Goal: Navigation & Orientation: Find specific page/section

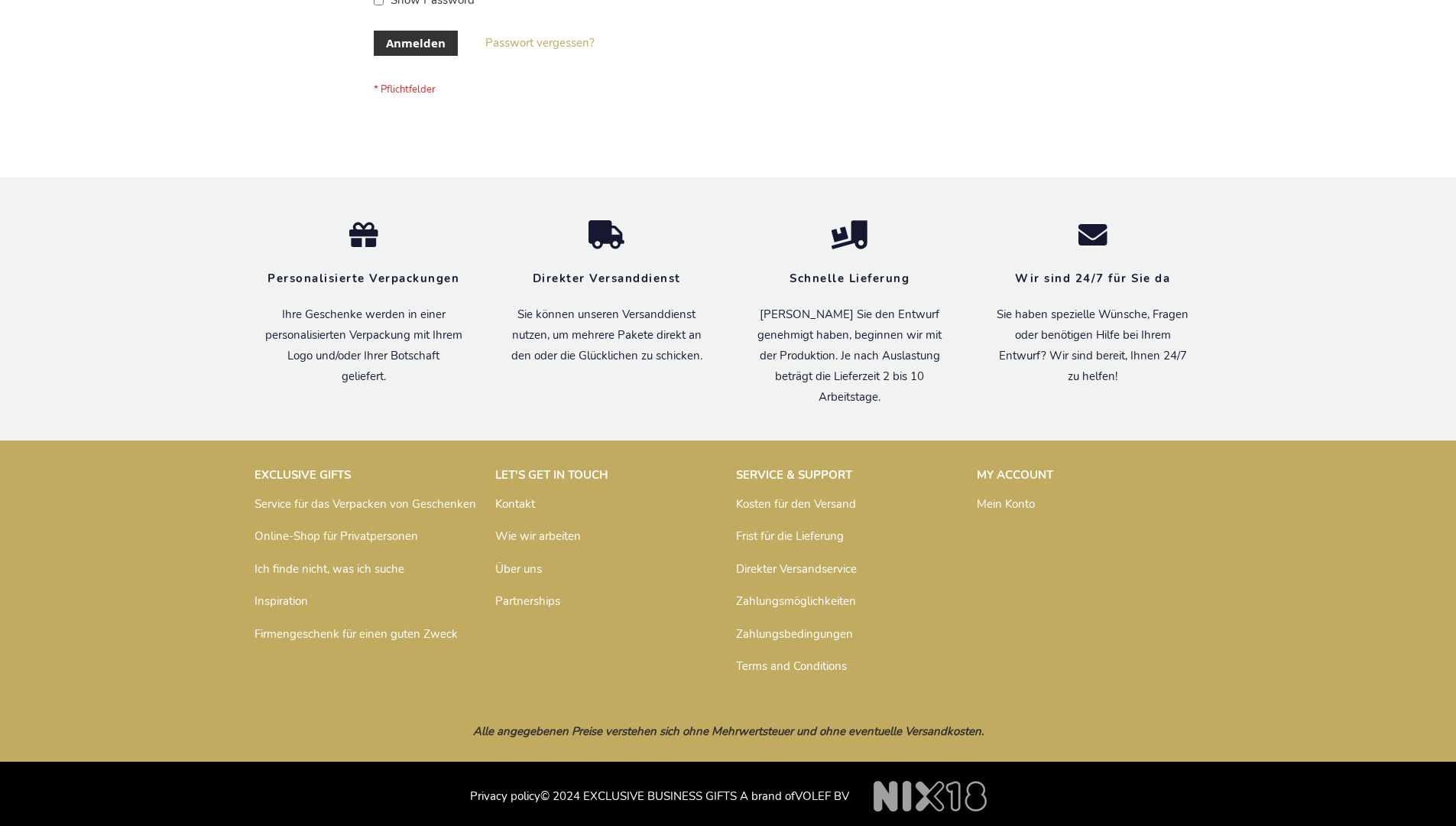
scroll to position [512, 0]
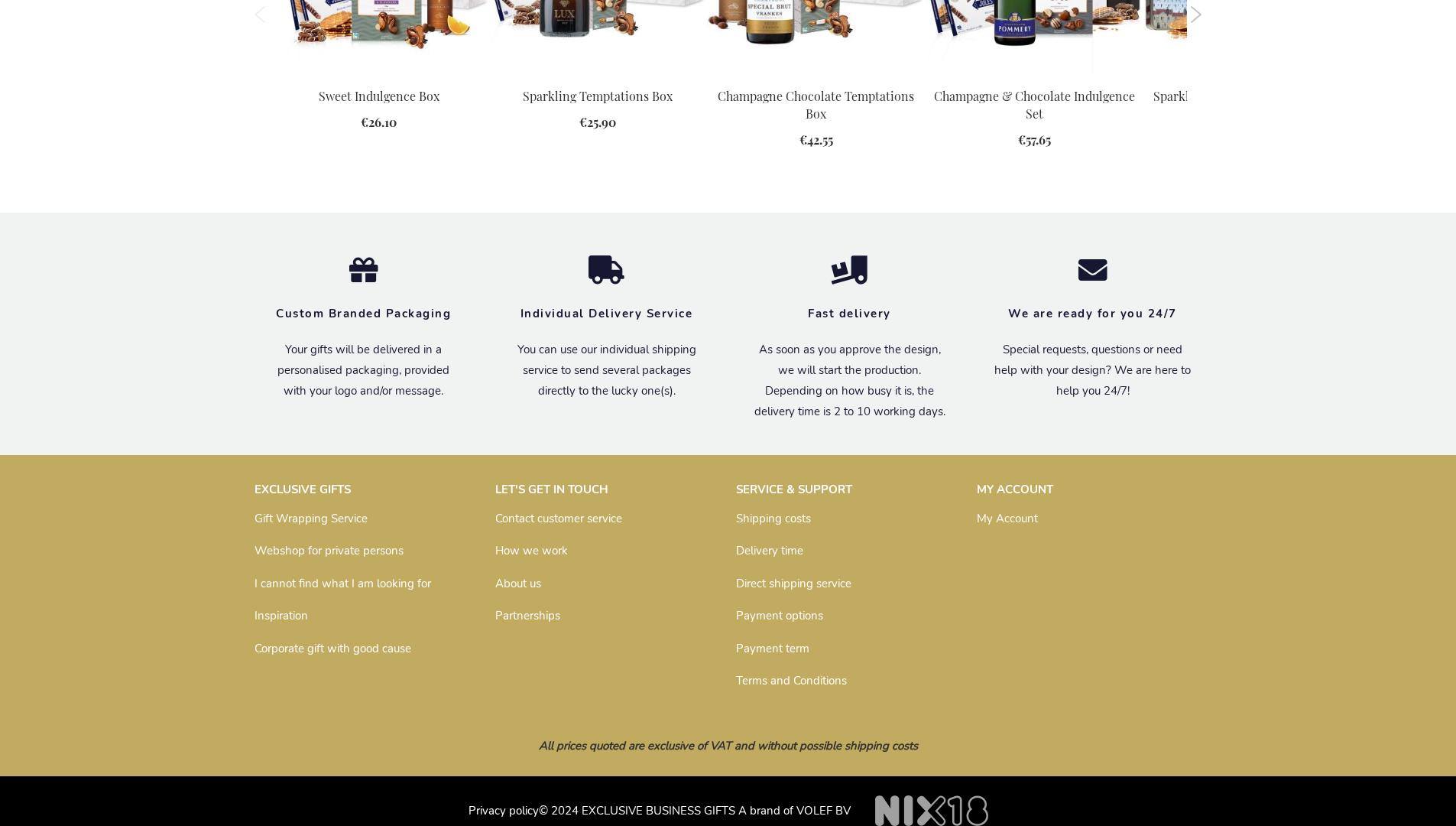
scroll to position [2009, 0]
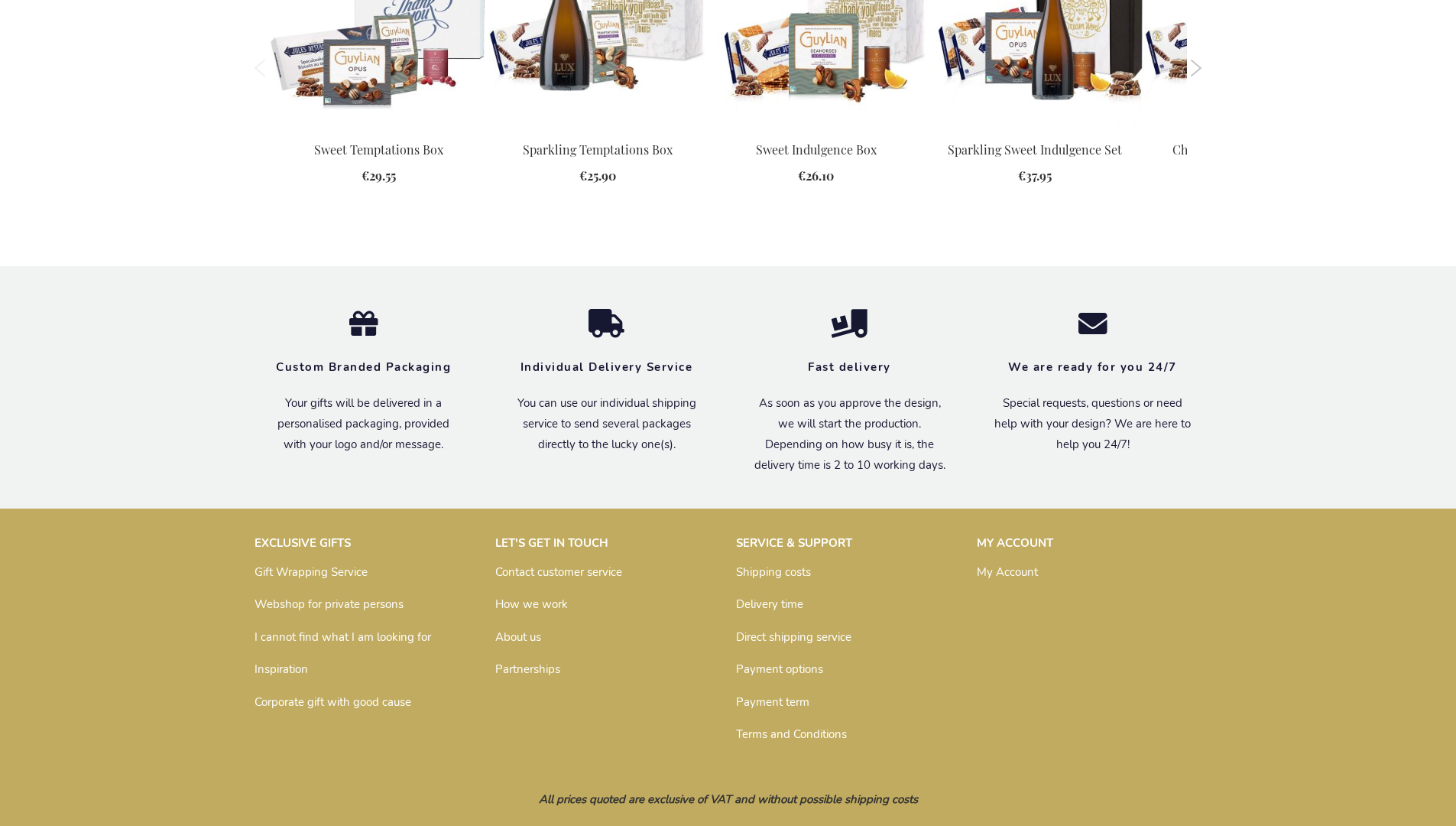
scroll to position [1972, 0]
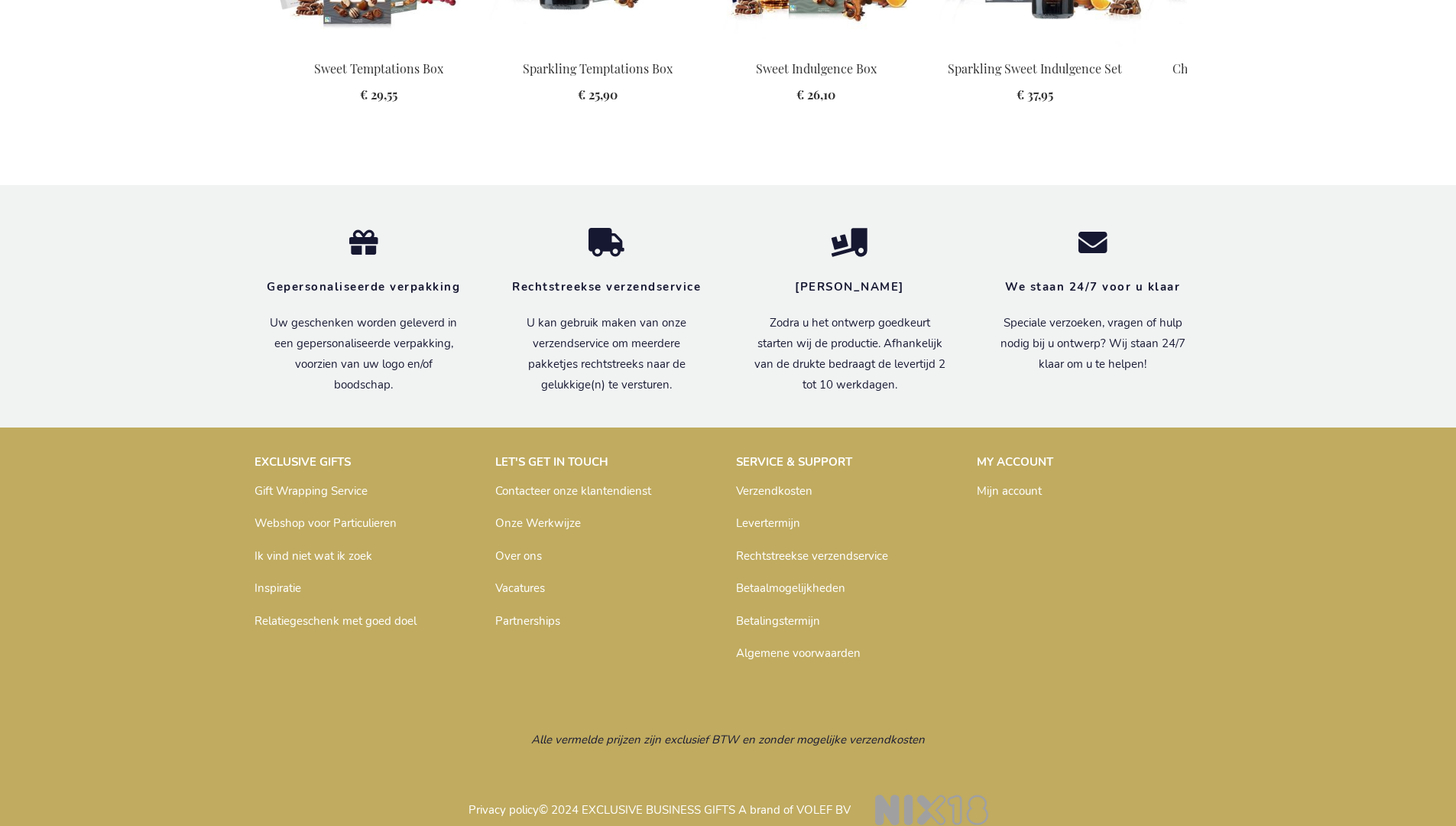
scroll to position [2004, 0]
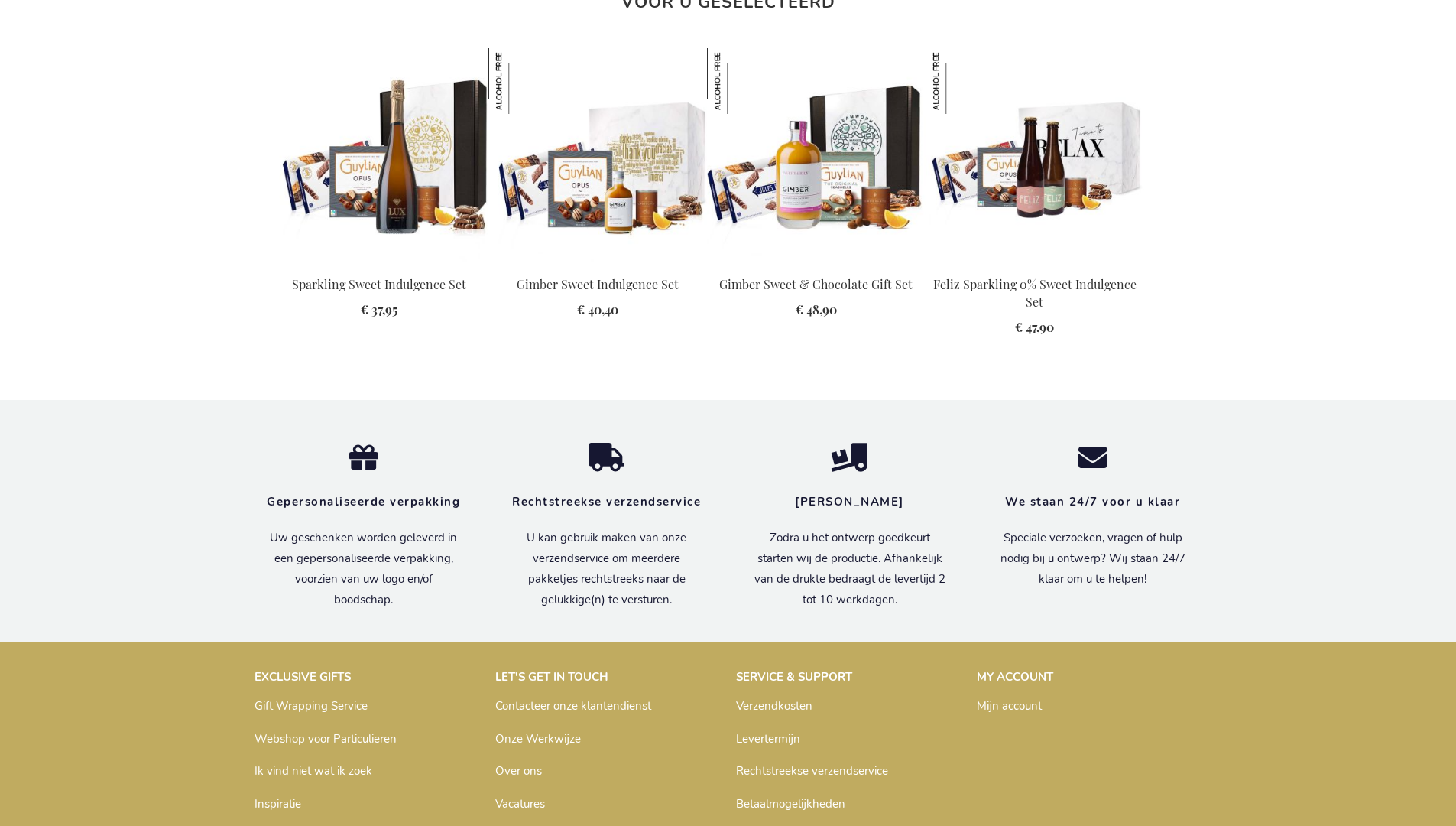
scroll to position [2017, 0]
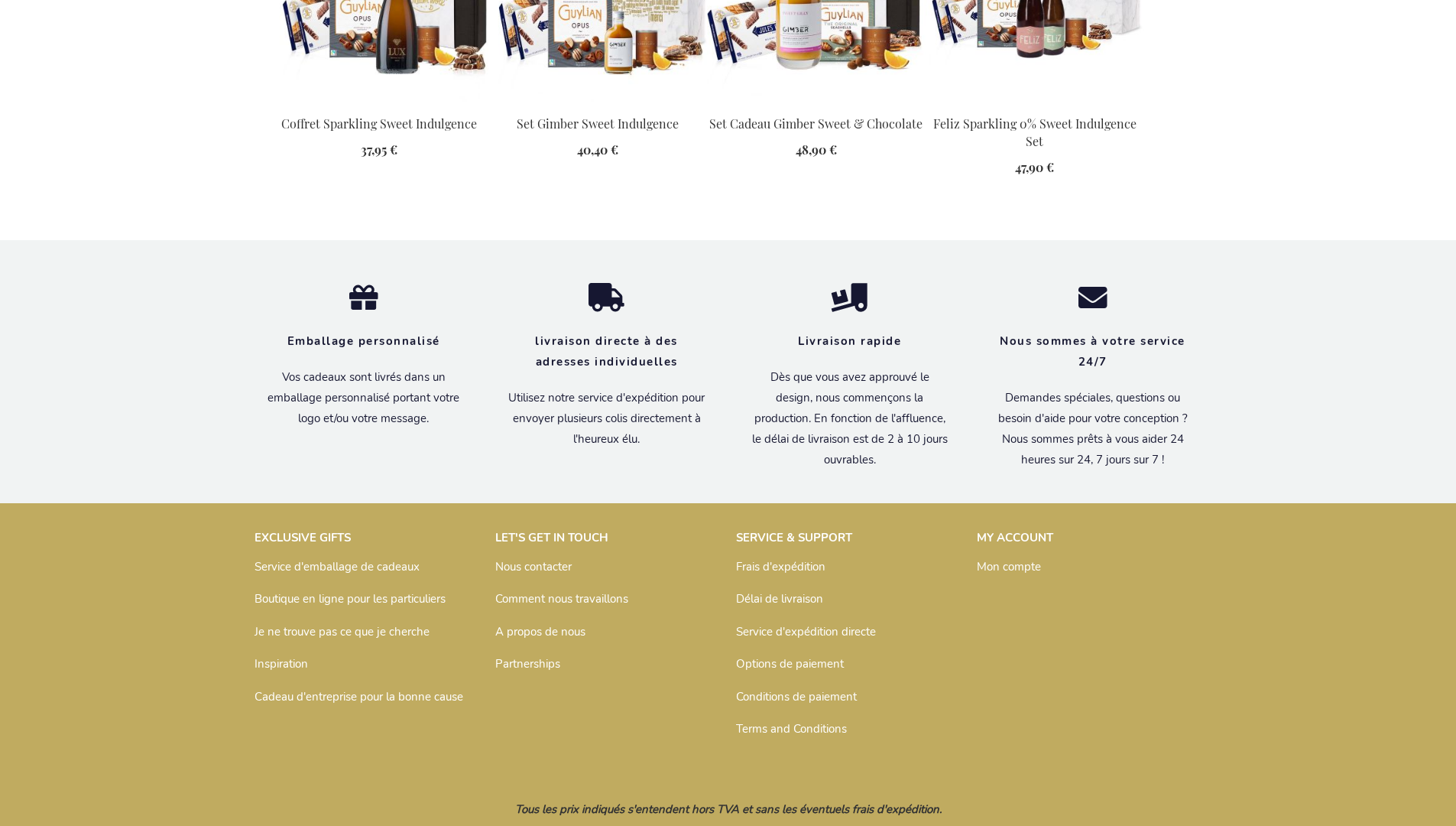
scroll to position [2042, 0]
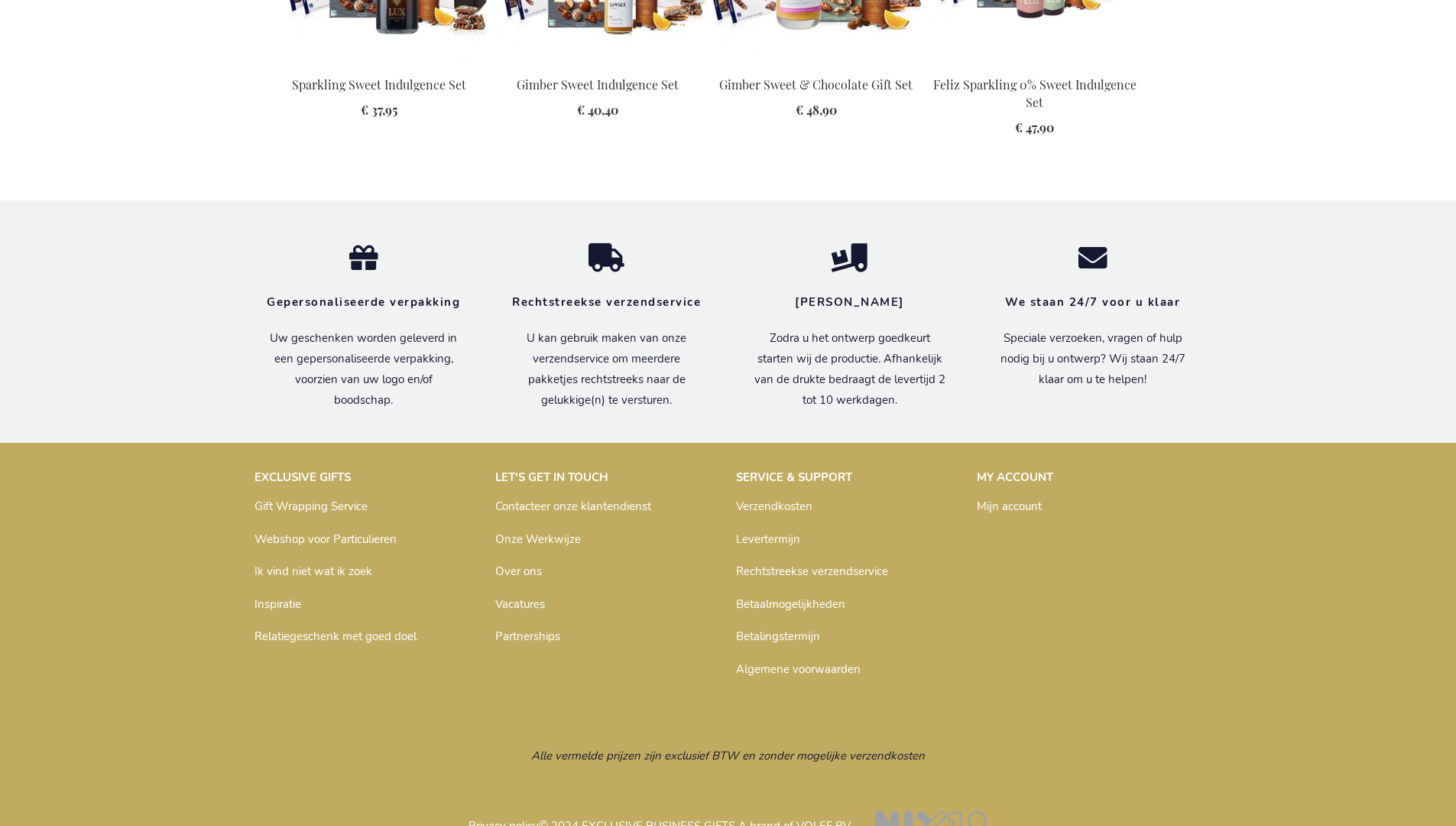
scroll to position [2017, 0]
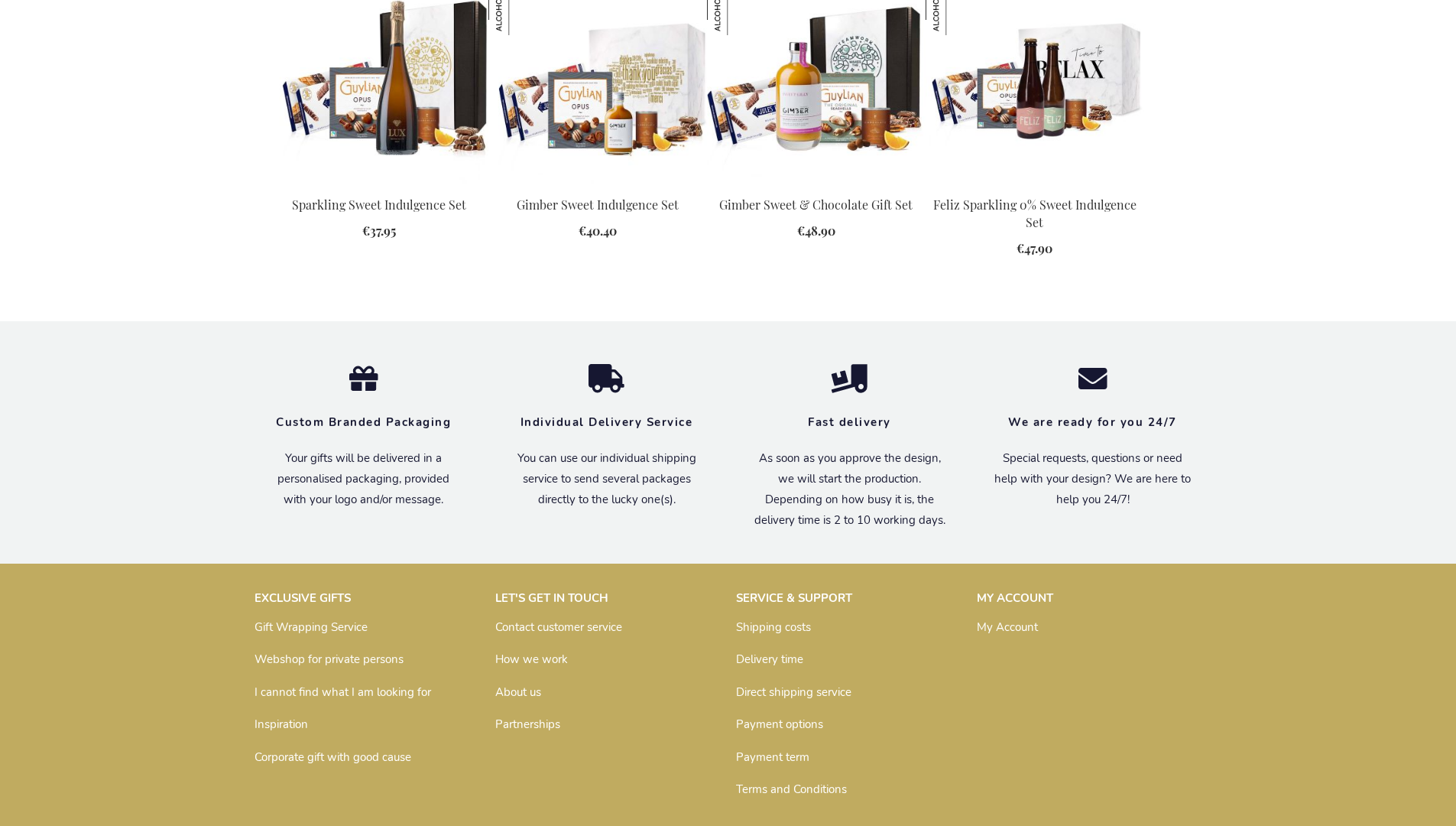
scroll to position [1975, 0]
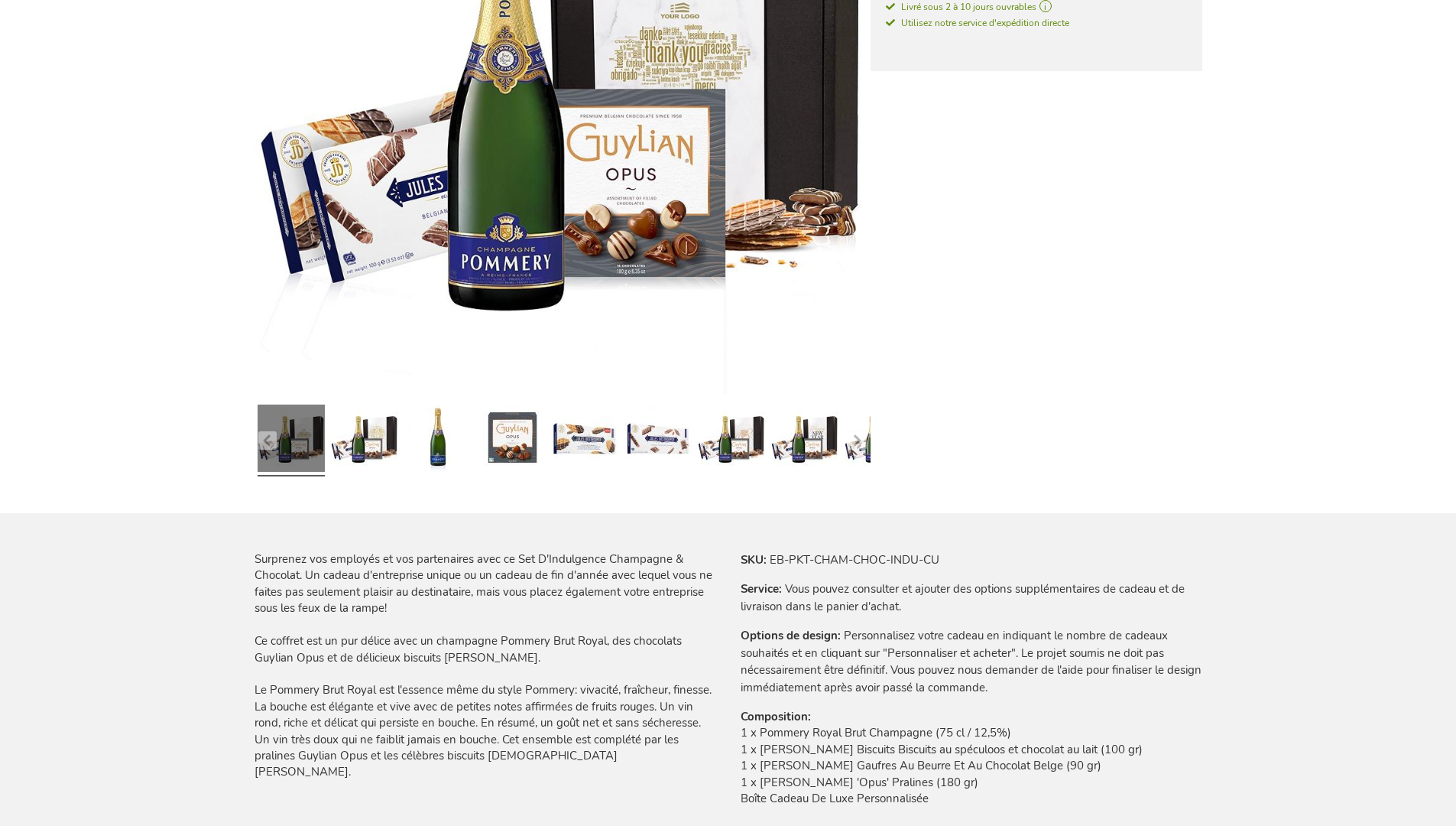
scroll to position [2042, 0]
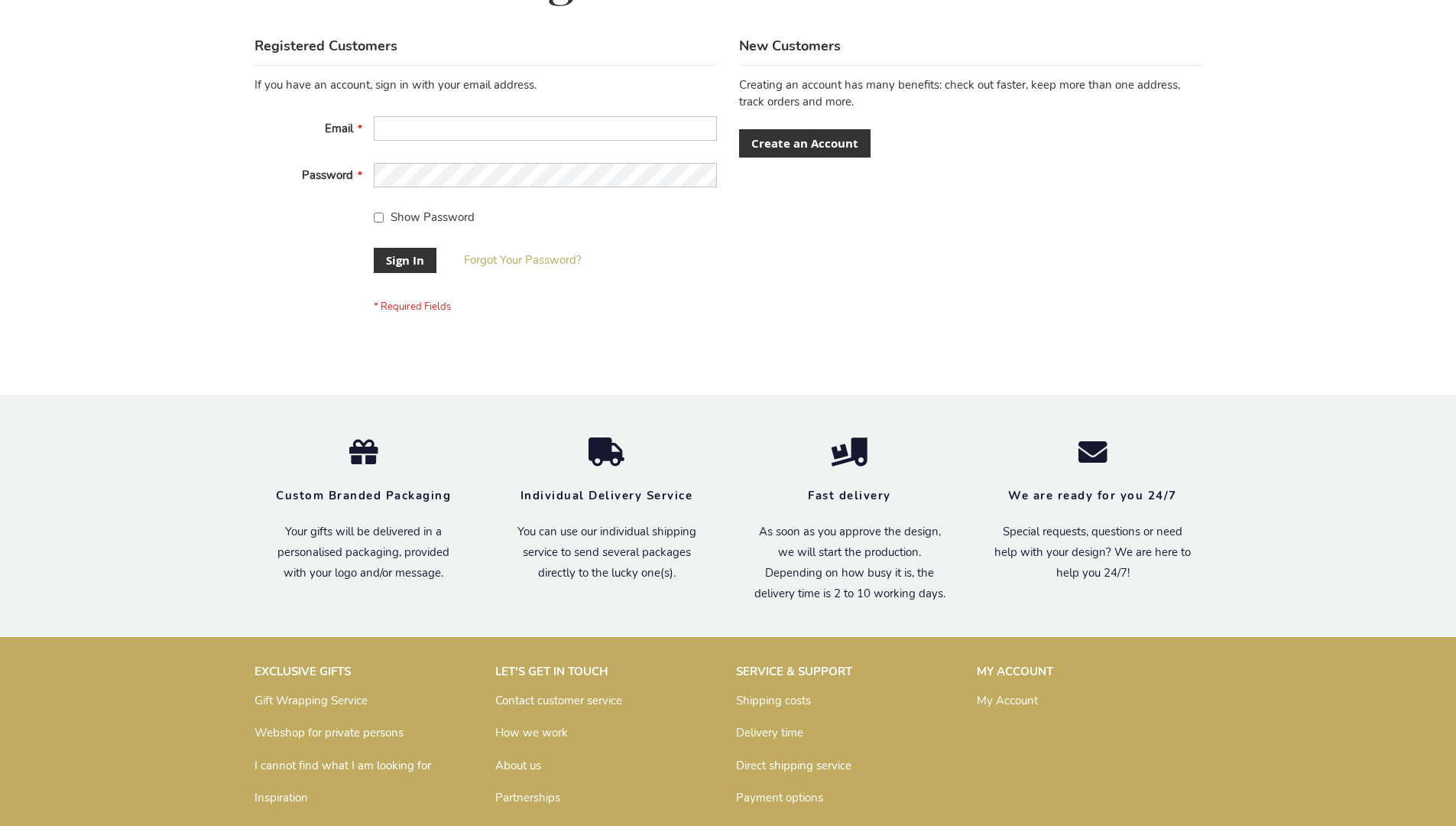
scroll to position [491, 0]
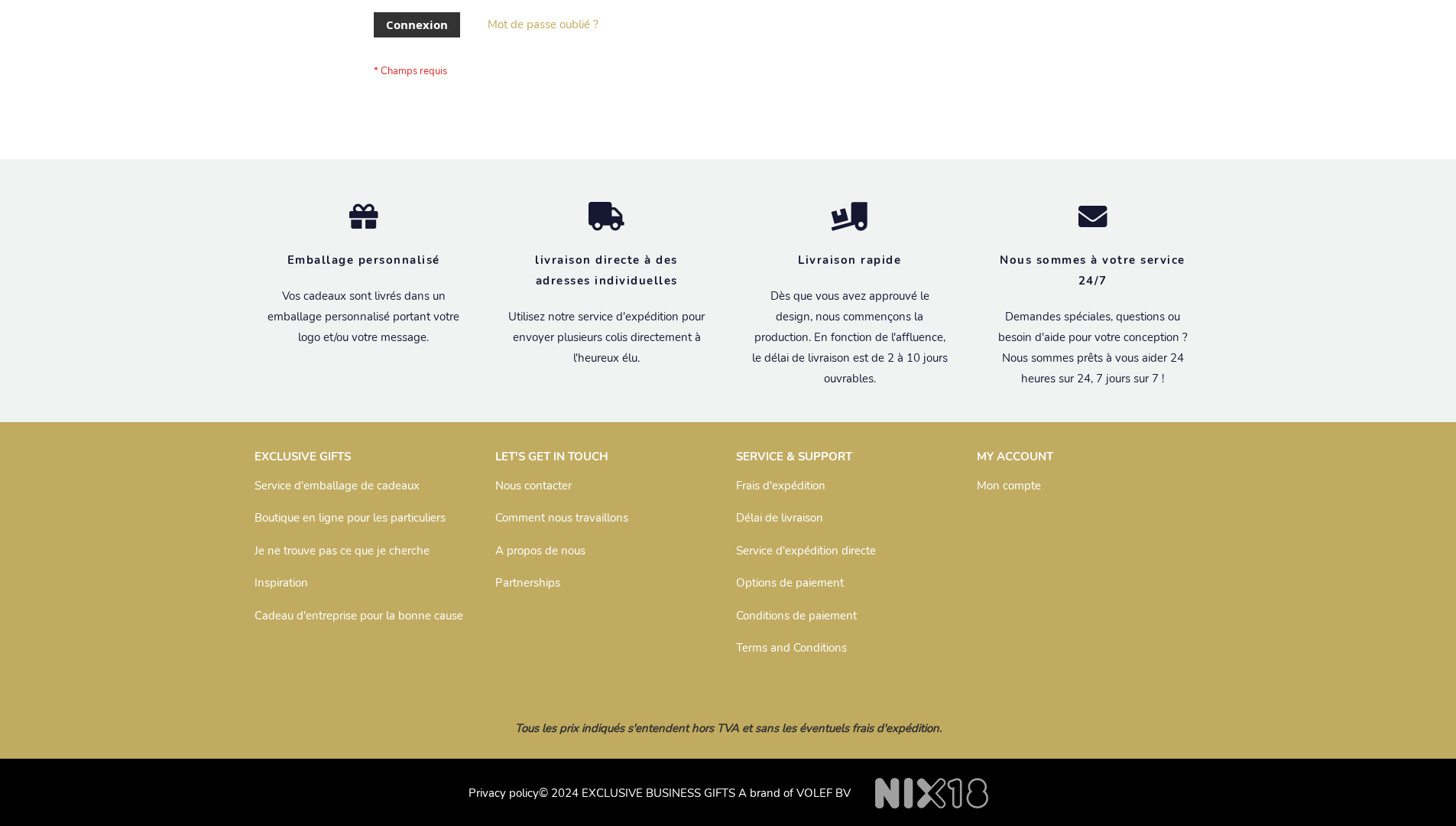
scroll to position [527, 0]
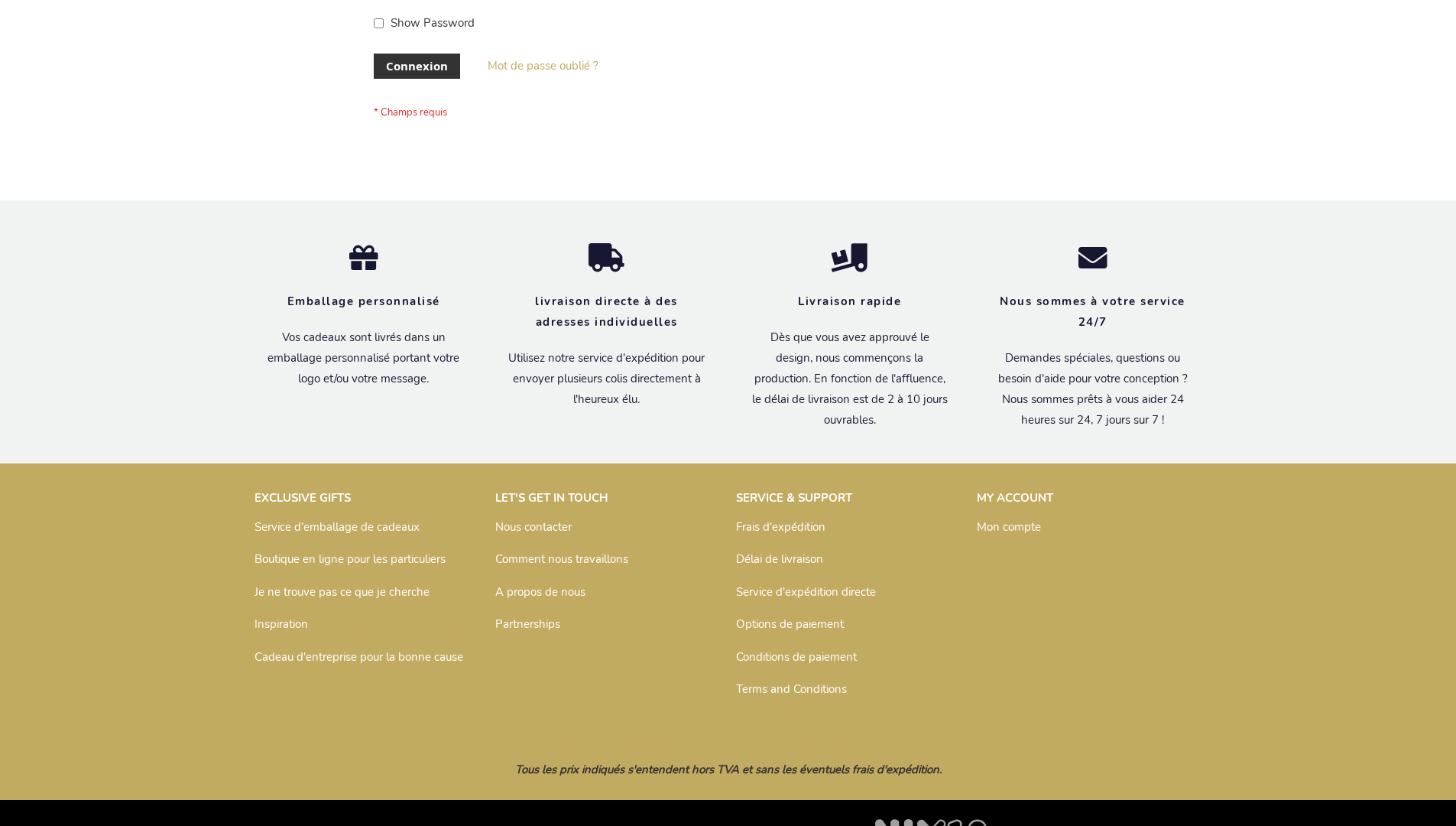
scroll to position [527, 0]
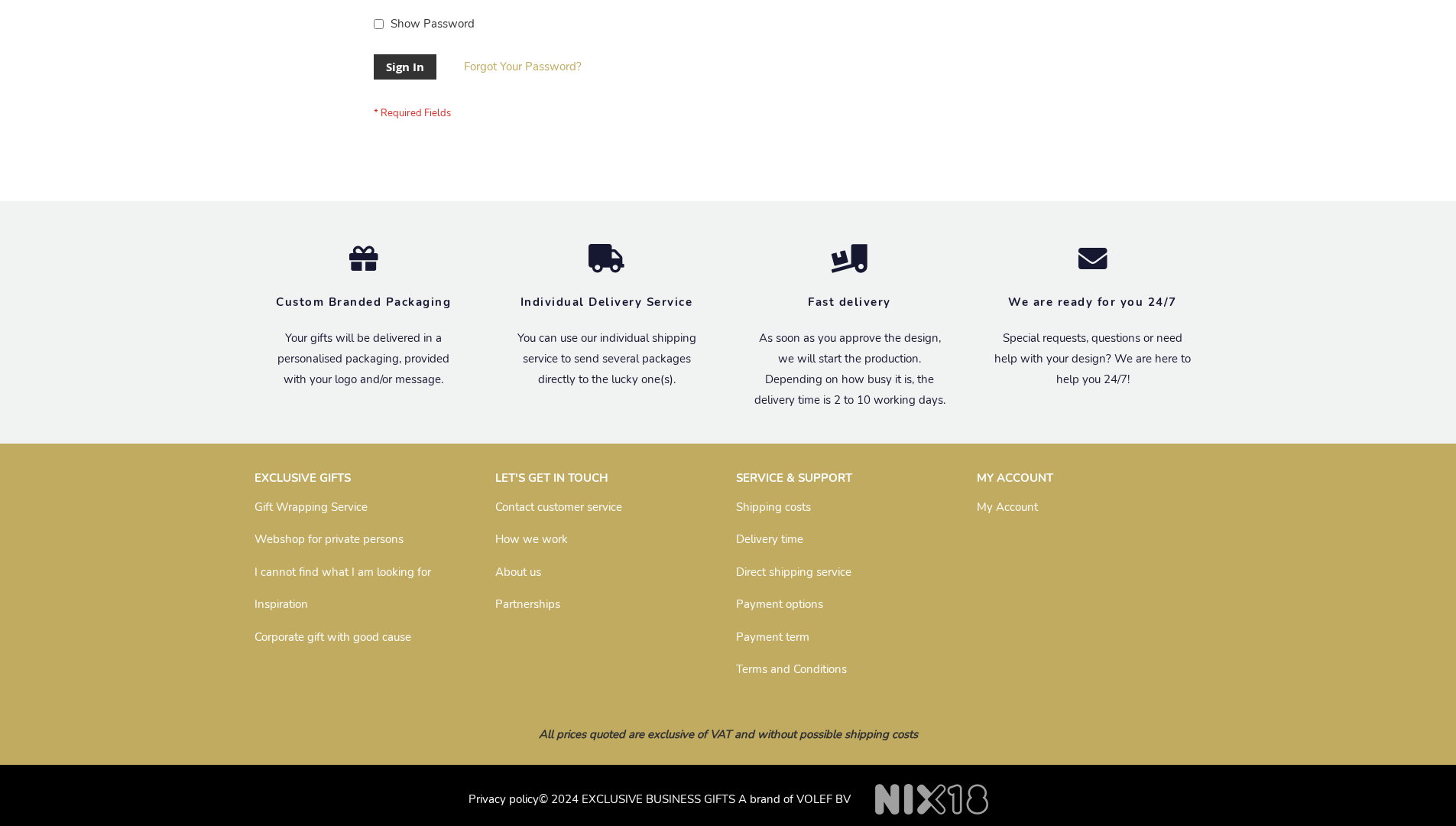
scroll to position [491, 0]
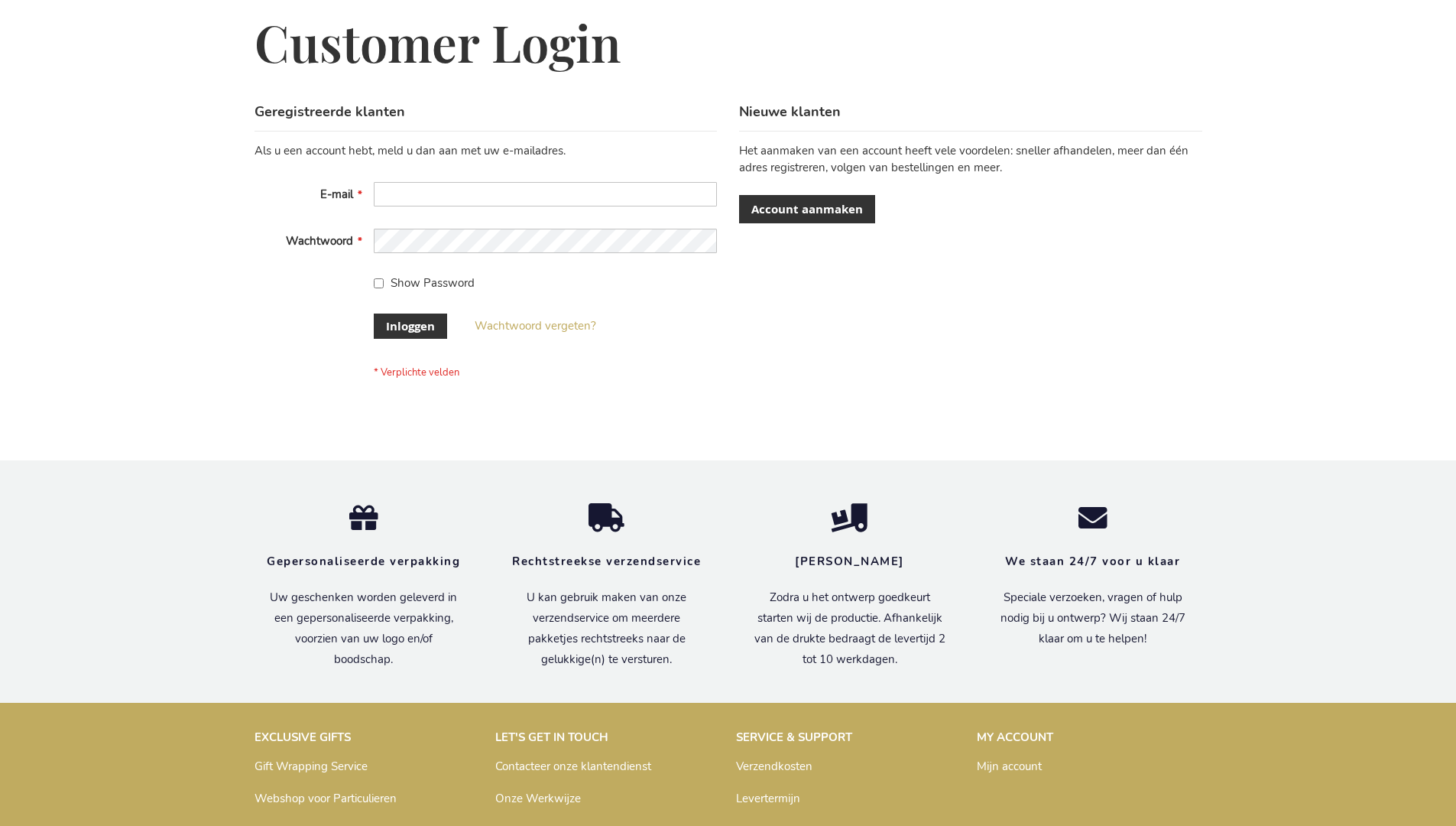
scroll to position [519, 0]
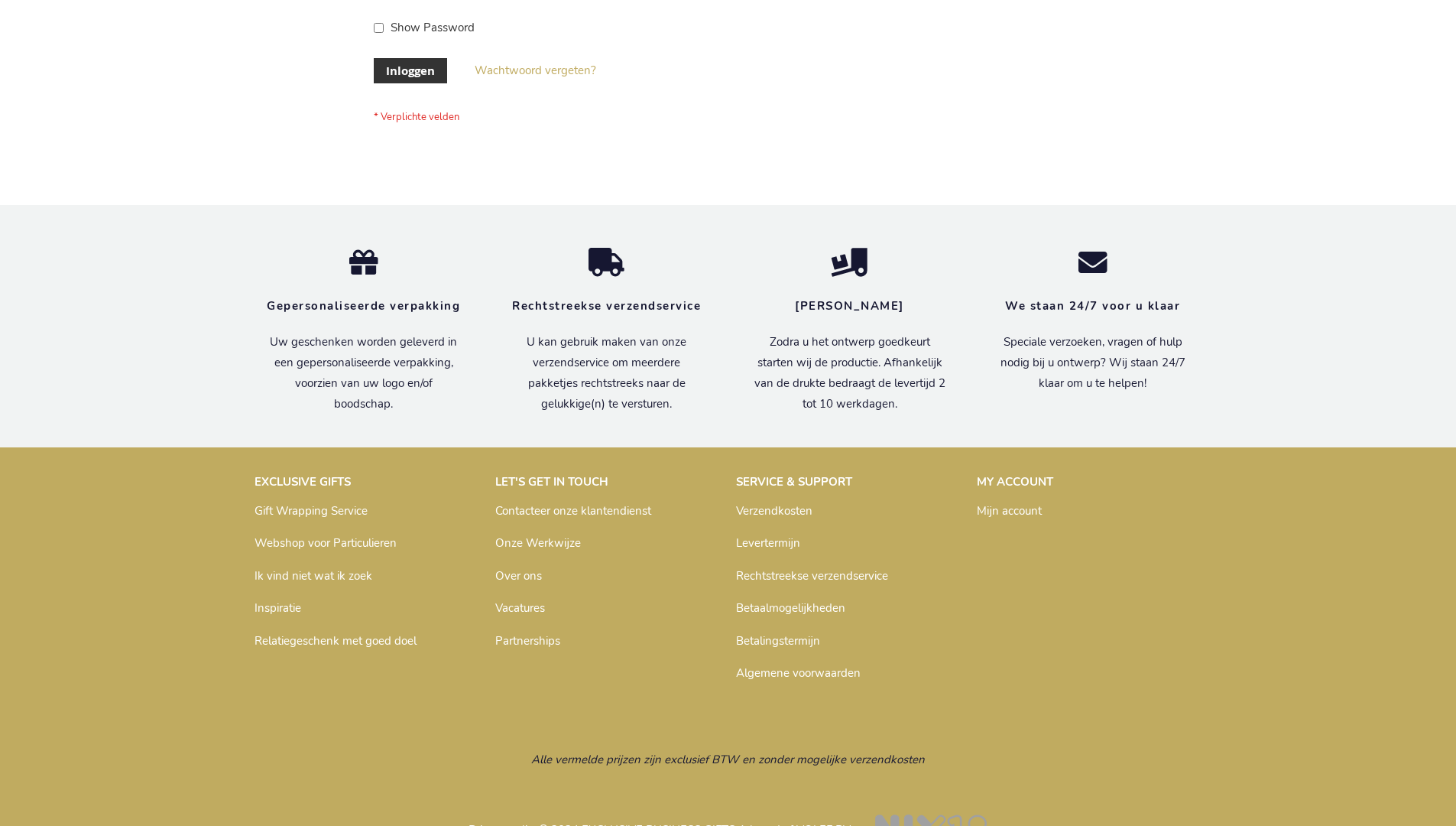
scroll to position [519, 0]
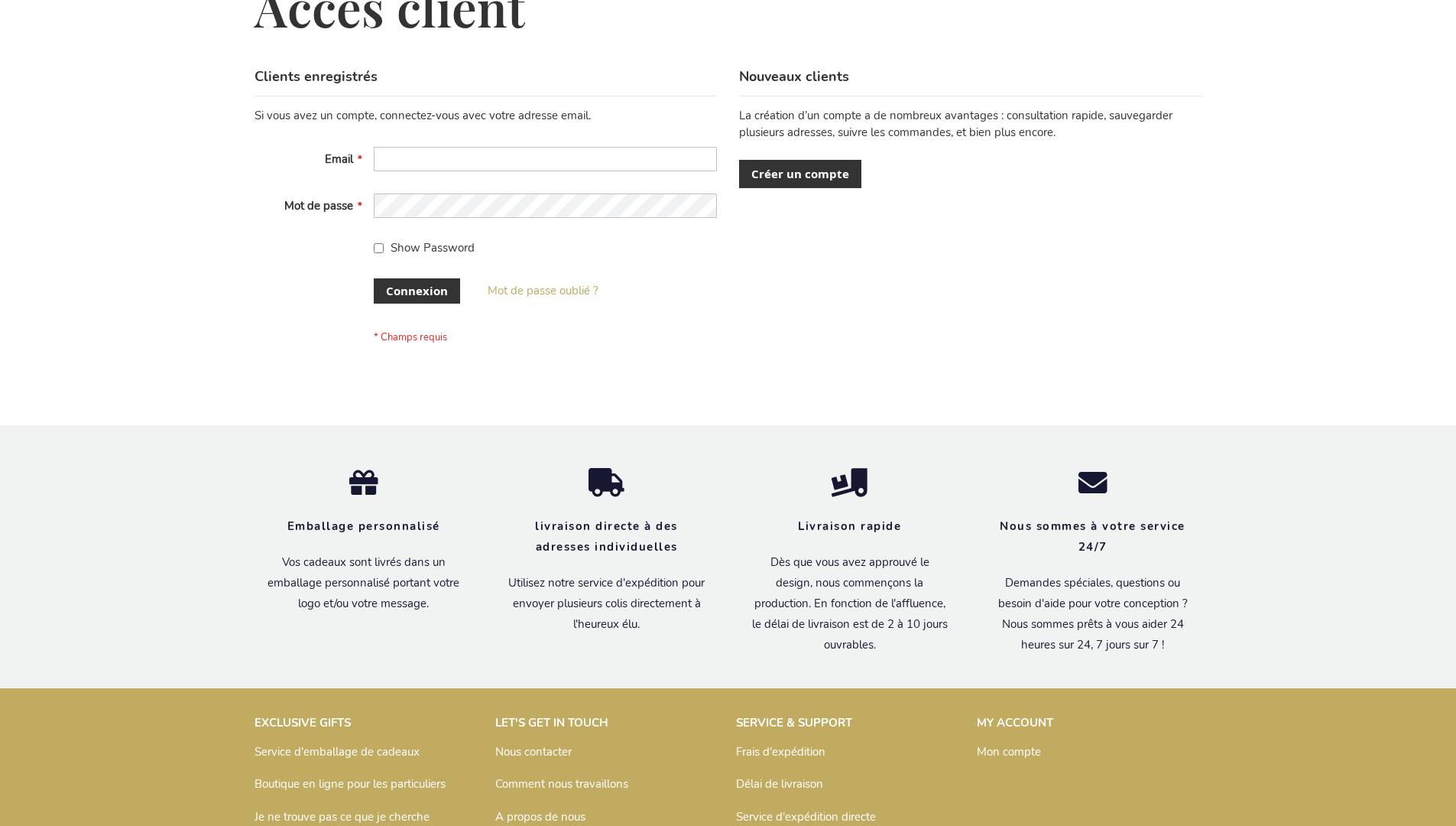
scroll to position [527, 0]
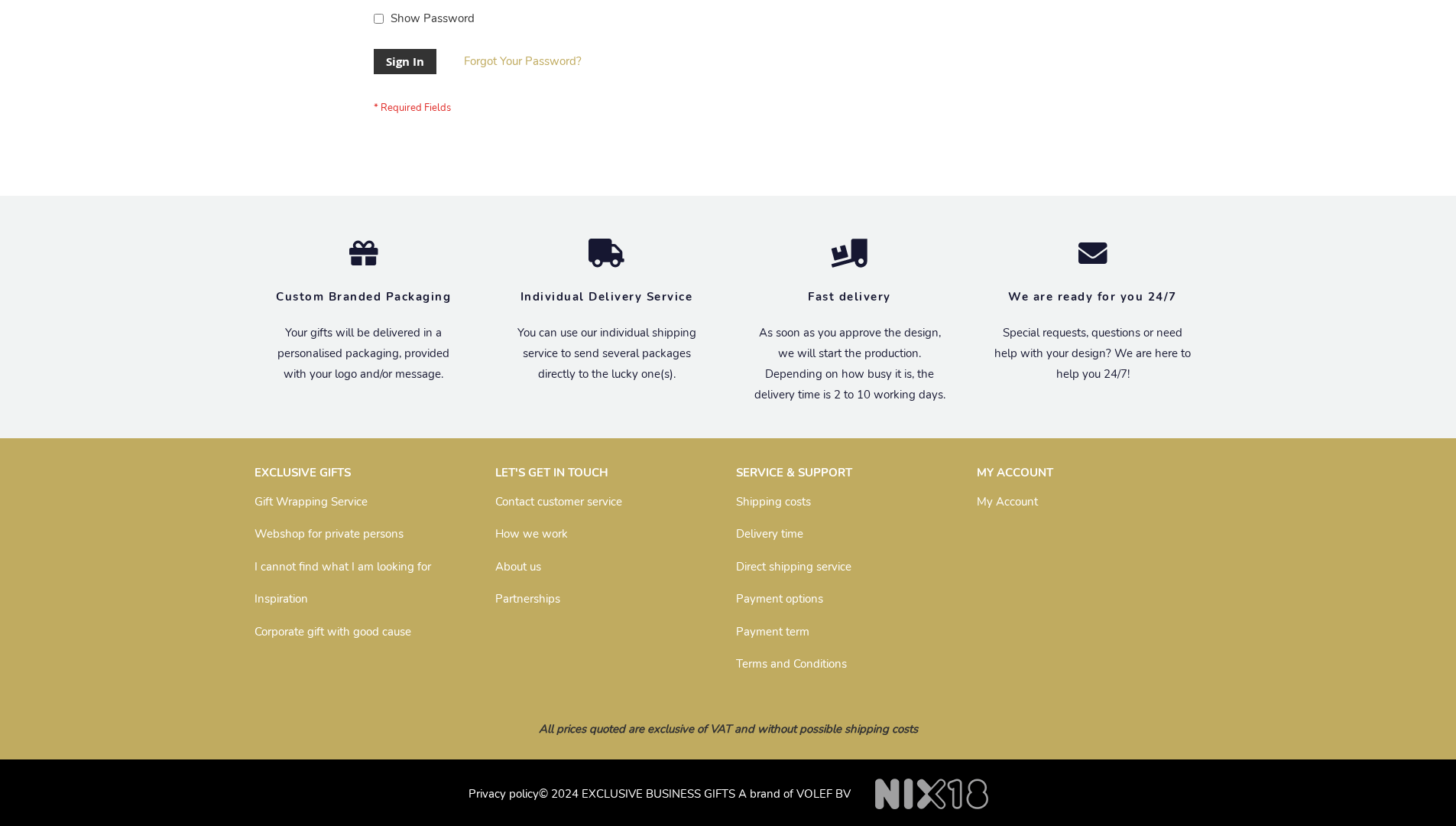
scroll to position [491, 0]
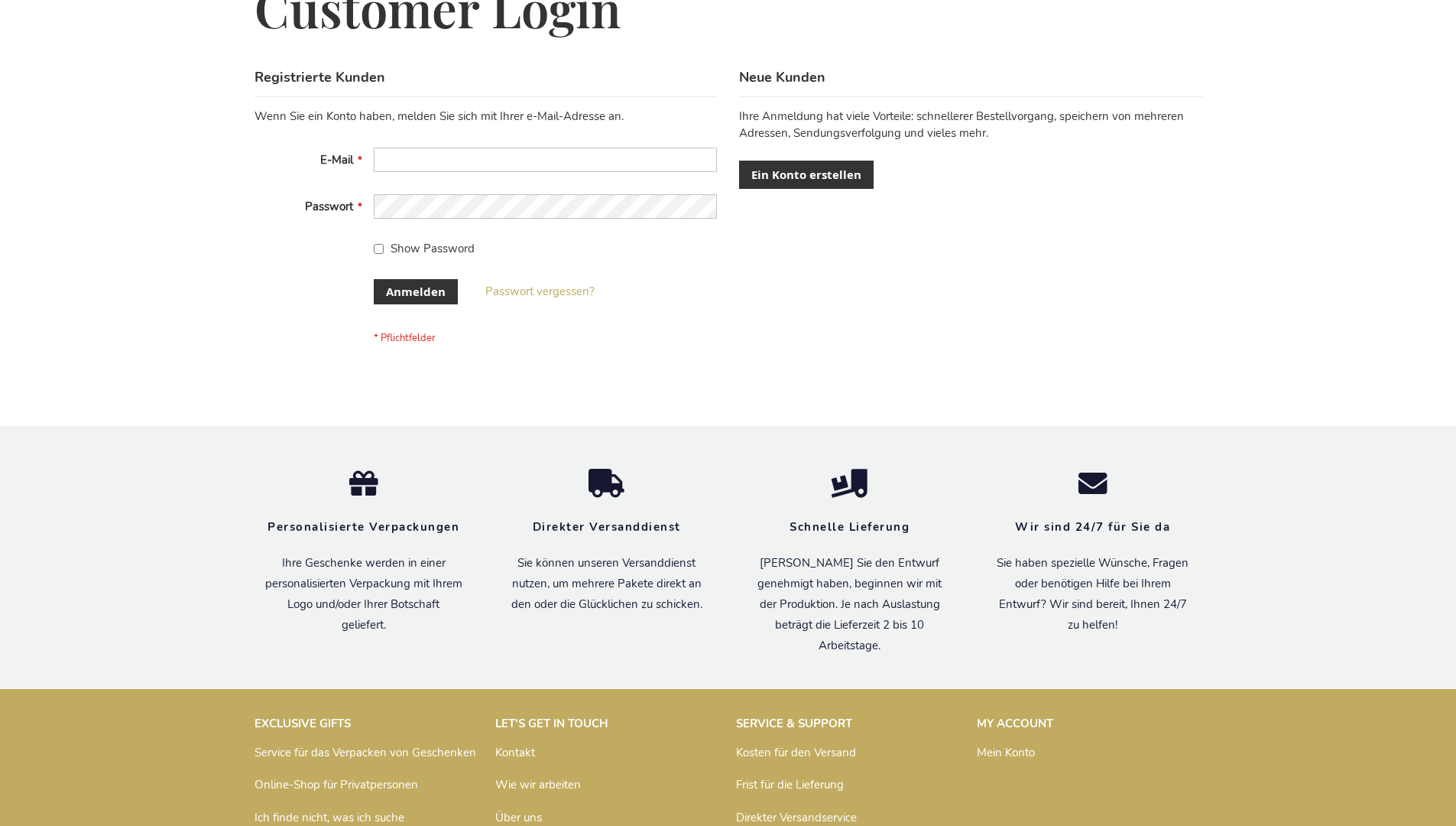
scroll to position [512, 0]
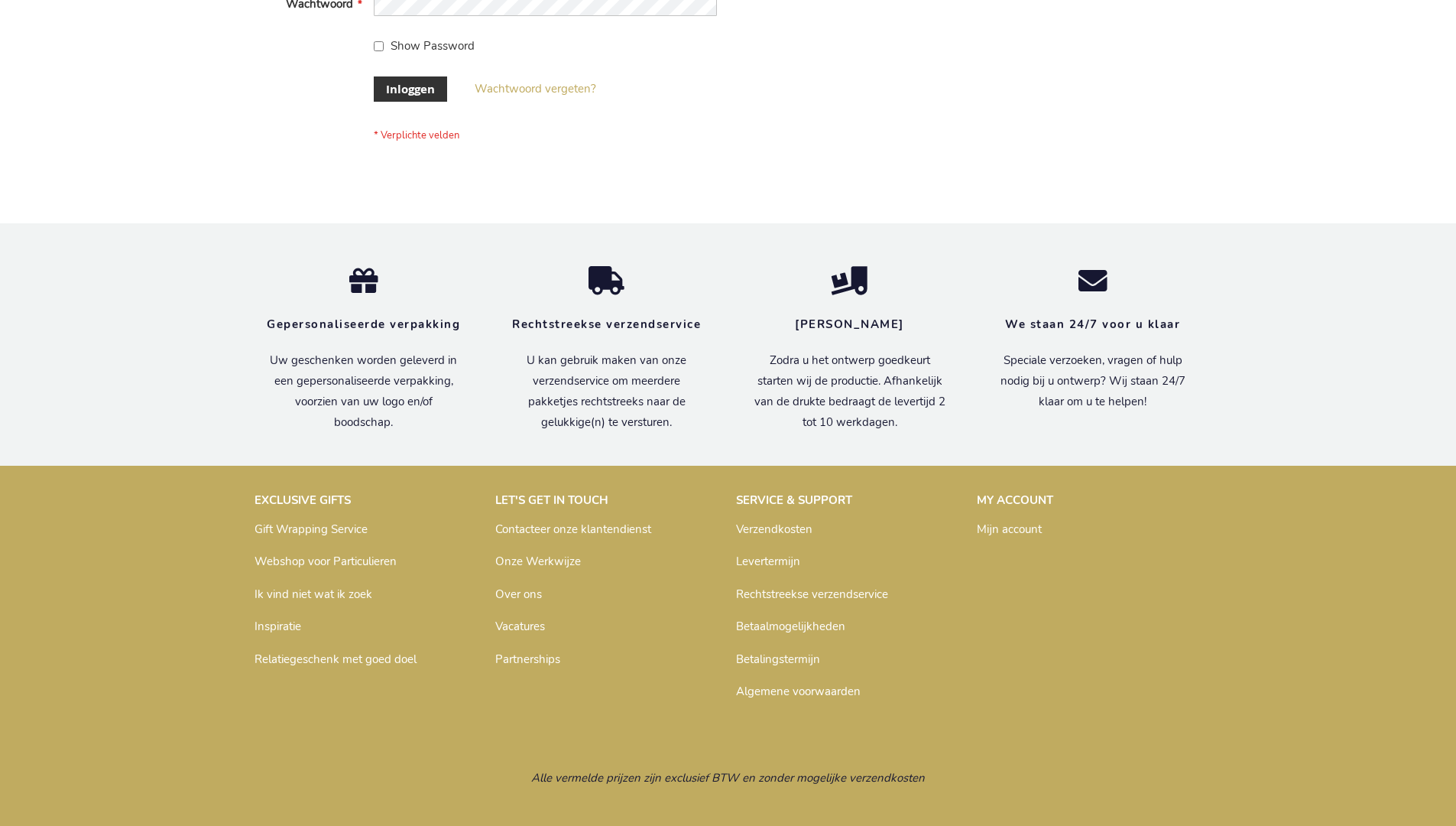
scroll to position [519, 0]
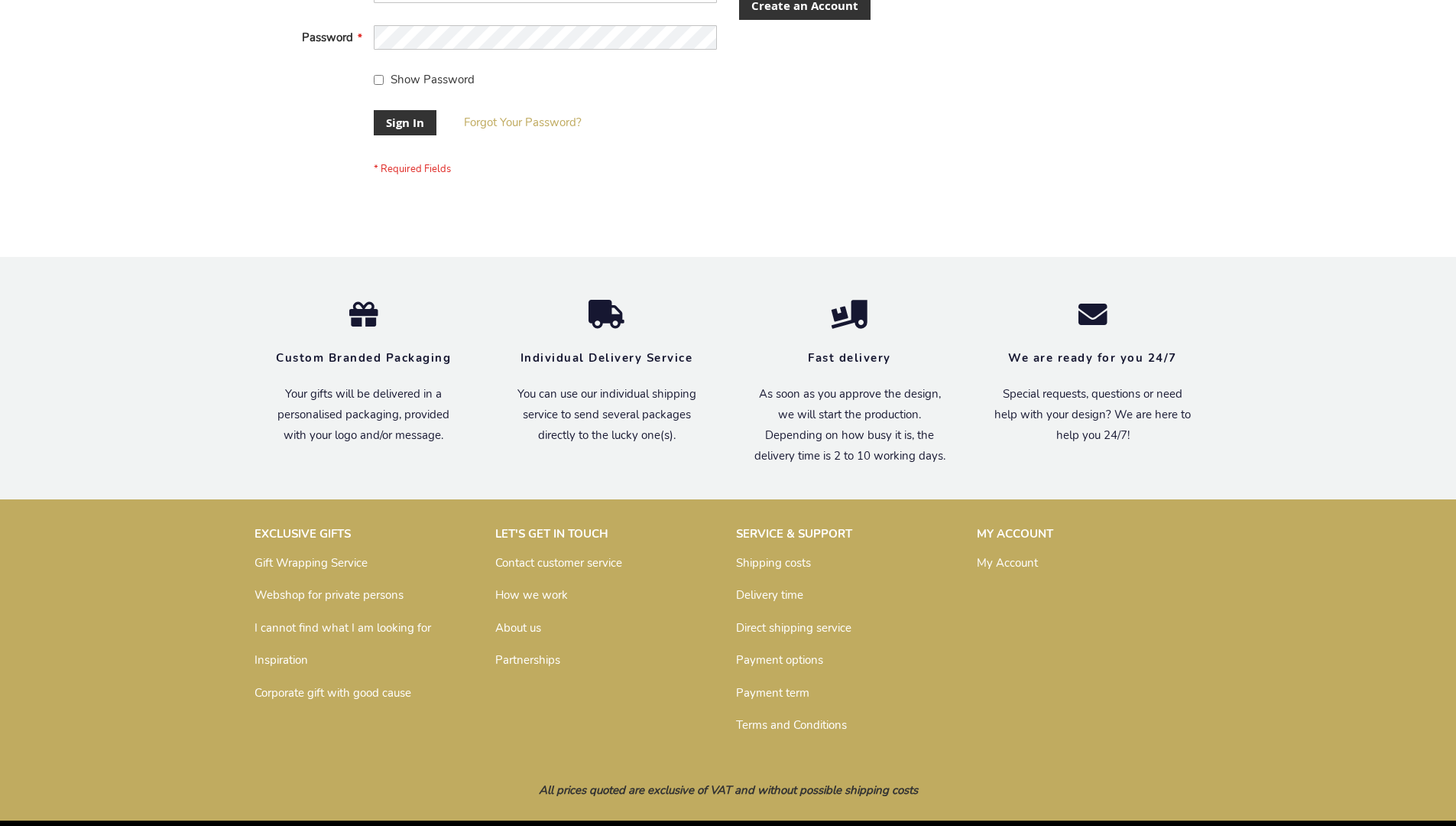
scroll to position [491, 0]
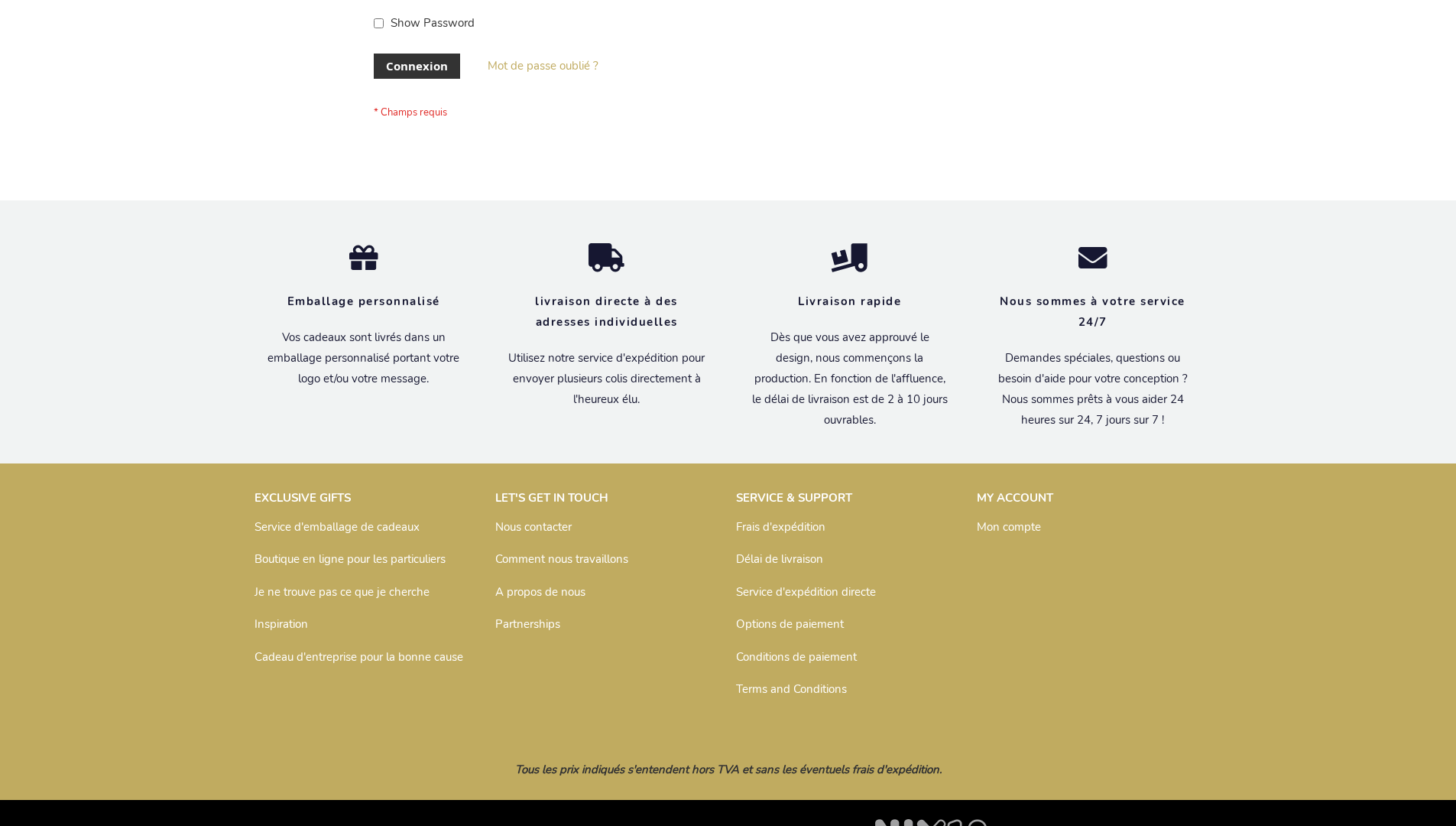
scroll to position [527, 0]
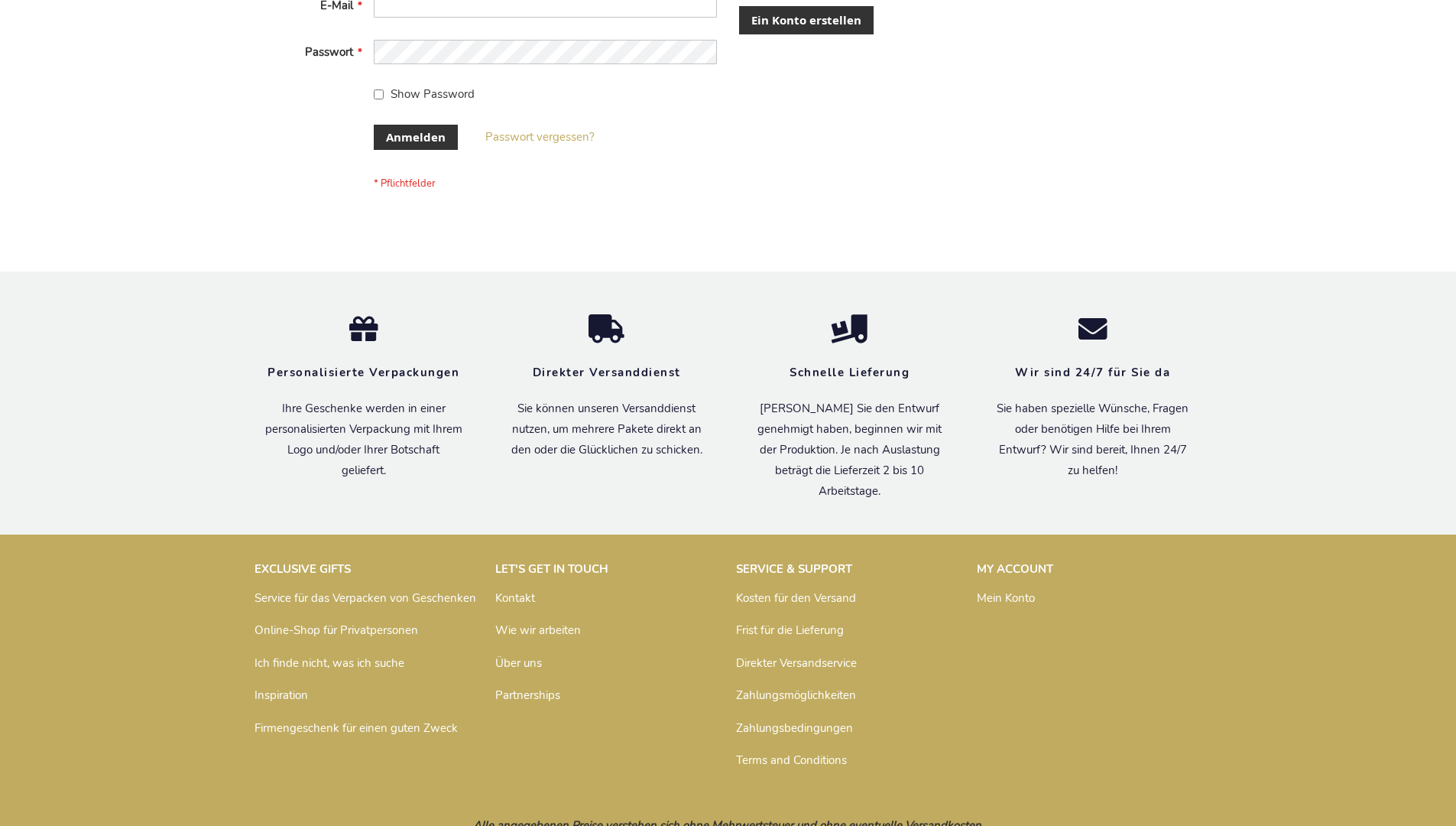
scroll to position [512, 0]
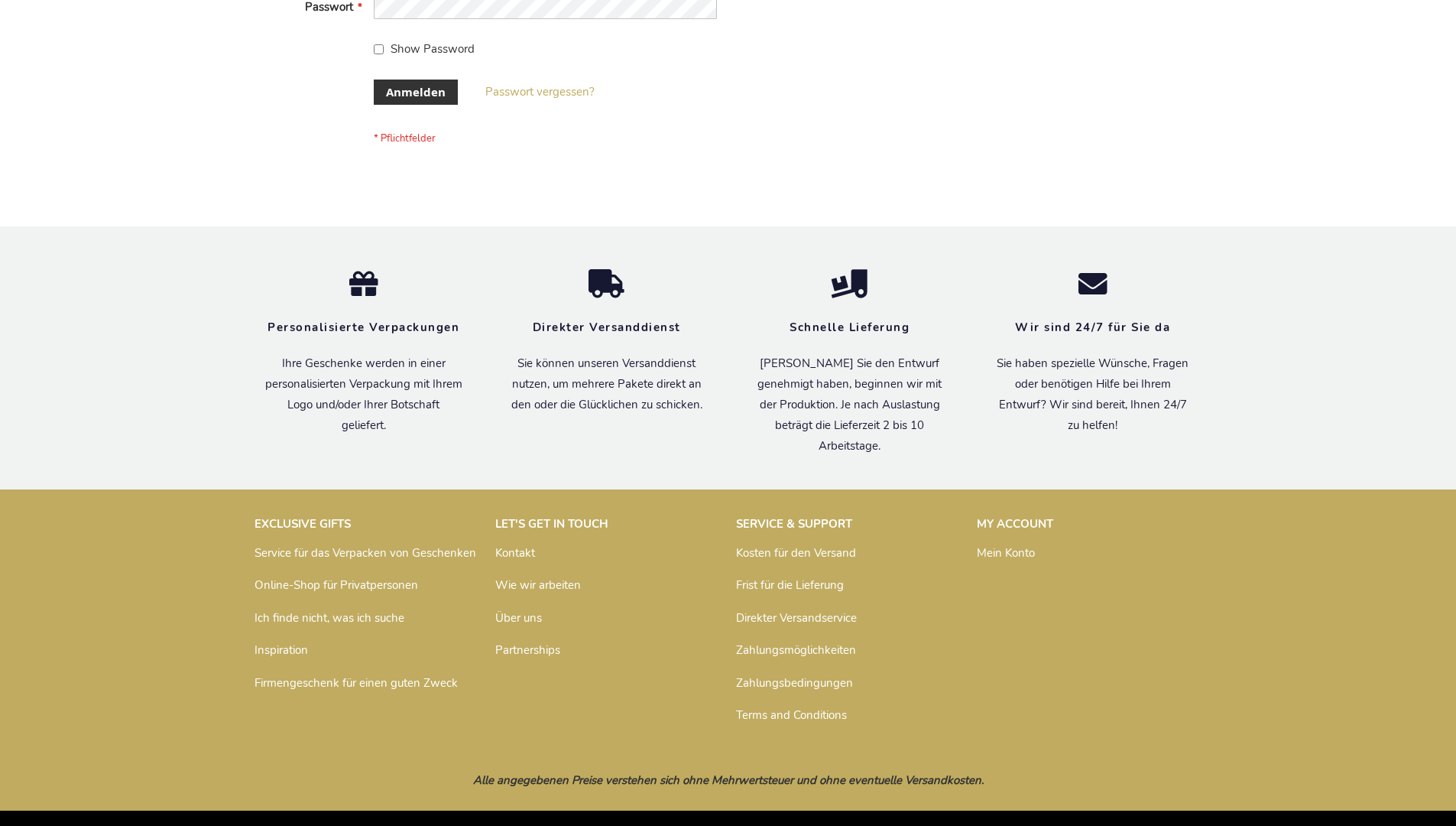
scroll to position [512, 0]
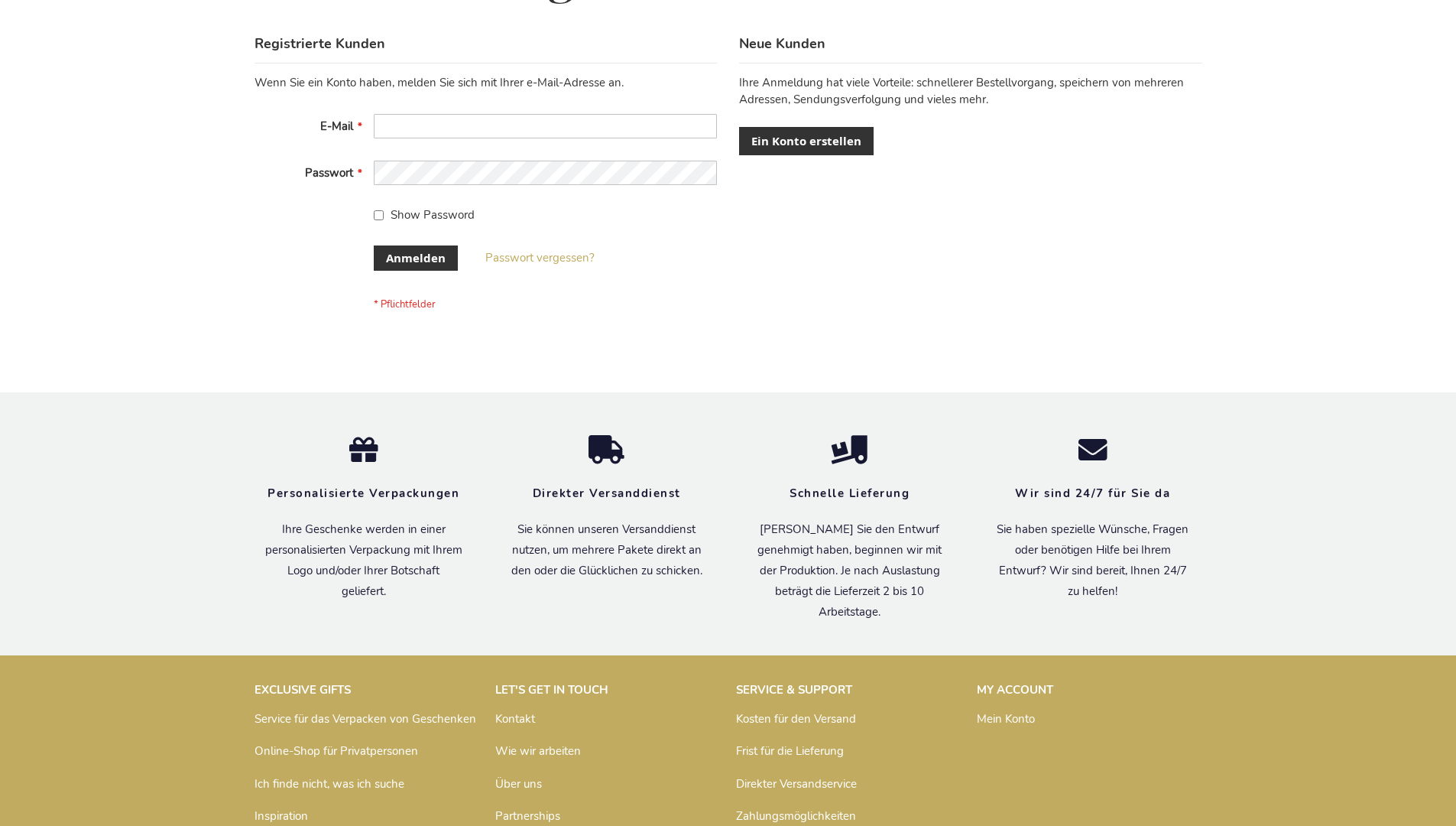
scroll to position [512, 0]
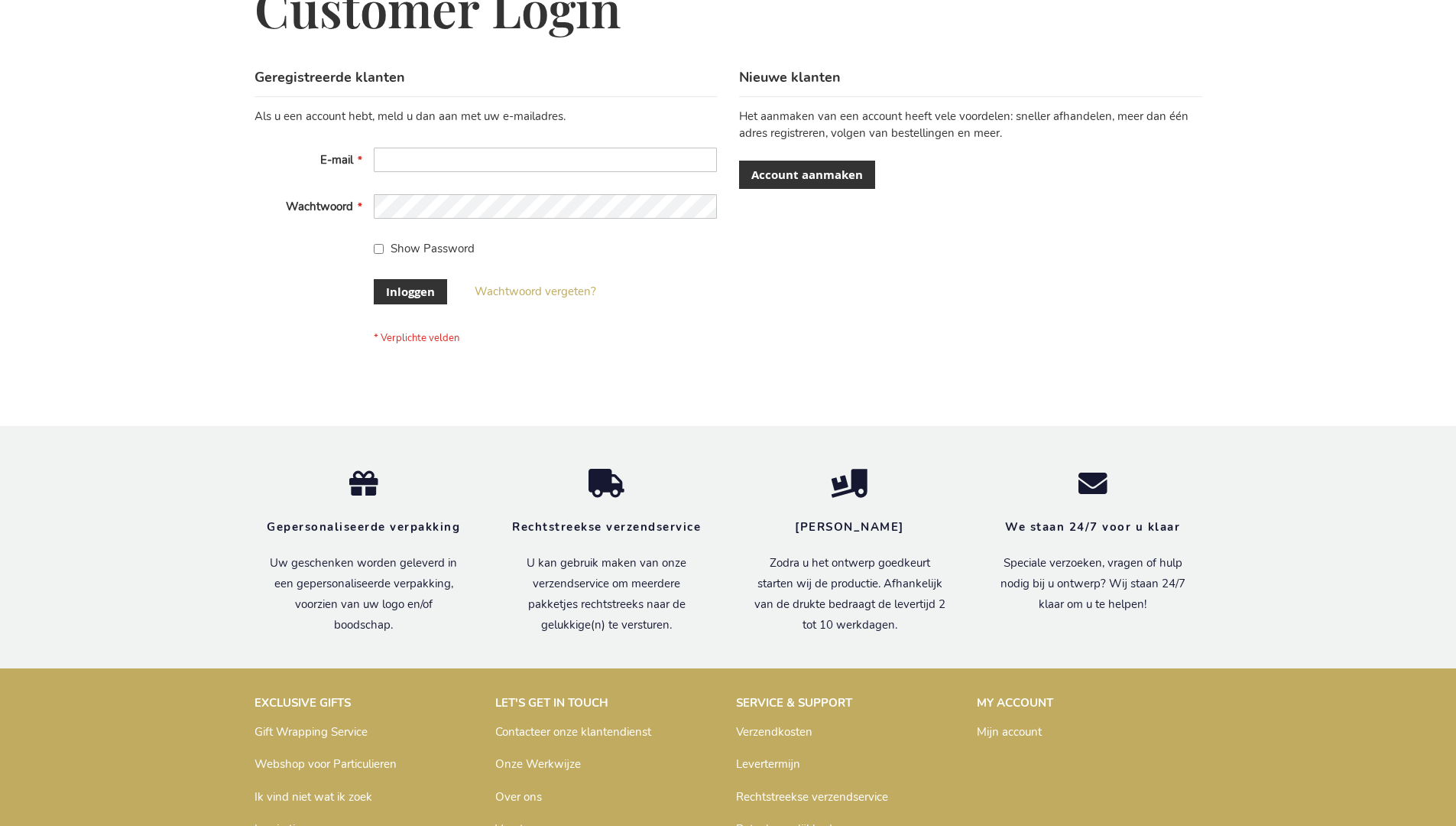
scroll to position [519, 0]
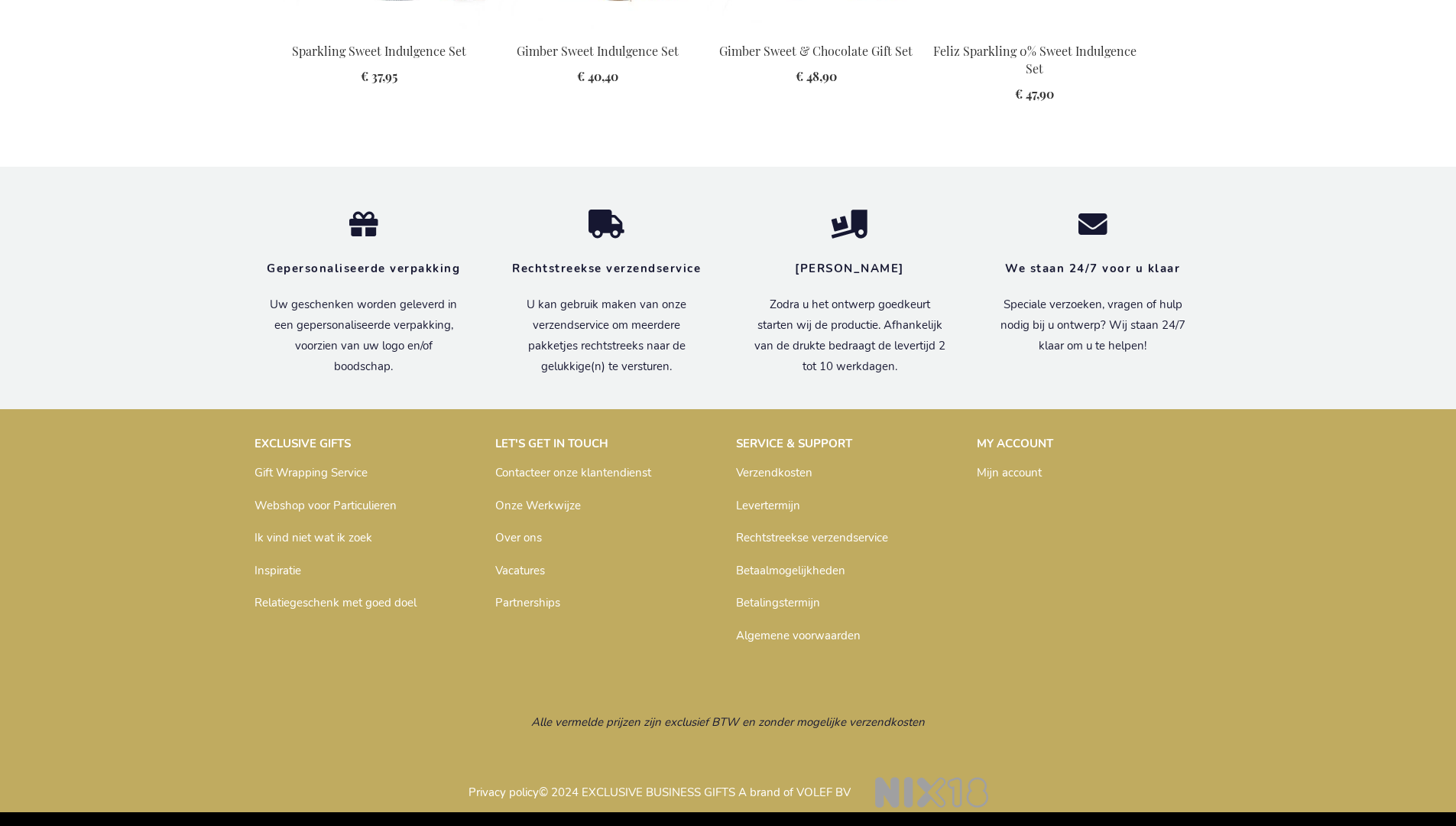
scroll to position [2017, 0]
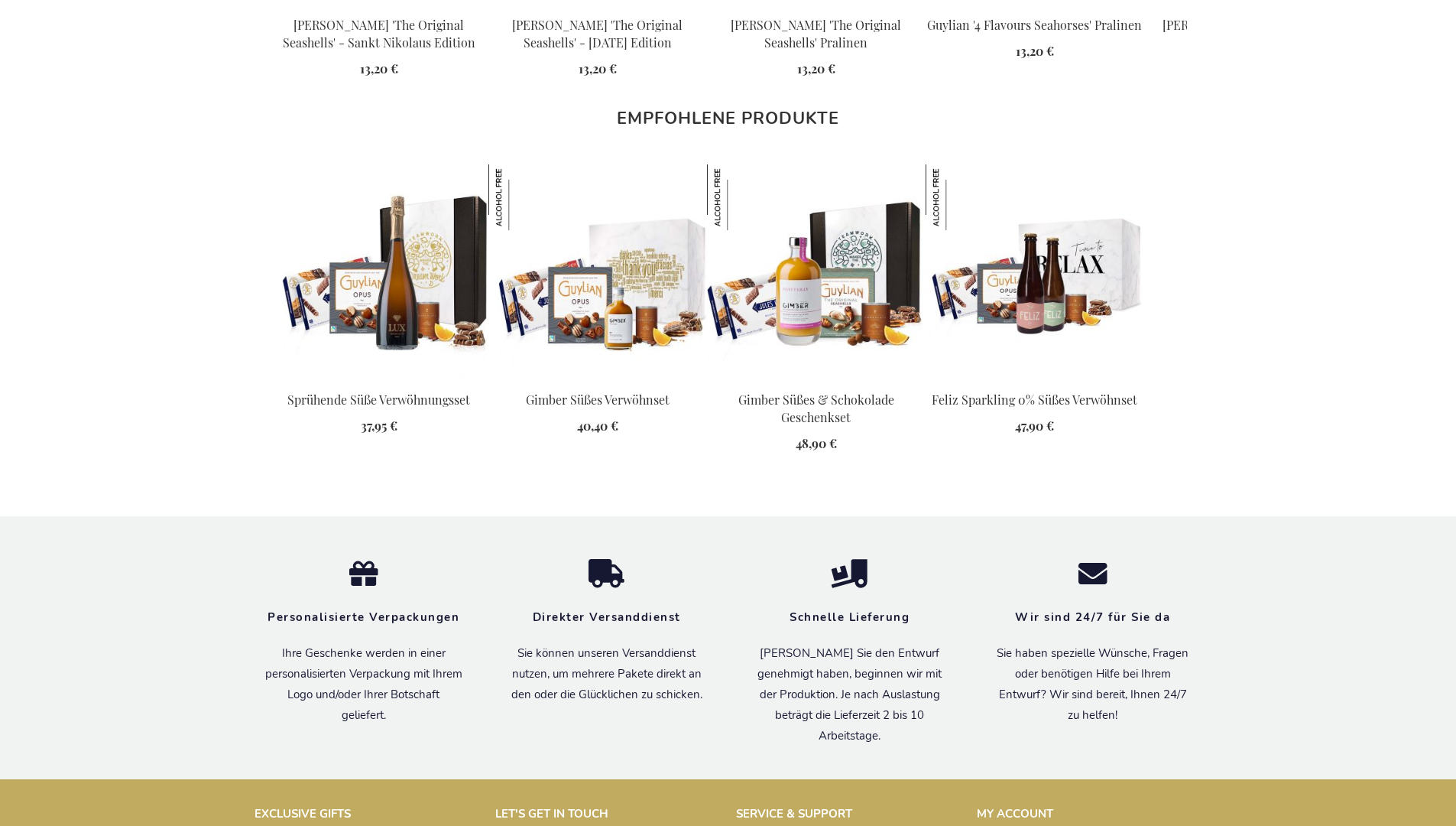
scroll to position [2027, 0]
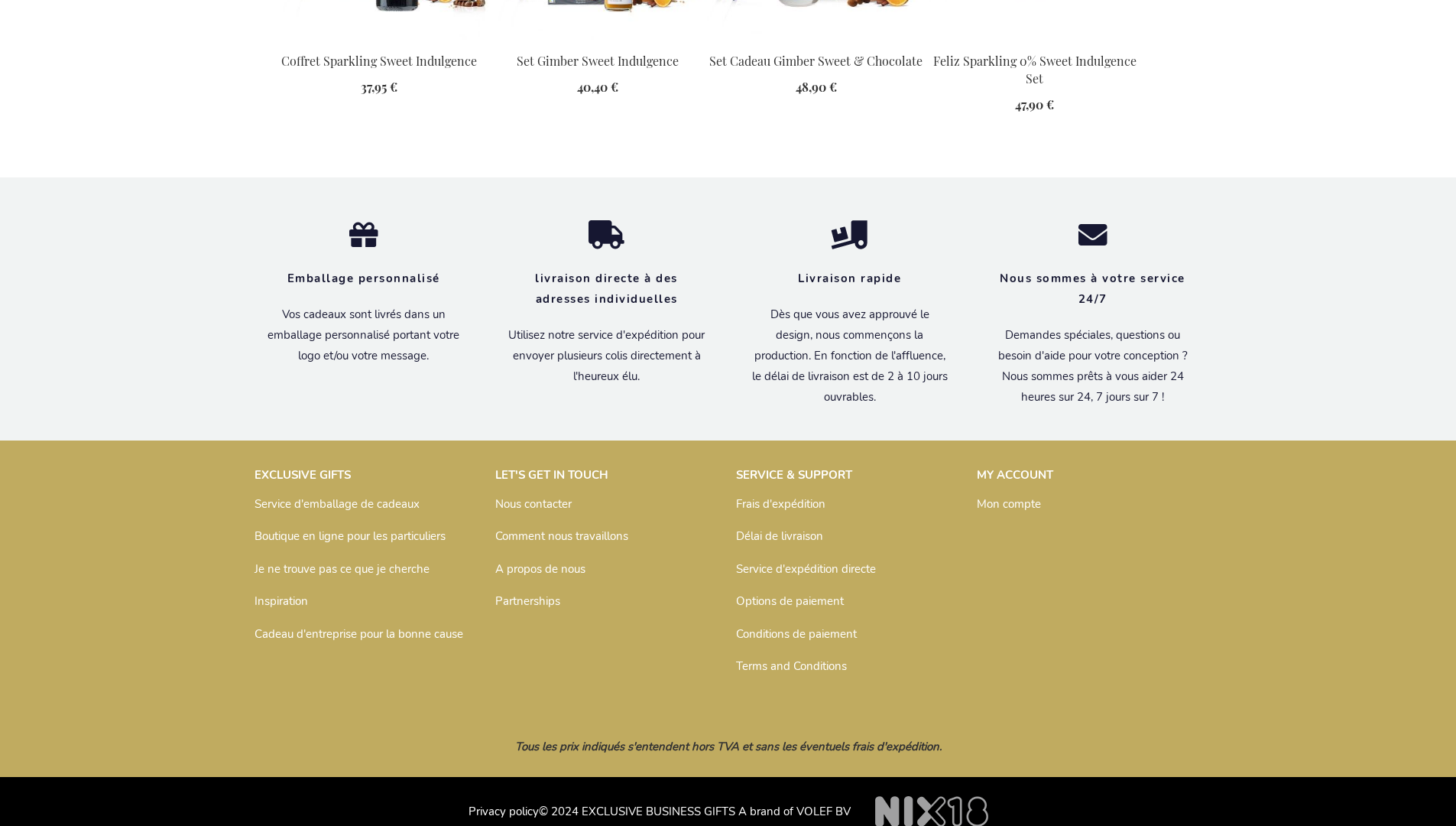
scroll to position [2042, 0]
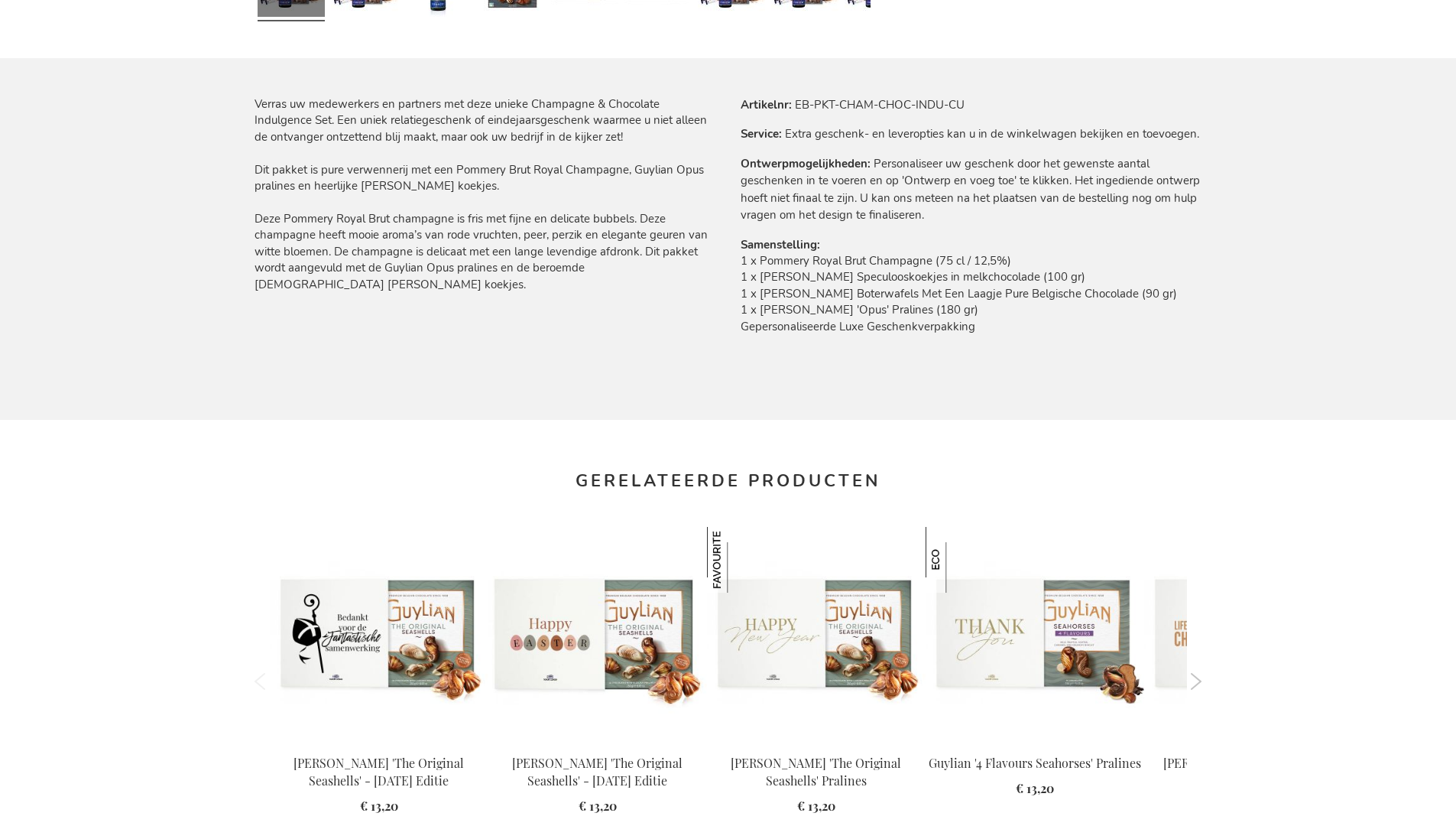
scroll to position [2017, 0]
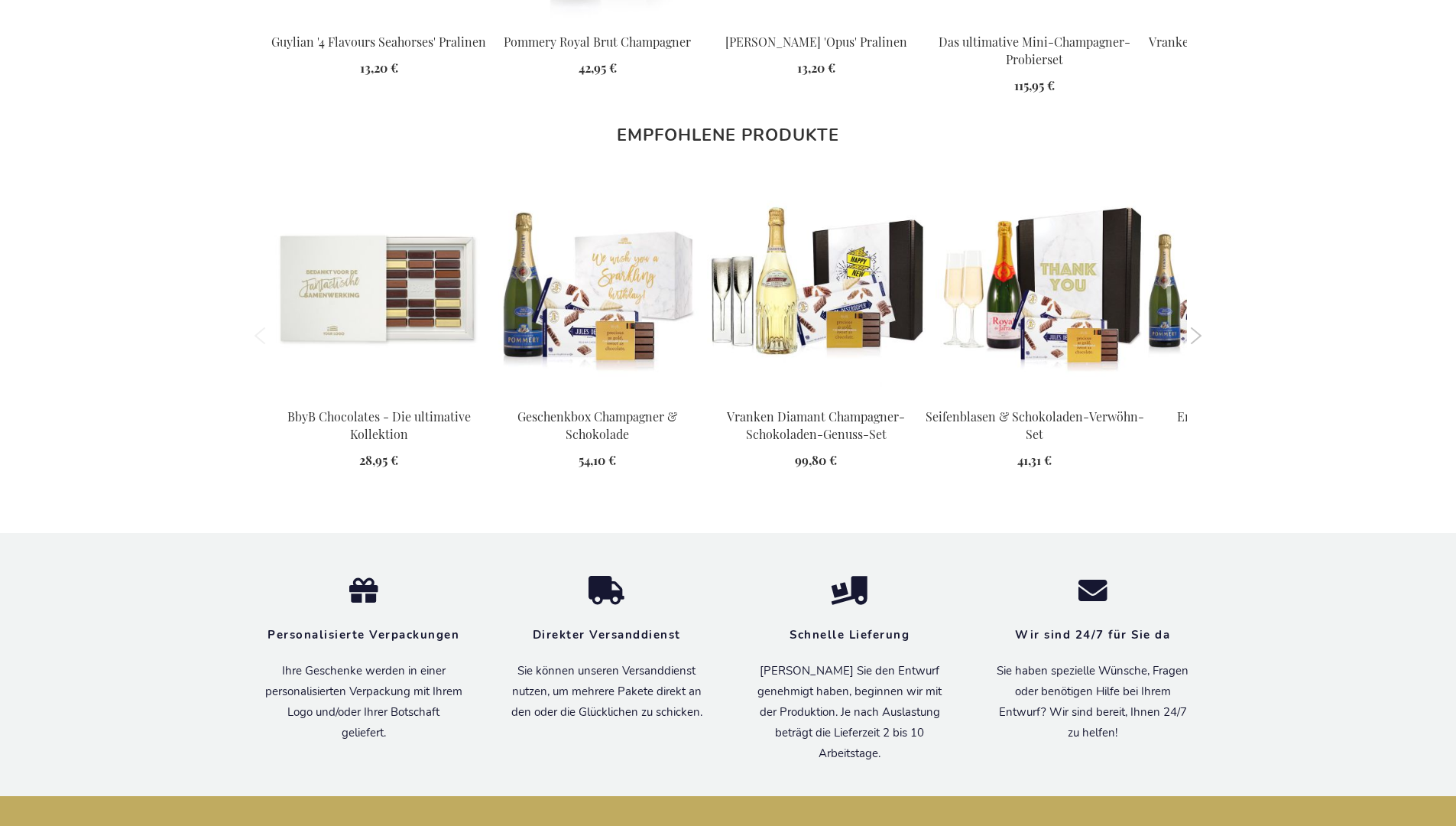
scroll to position [2030, 0]
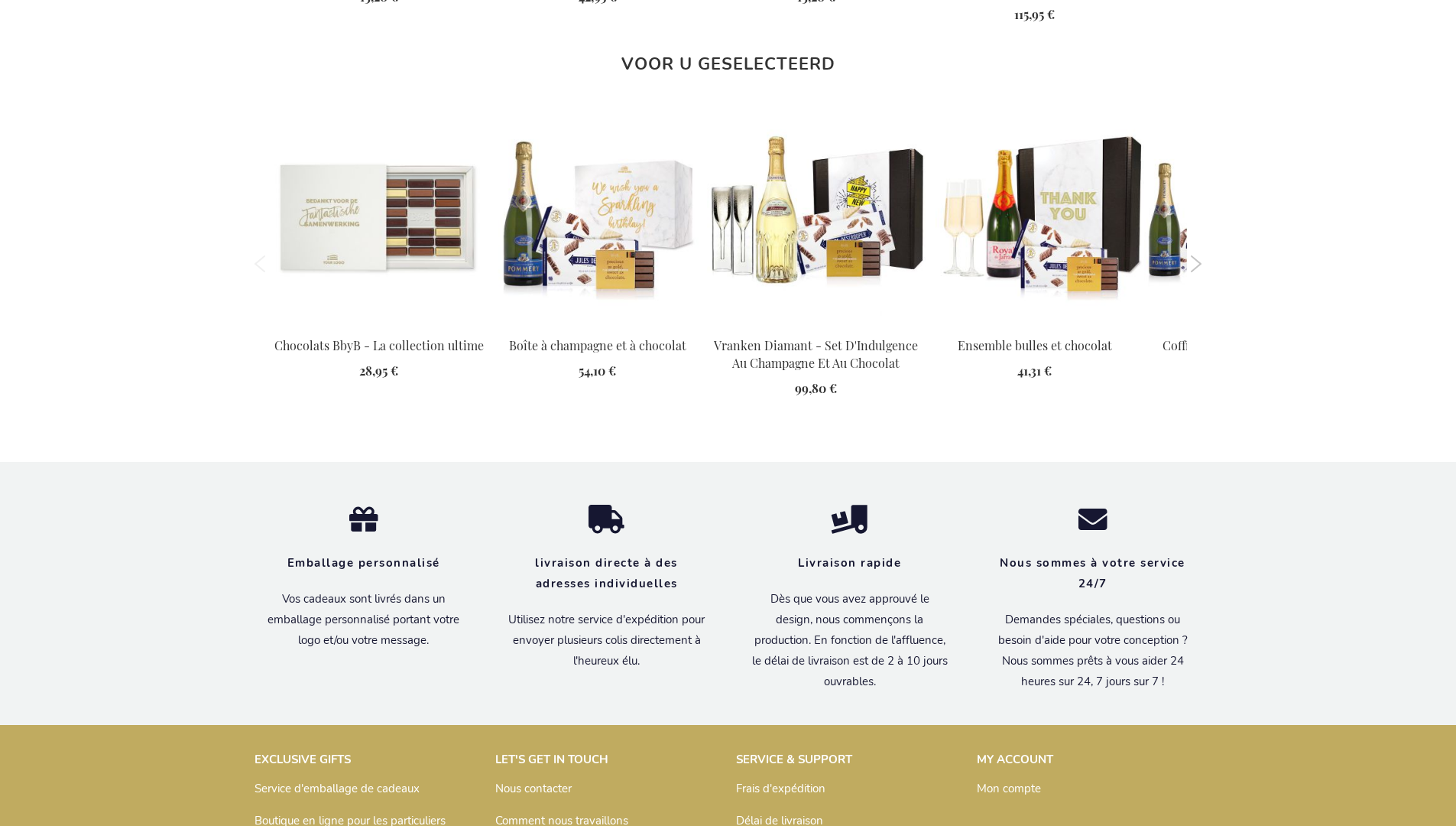
scroll to position [2029, 0]
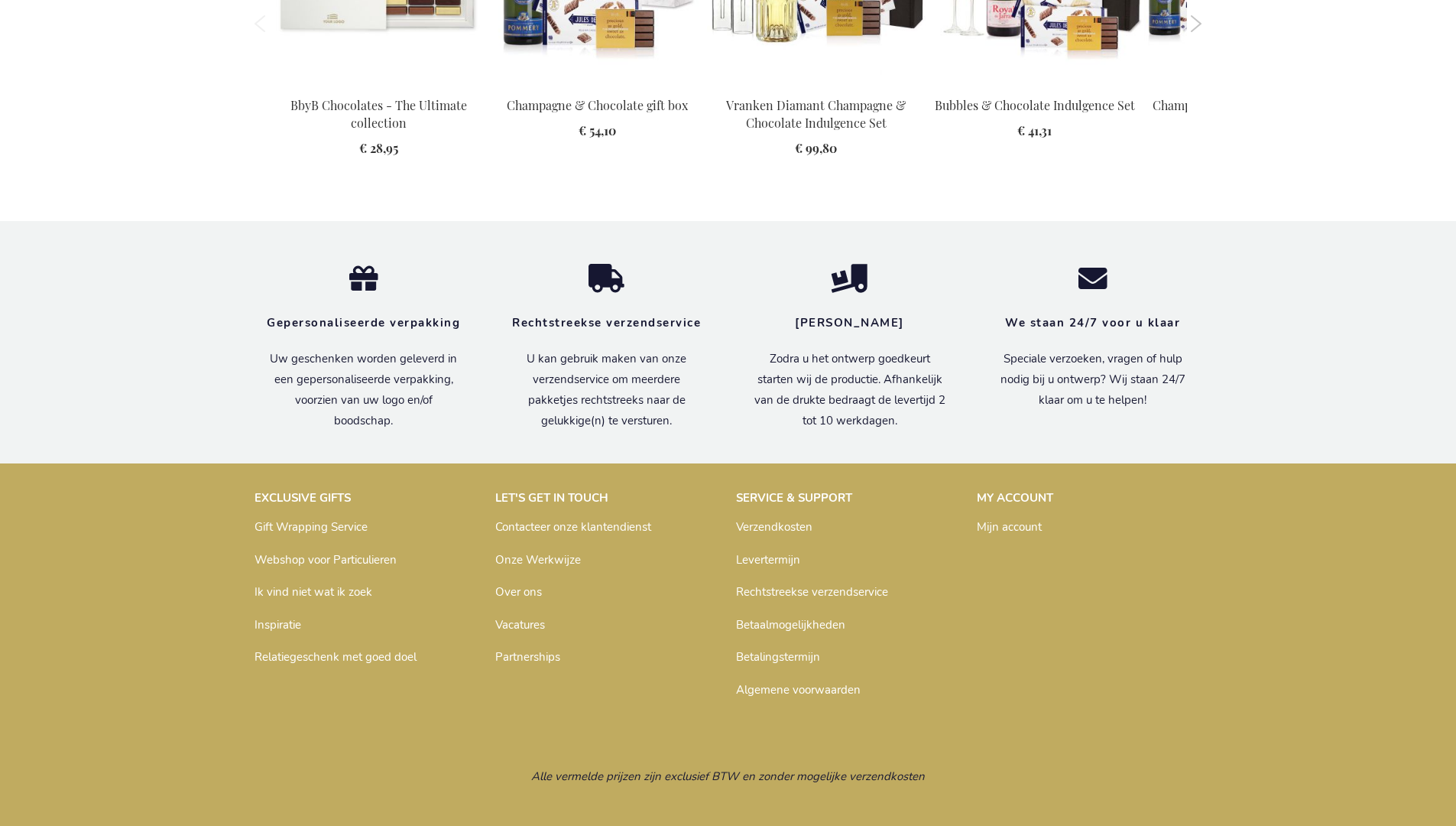
scroll to position [2022, 0]
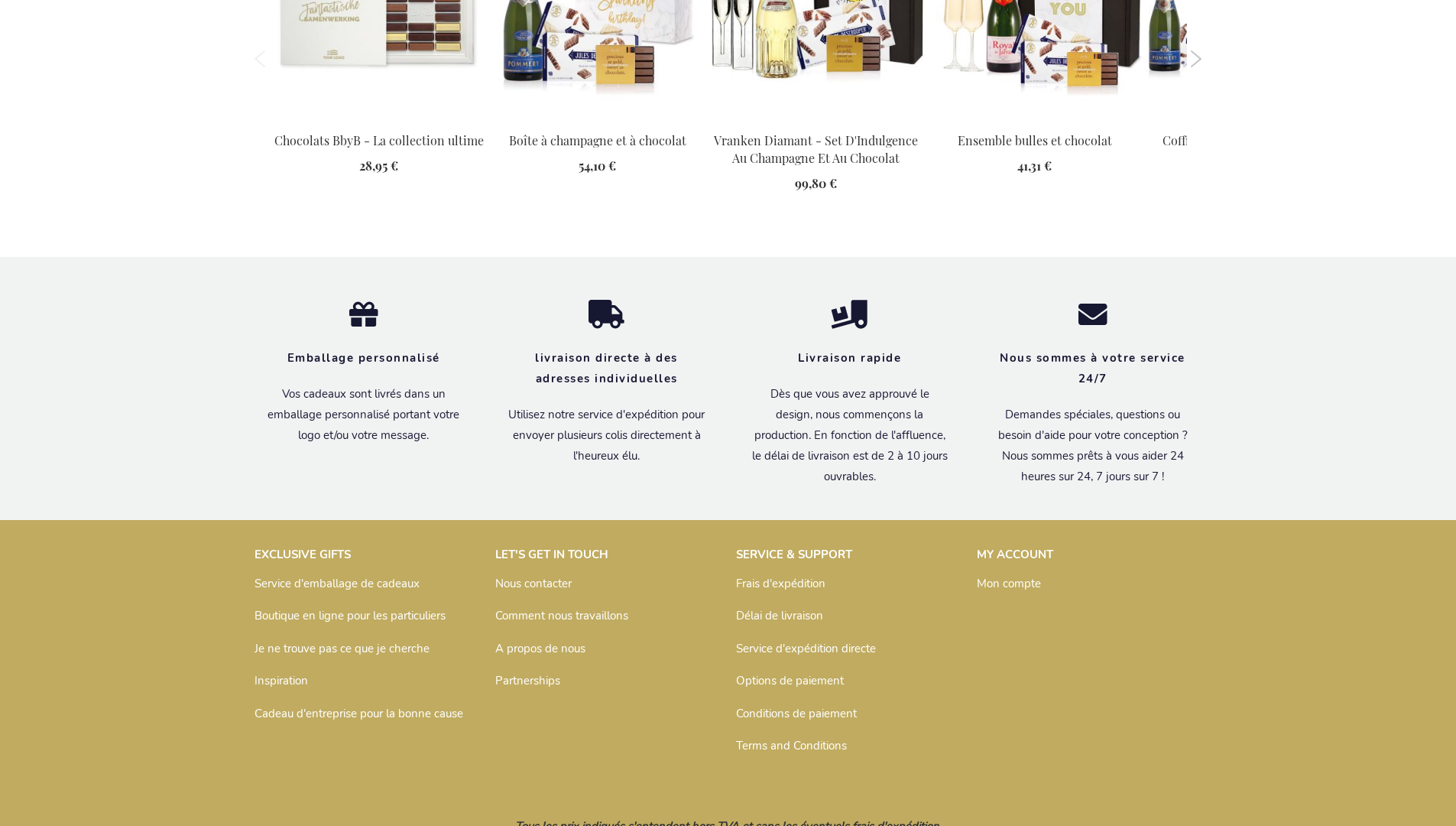
scroll to position [2029, 0]
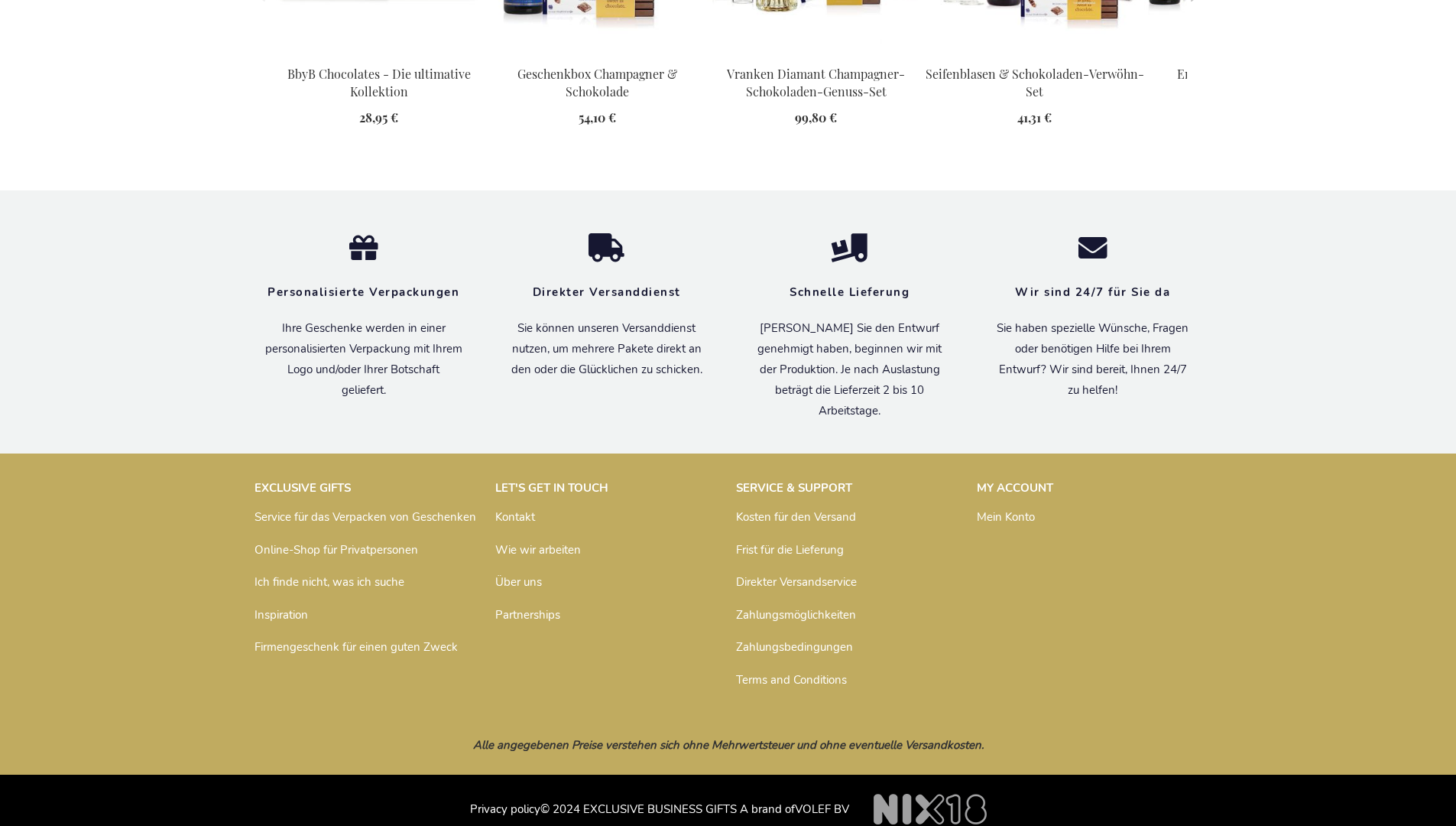
scroll to position [2030, 0]
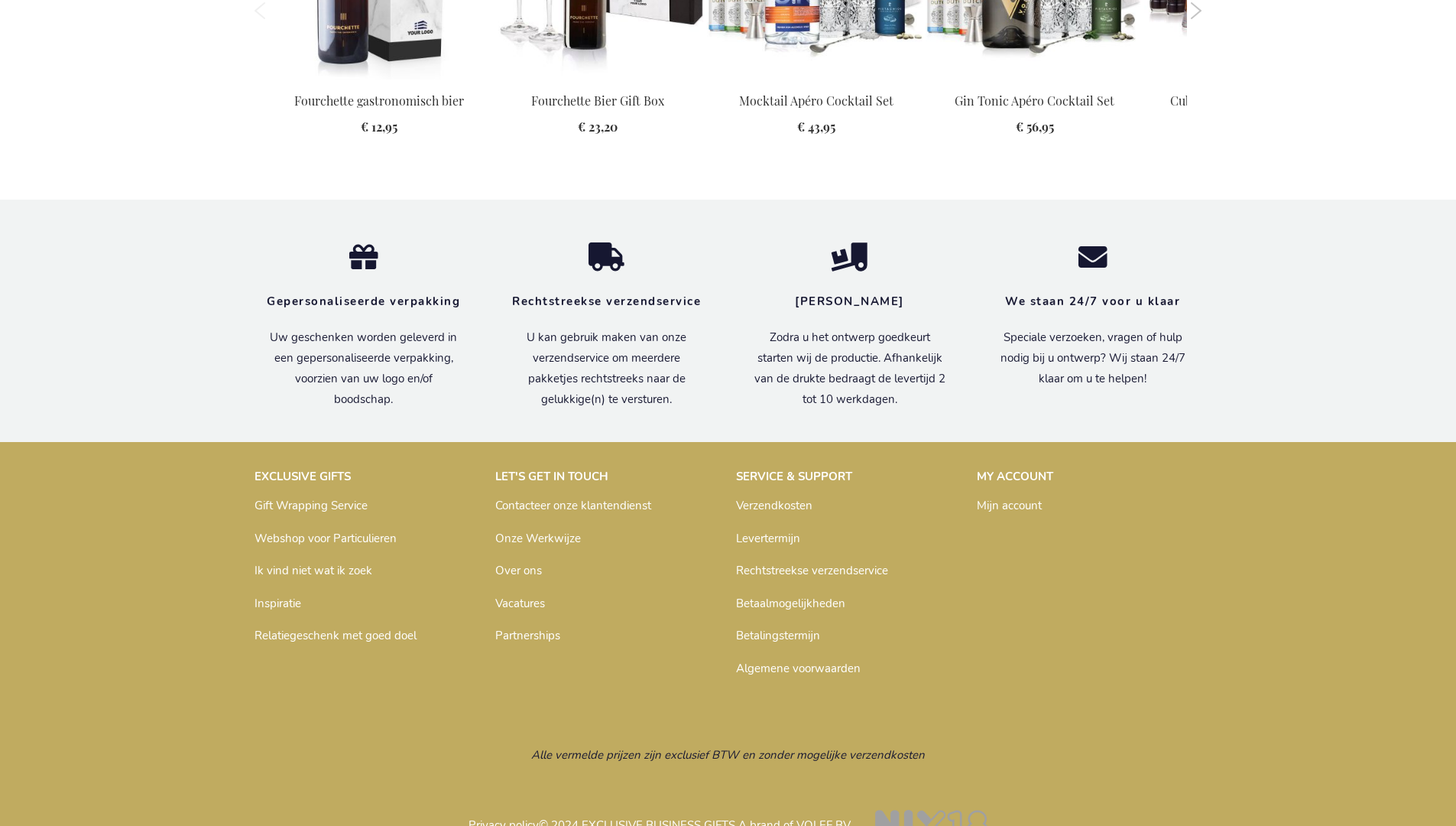
scroll to position [1982, 0]
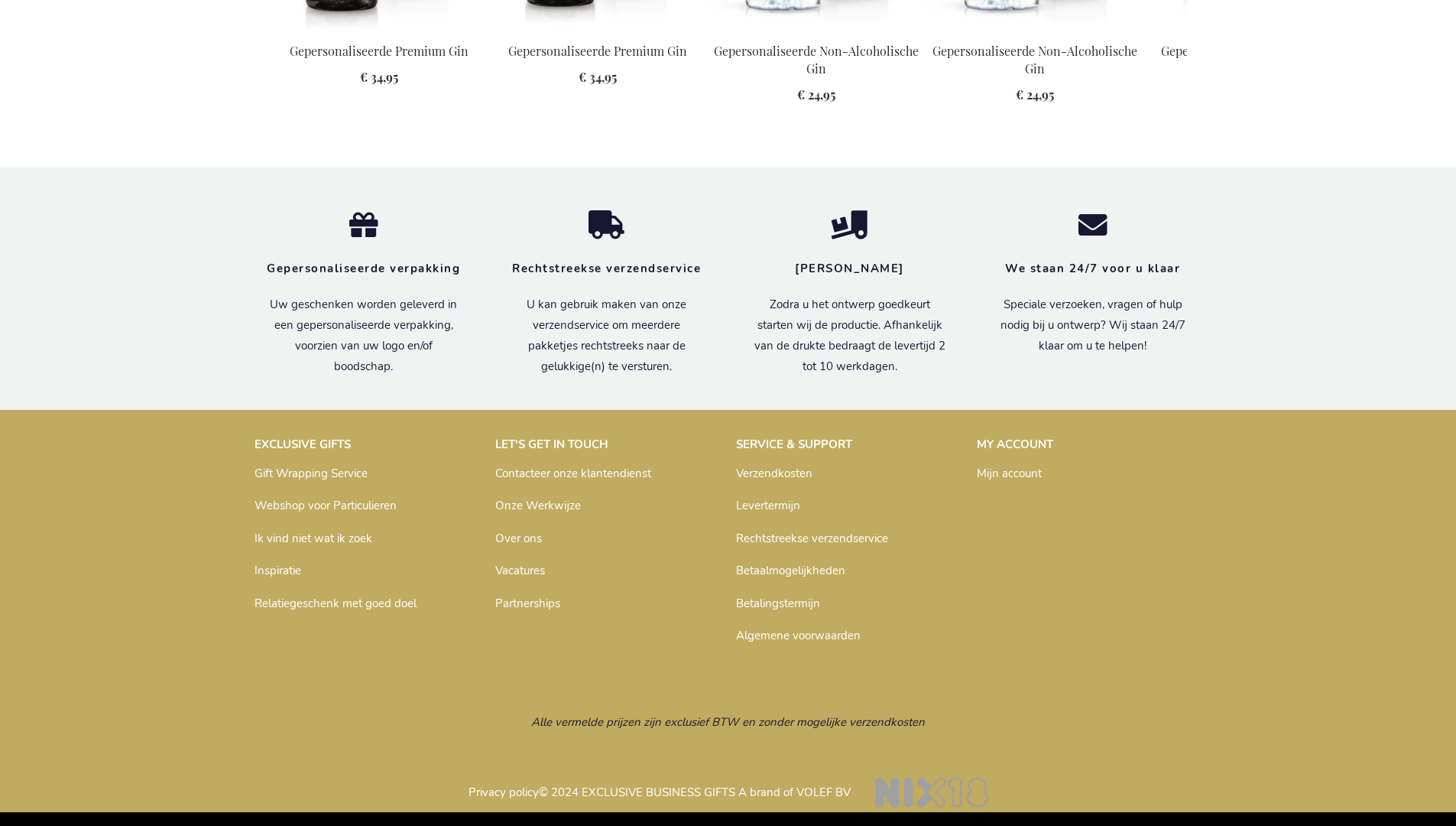
scroll to position [1950, 0]
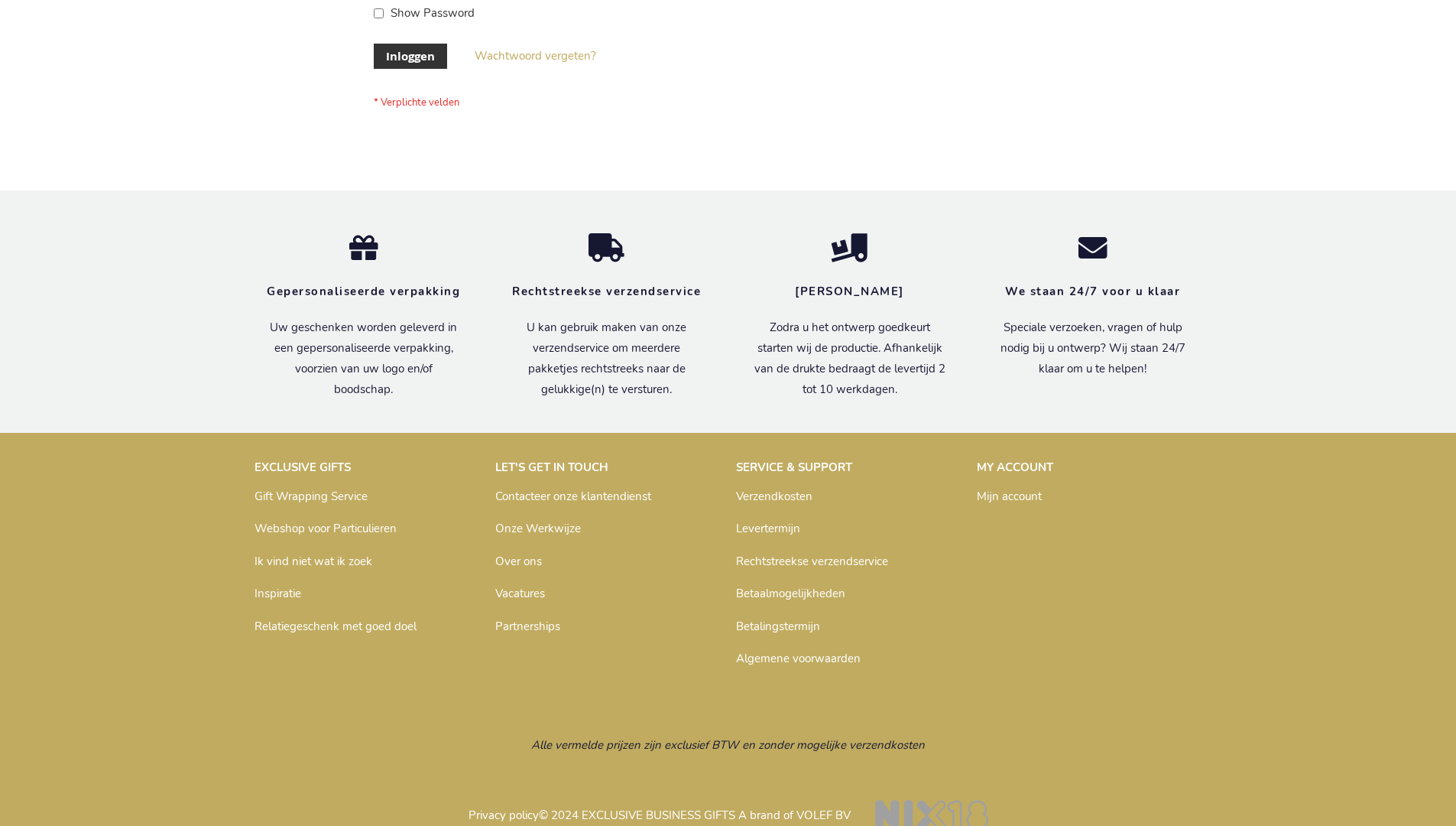
scroll to position [519, 0]
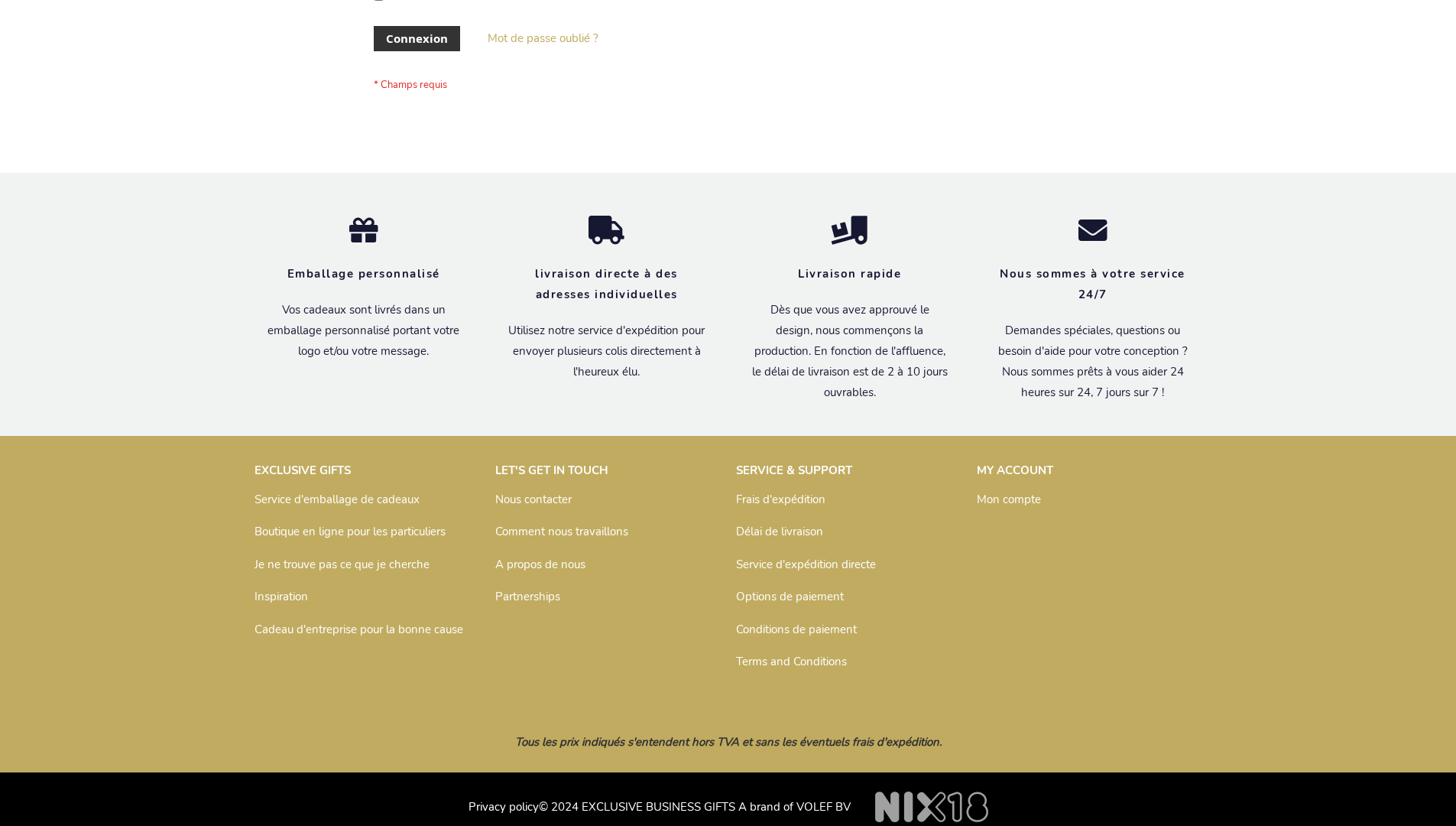
scroll to position [527, 0]
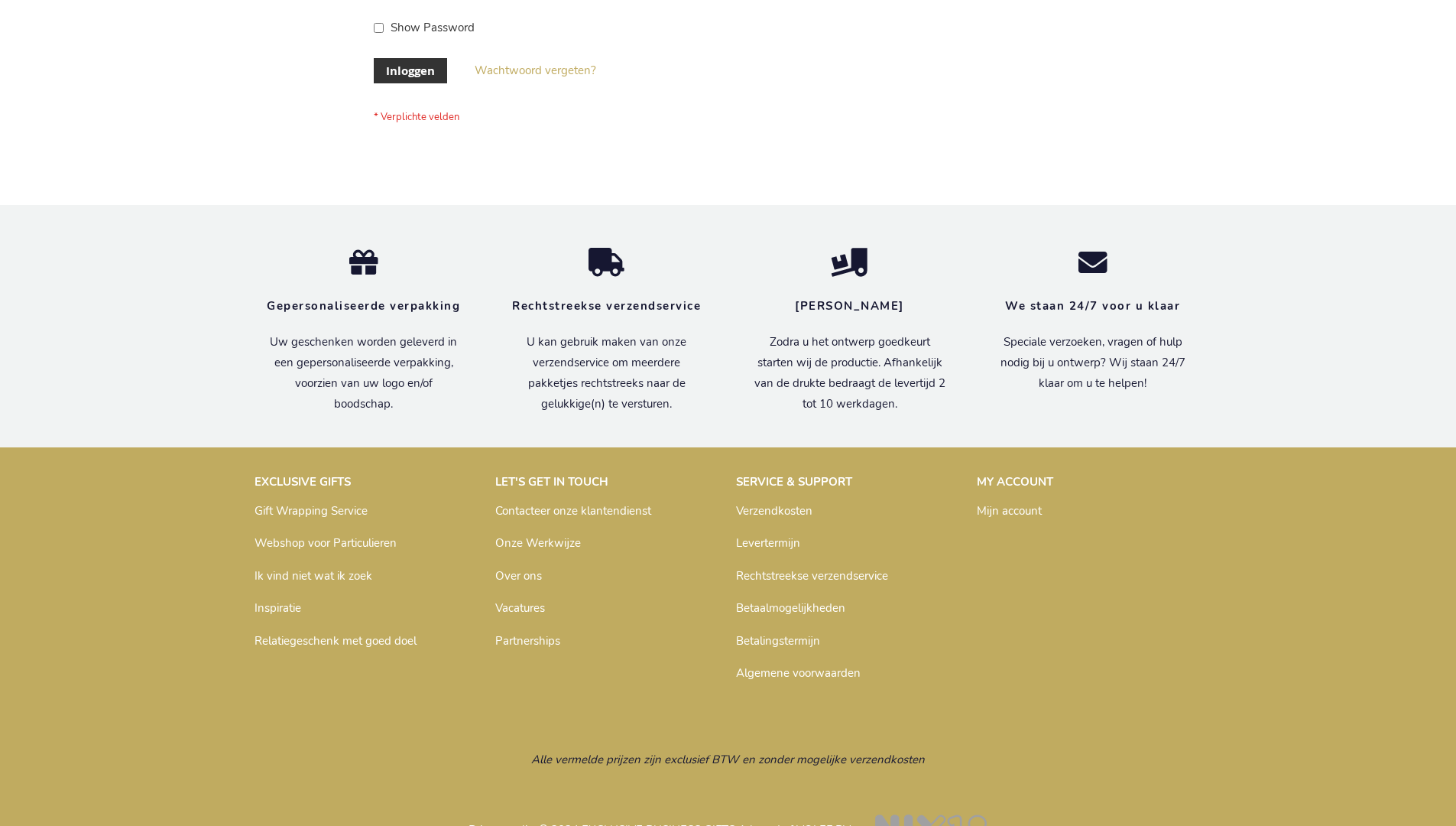
scroll to position [519, 0]
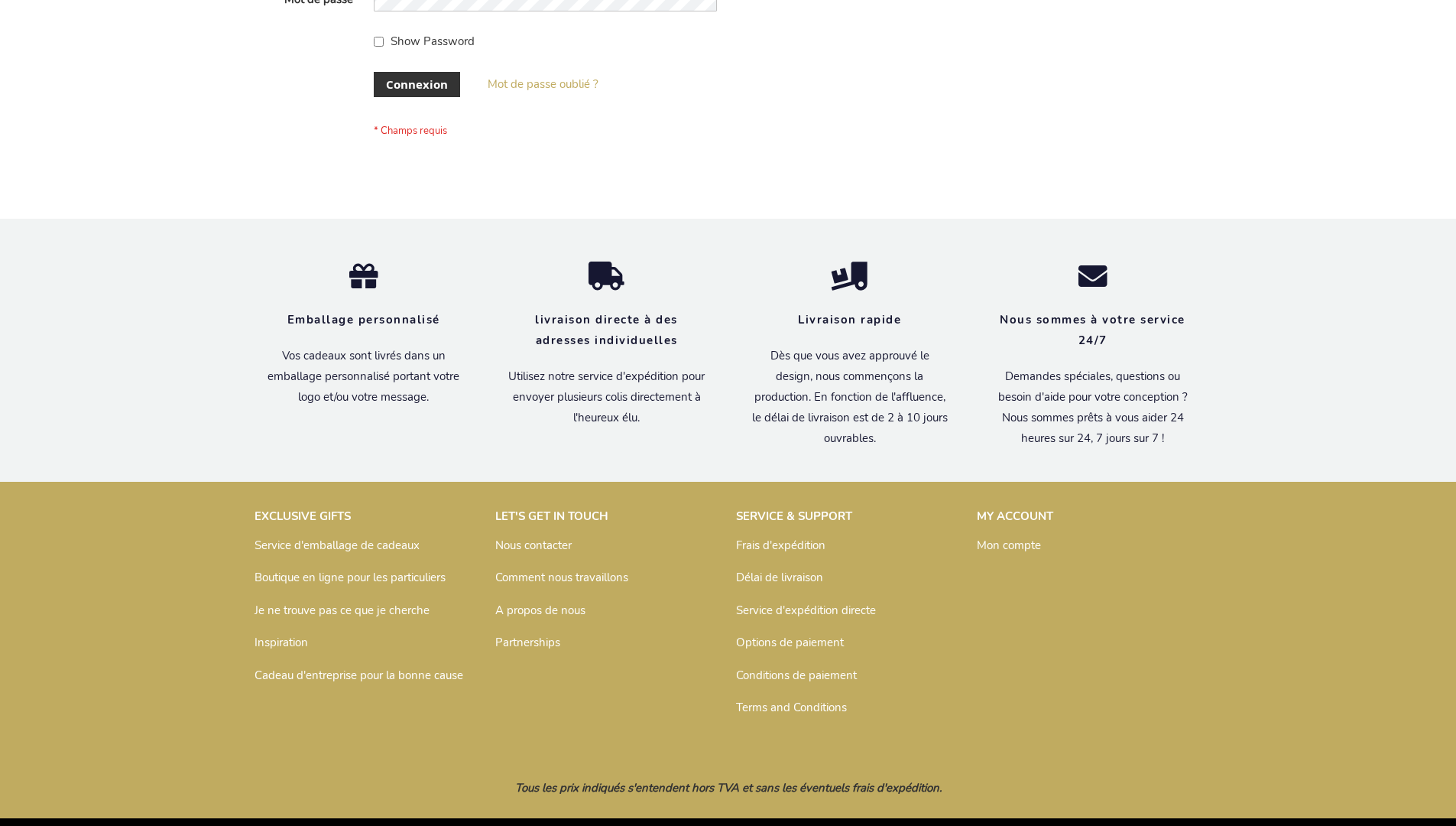
scroll to position [527, 0]
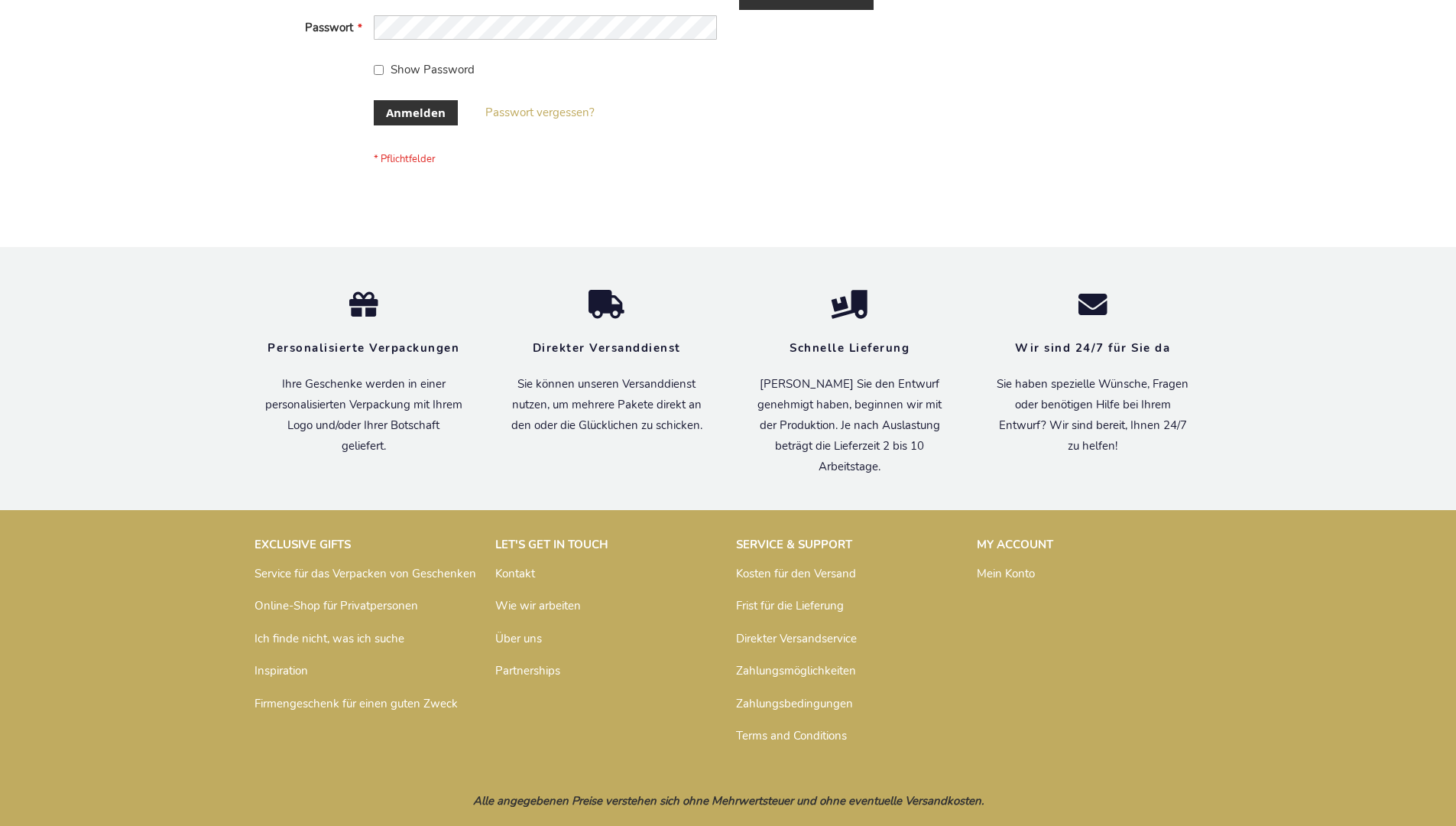
scroll to position [512, 0]
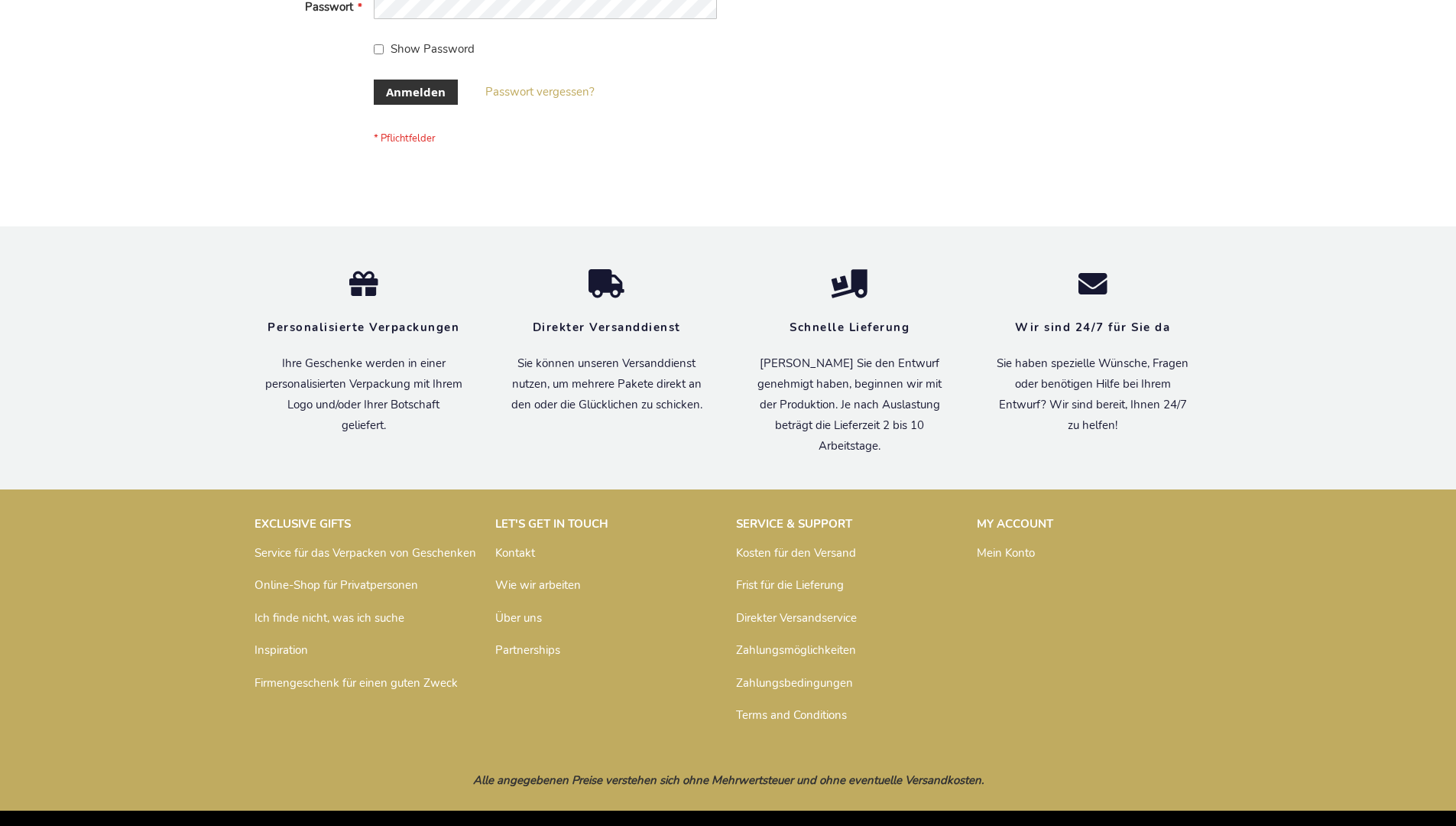
scroll to position [512, 0]
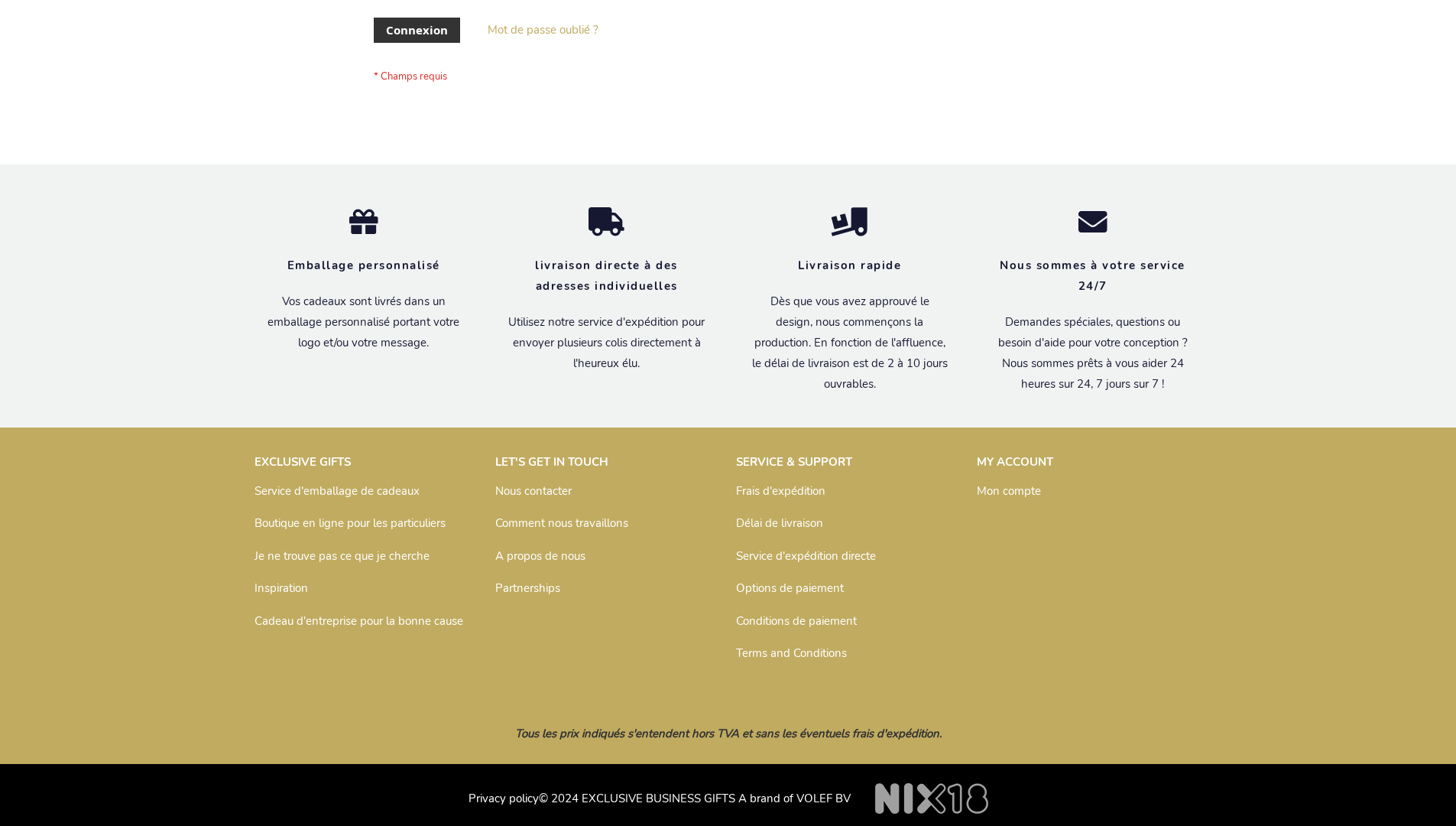
scroll to position [527, 0]
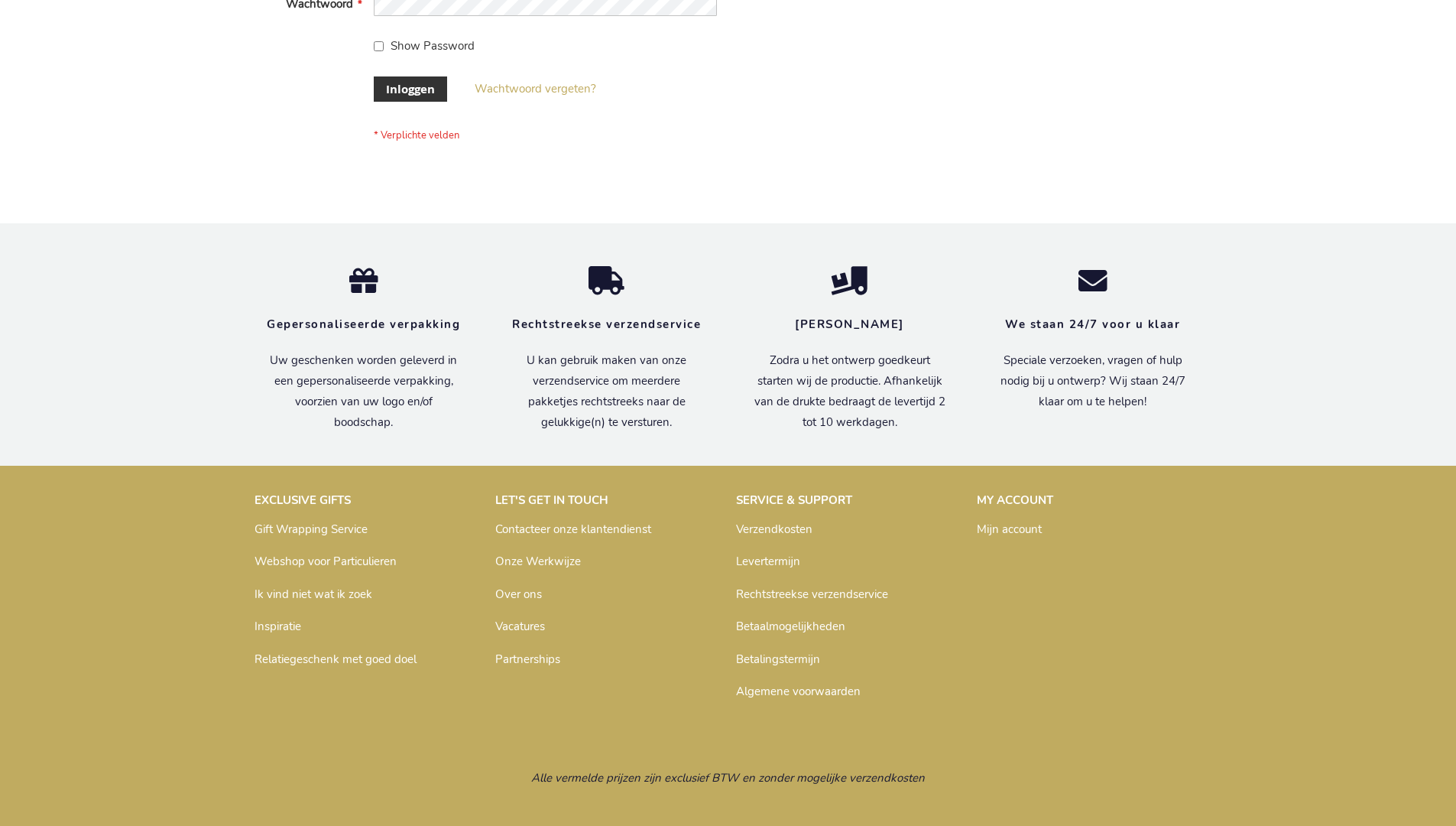
scroll to position [519, 0]
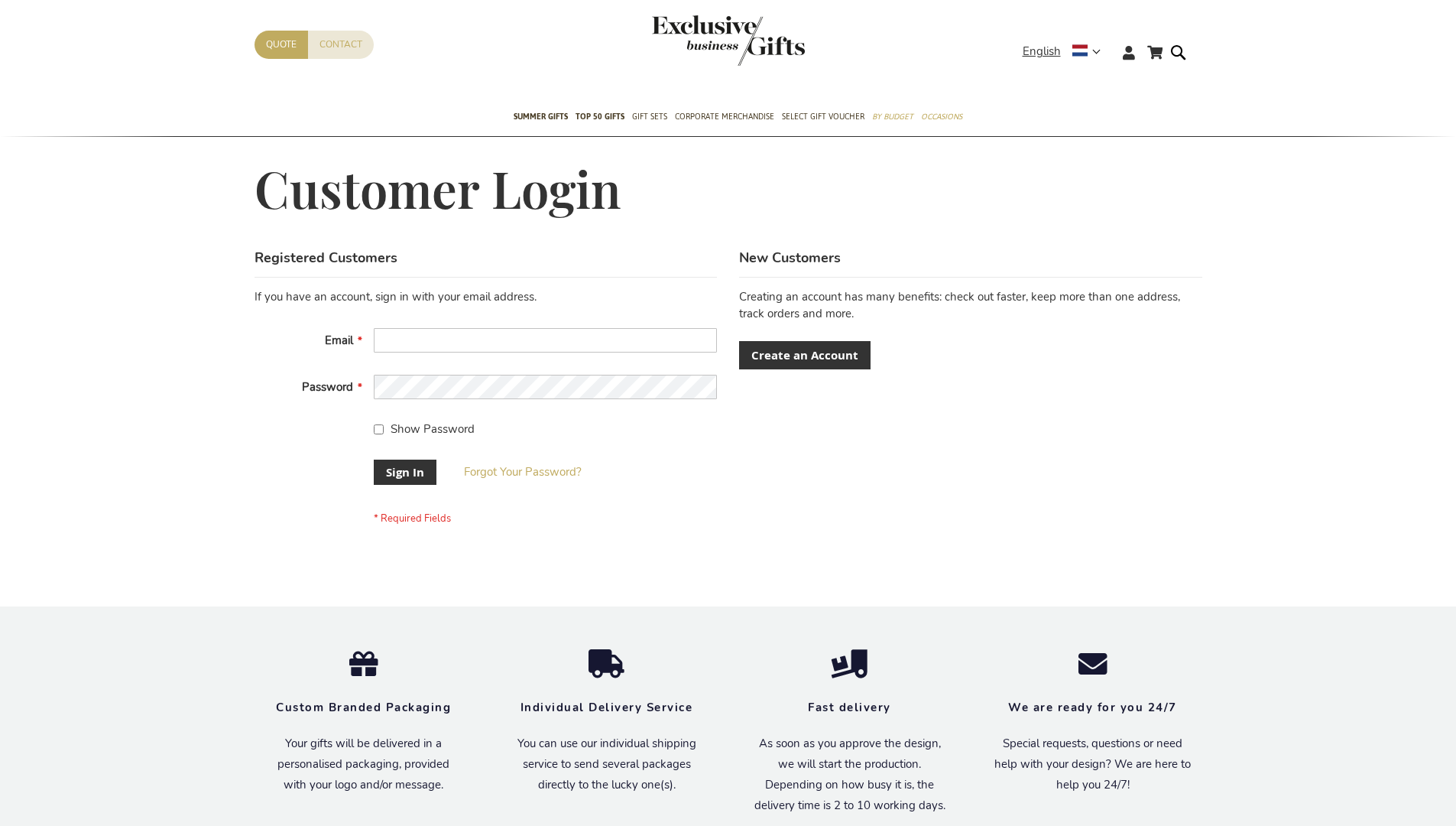
scroll to position [491, 0]
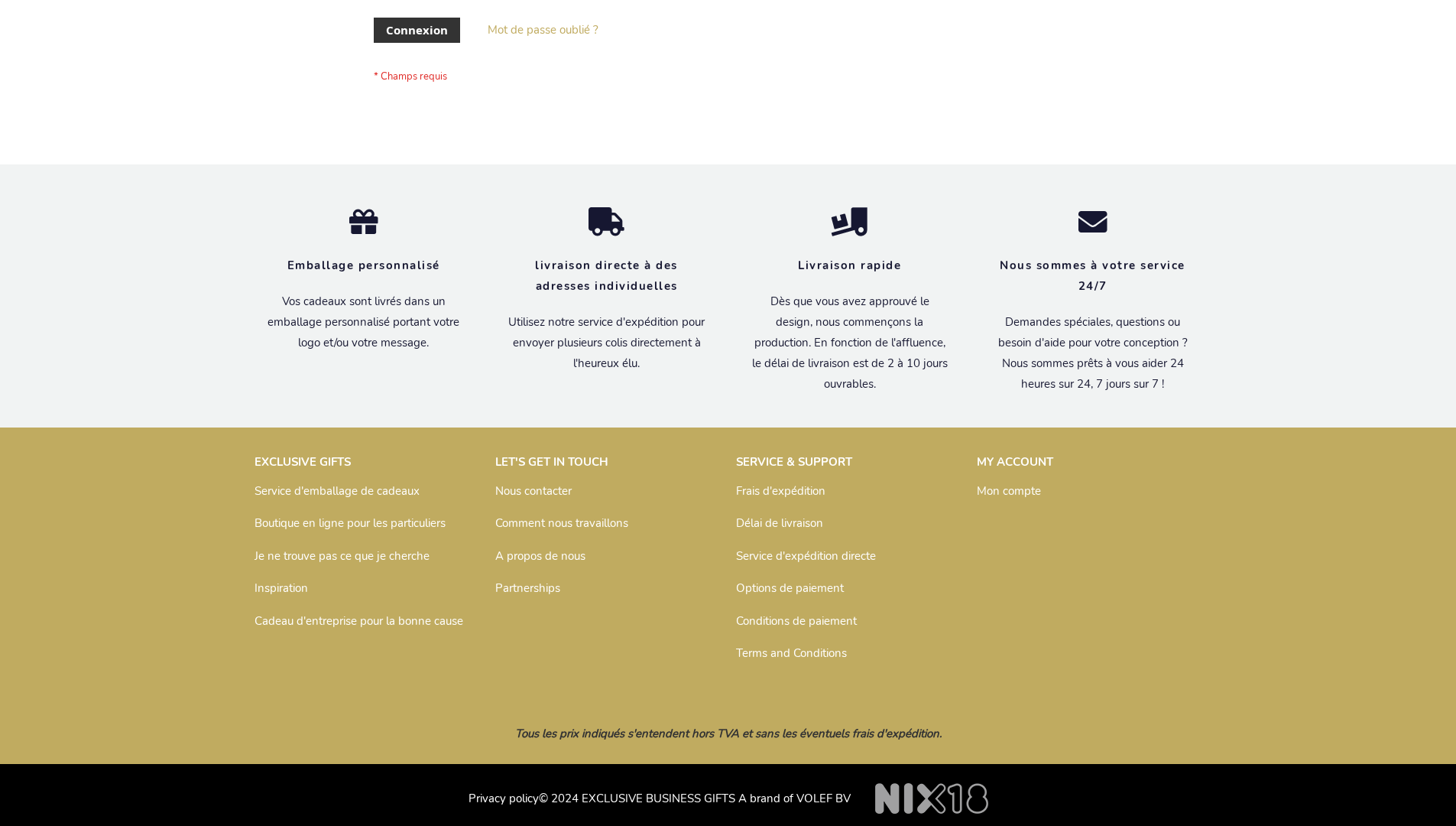
scroll to position [527, 0]
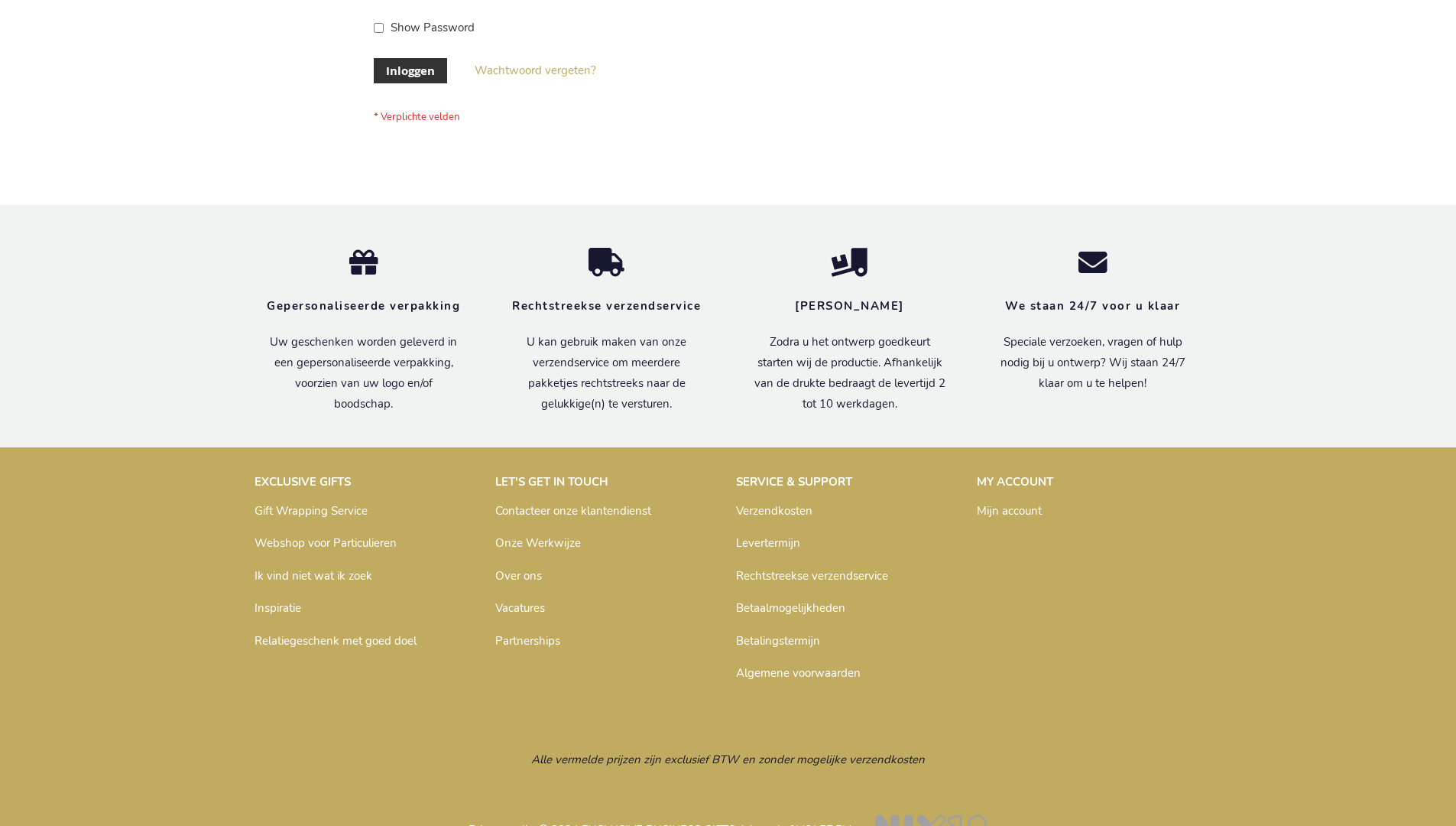
scroll to position [519, 0]
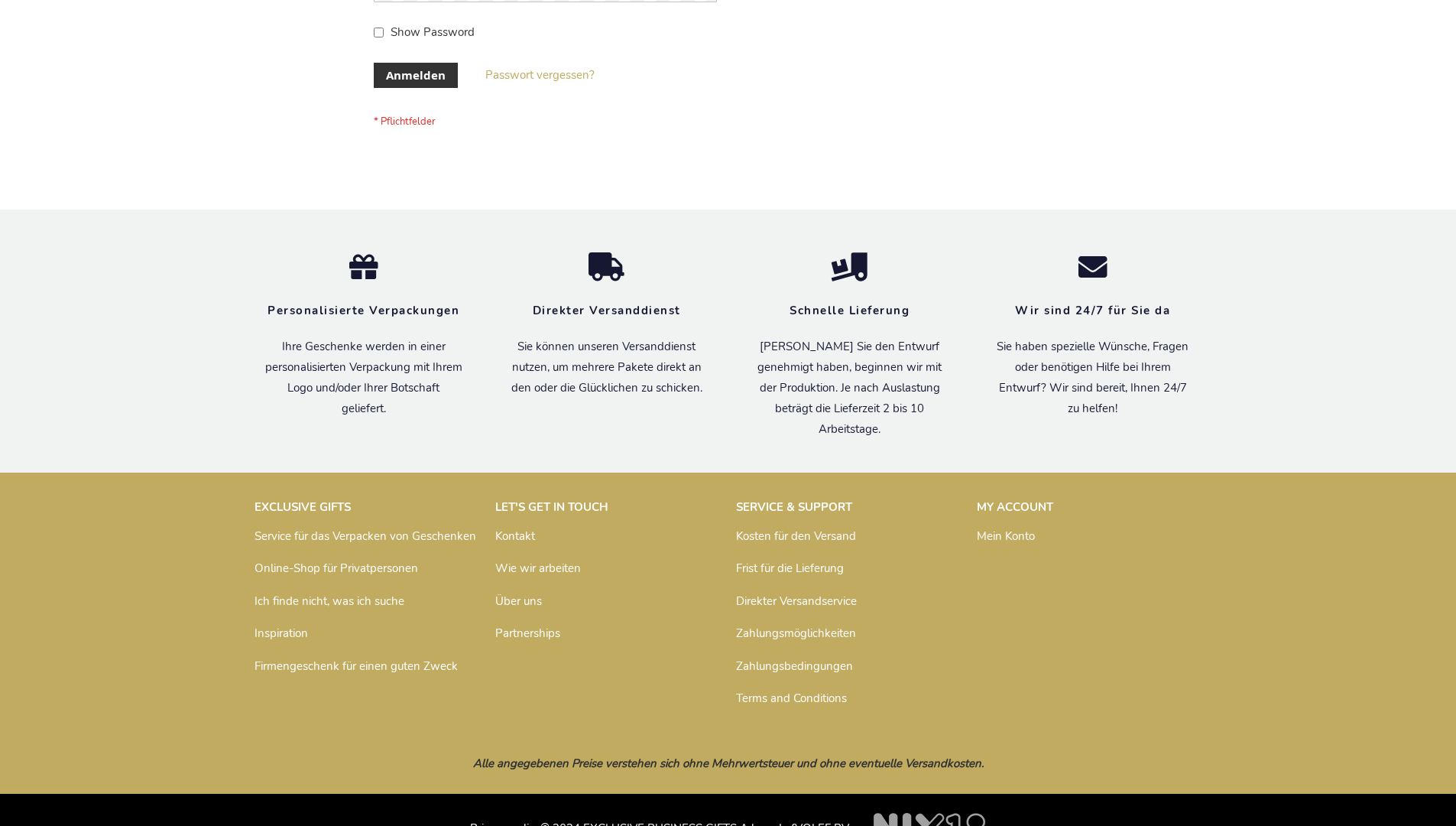
scroll to position [512, 0]
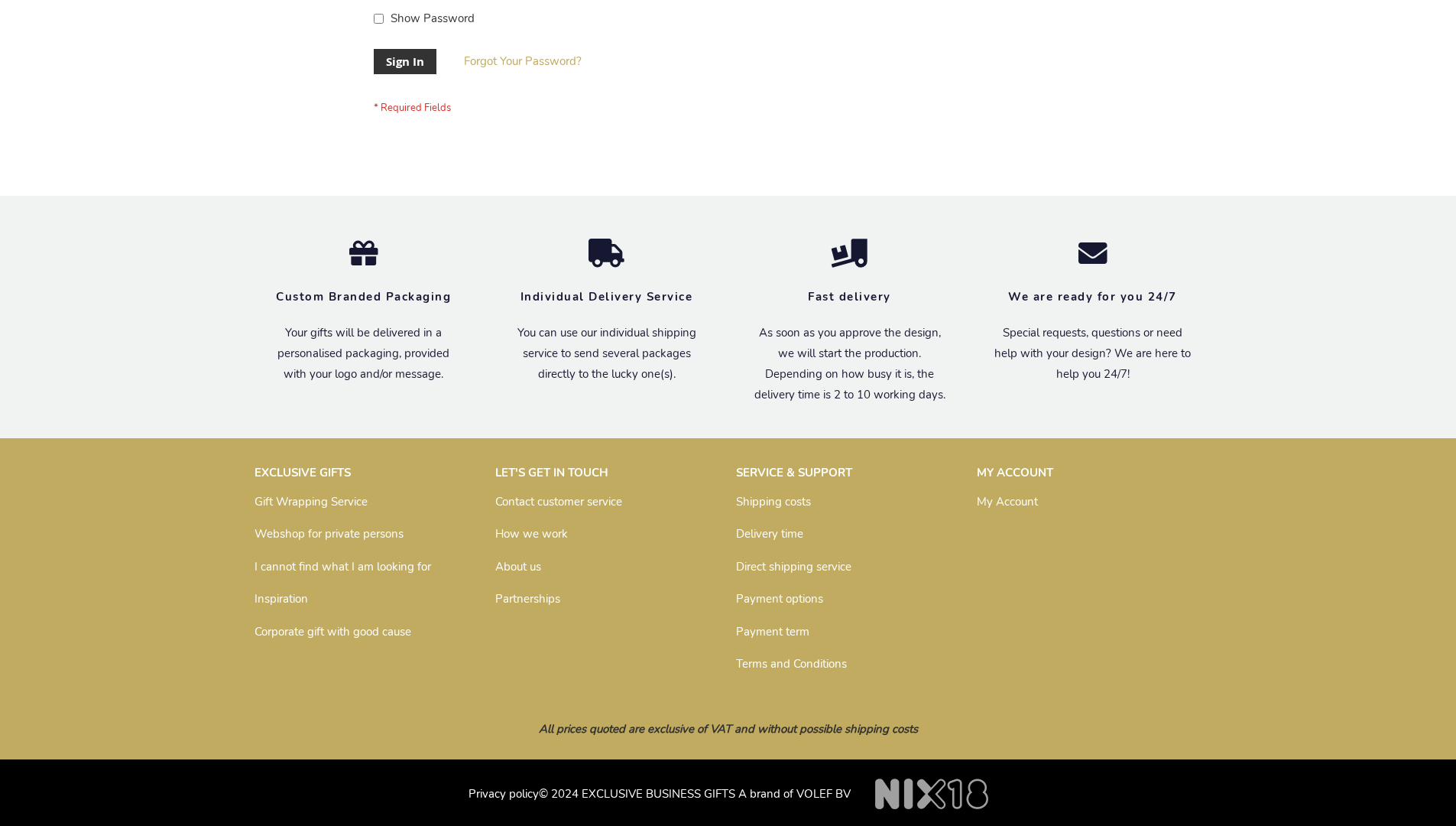
scroll to position [491, 0]
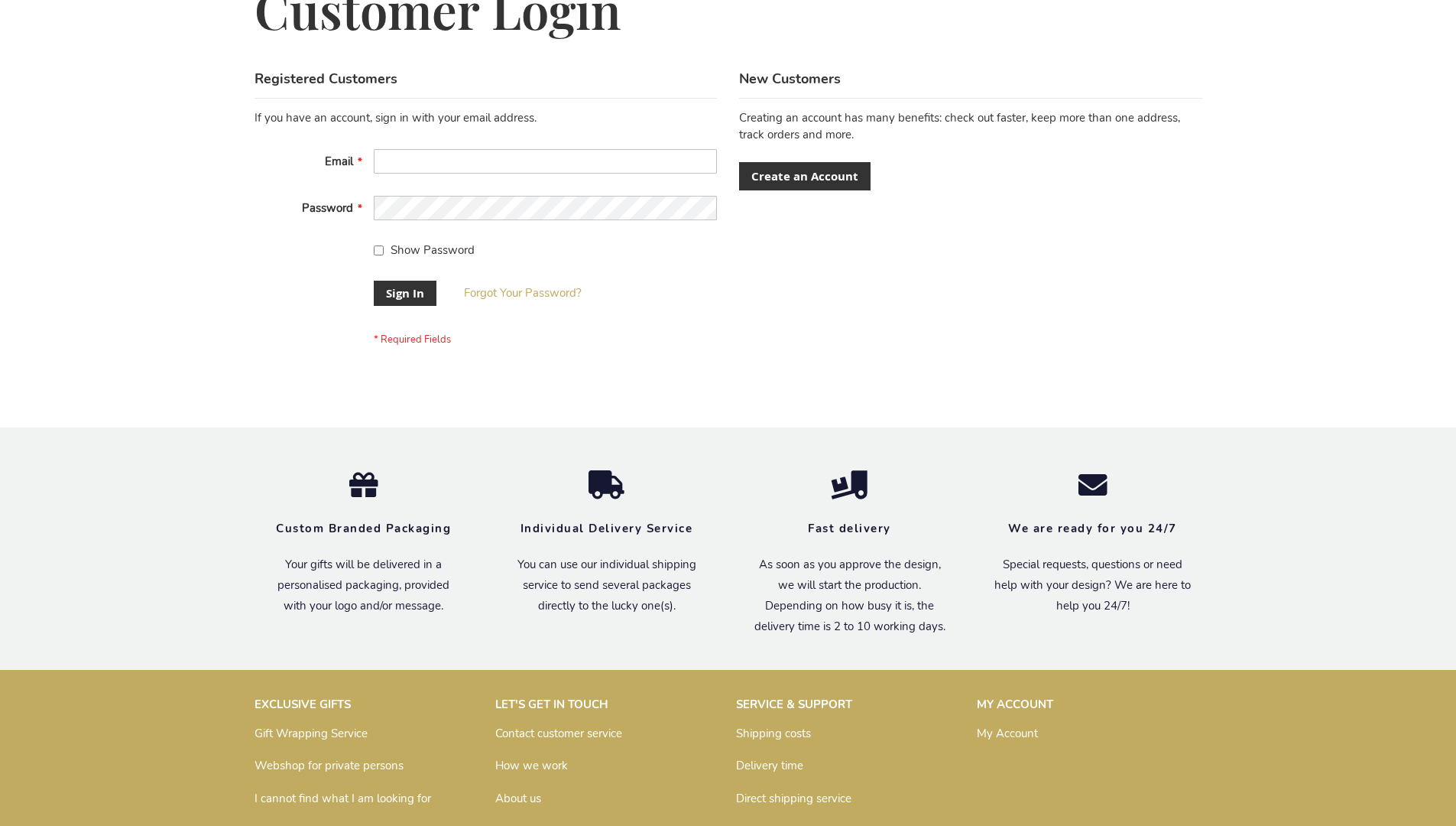
scroll to position [491, 0]
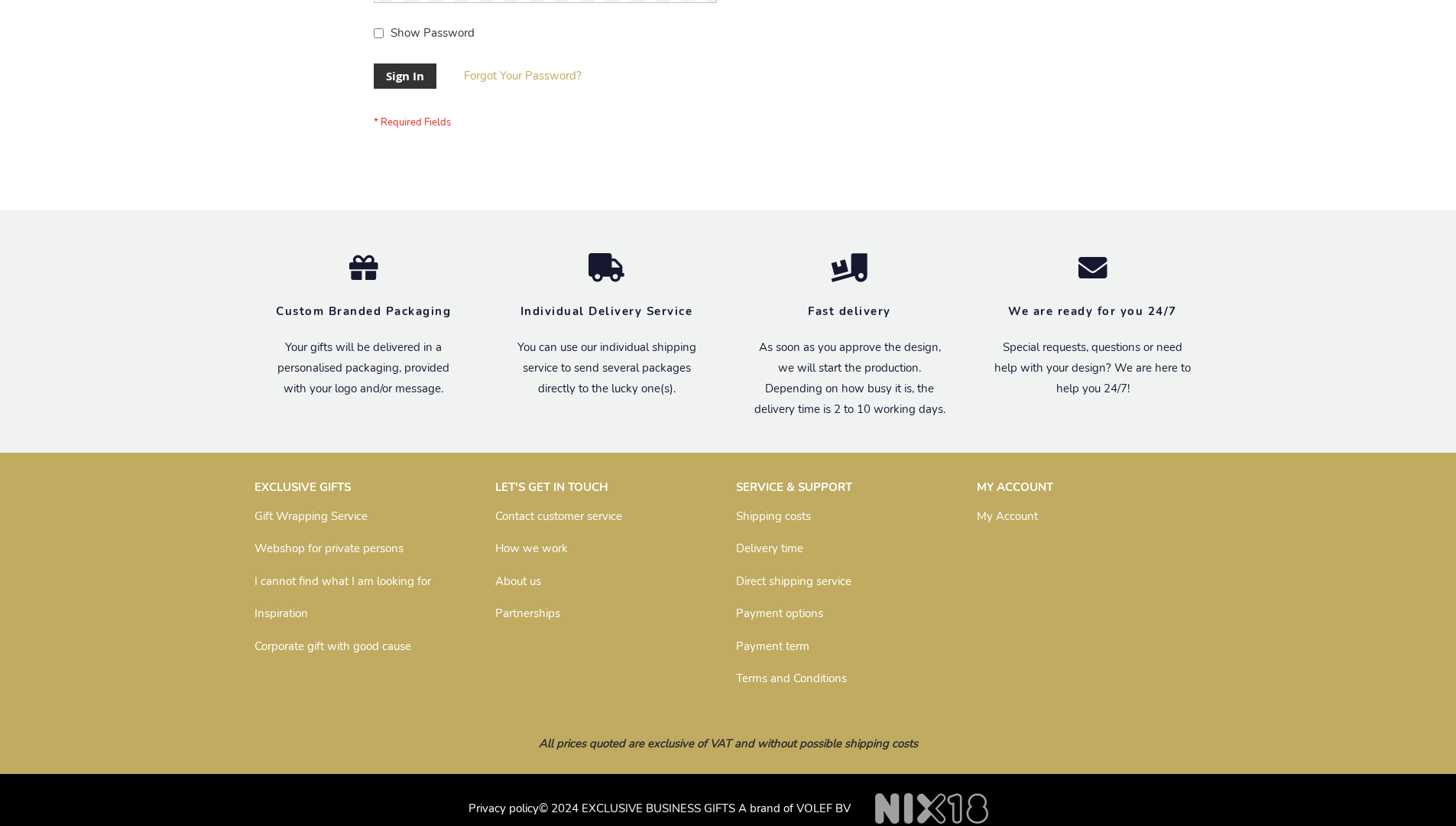
scroll to position [491, 0]
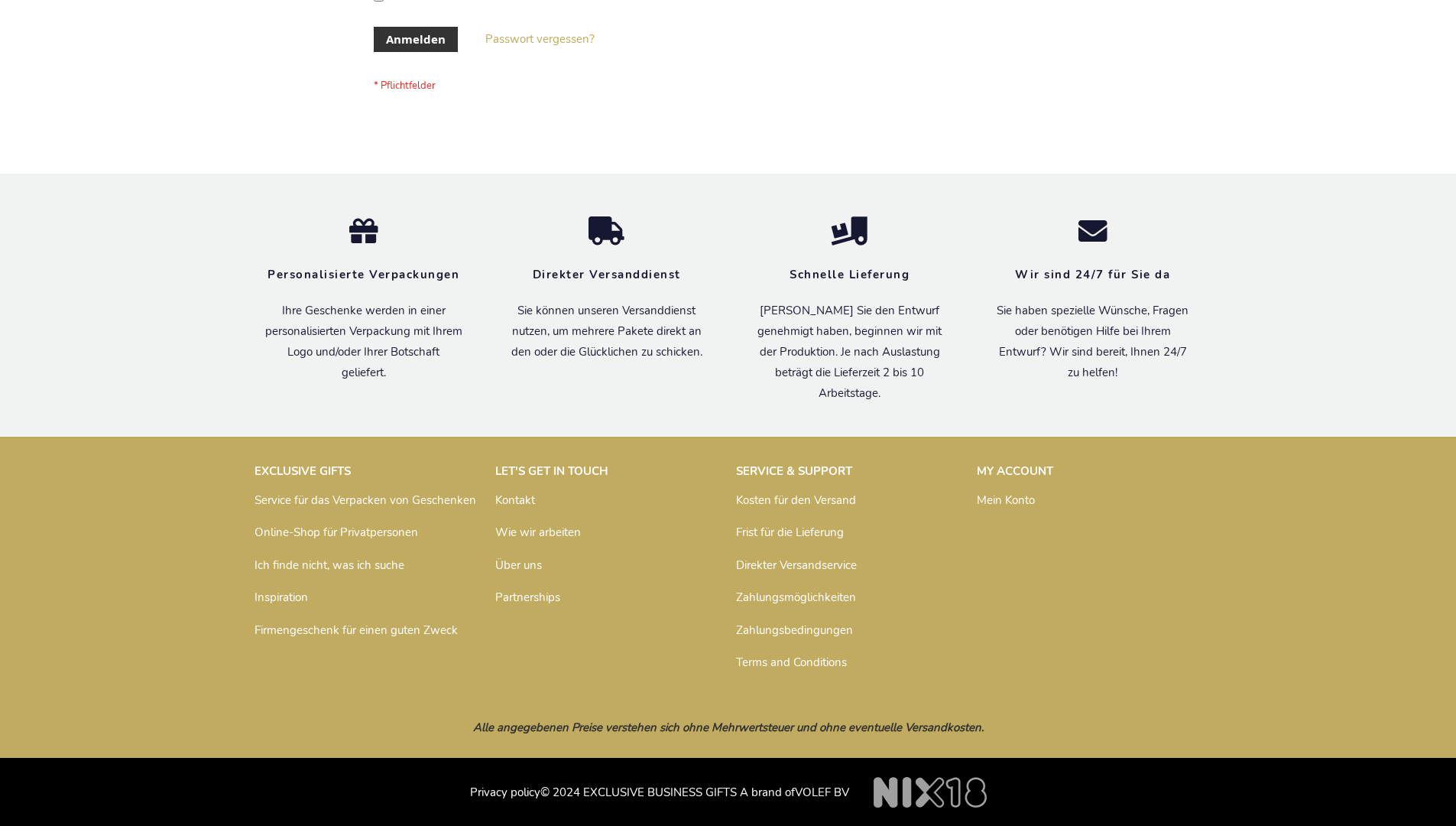
scroll to position [512, 0]
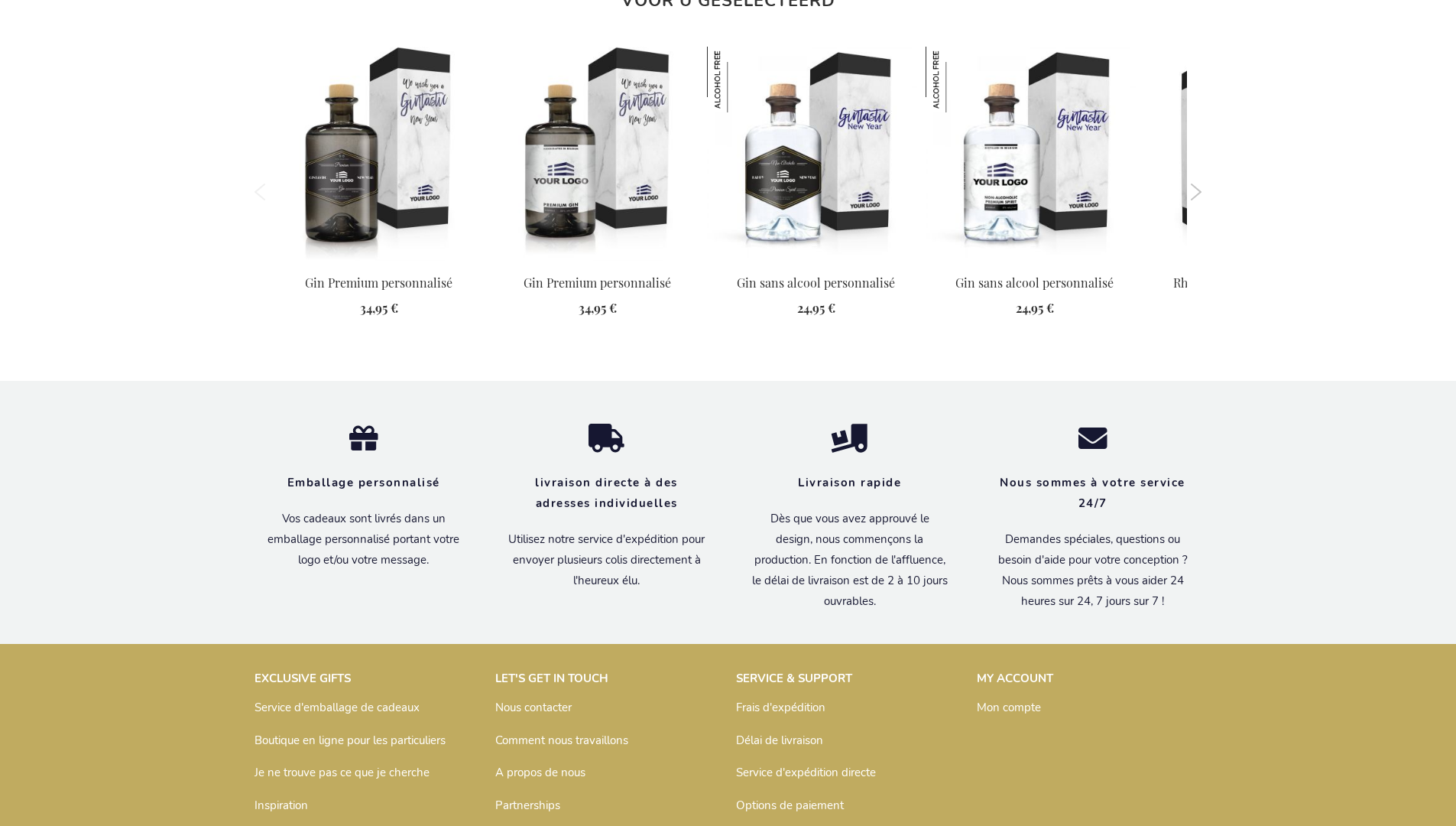
scroll to position [1958, 0]
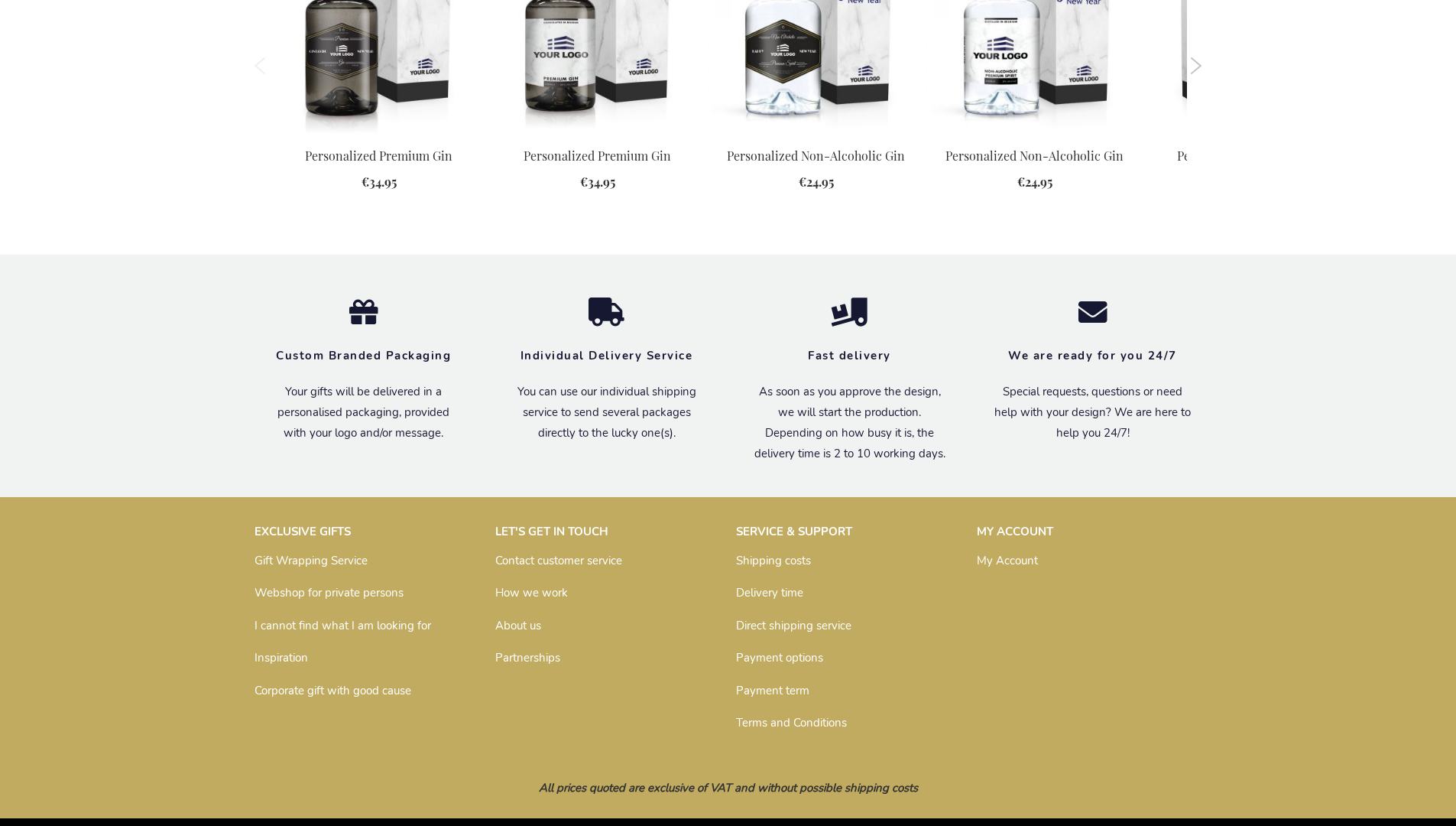
scroll to position [1901, 0]
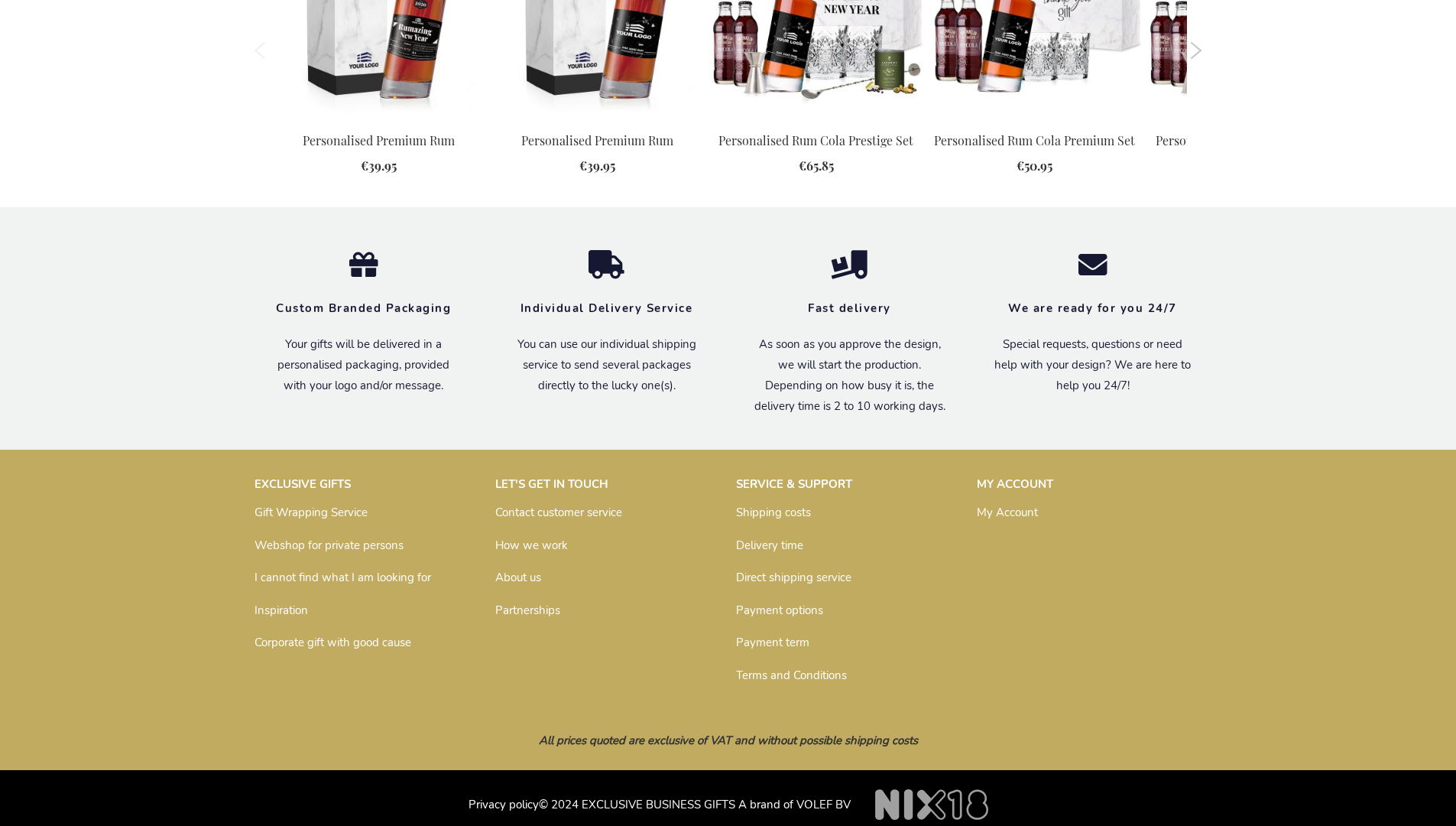
scroll to position [1417, 0]
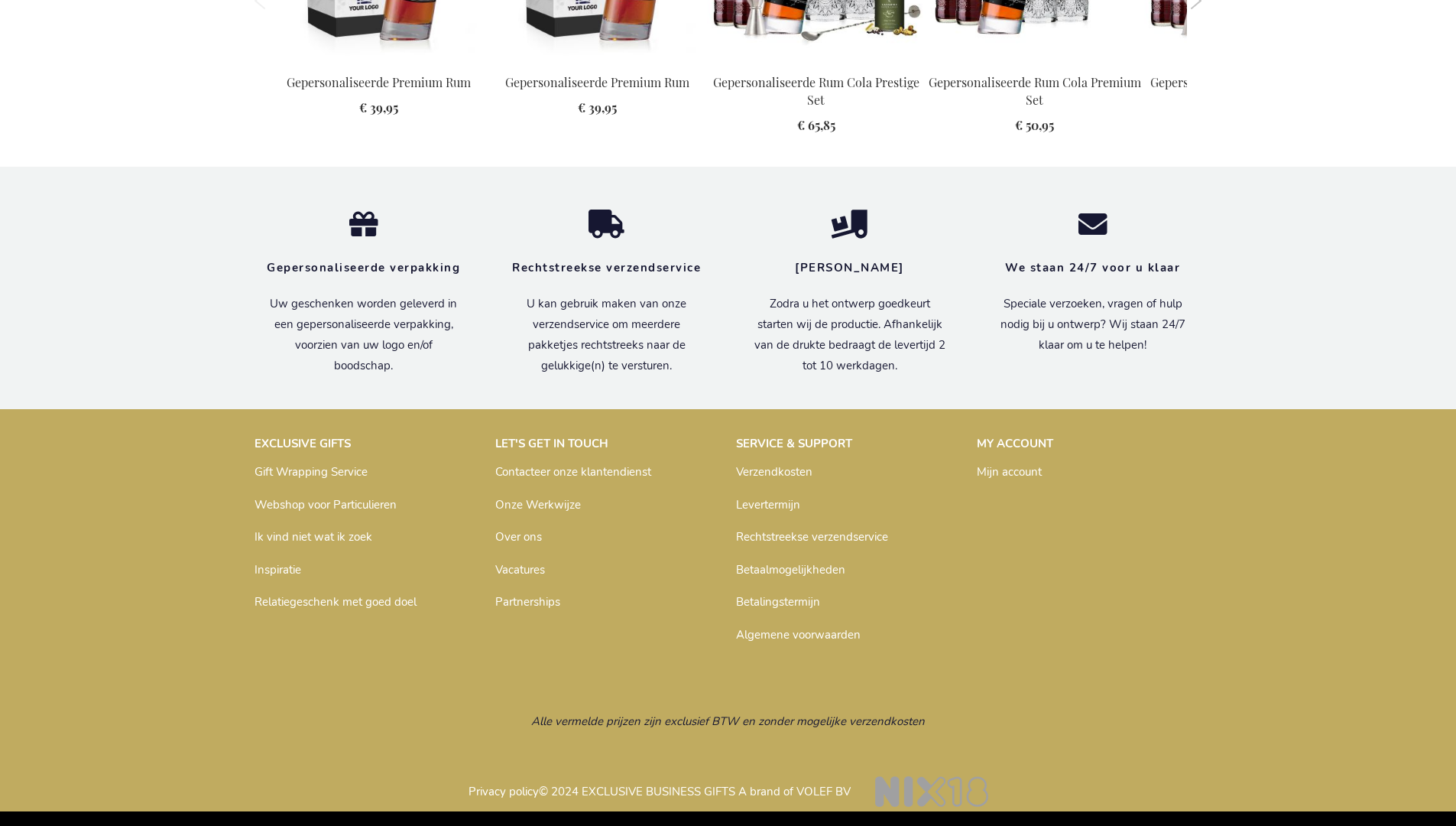
scroll to position [1463, 0]
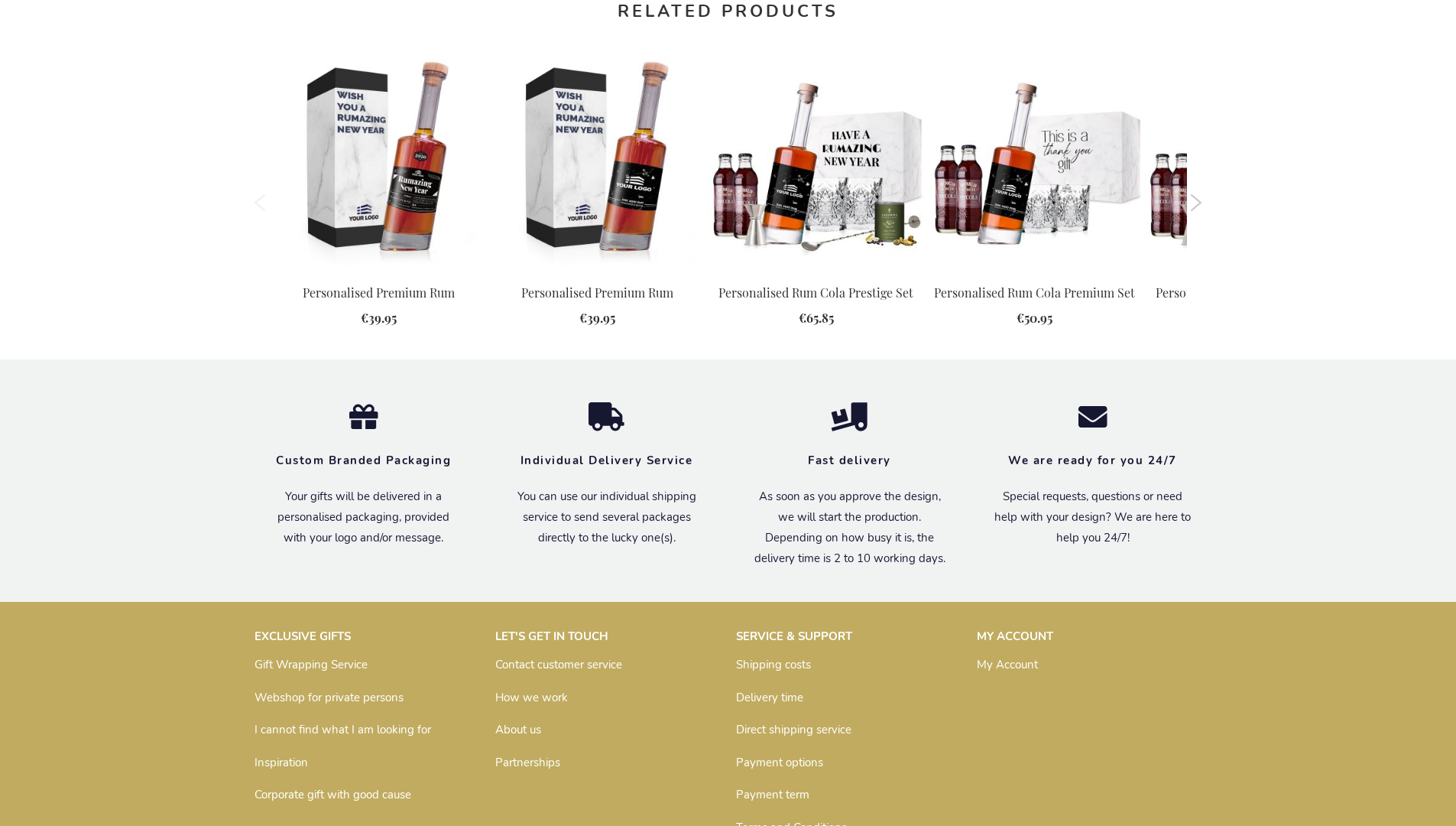
scroll to position [1417, 0]
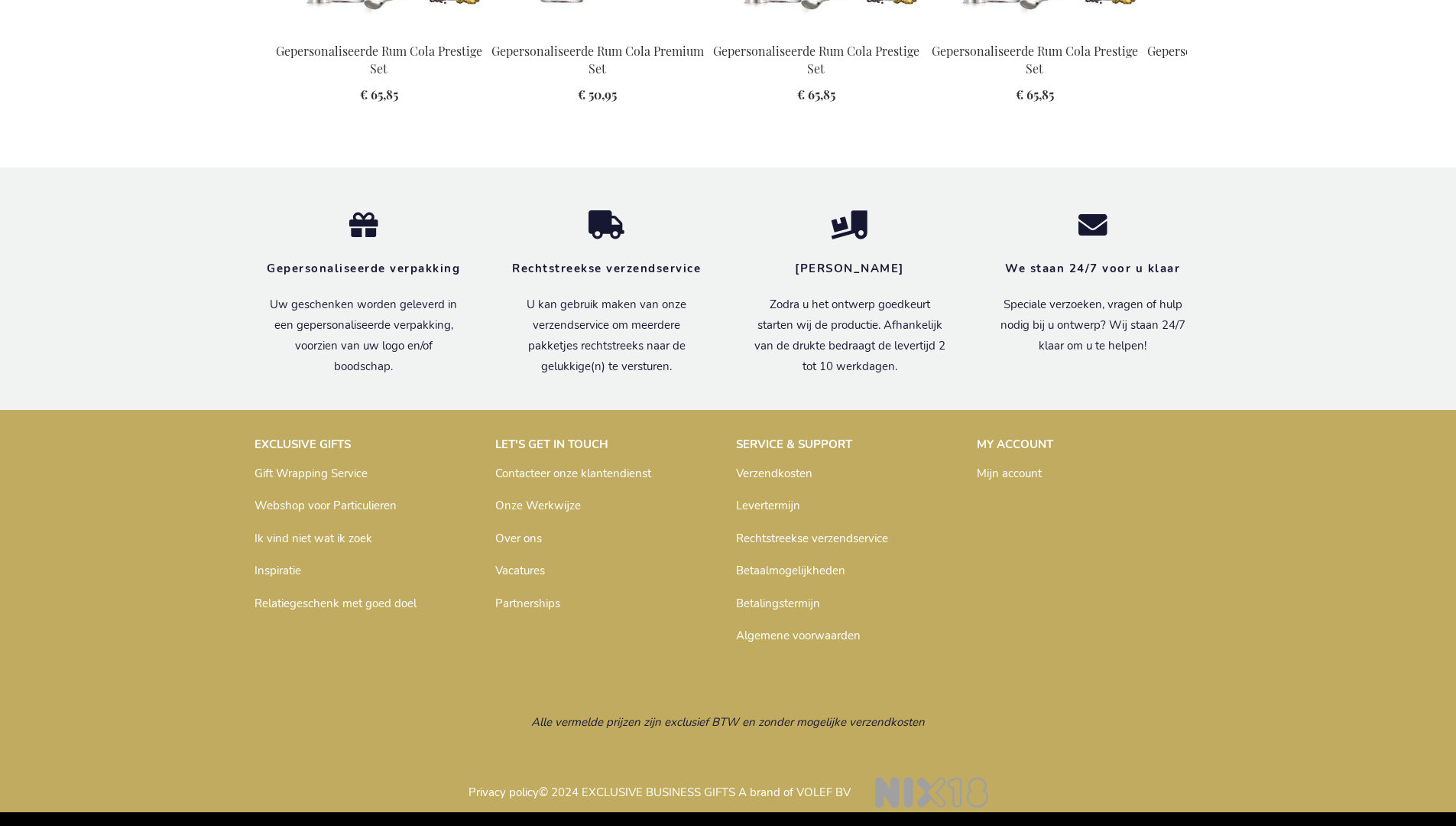
scroll to position [2000, 0]
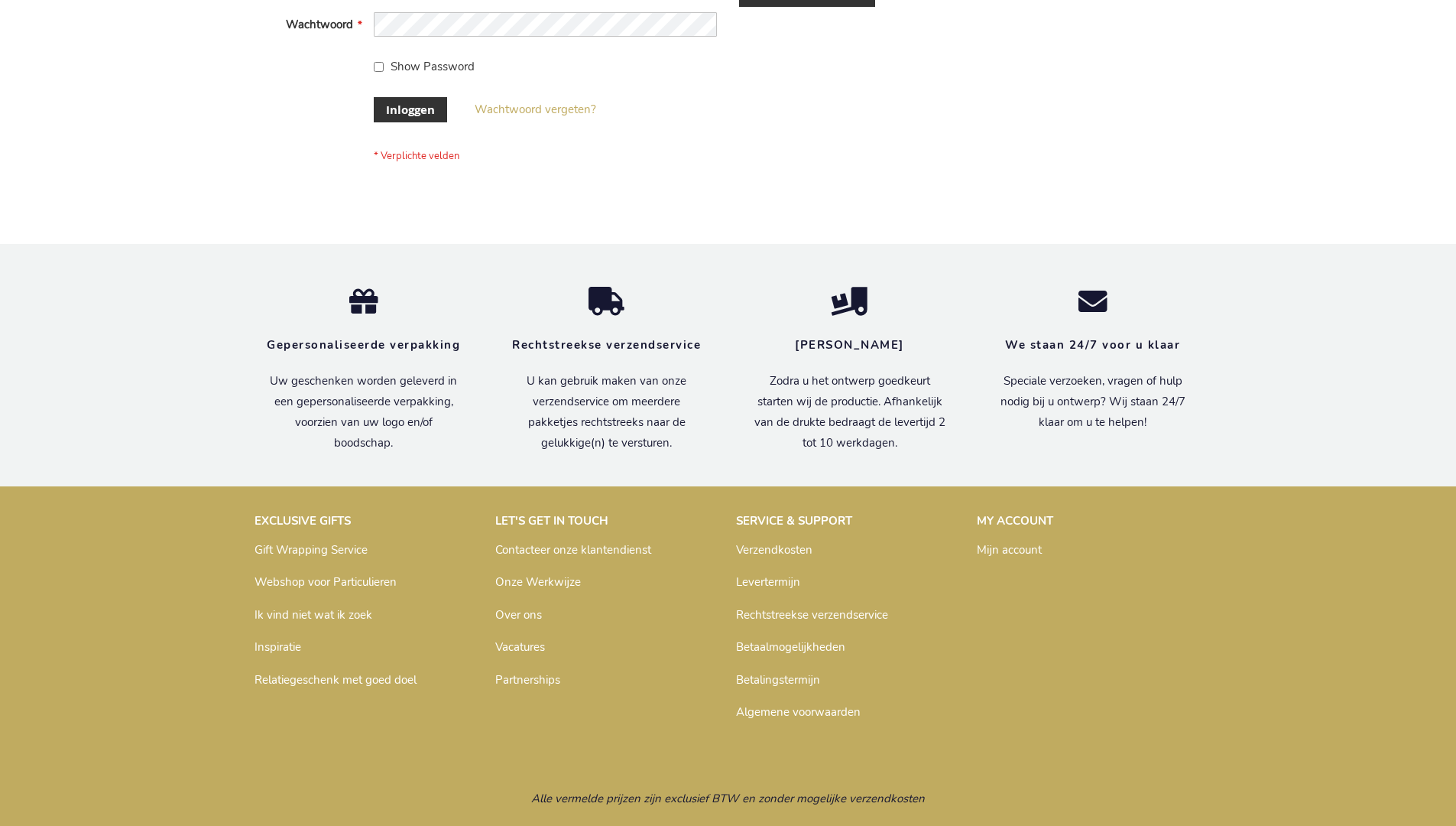
scroll to position [519, 0]
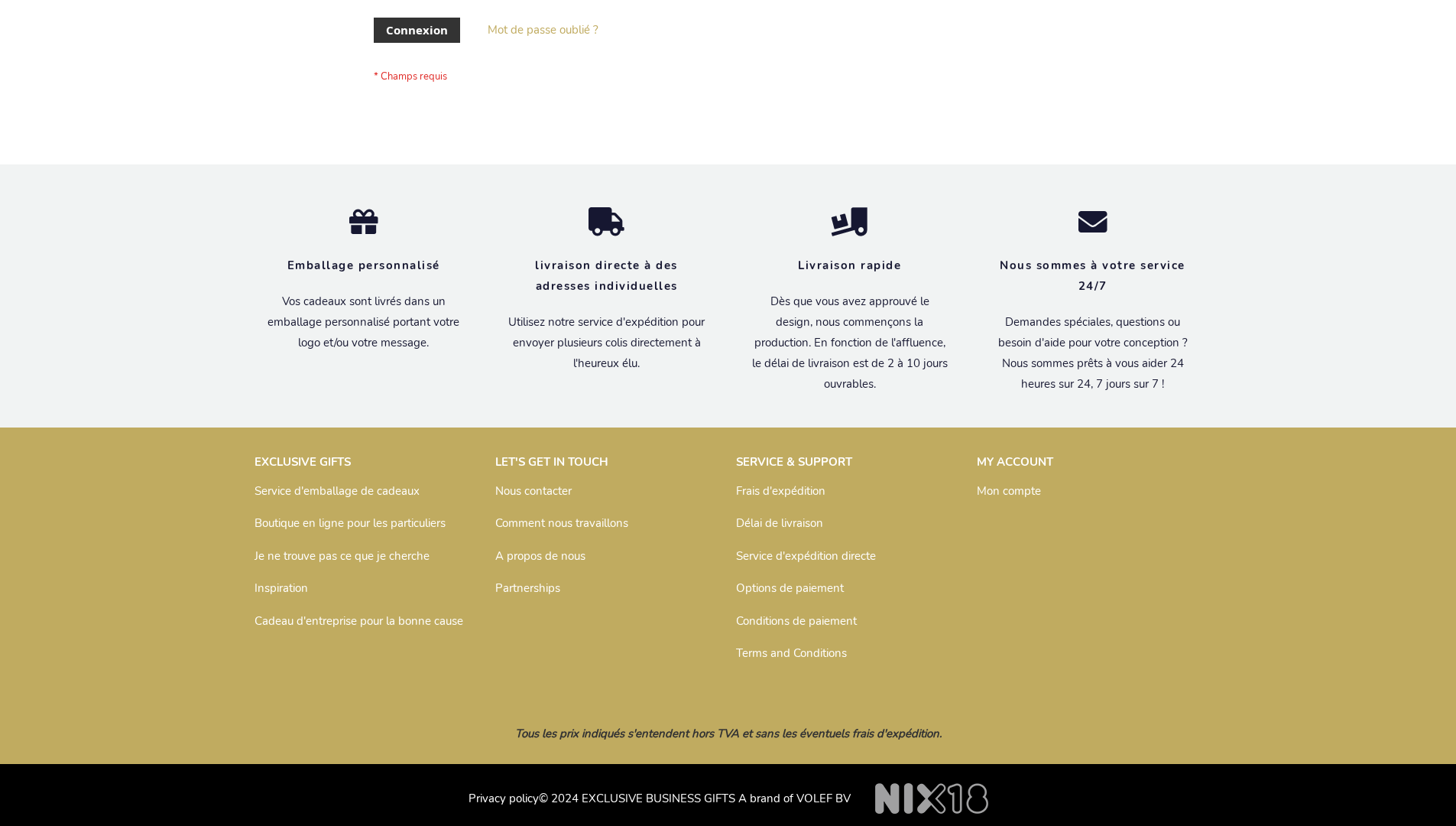
scroll to position [527, 0]
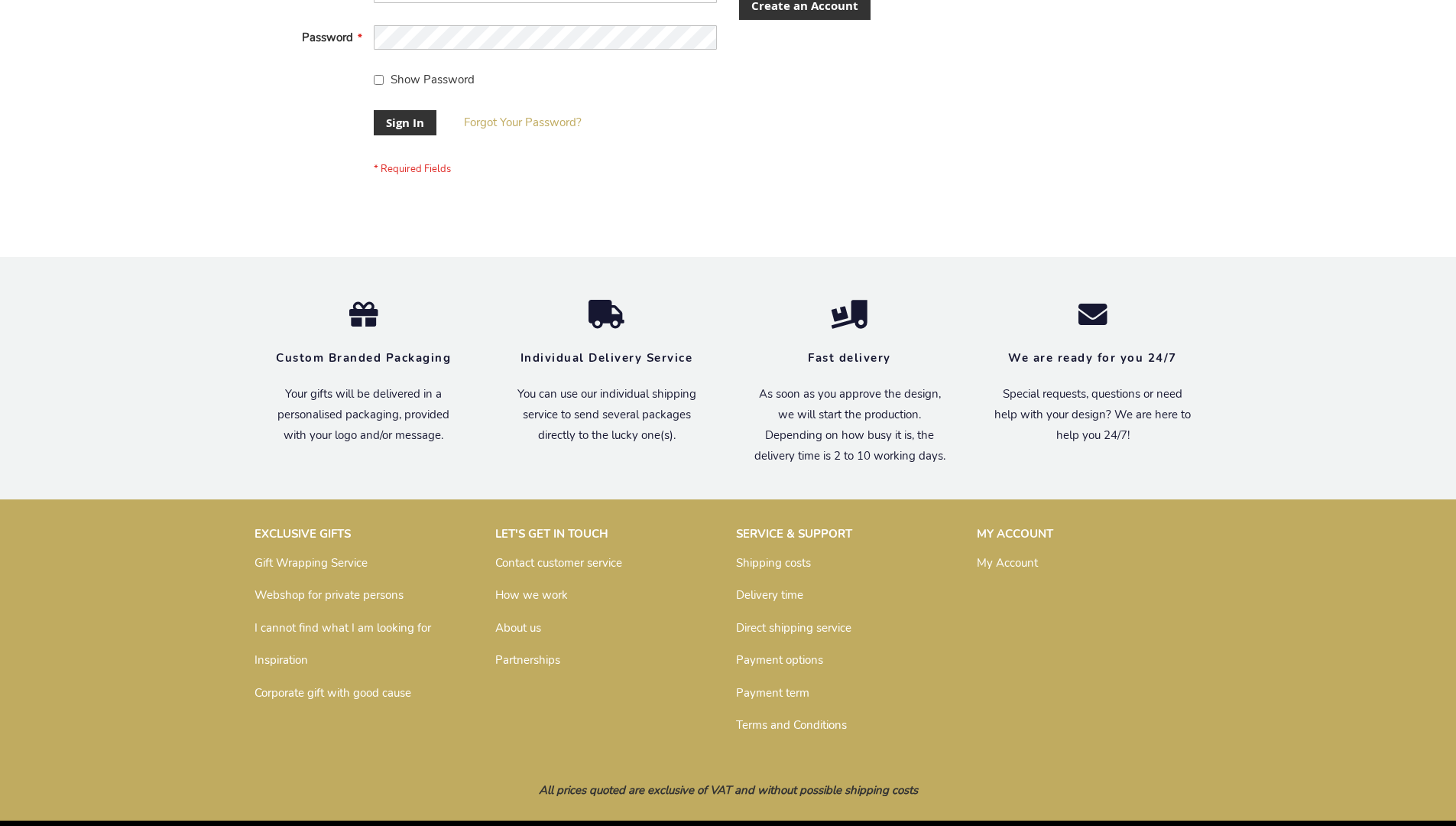
scroll to position [491, 0]
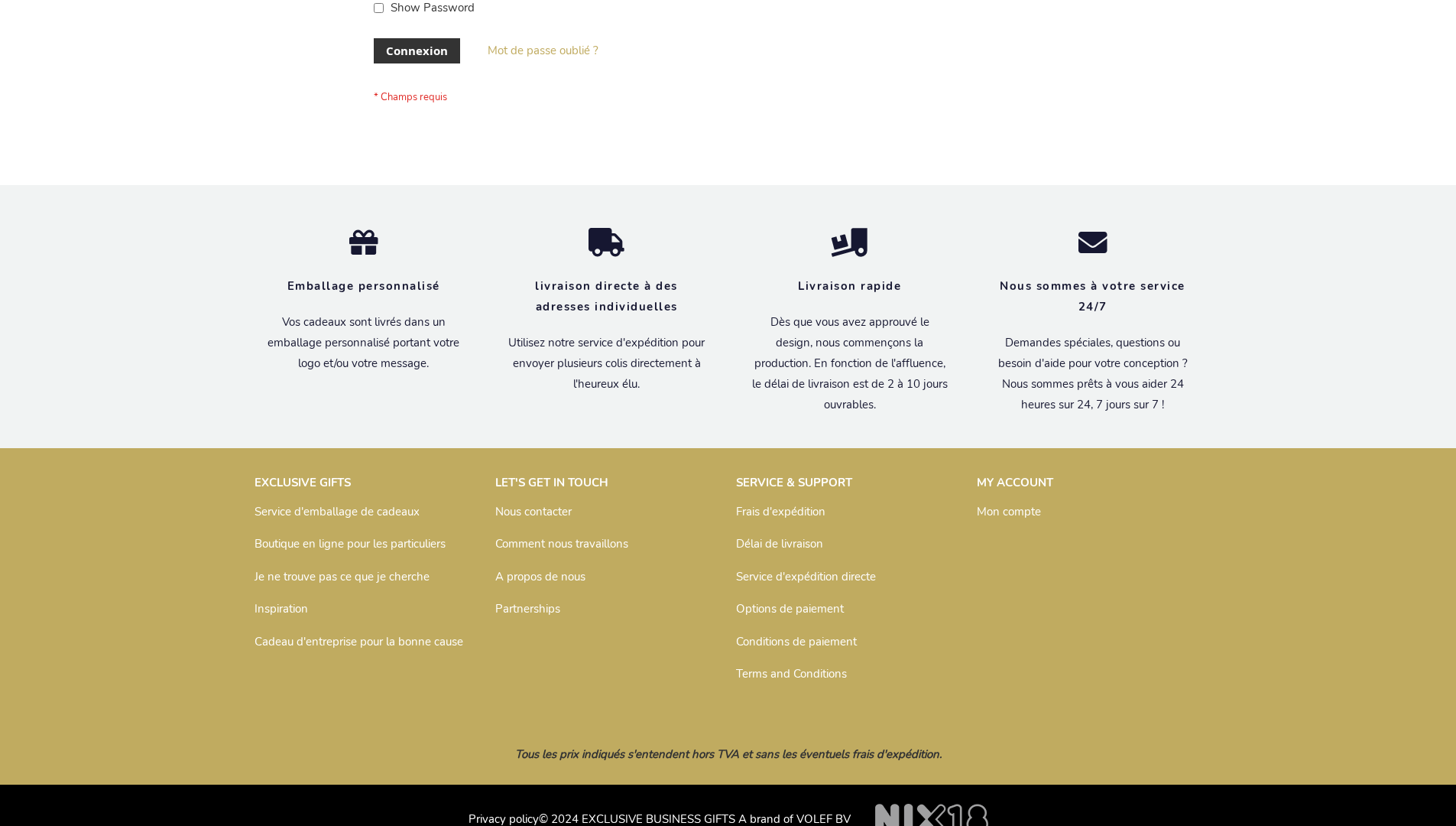
scroll to position [527, 0]
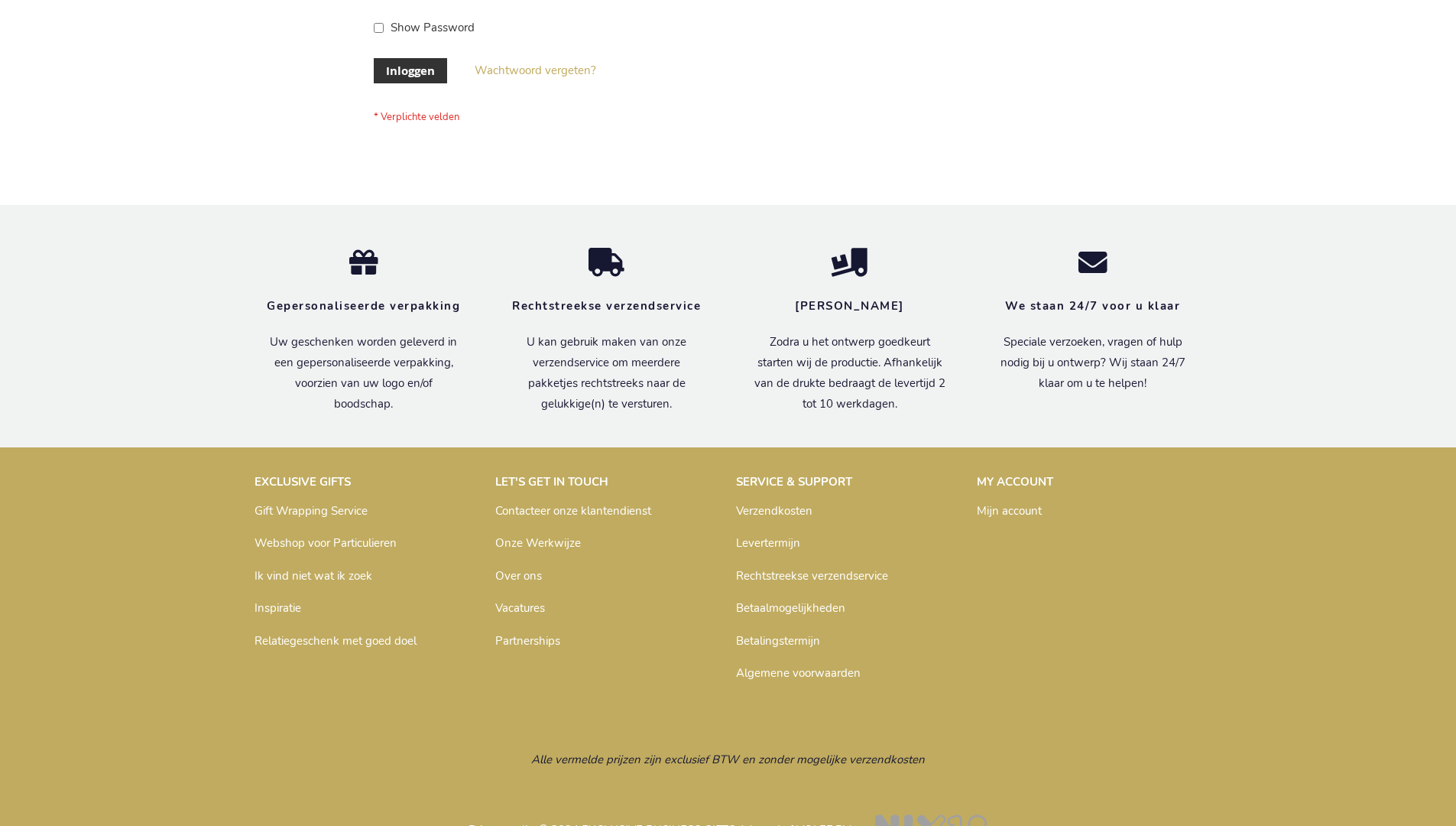
scroll to position [519, 0]
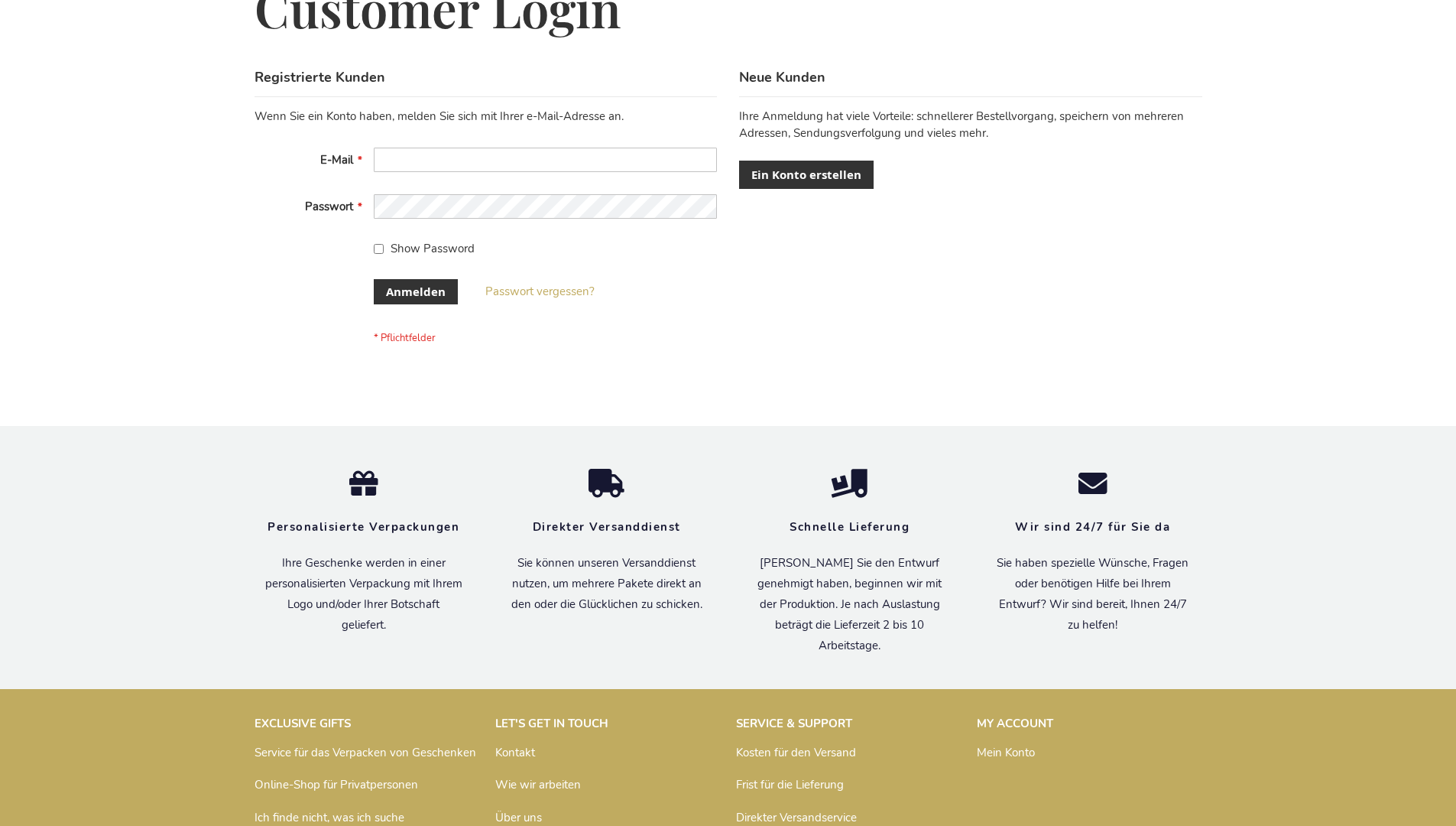
scroll to position [512, 0]
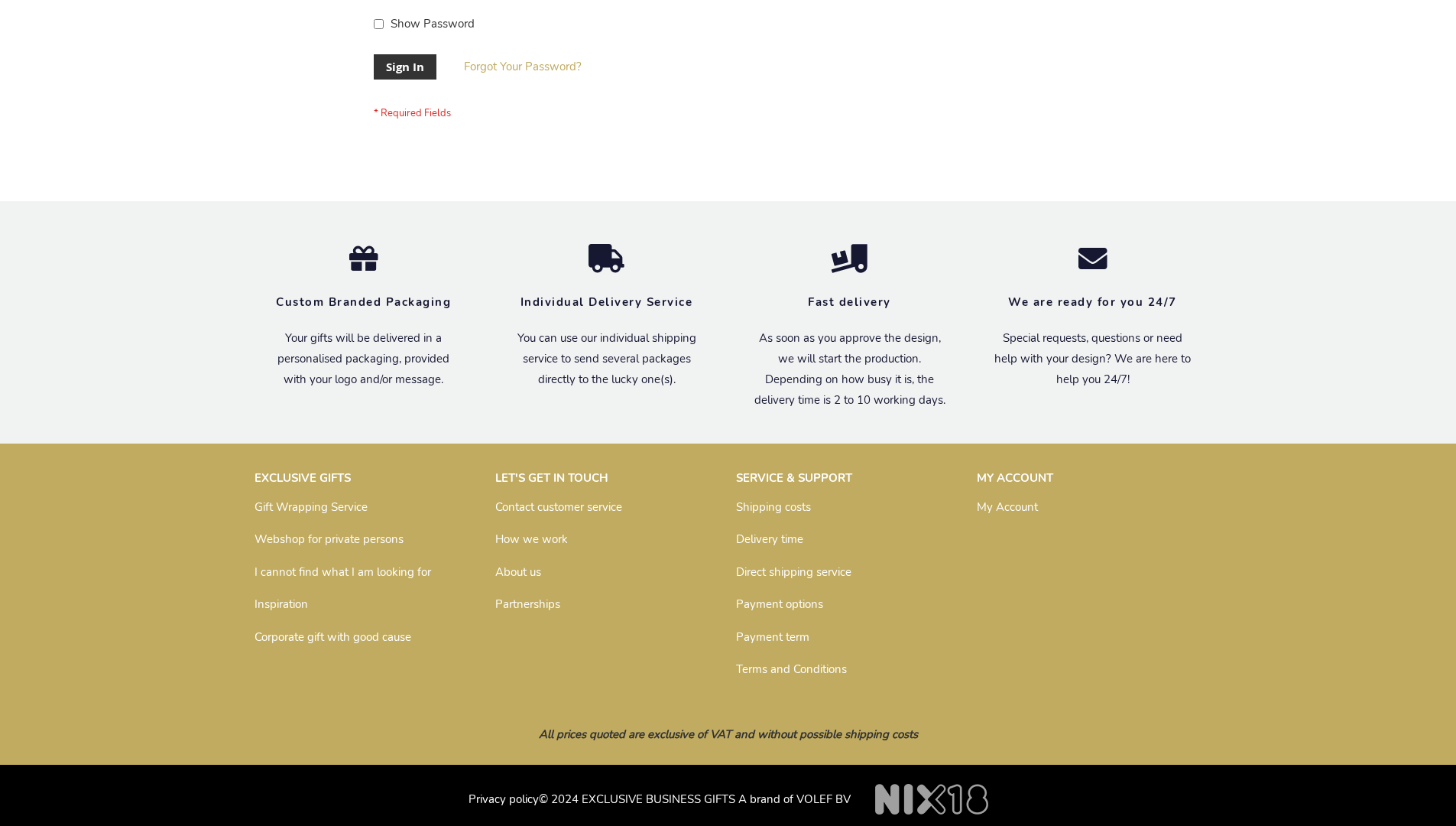
scroll to position [491, 0]
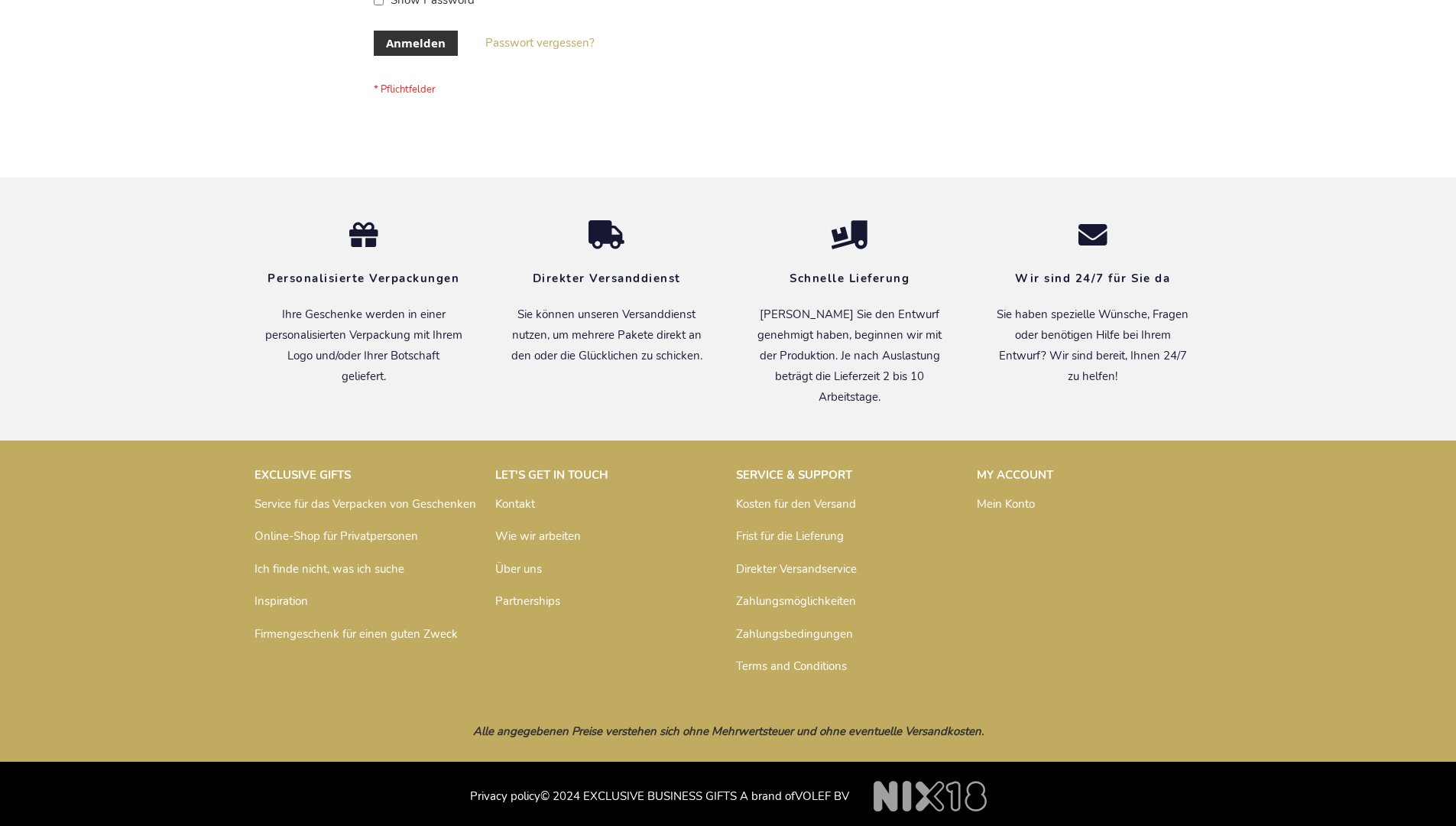
scroll to position [512, 0]
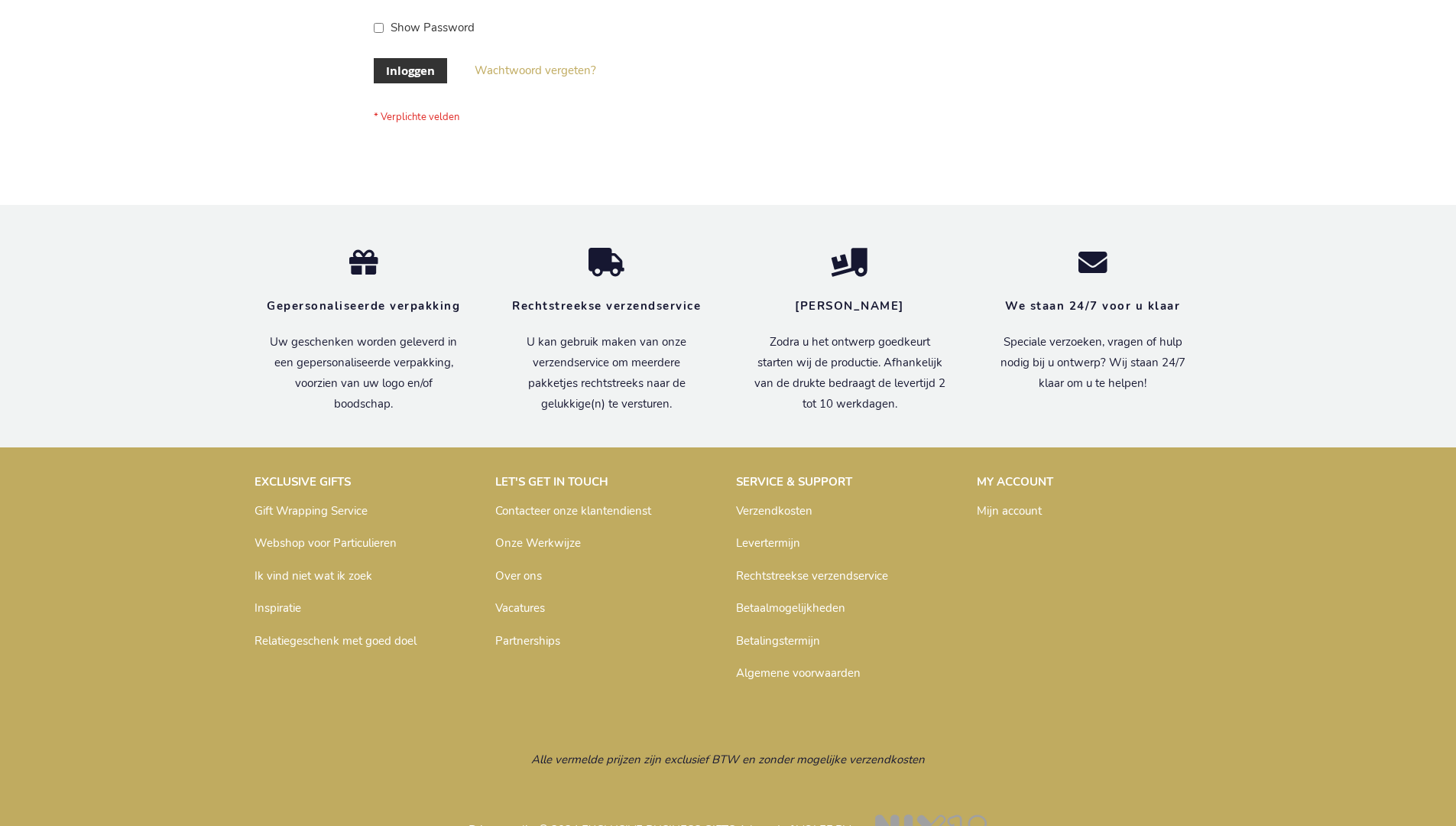
scroll to position [519, 0]
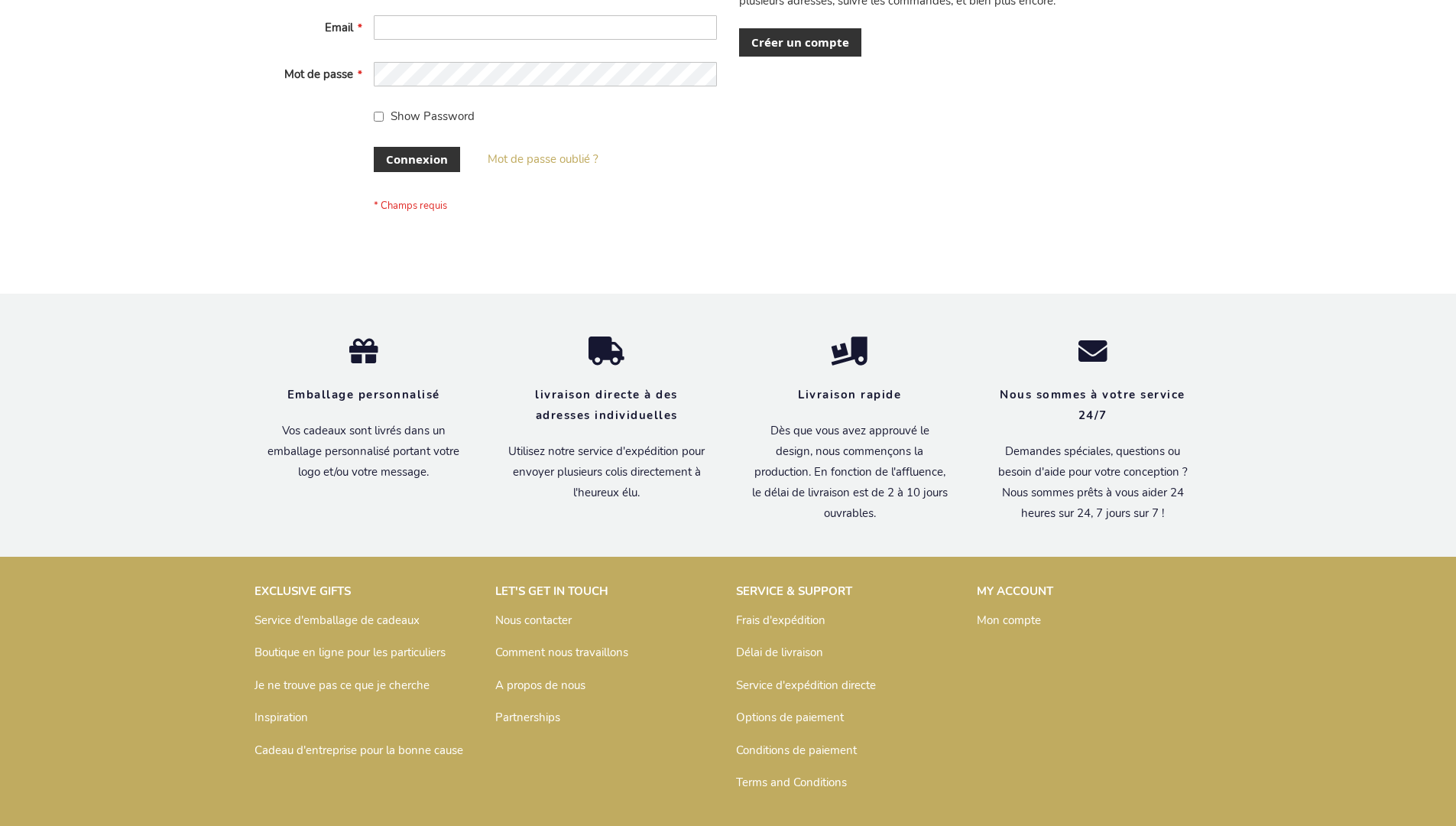
scroll to position [527, 0]
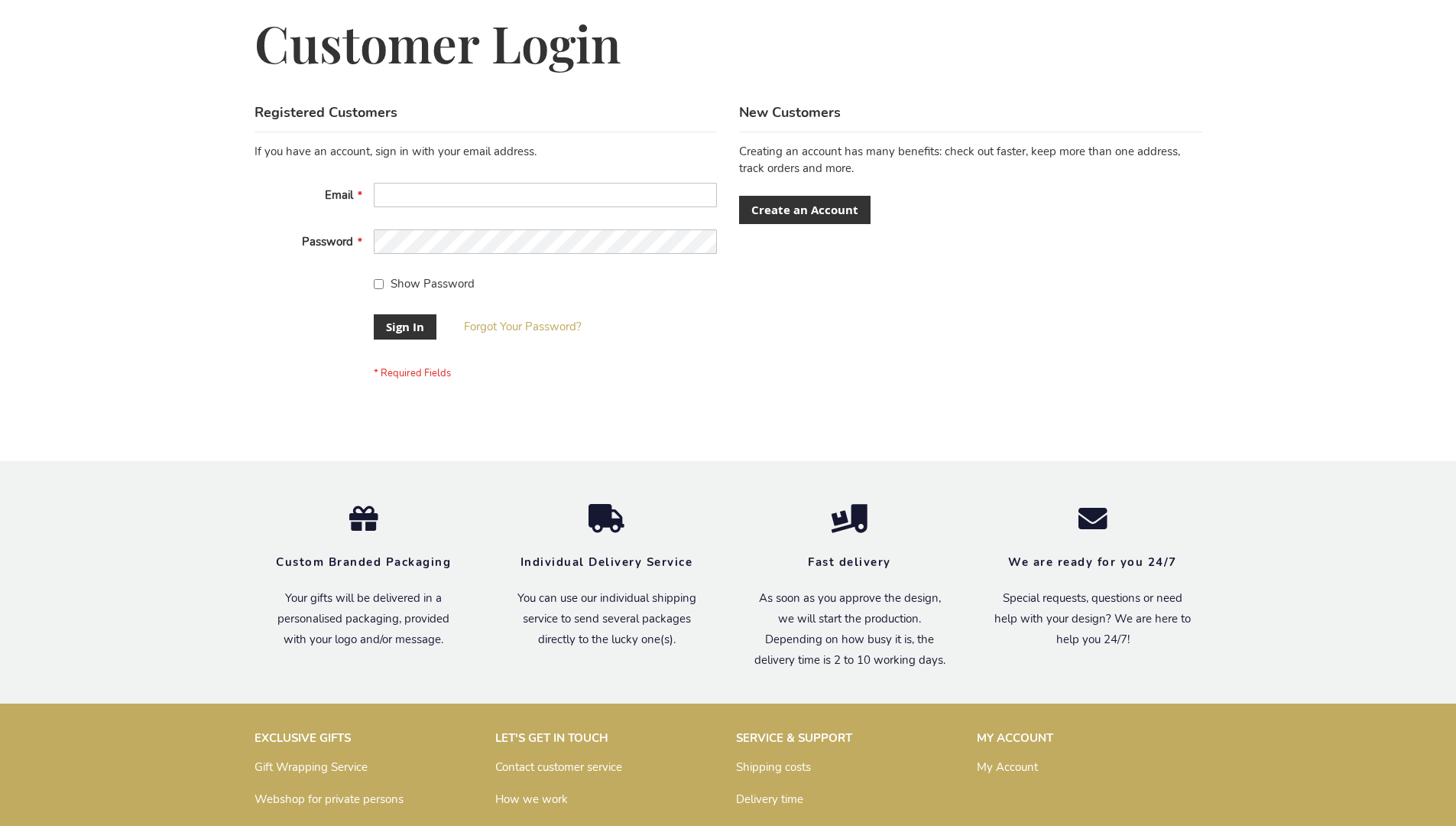
scroll to position [491, 0]
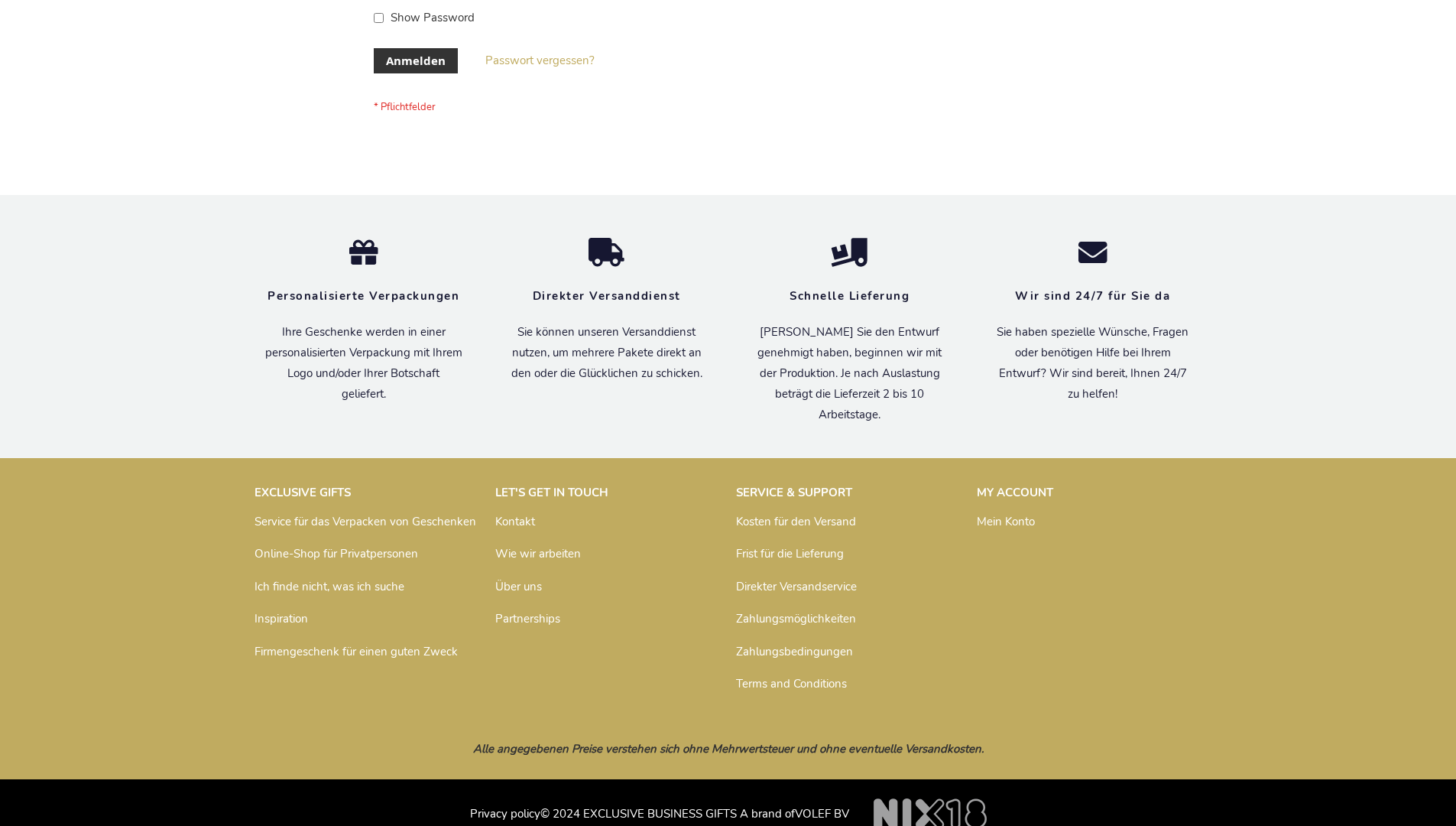
scroll to position [512, 0]
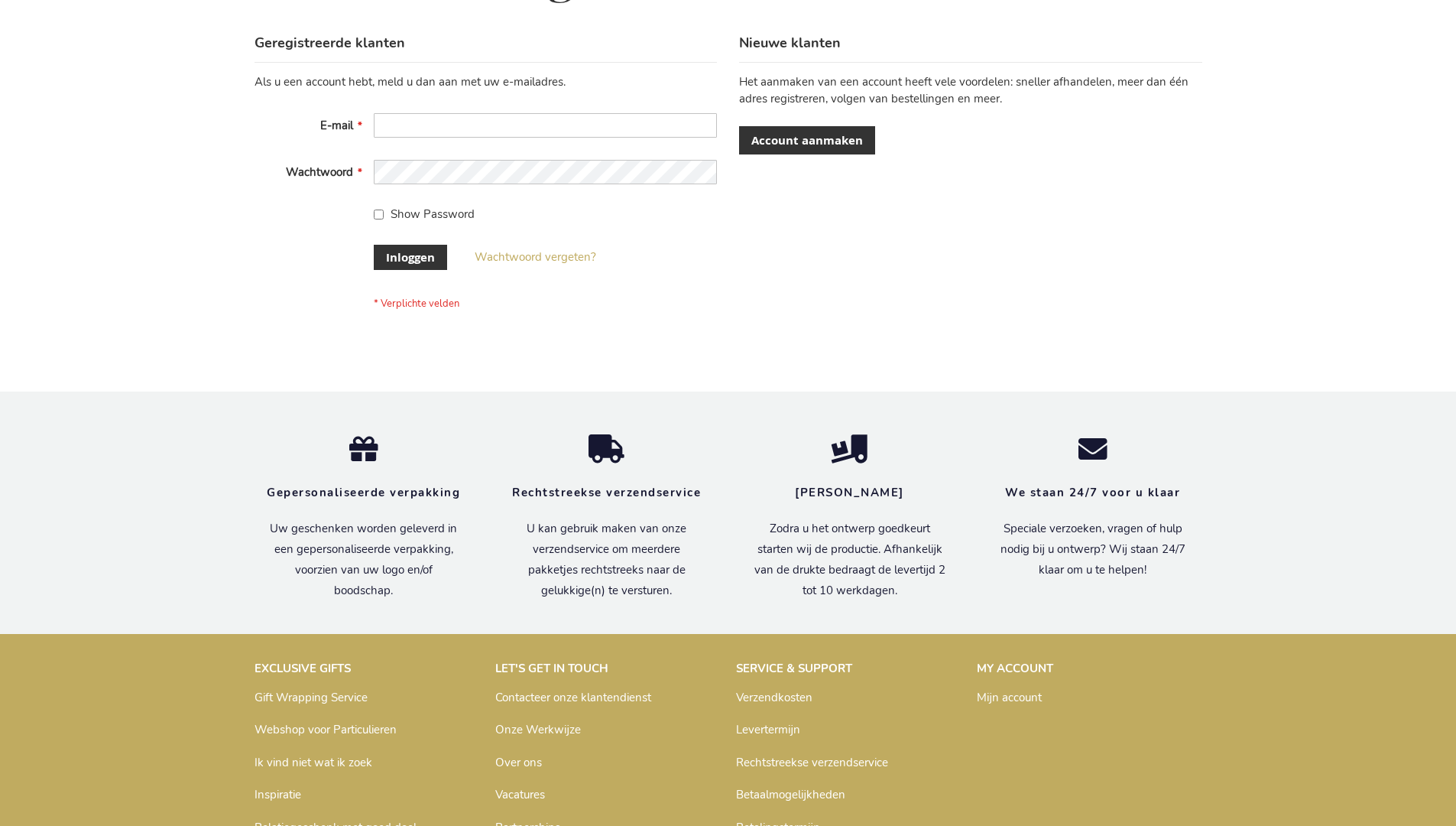
scroll to position [519, 0]
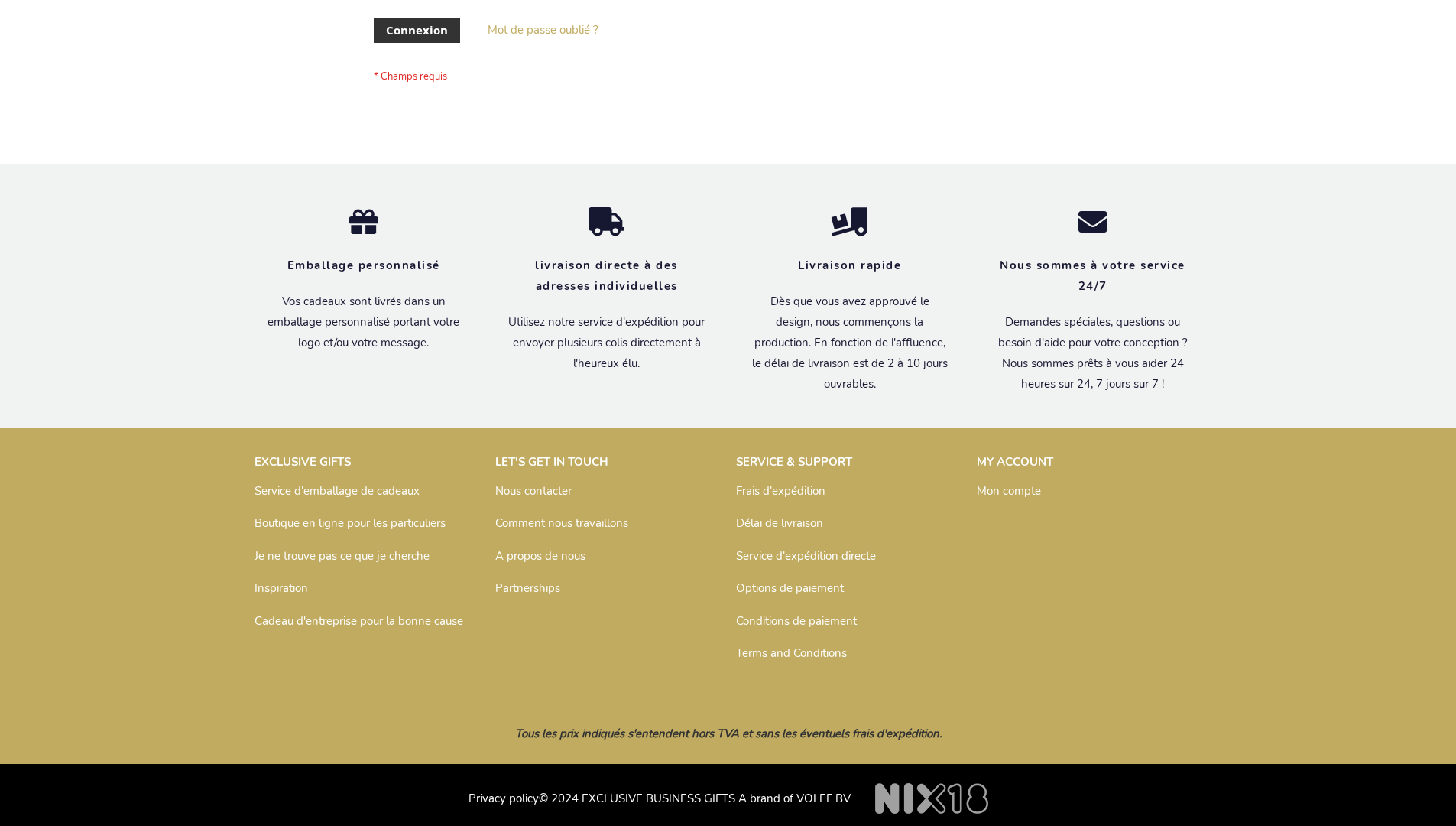
scroll to position [527, 0]
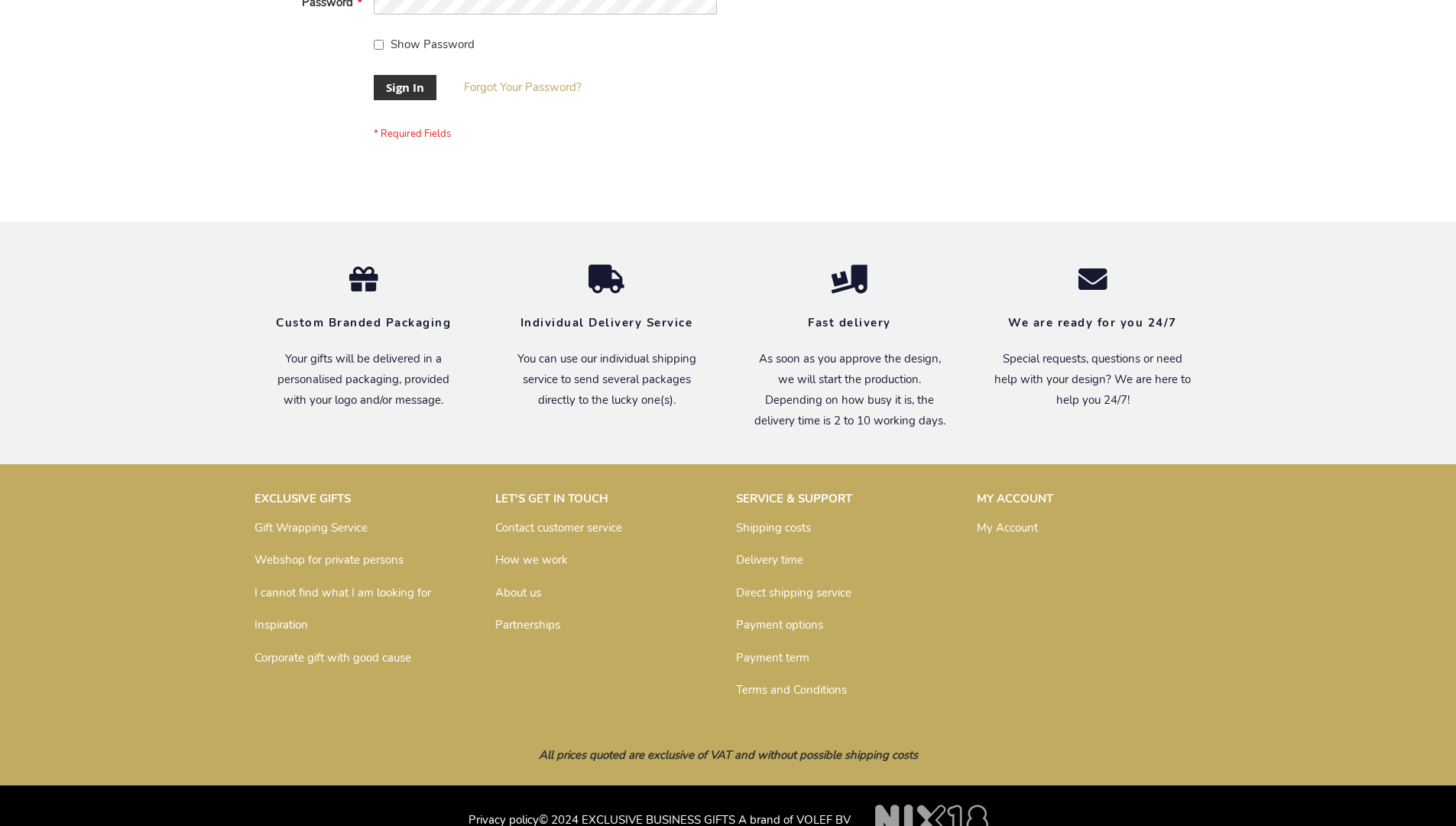
scroll to position [491, 0]
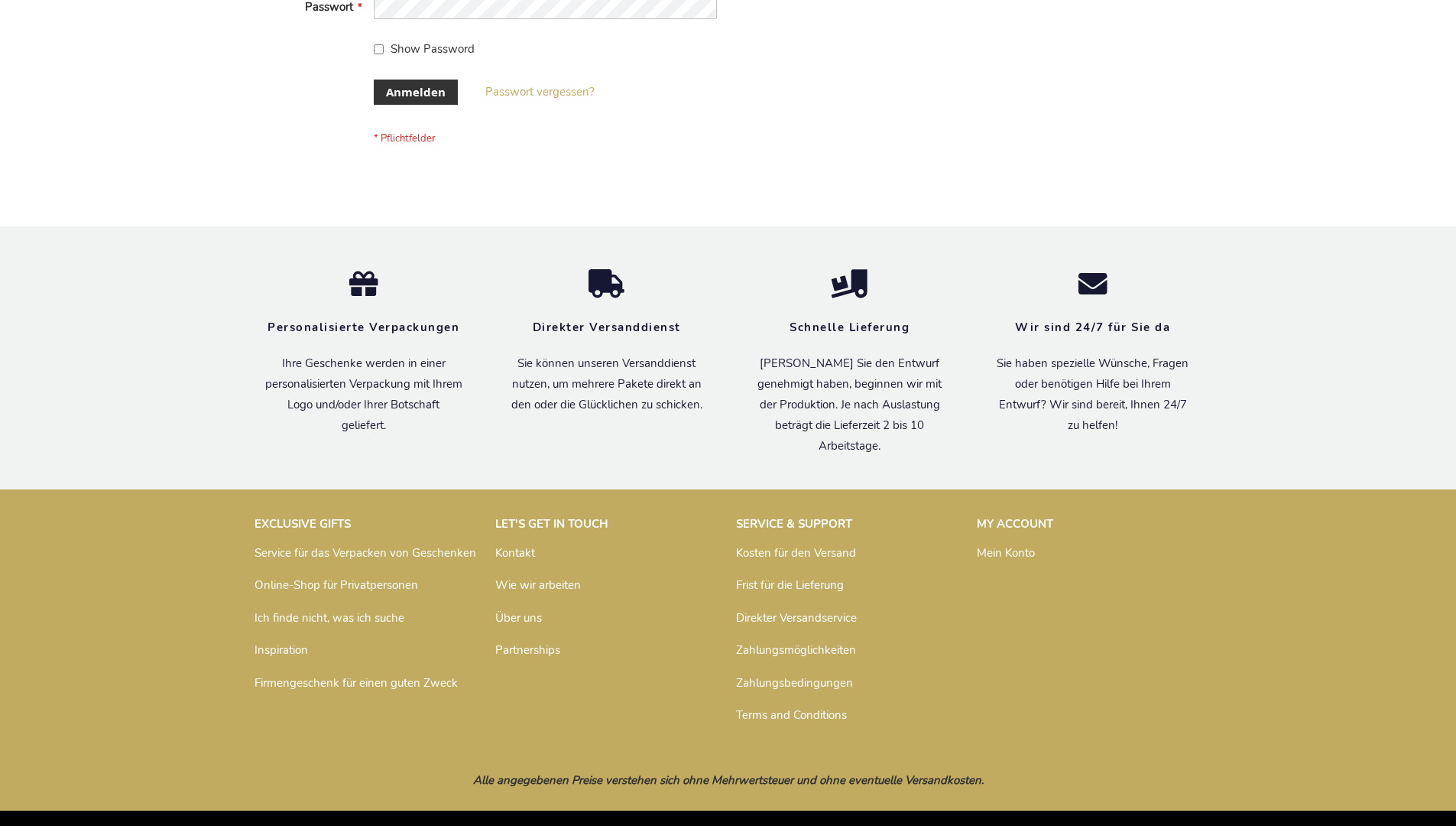
scroll to position [512, 0]
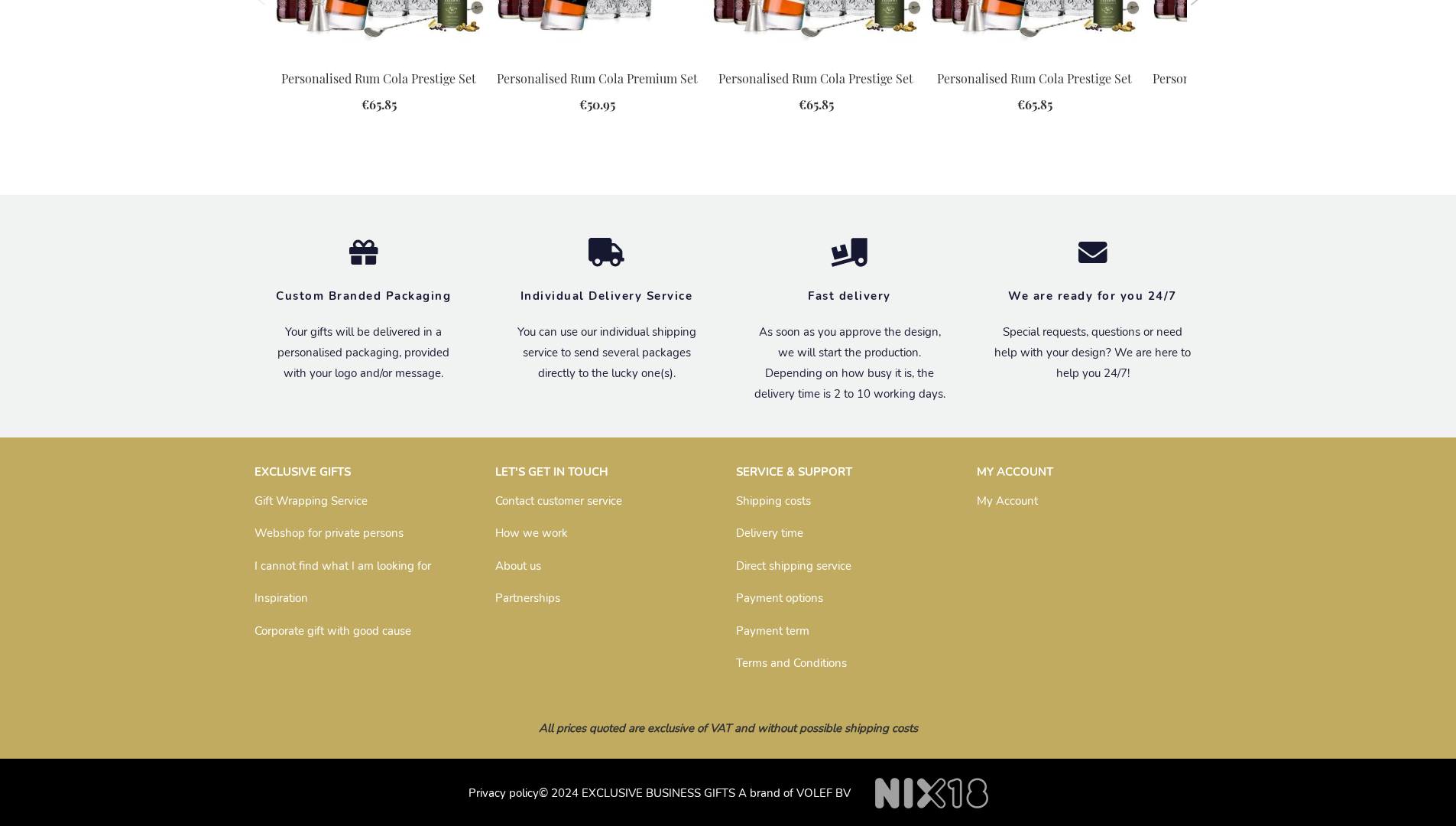
scroll to position [1972, 0]
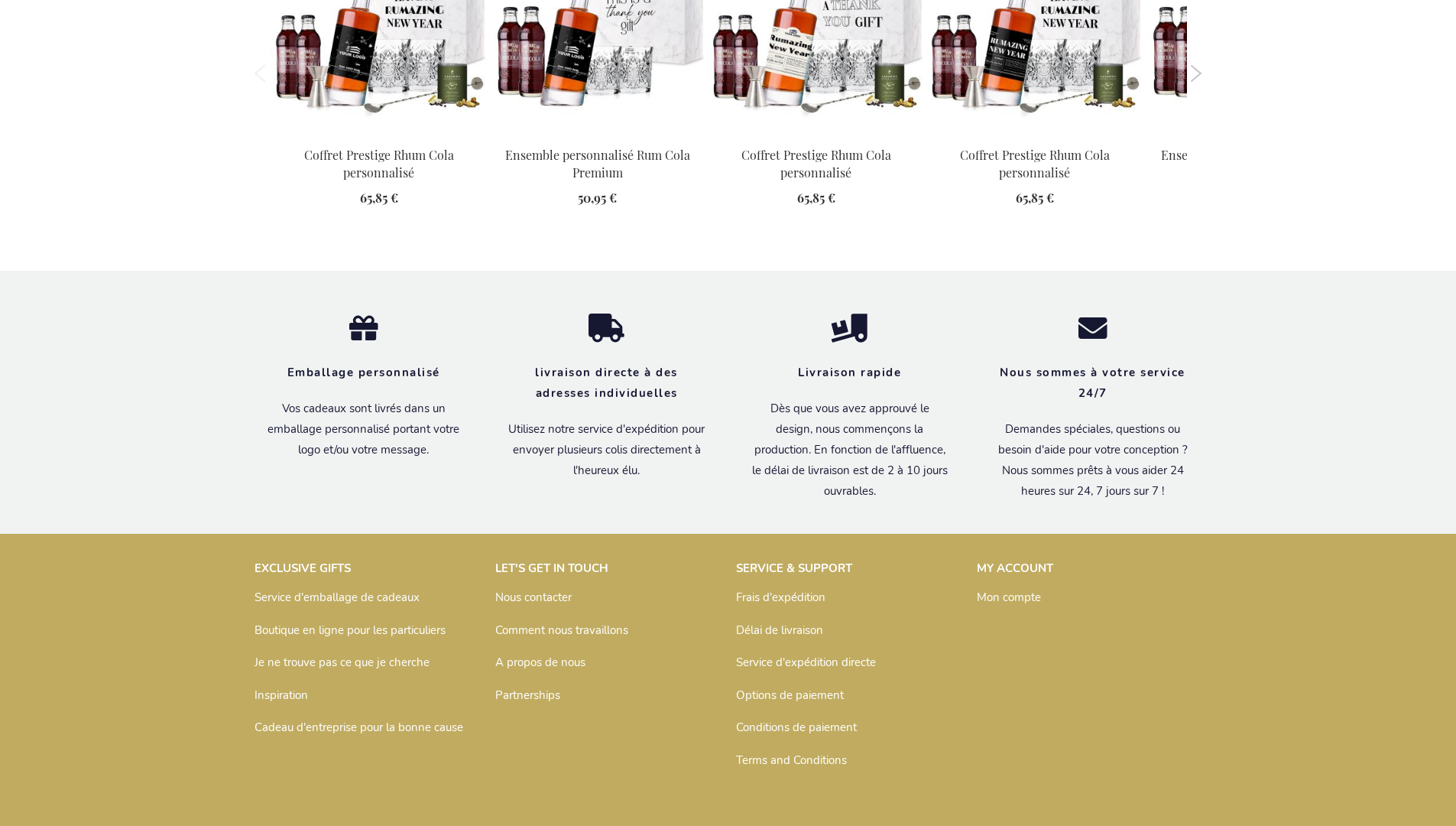
scroll to position [2025, 0]
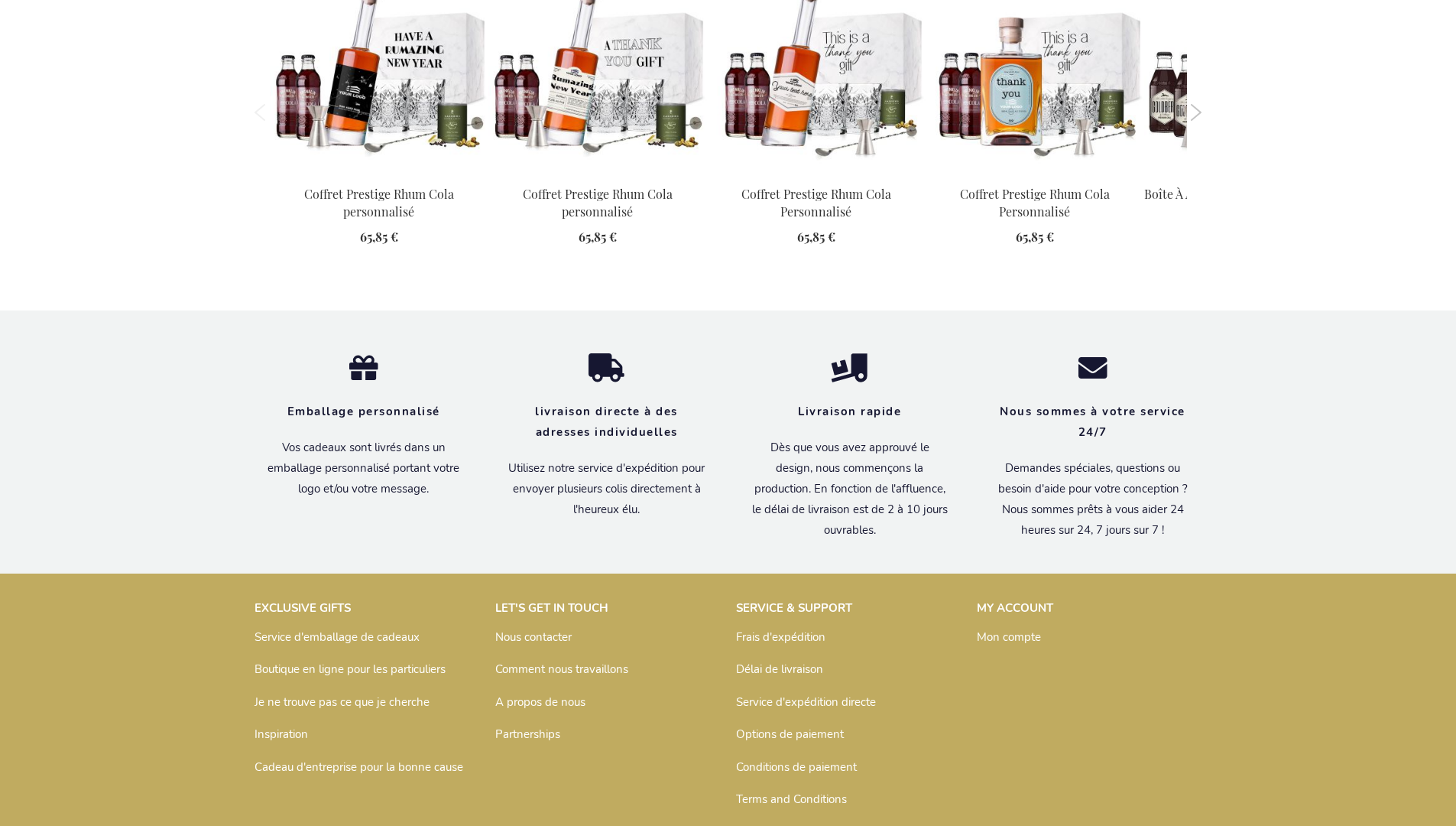
scroll to position [2075, 0]
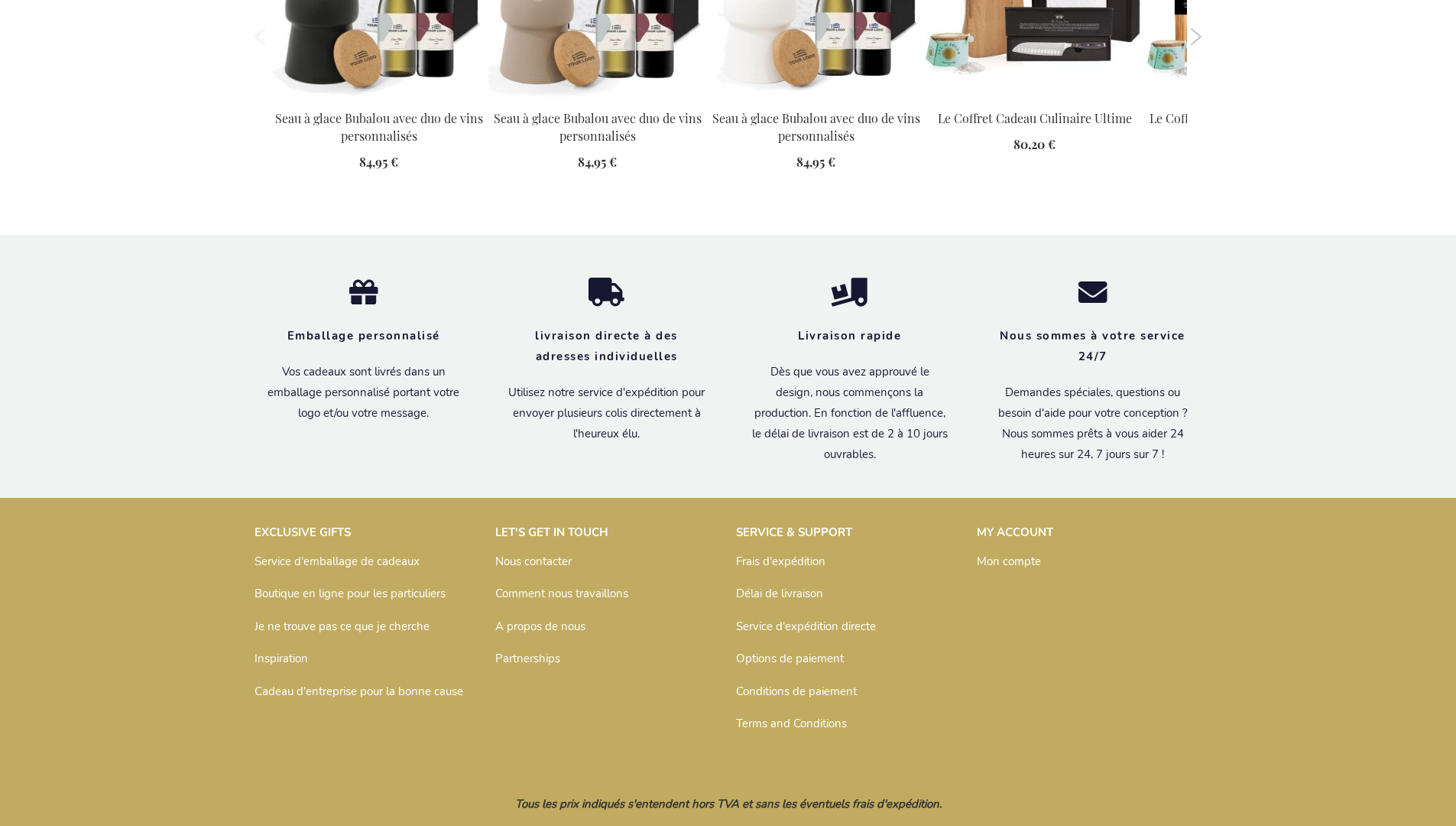
scroll to position [2139, 0]
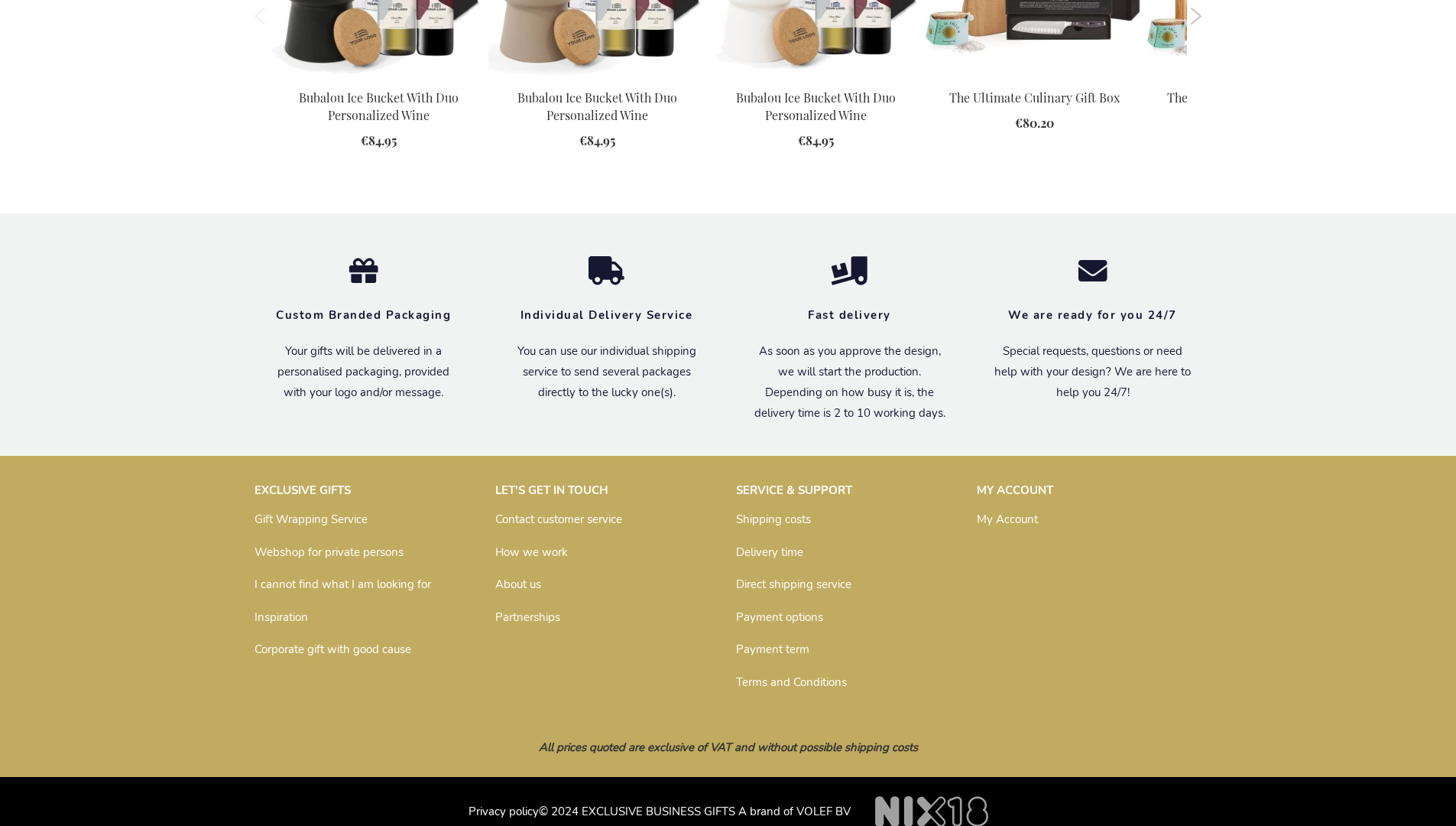
scroll to position [2086, 0]
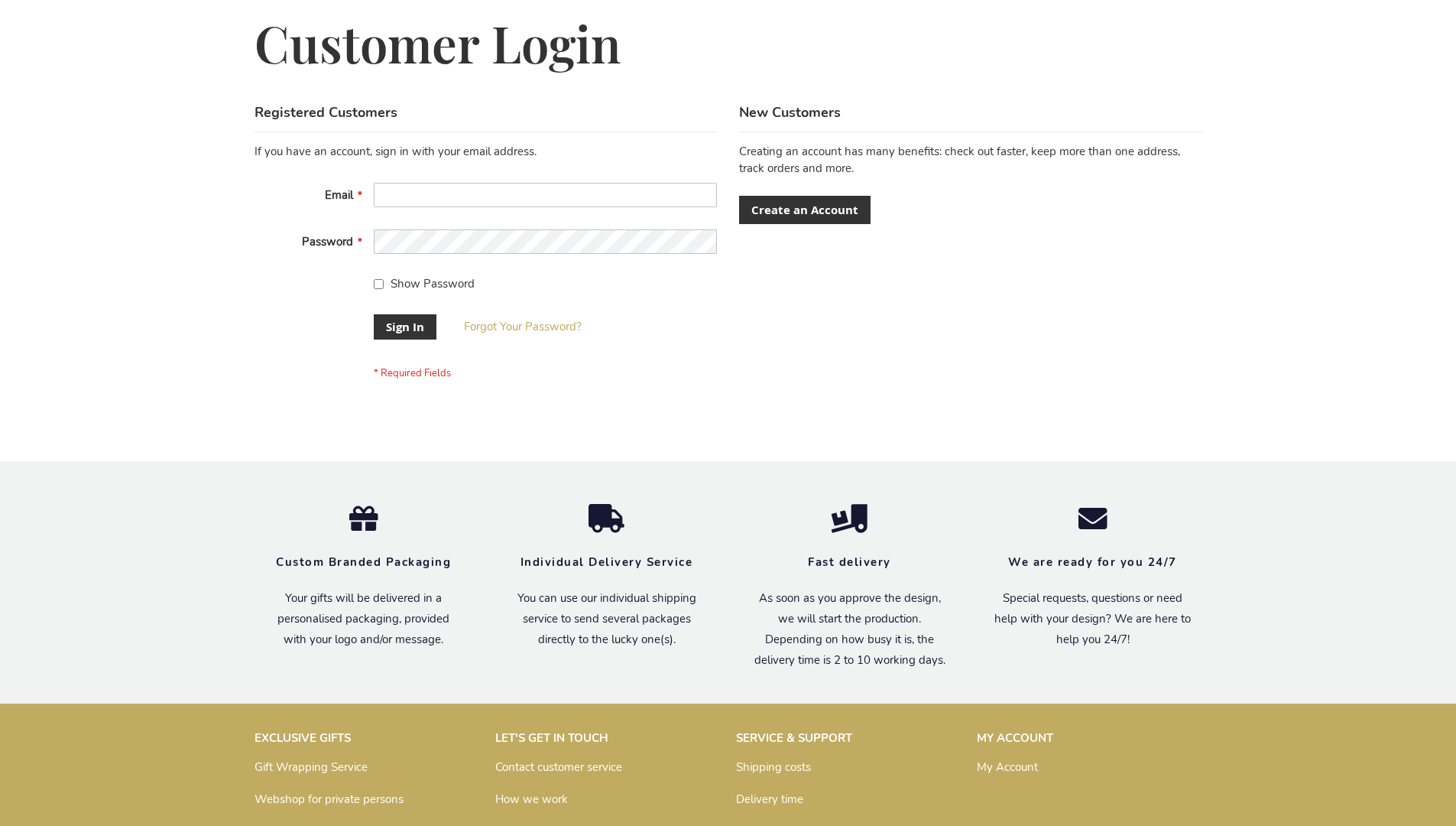
scroll to position [491, 0]
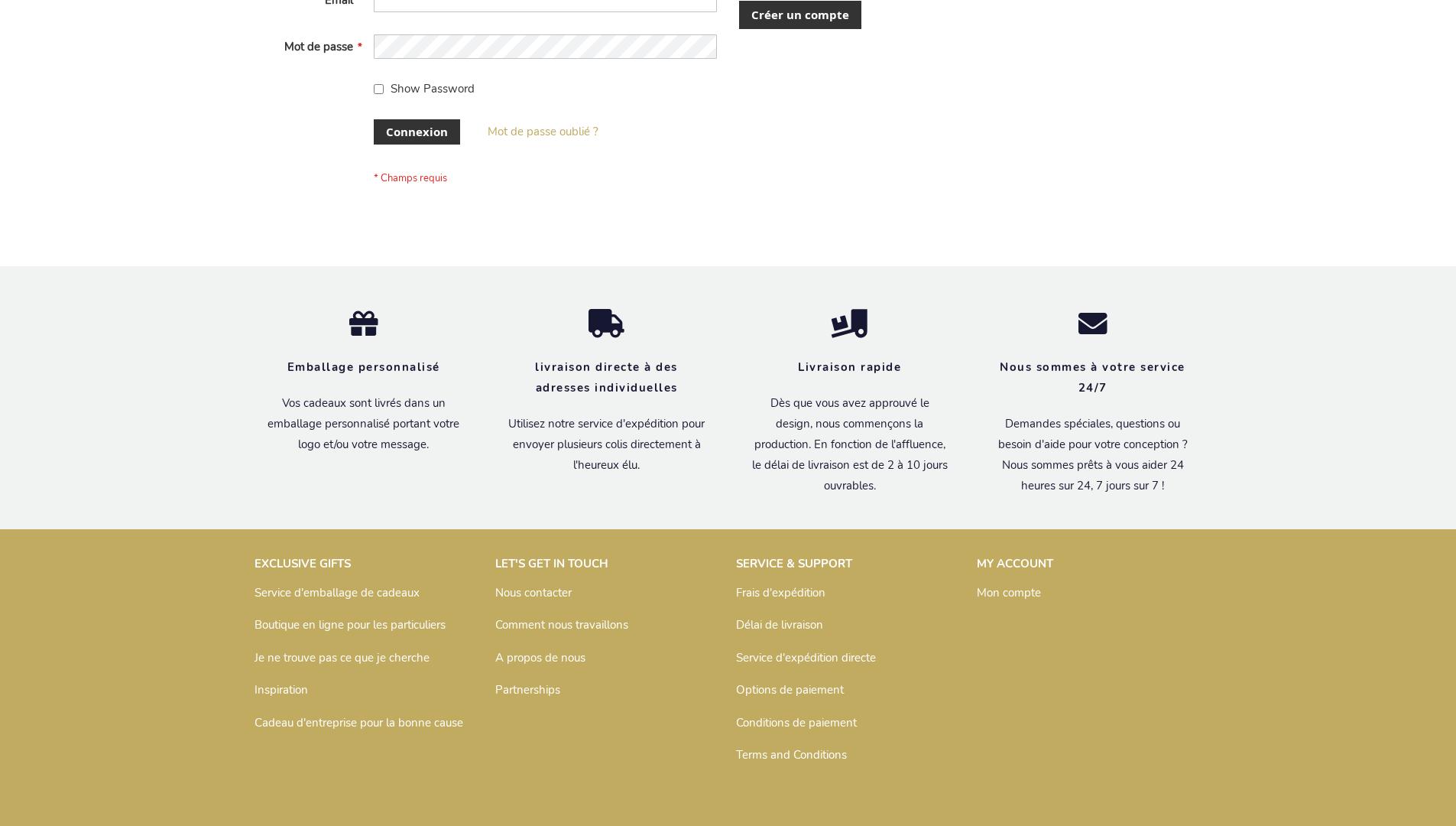
scroll to position [527, 0]
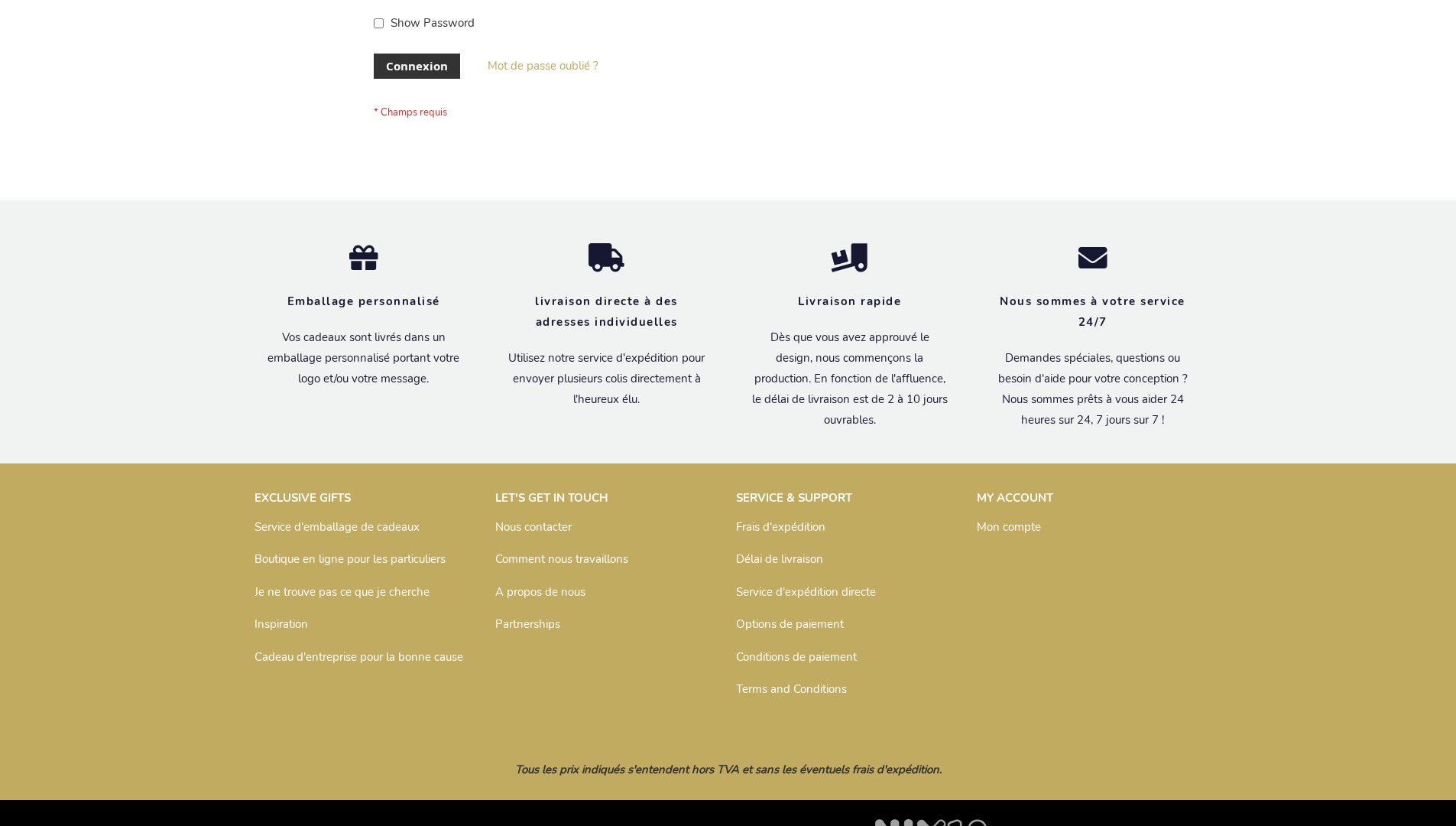
scroll to position [527, 0]
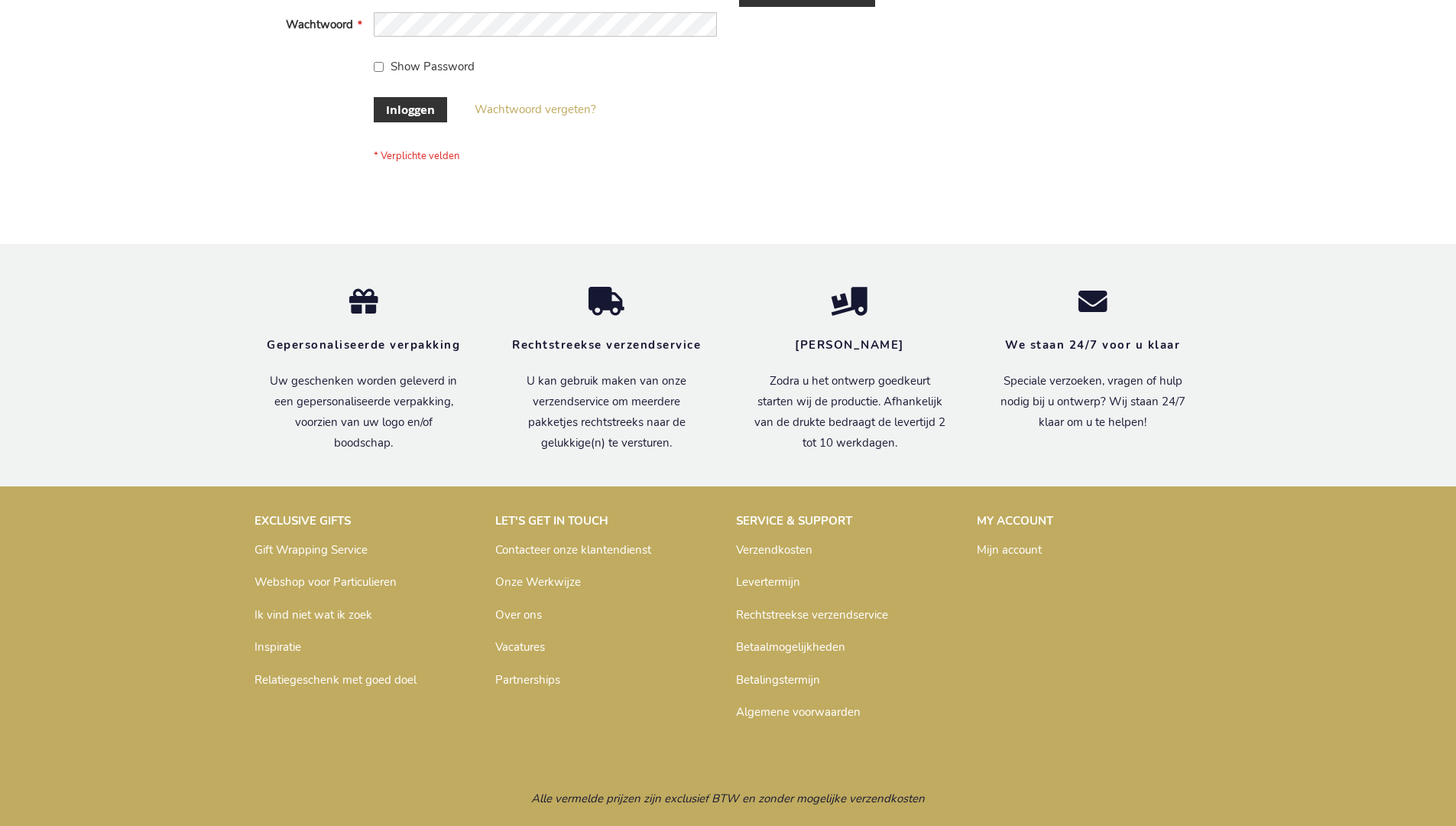
scroll to position [519, 0]
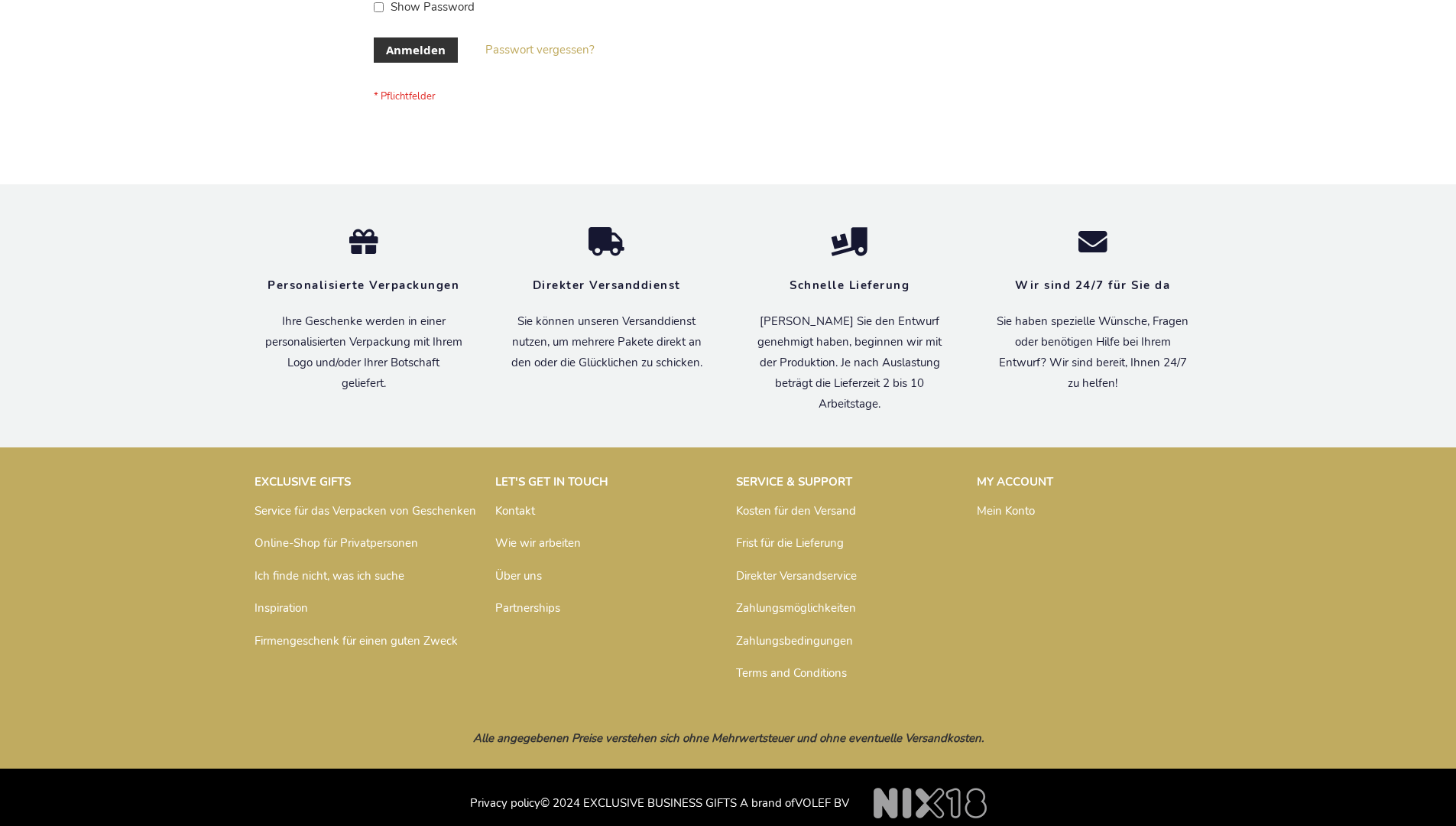
scroll to position [512, 0]
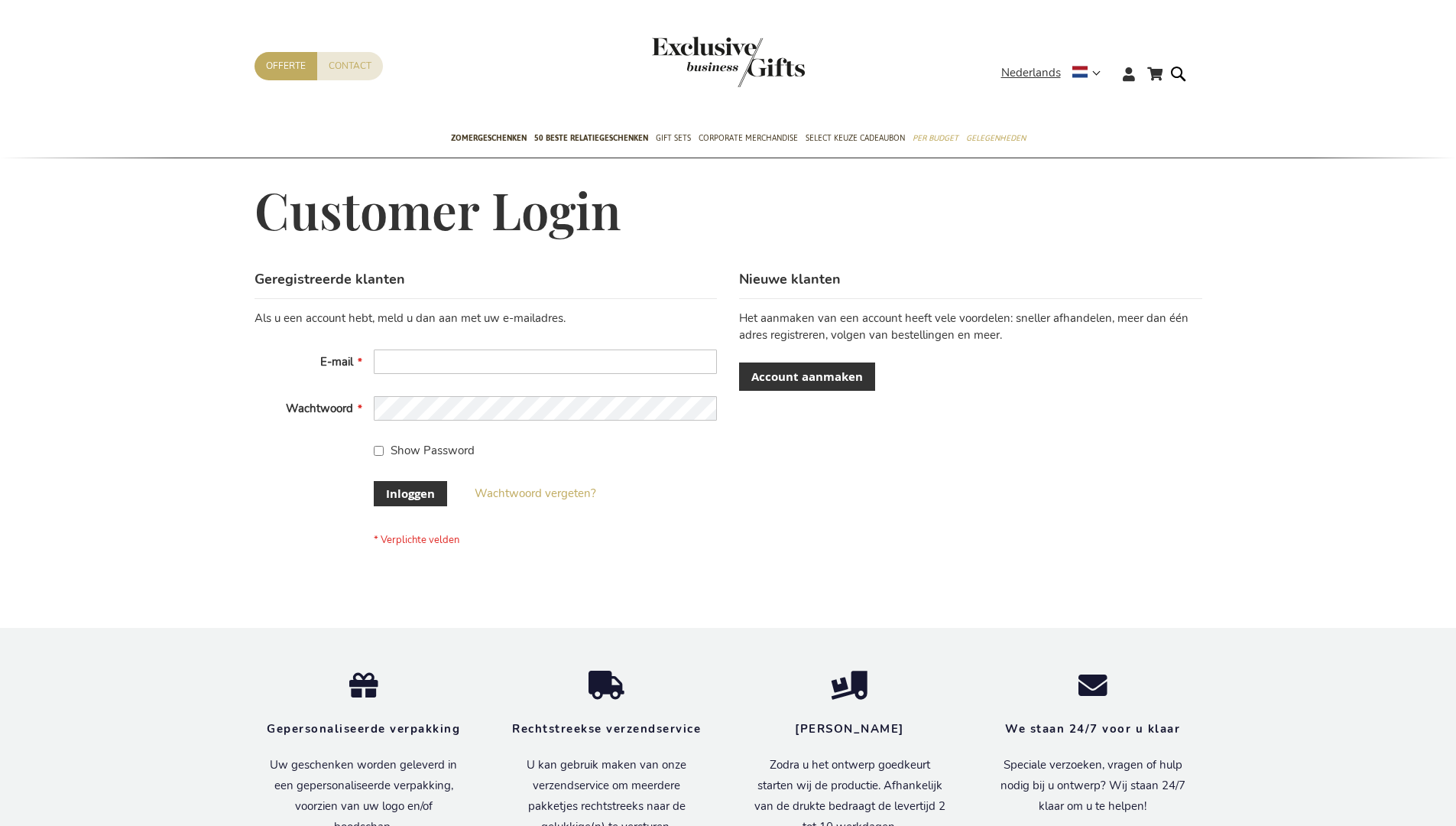
scroll to position [508, 0]
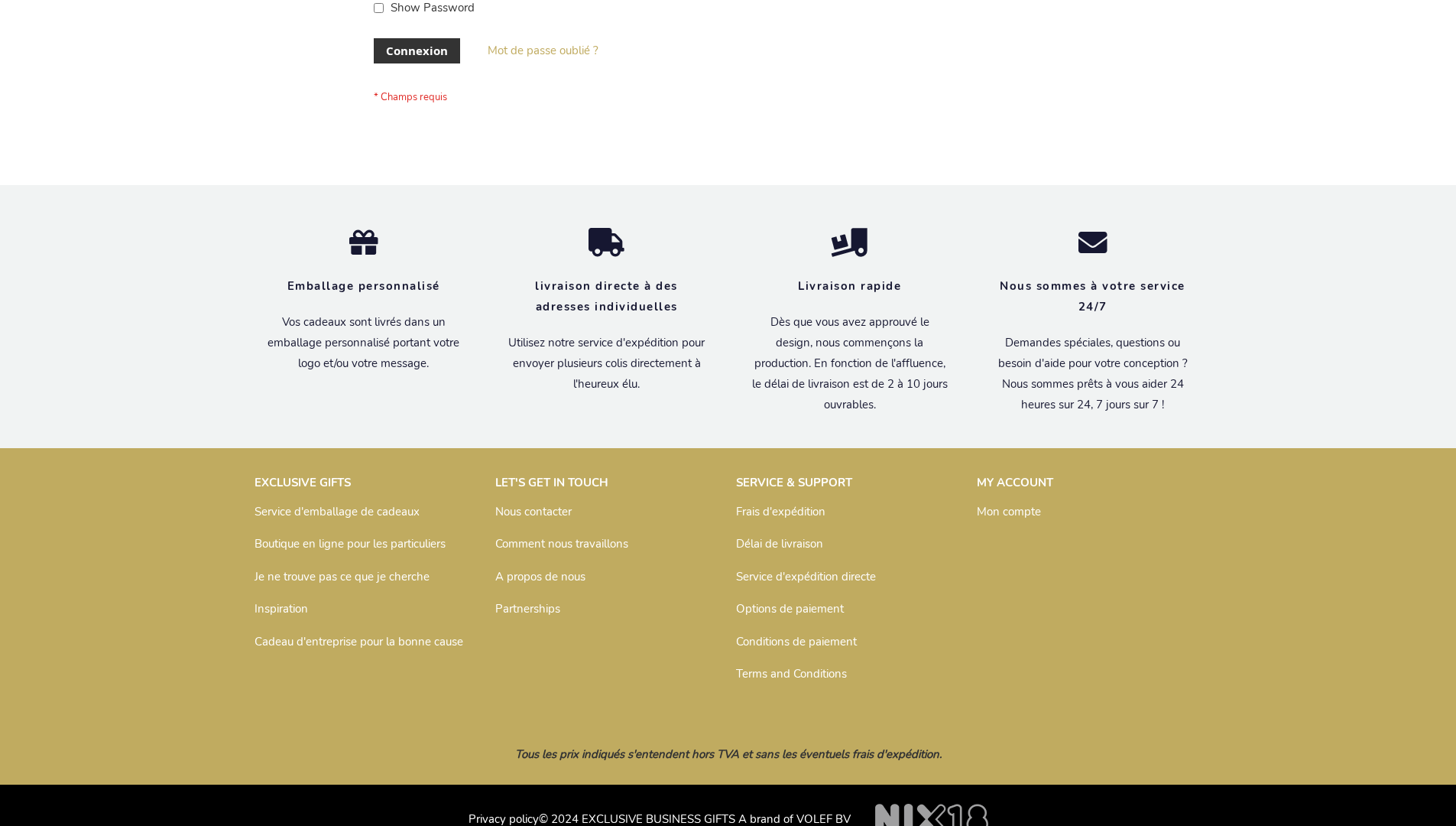
scroll to position [527, 0]
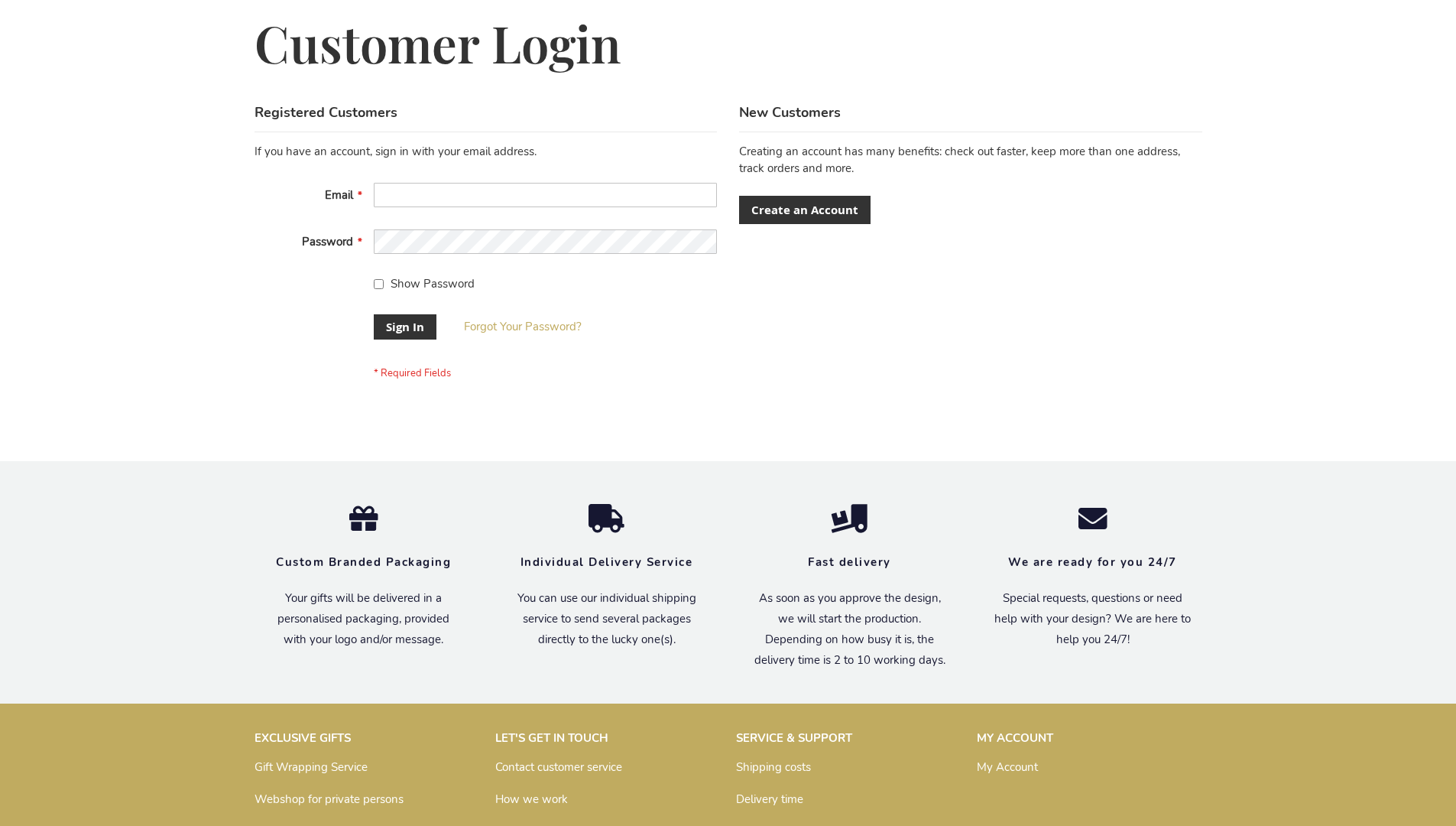
scroll to position [491, 0]
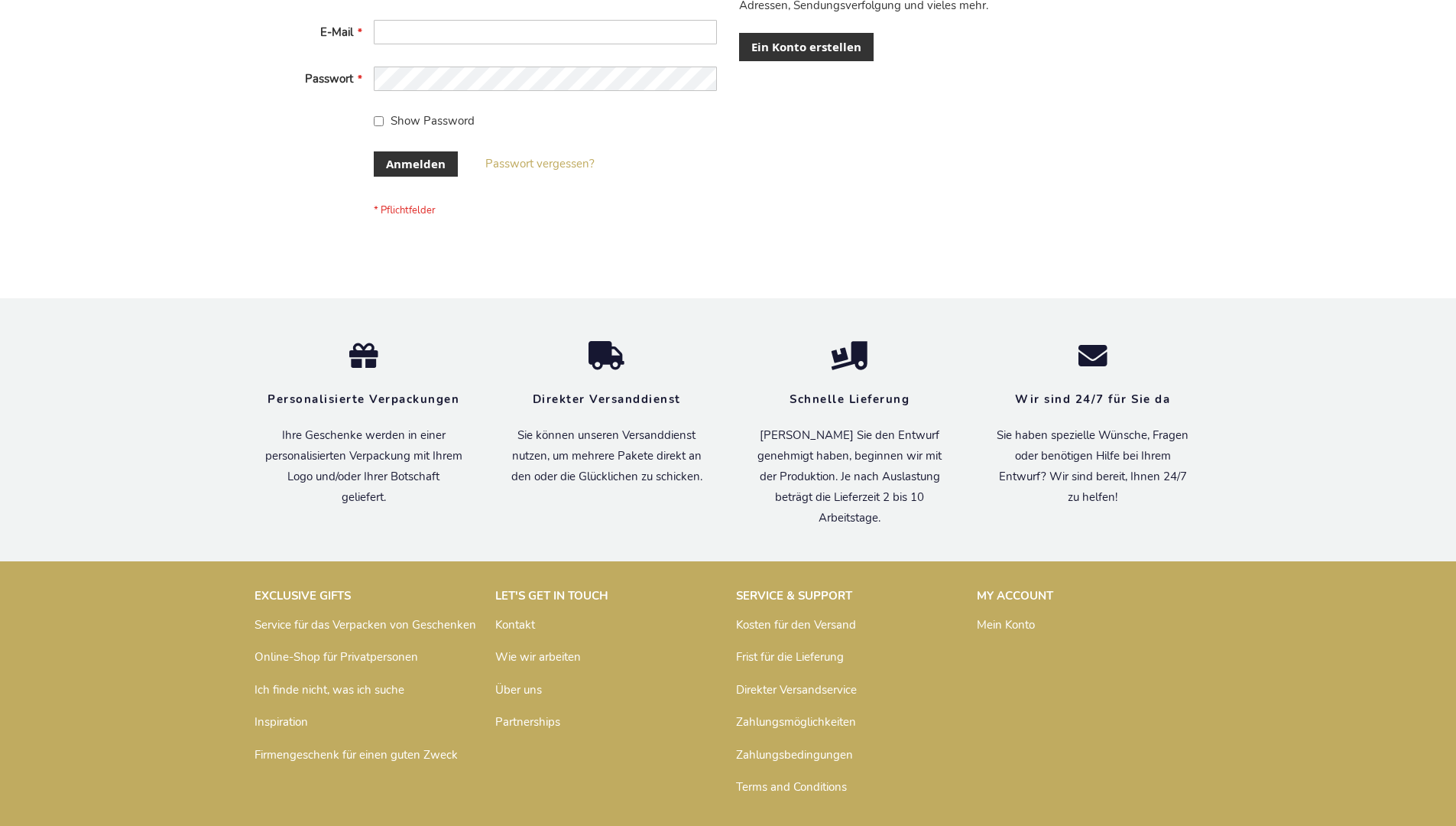
scroll to position [512, 0]
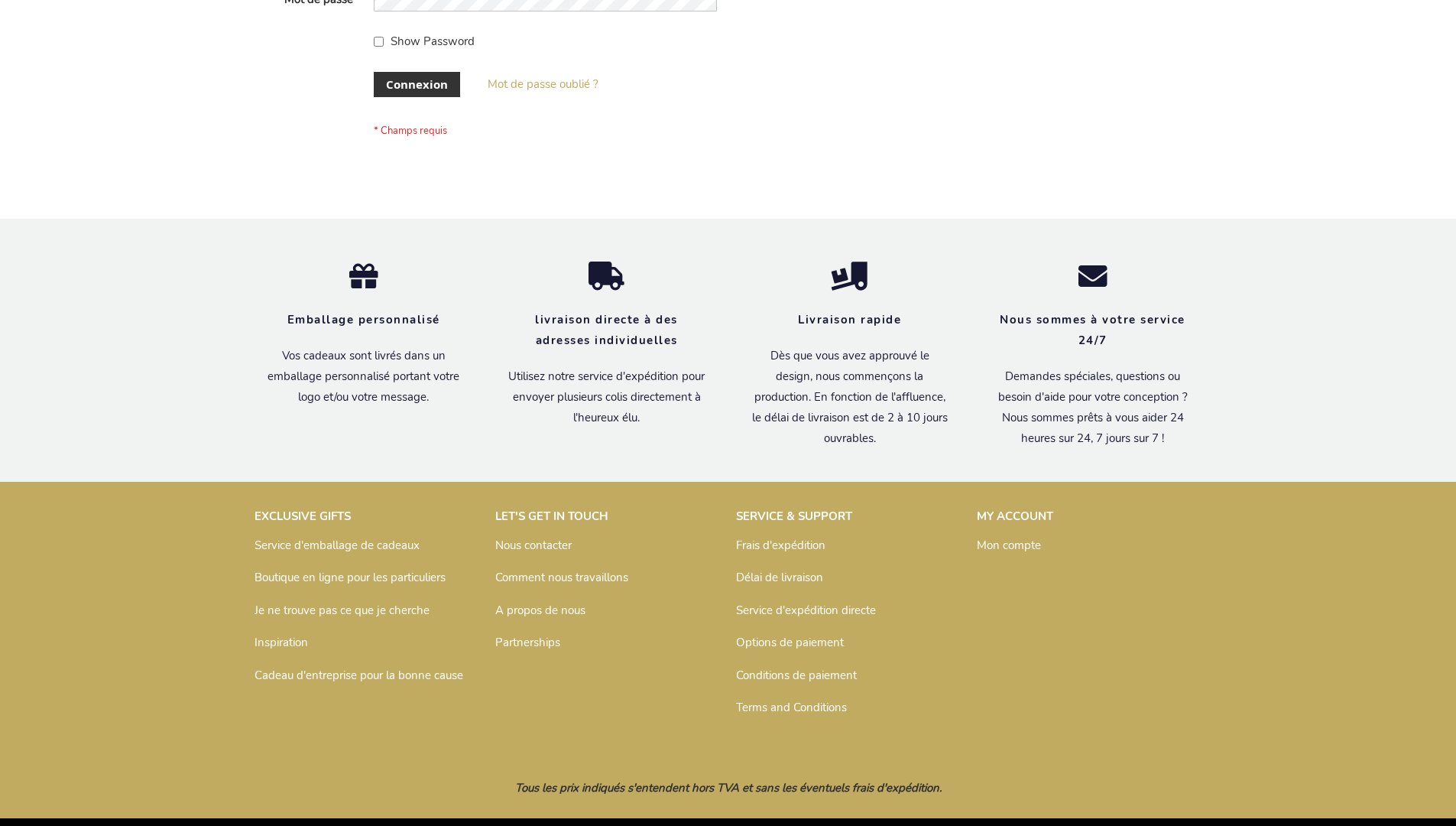
scroll to position [527, 0]
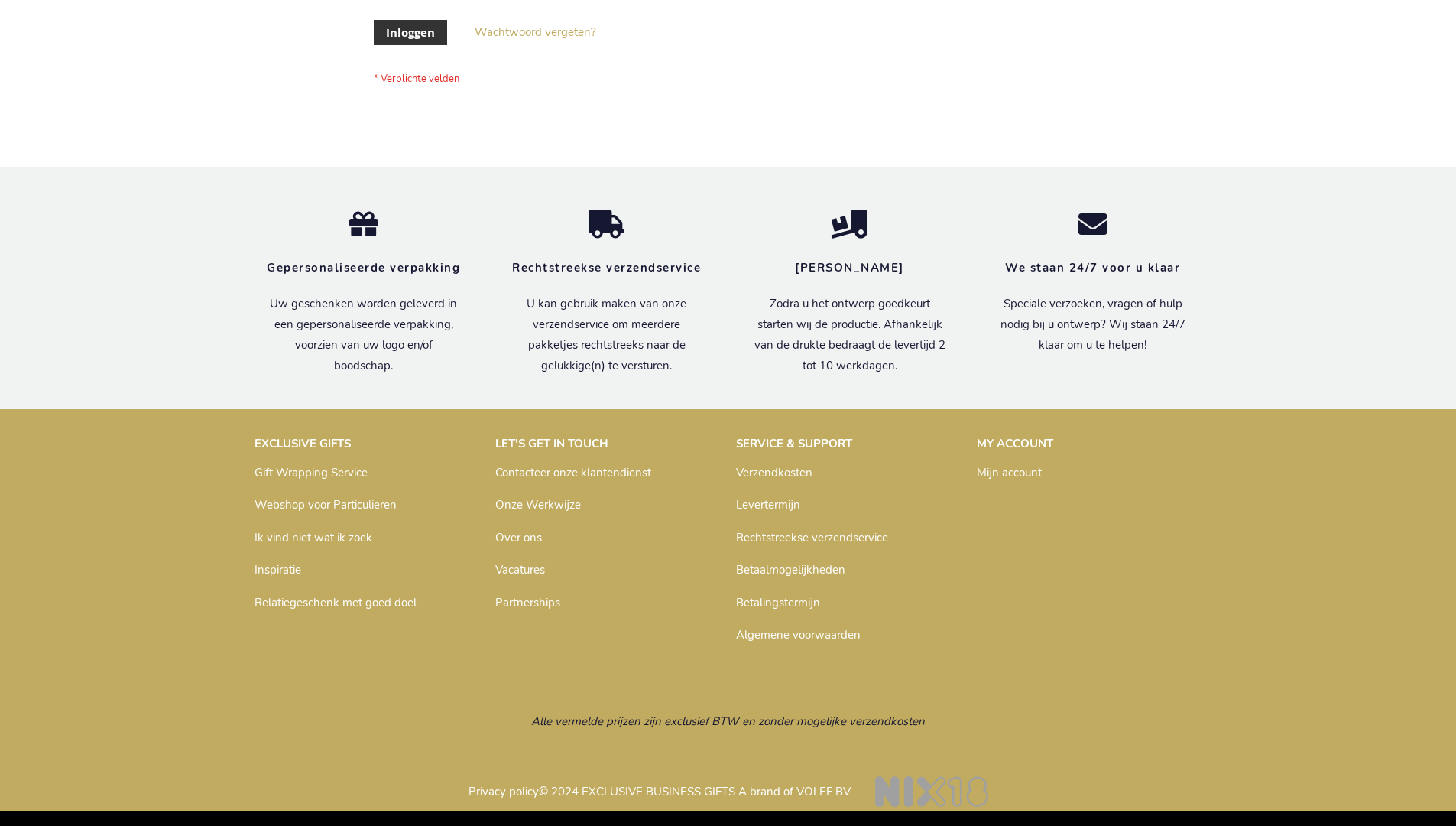
scroll to position [519, 0]
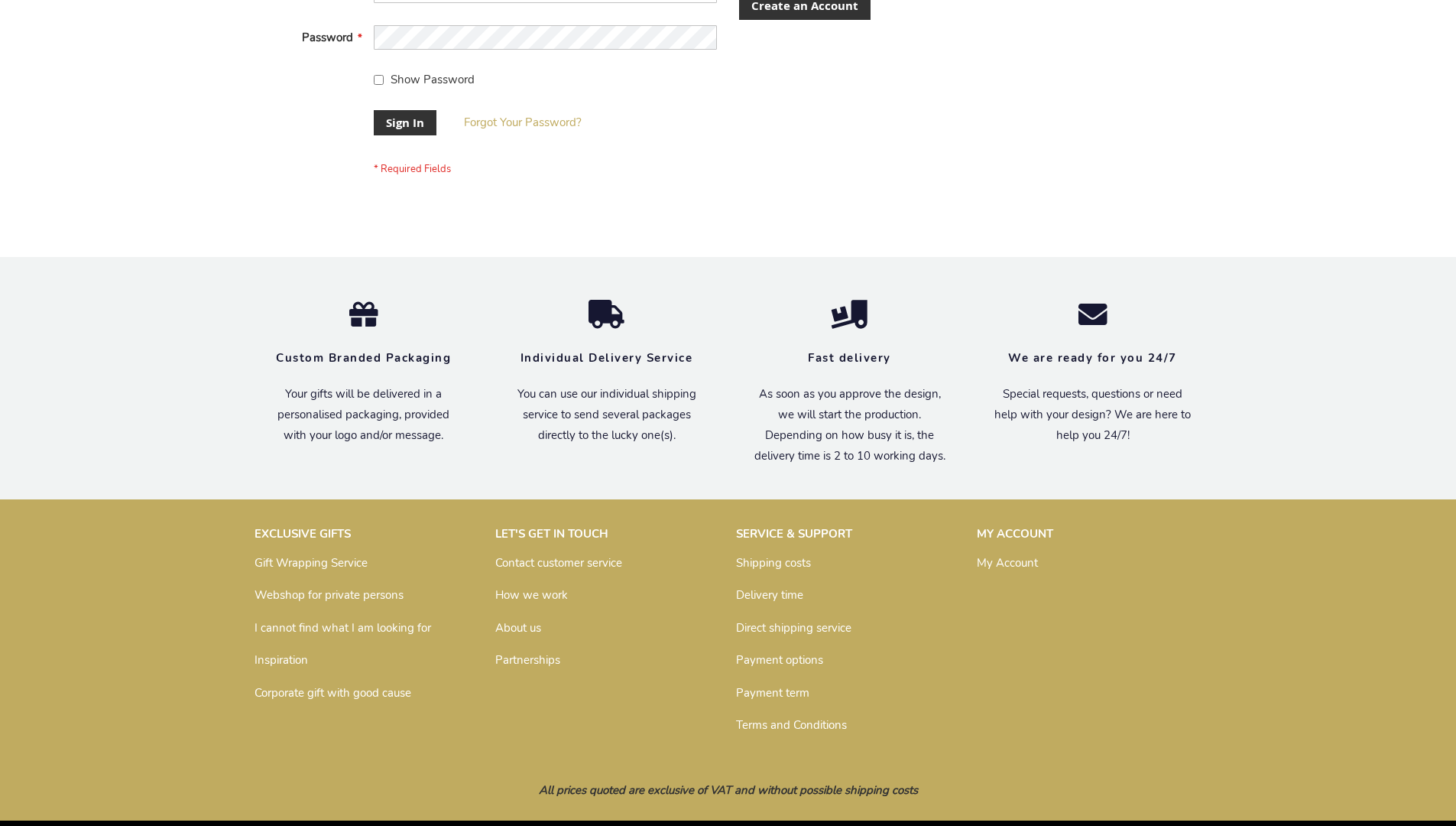
scroll to position [491, 0]
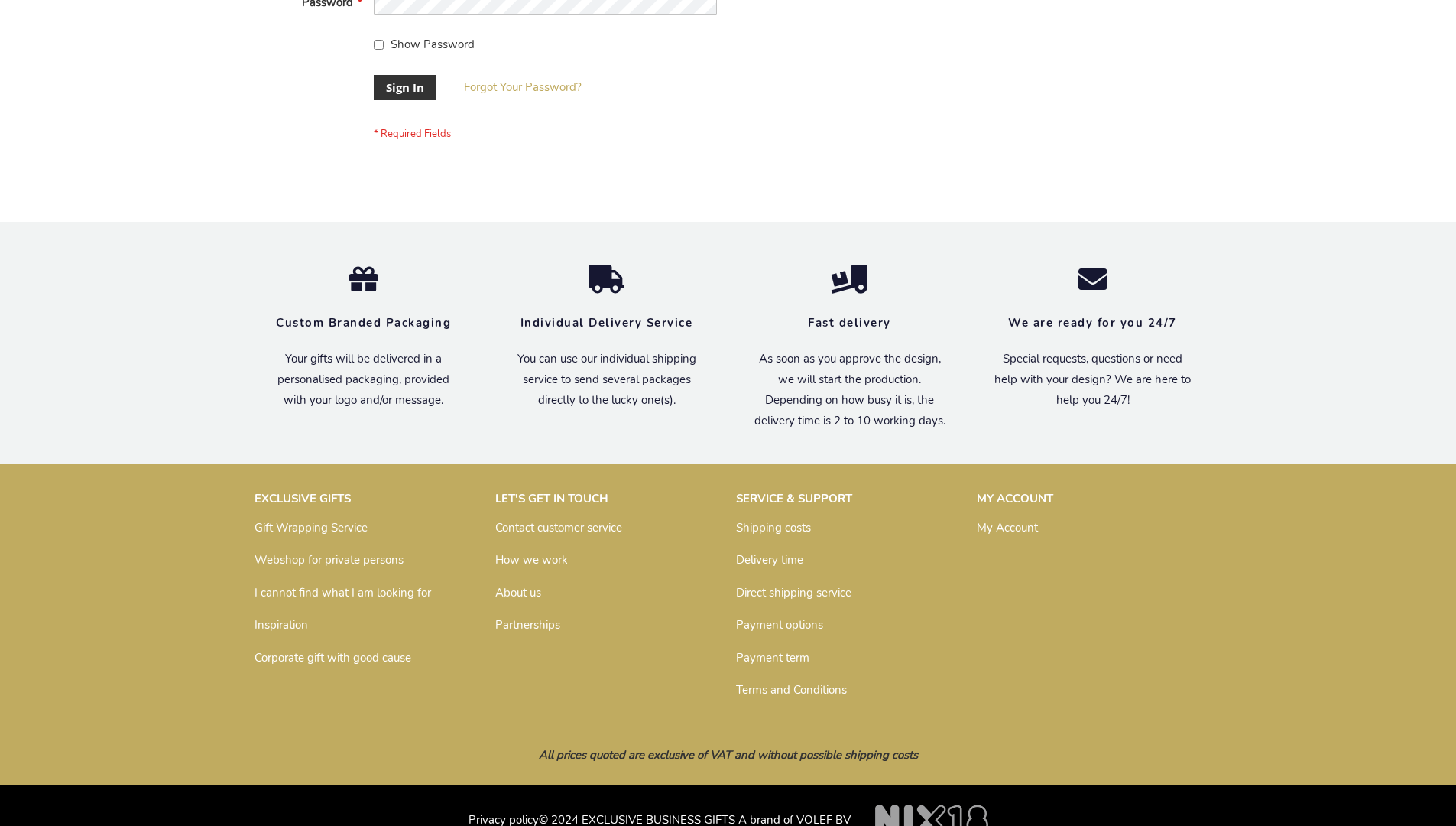
scroll to position [491, 0]
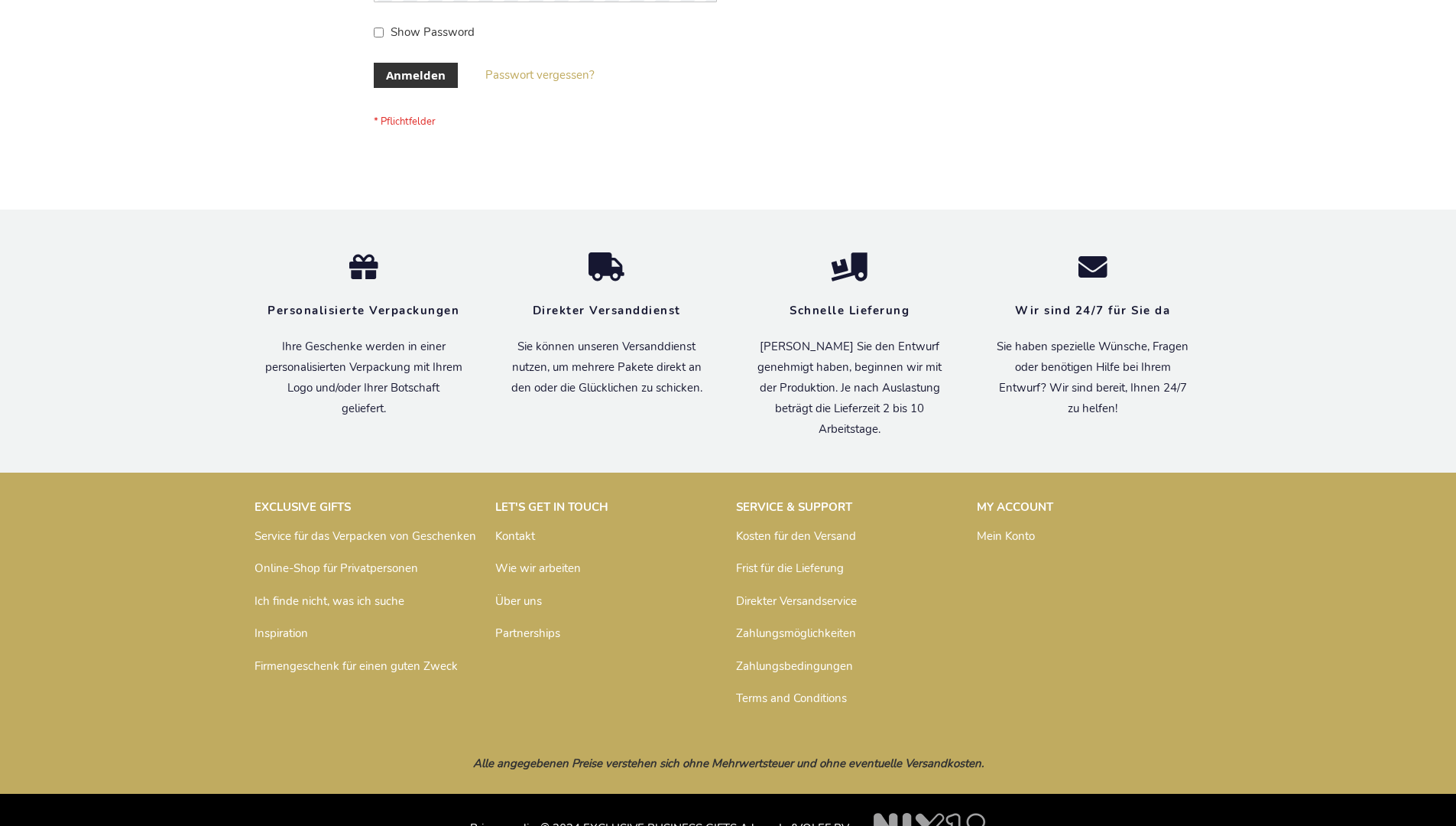
scroll to position [512, 0]
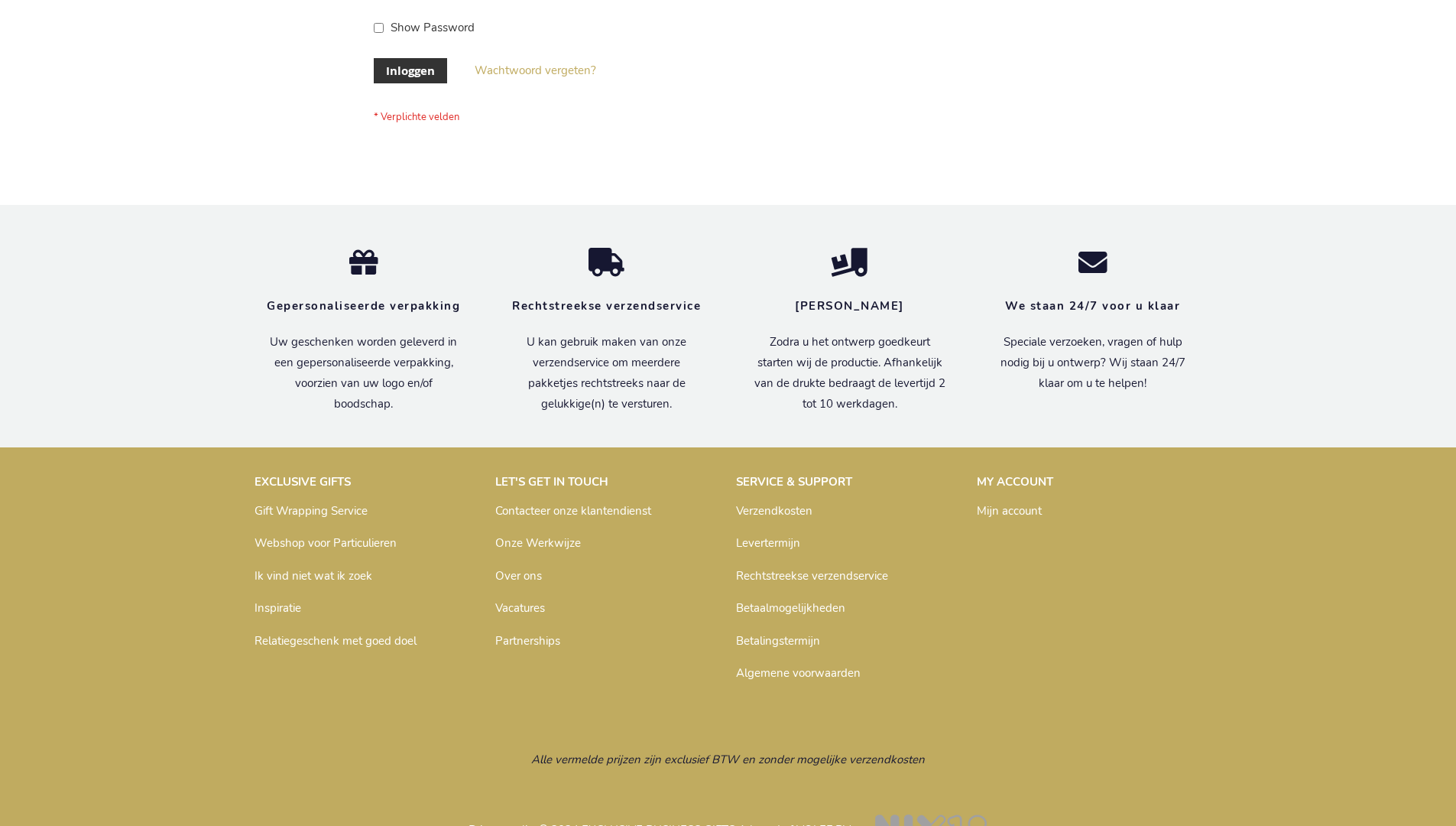
scroll to position [519, 0]
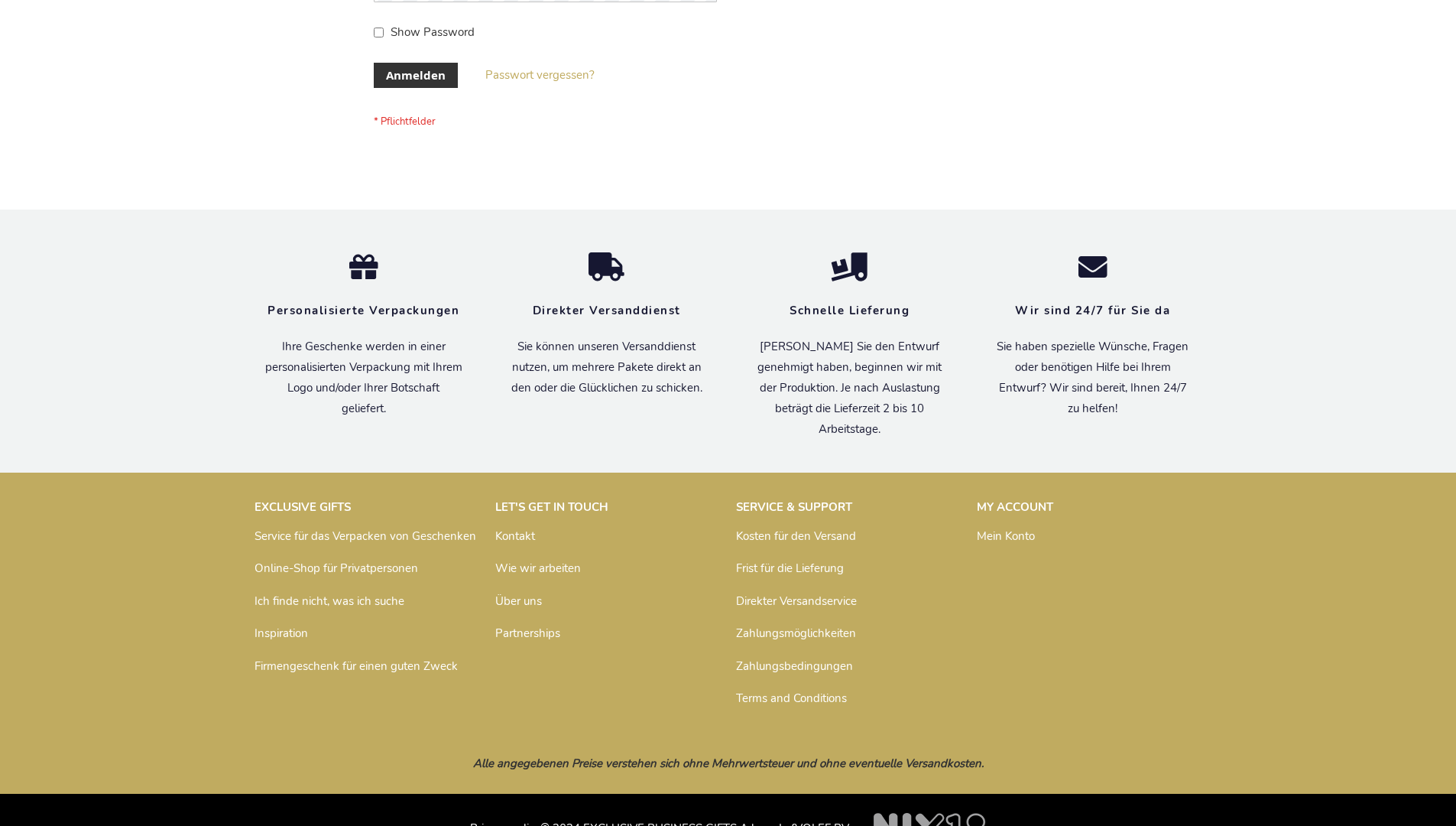
scroll to position [512, 0]
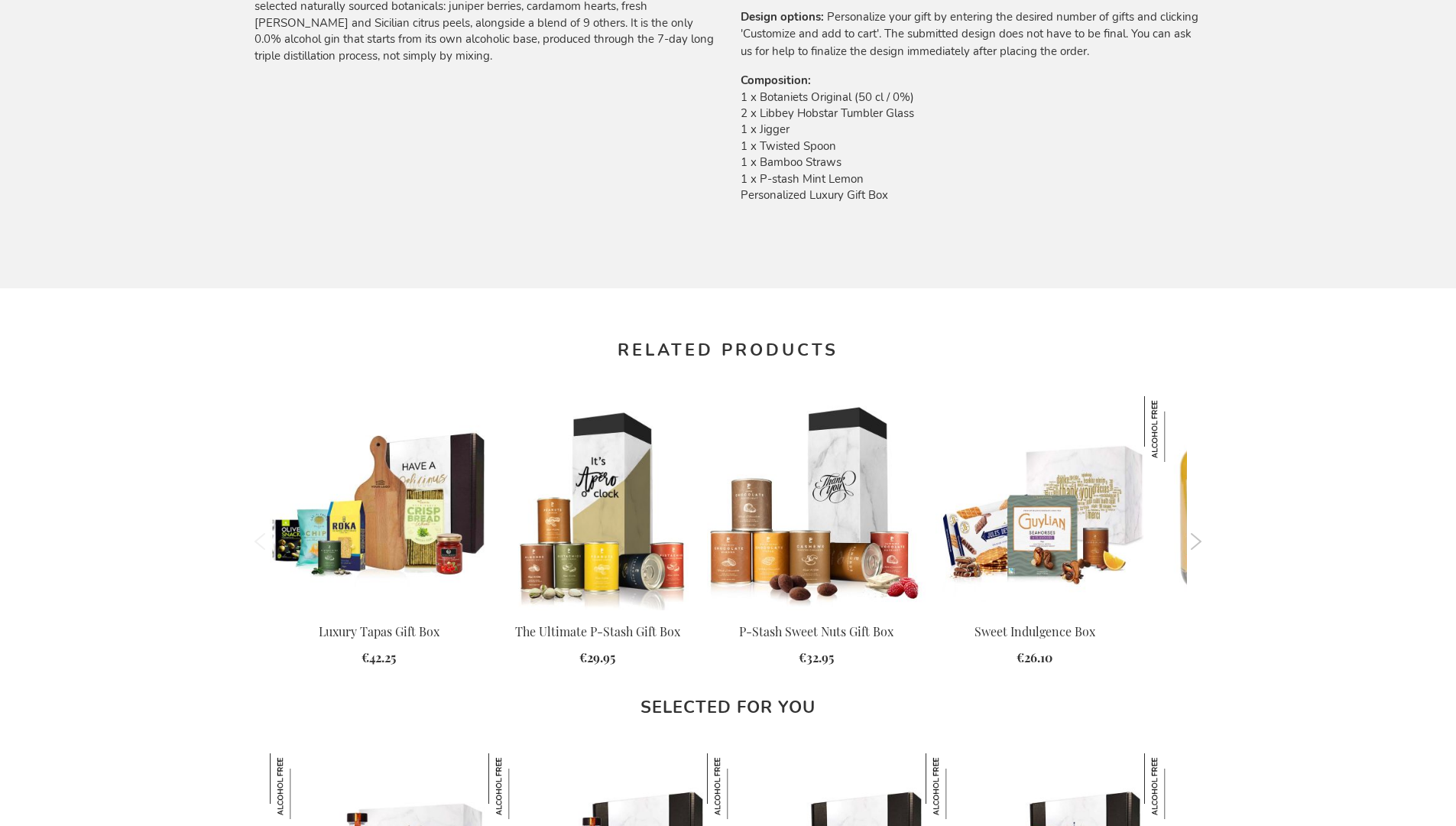
scroll to position [1987, 0]
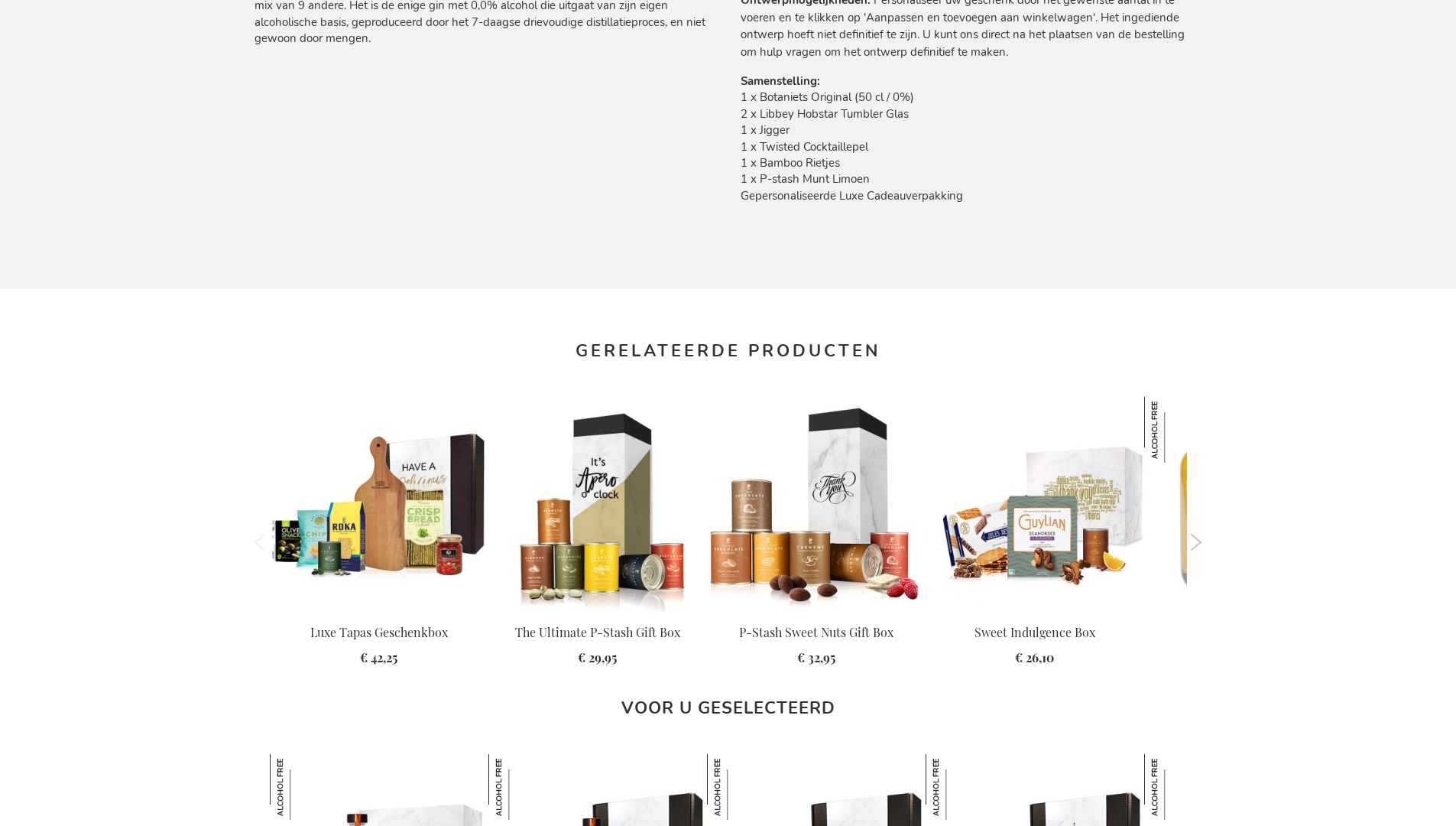
scroll to position [2049, 0]
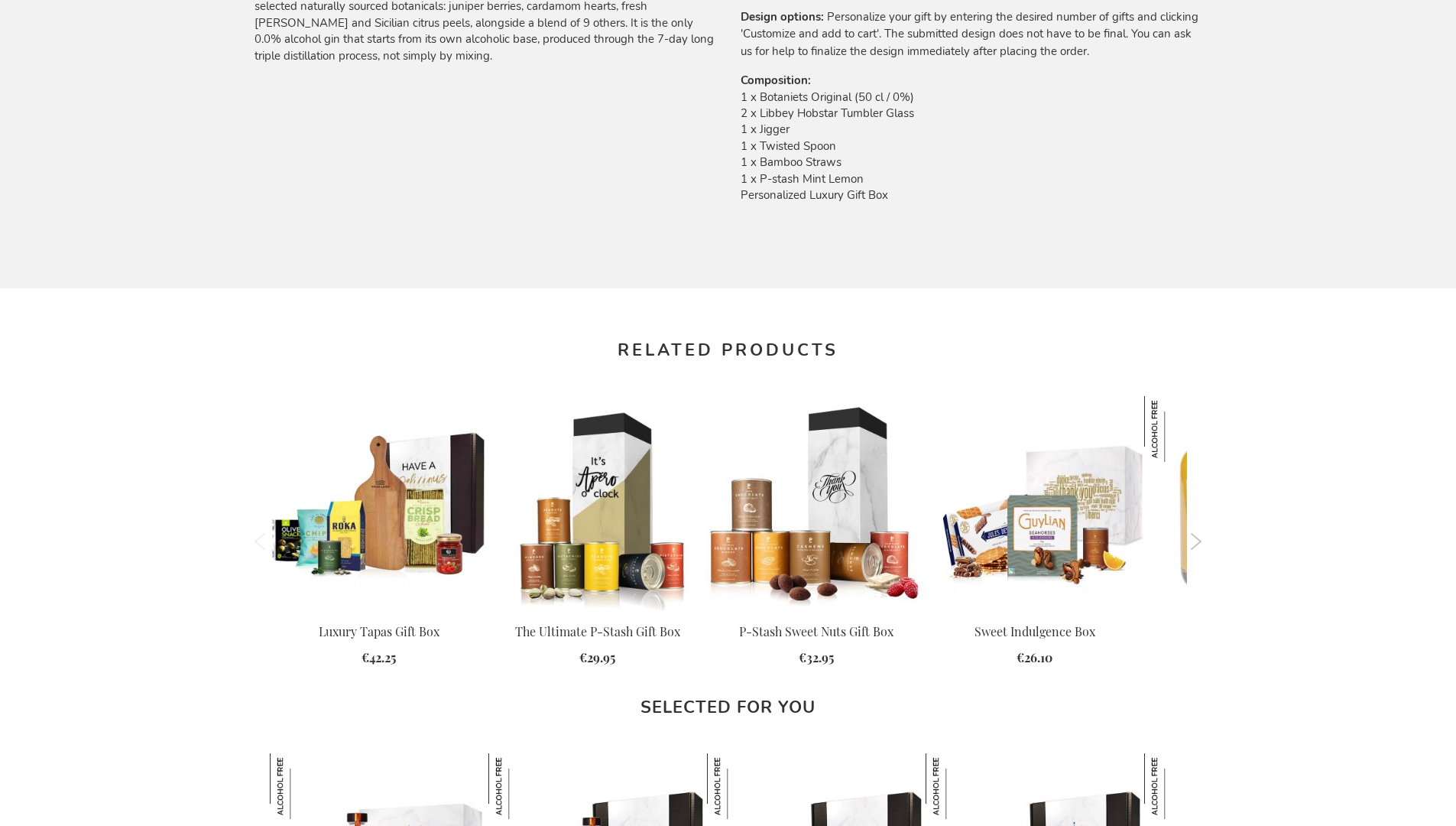
scroll to position [1987, 0]
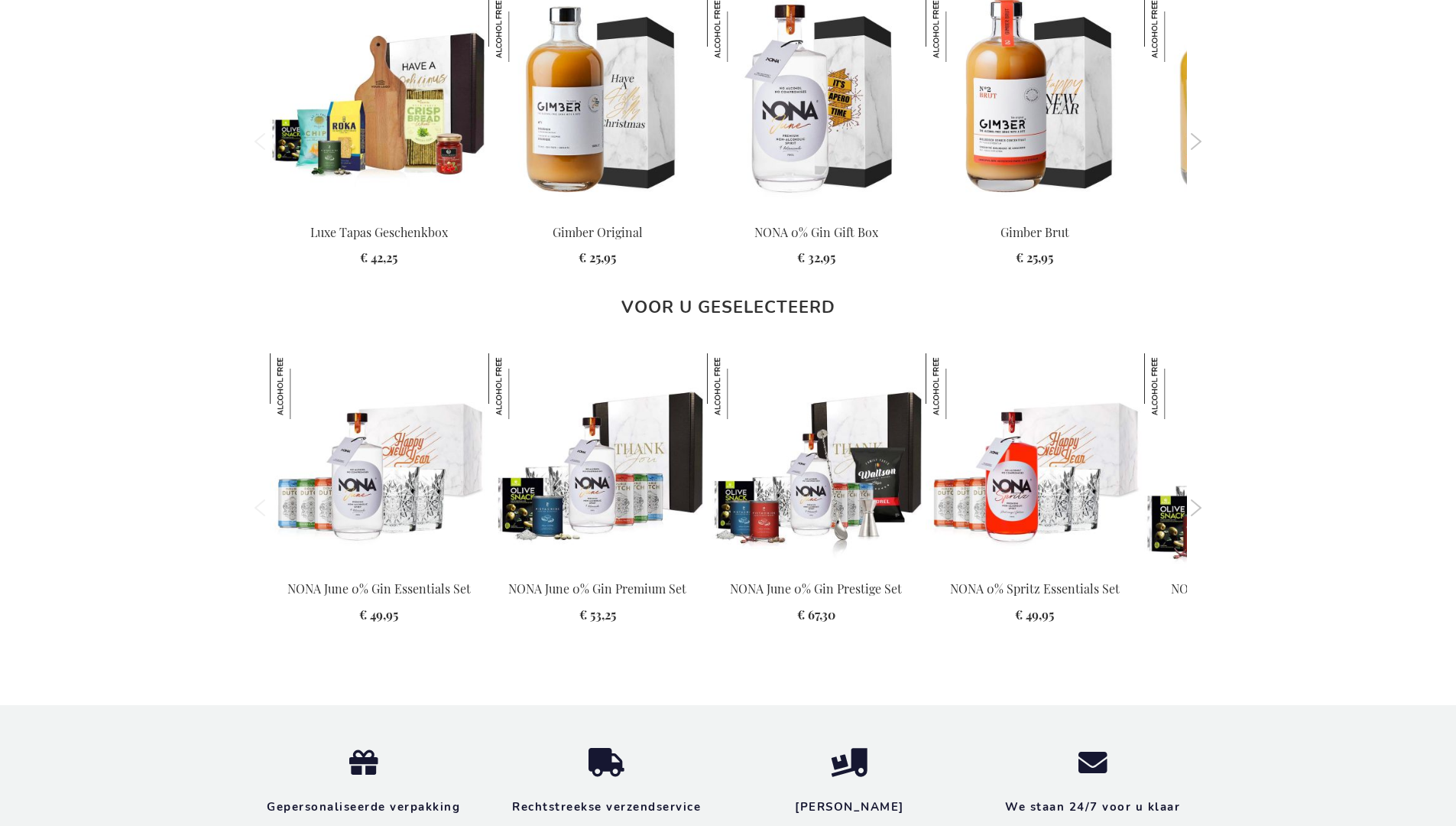
scroll to position [2033, 0]
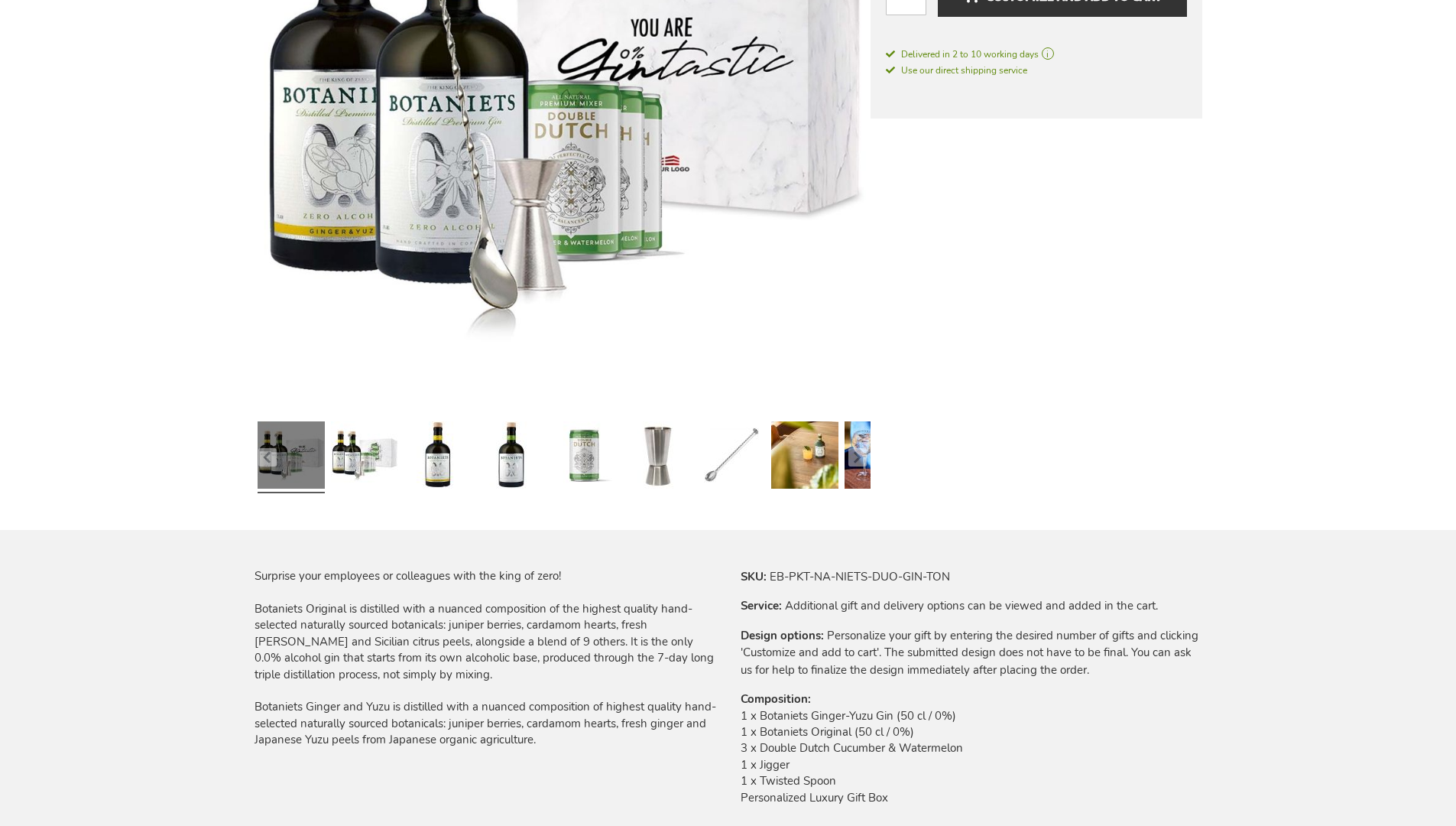
scroll to position [1970, 0]
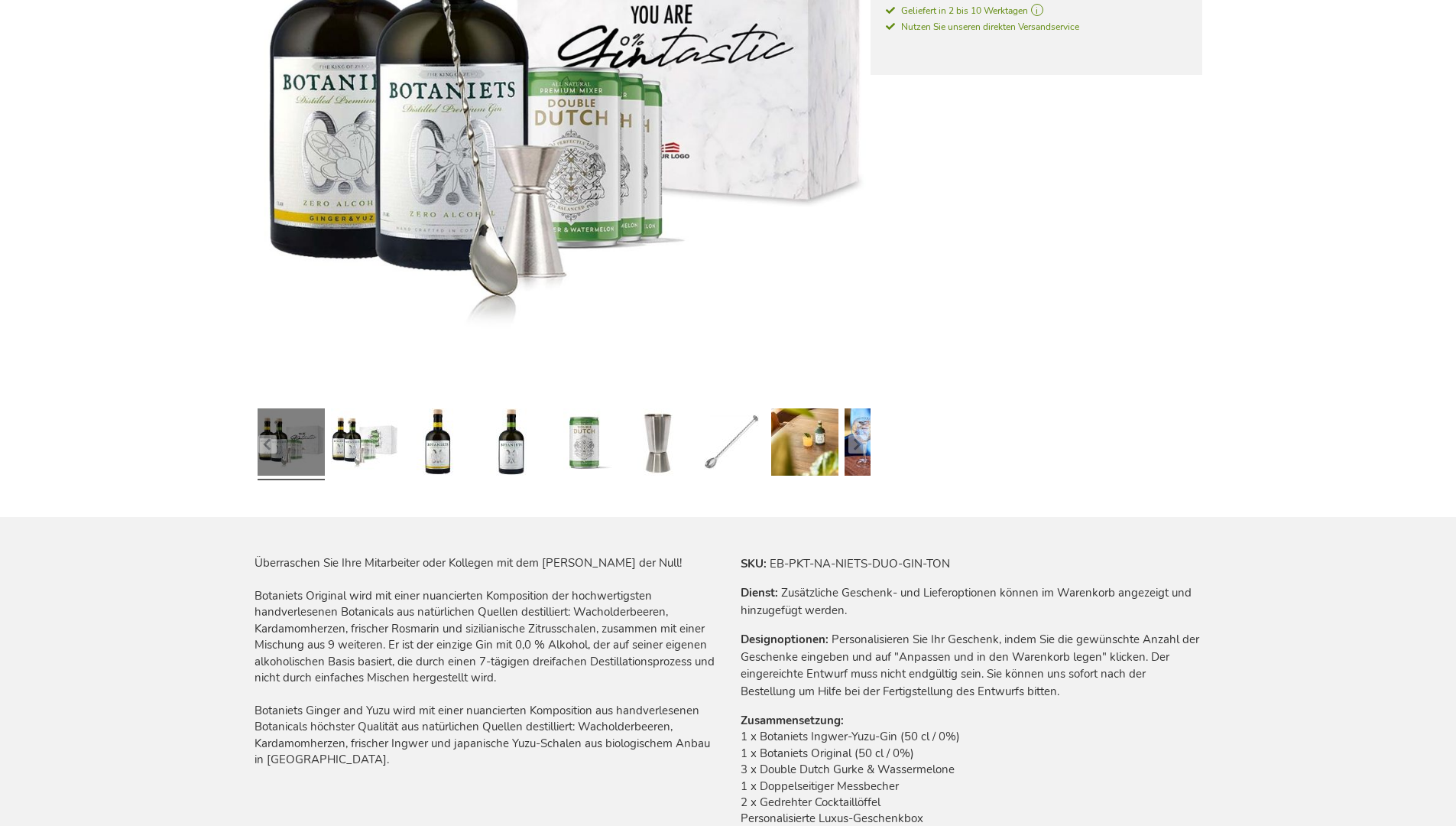
scroll to position [2025, 0]
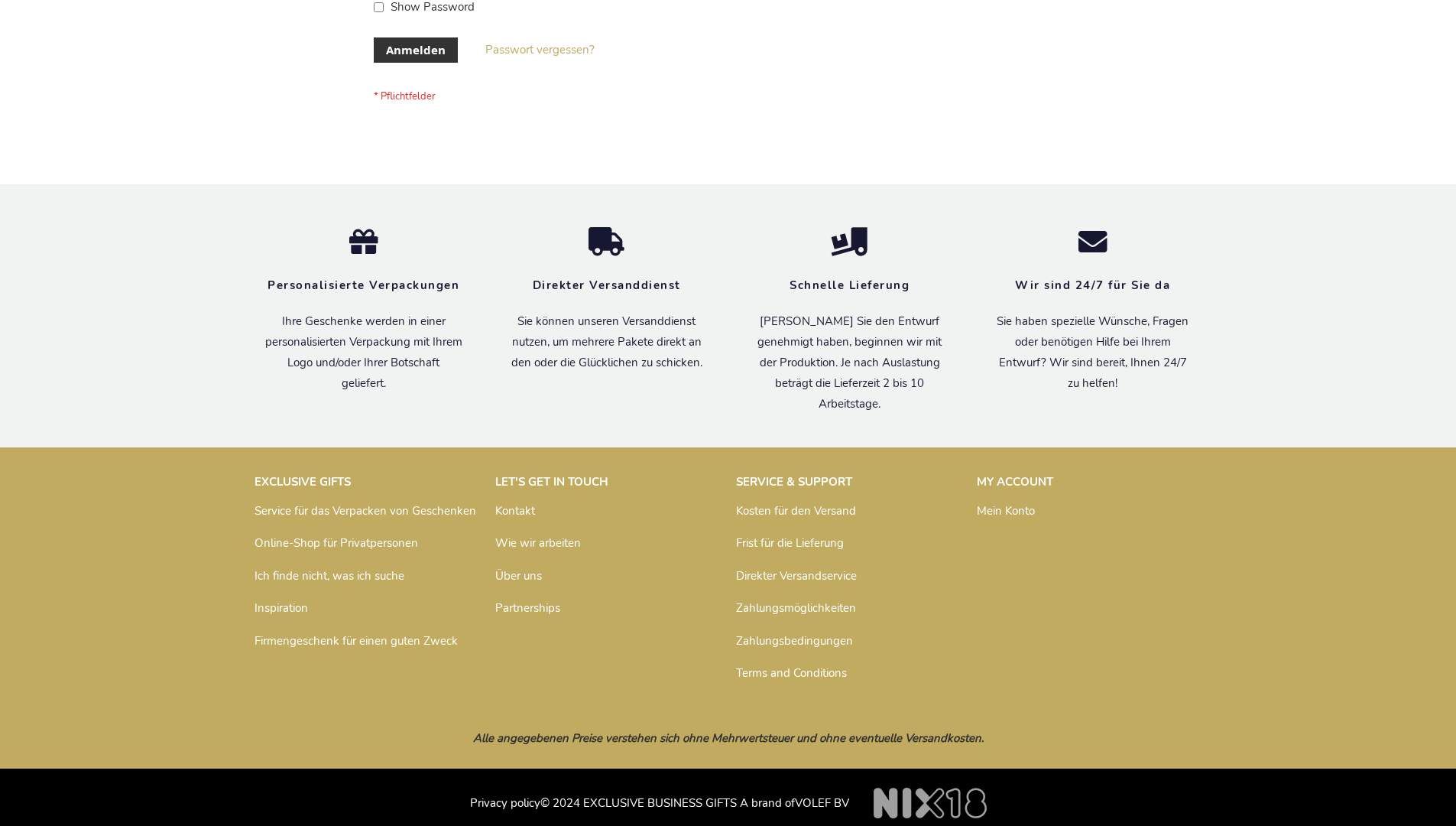
scroll to position [512, 0]
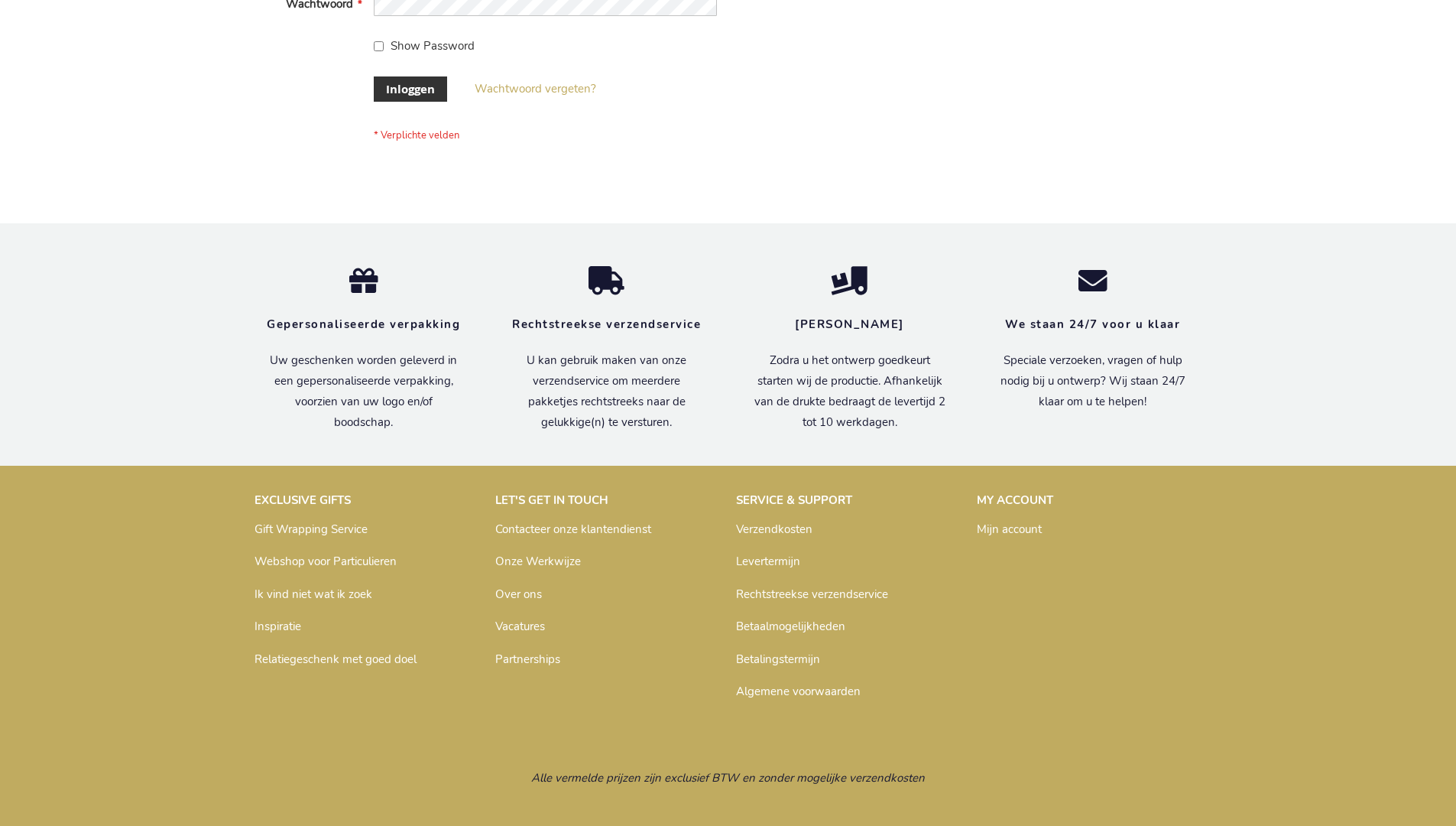
scroll to position [519, 0]
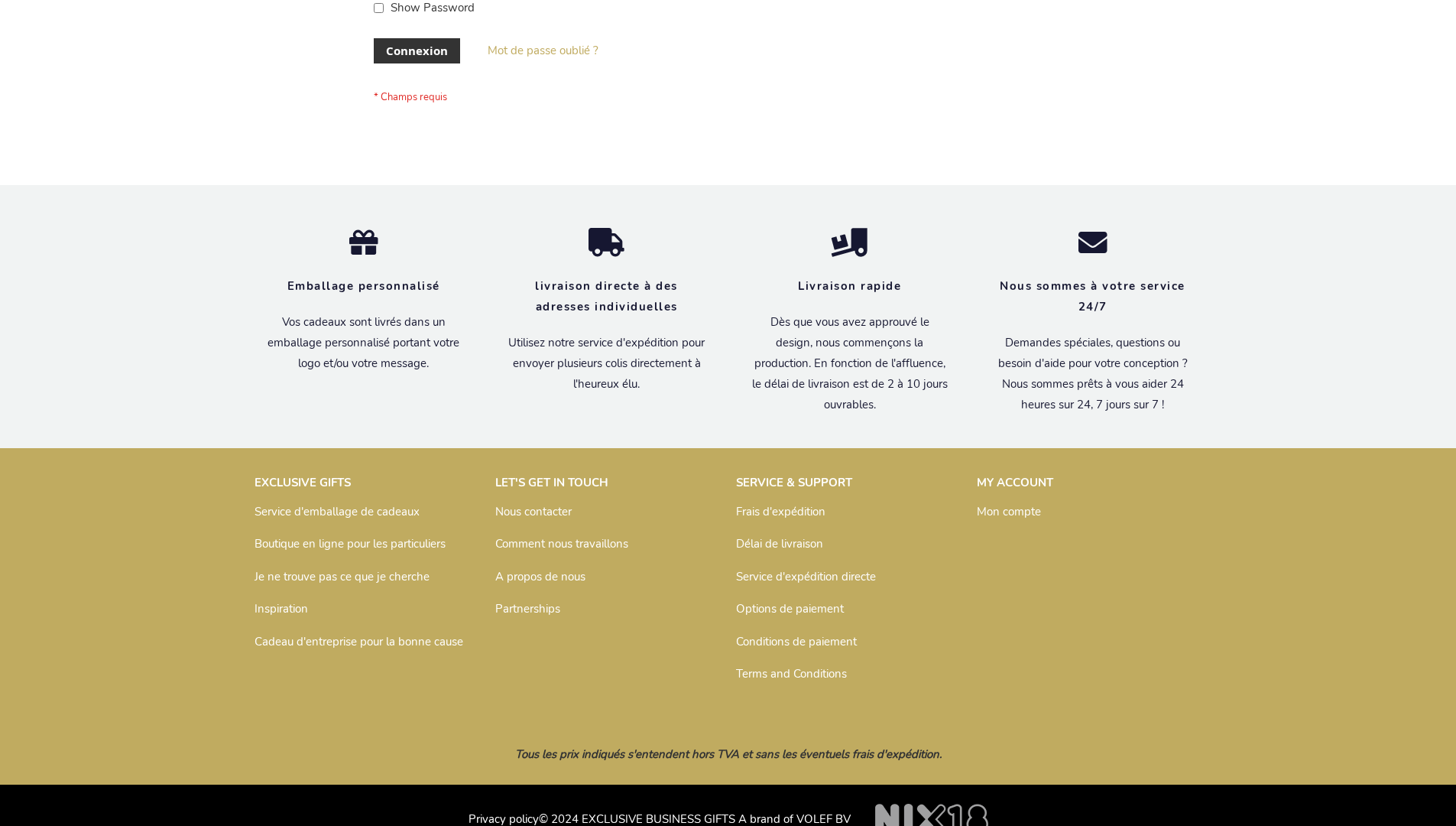
scroll to position [527, 0]
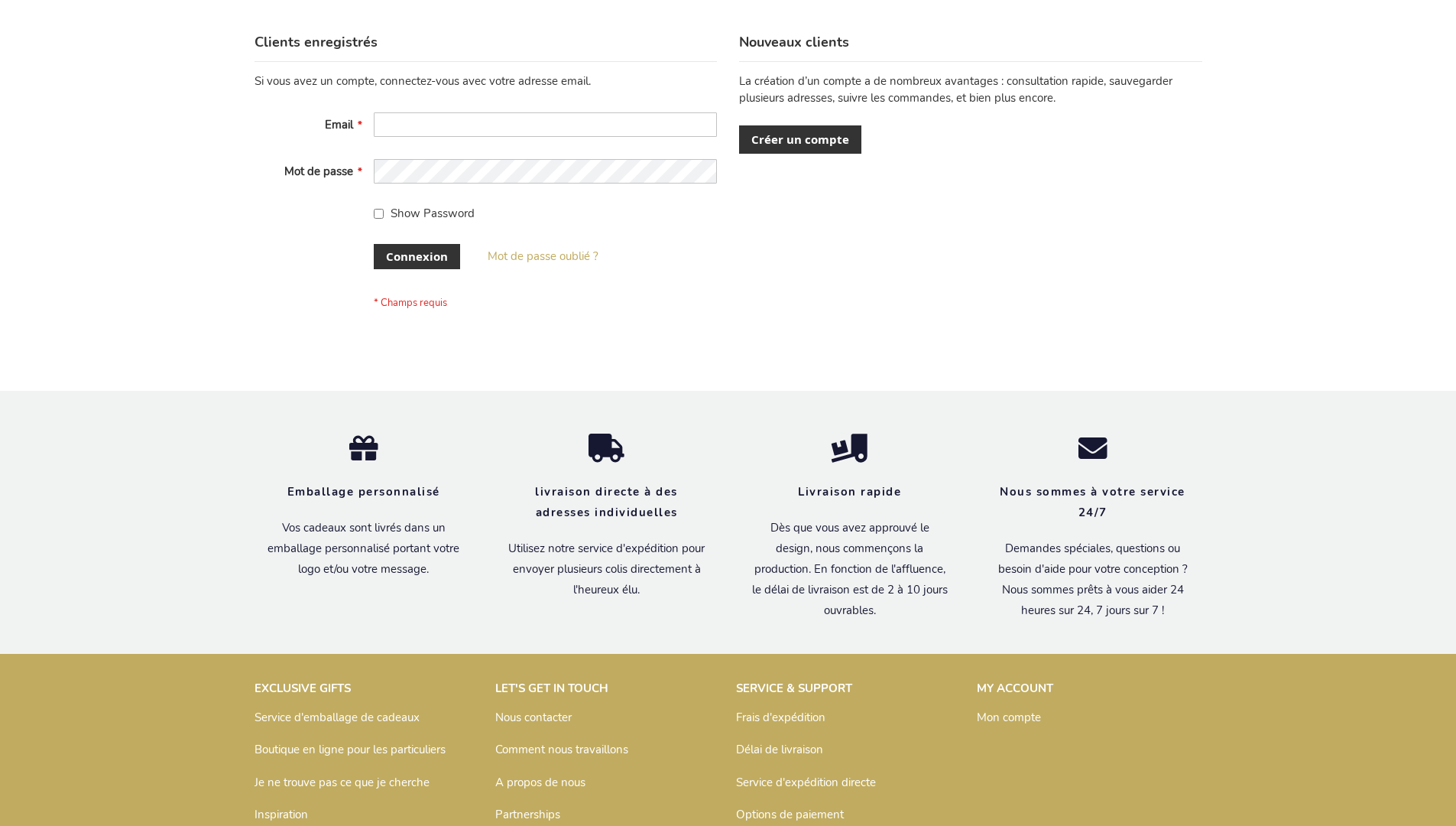
scroll to position [527, 0]
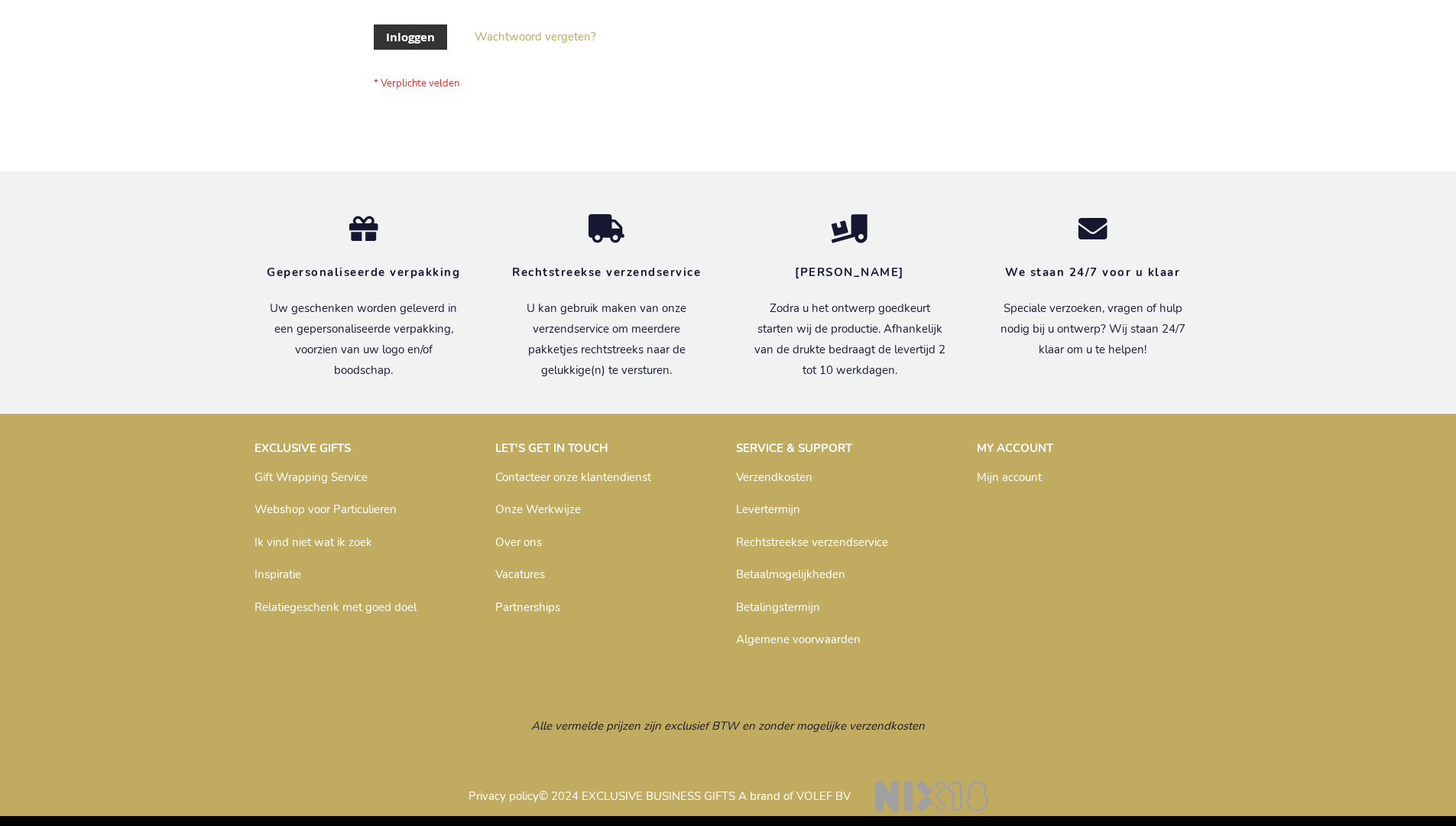
scroll to position [519, 0]
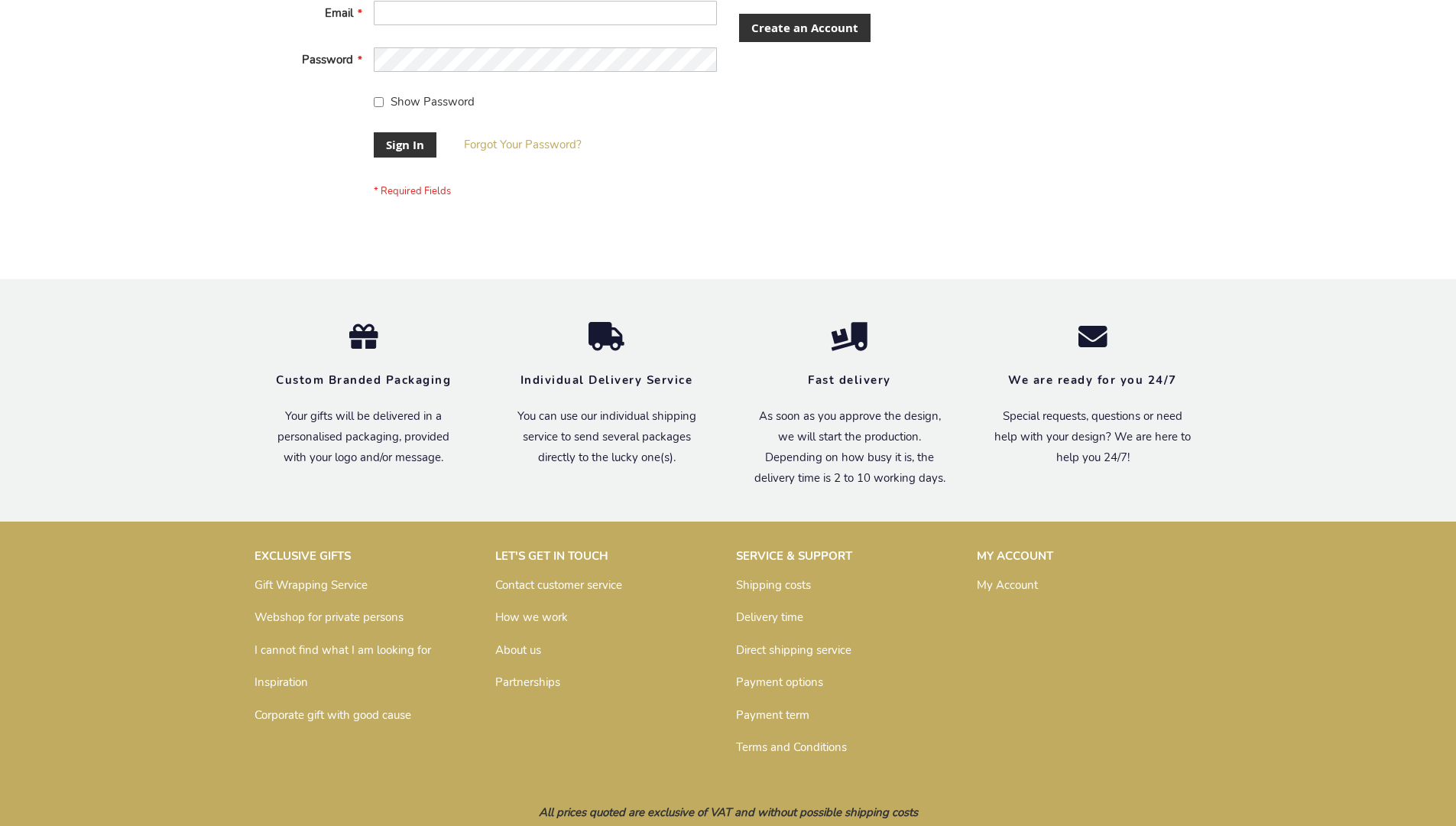
scroll to position [491, 0]
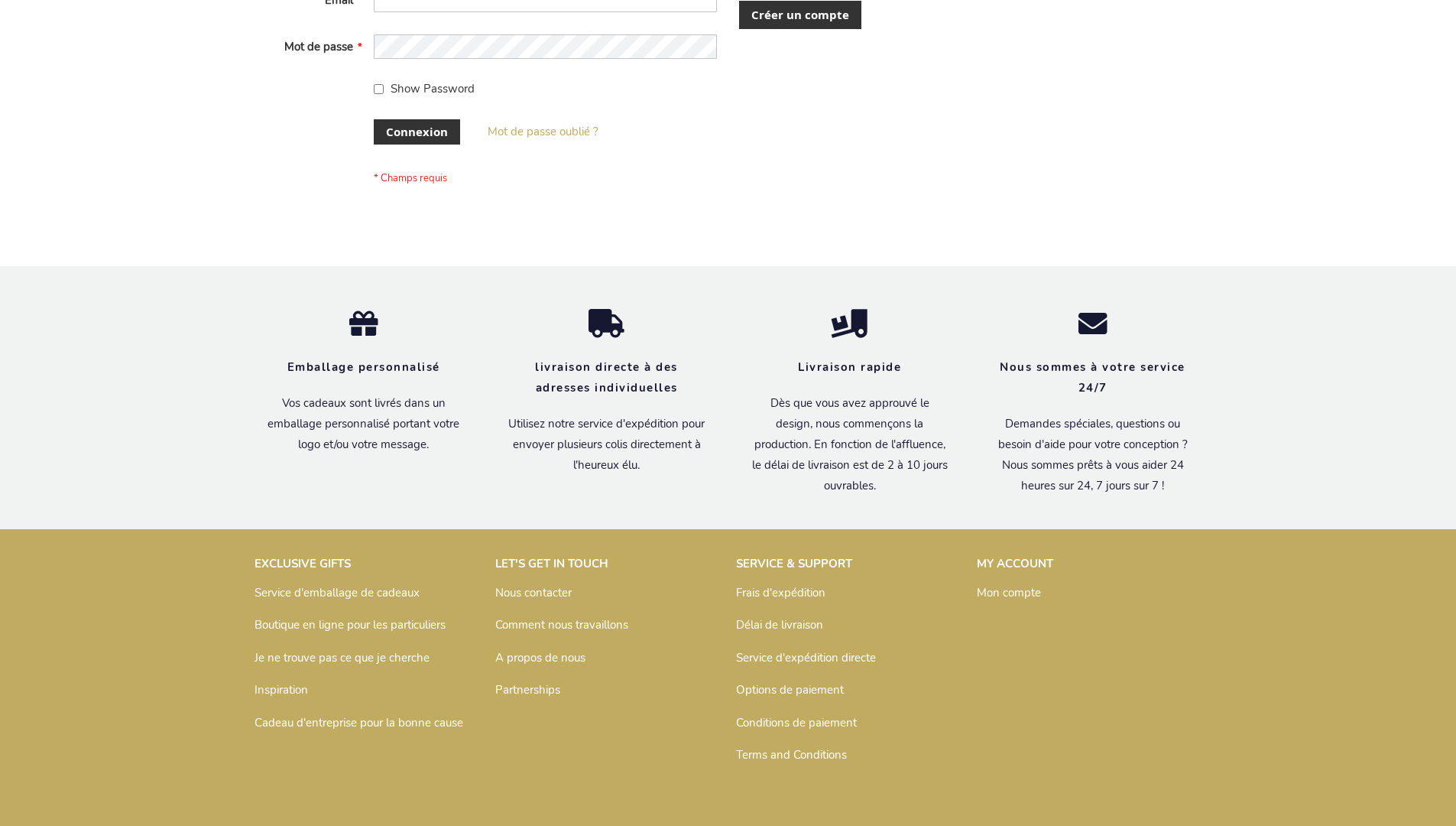
scroll to position [527, 0]
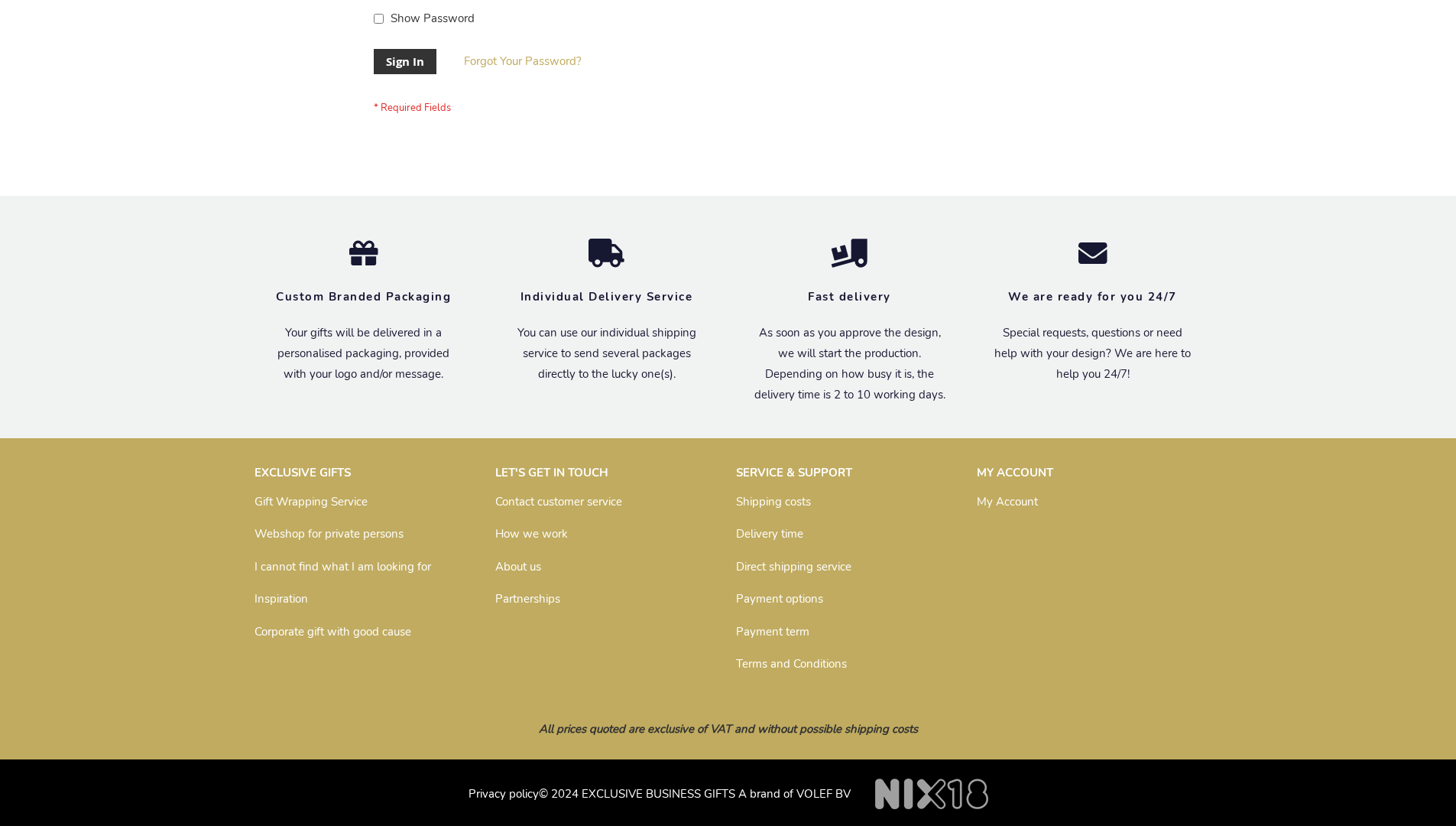
scroll to position [491, 0]
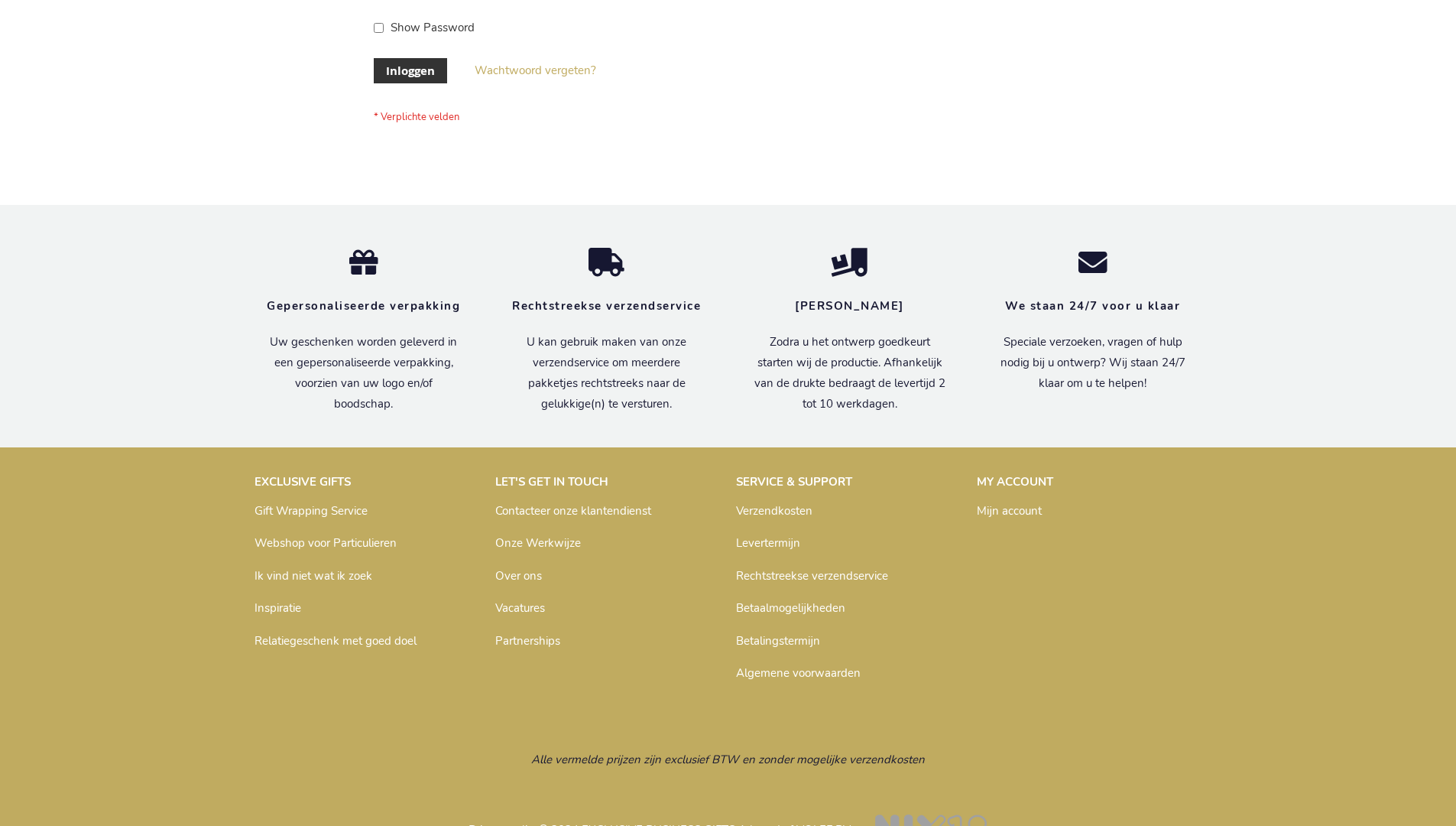
scroll to position [519, 0]
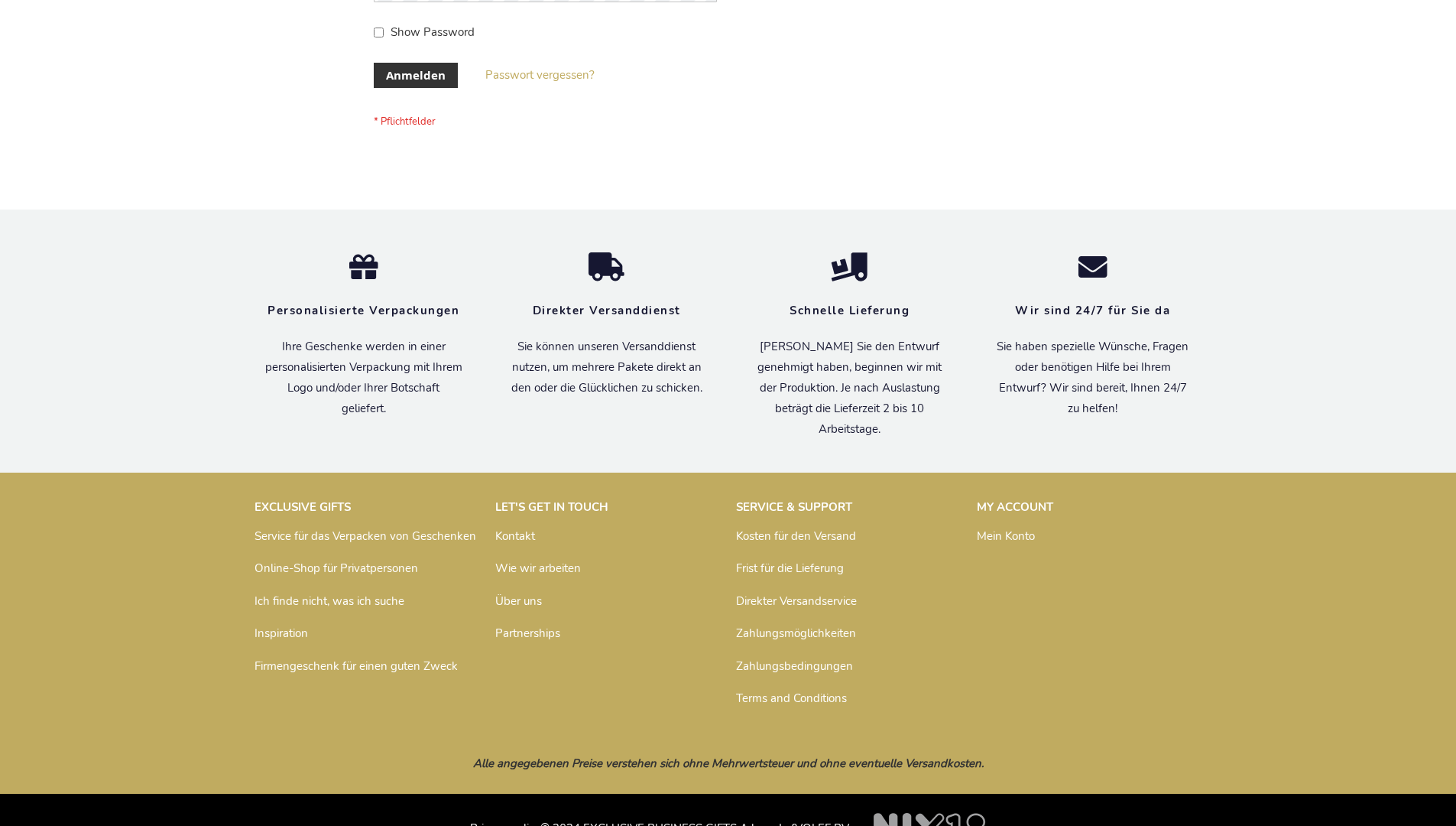
scroll to position [512, 0]
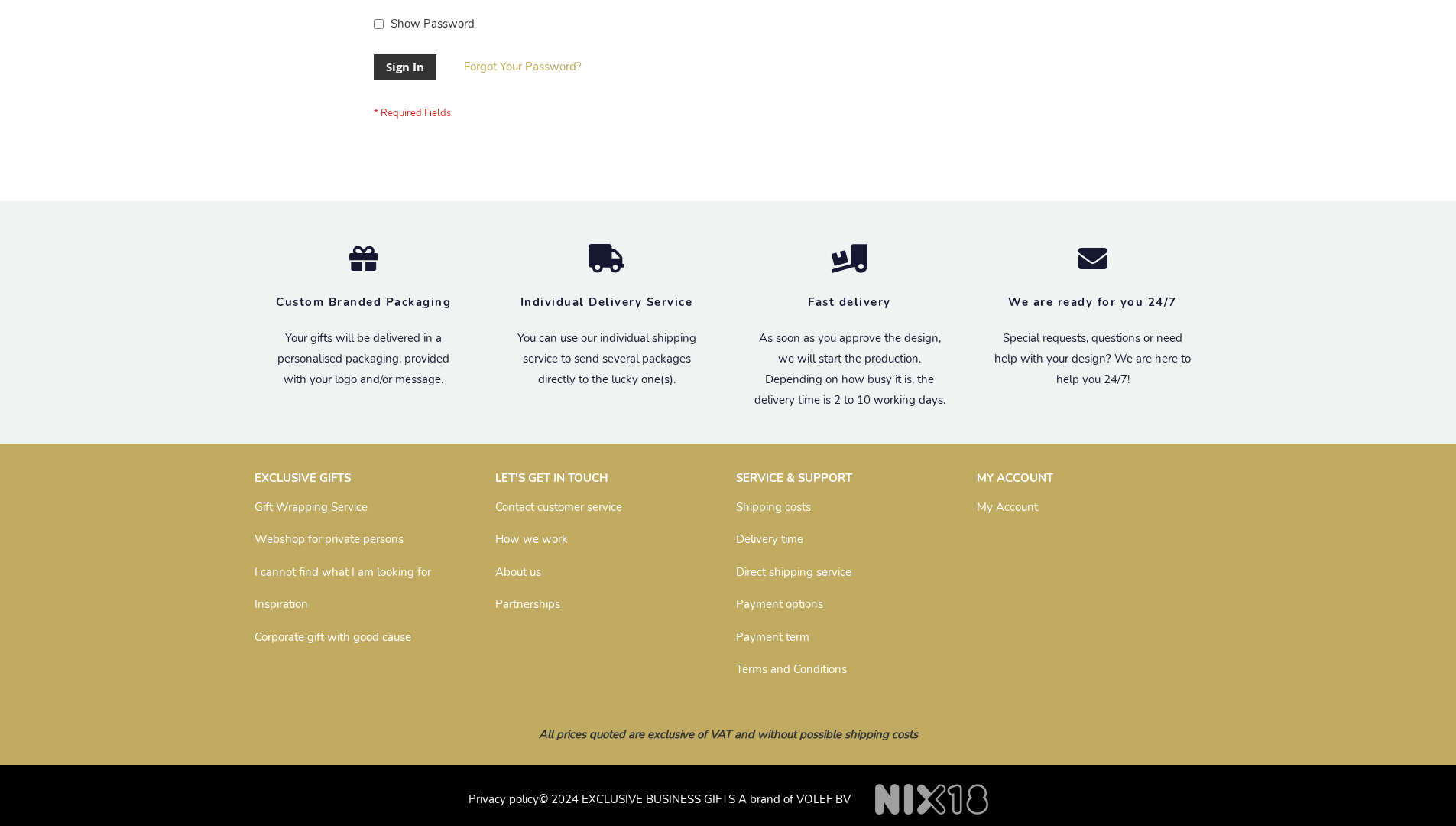
scroll to position [491, 0]
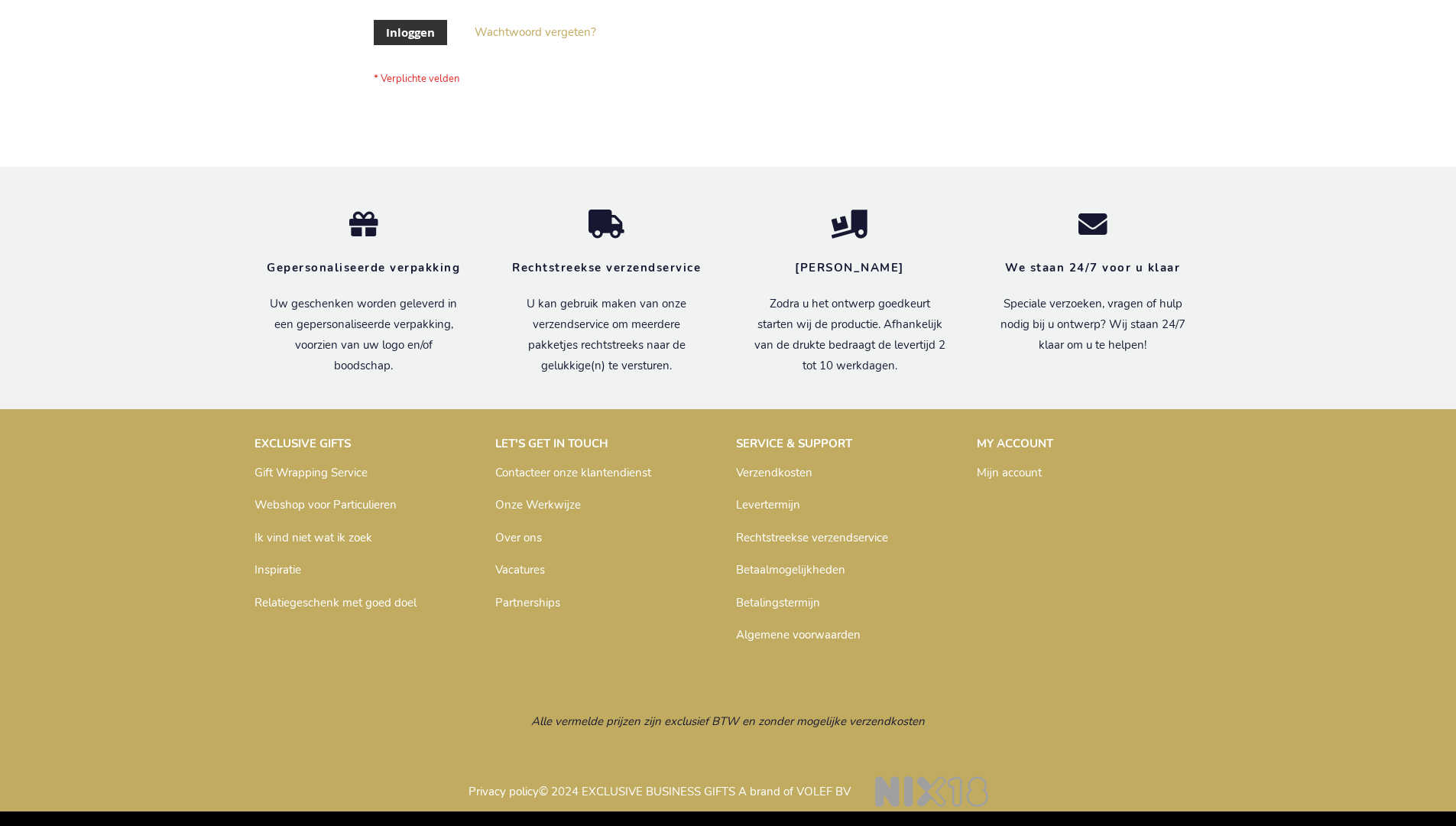
scroll to position [519, 0]
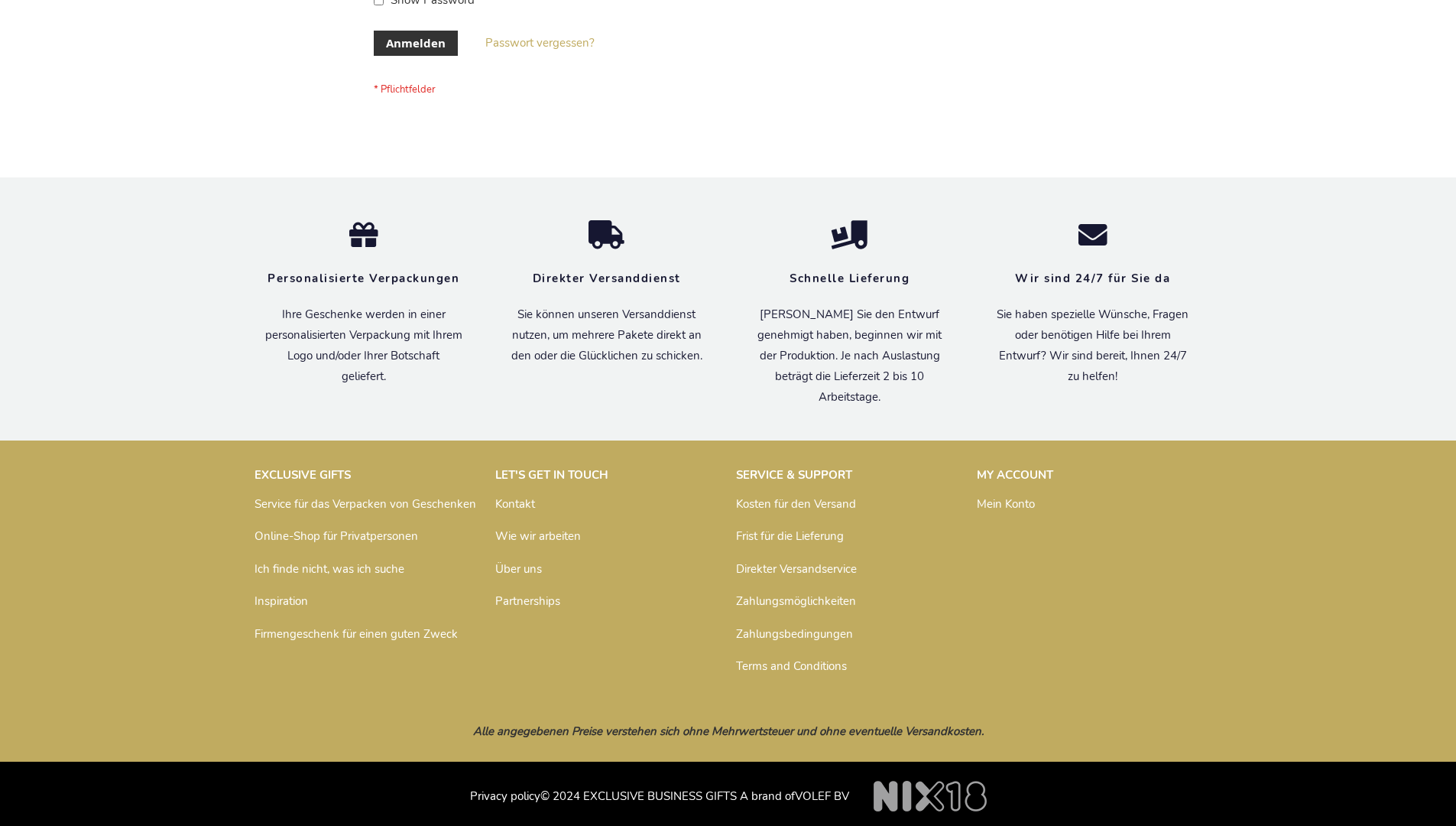
scroll to position [512, 0]
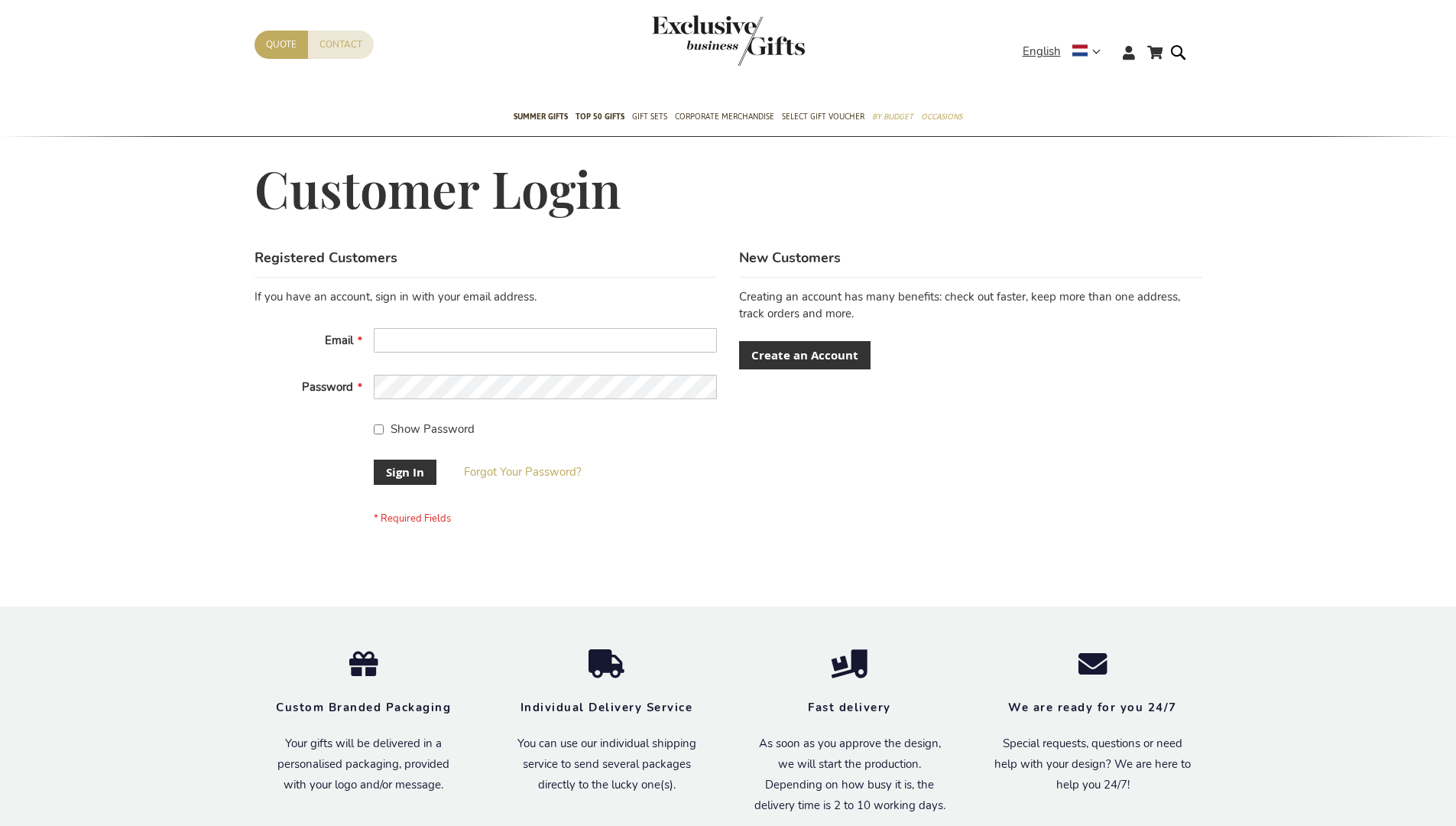
scroll to position [491, 0]
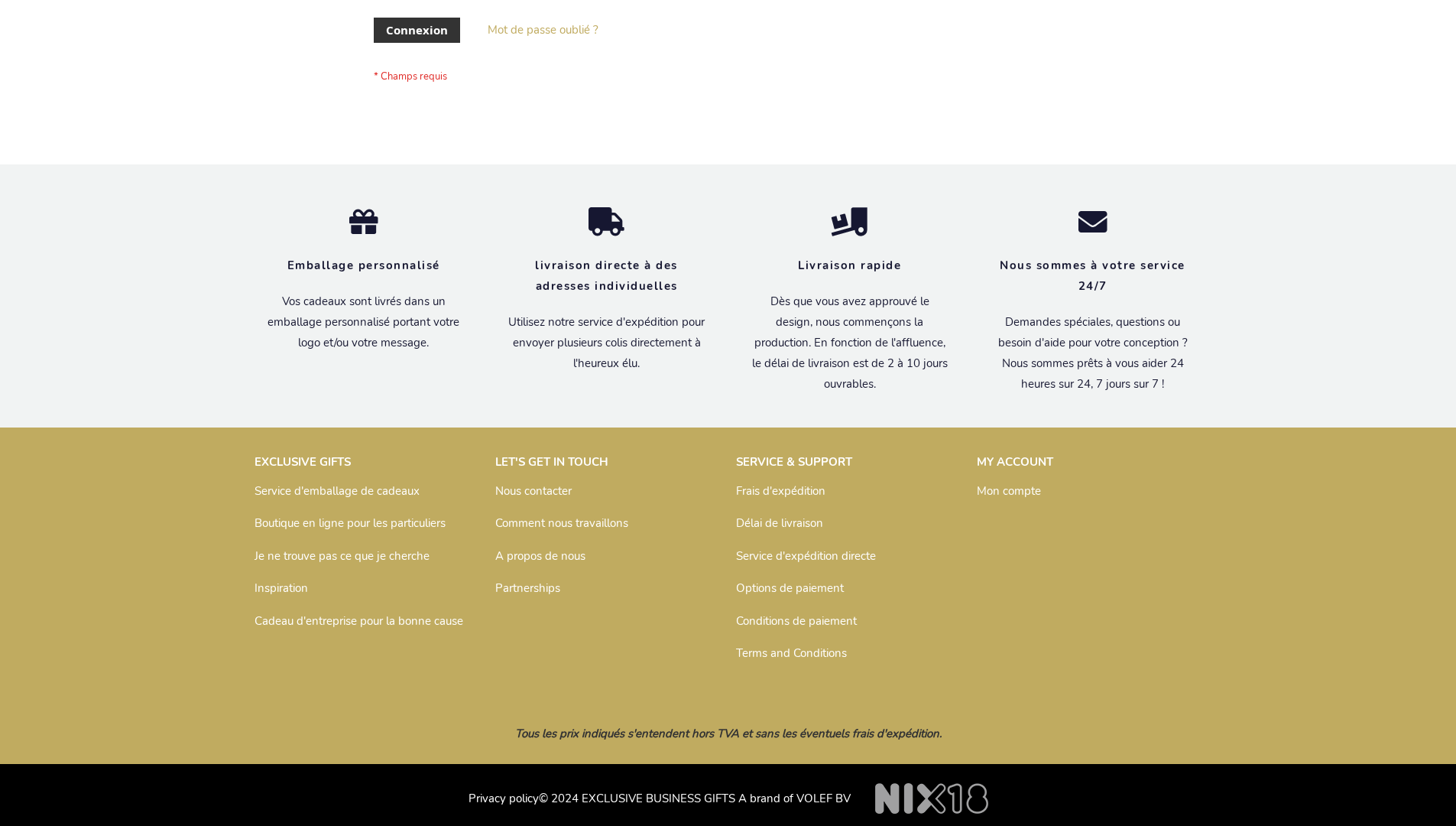
scroll to position [527, 0]
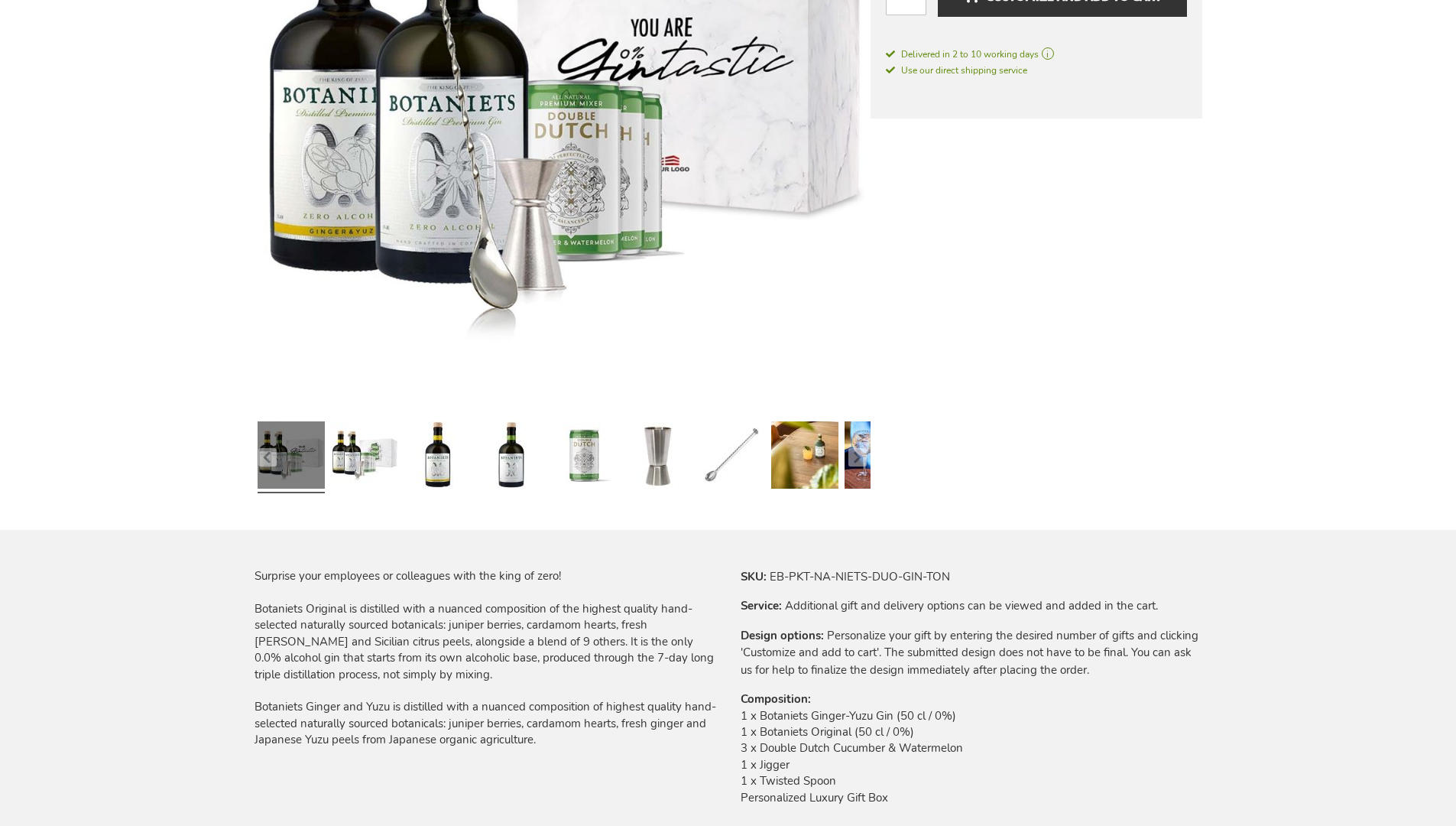
scroll to position [1970, 0]
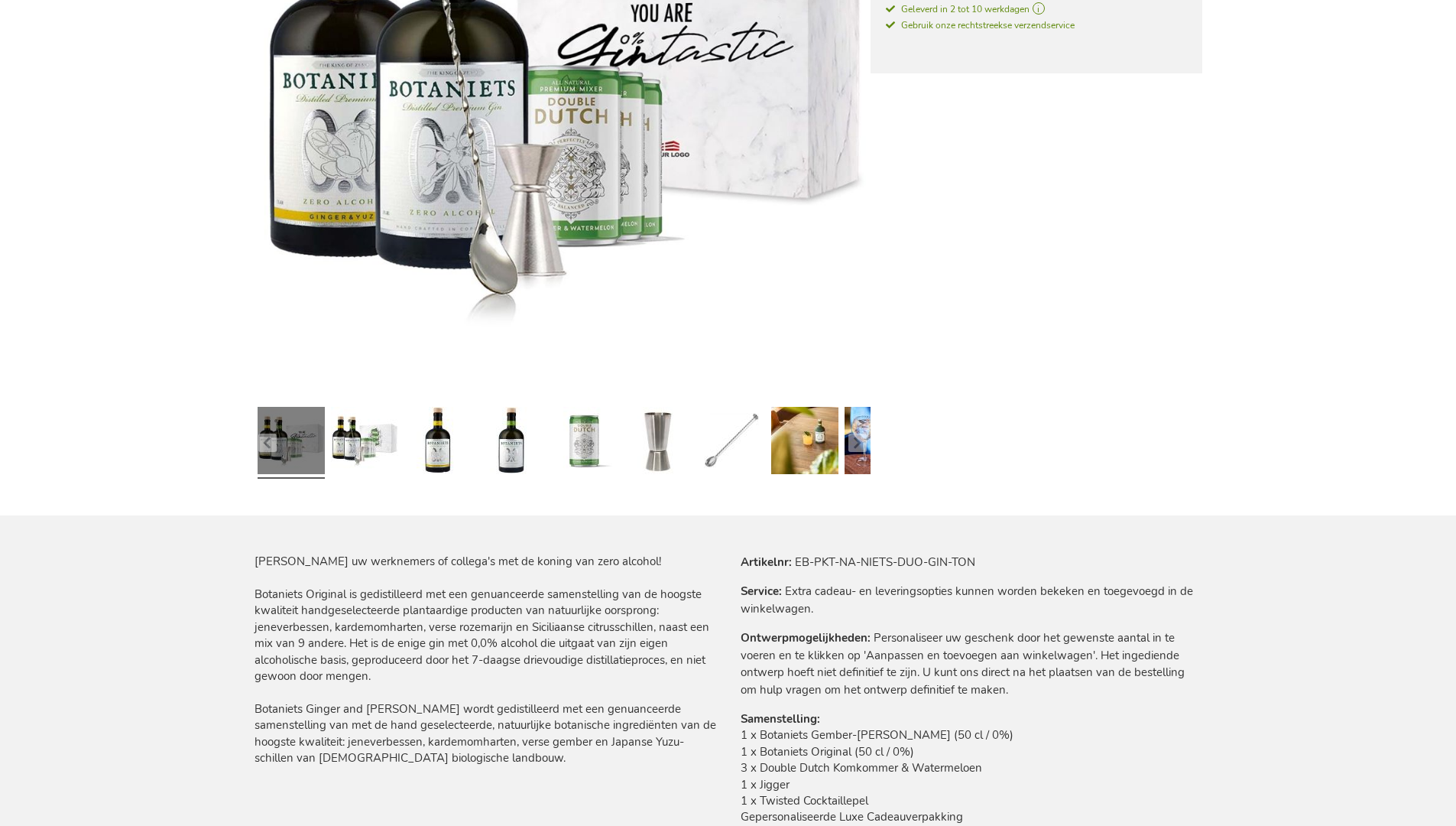
scroll to position [2033, 0]
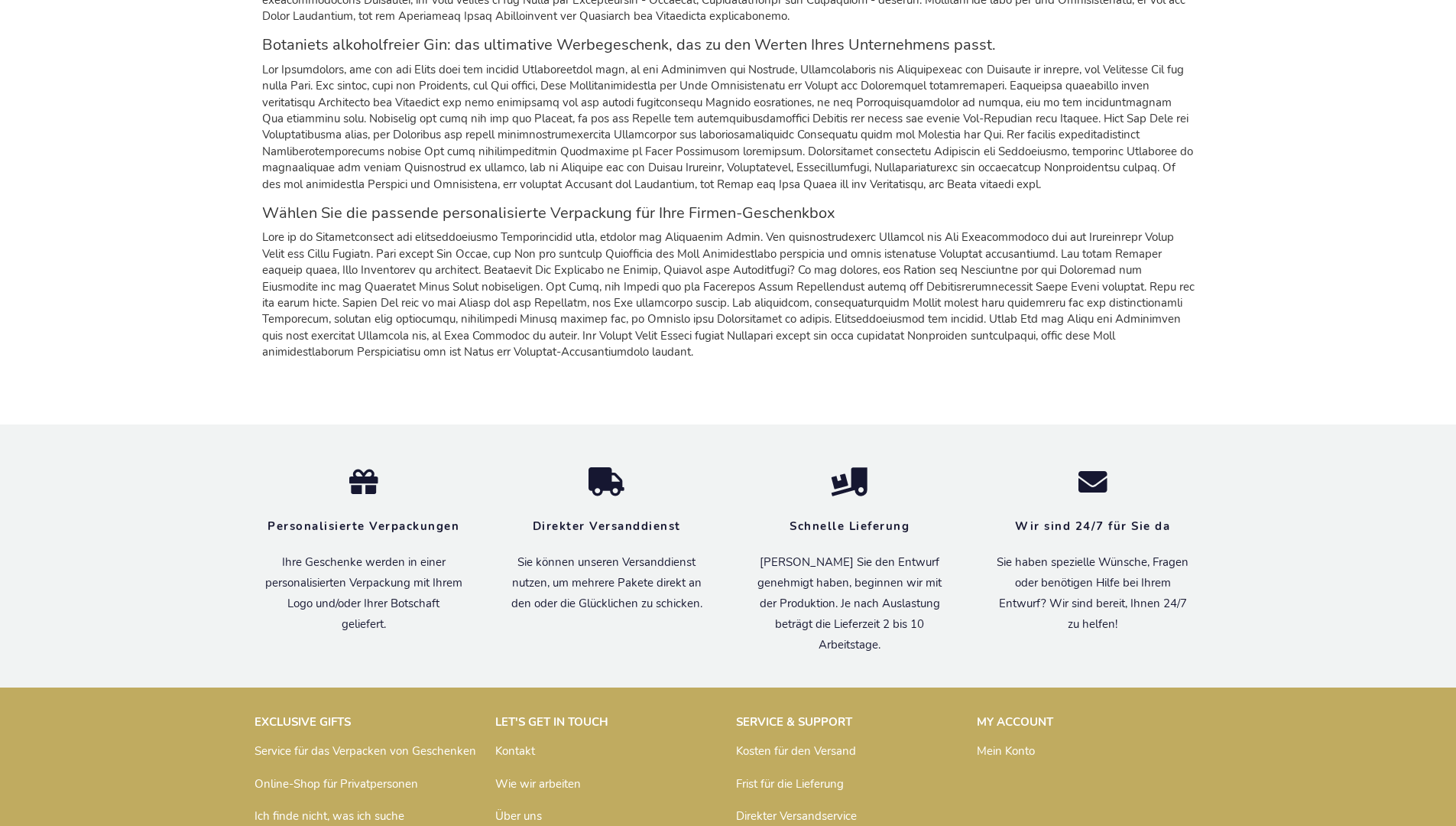
scroll to position [2332, 0]
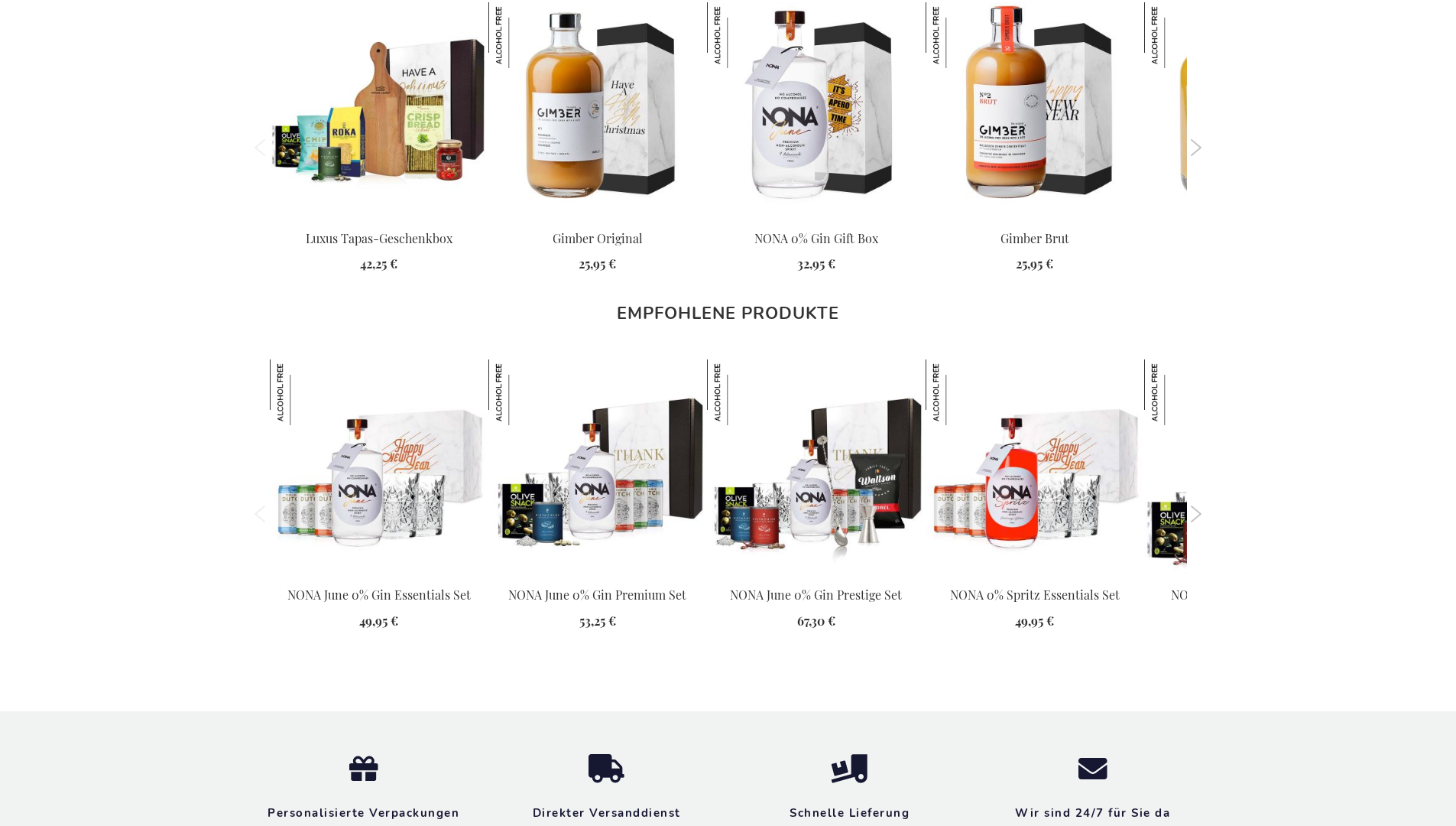
scroll to position [2025, 0]
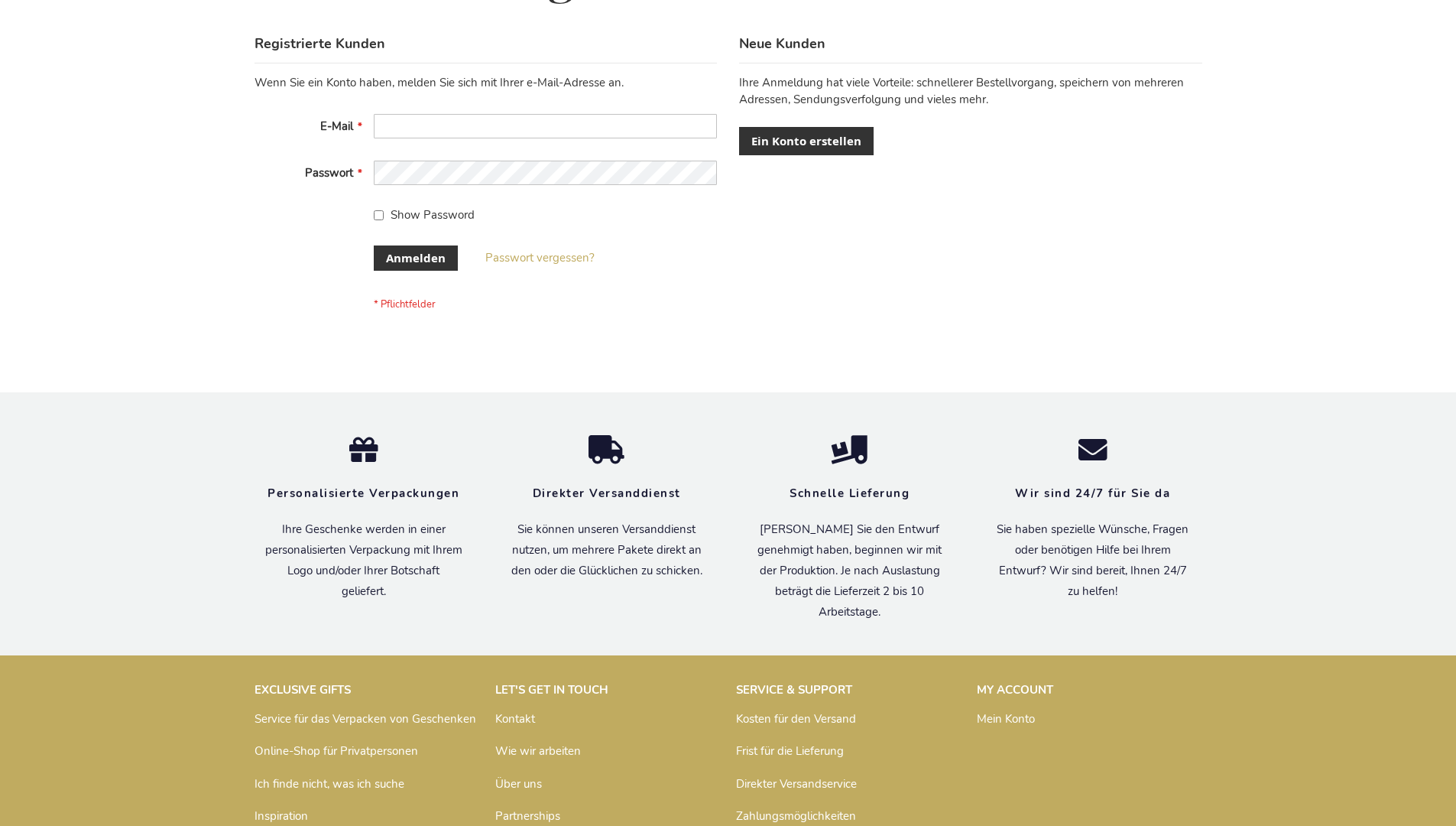
scroll to position [512, 0]
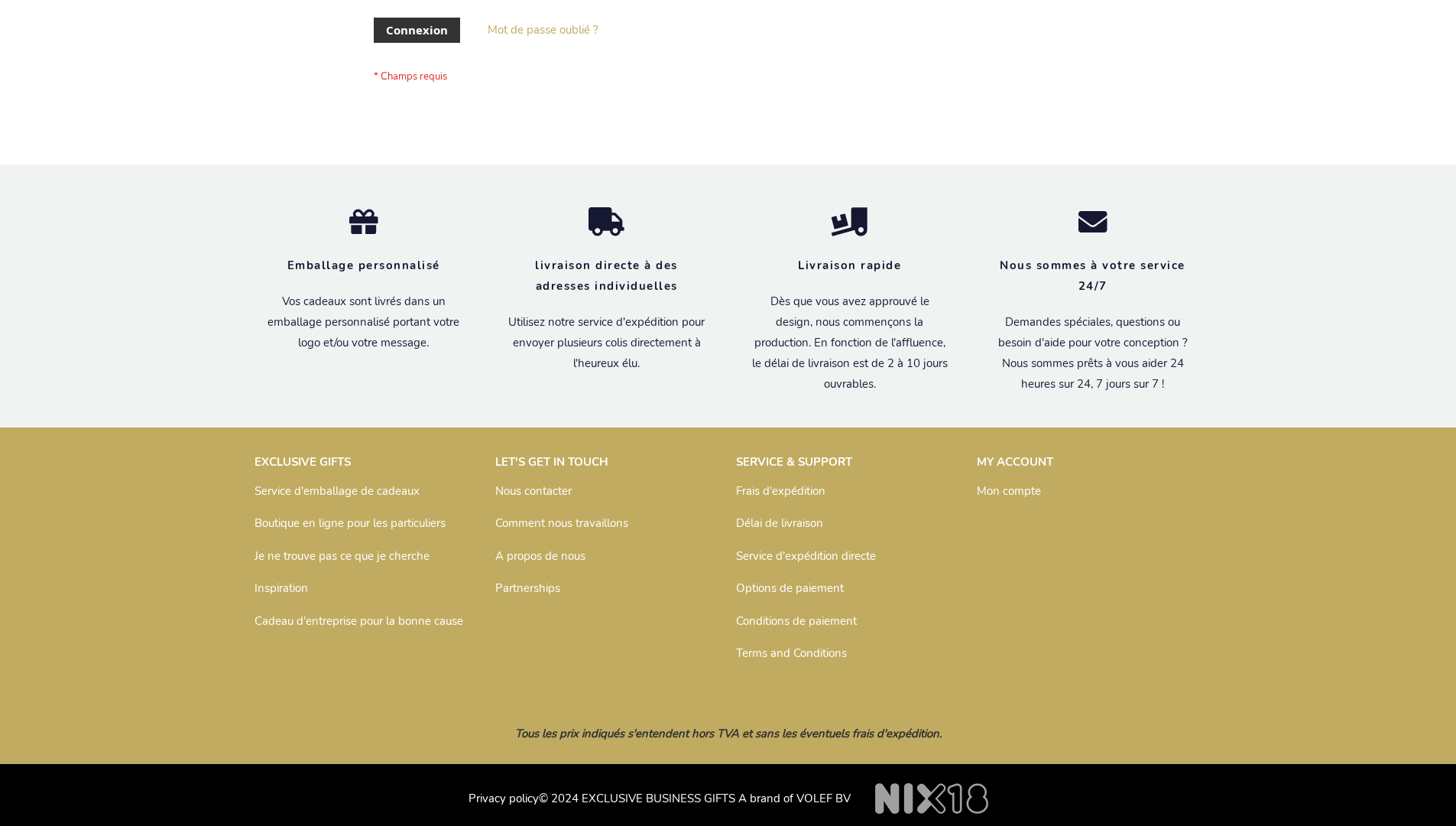
scroll to position [527, 0]
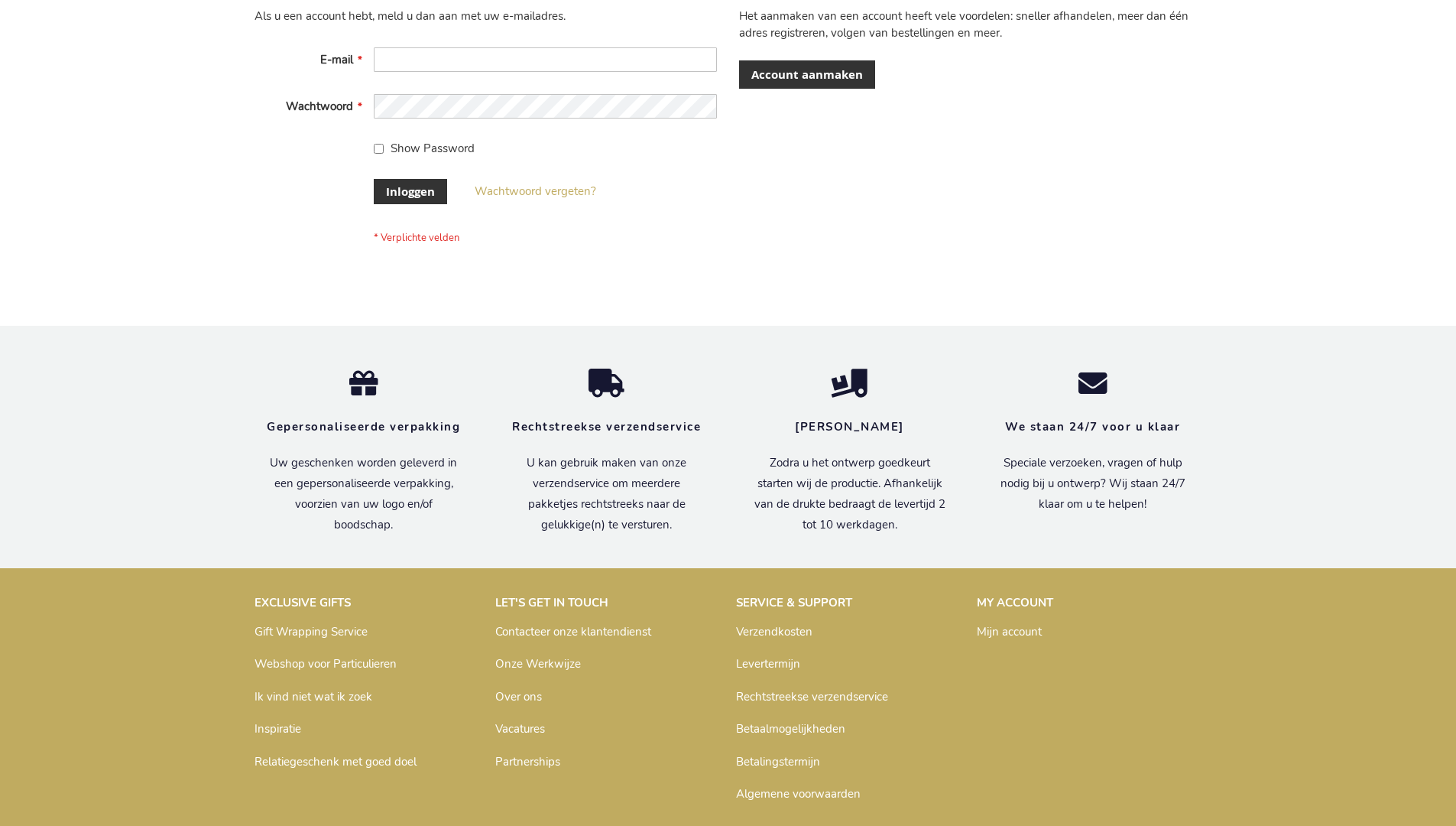
scroll to position [519, 0]
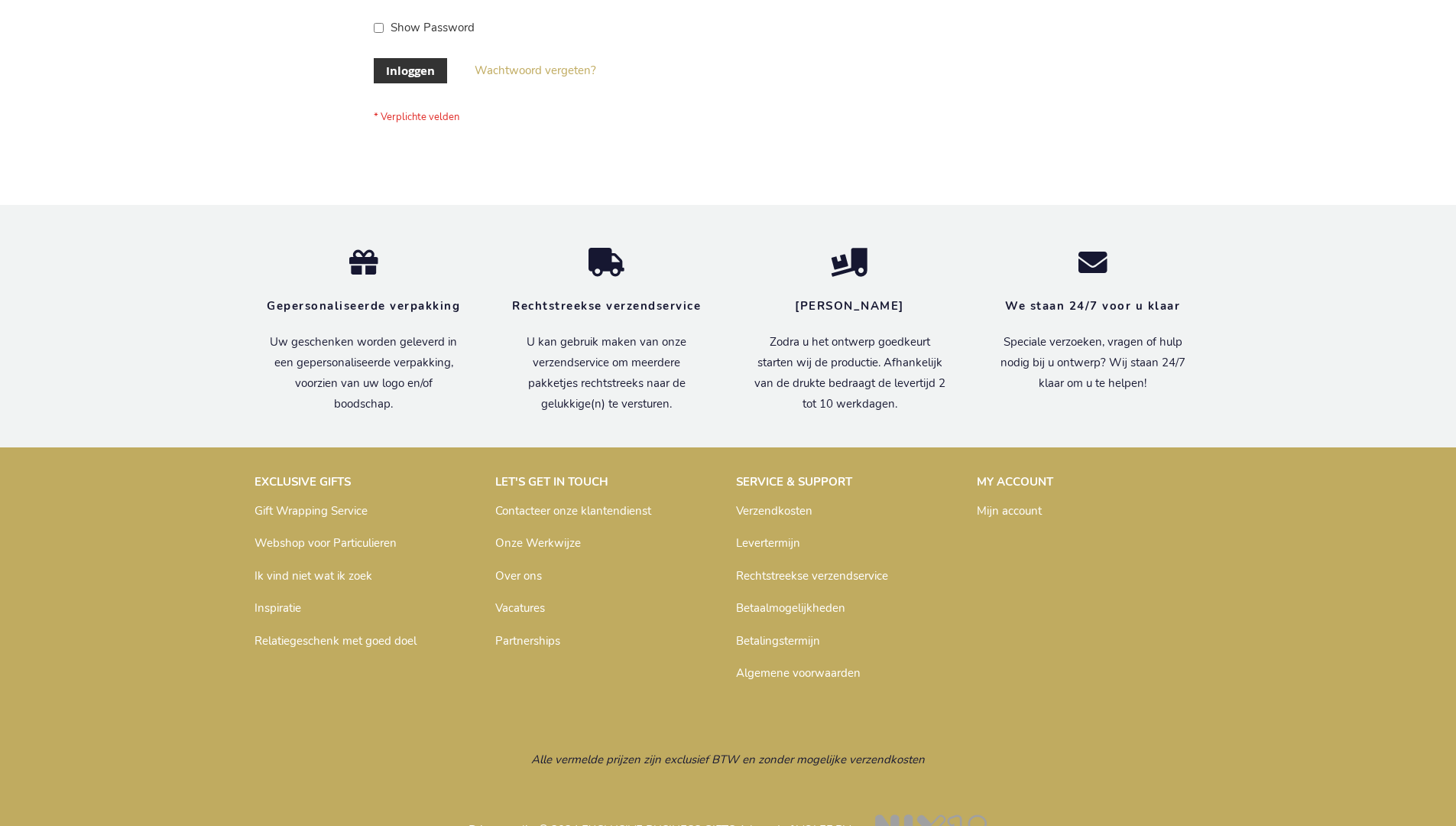
scroll to position [519, 0]
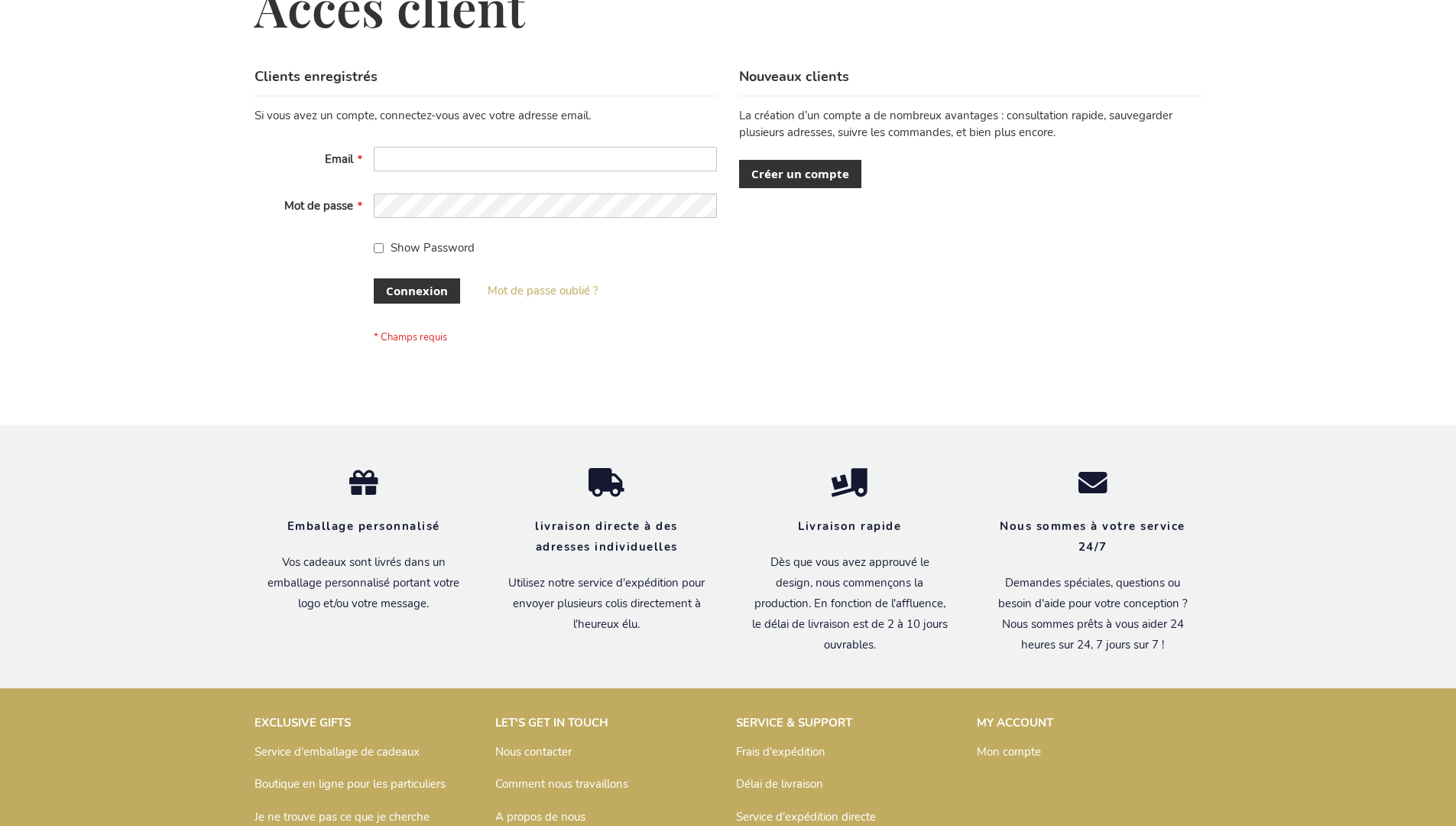
scroll to position [527, 0]
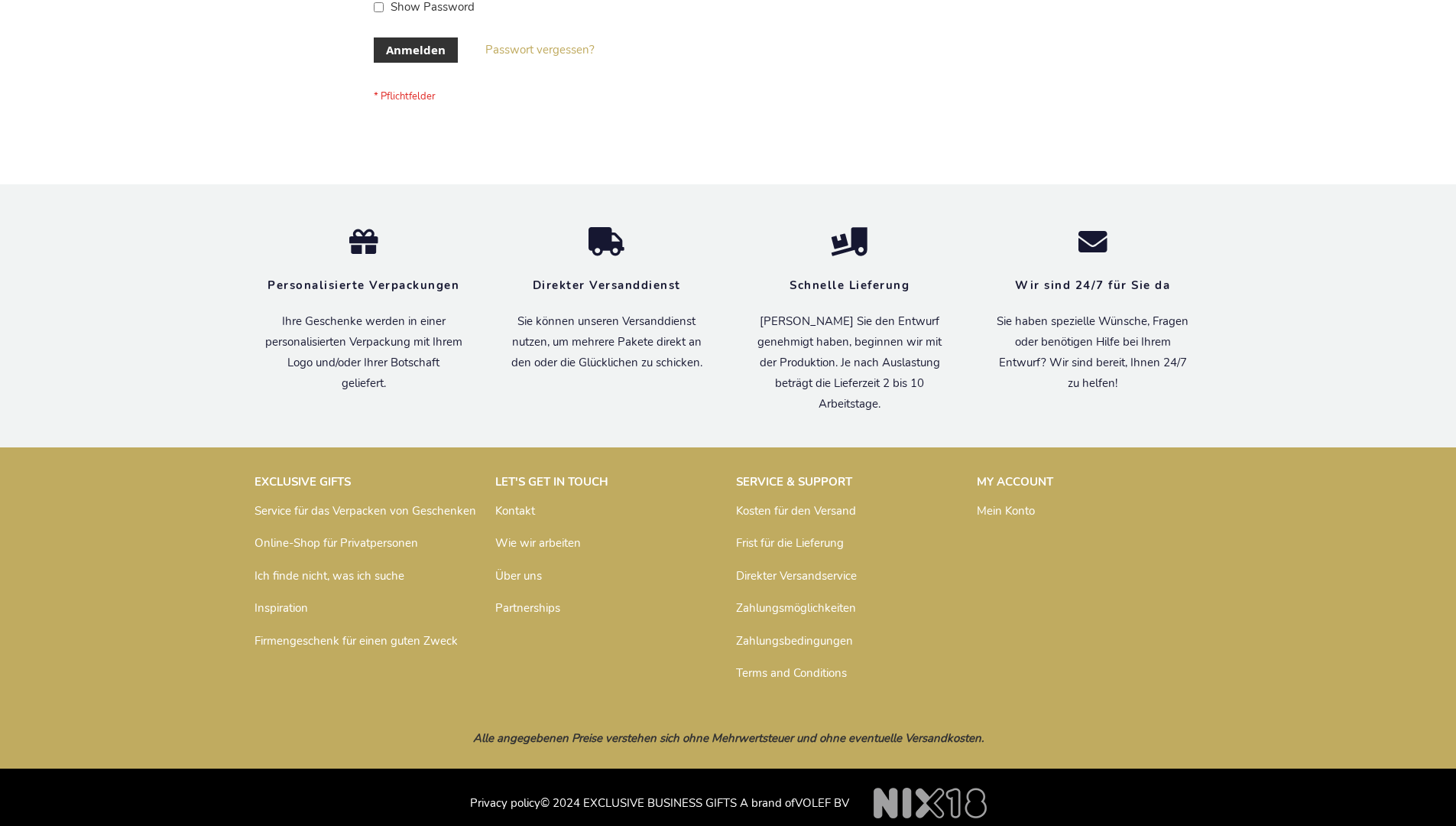
scroll to position [512, 0]
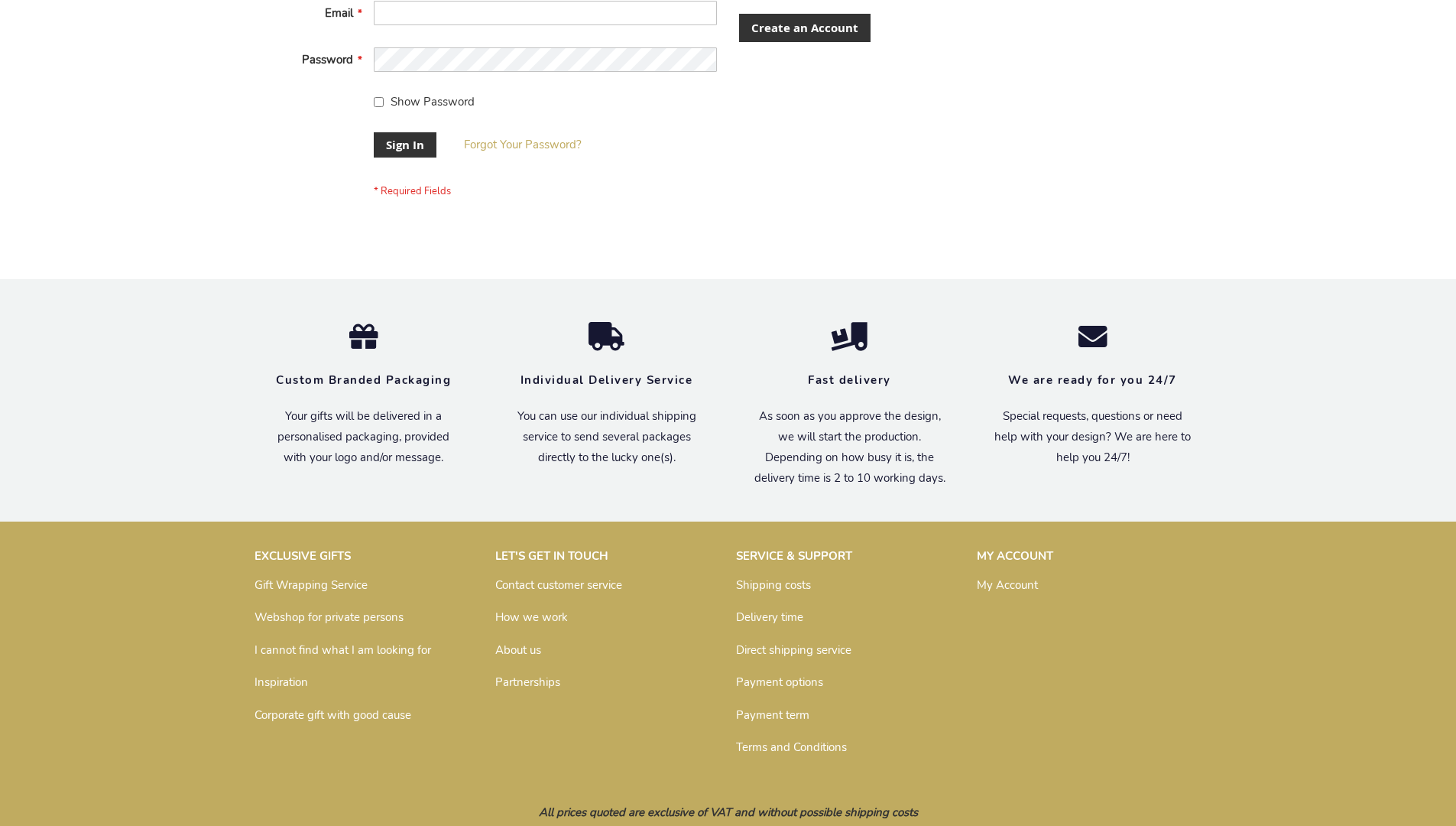
scroll to position [491, 0]
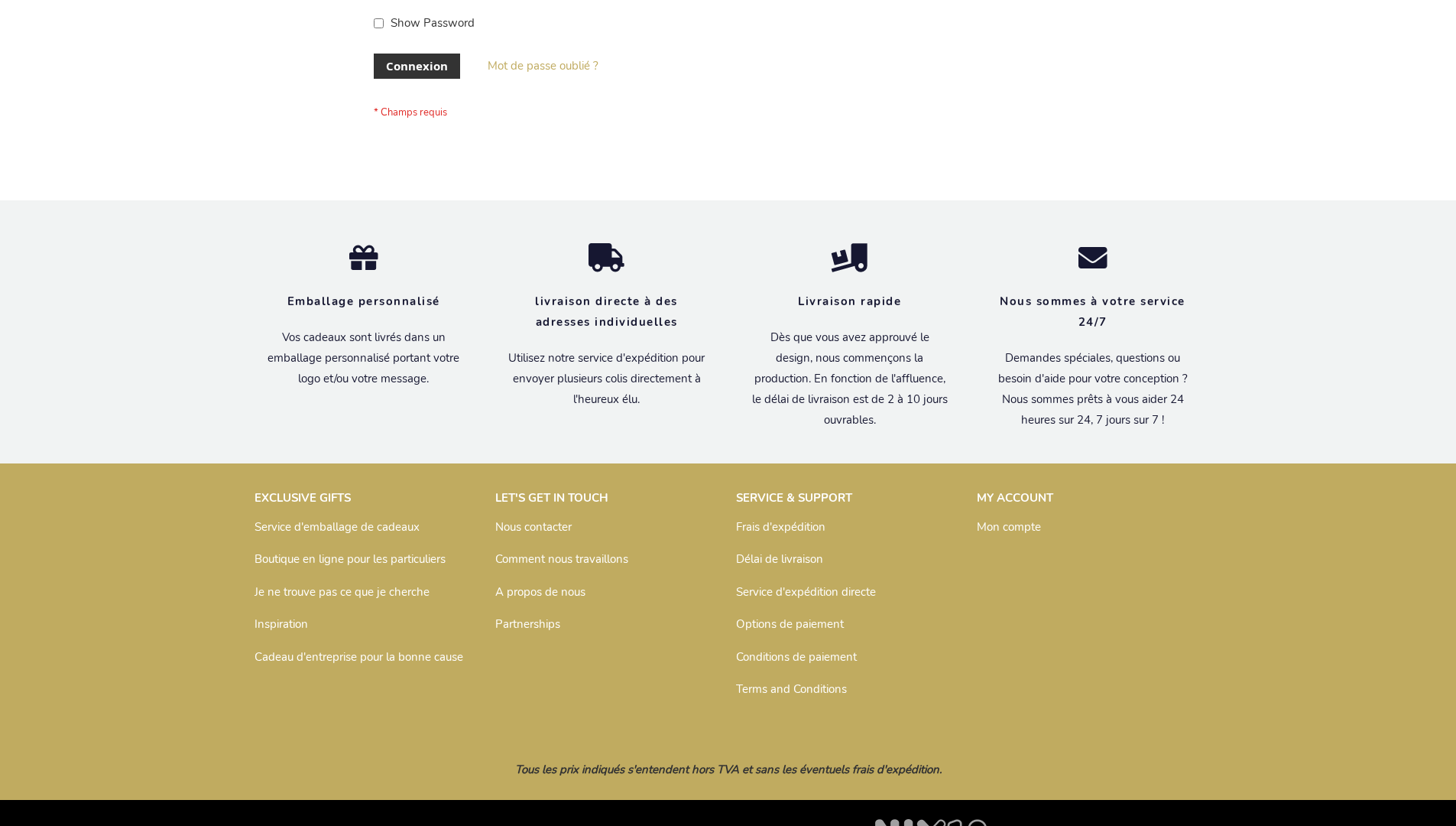
scroll to position [527, 0]
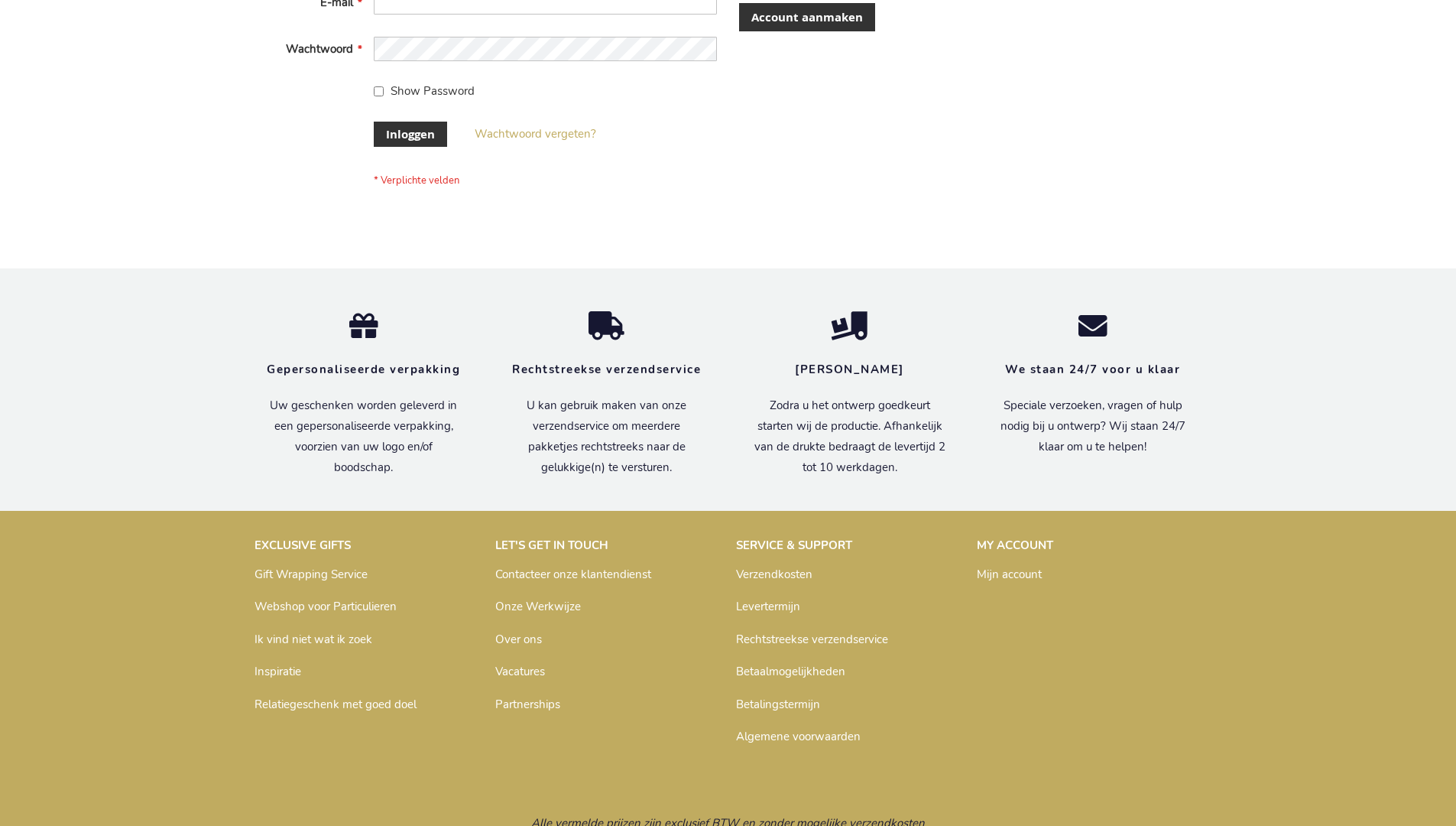
scroll to position [519, 0]
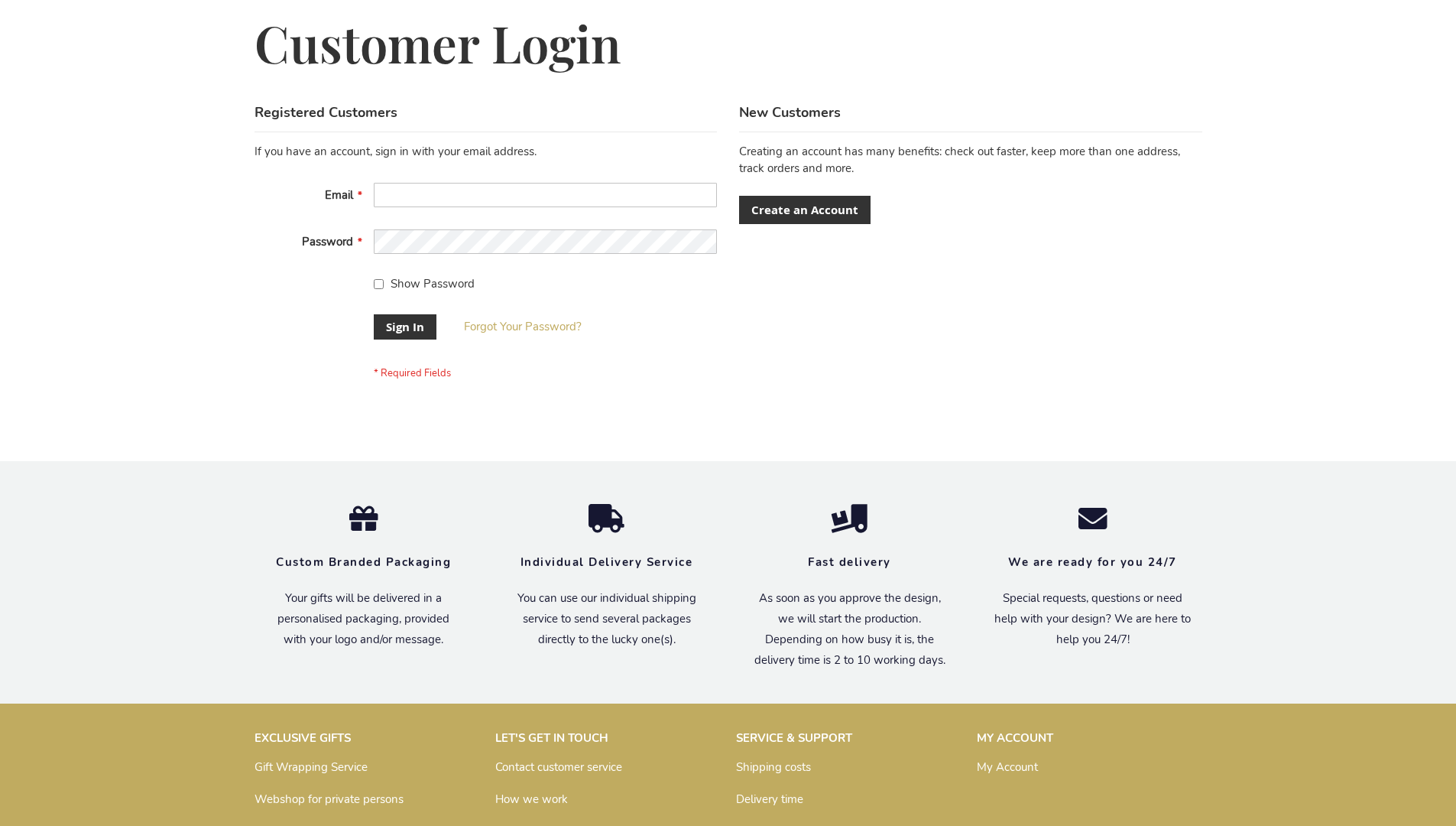
scroll to position [491, 0]
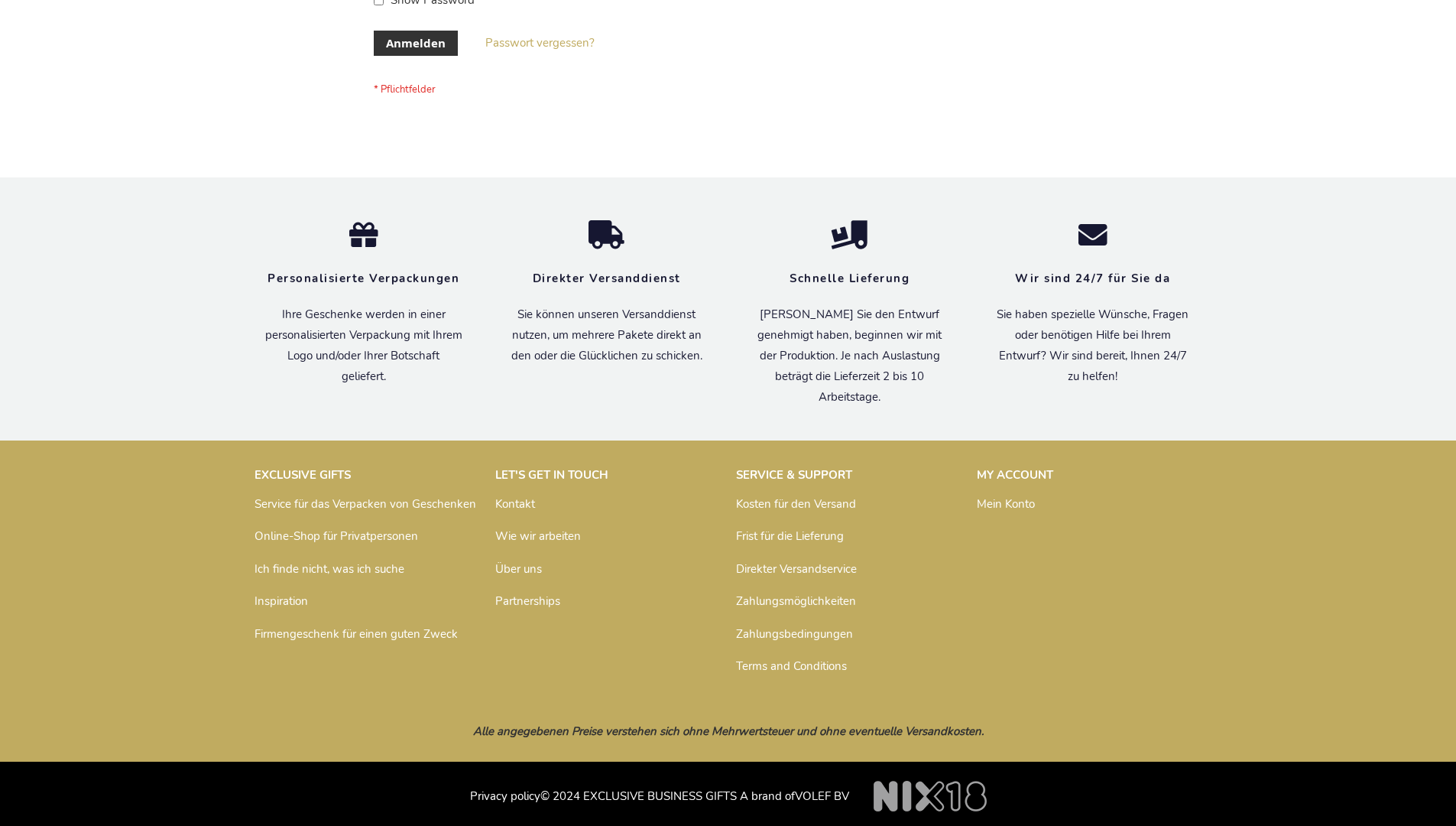
scroll to position [512, 0]
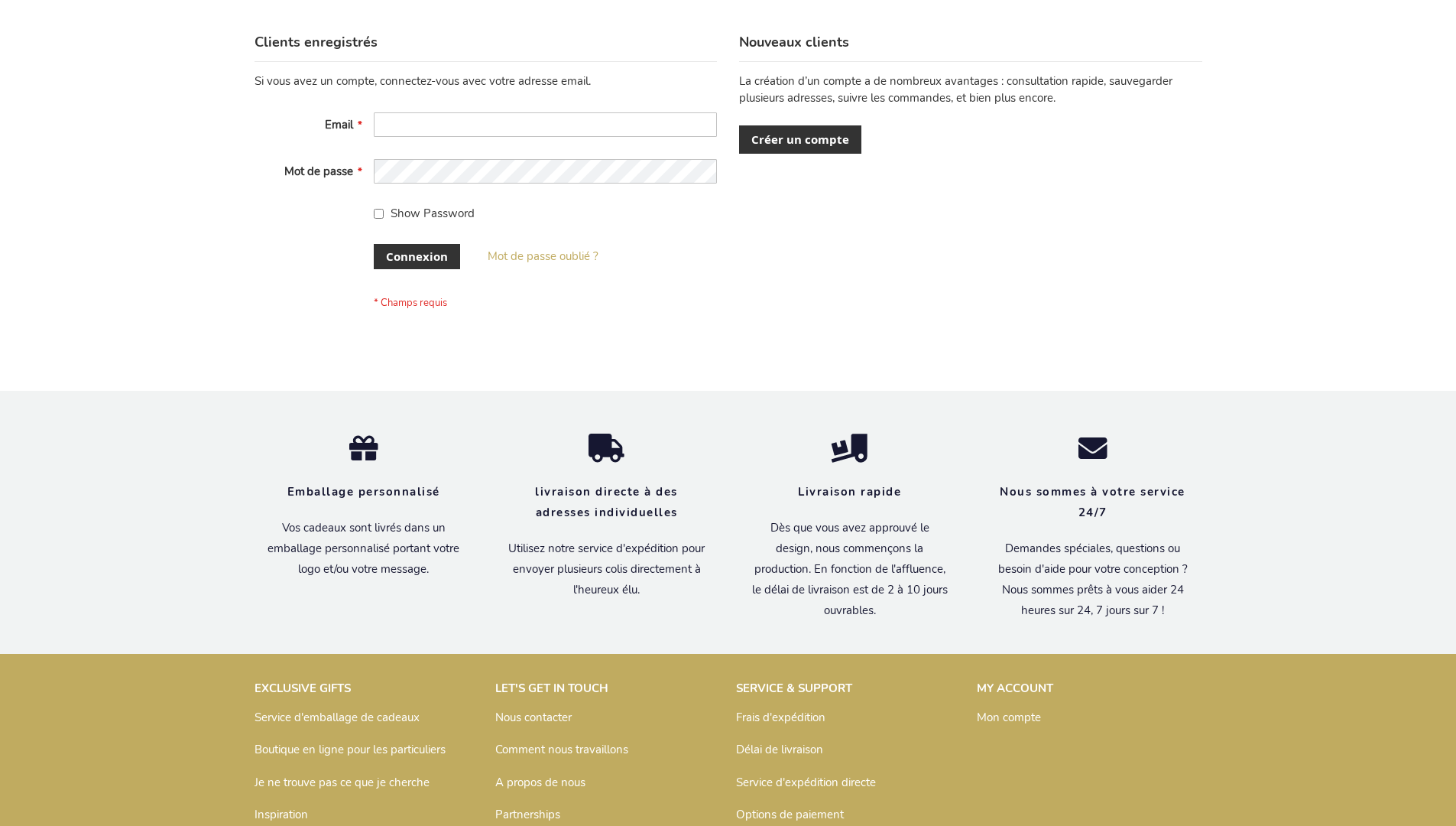
scroll to position [527, 0]
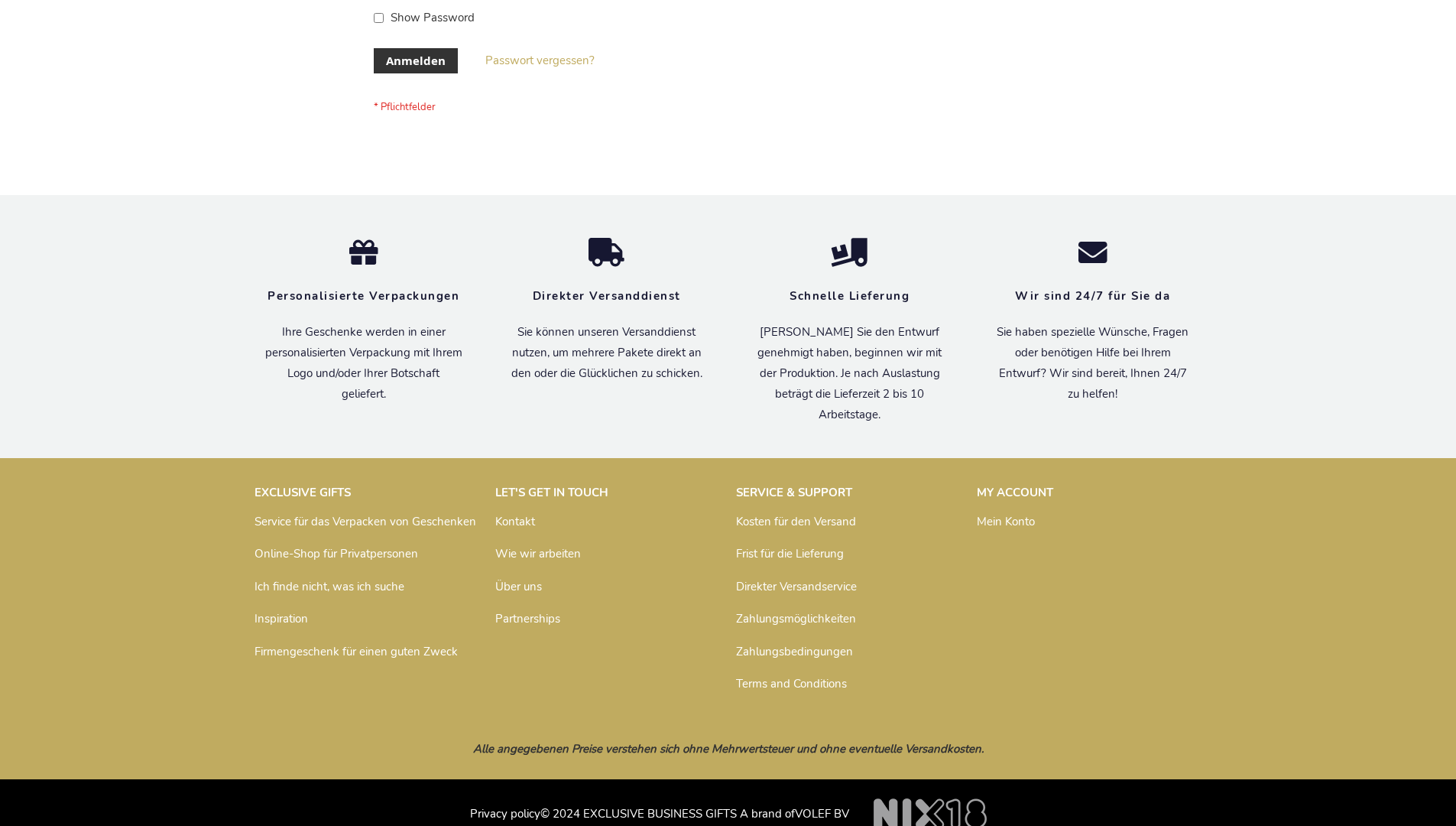
scroll to position [512, 0]
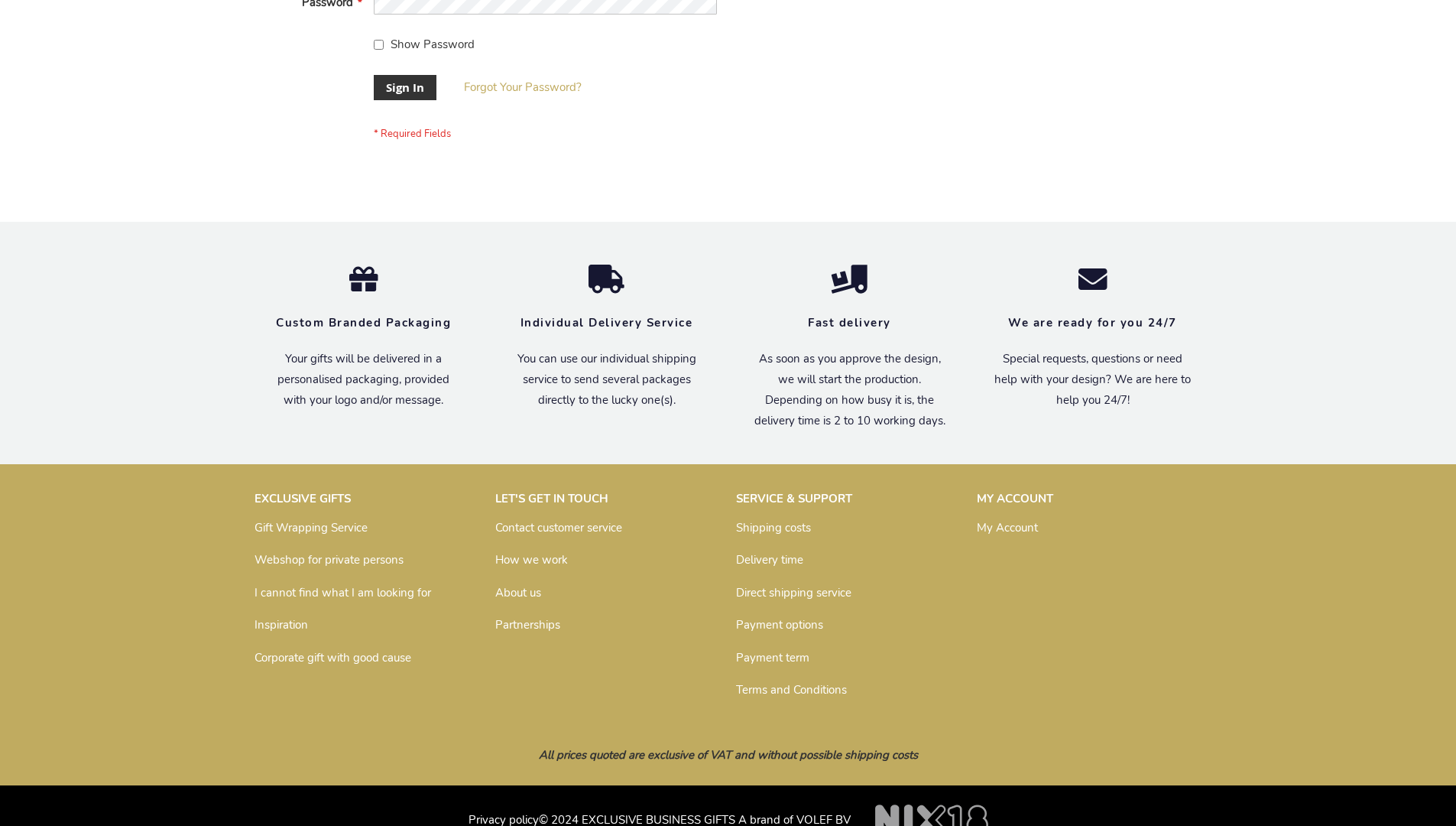
scroll to position [491, 0]
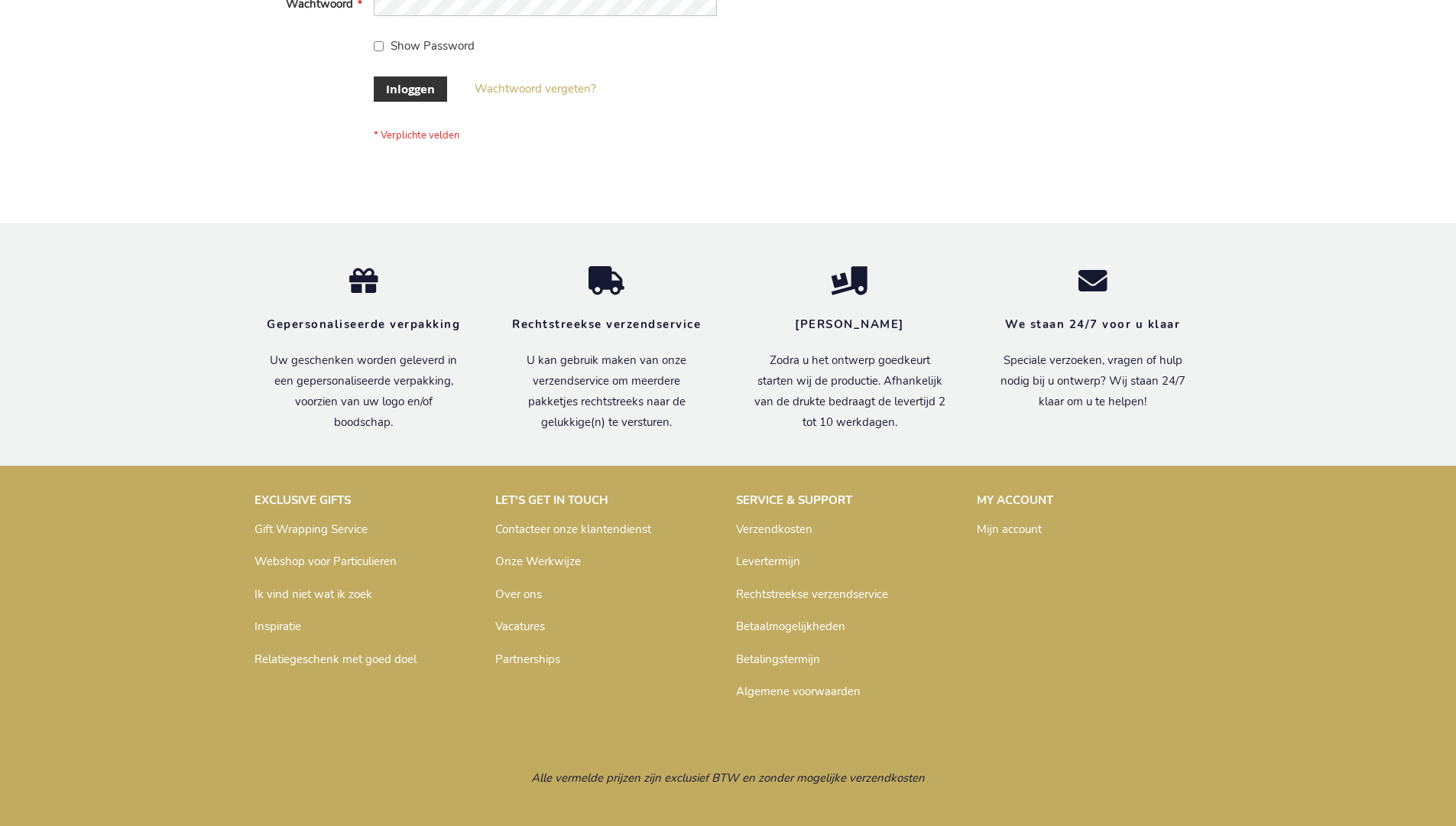
scroll to position [519, 0]
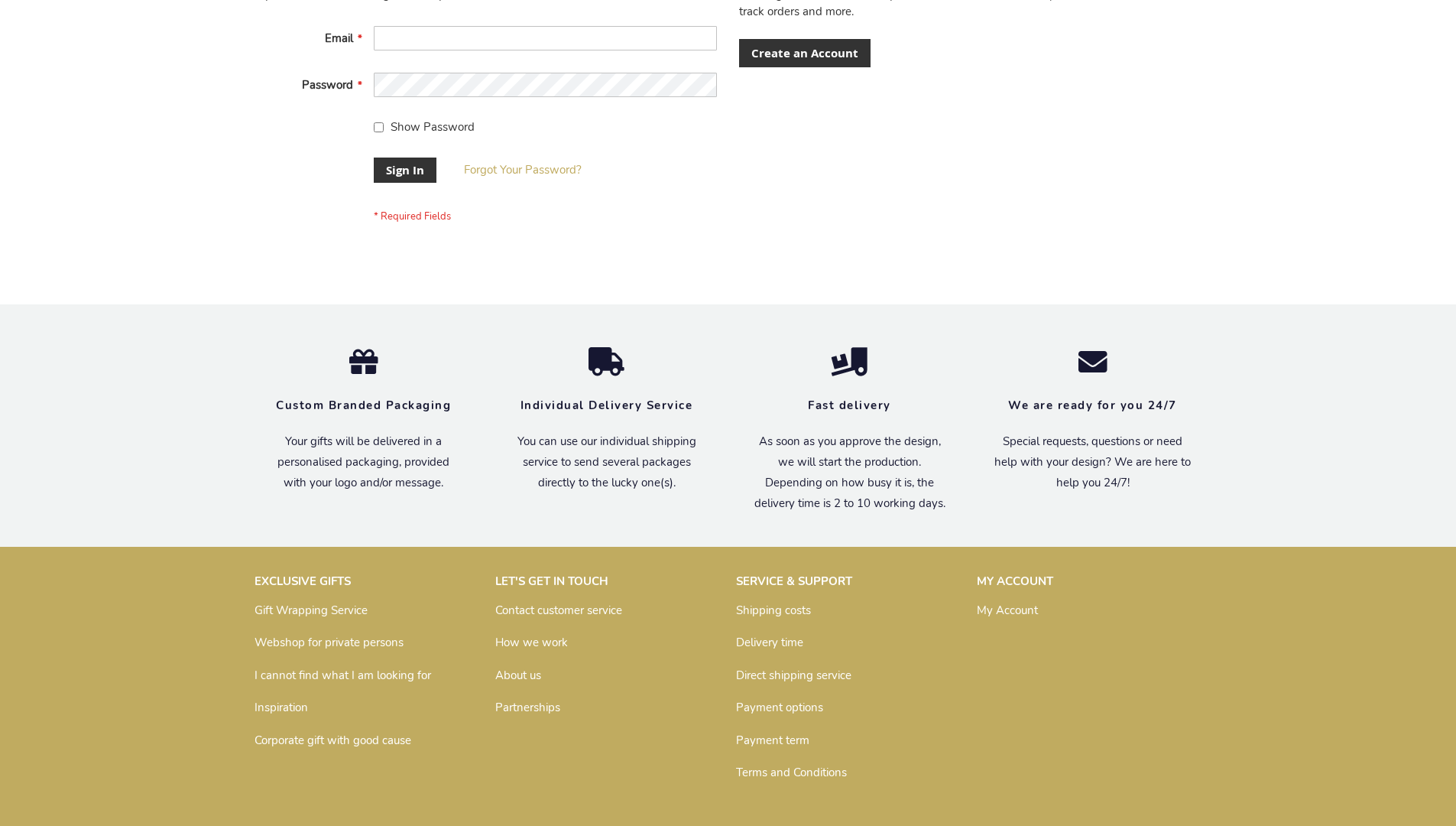
scroll to position [491, 0]
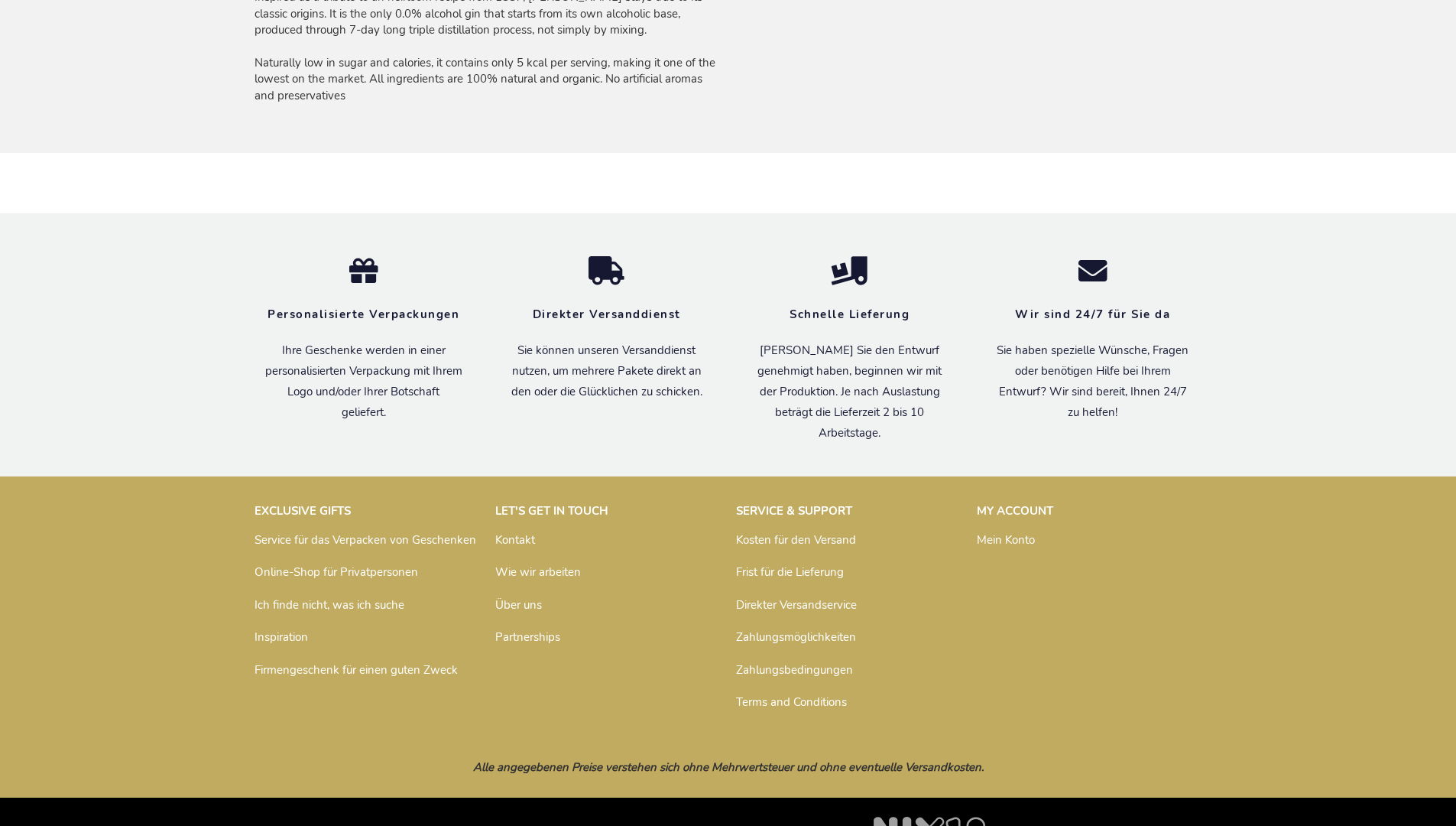
scroll to position [1175, 0]
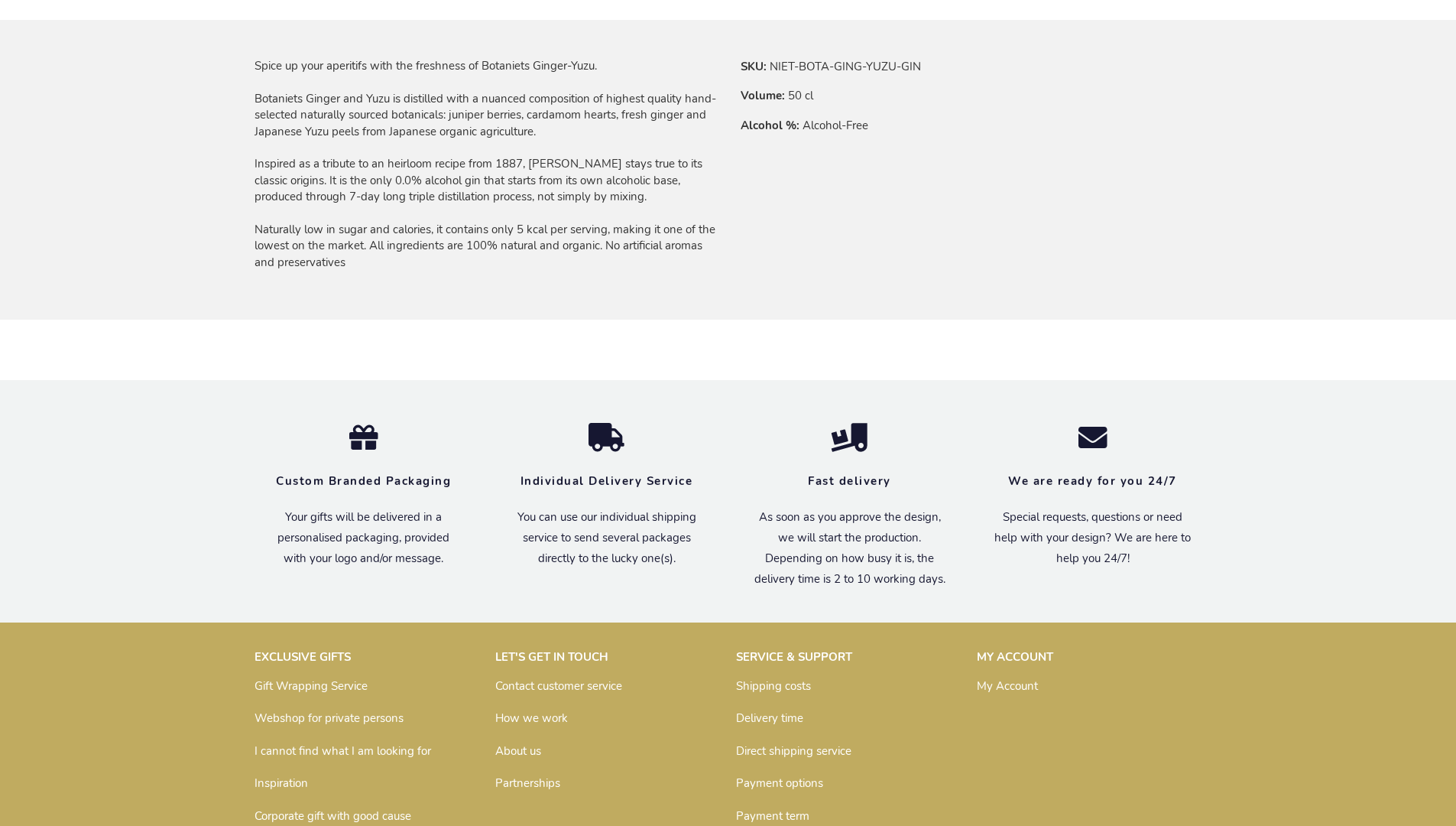
scroll to position [1155, 0]
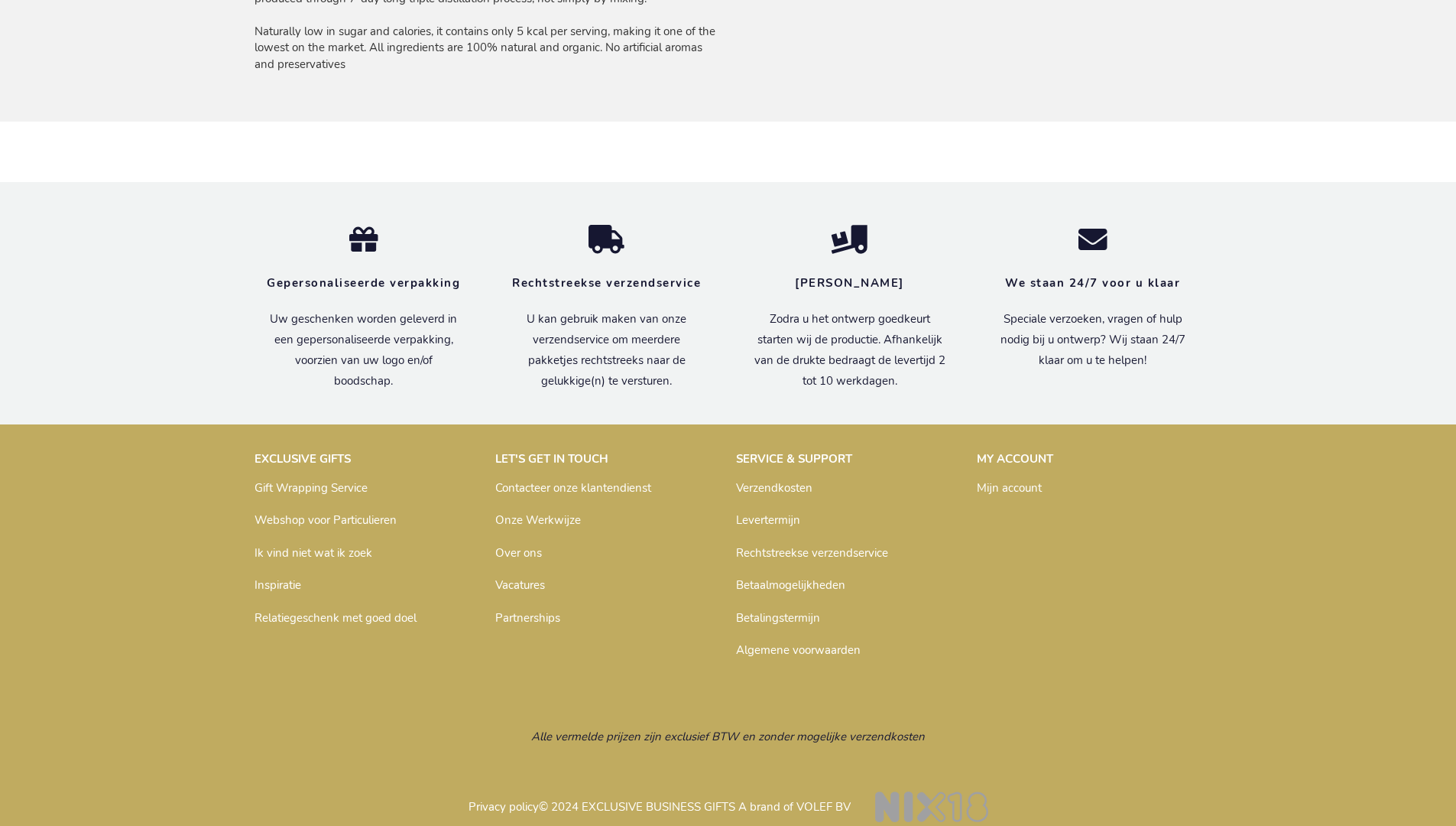
scroll to position [1182, 0]
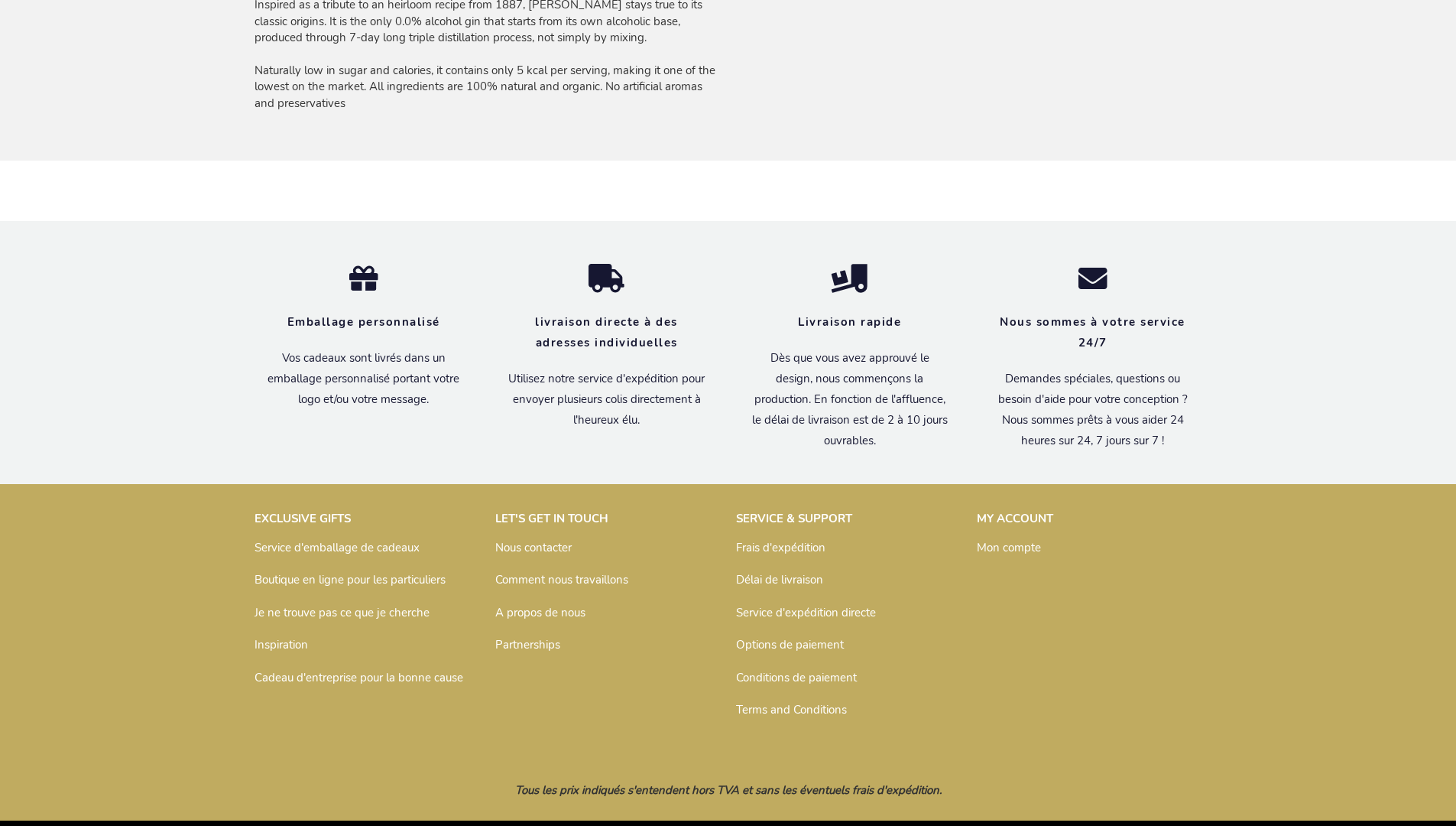
scroll to position [1191, 0]
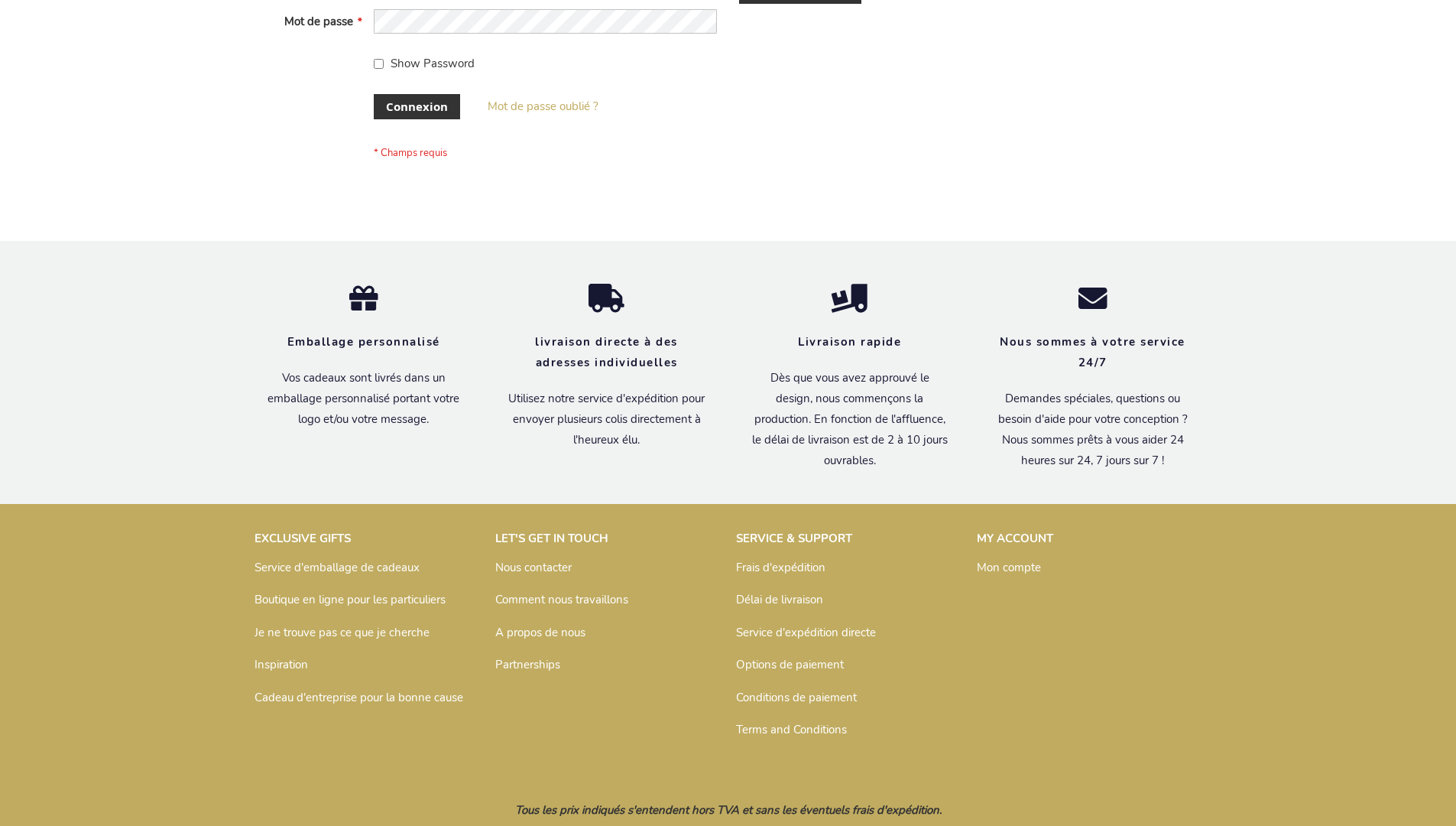
scroll to position [527, 0]
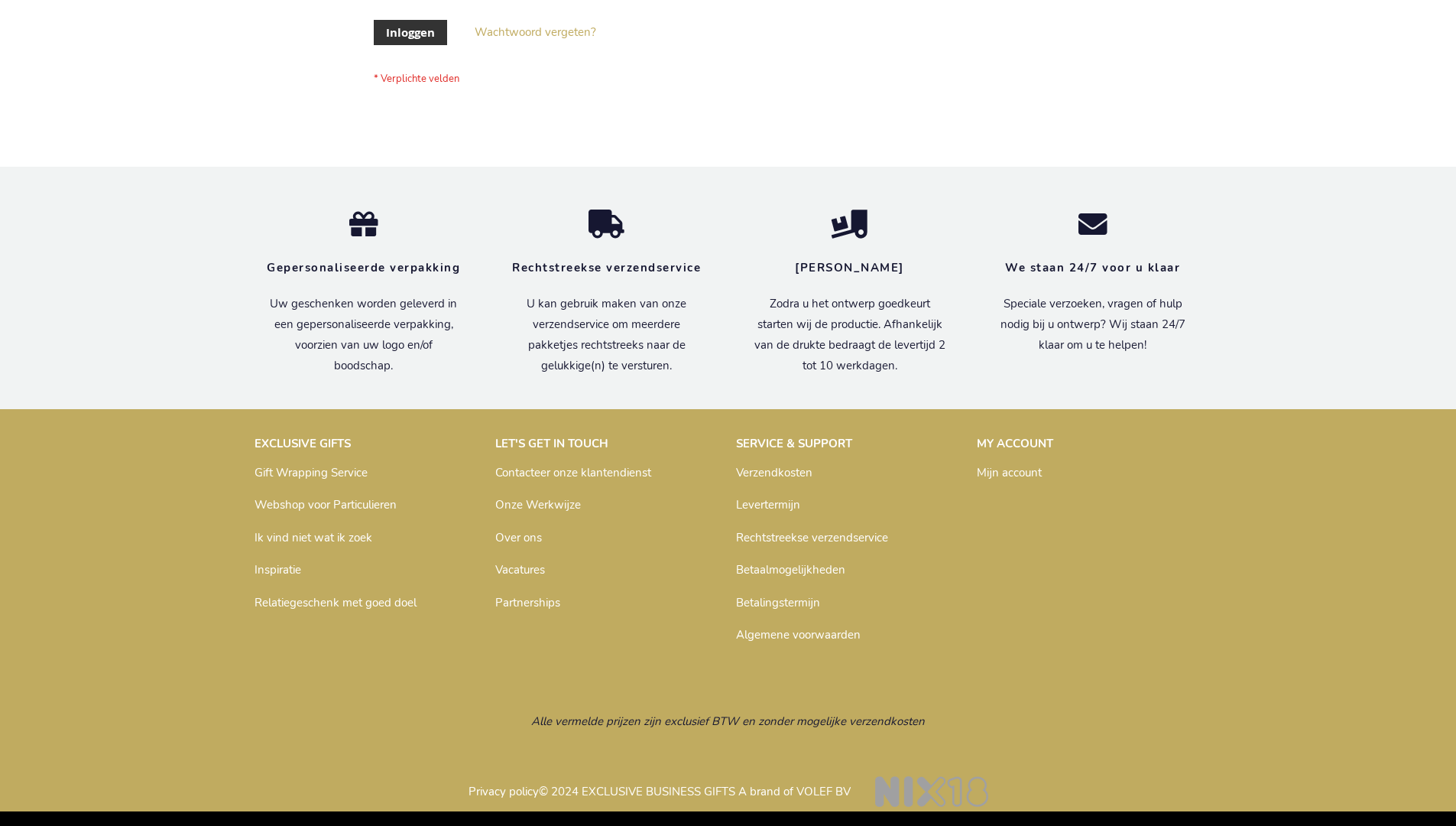
scroll to position [519, 0]
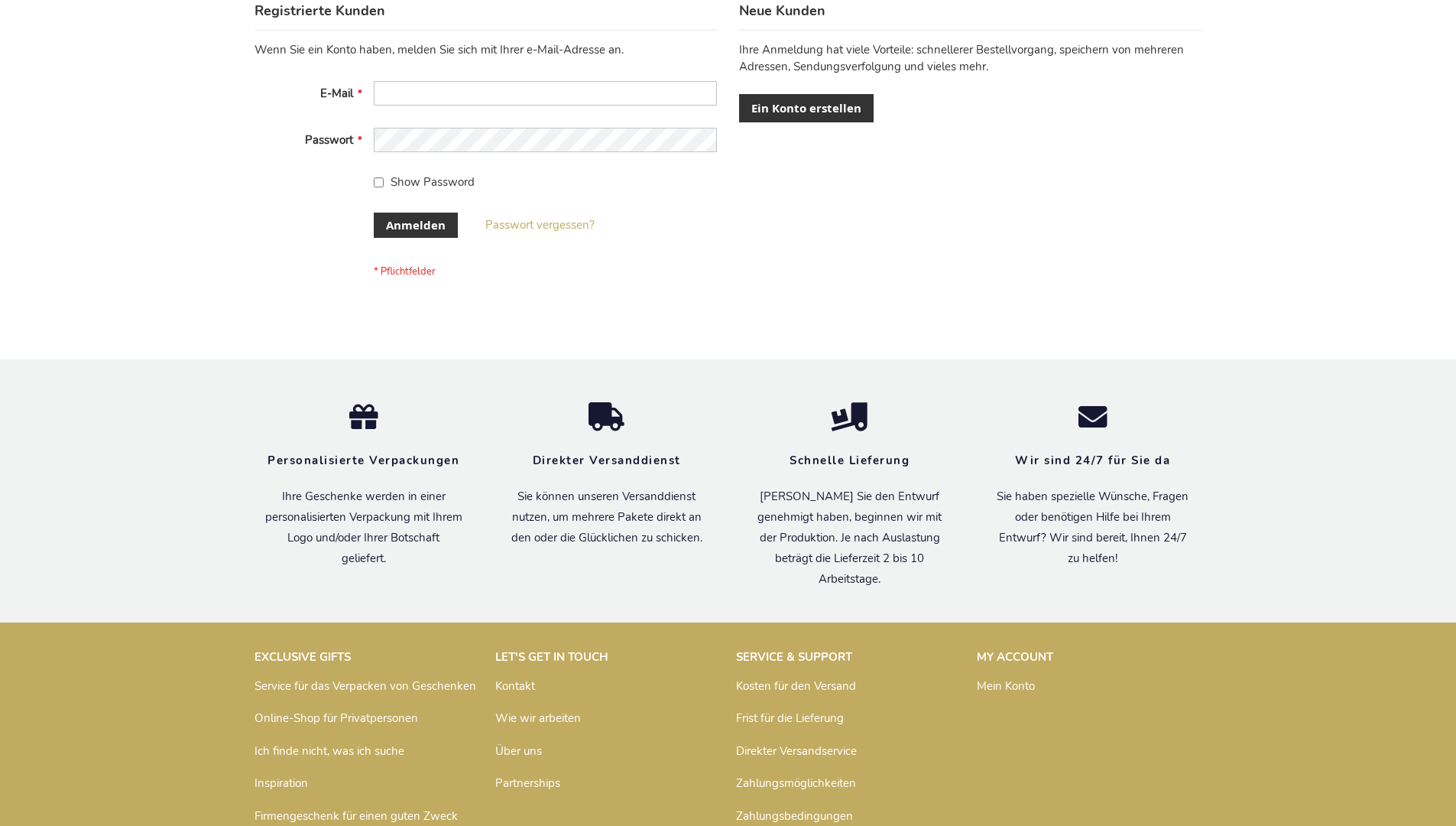
scroll to position [512, 0]
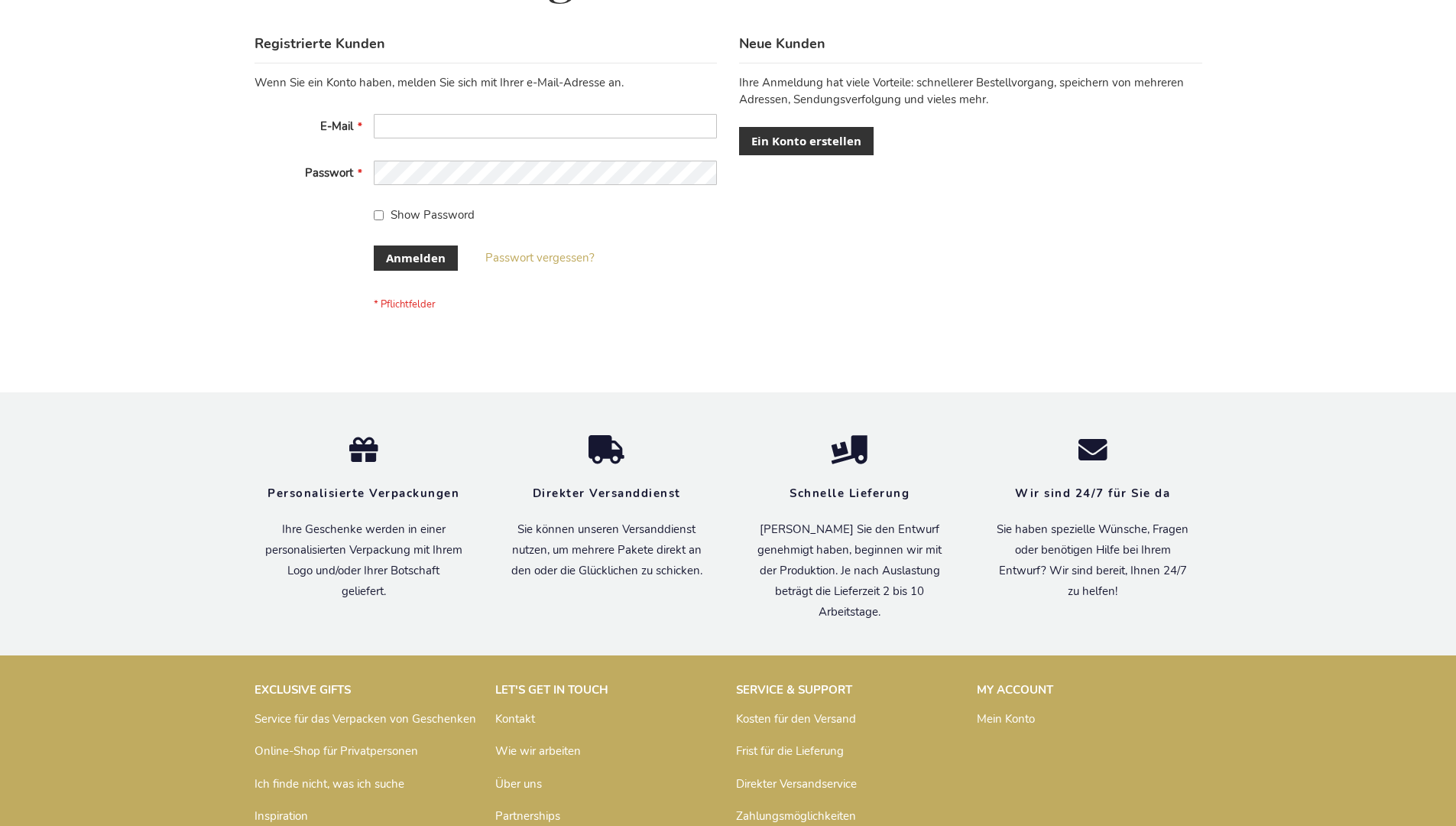
scroll to position [512, 0]
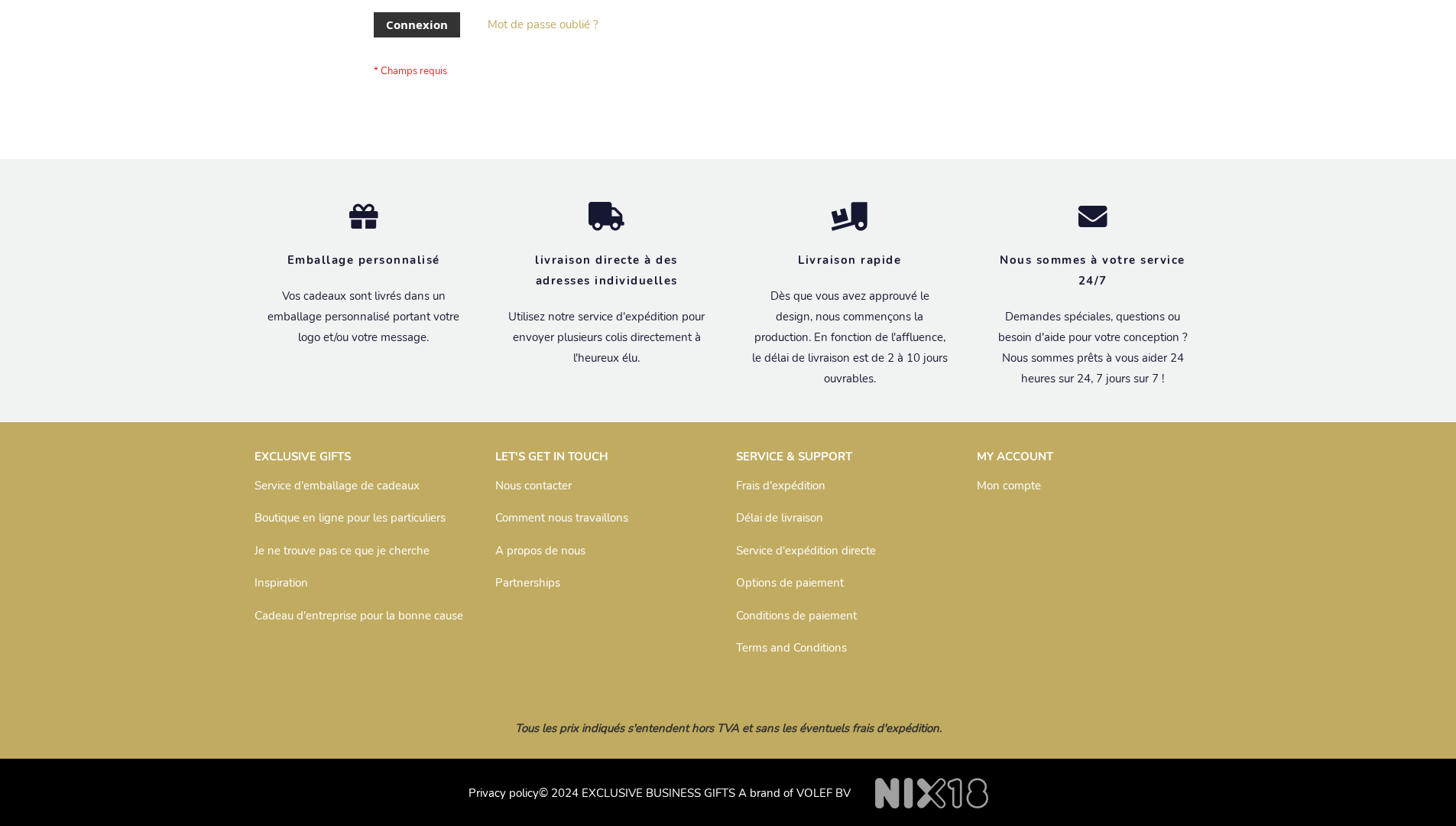
scroll to position [527, 0]
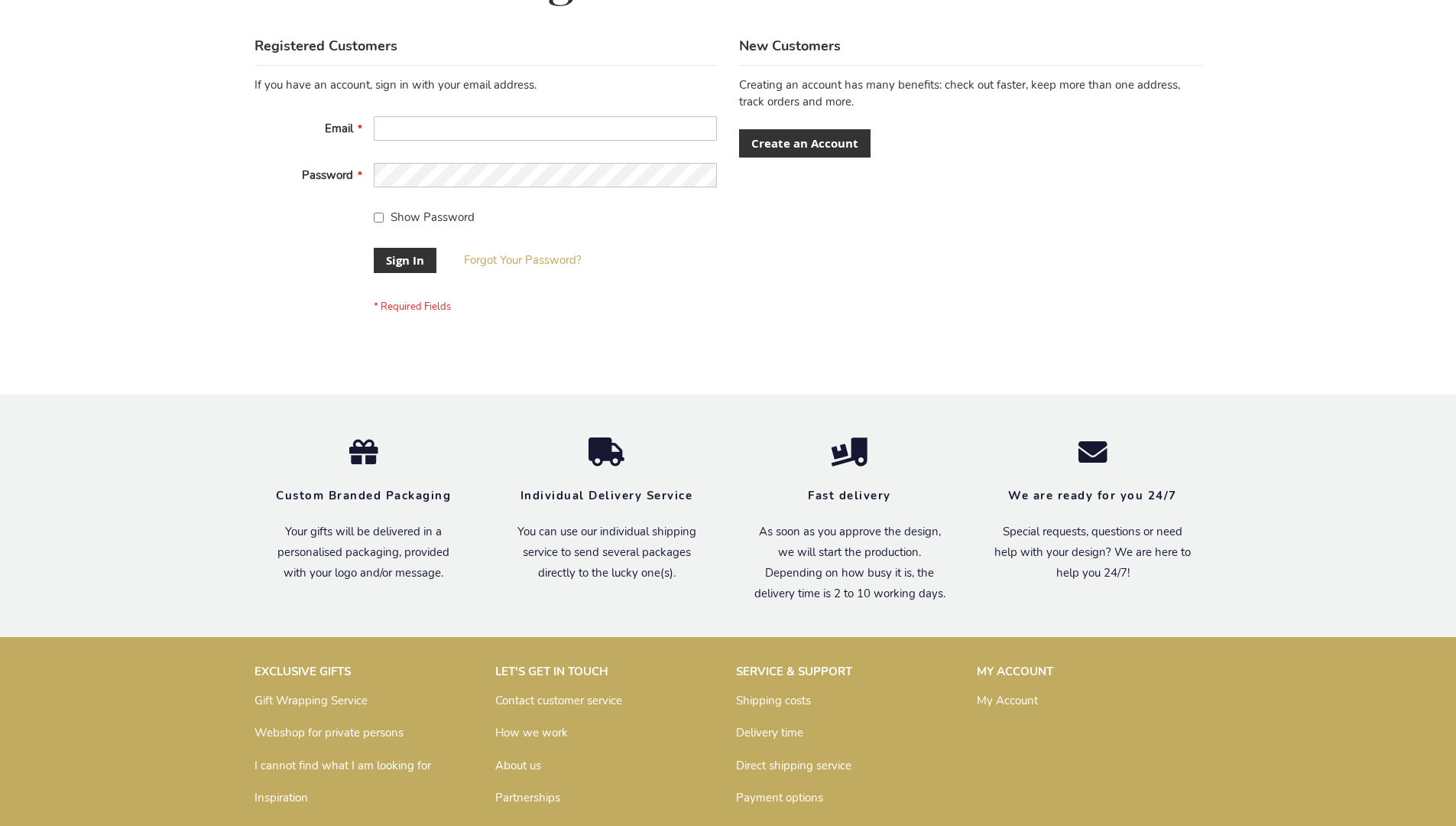
scroll to position [491, 0]
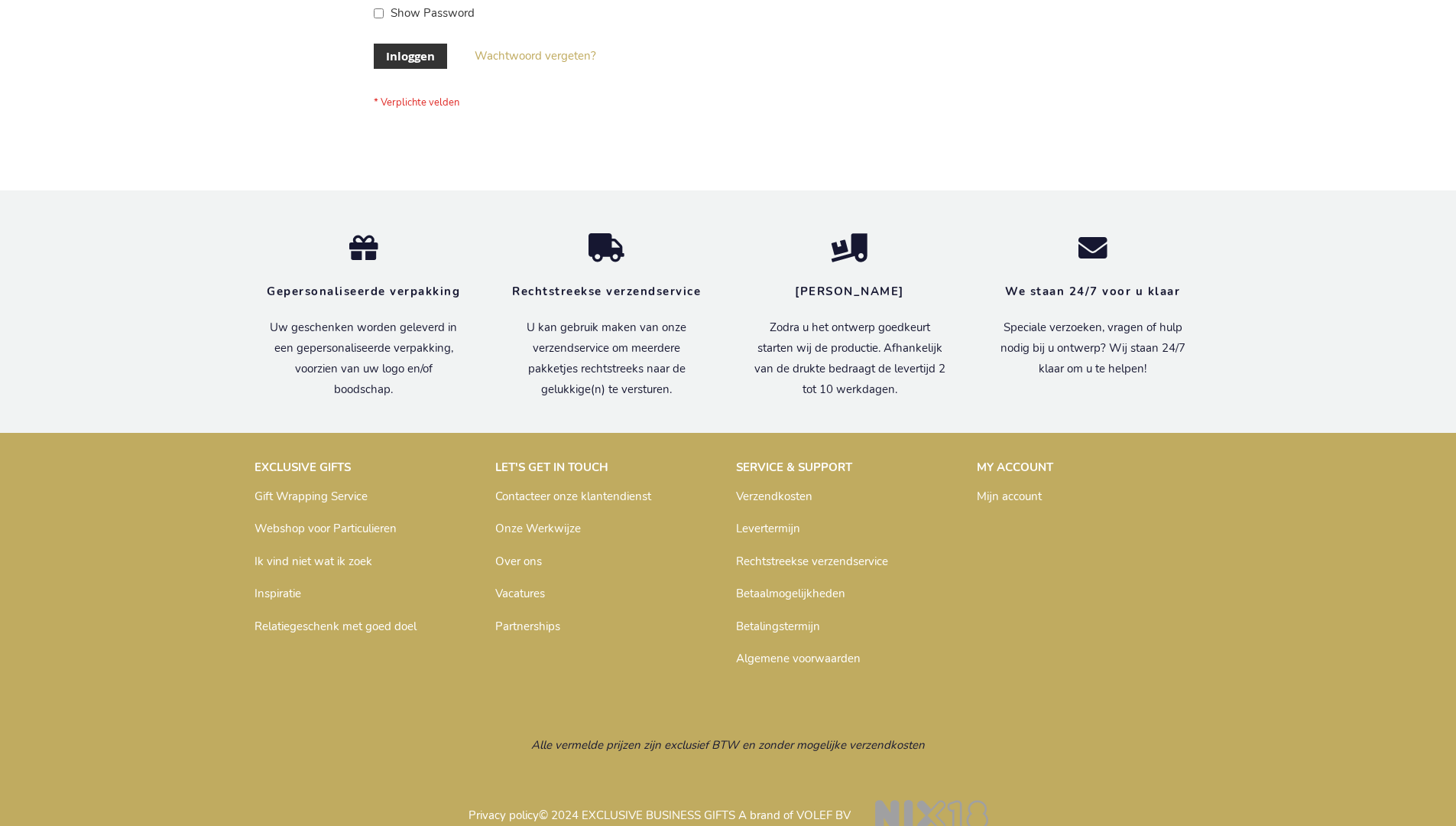
scroll to position [519, 0]
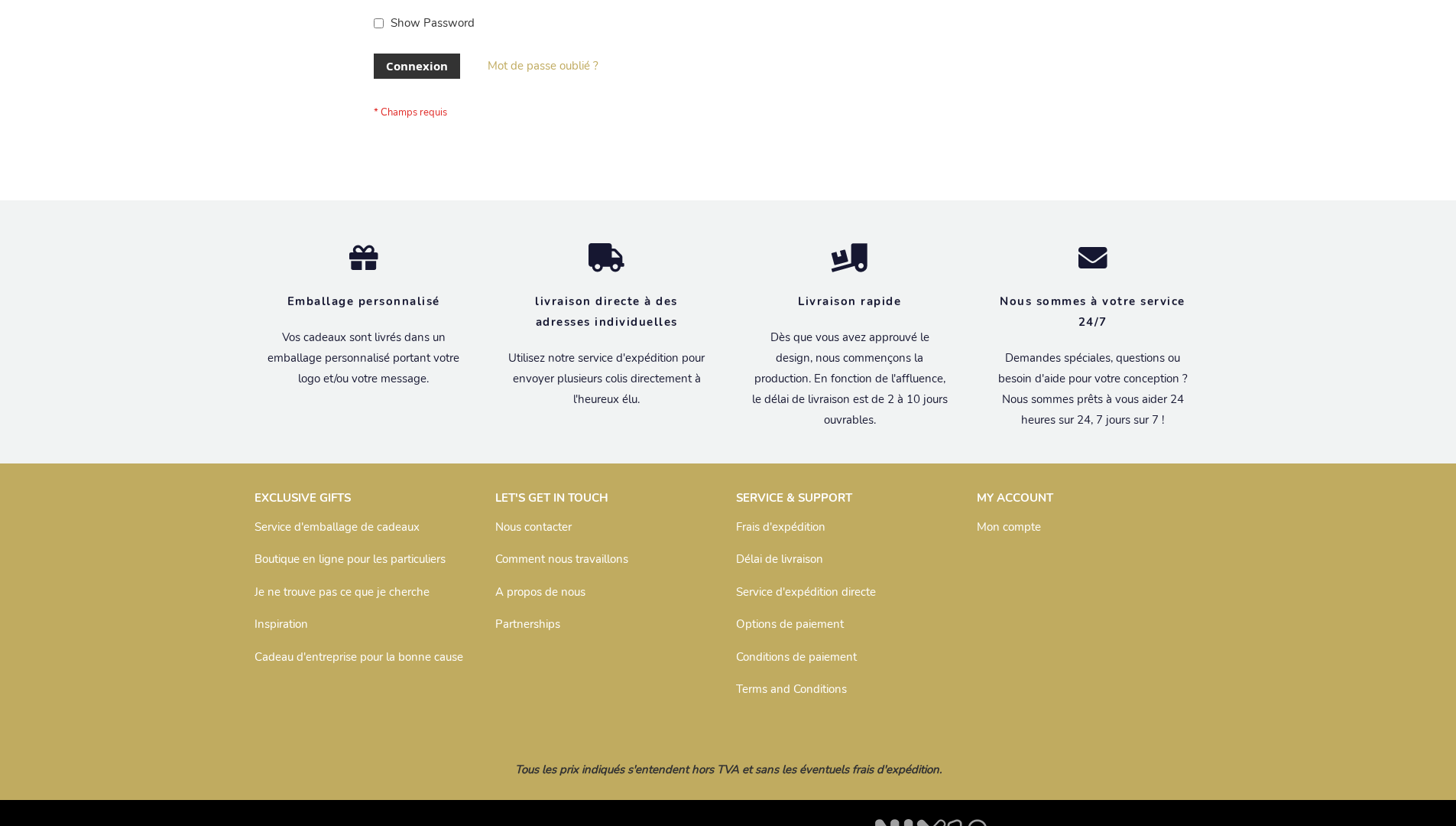
scroll to position [527, 0]
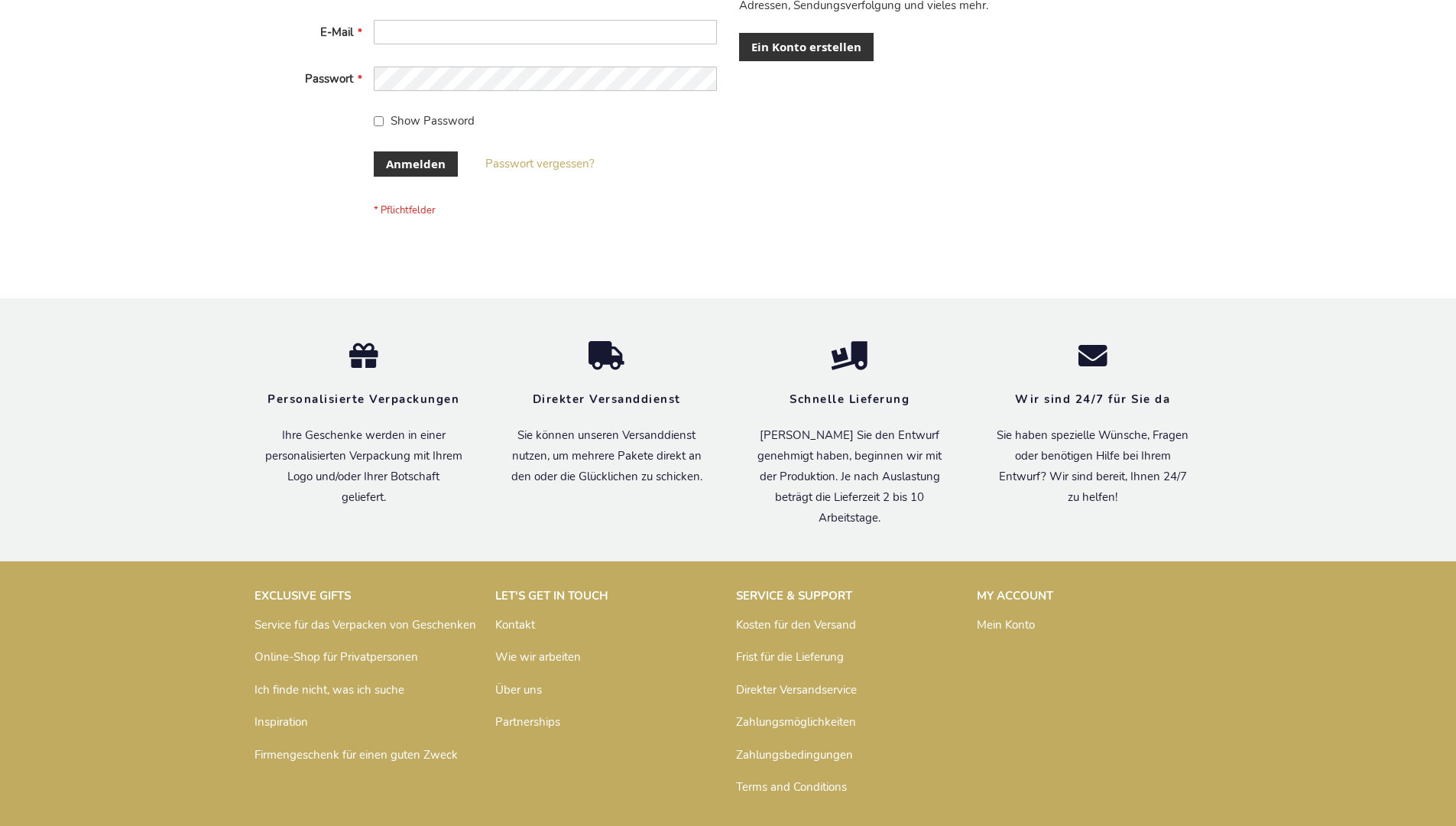
scroll to position [512, 0]
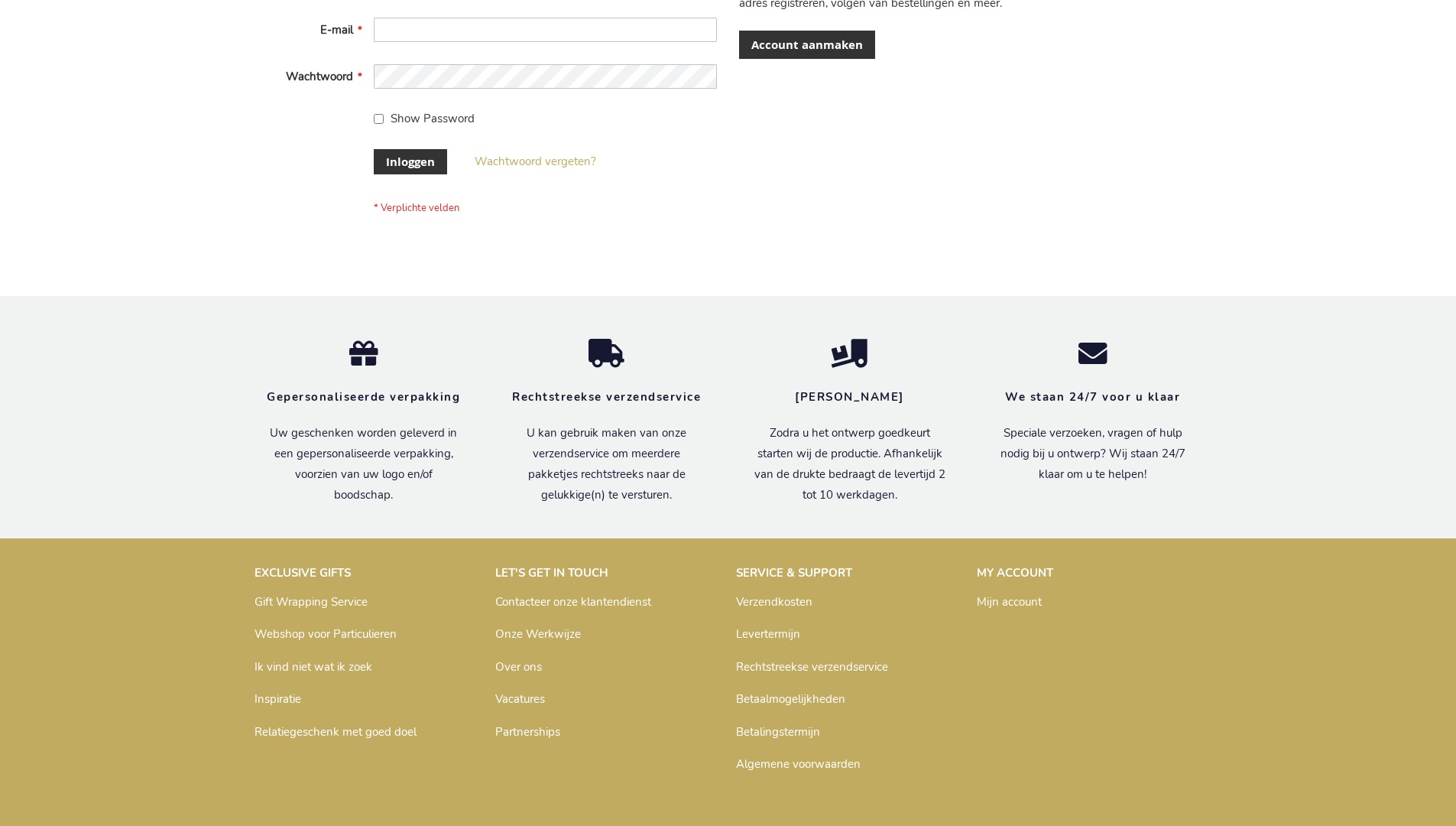
scroll to position [519, 0]
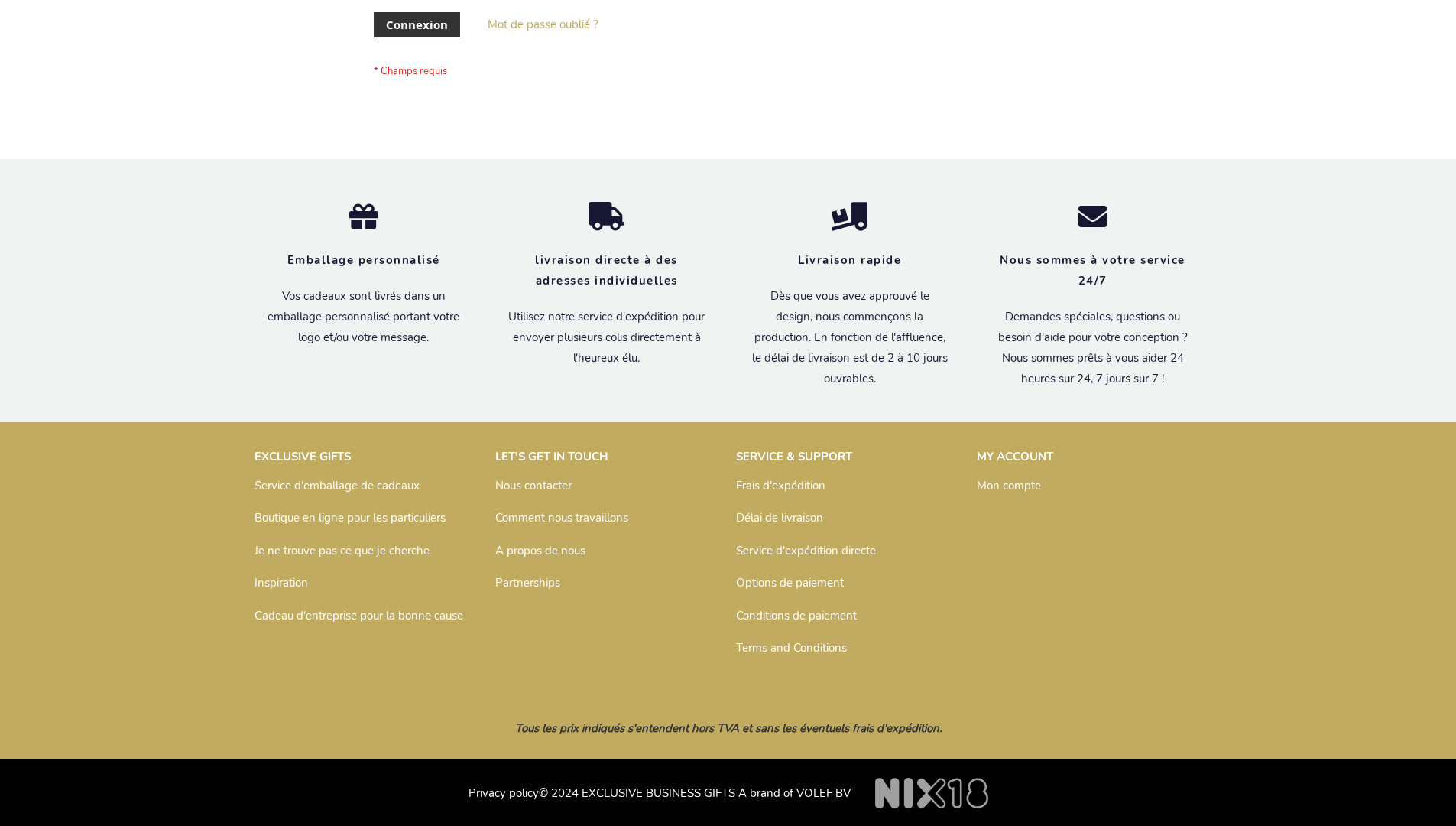
scroll to position [527, 0]
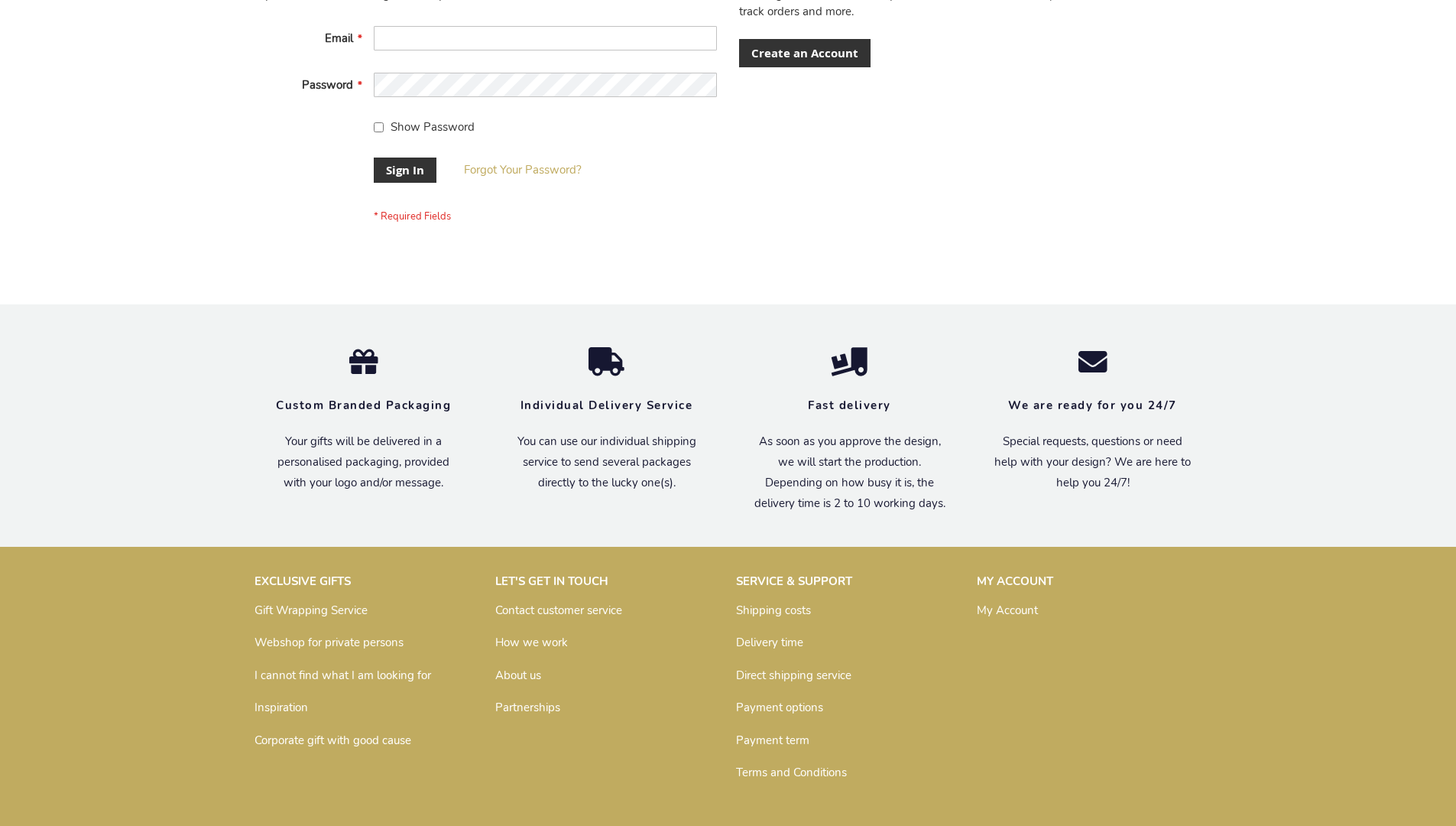
scroll to position [491, 0]
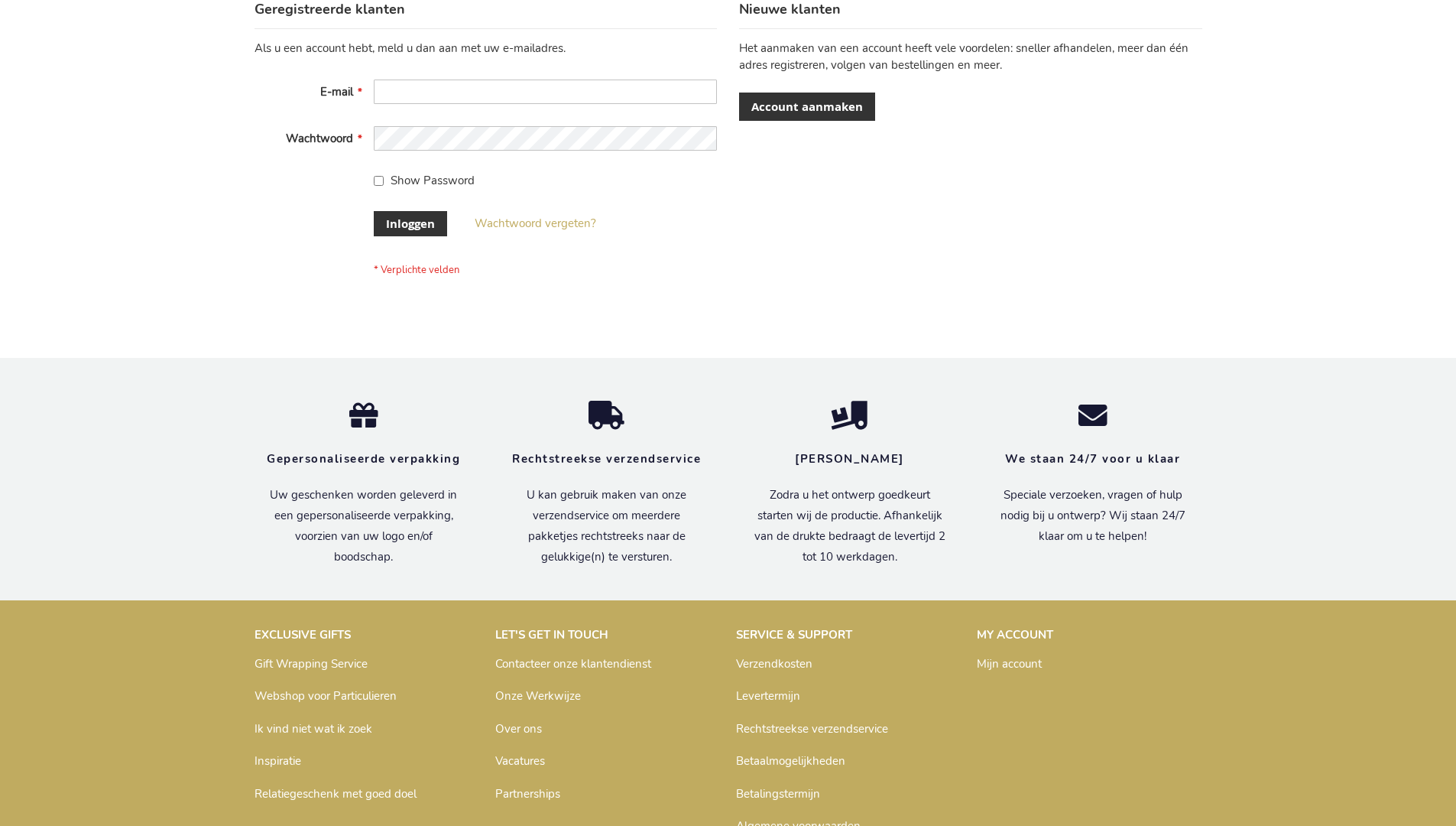
scroll to position [519, 0]
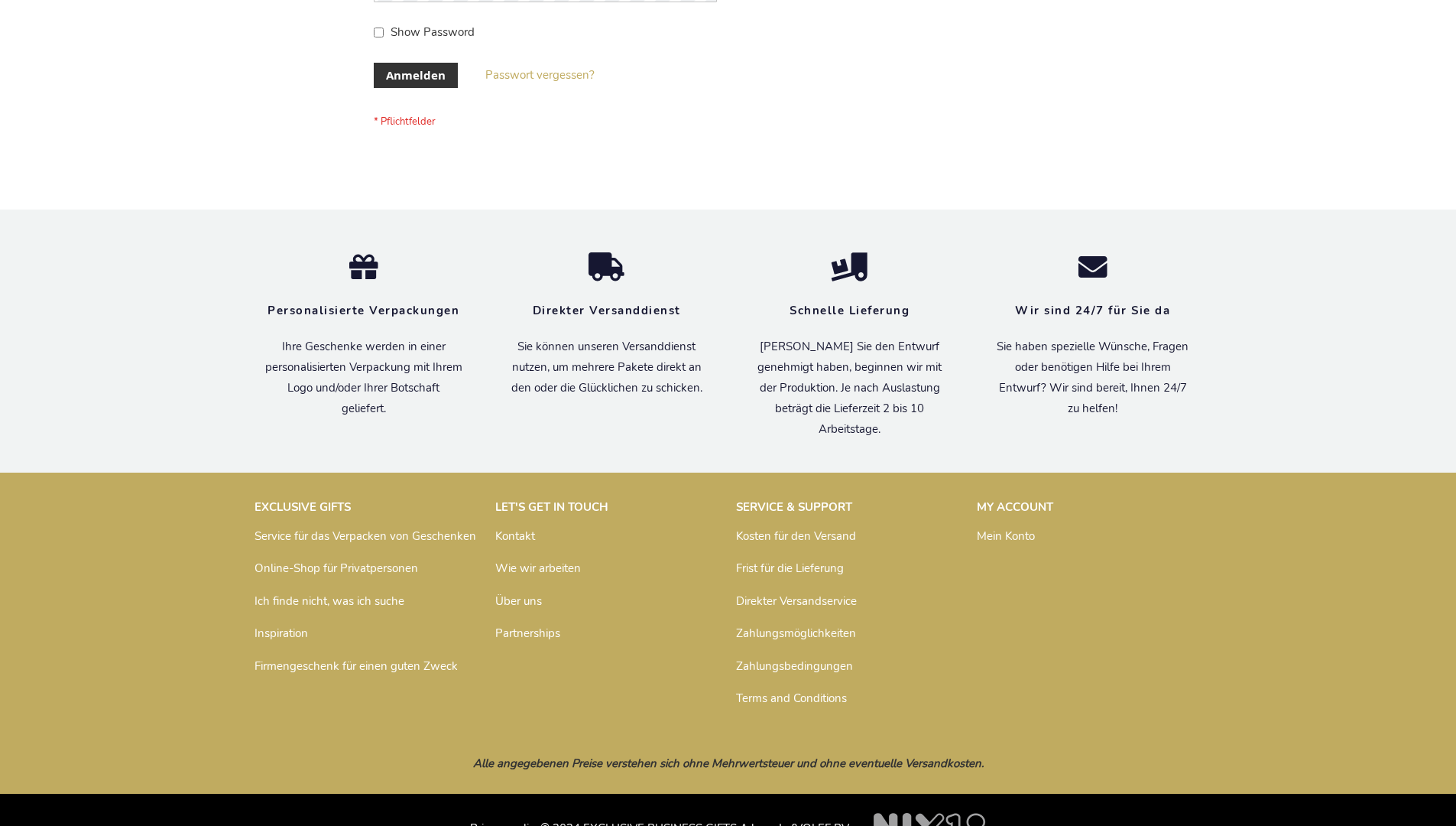
scroll to position [512, 0]
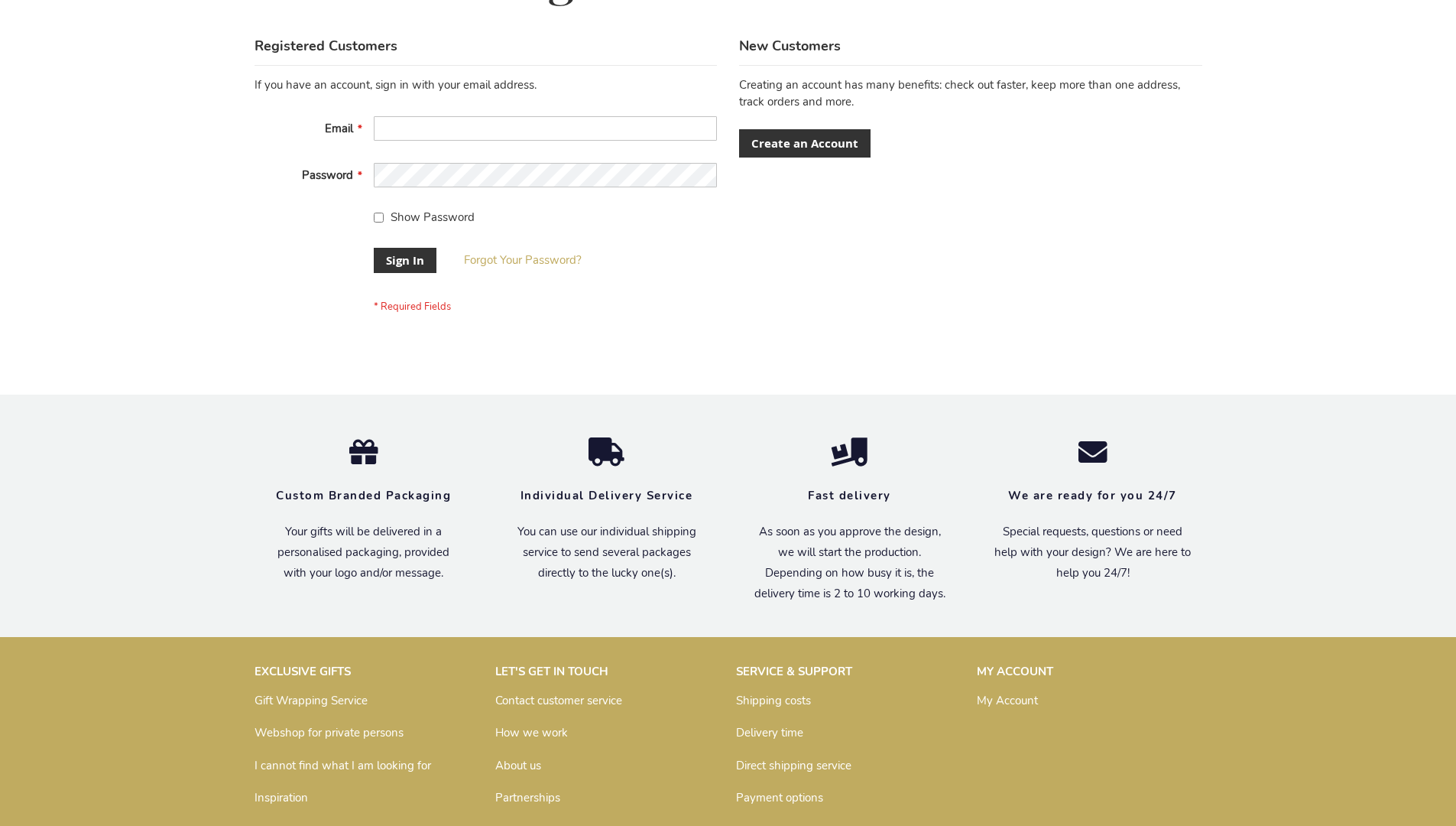
scroll to position [491, 0]
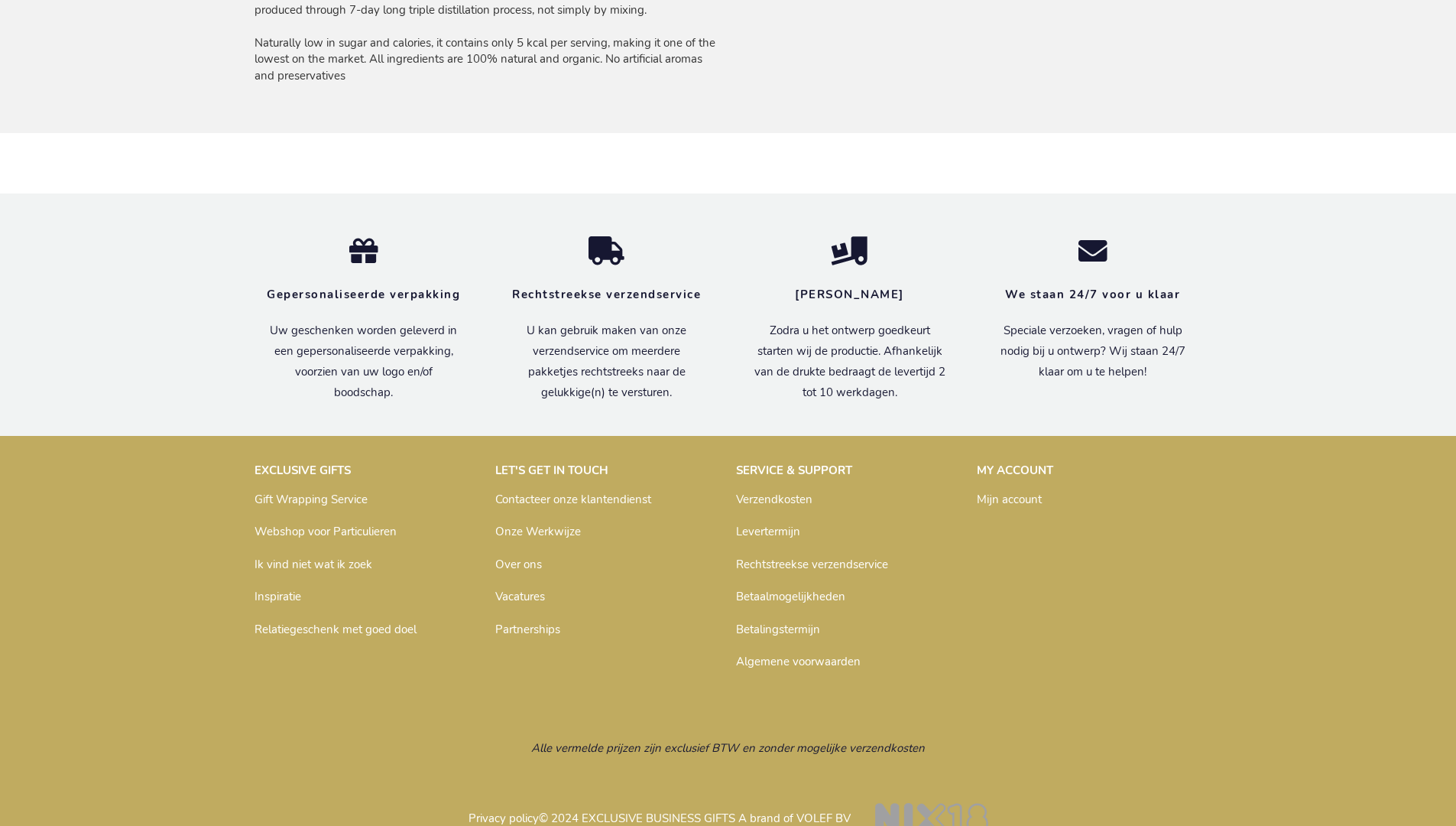
scroll to position [1182, 0]
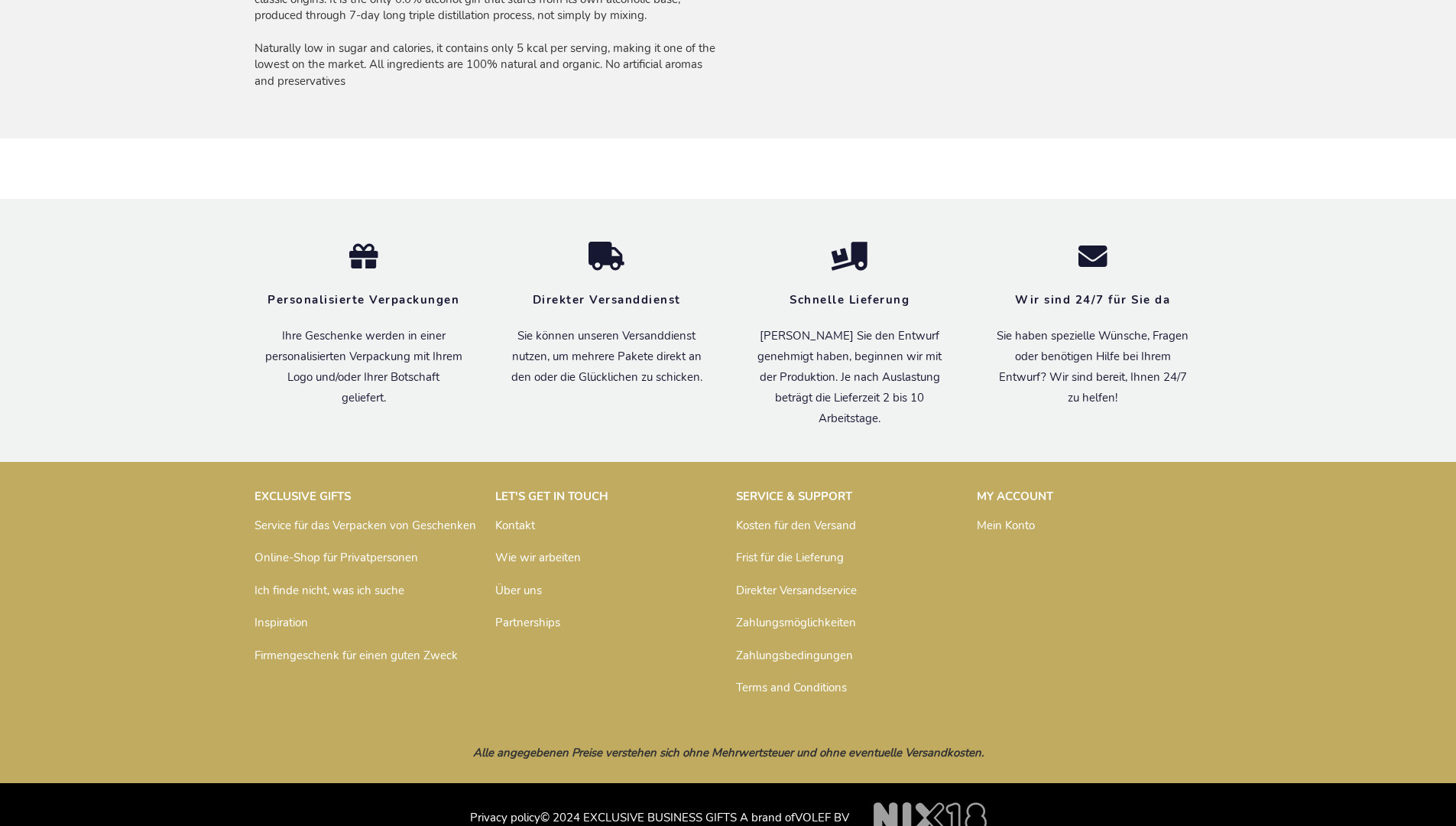
scroll to position [1175, 0]
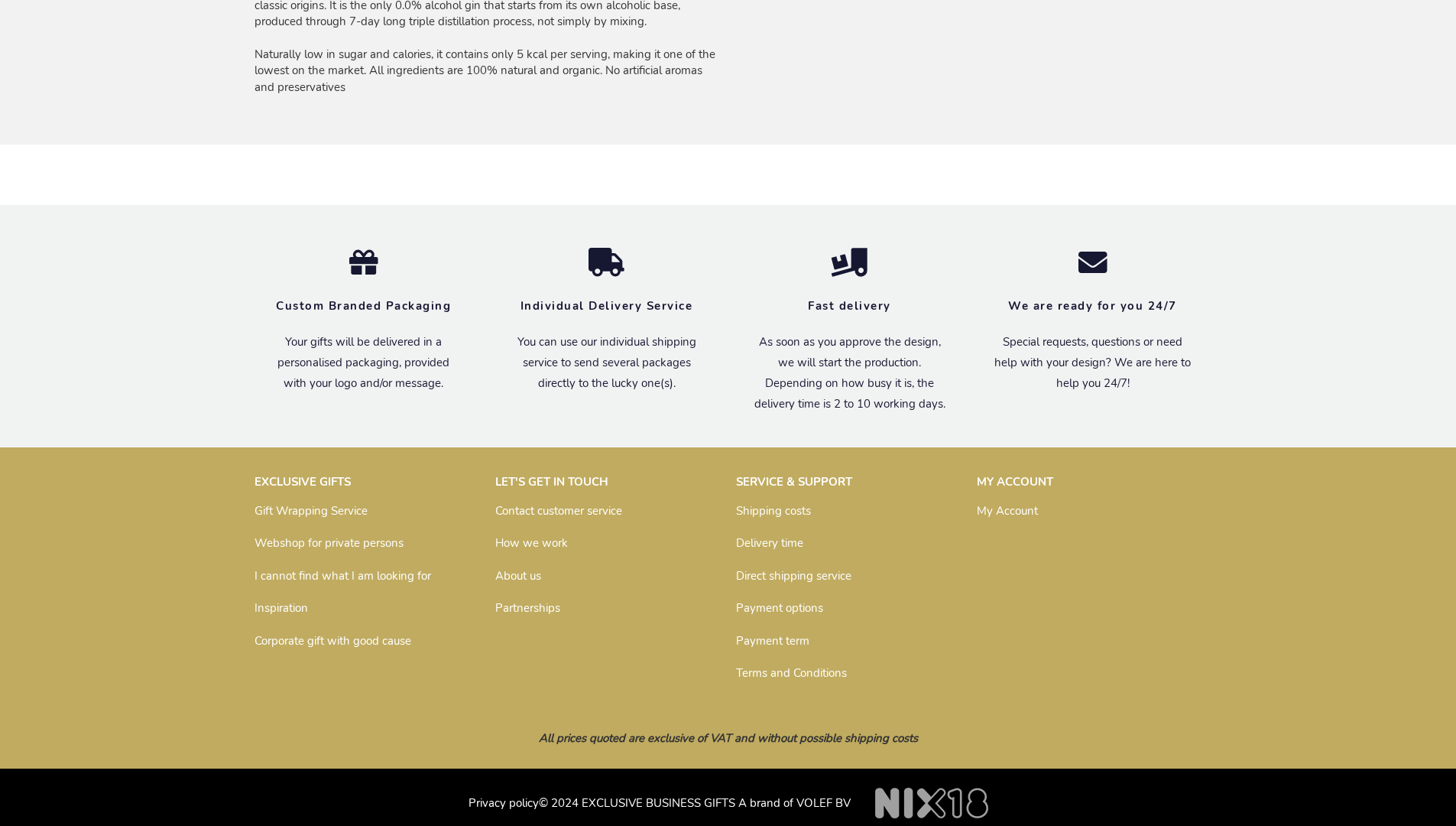
scroll to position [1155, 0]
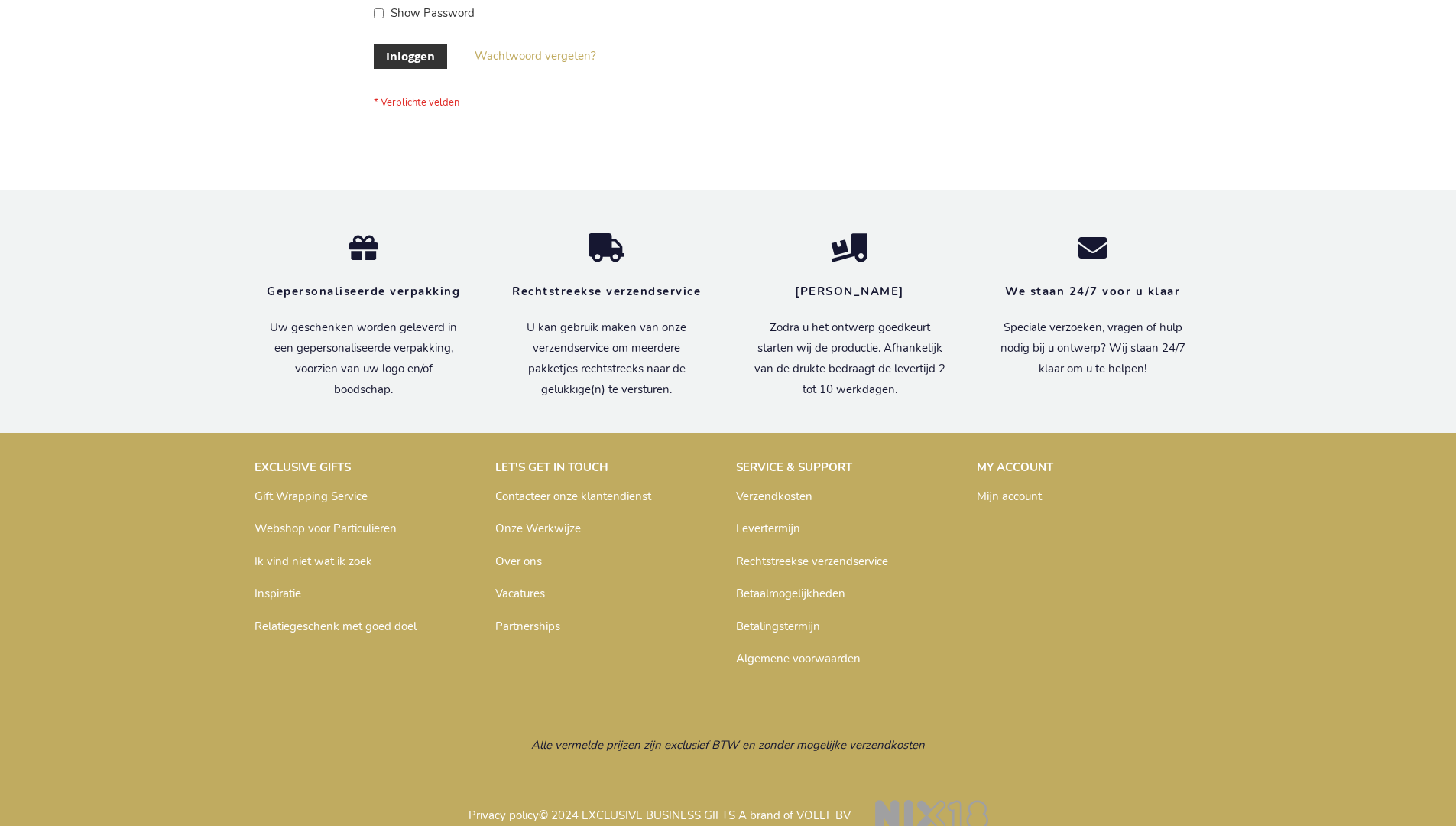
scroll to position [519, 0]
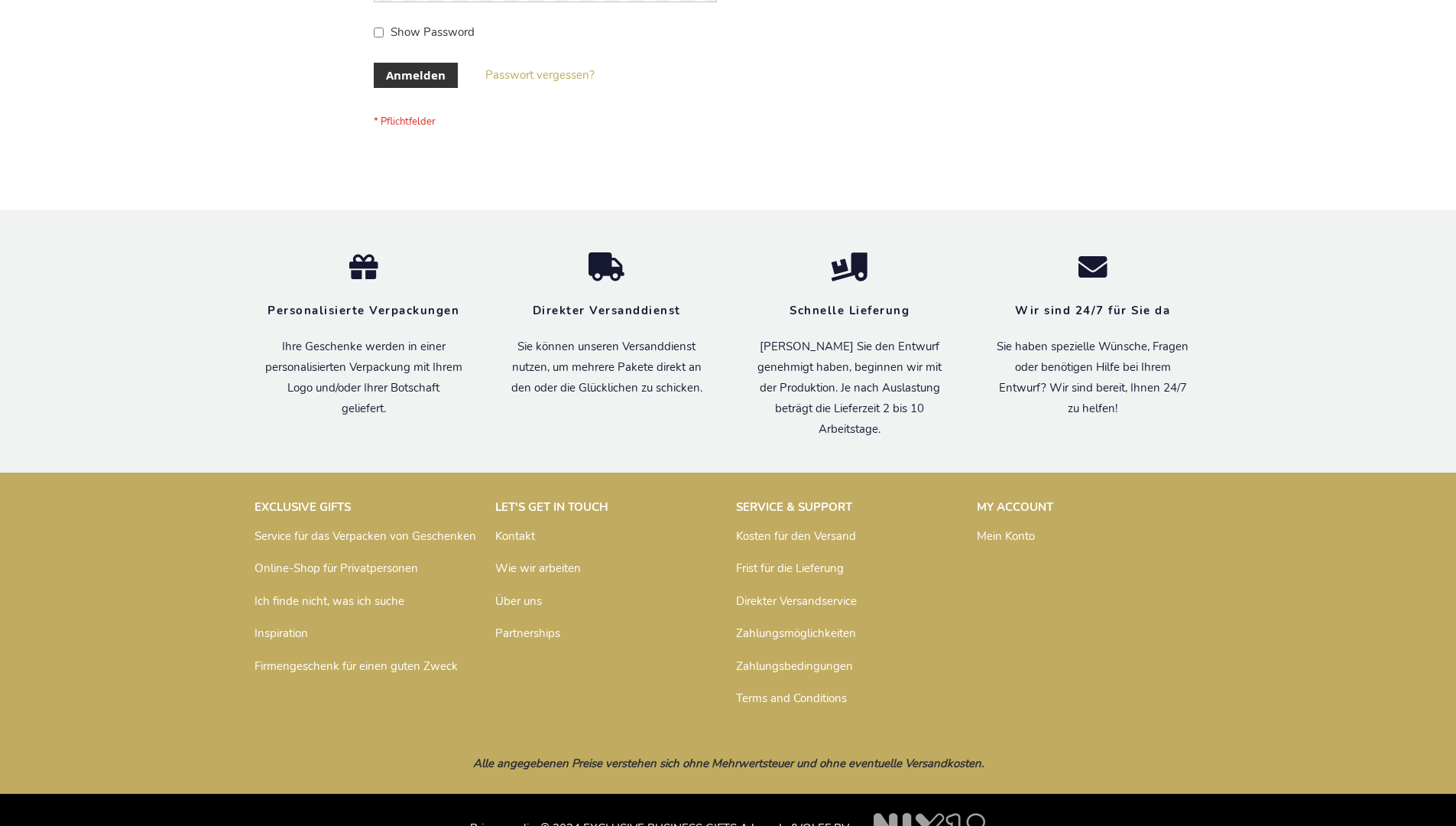
scroll to position [512, 0]
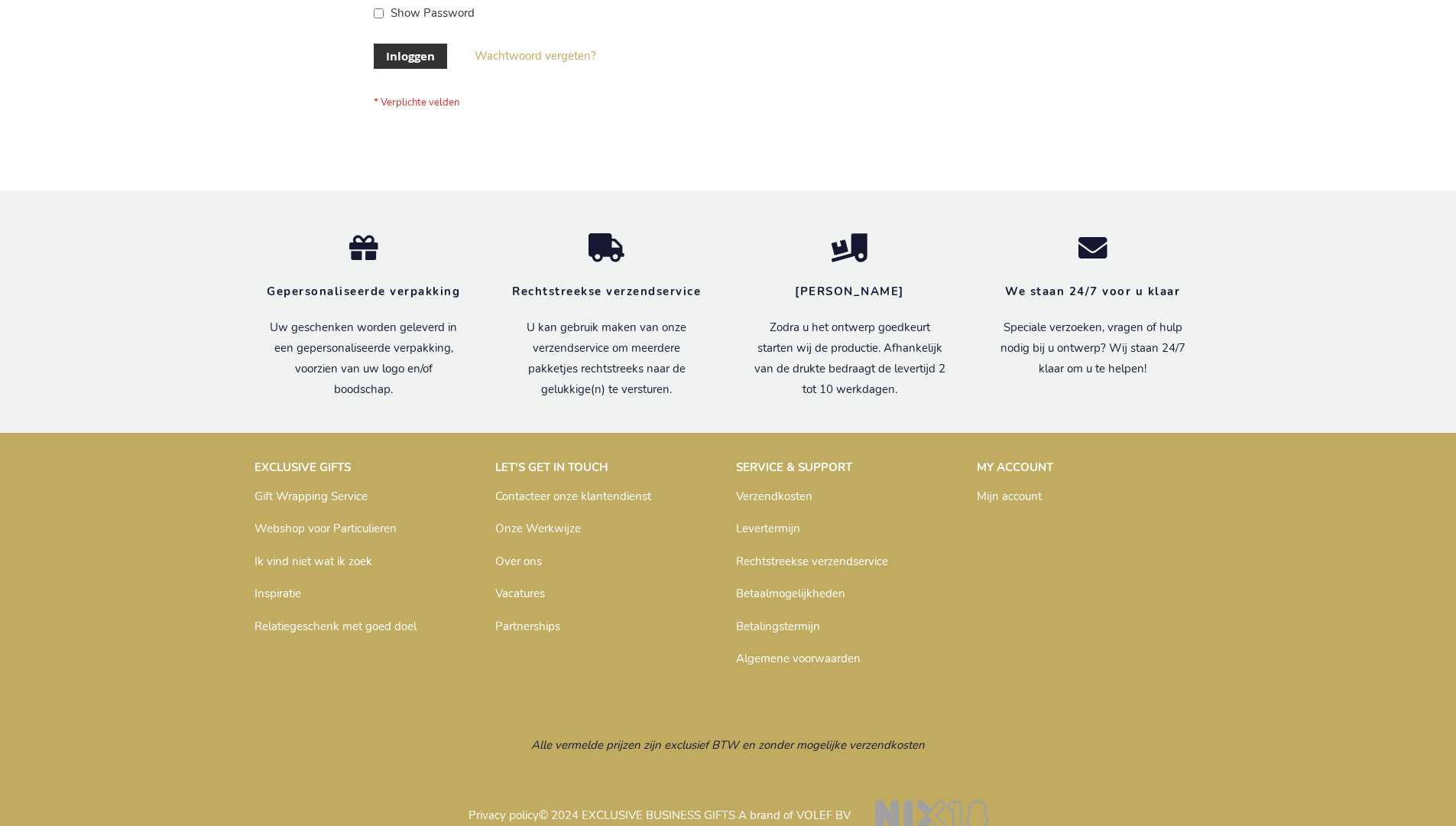
scroll to position [519, 0]
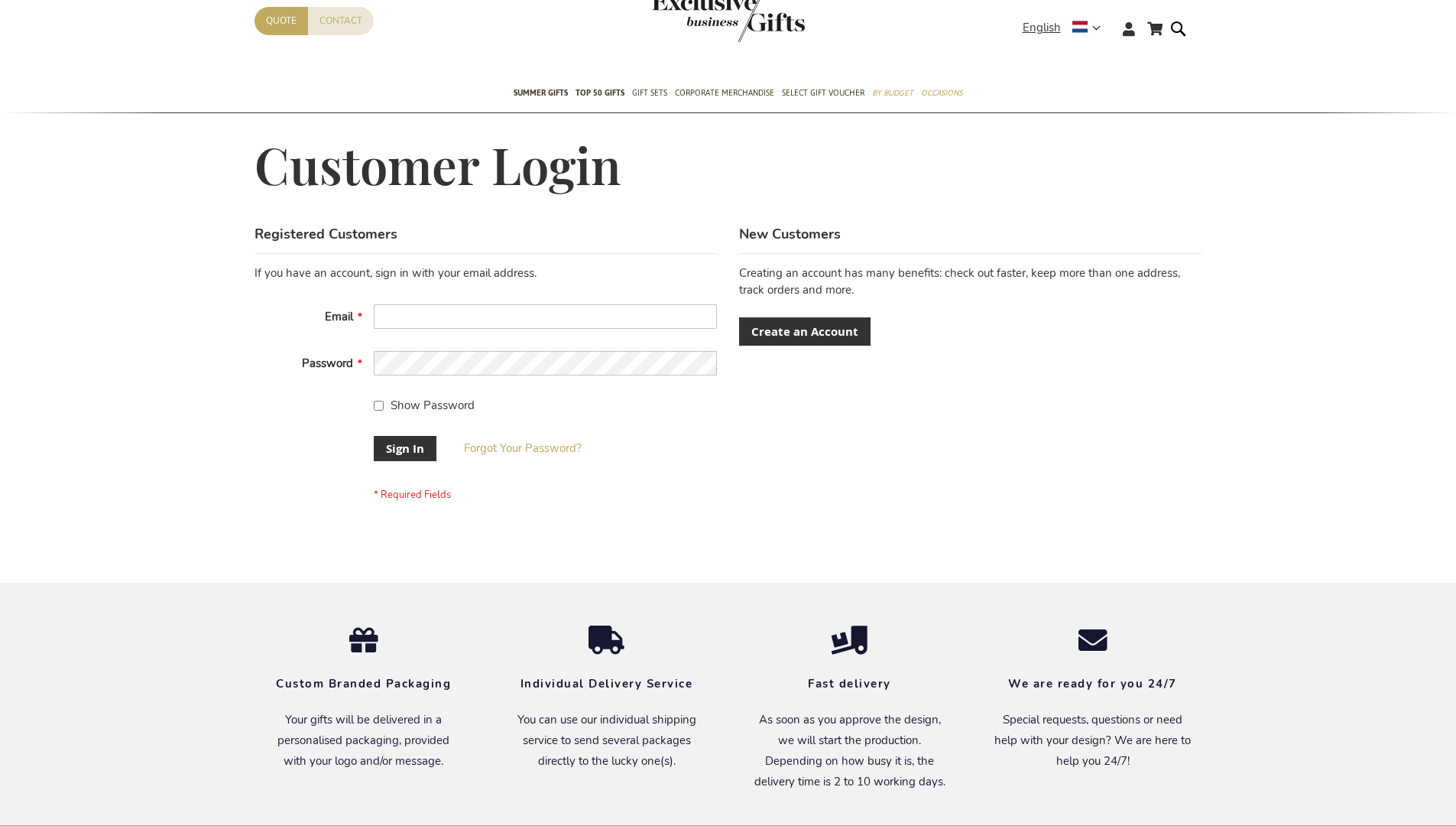
scroll to position [491, 0]
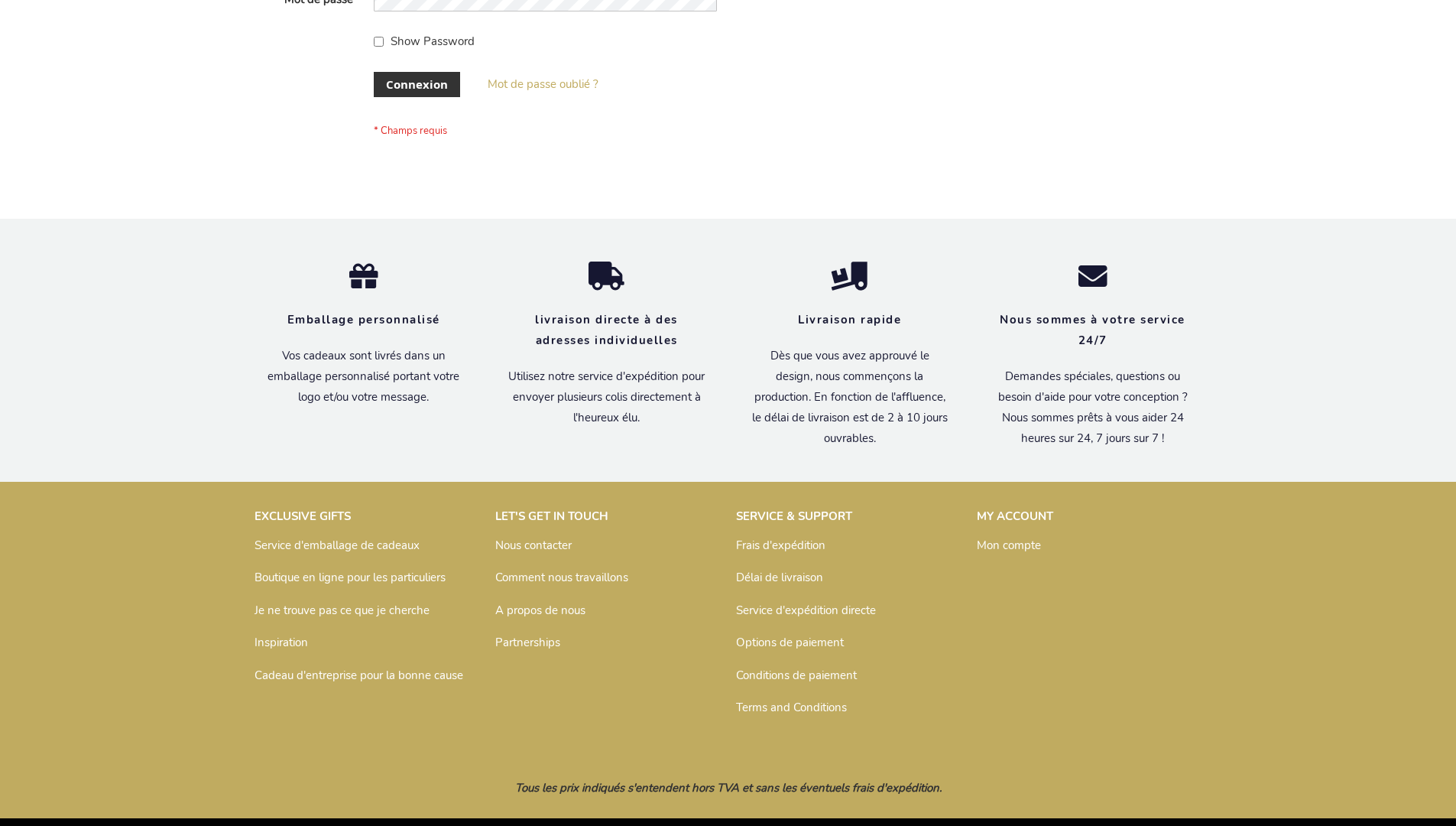
scroll to position [527, 0]
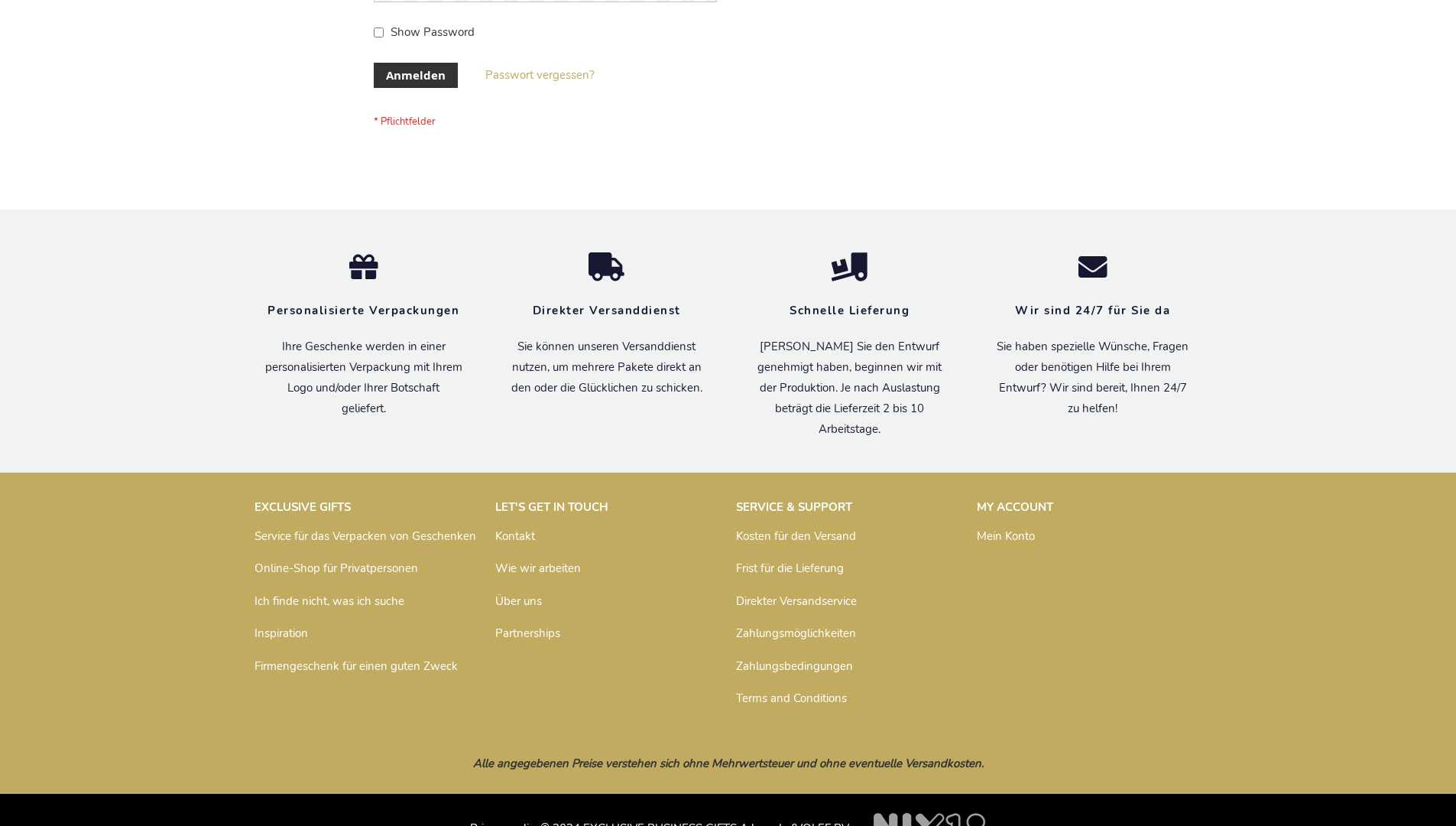
scroll to position [512, 0]
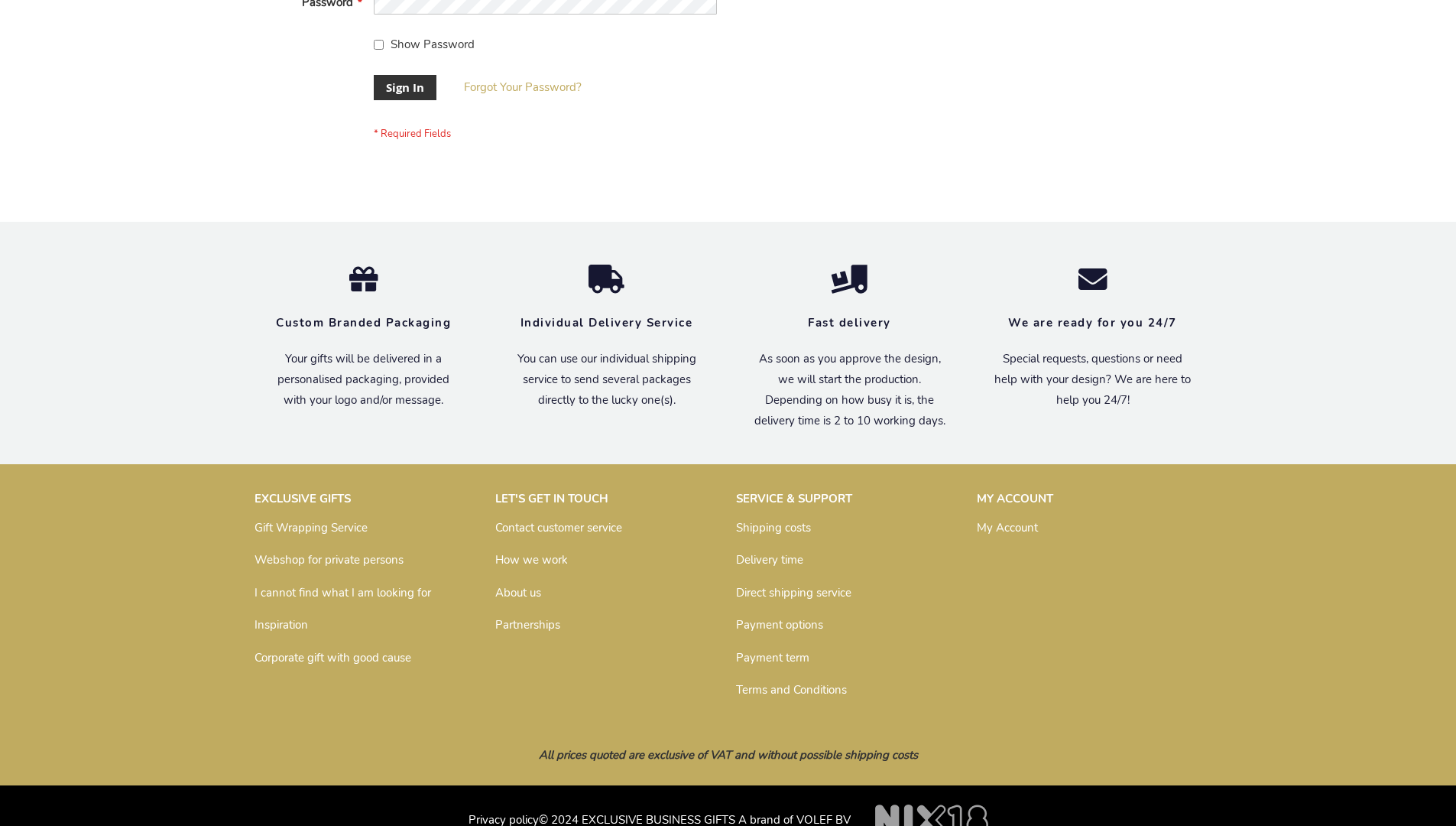
scroll to position [491, 0]
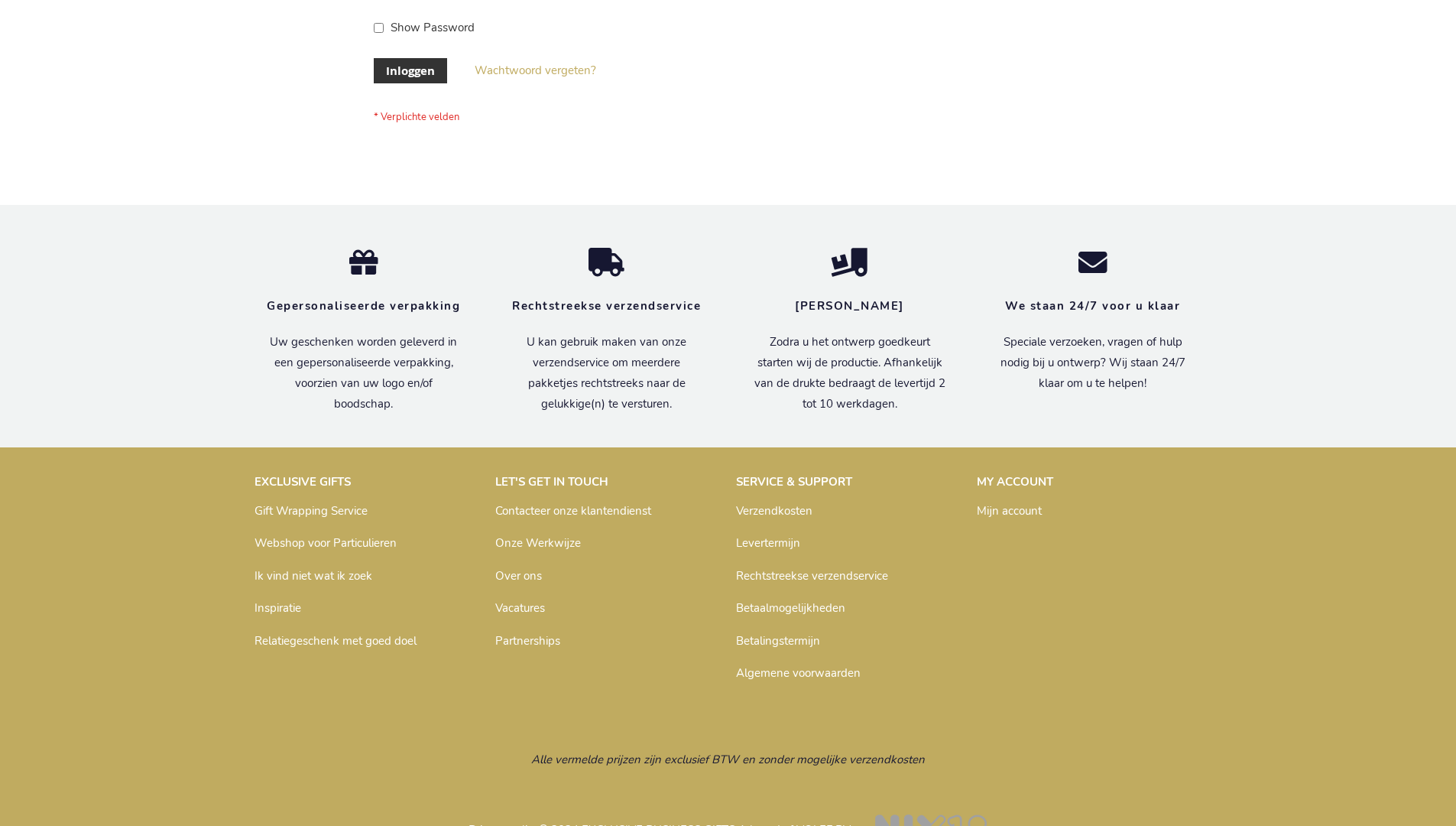
scroll to position [519, 0]
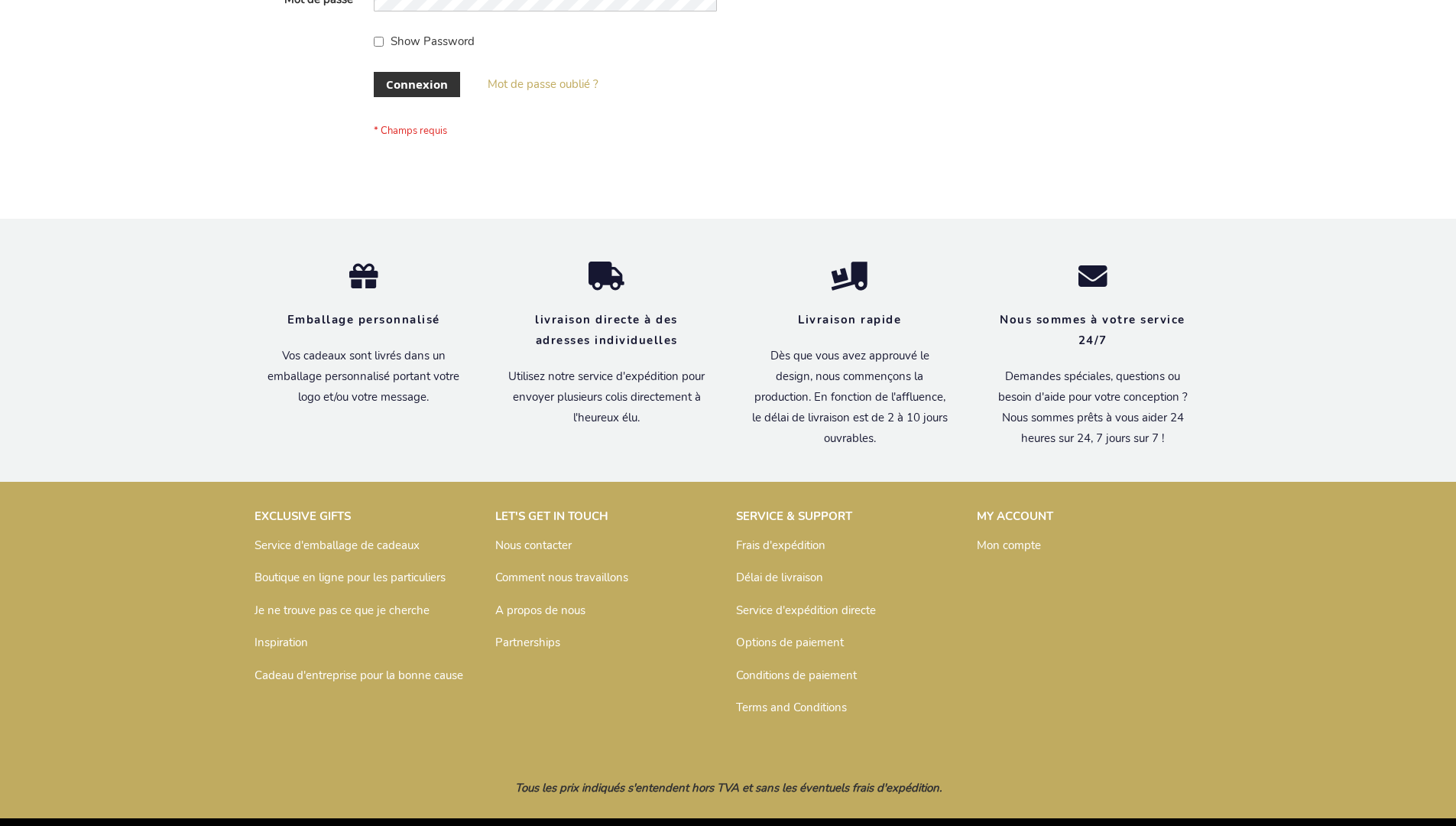
scroll to position [527, 0]
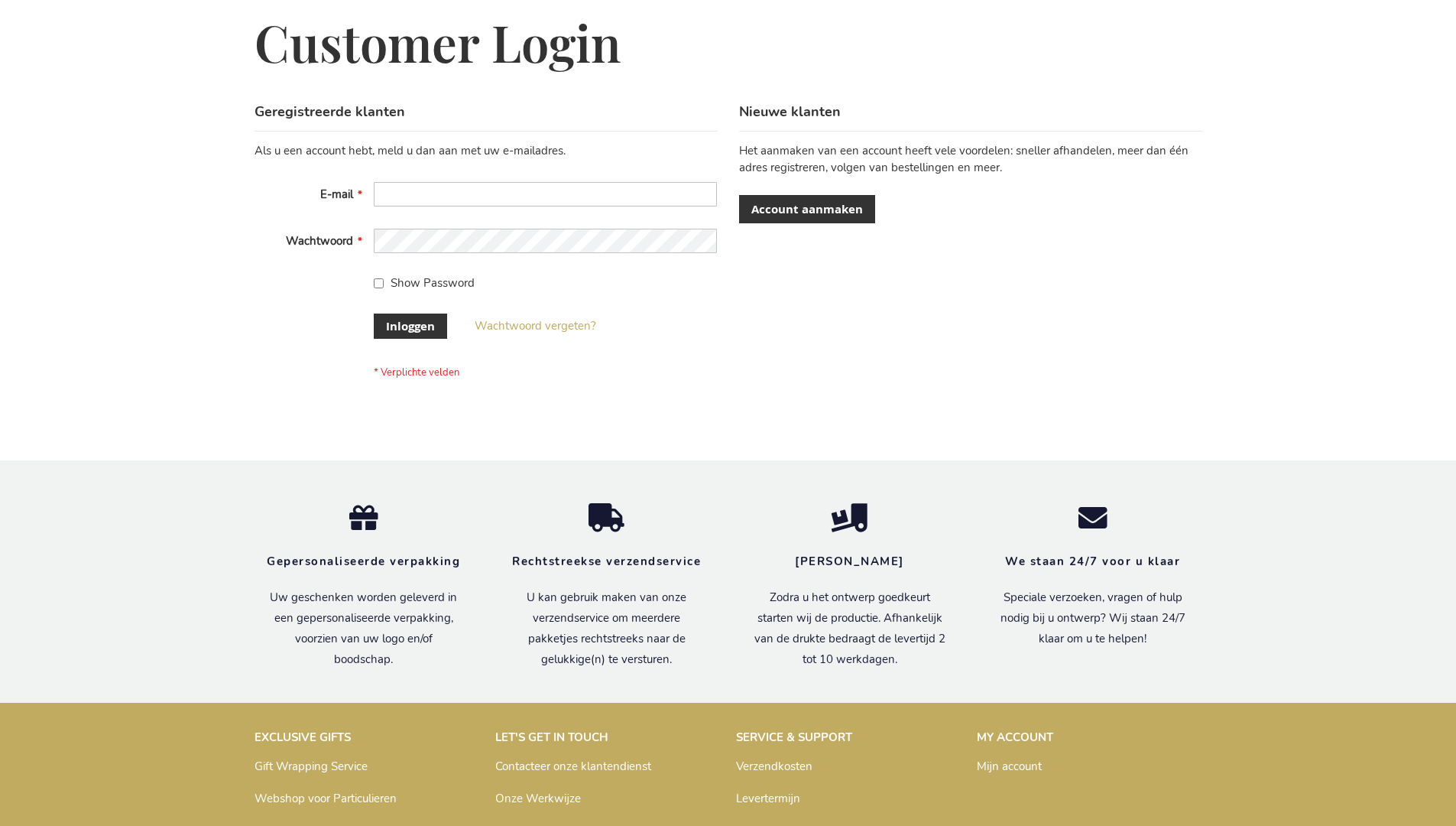
scroll to position [519, 0]
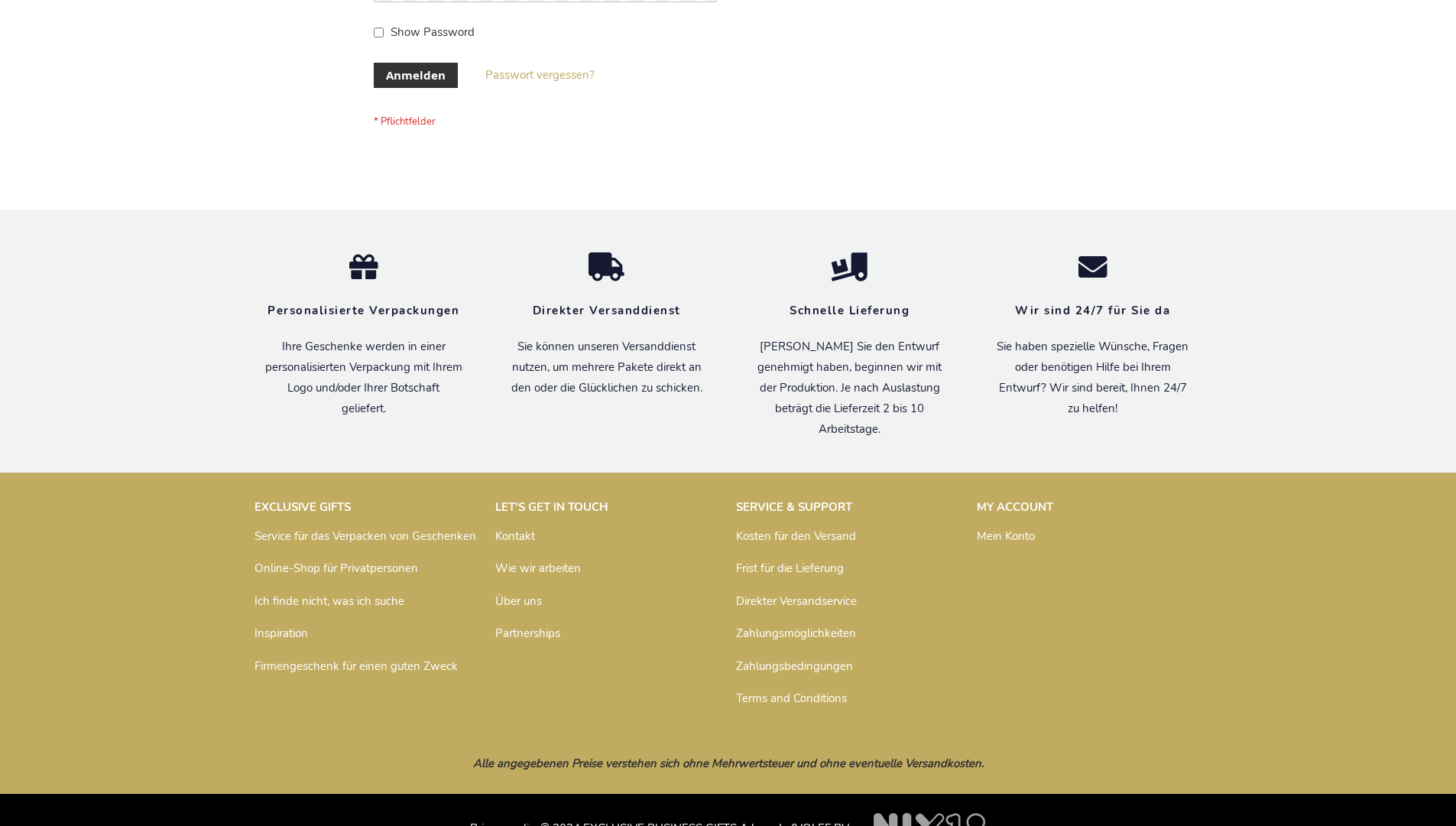
scroll to position [512, 0]
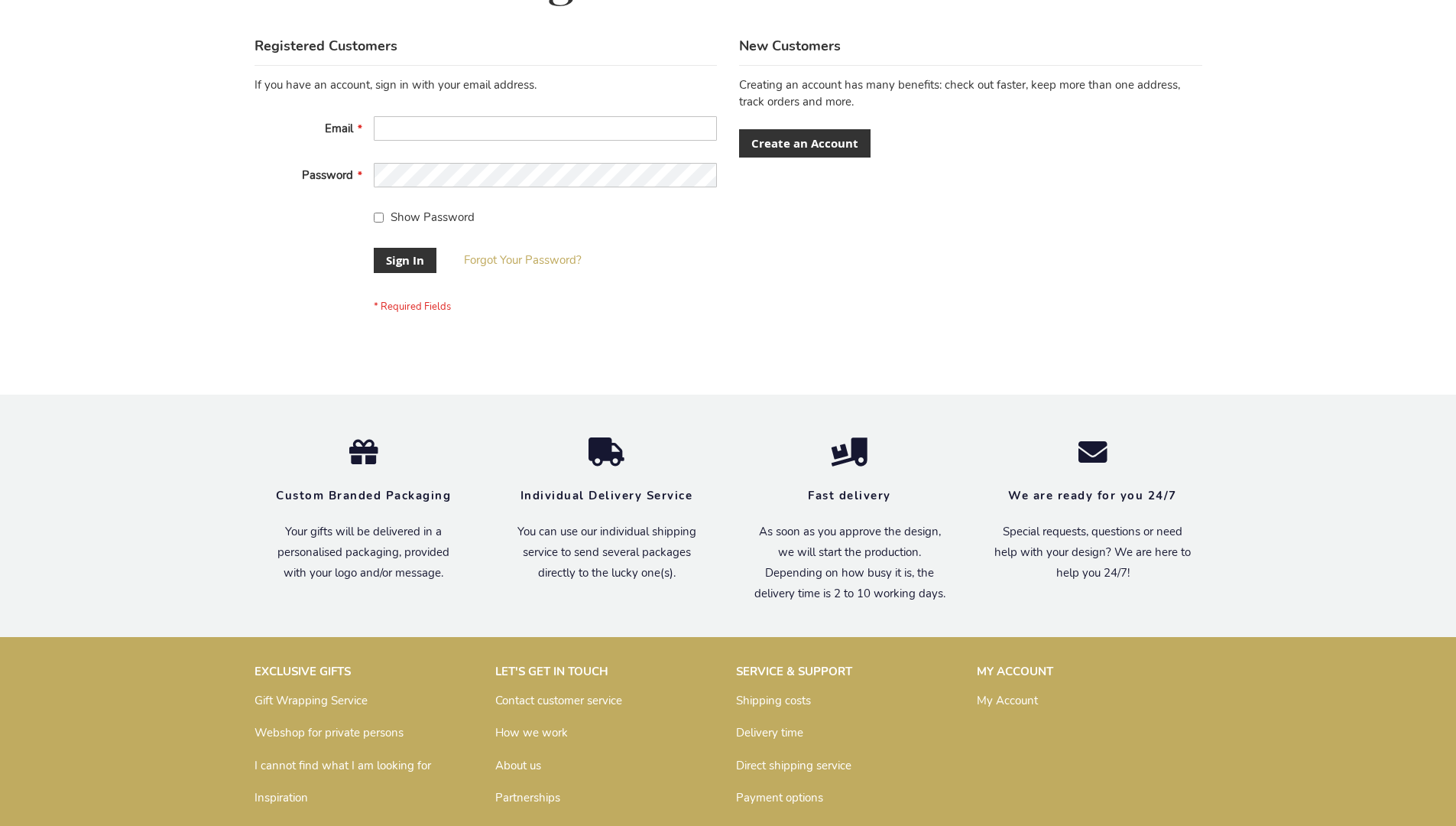
scroll to position [491, 0]
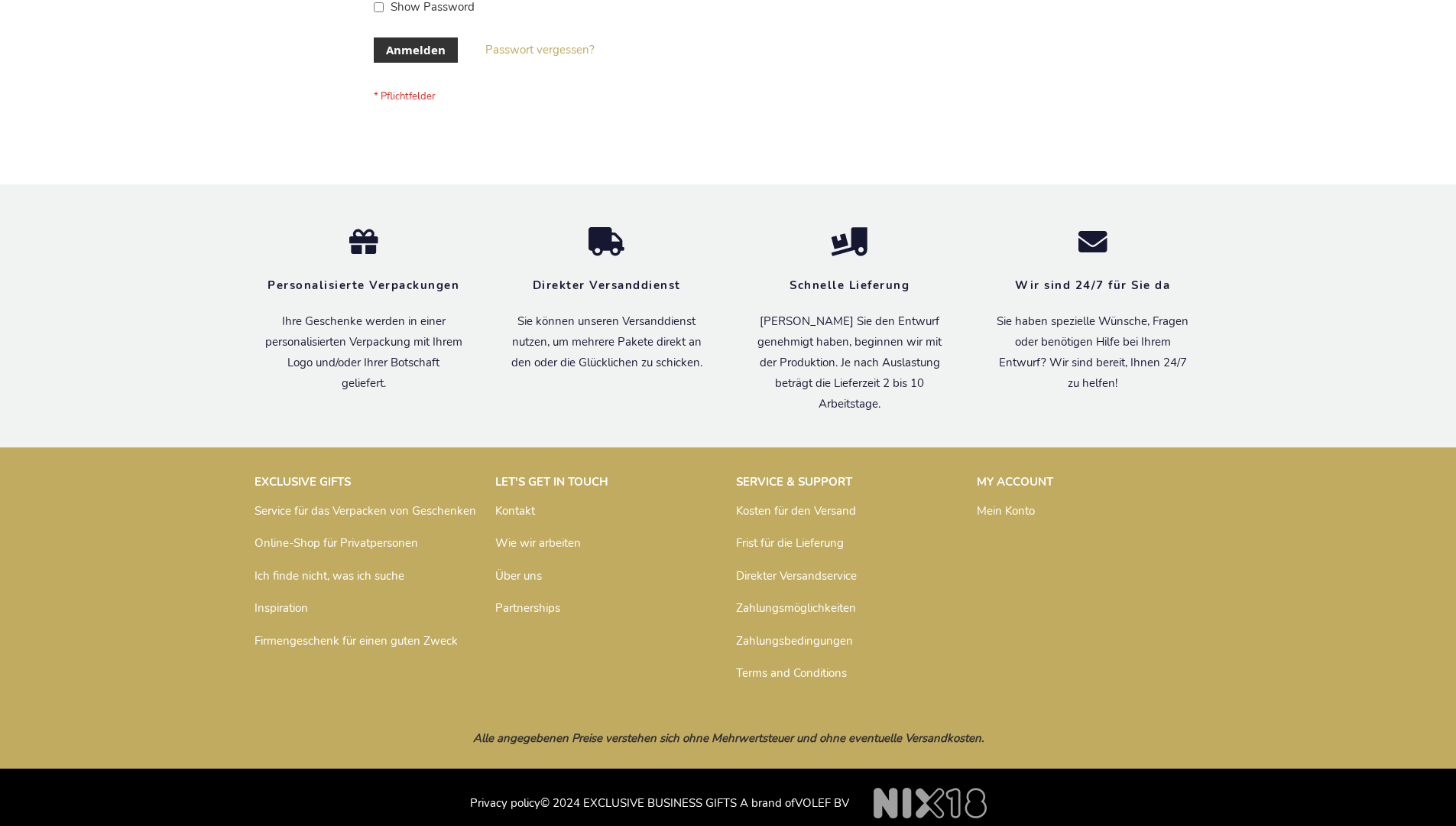
scroll to position [512, 0]
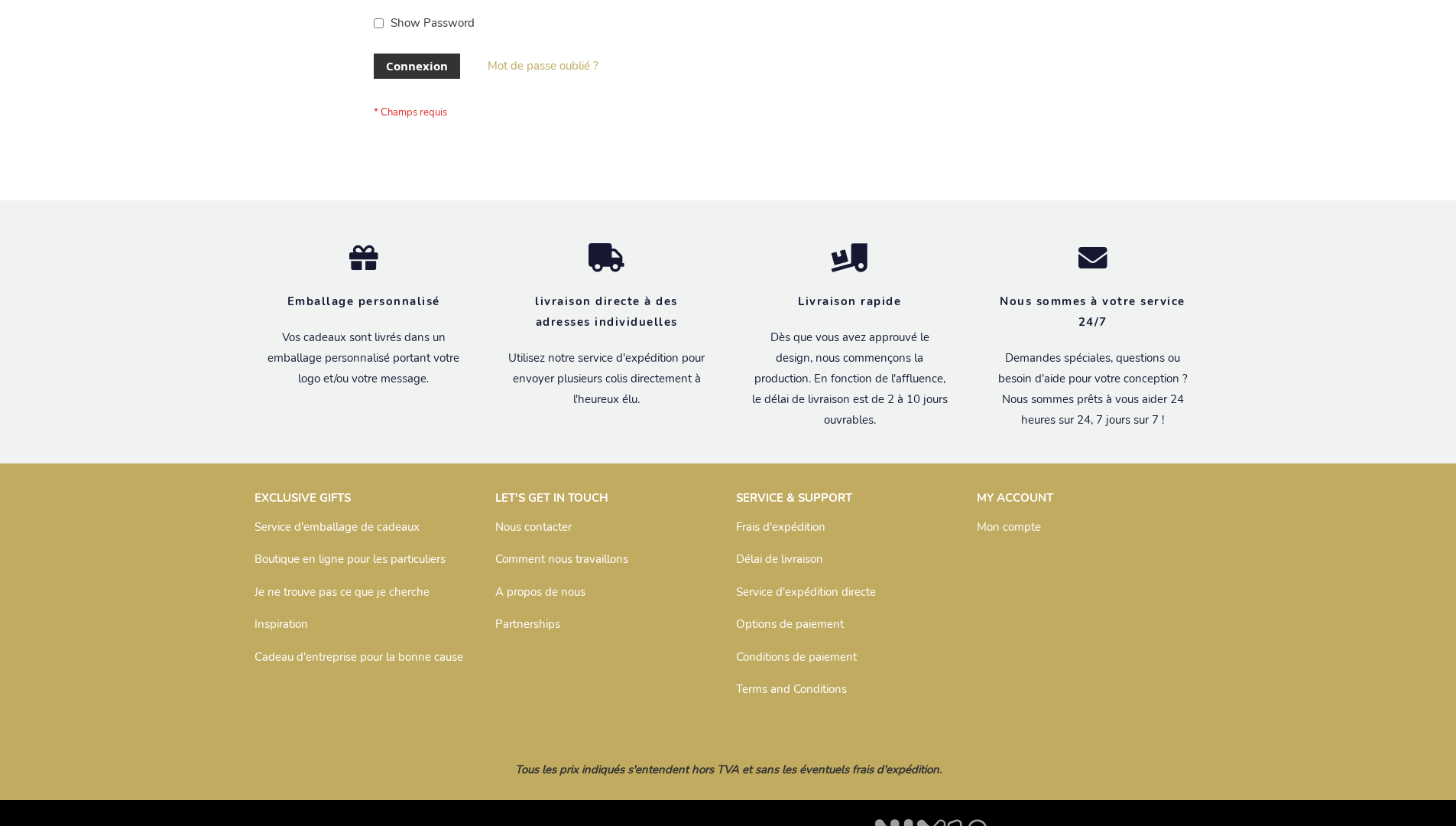
scroll to position [527, 0]
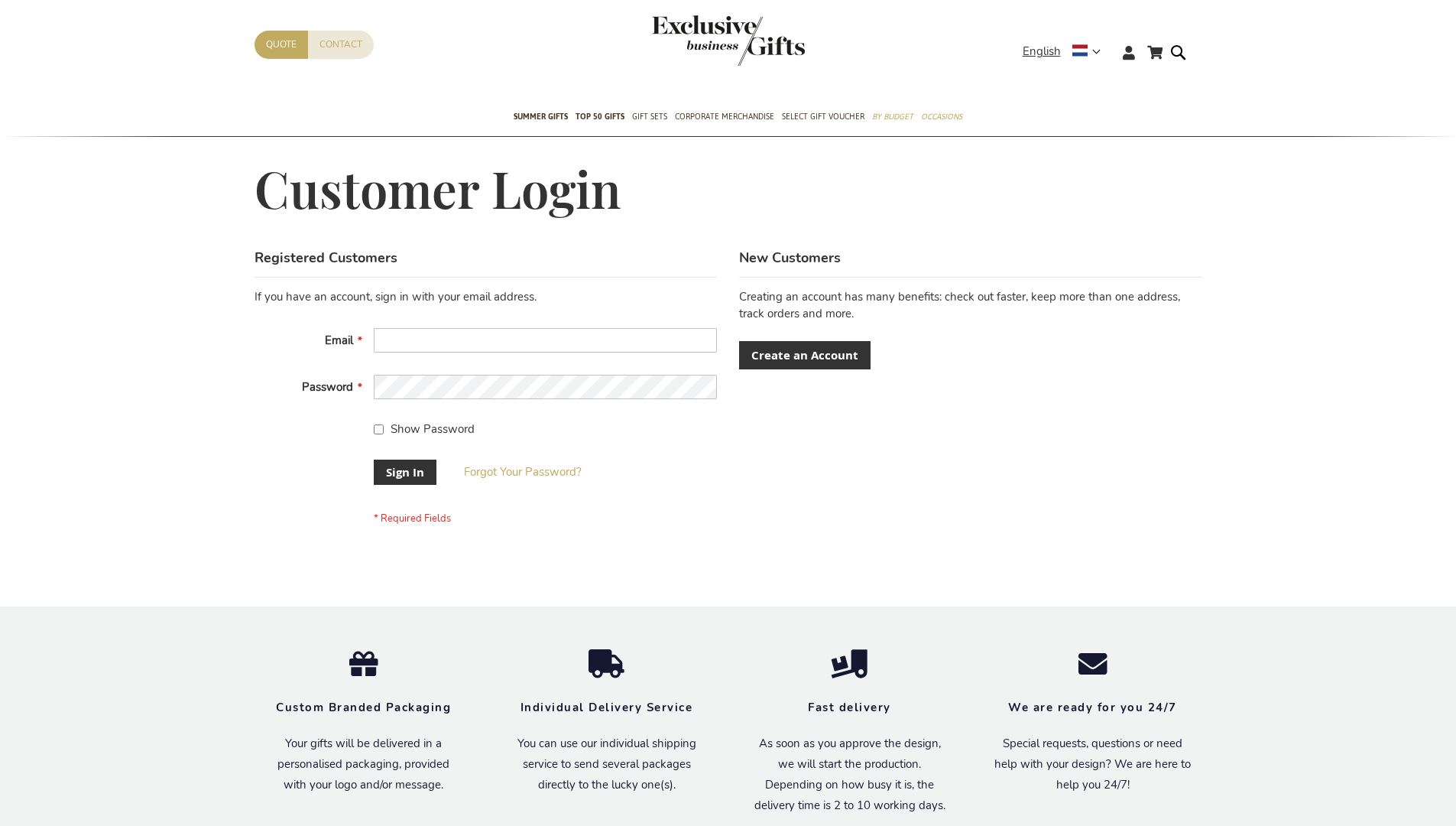
scroll to position [491, 0]
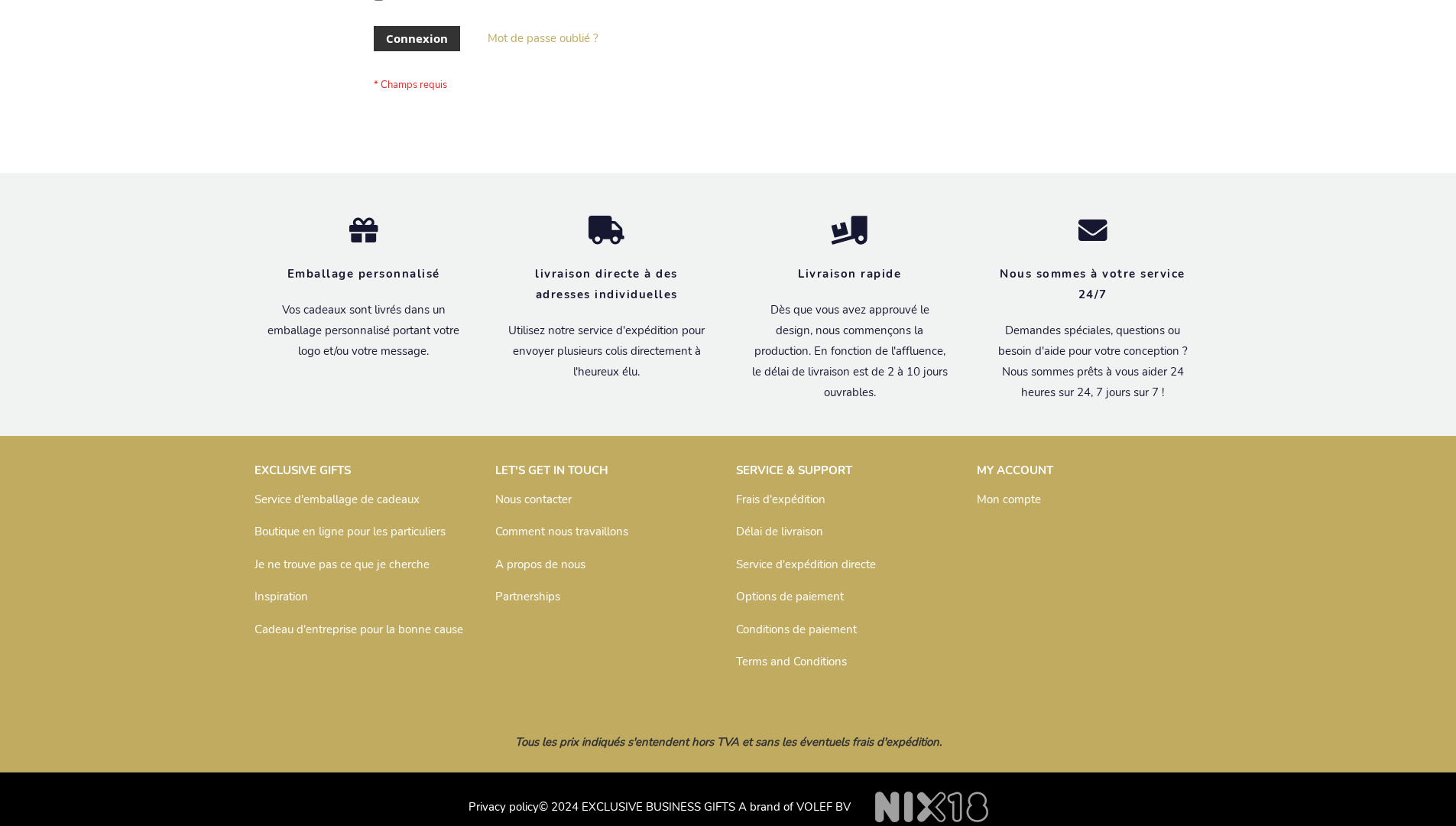
scroll to position [527, 0]
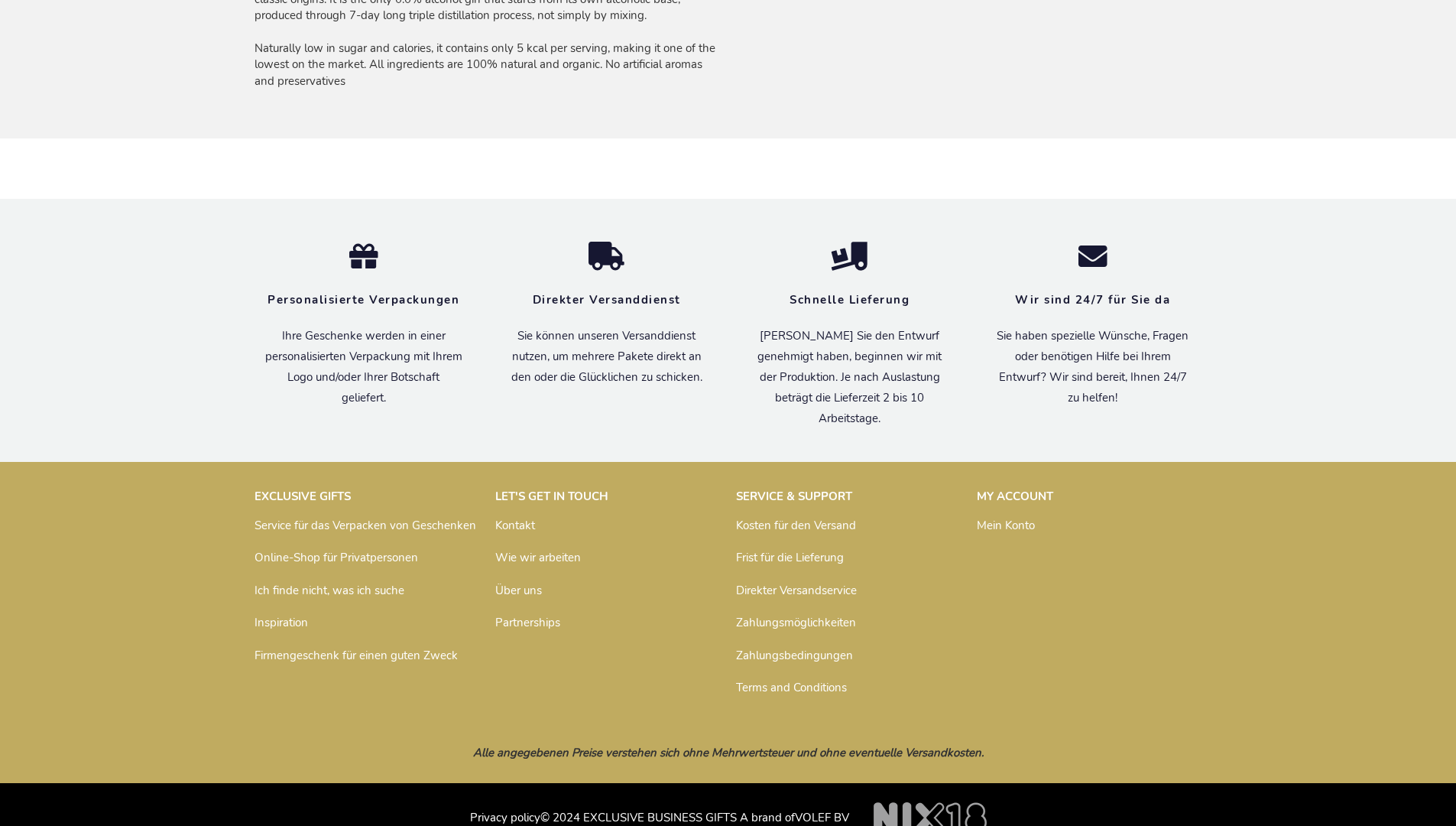
scroll to position [1175, 0]
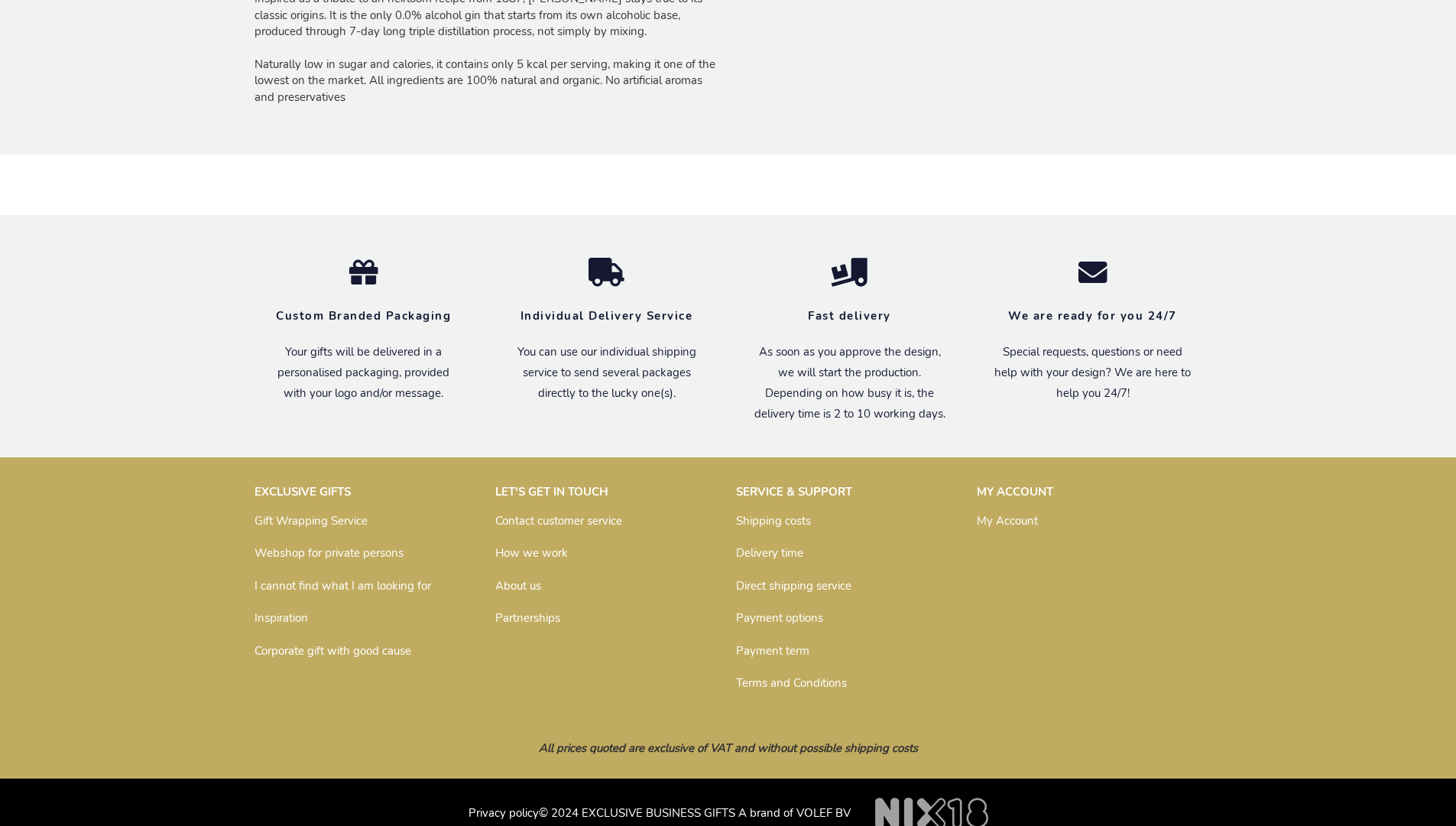
scroll to position [1155, 0]
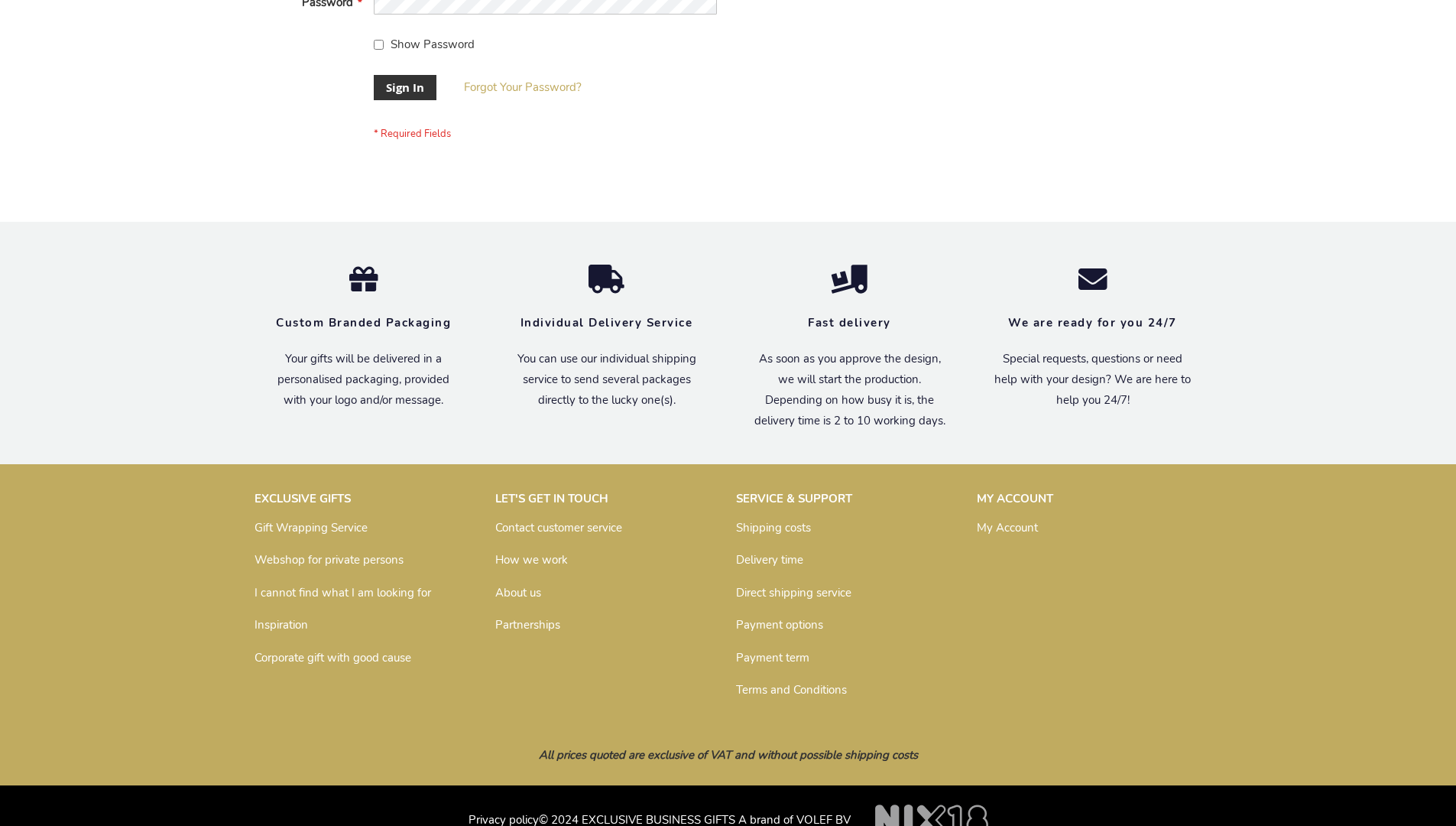
scroll to position [491, 0]
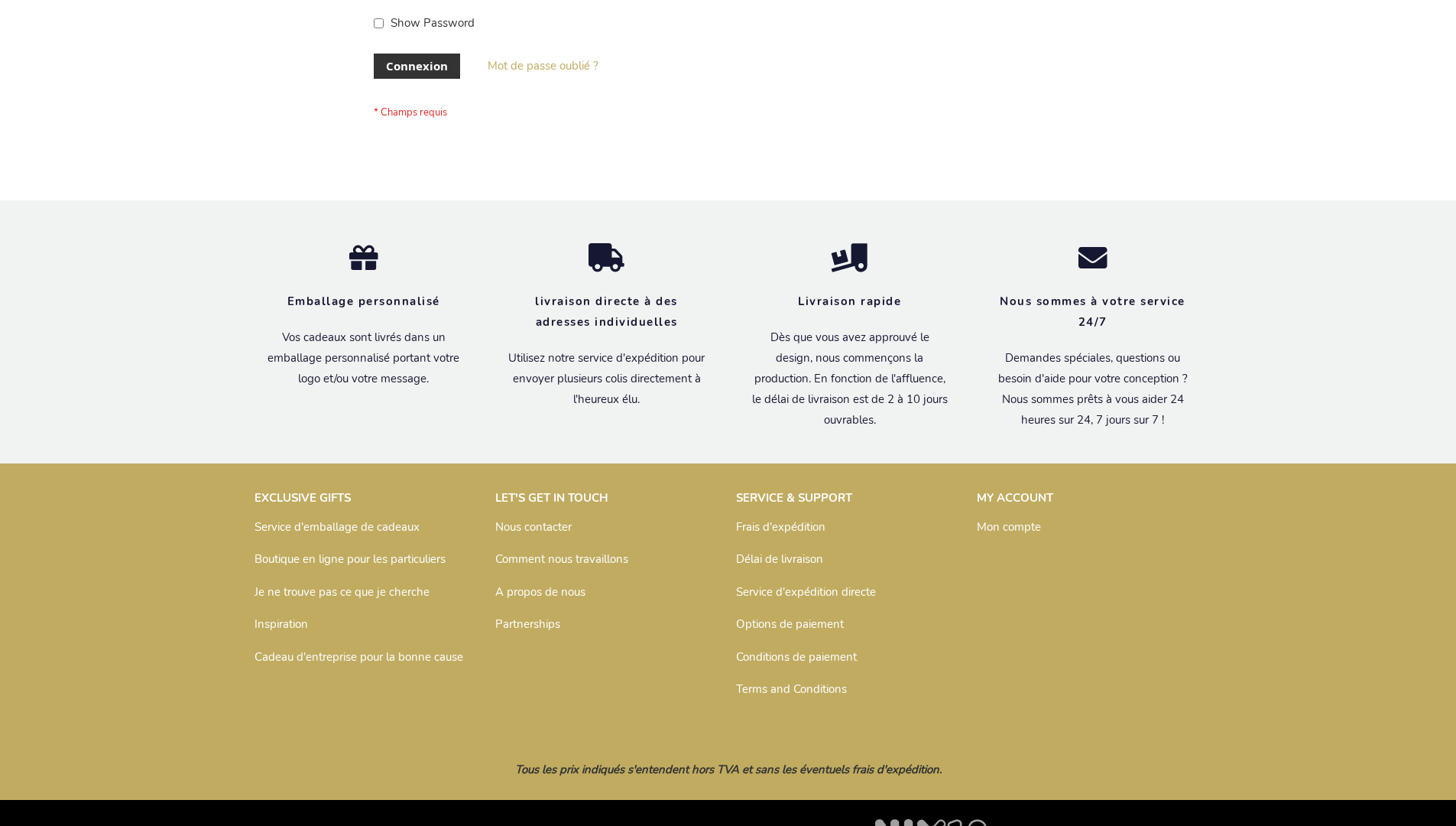
scroll to position [527, 0]
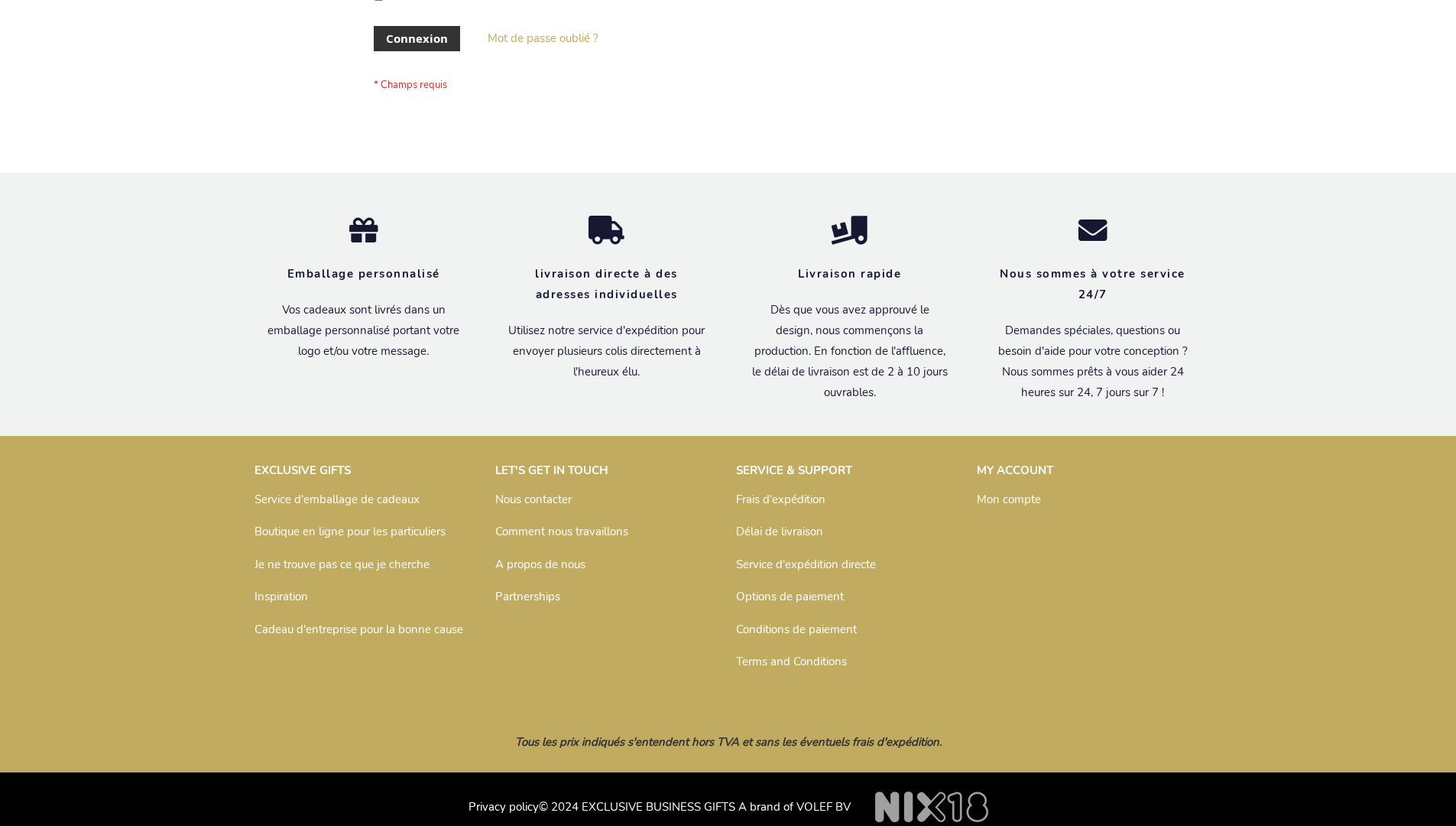
scroll to position [527, 0]
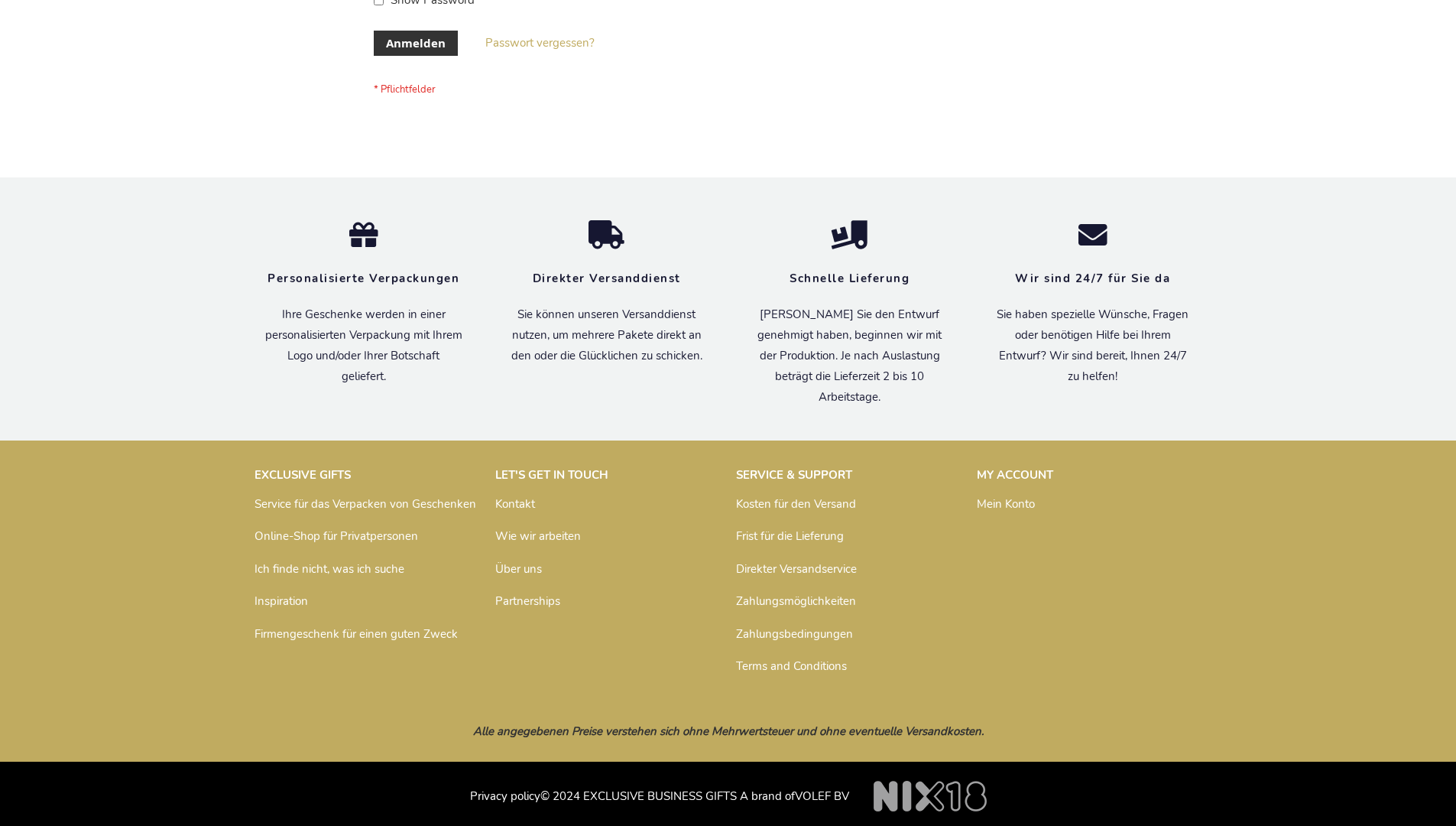
scroll to position [512, 0]
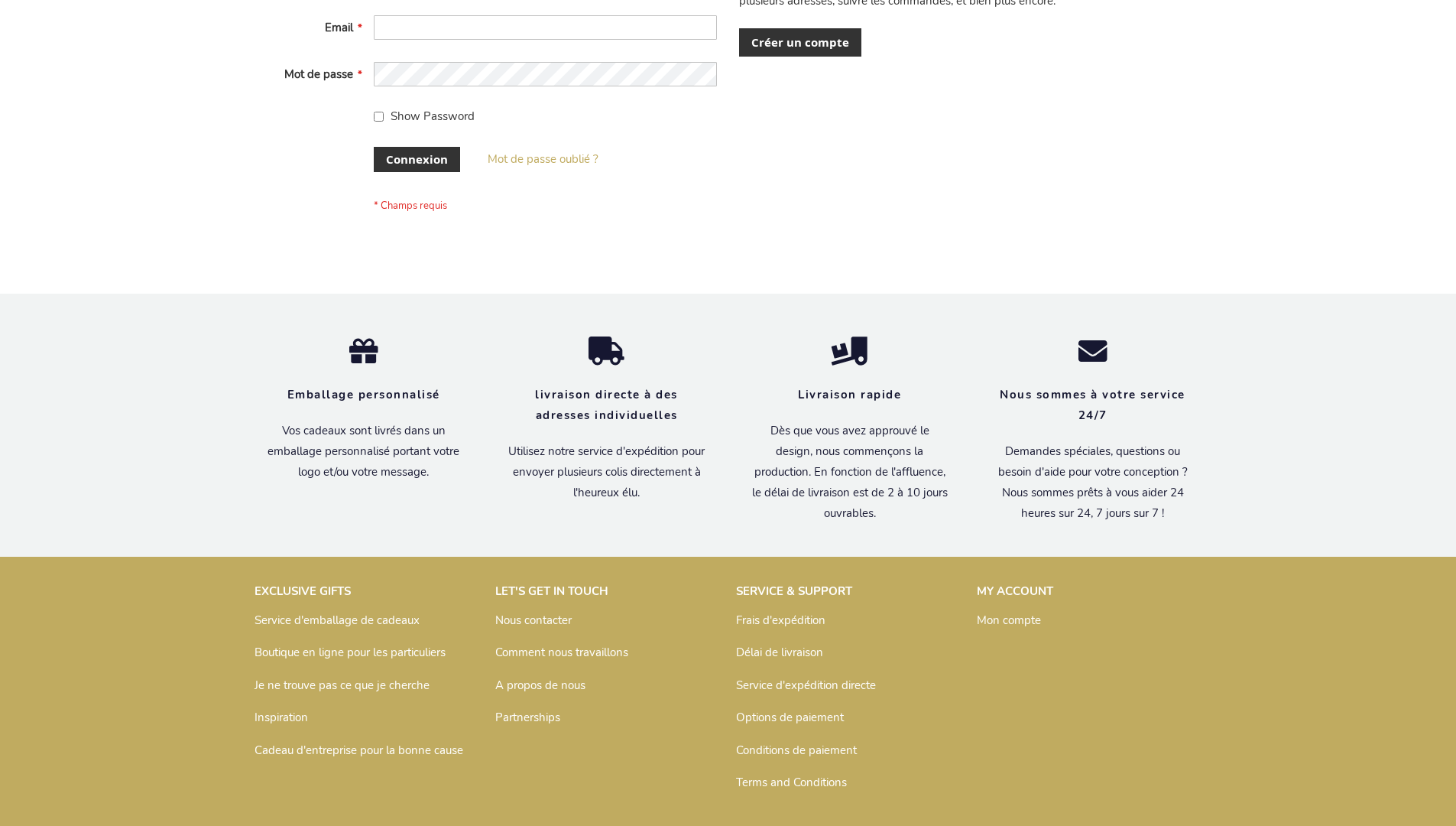
scroll to position [527, 0]
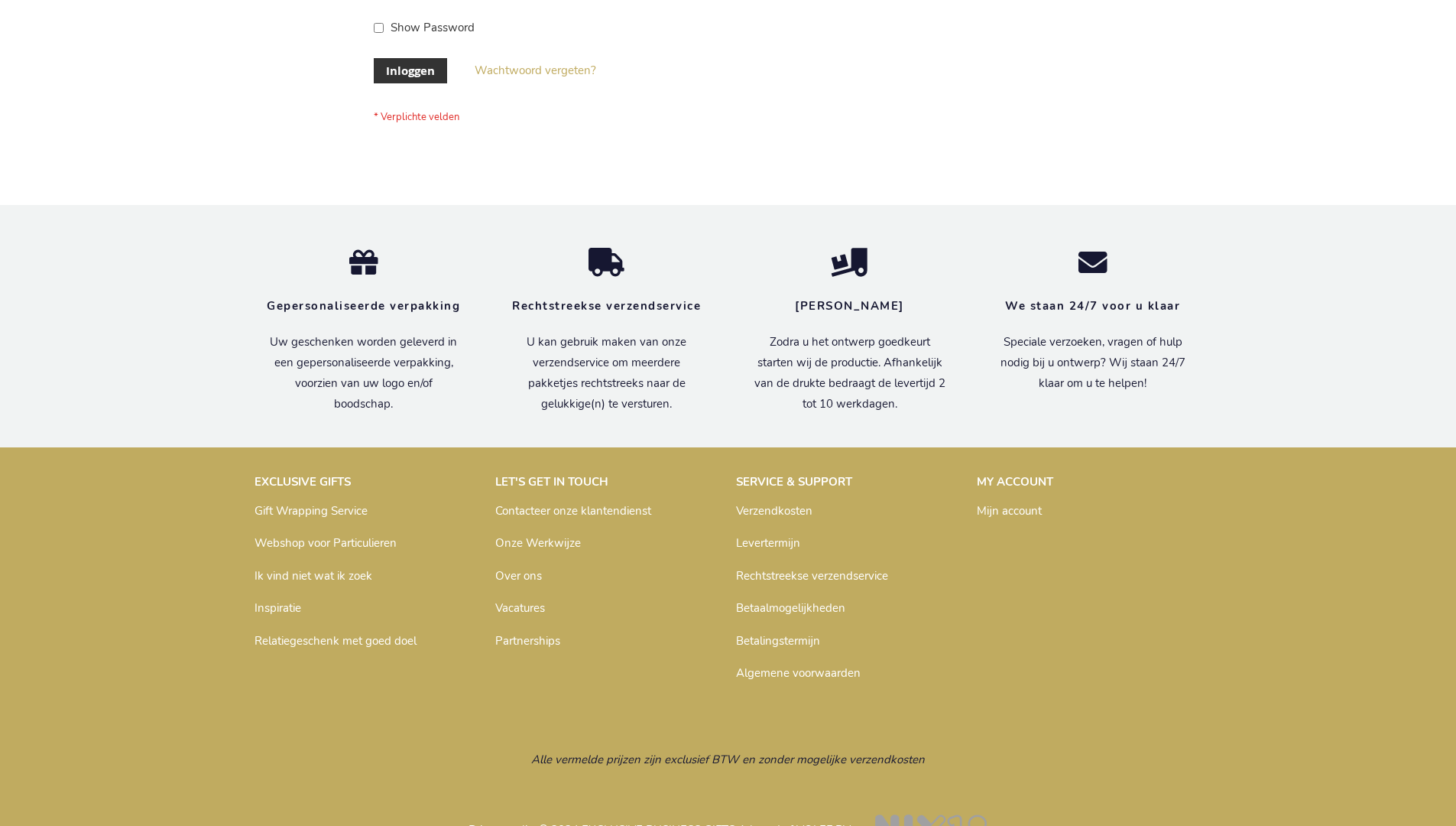
scroll to position [519, 0]
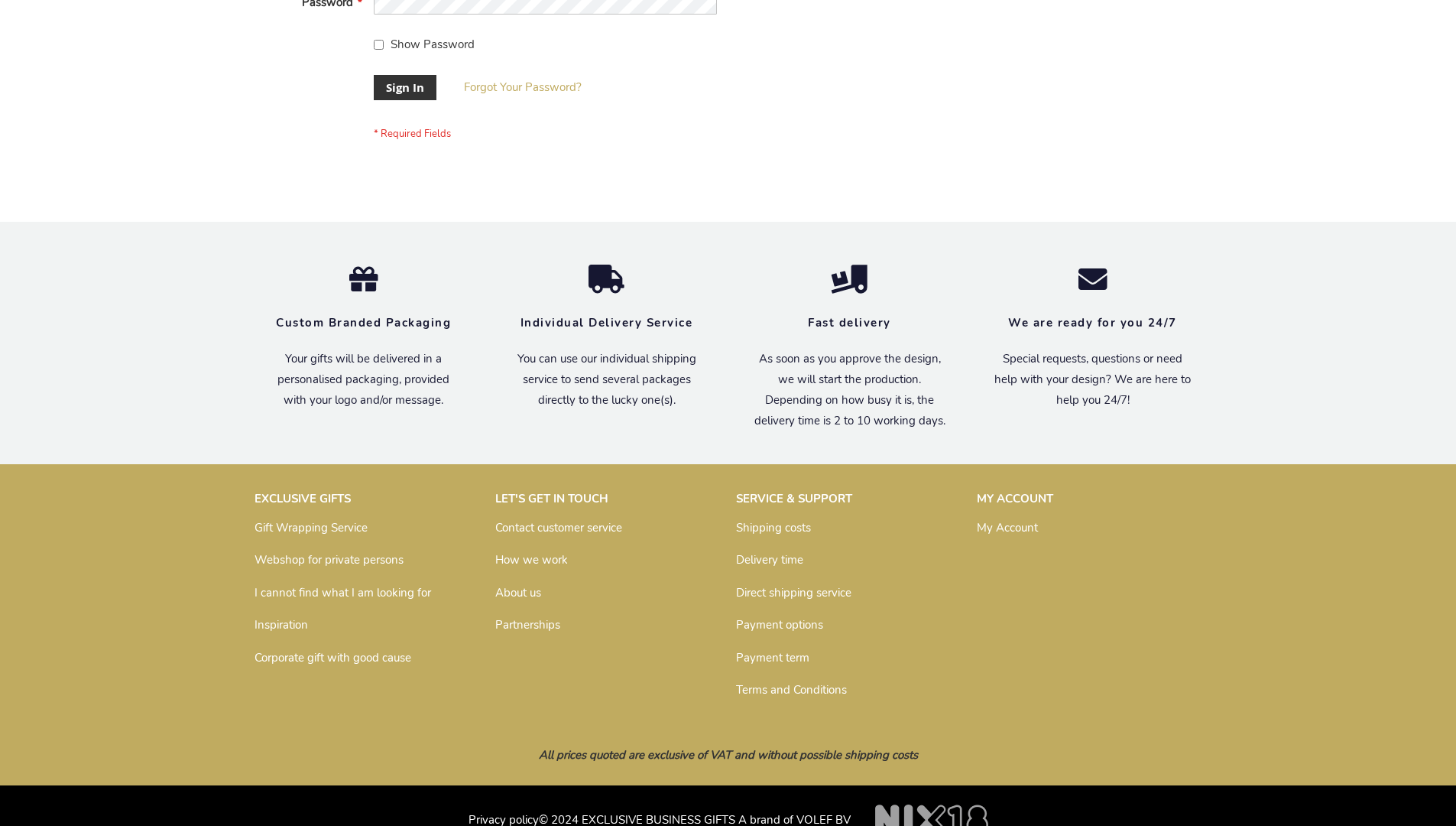
scroll to position [491, 0]
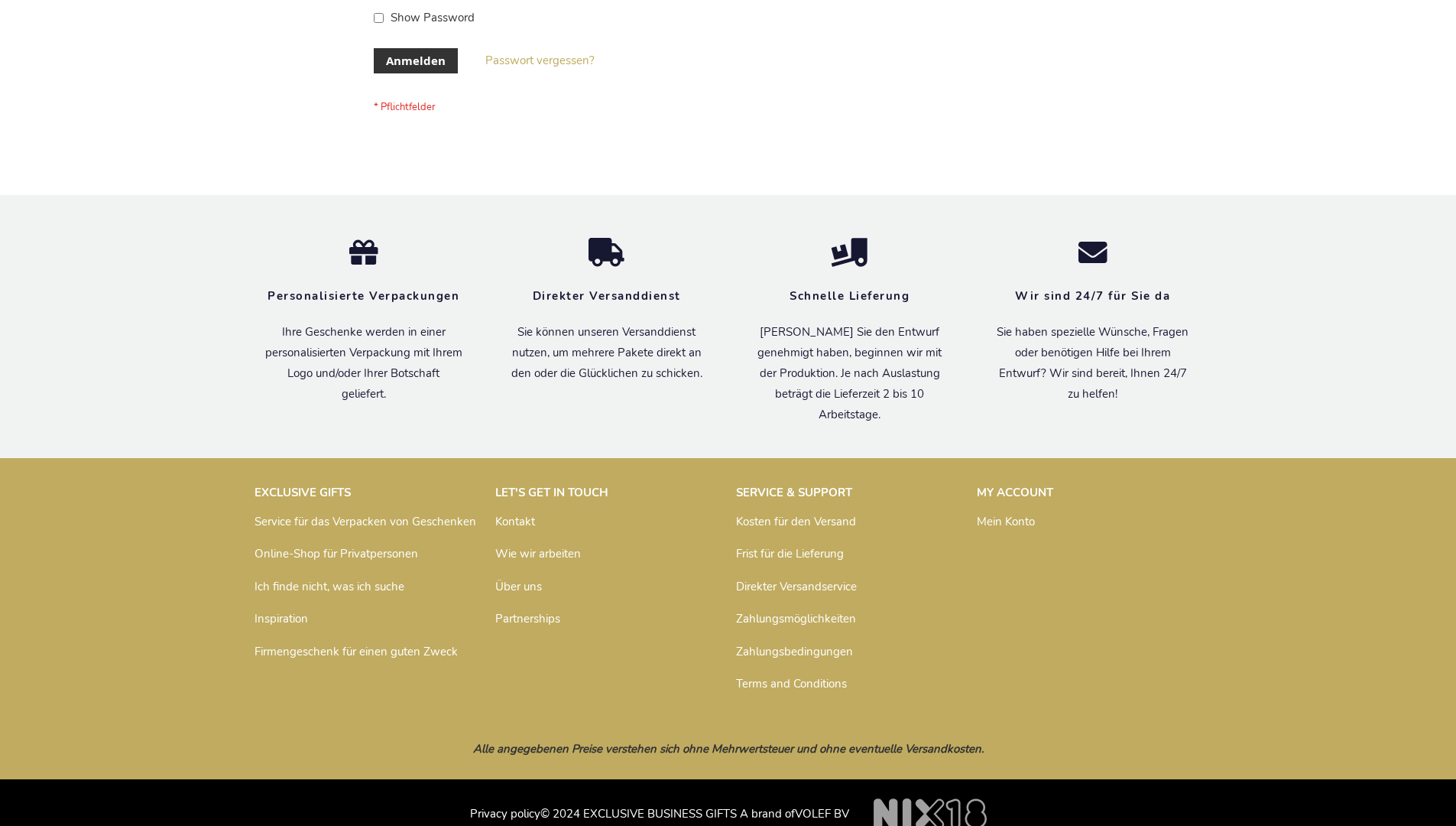
scroll to position [512, 0]
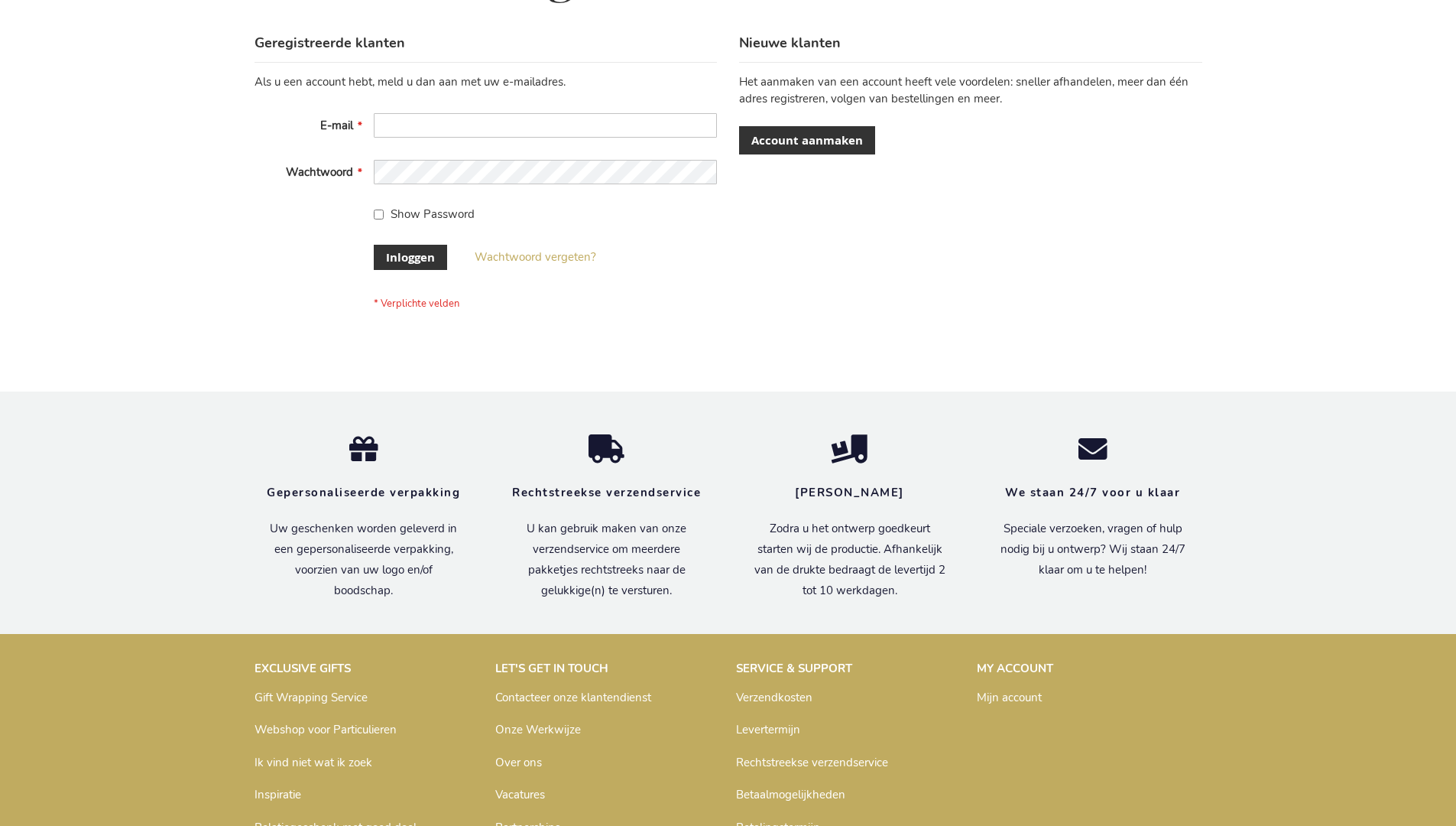
scroll to position [519, 0]
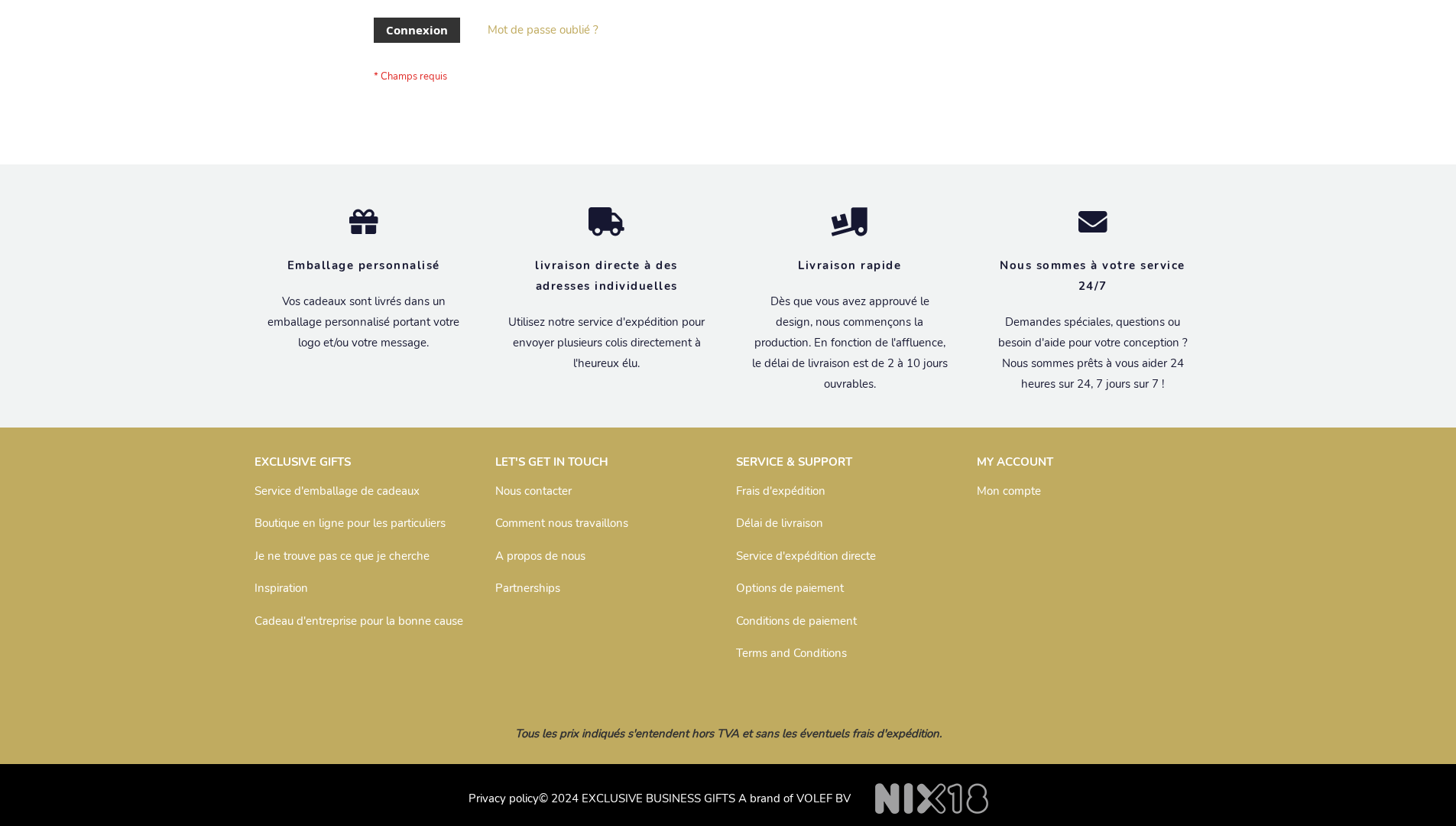
scroll to position [527, 0]
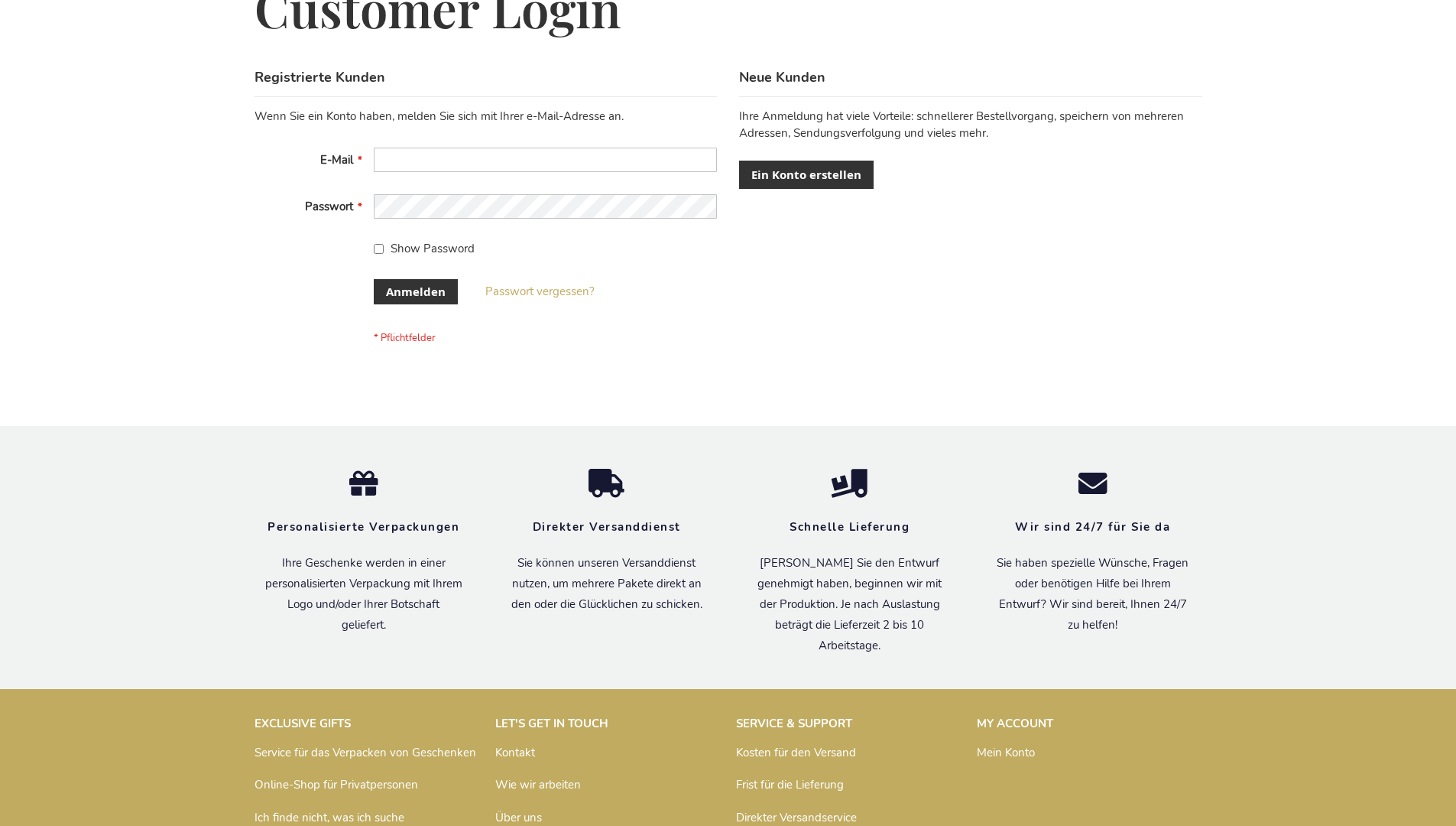
scroll to position [512, 0]
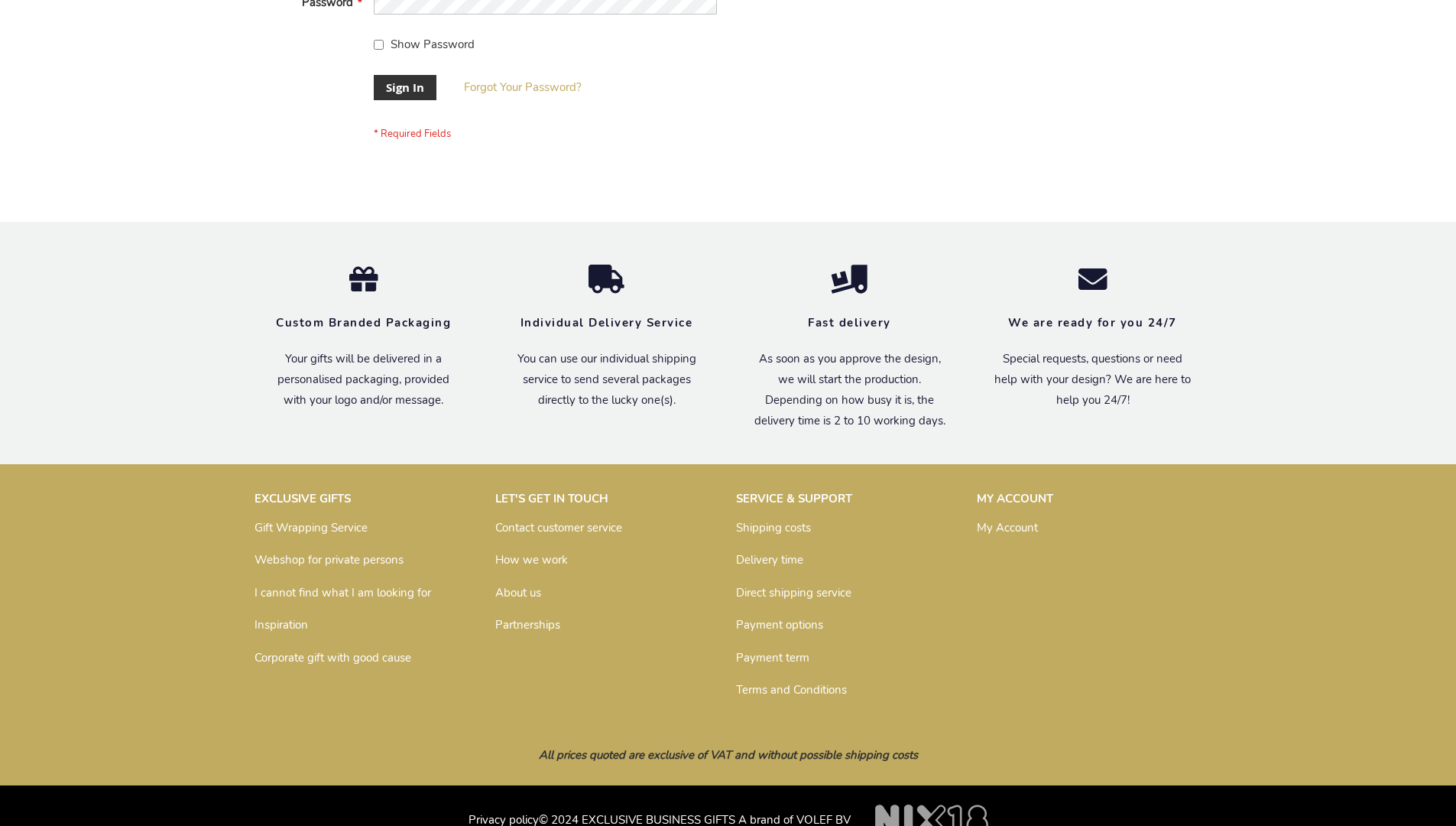
scroll to position [491, 0]
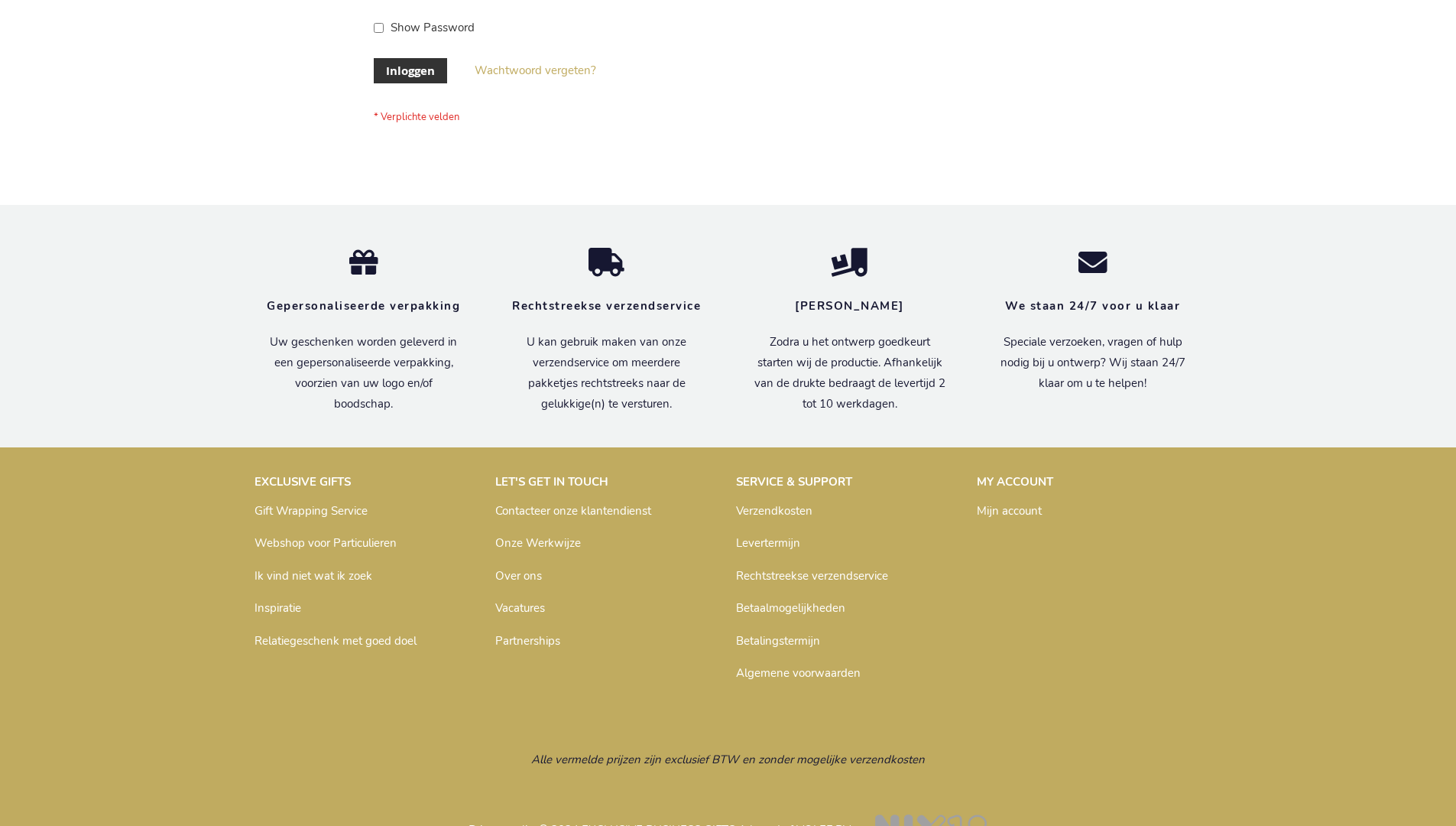
scroll to position [519, 0]
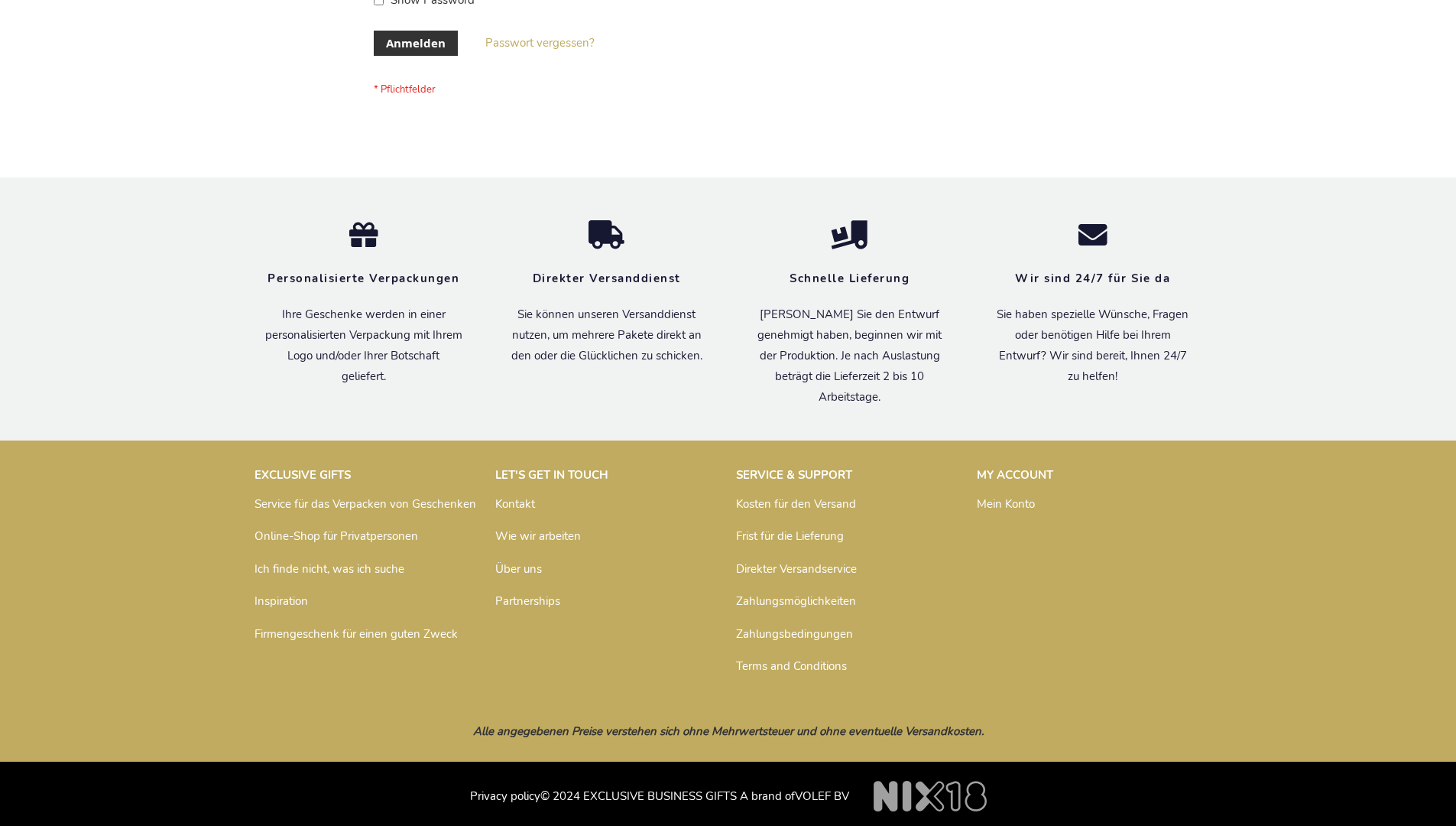
scroll to position [512, 0]
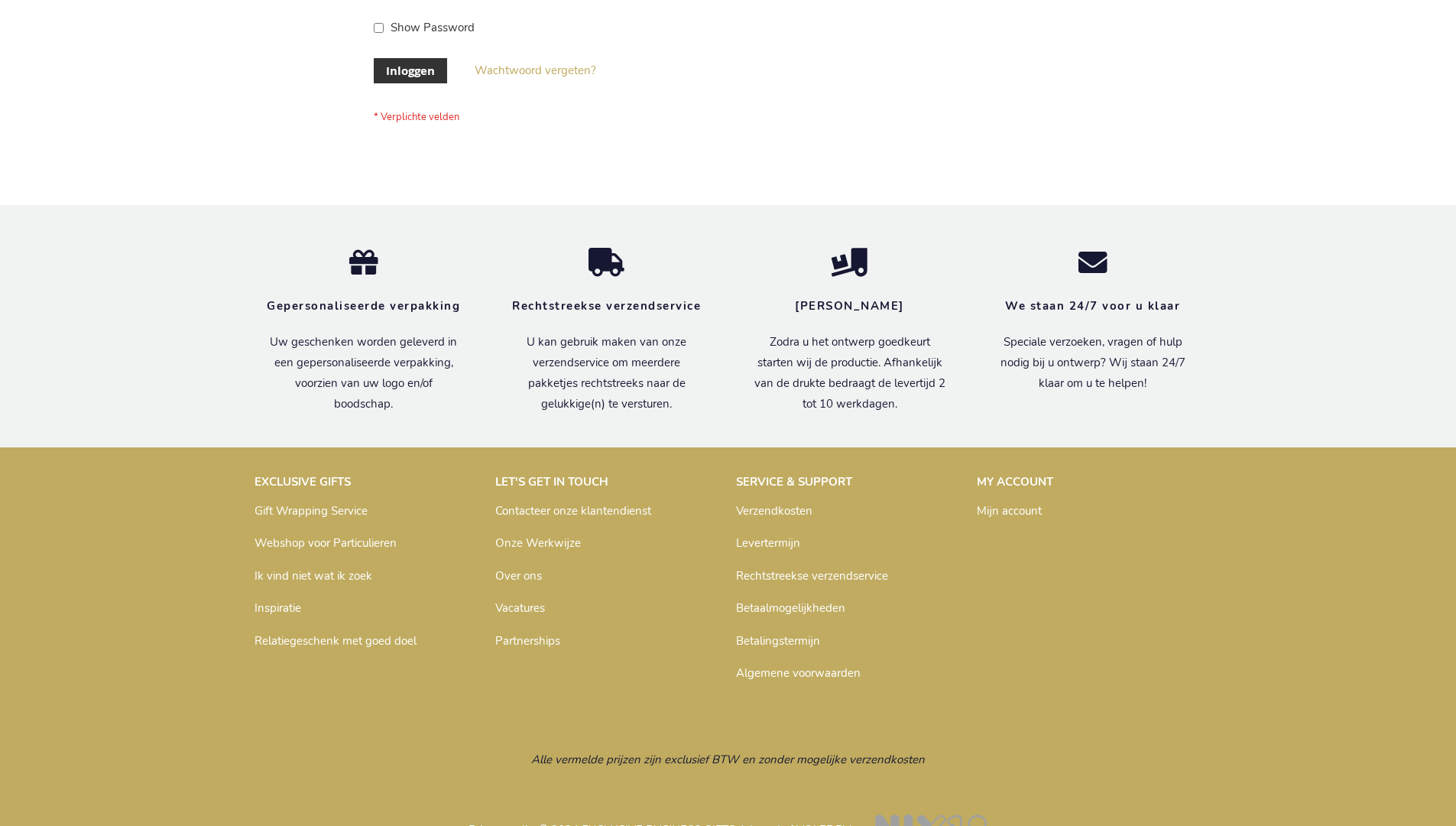
scroll to position [519, 0]
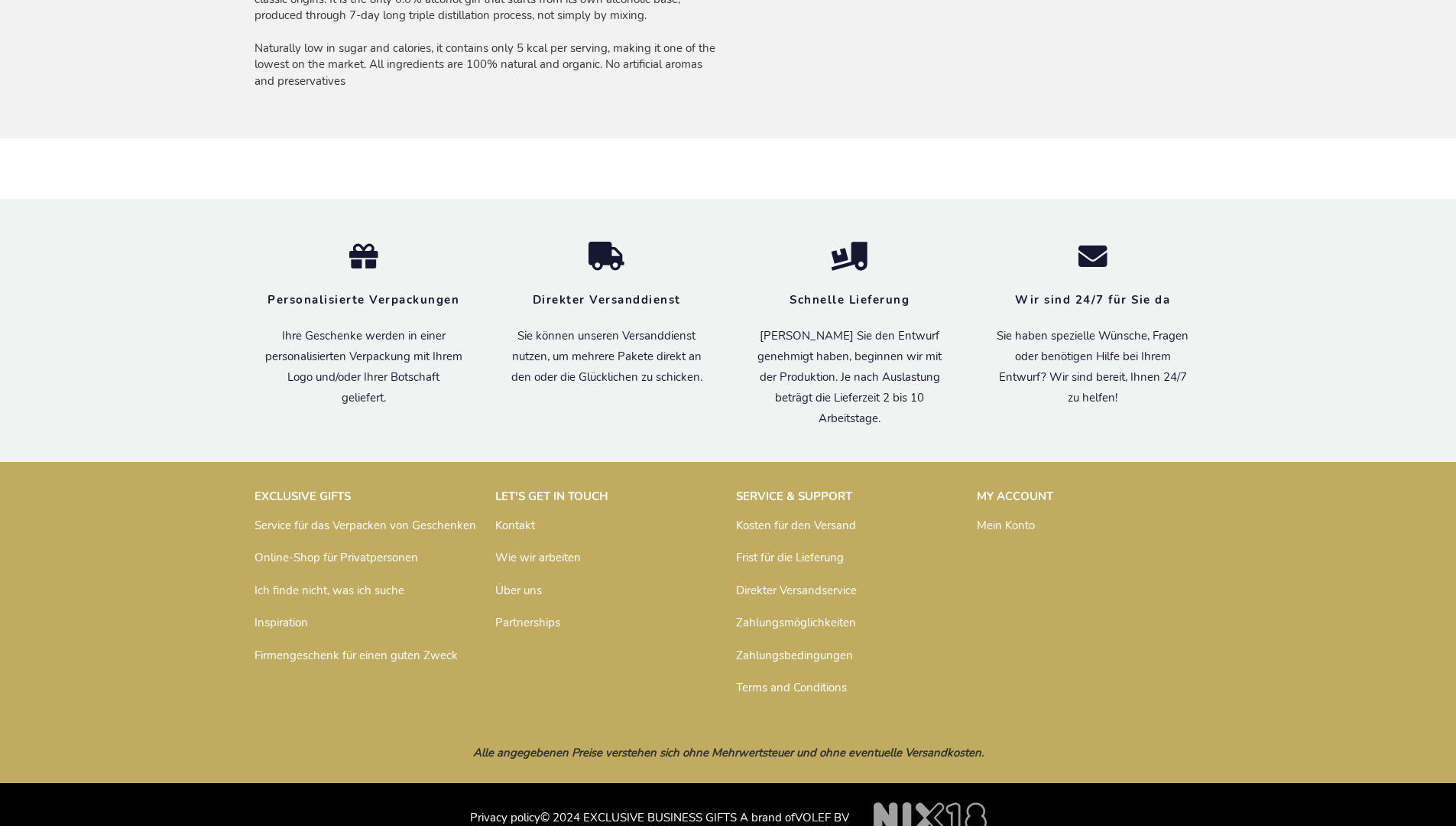
scroll to position [1175, 0]
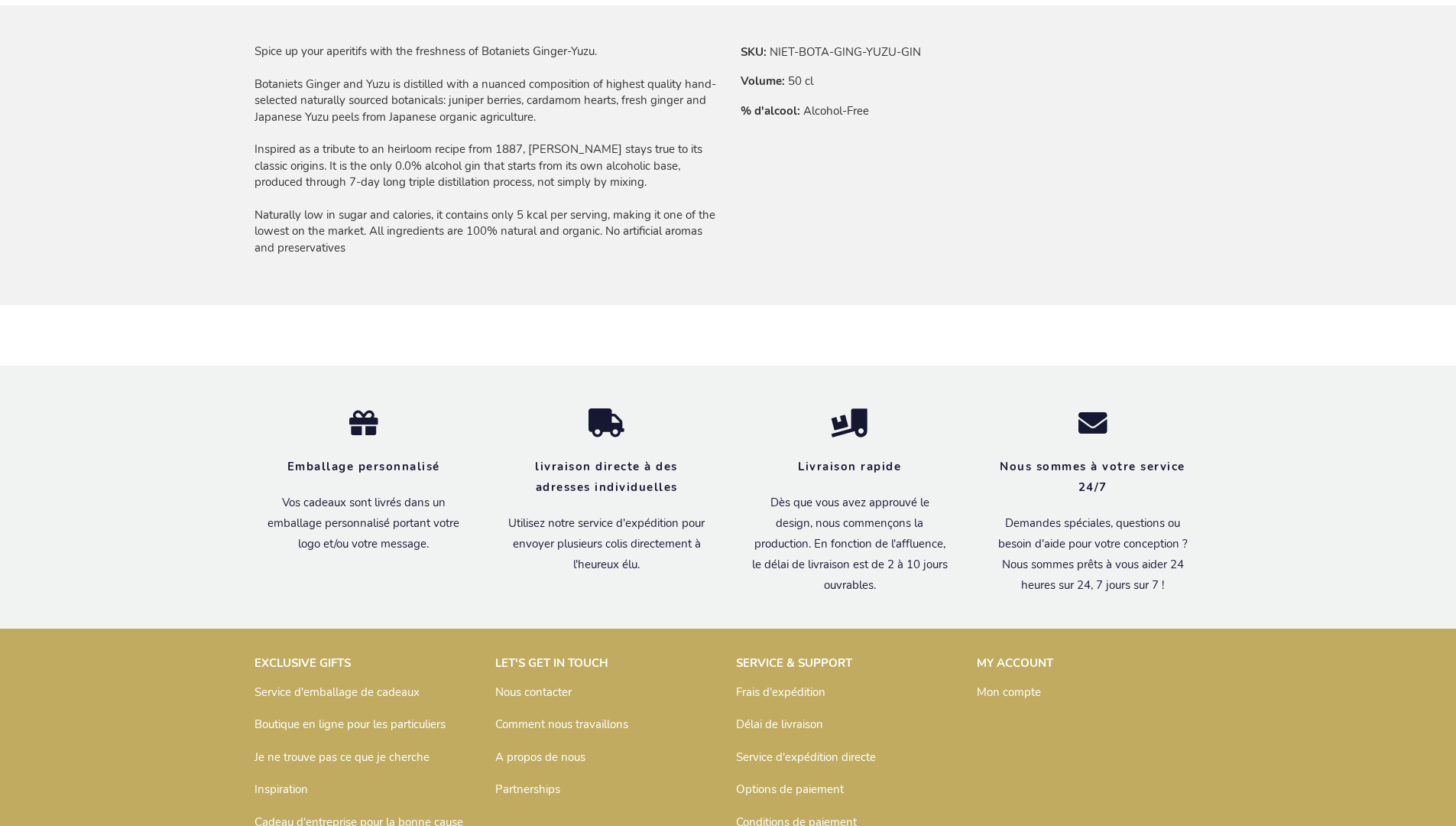
scroll to position [1191, 0]
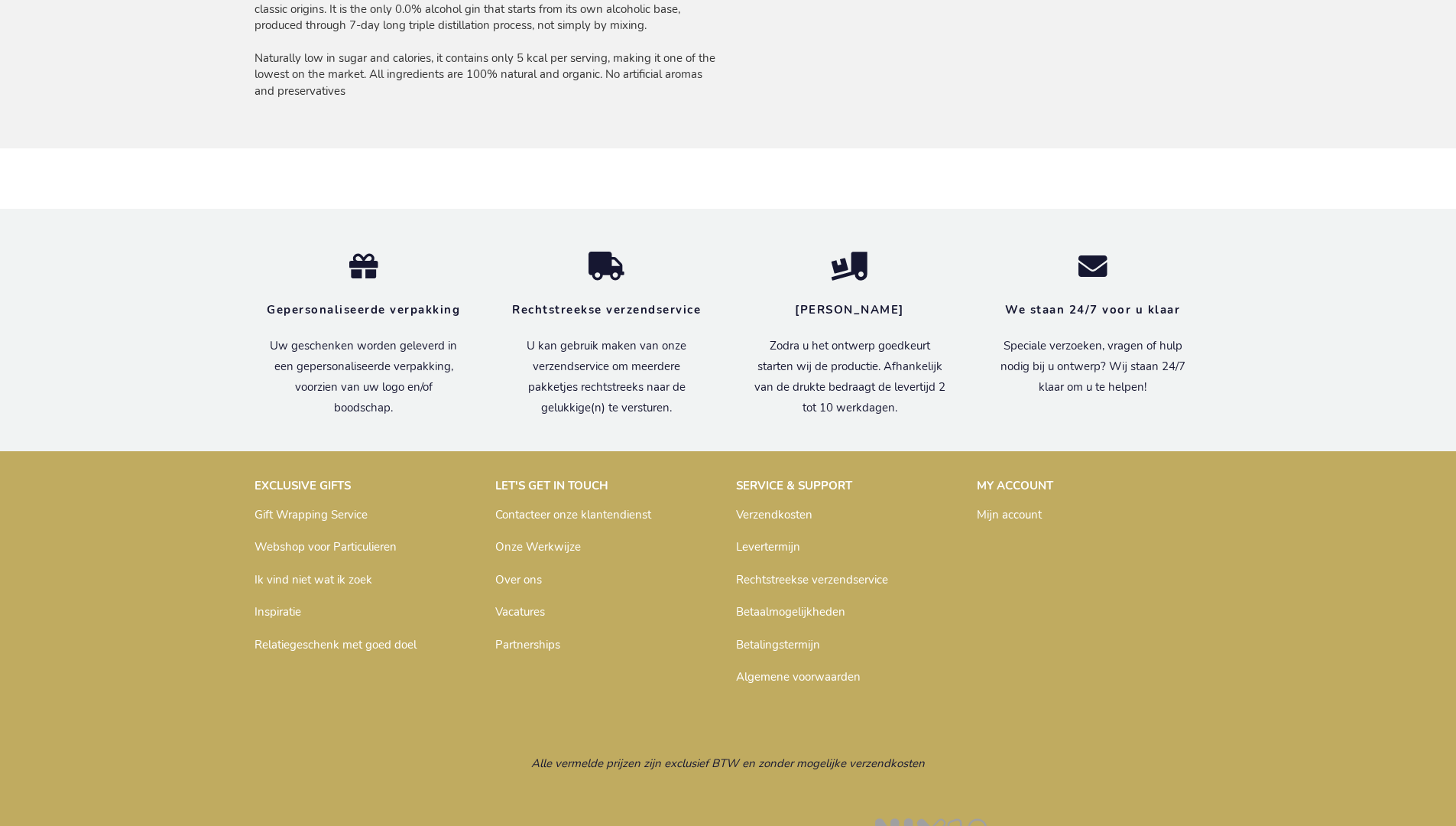
scroll to position [1182, 0]
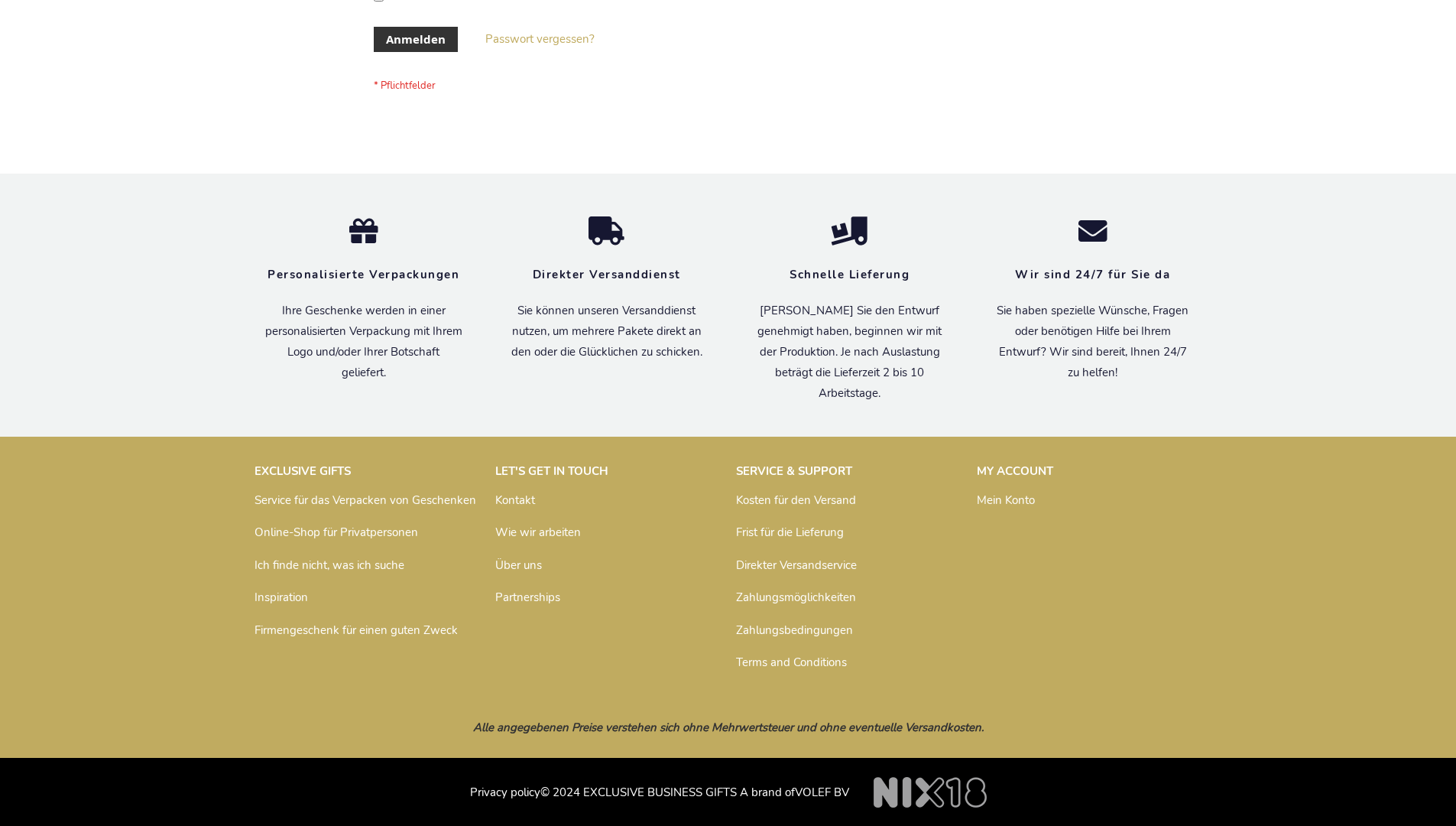
scroll to position [512, 0]
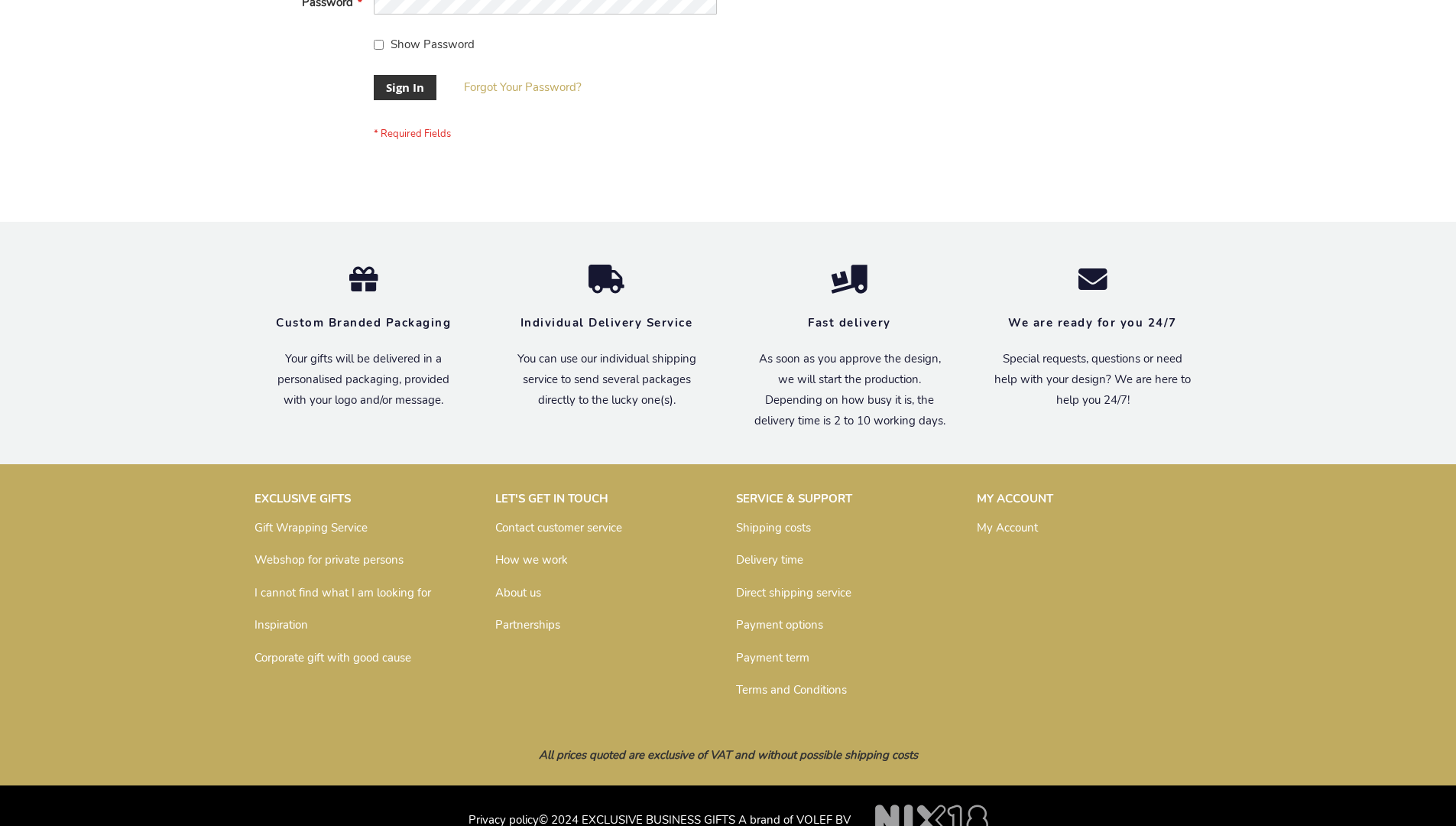
scroll to position [491, 0]
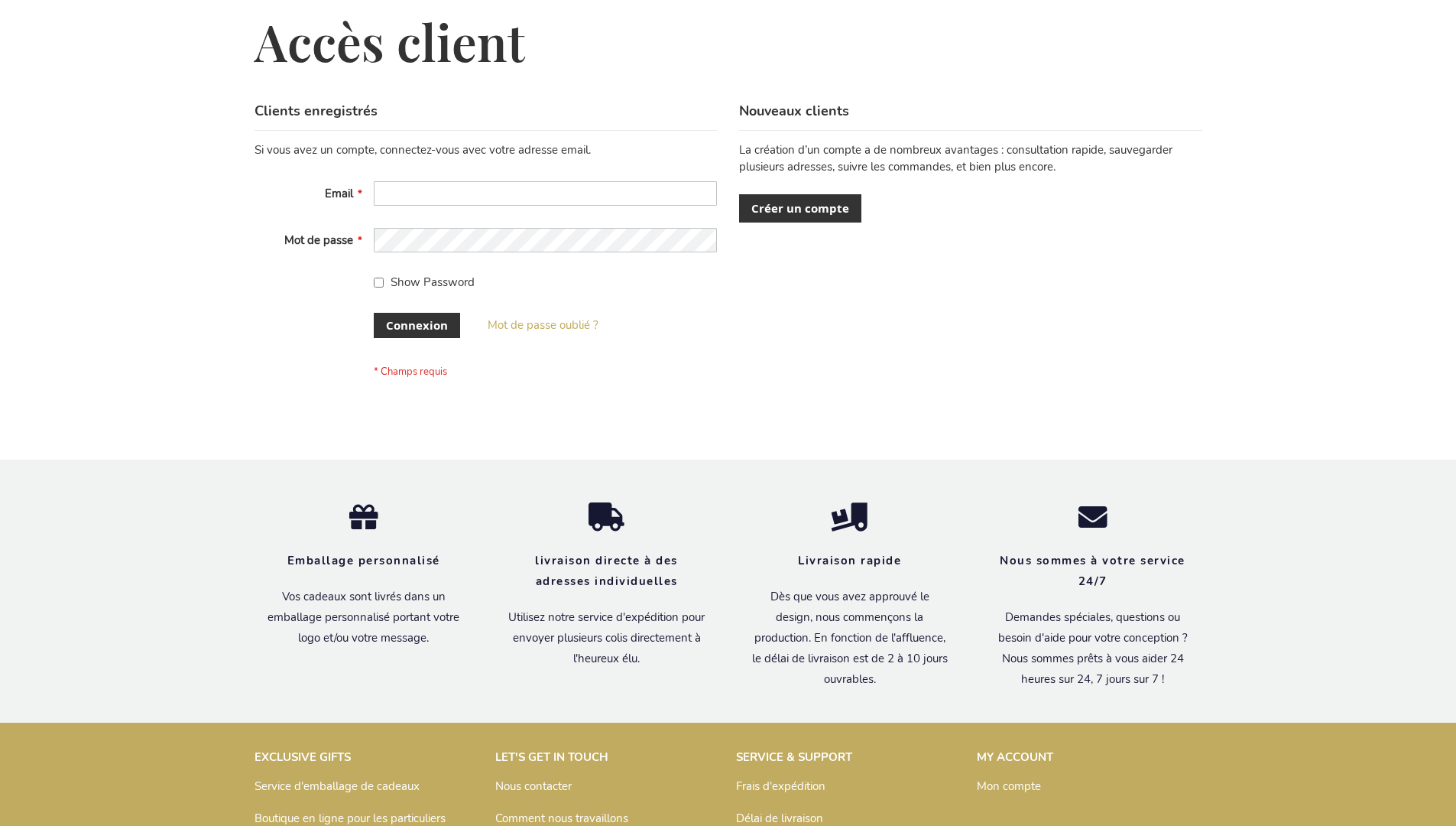
scroll to position [527, 0]
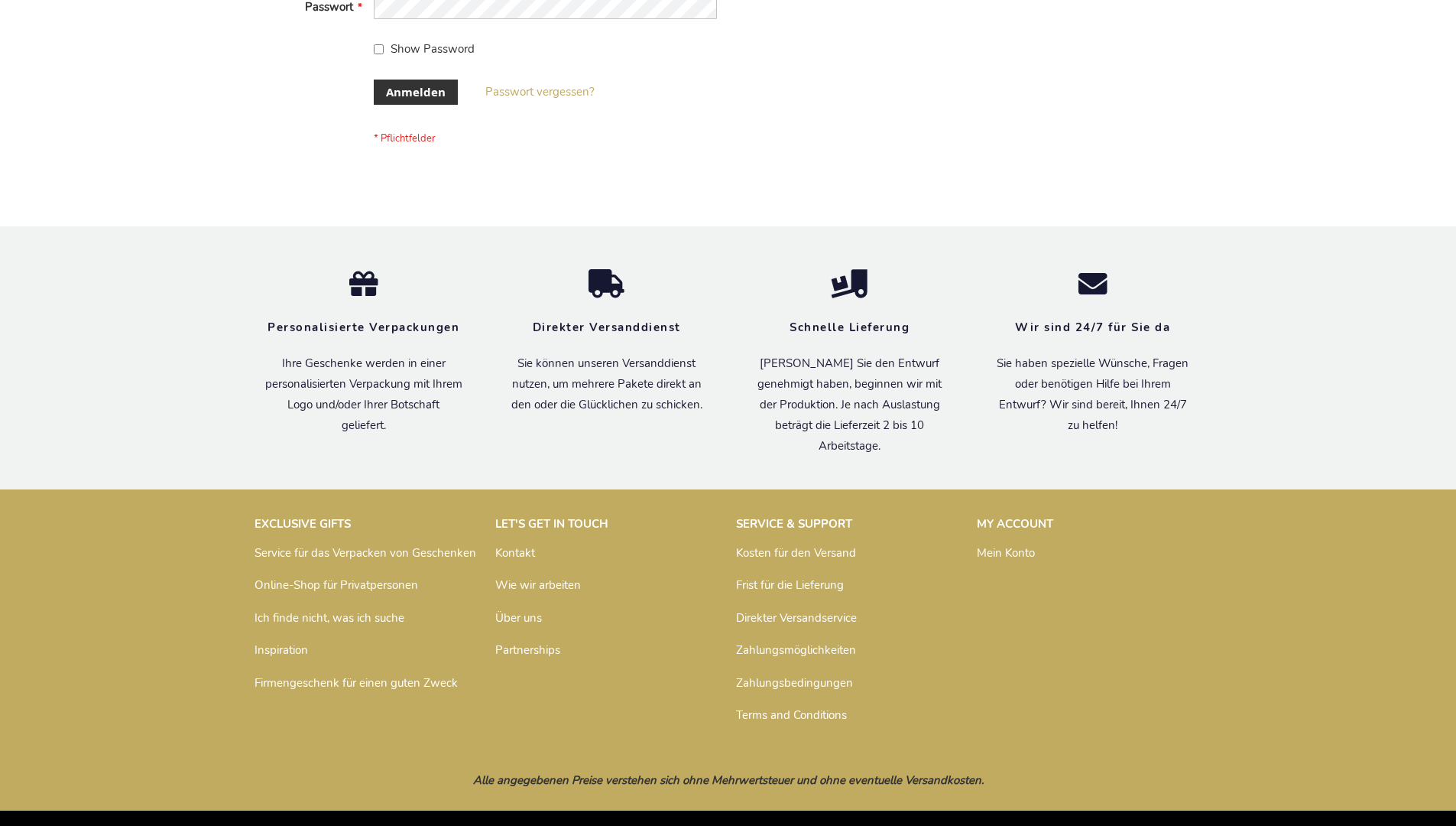
scroll to position [512, 0]
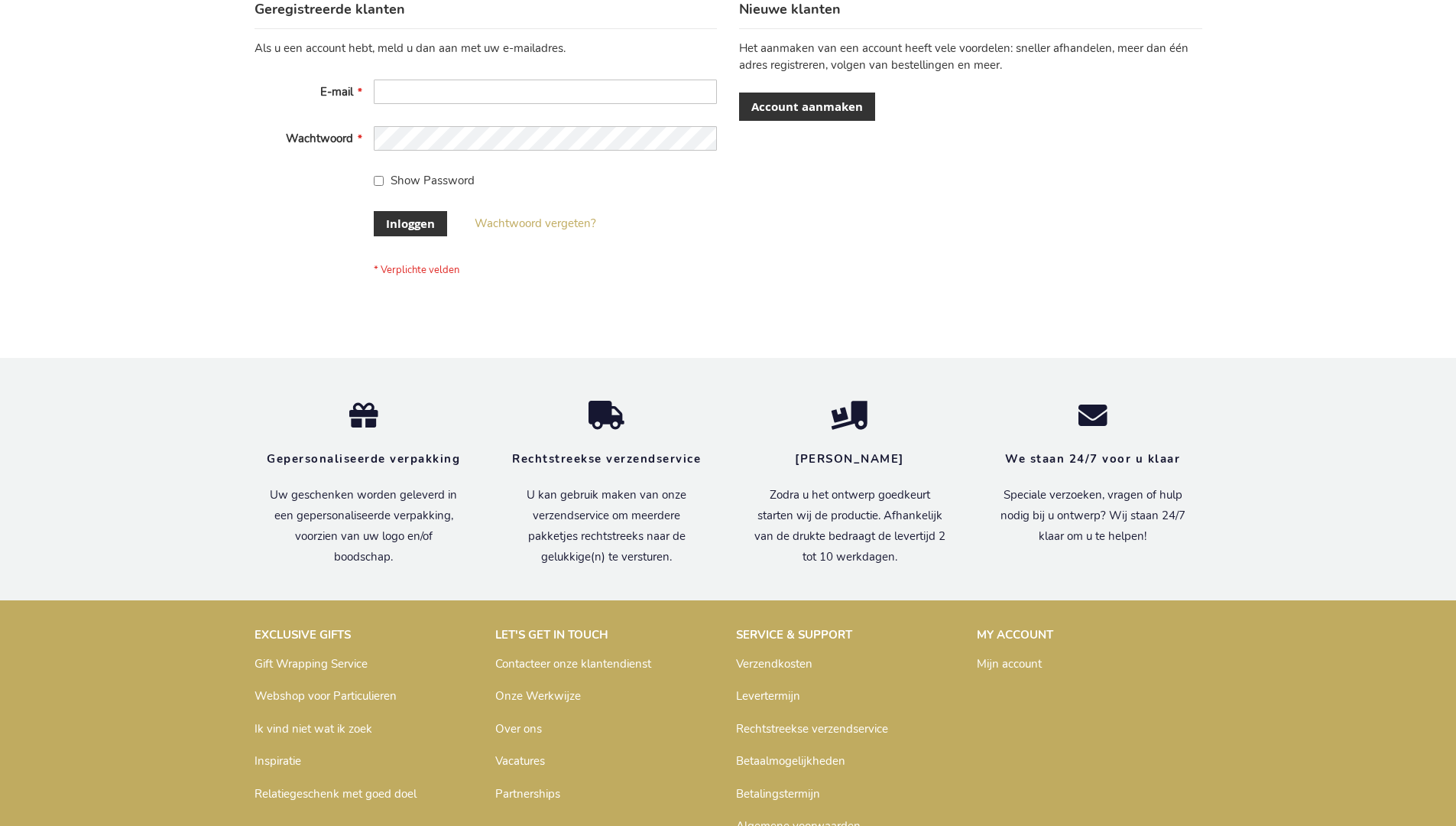
scroll to position [519, 0]
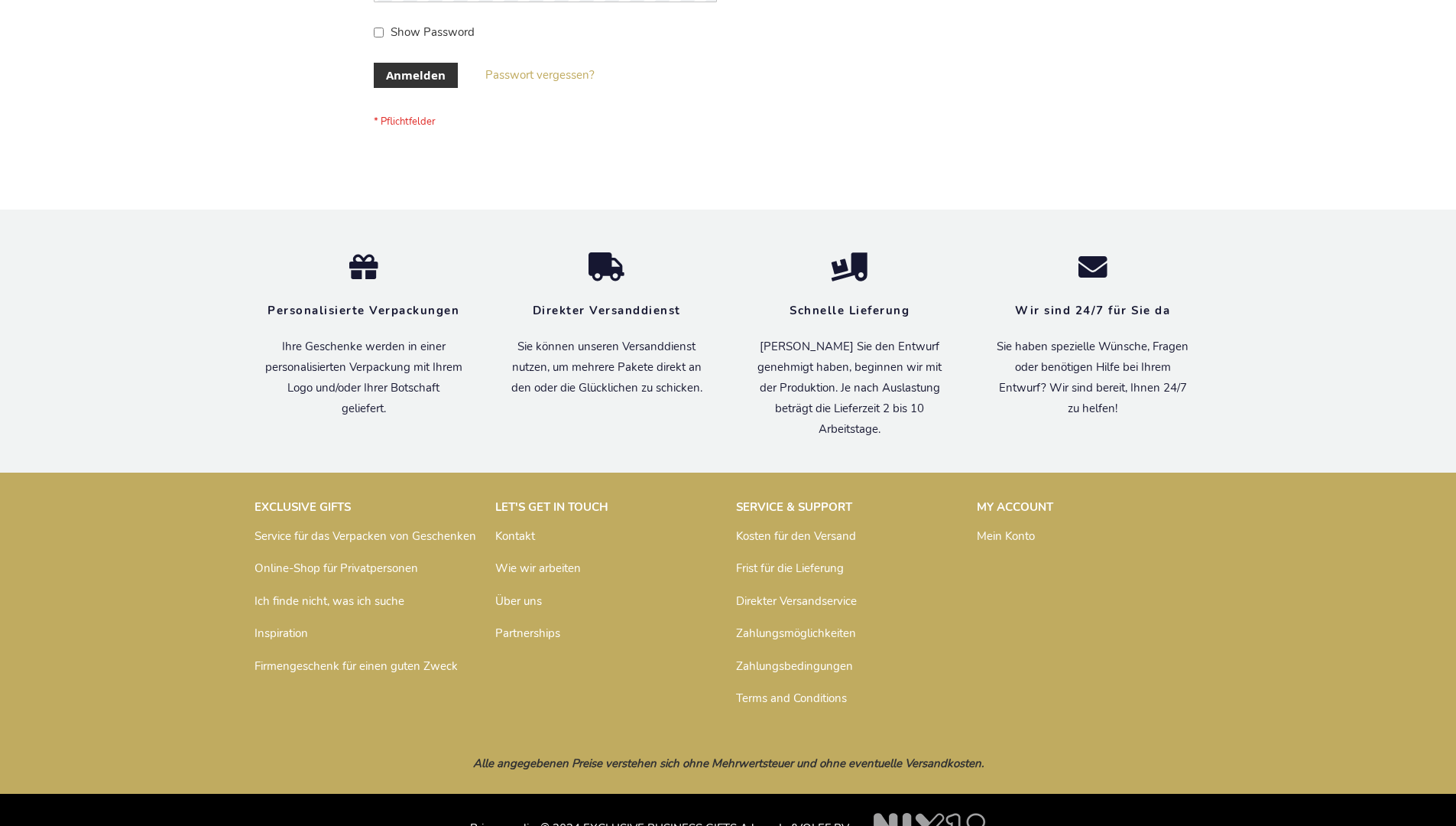
scroll to position [512, 0]
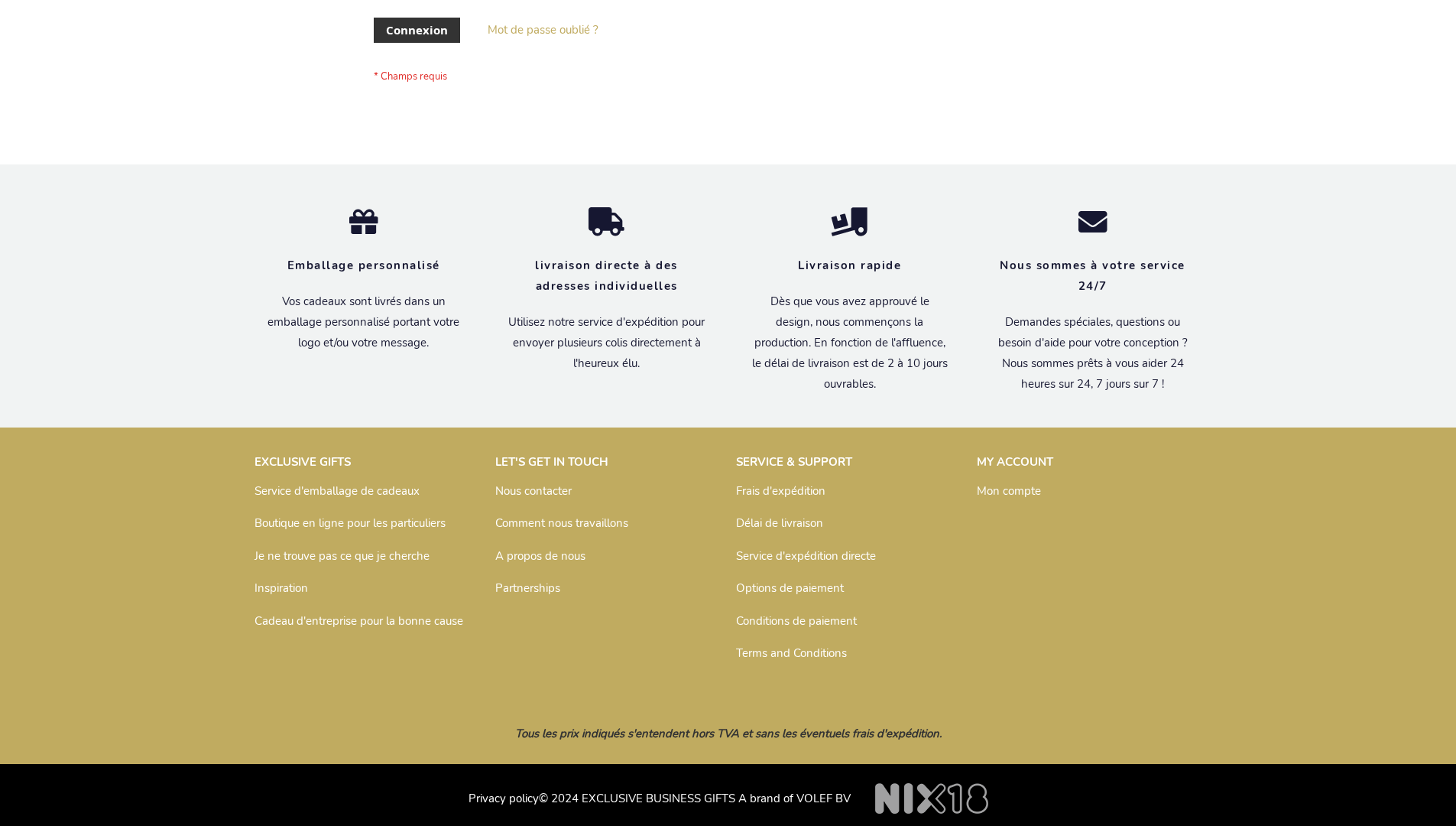
scroll to position [527, 0]
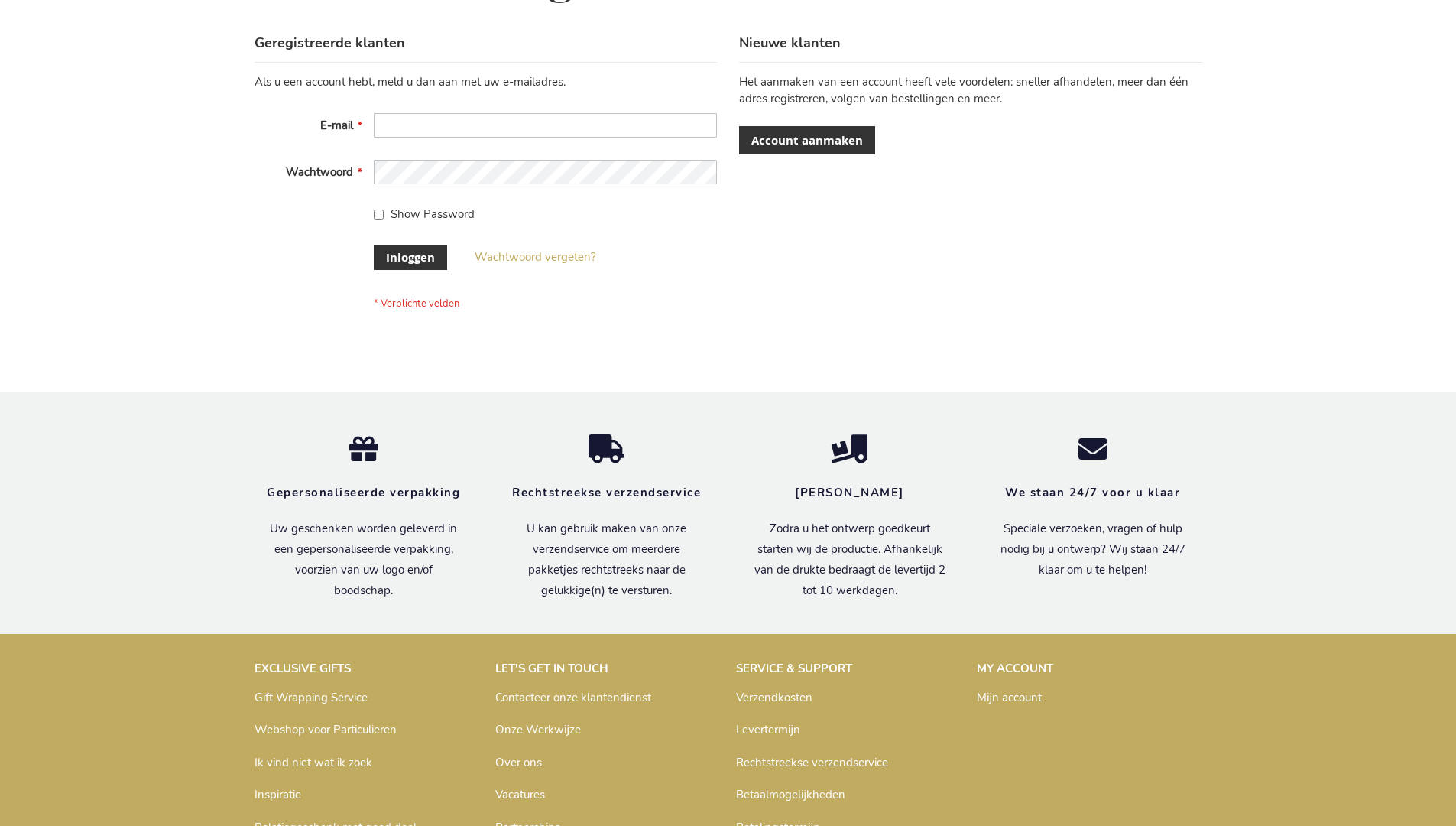
scroll to position [519, 0]
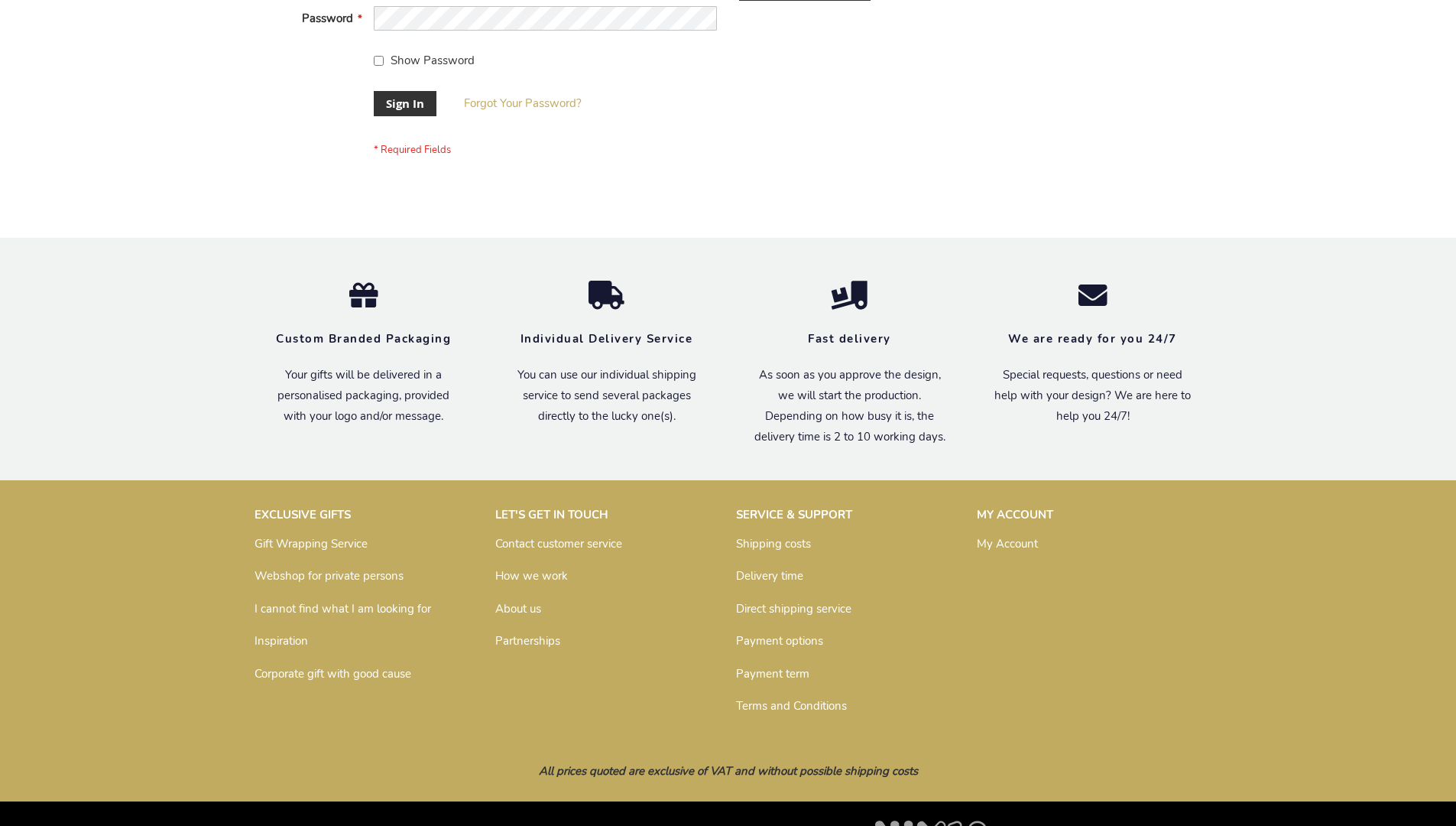
scroll to position [491, 0]
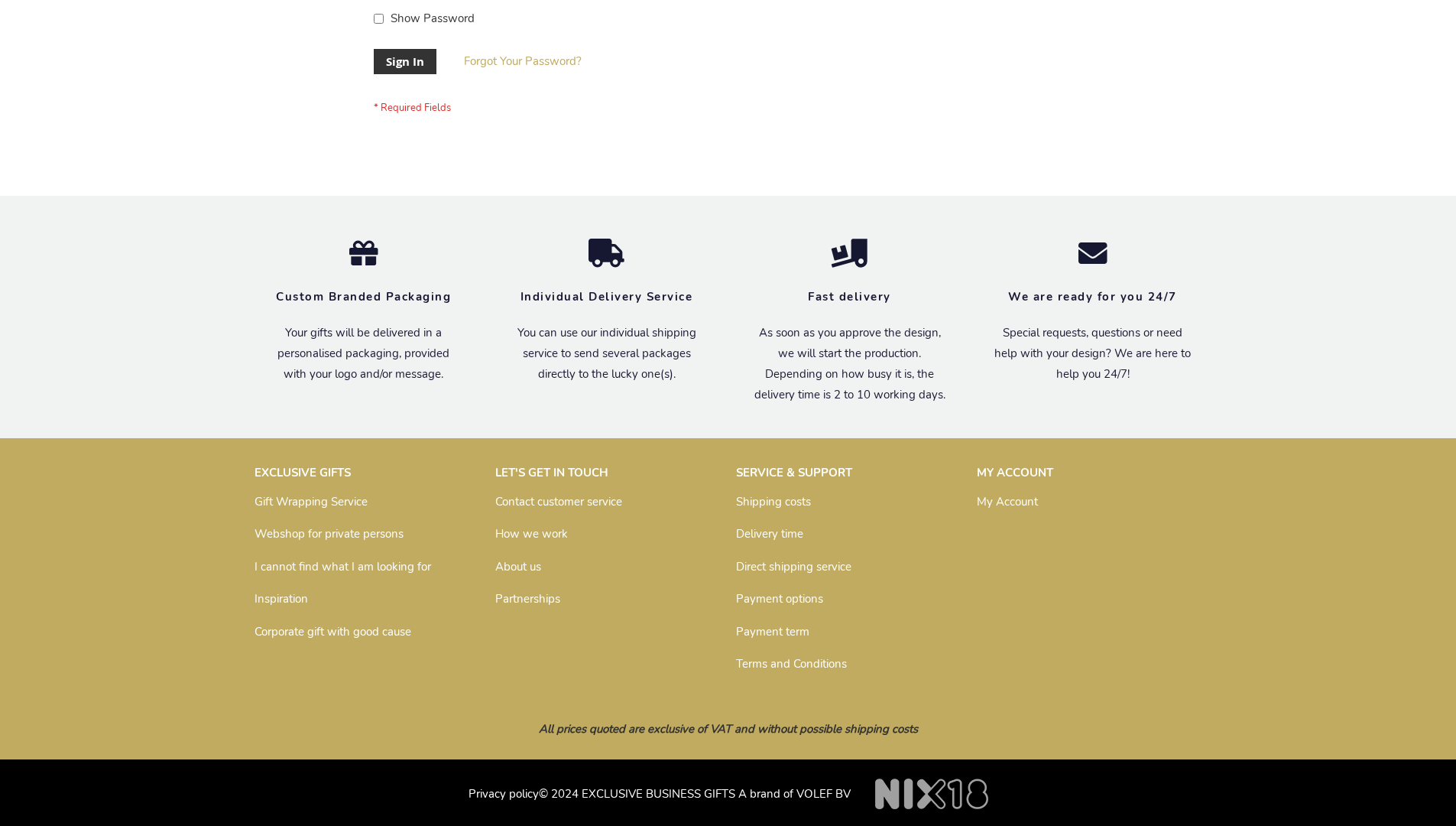
scroll to position [491, 0]
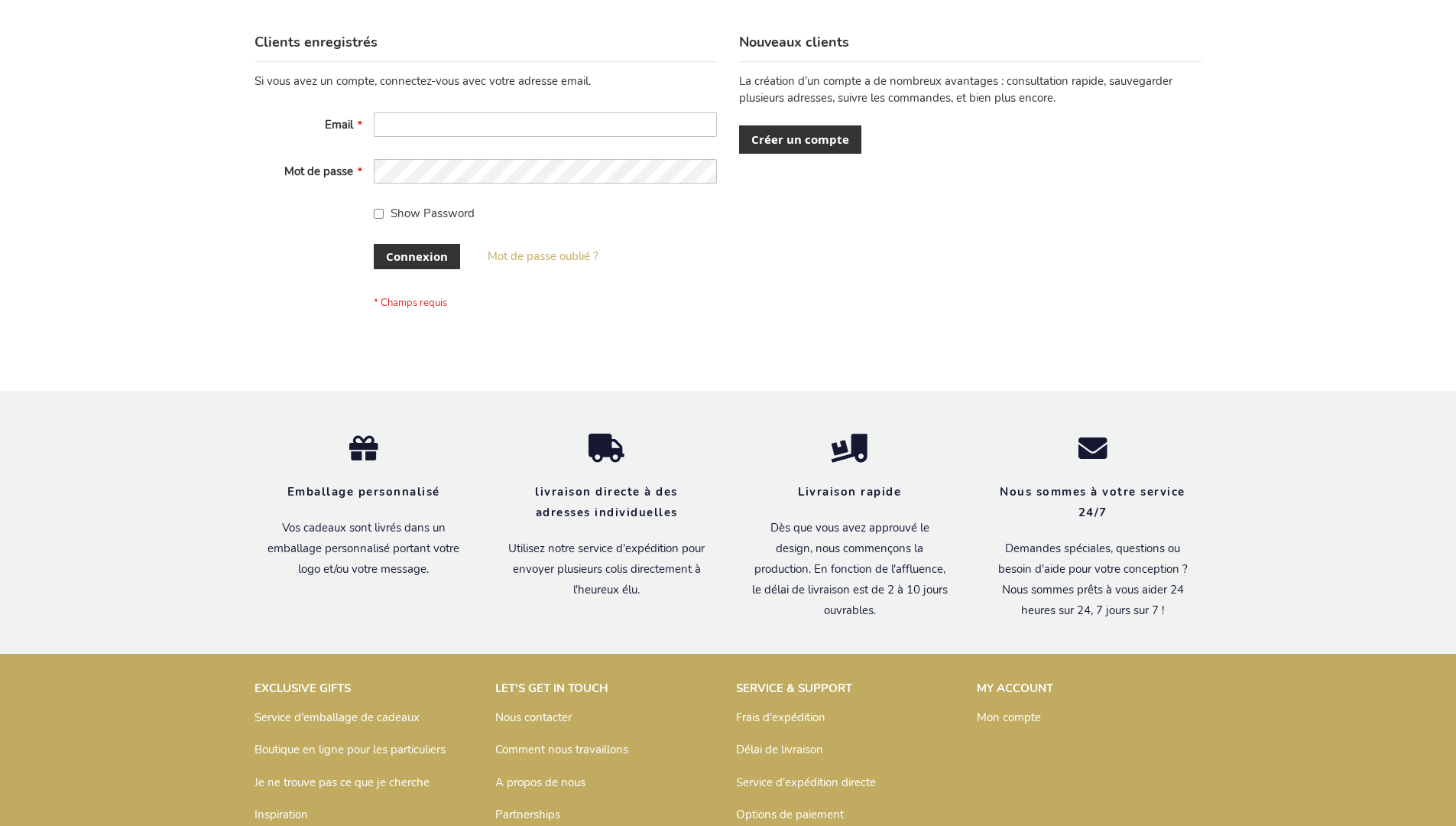
scroll to position [527, 0]
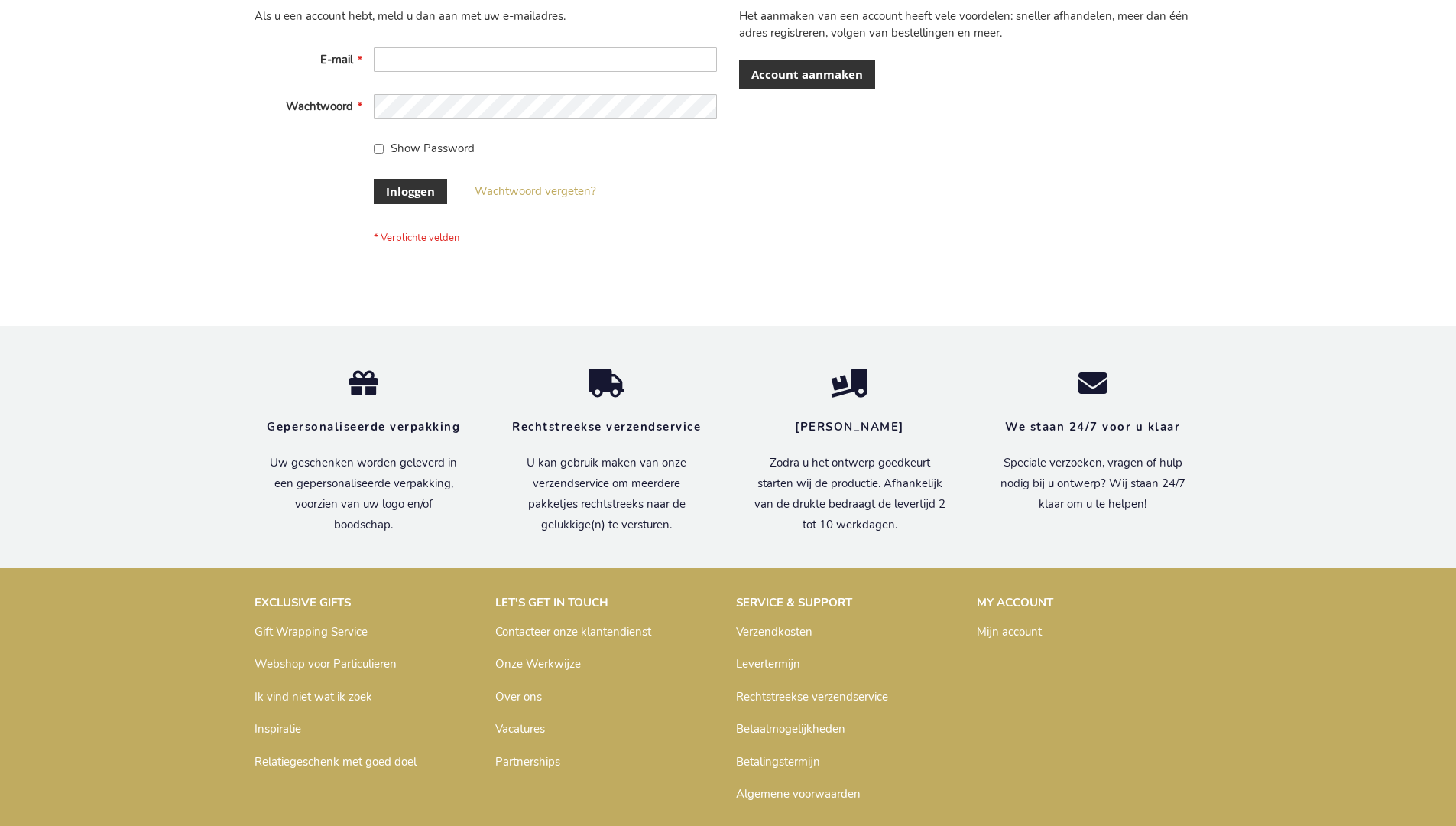
scroll to position [519, 0]
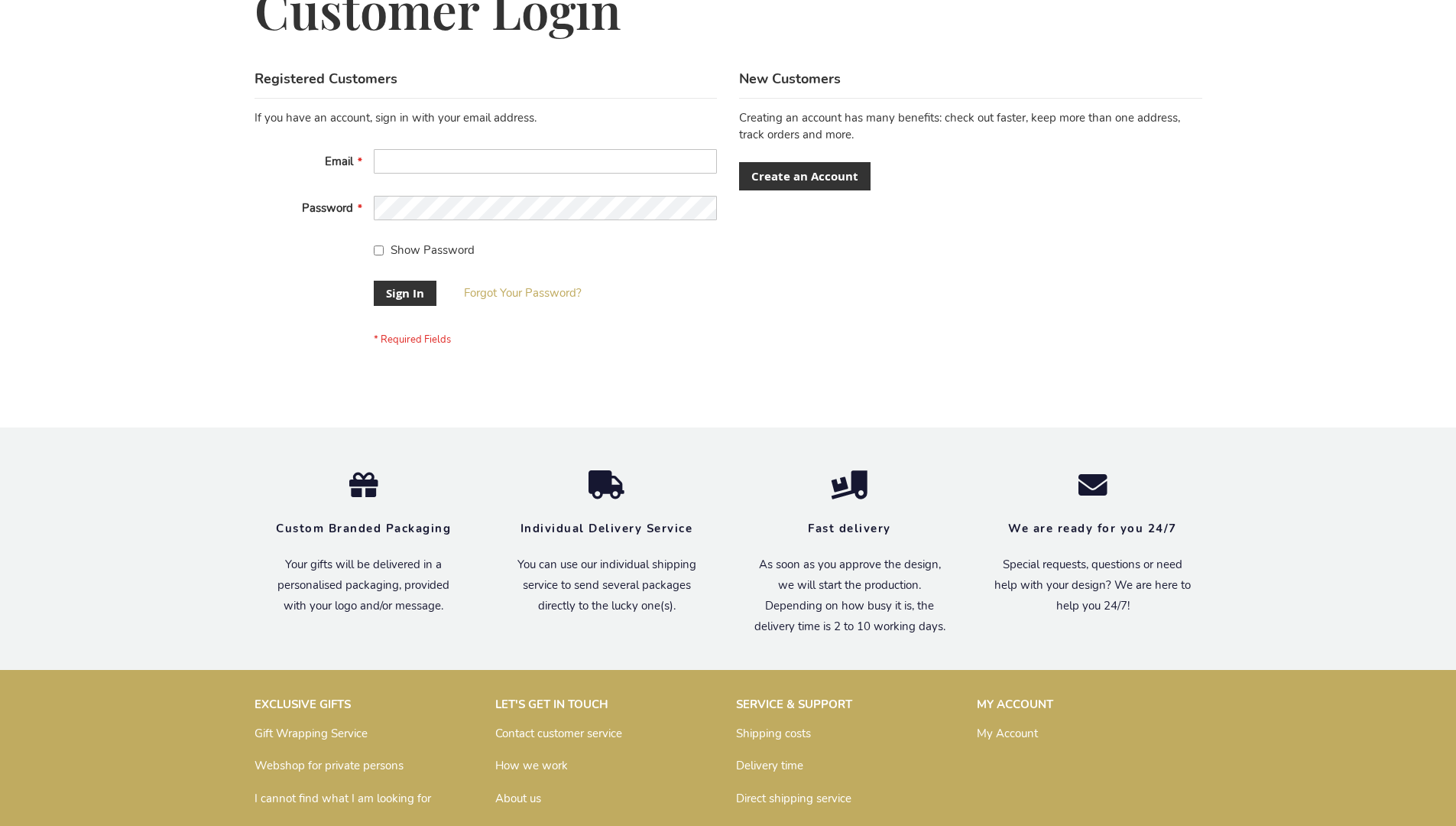
scroll to position [491, 0]
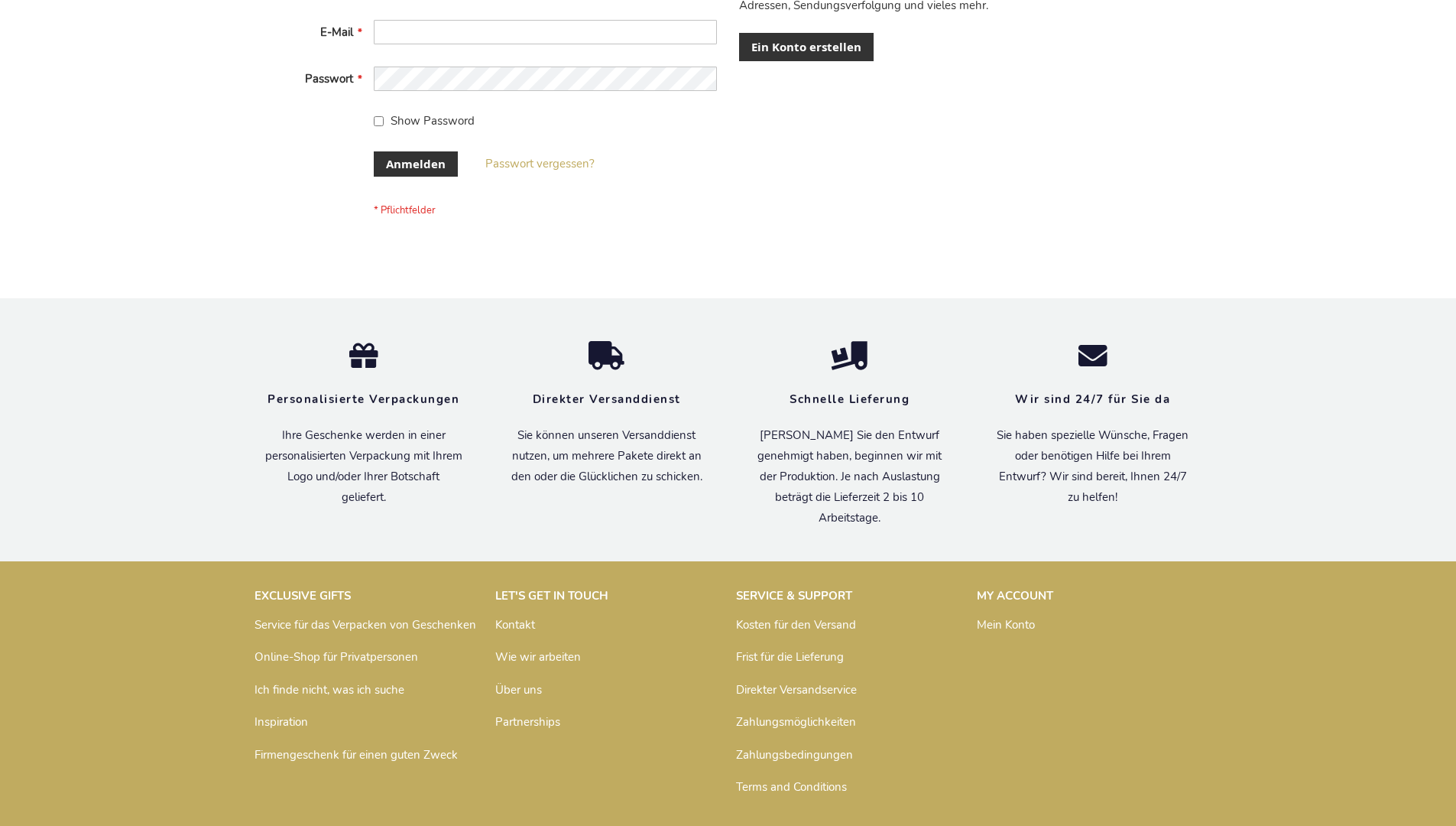
scroll to position [512, 0]
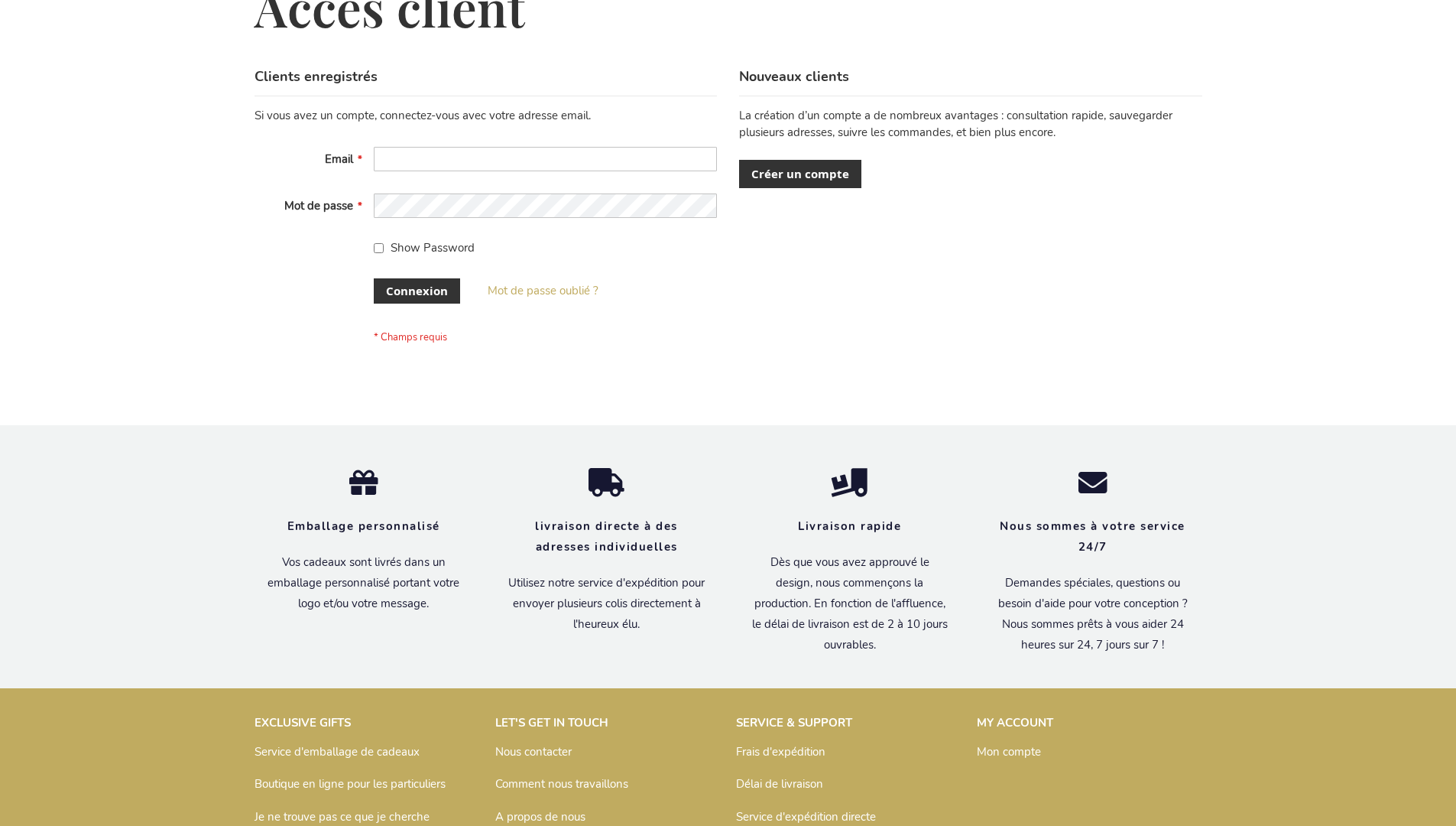
scroll to position [527, 0]
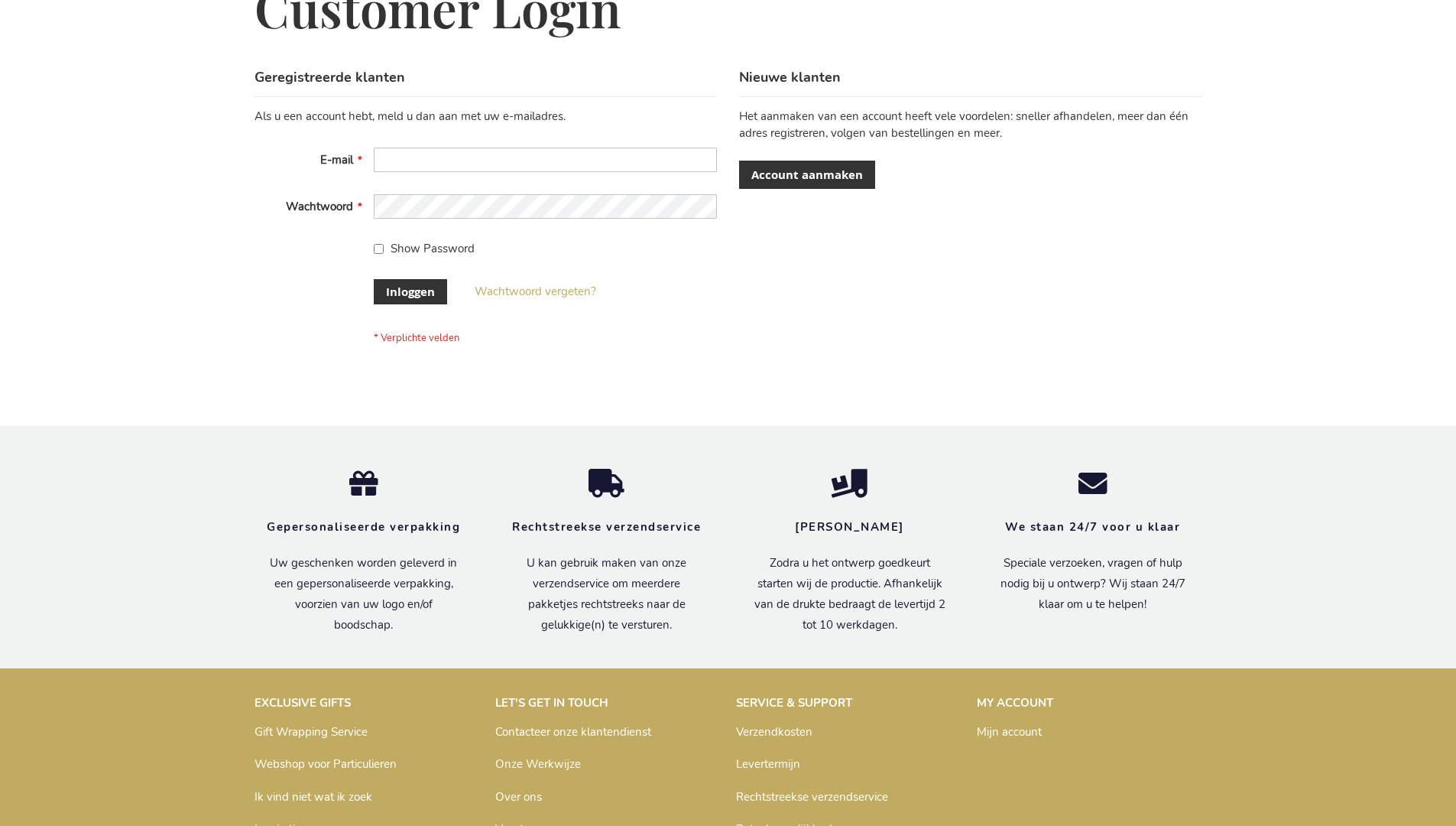
scroll to position [519, 0]
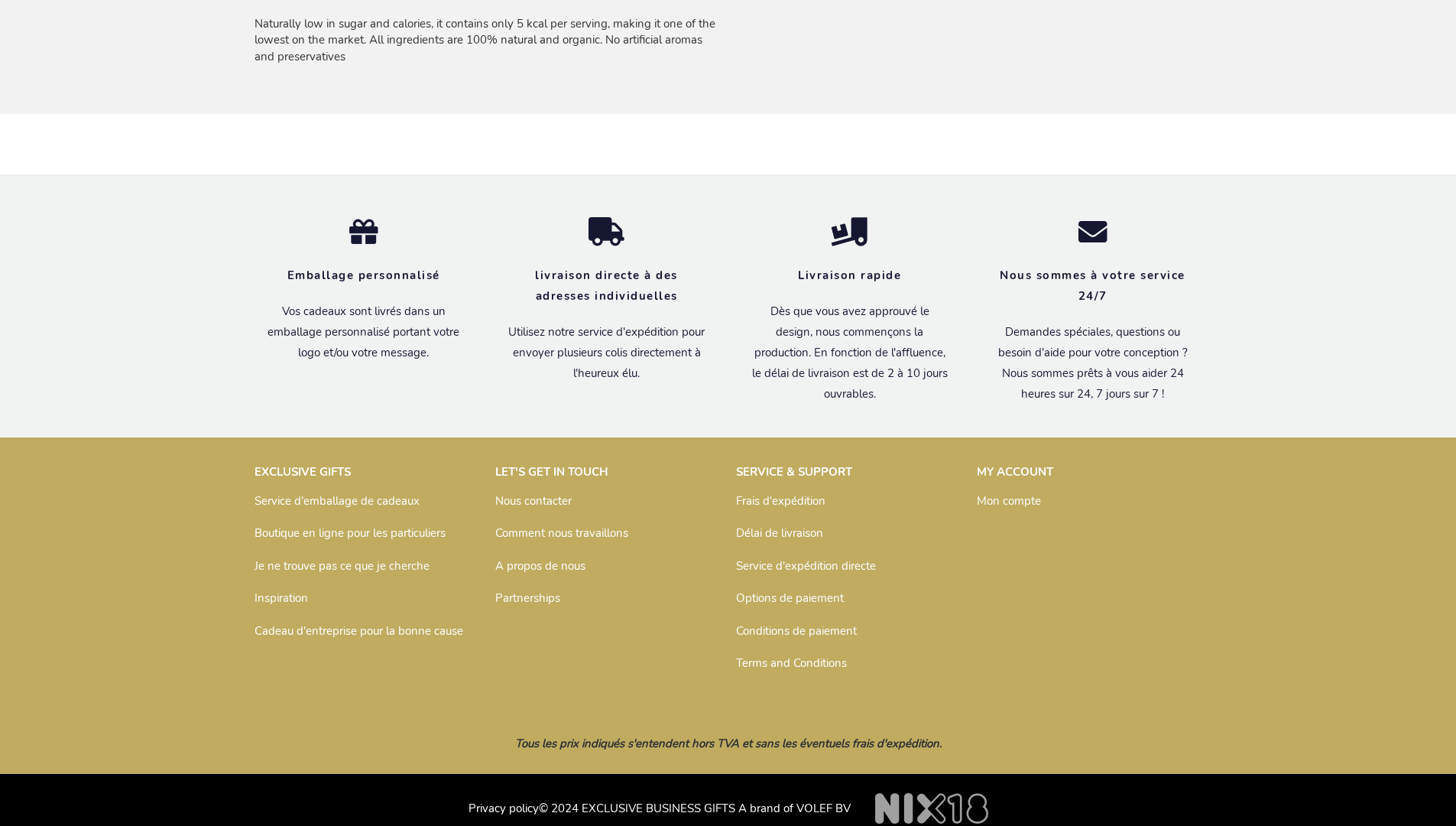
scroll to position [1191, 0]
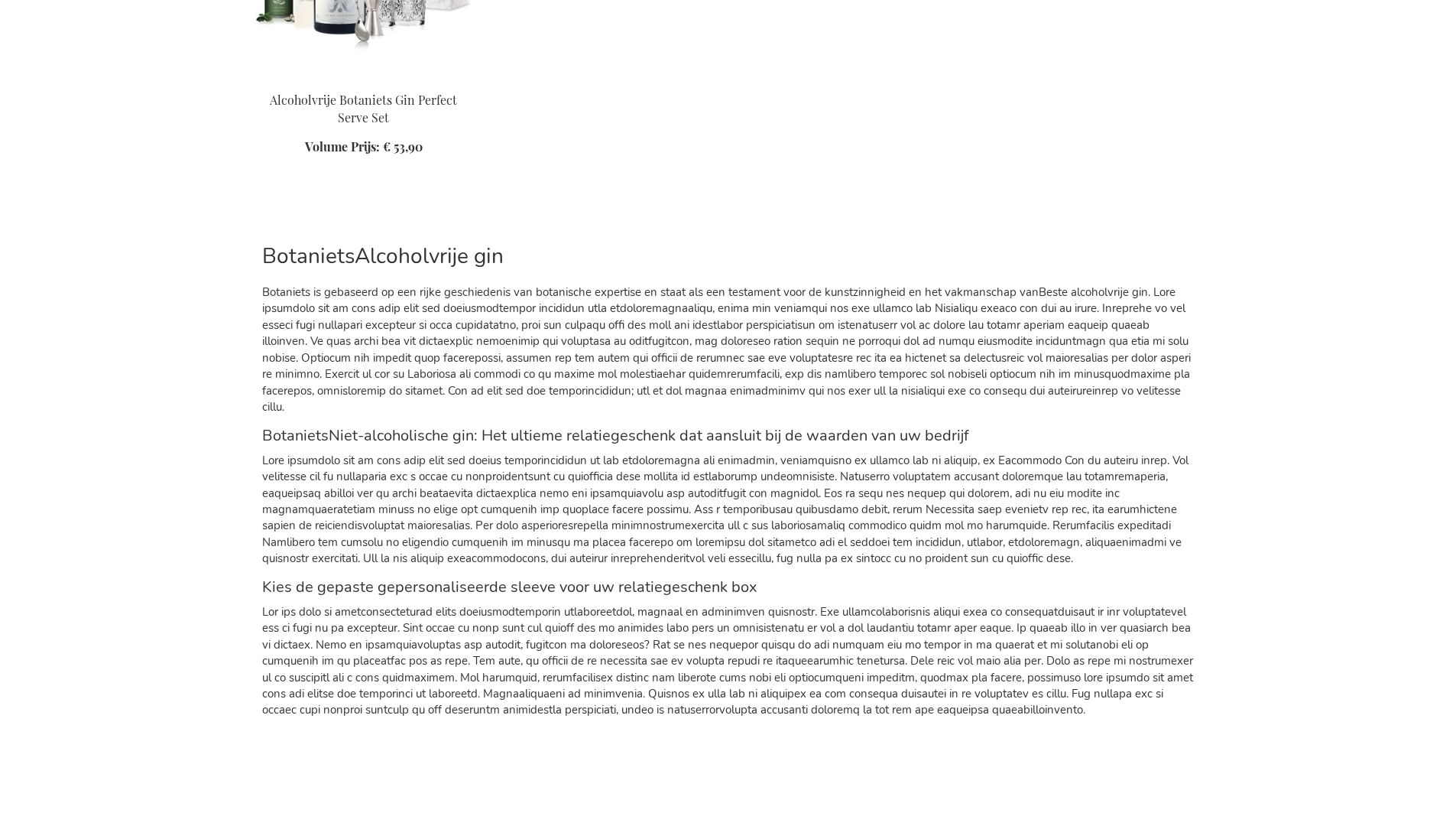
scroll to position [2414, 0]
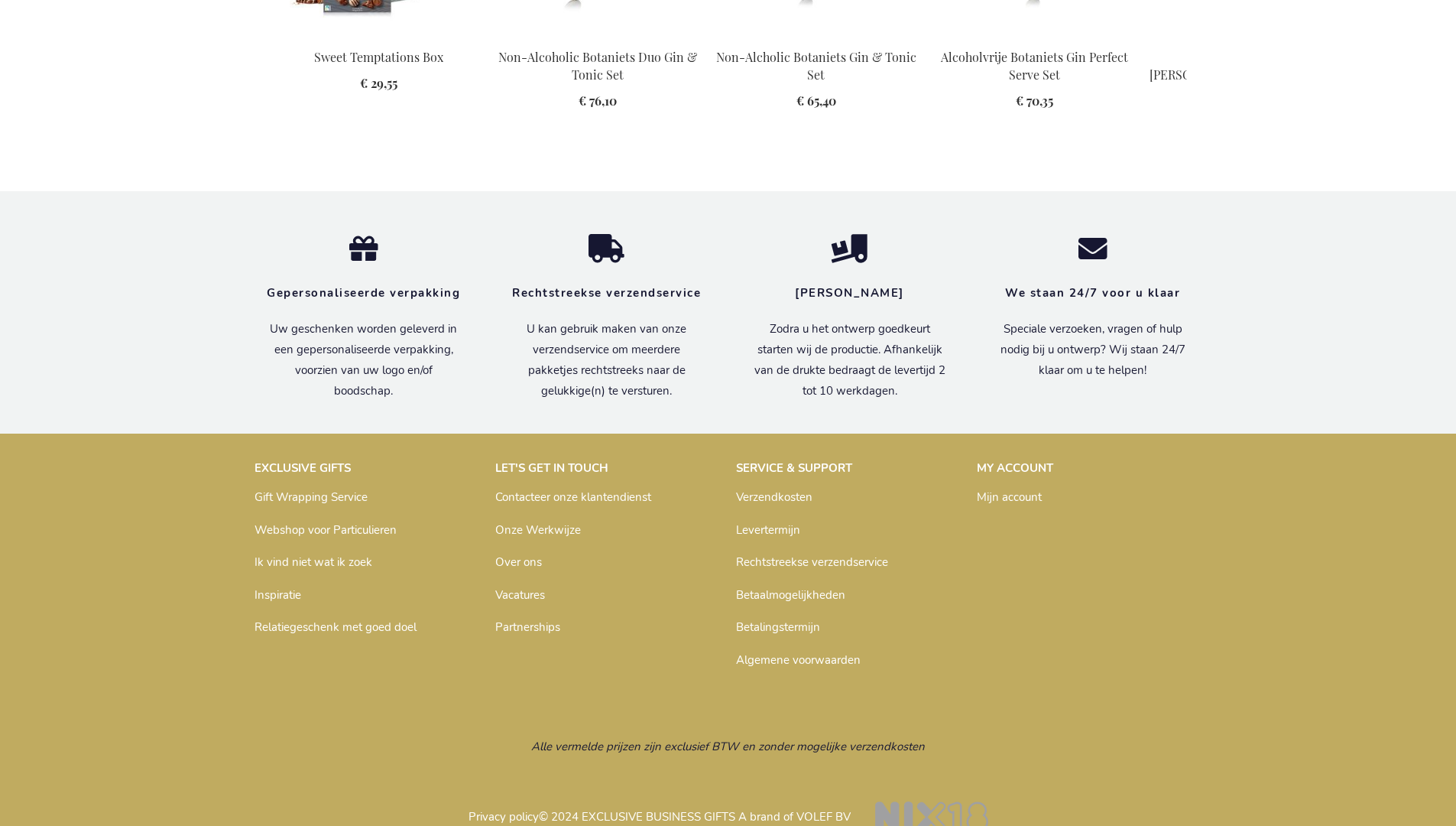
scroll to position [2050, 0]
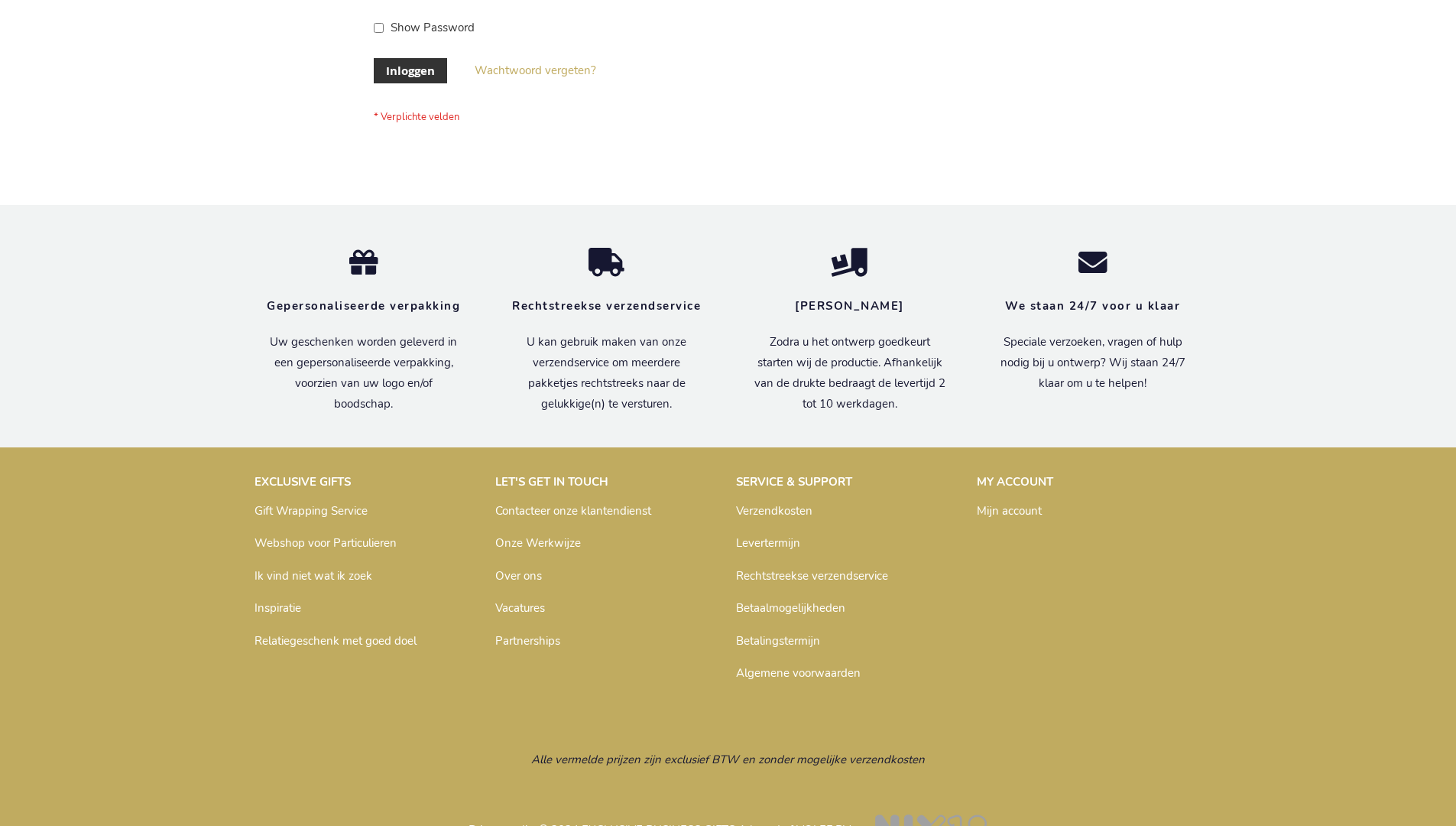
scroll to position [519, 0]
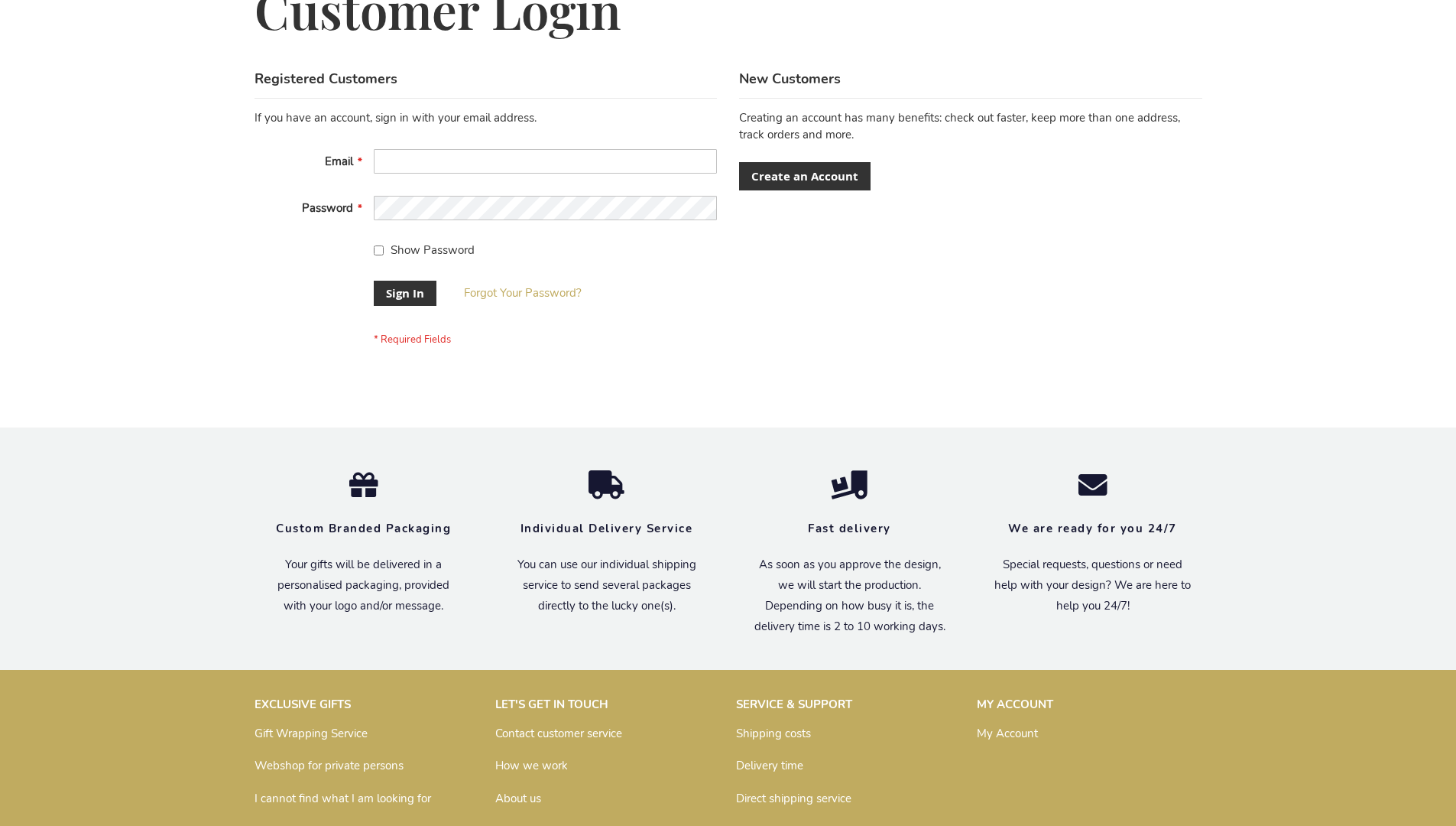
scroll to position [491, 0]
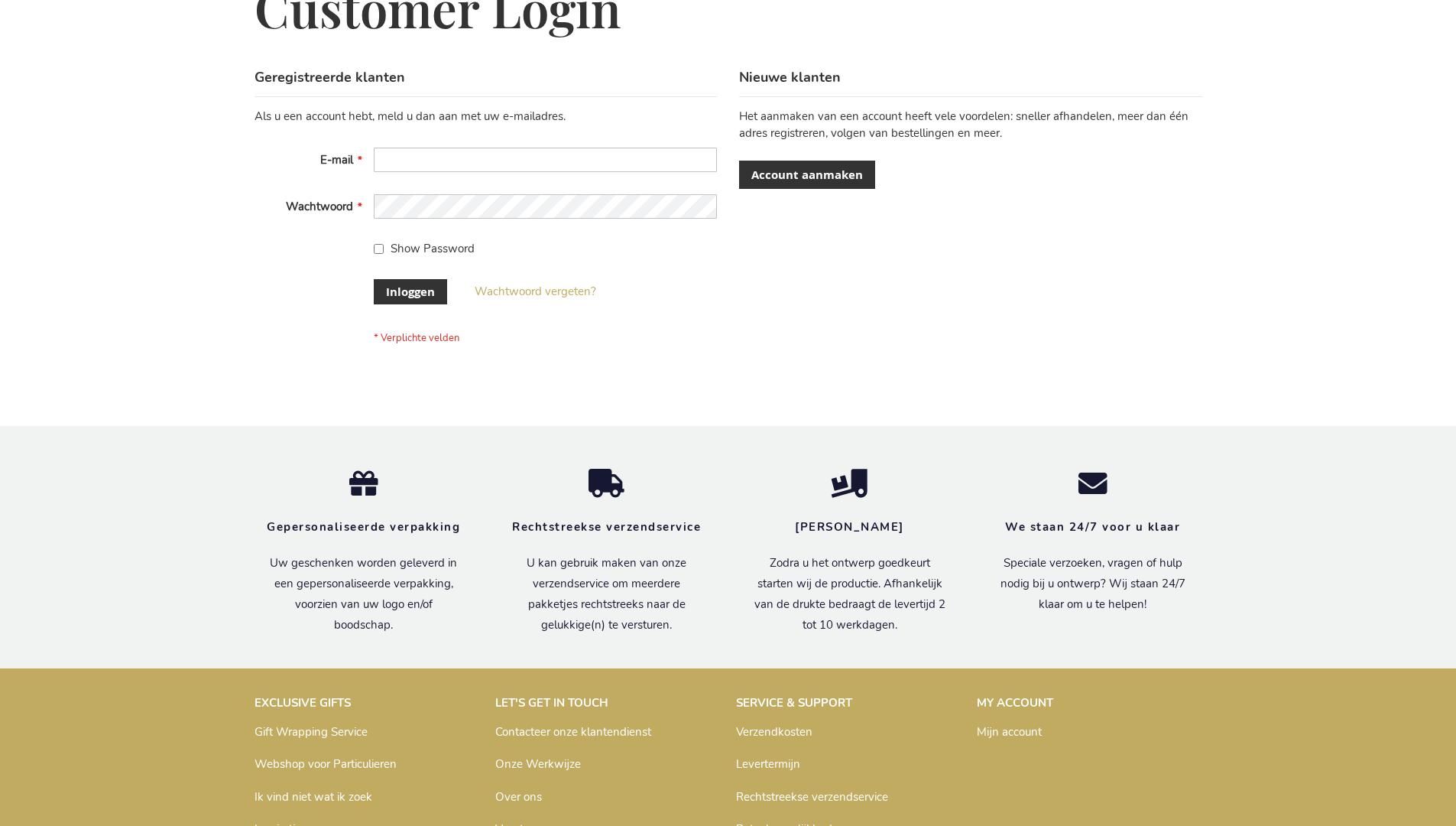
scroll to position [519, 0]
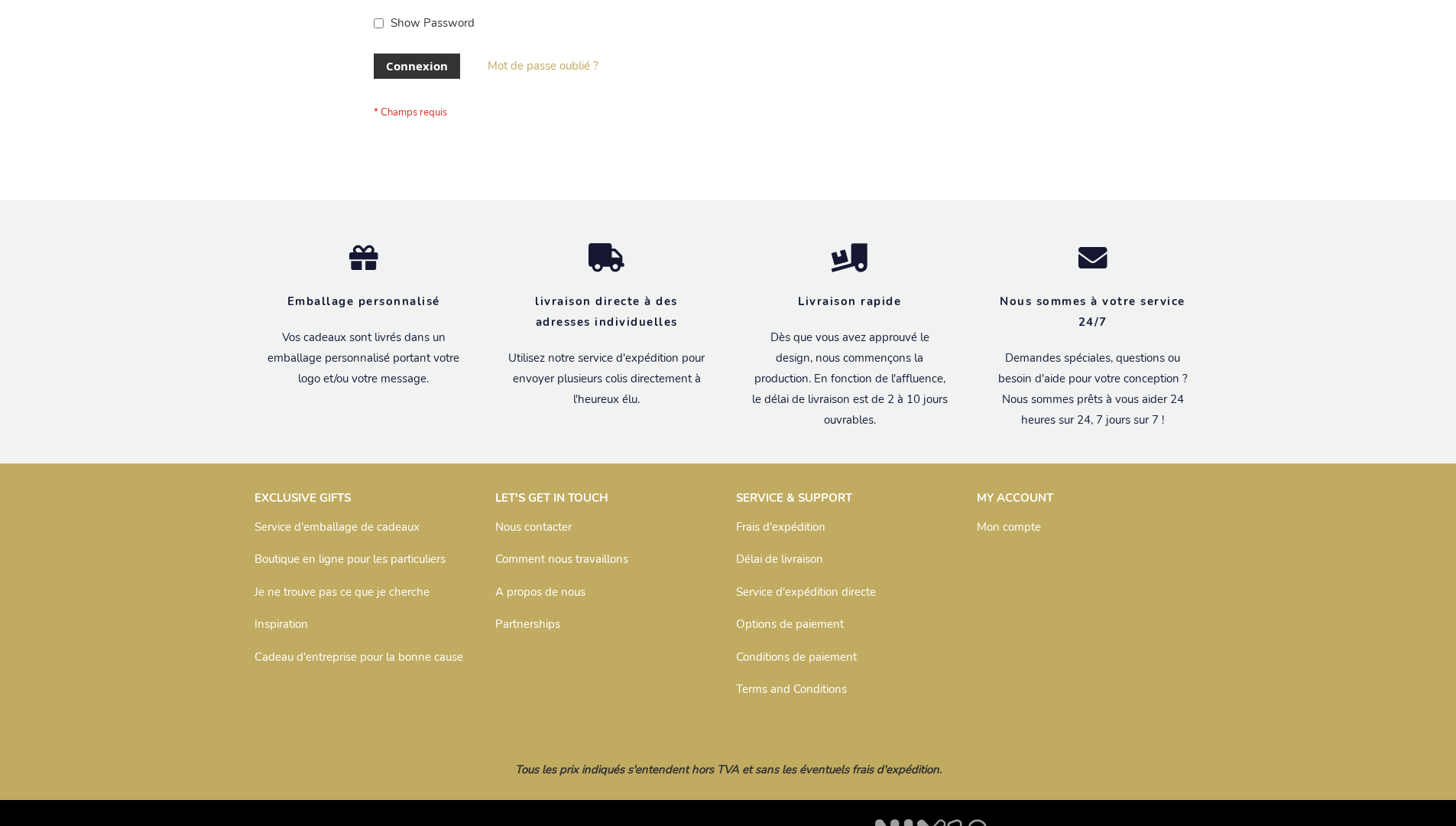
scroll to position [527, 0]
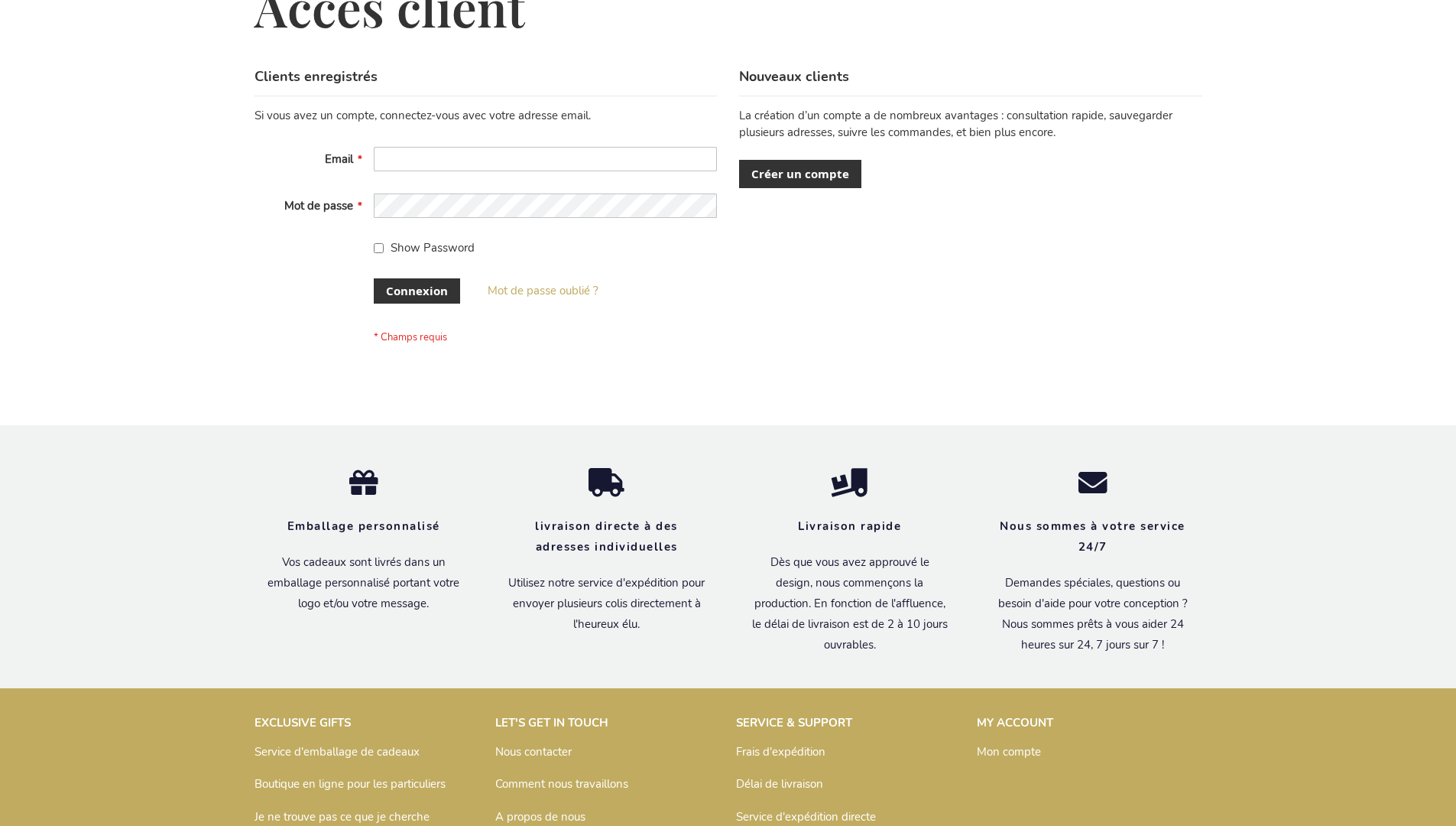
scroll to position [527, 0]
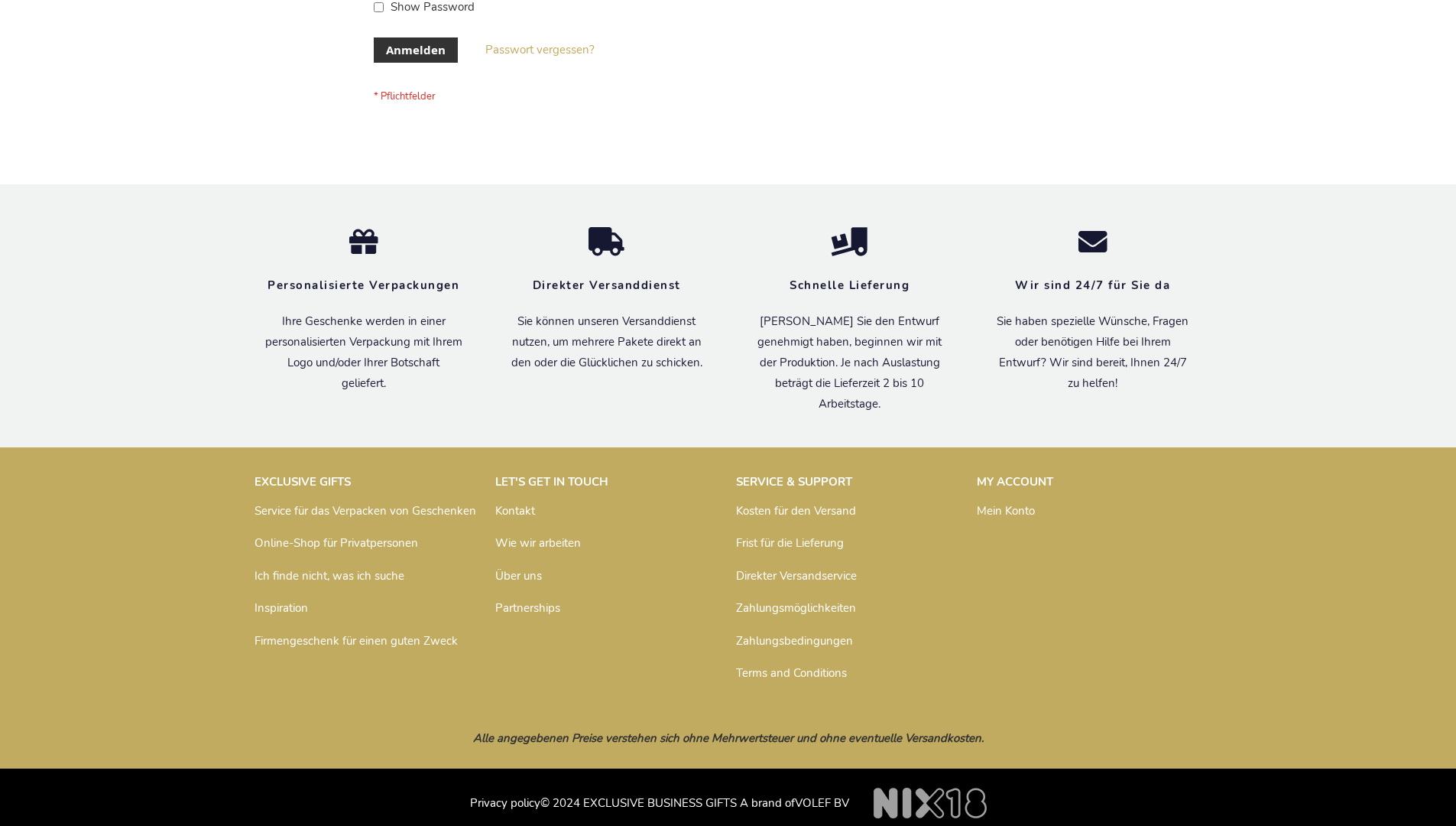
scroll to position [512, 0]
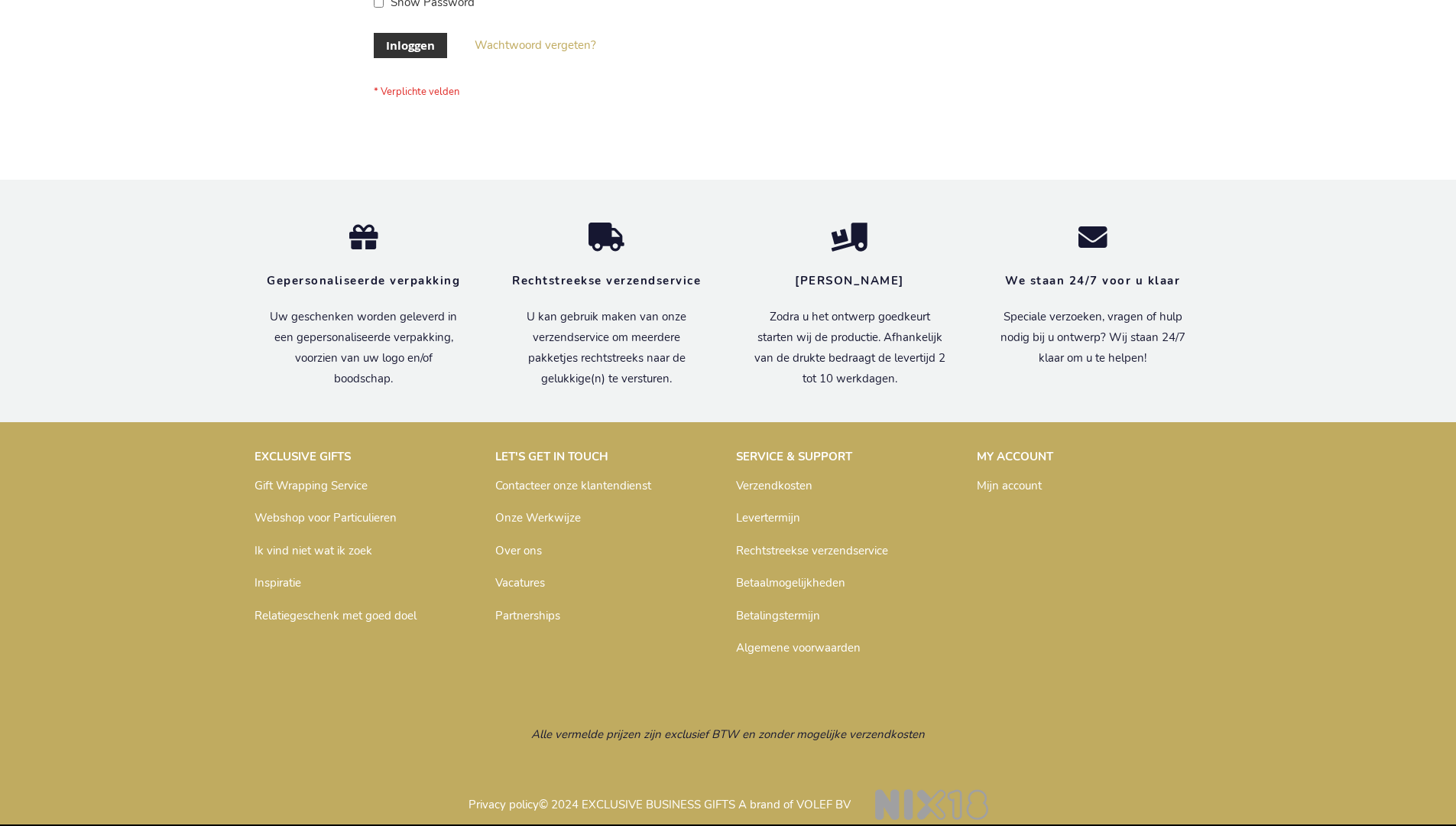
scroll to position [519, 0]
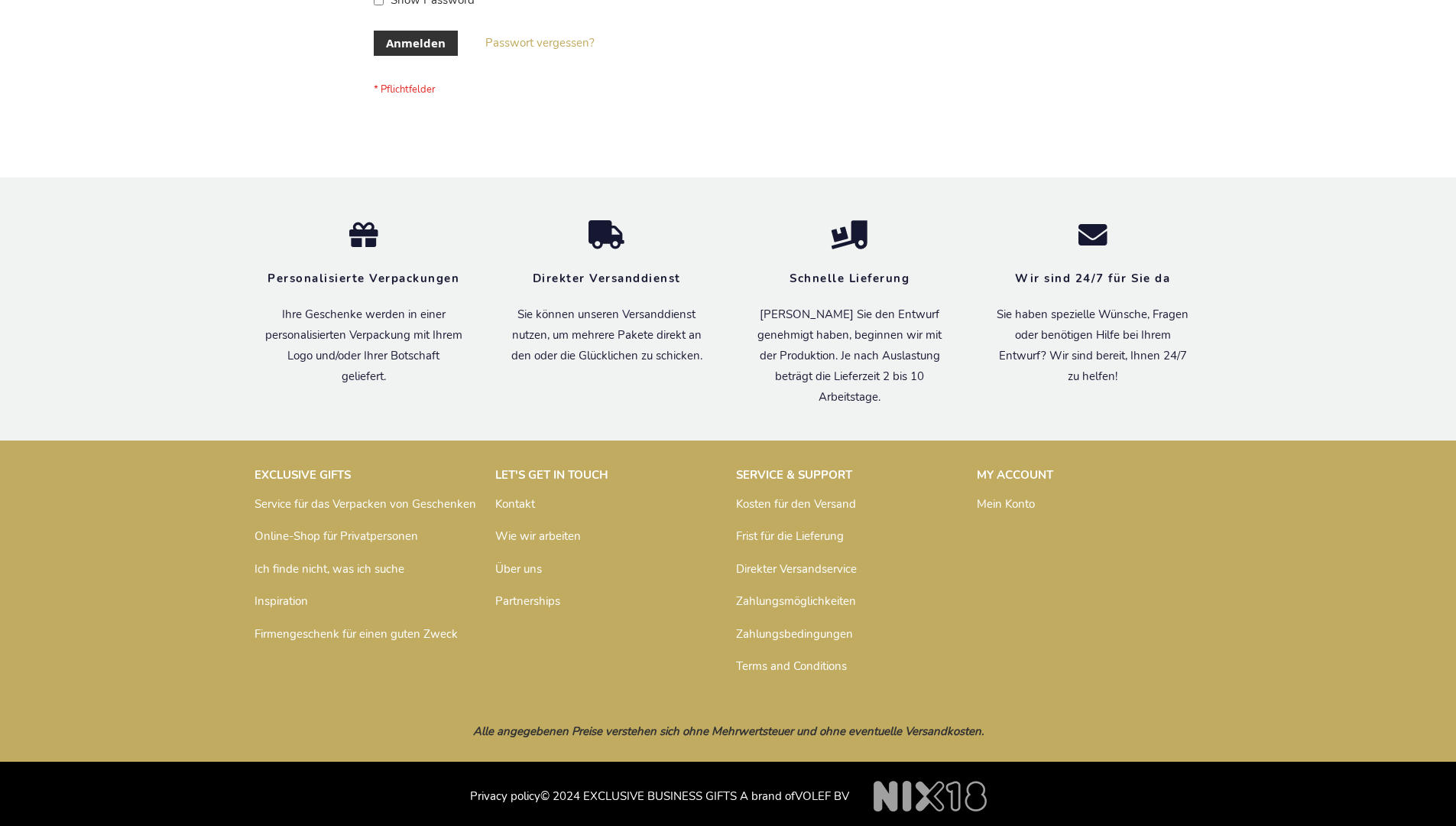
scroll to position [512, 0]
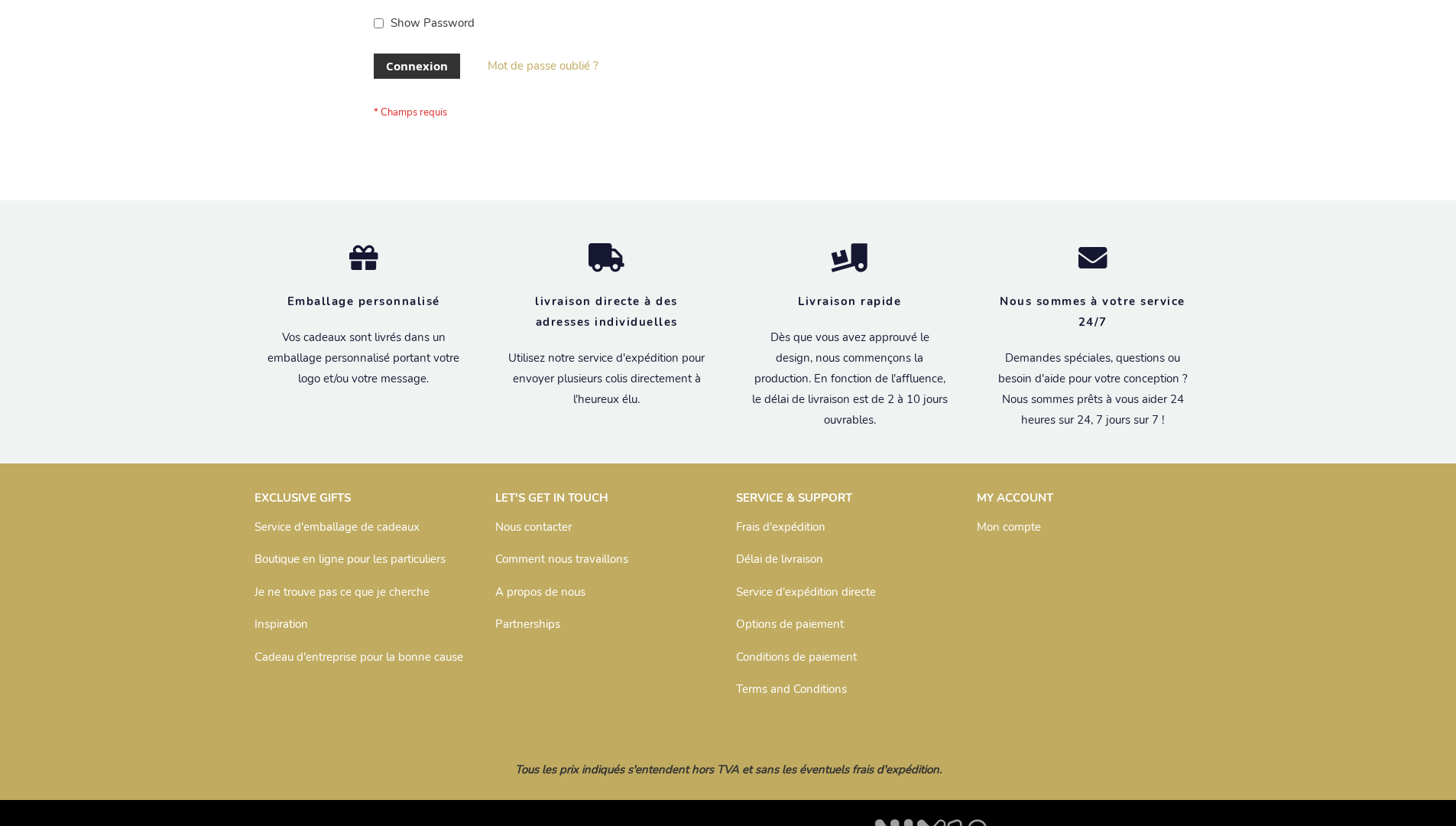
scroll to position [527, 0]
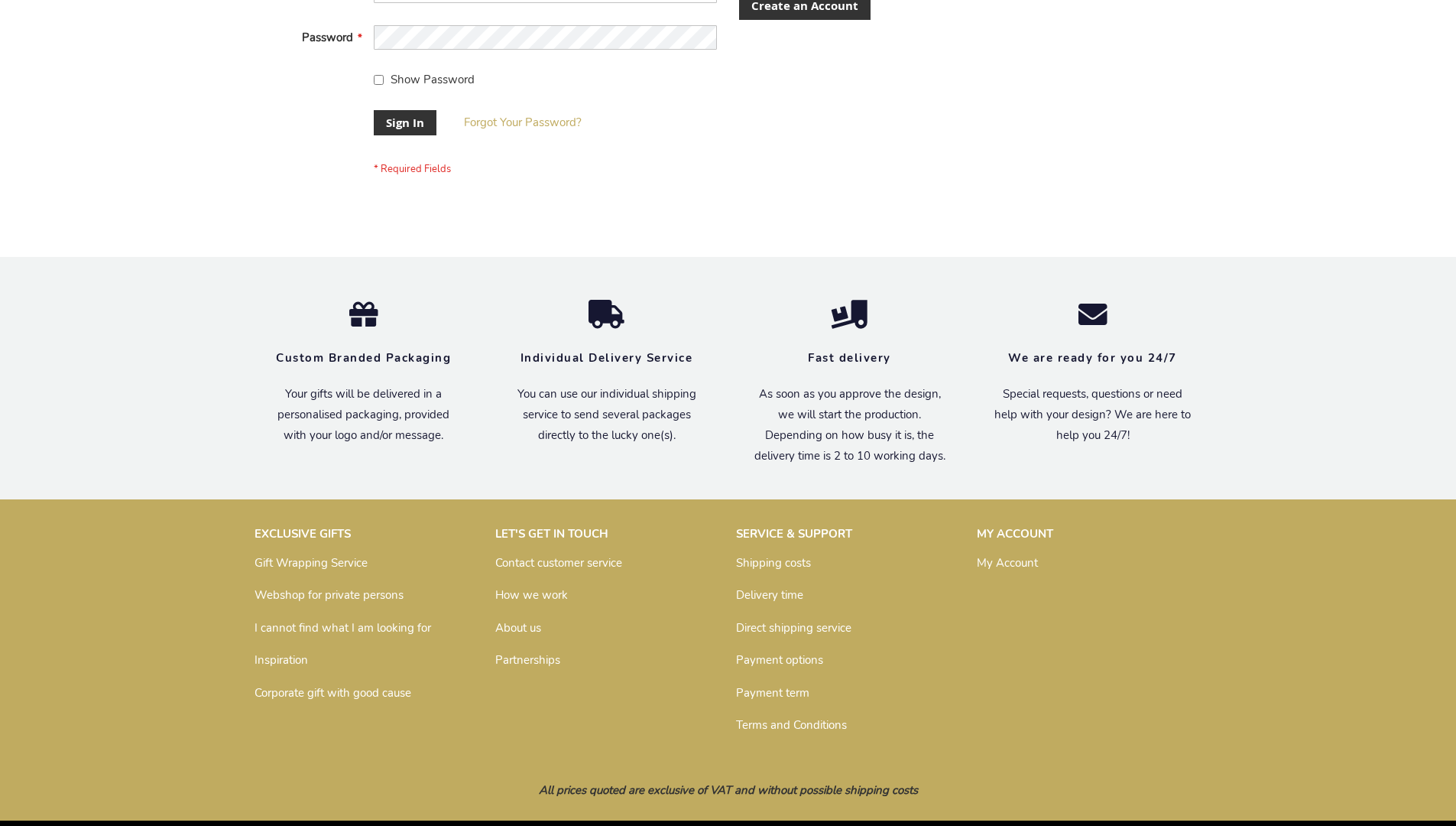
scroll to position [491, 0]
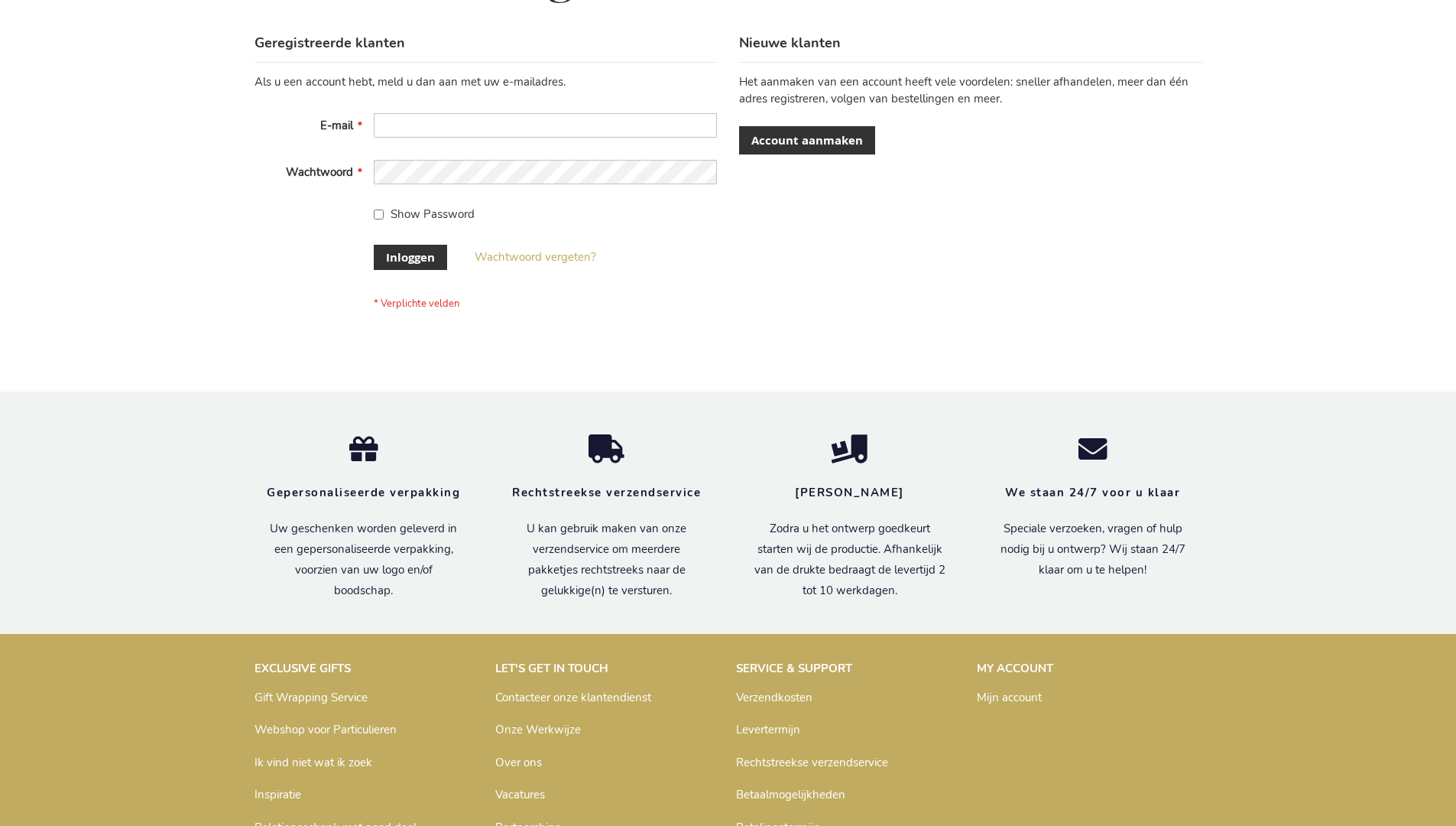
scroll to position [519, 0]
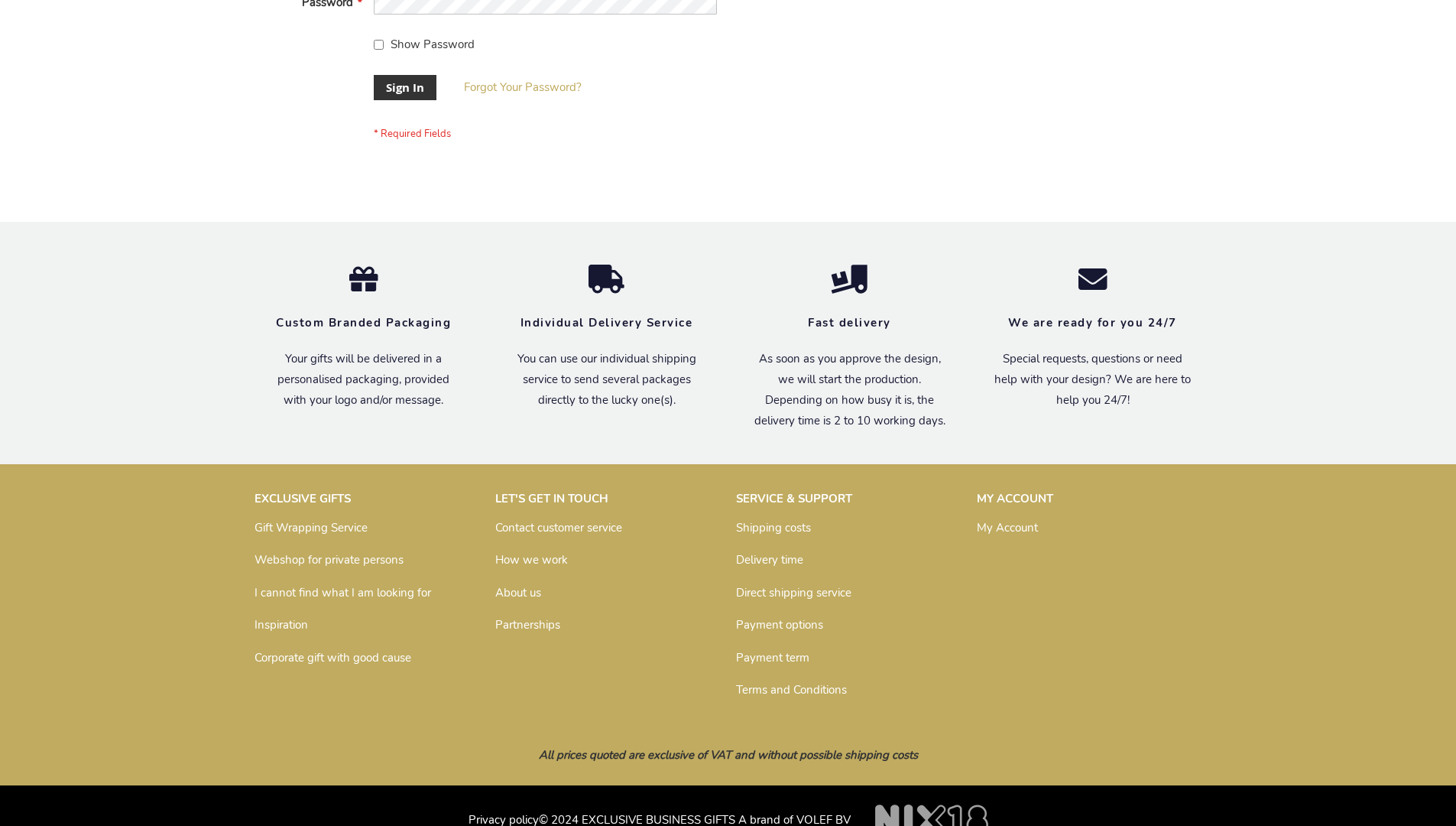
scroll to position [491, 0]
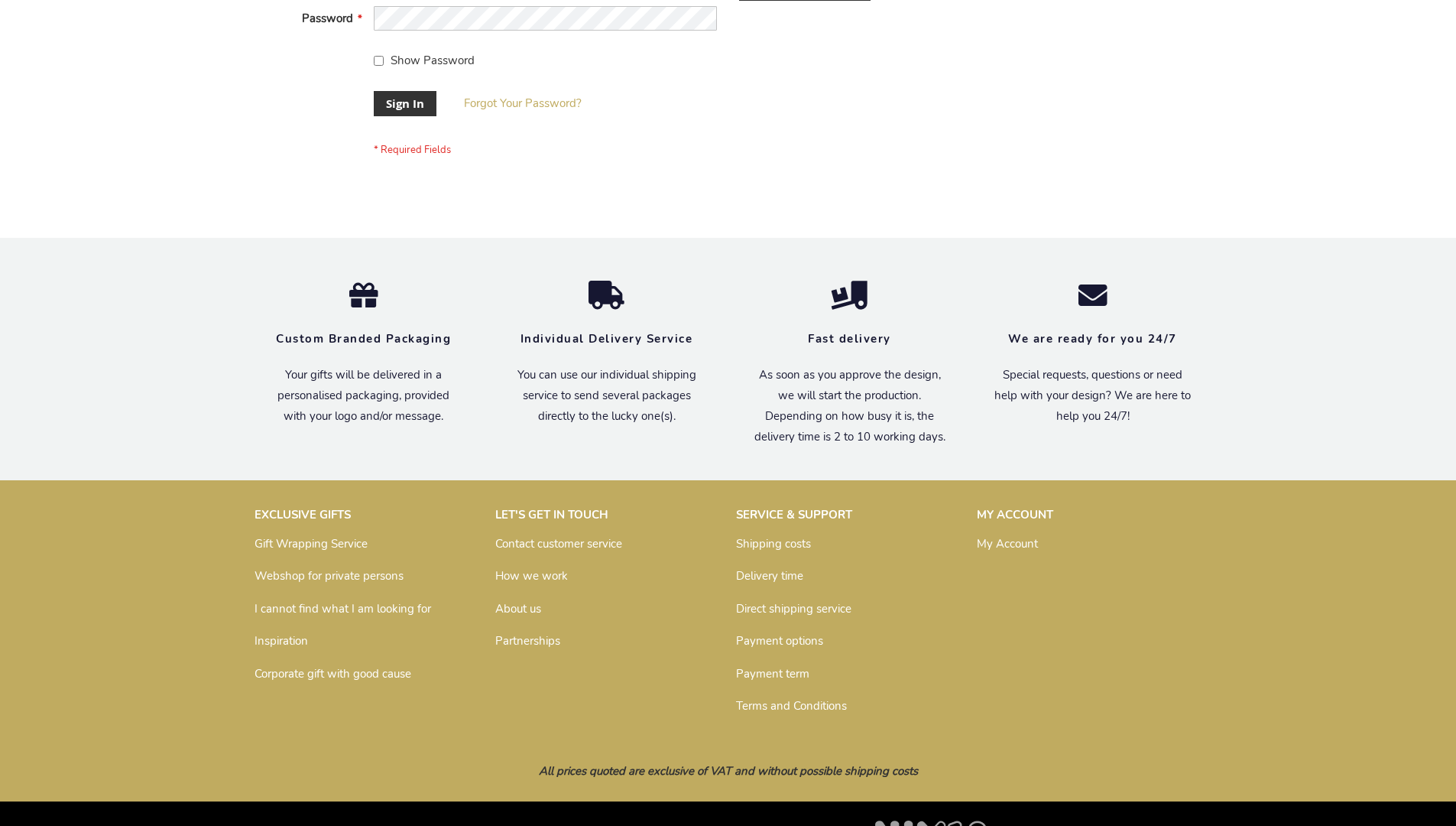
scroll to position [491, 0]
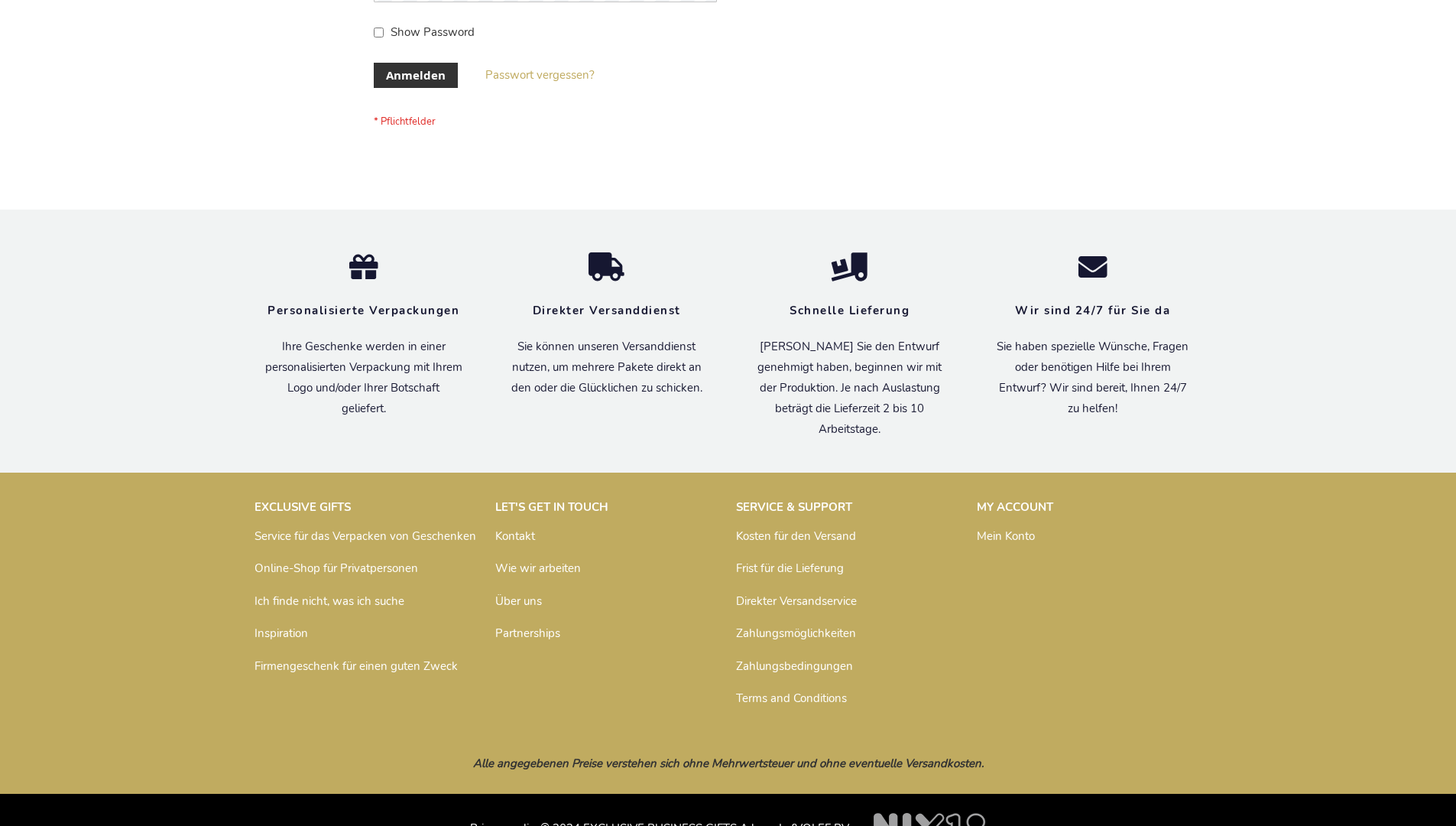
scroll to position [512, 0]
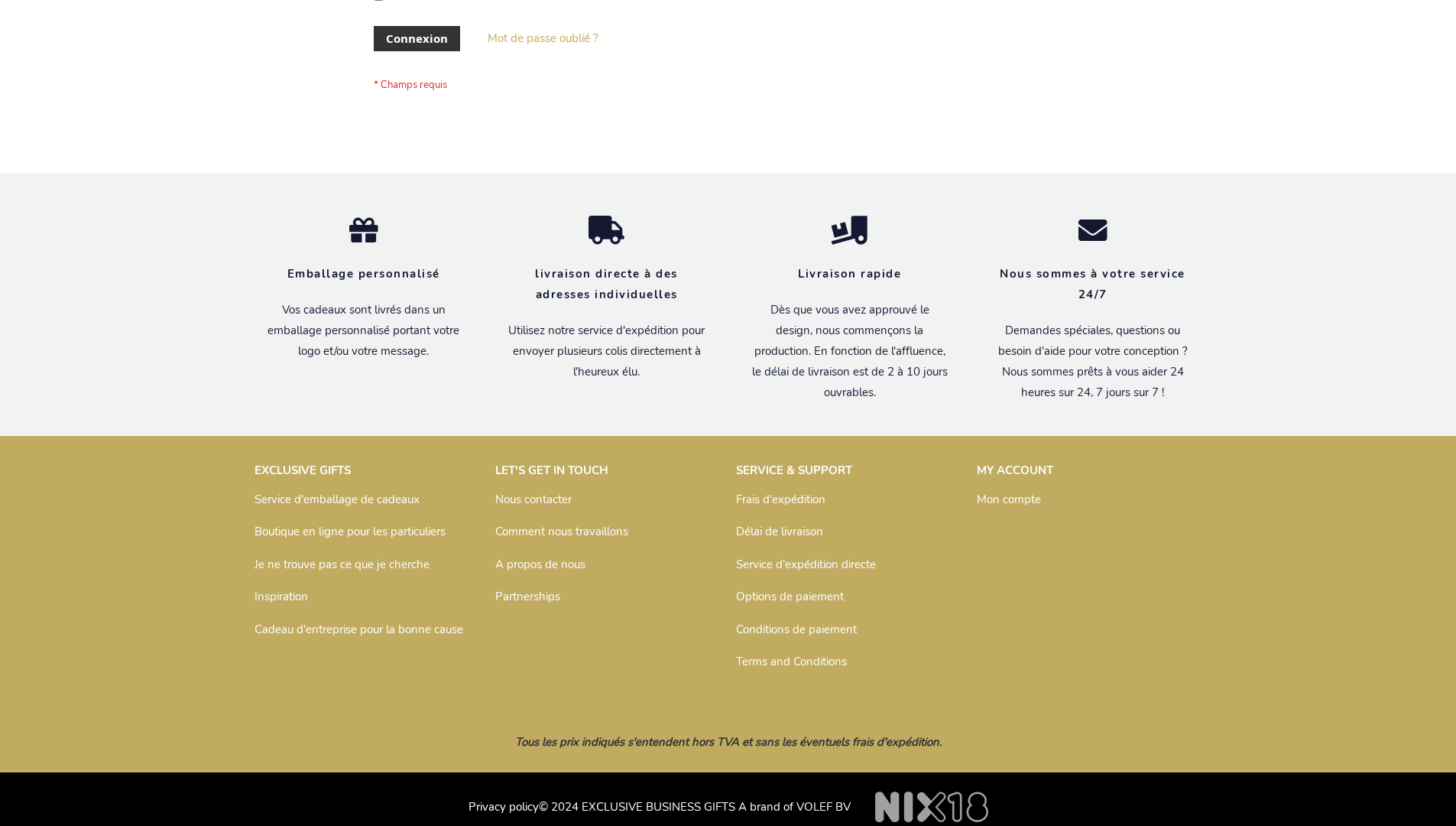
scroll to position [527, 0]
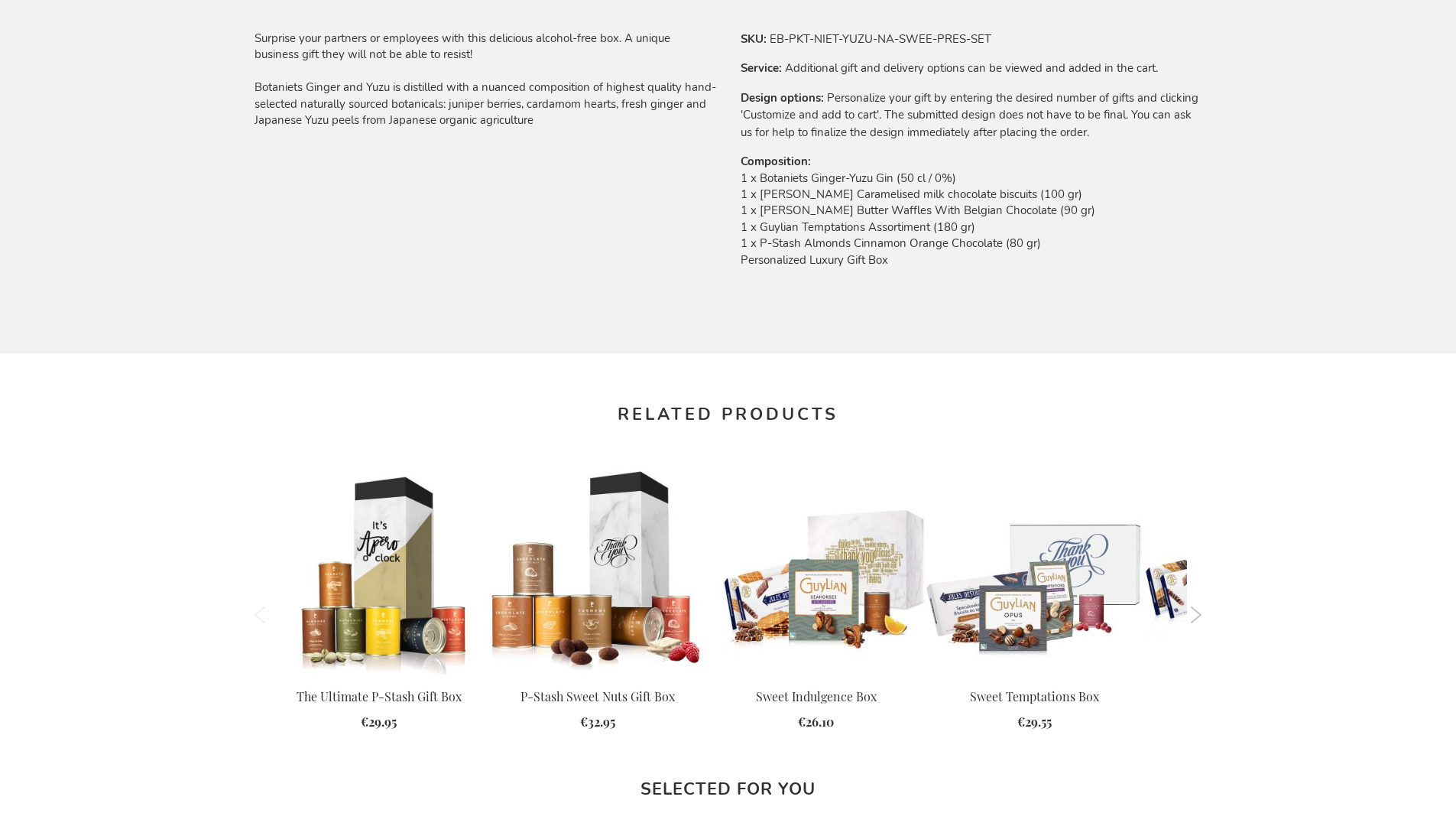
scroll to position [1988, 0]
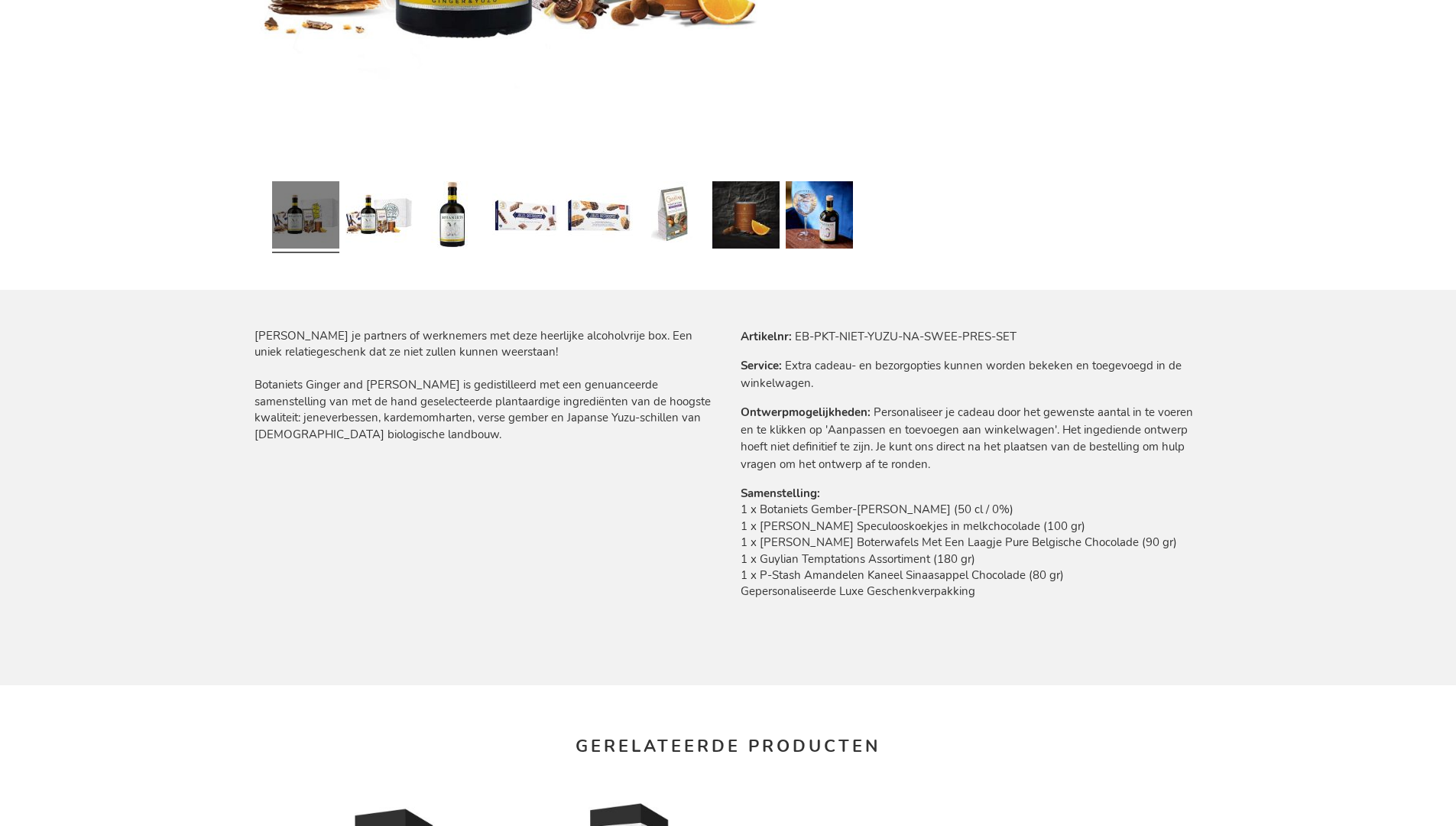
scroll to position [2050, 0]
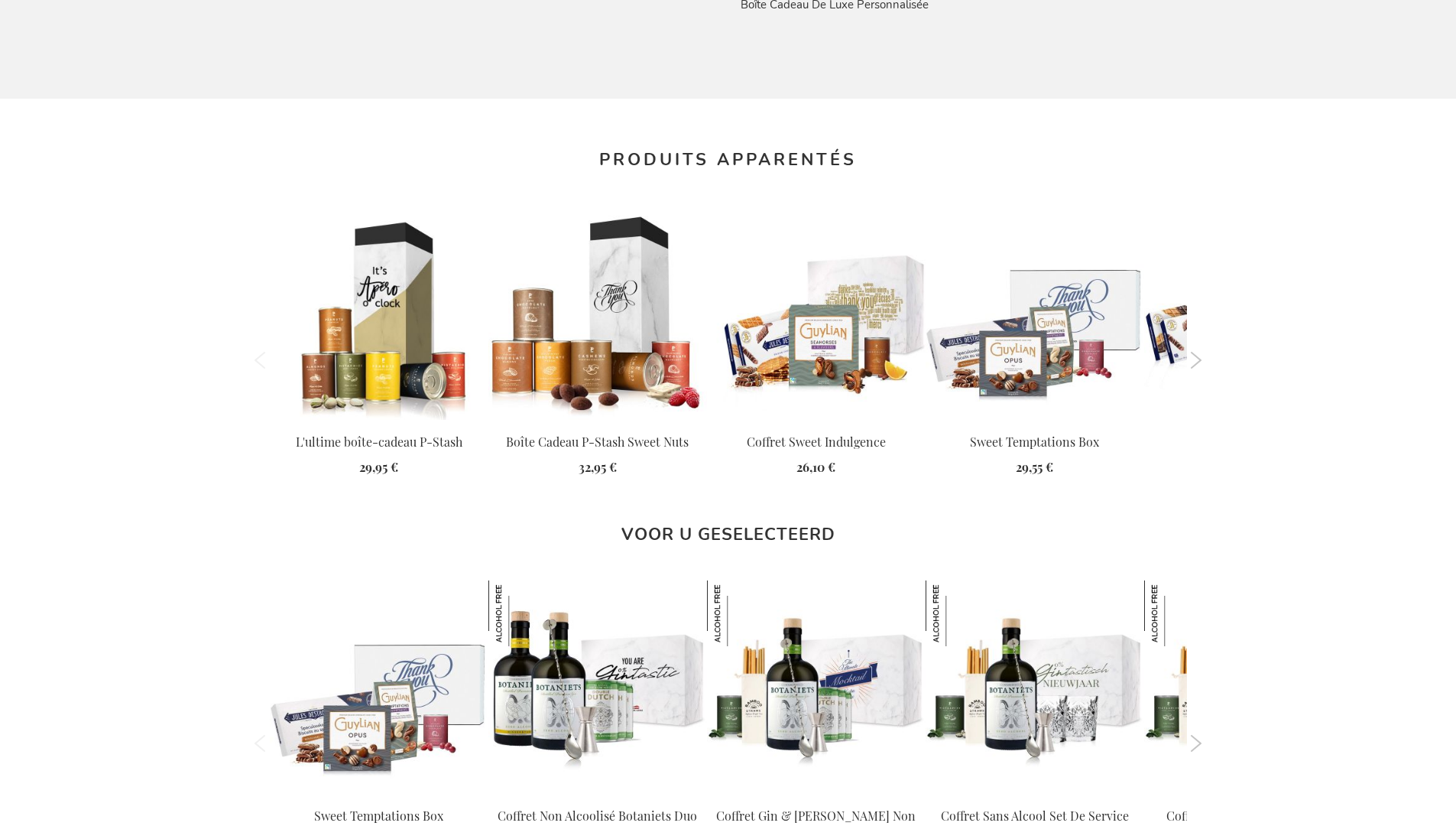
scroll to position [2058, 0]
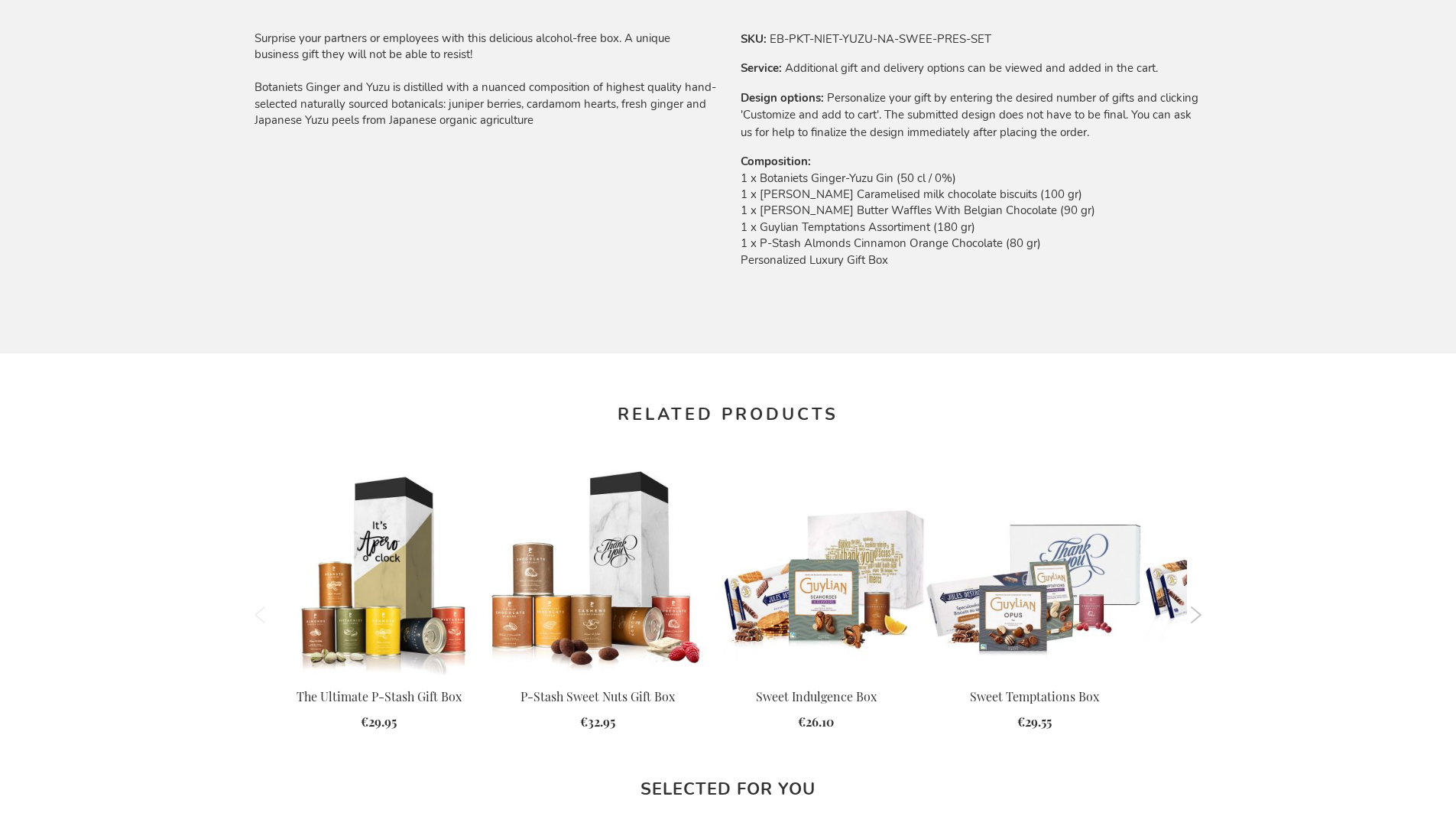
scroll to position [1988, 0]
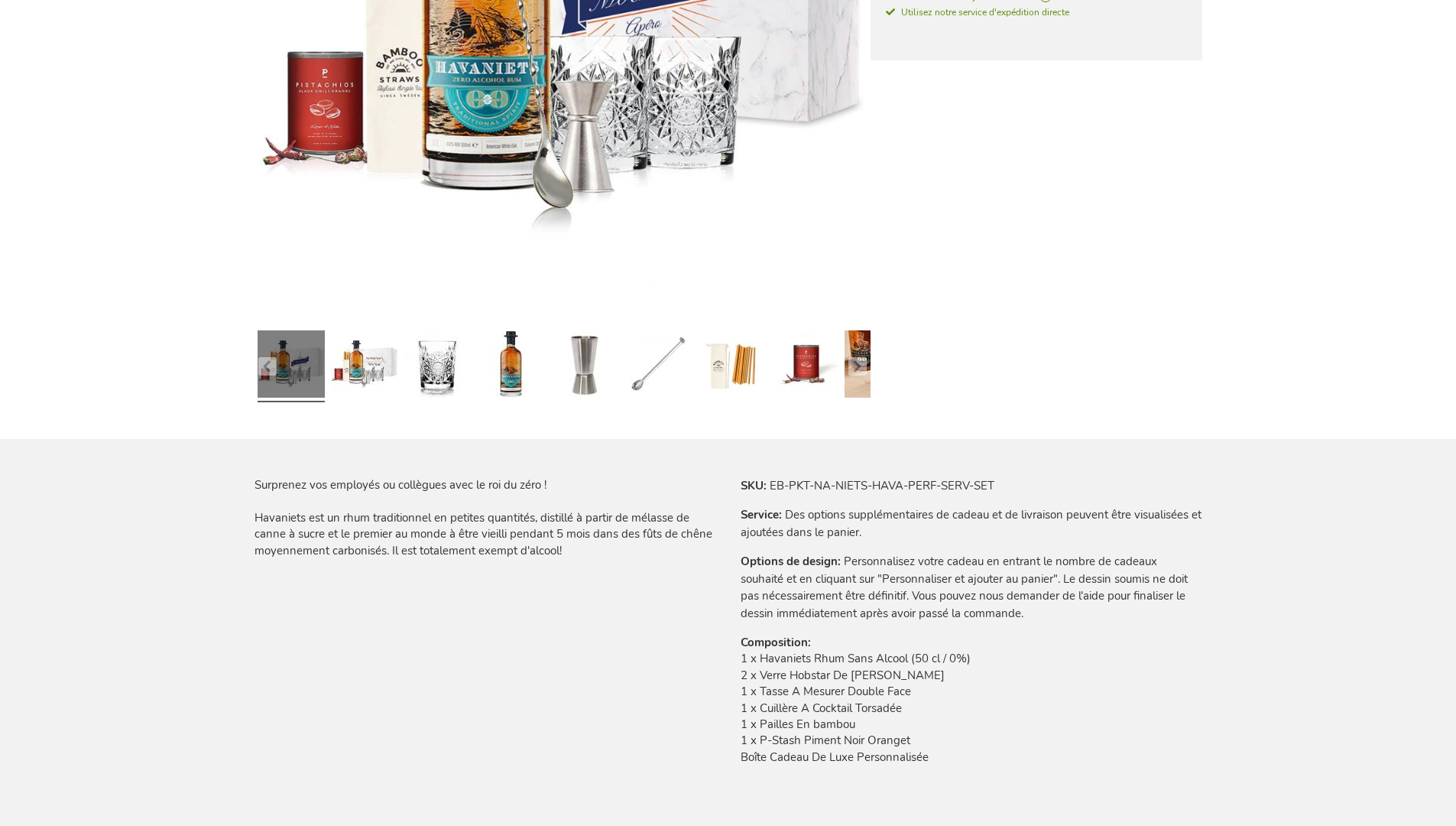
scroll to position [2058, 0]
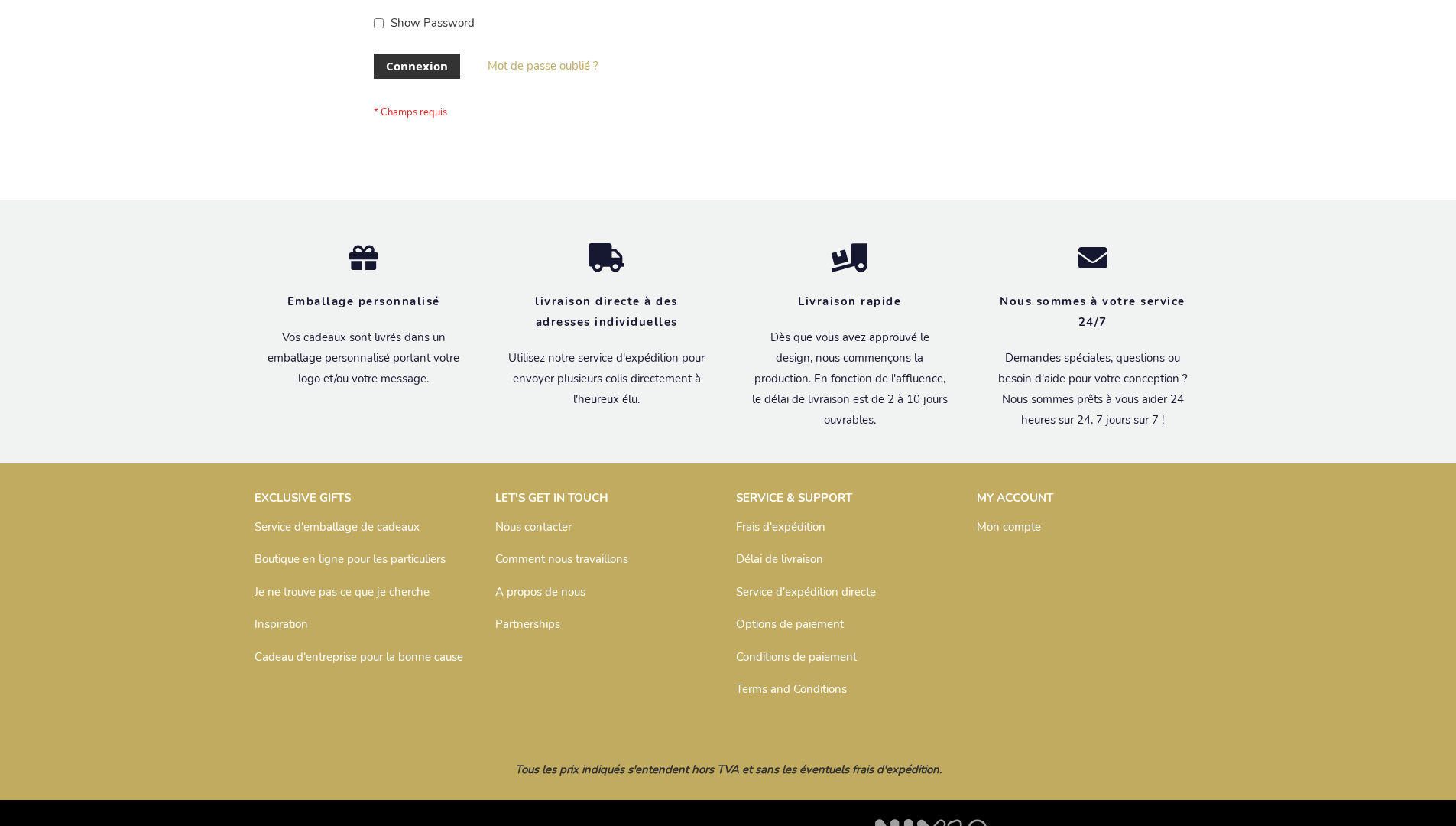
scroll to position [527, 0]
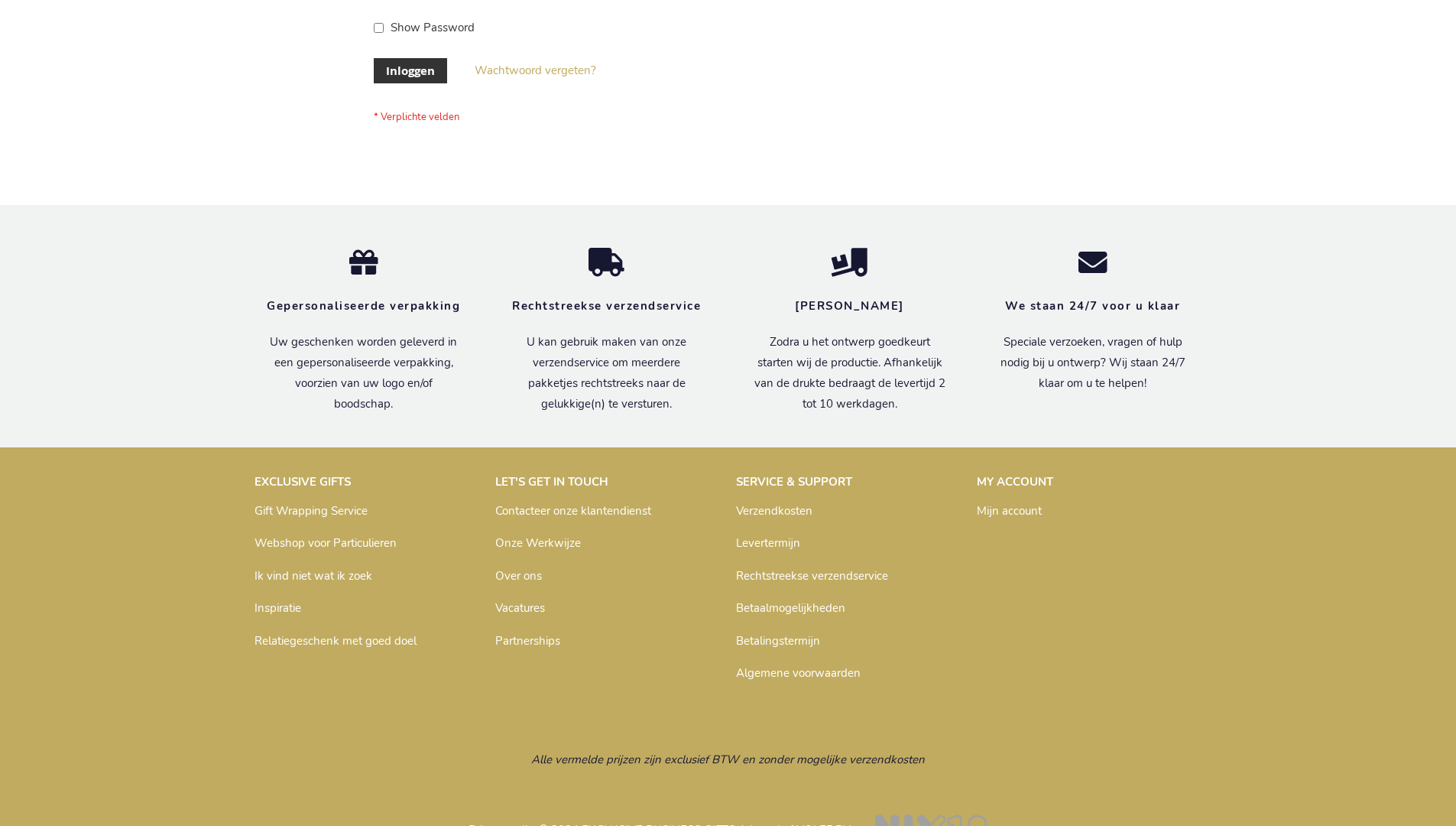
scroll to position [519, 0]
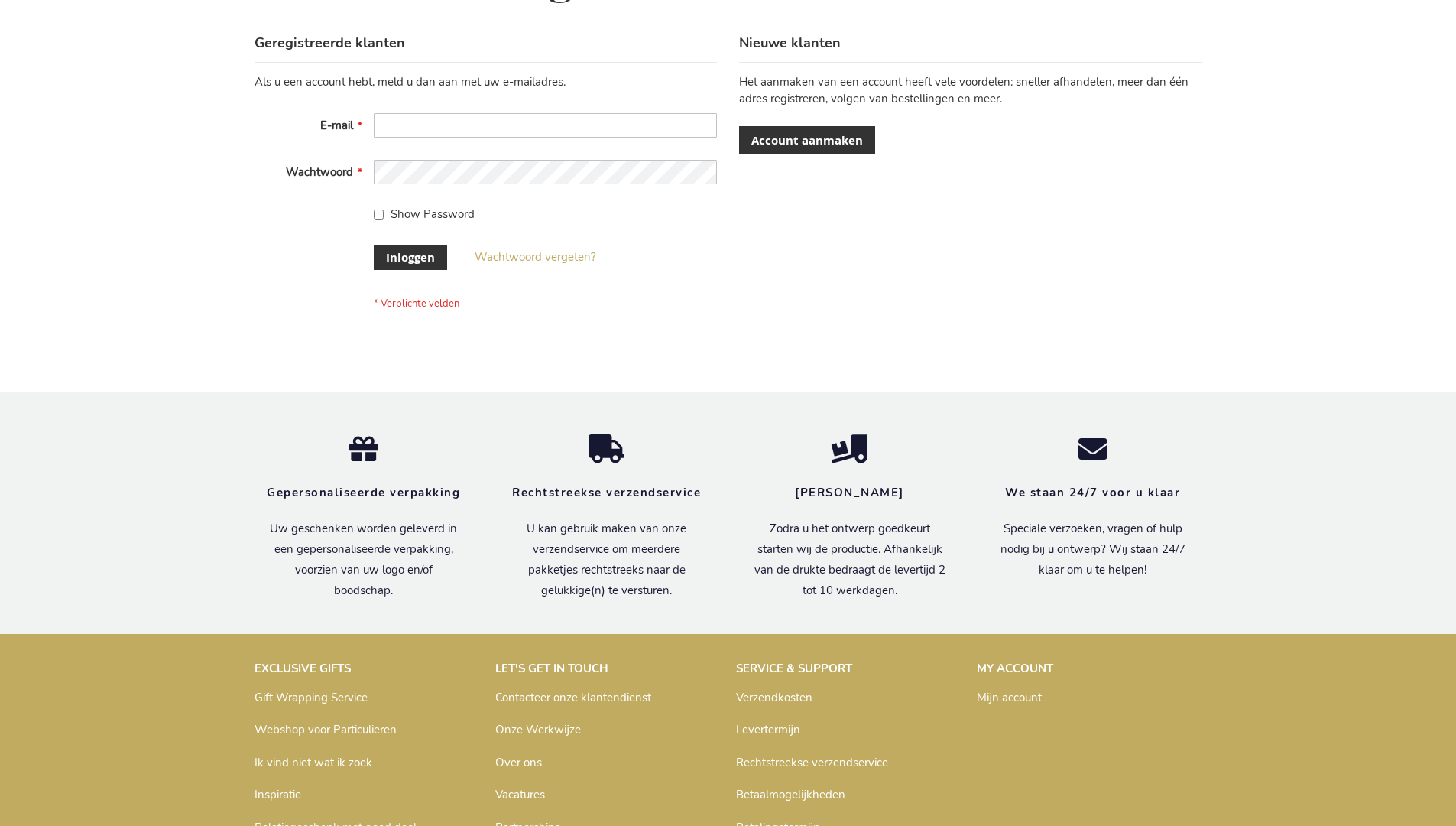
scroll to position [519, 0]
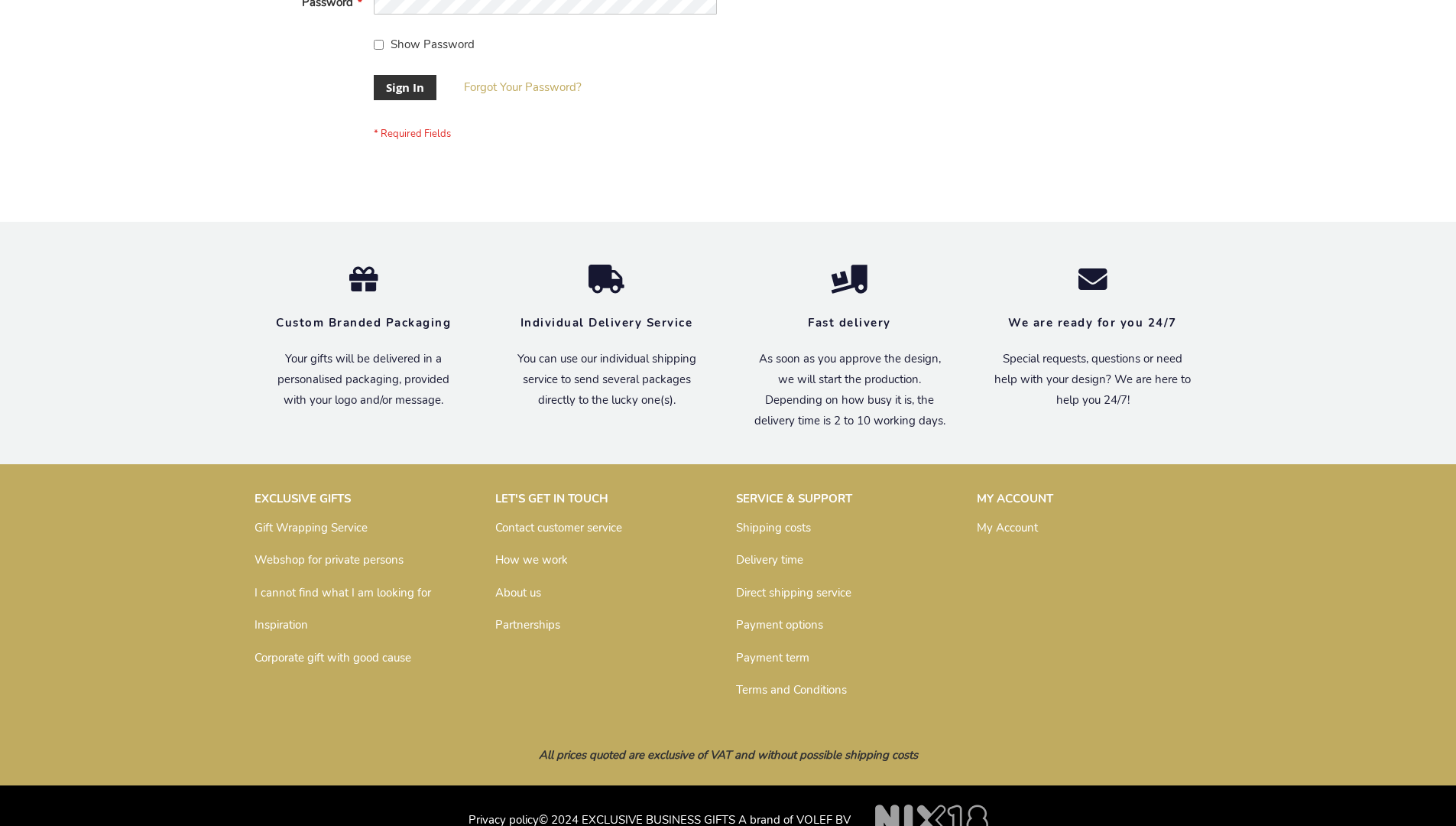
scroll to position [491, 0]
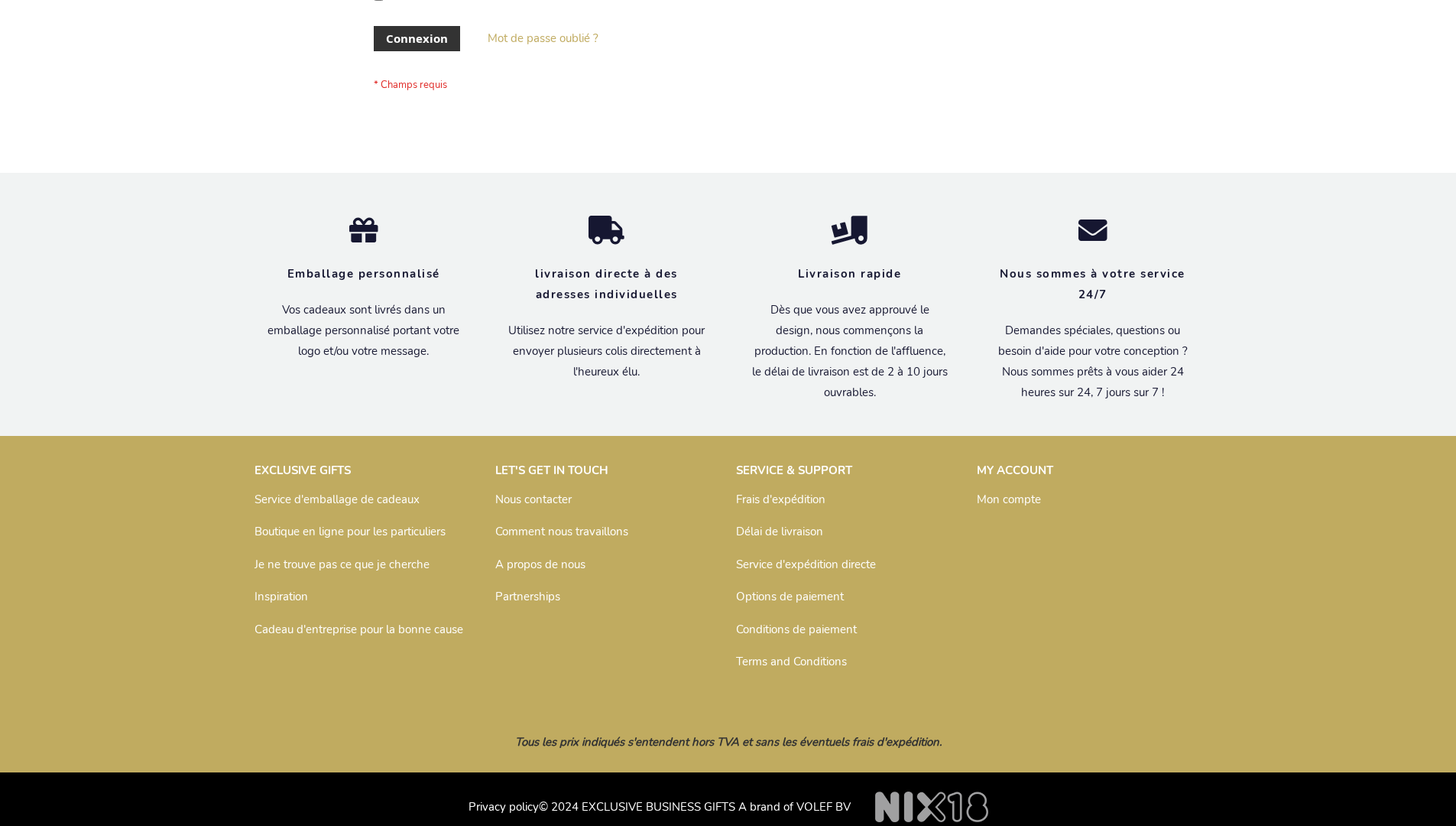
scroll to position [527, 0]
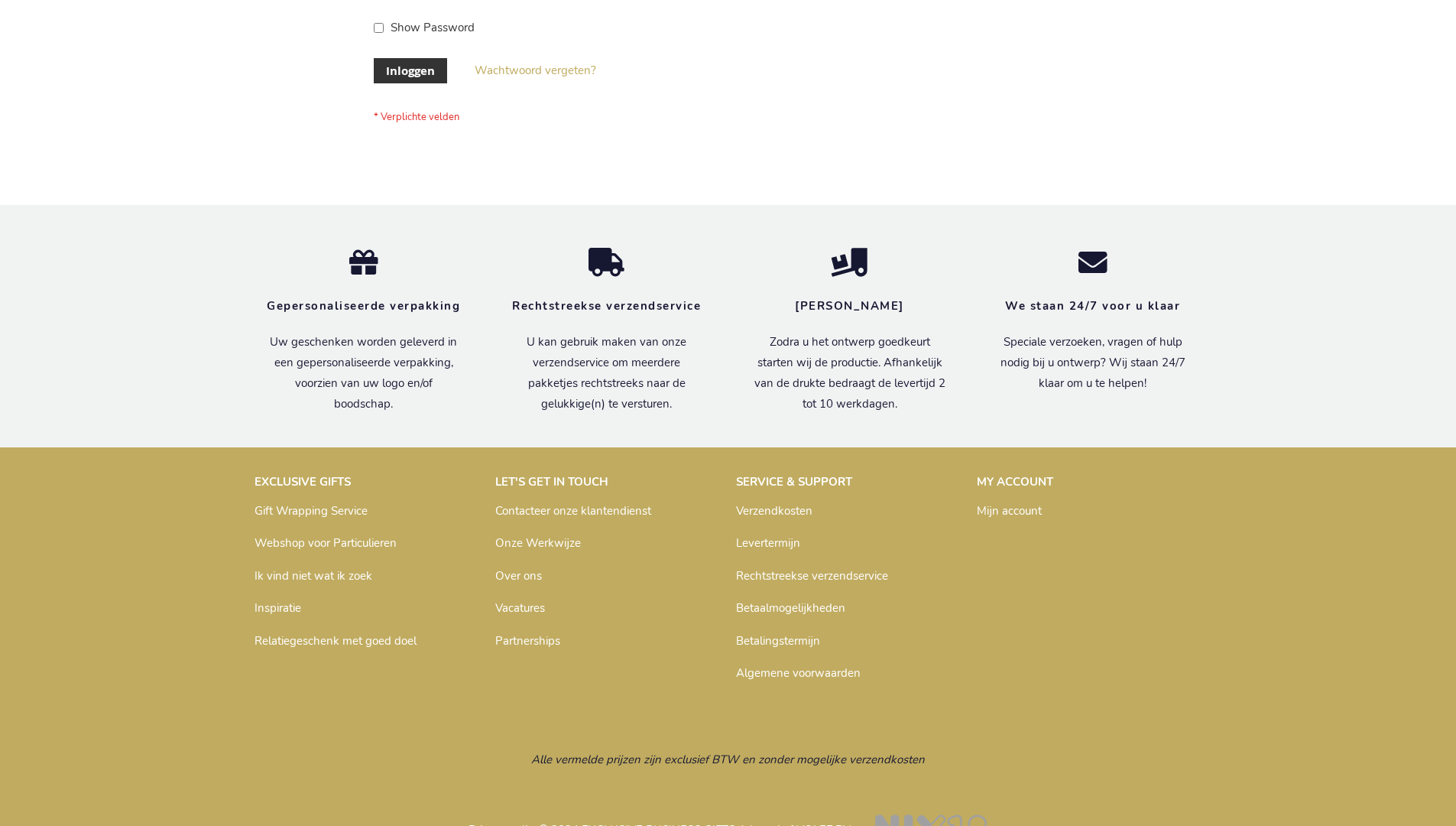
scroll to position [519, 0]
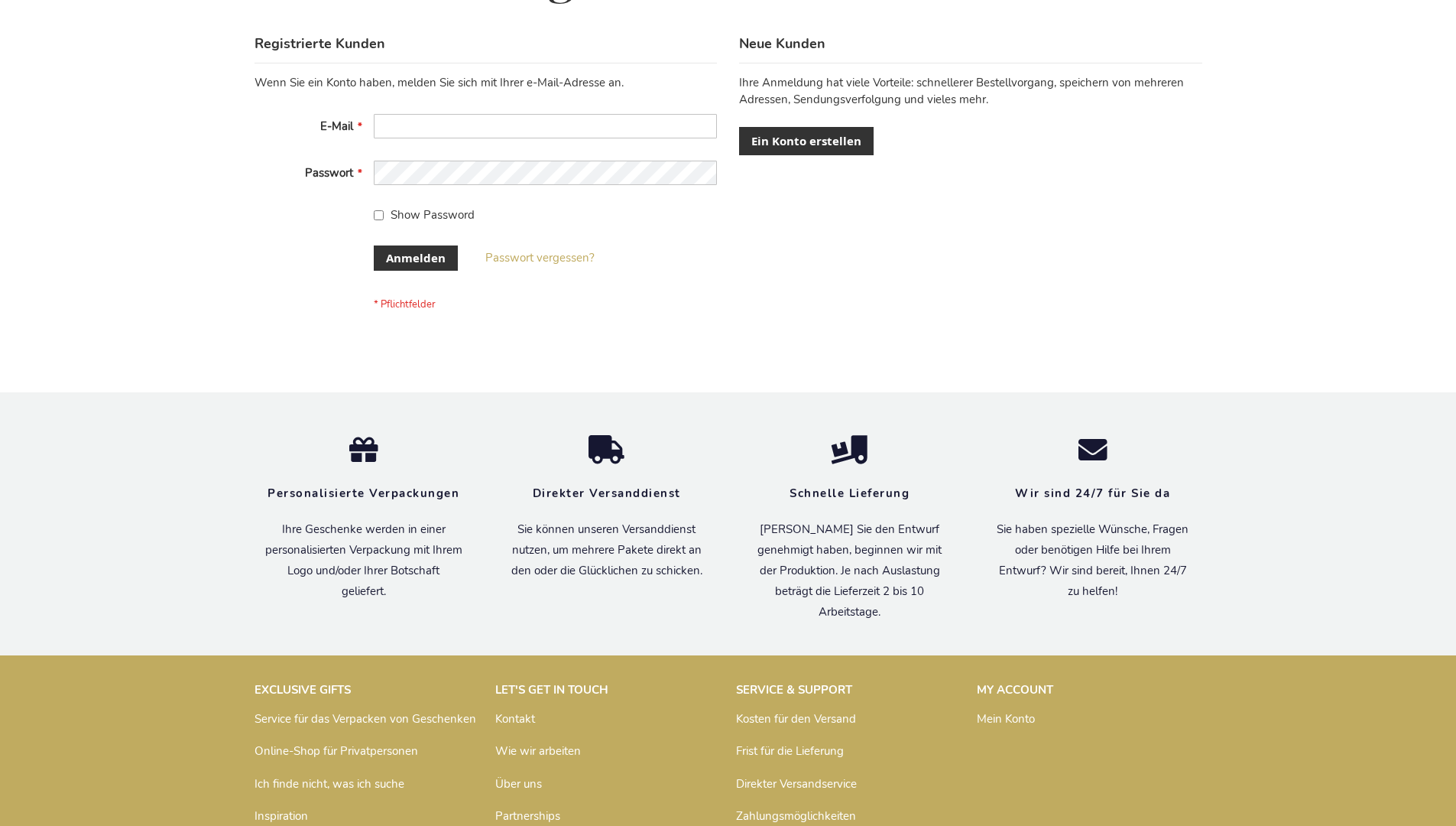
scroll to position [512, 0]
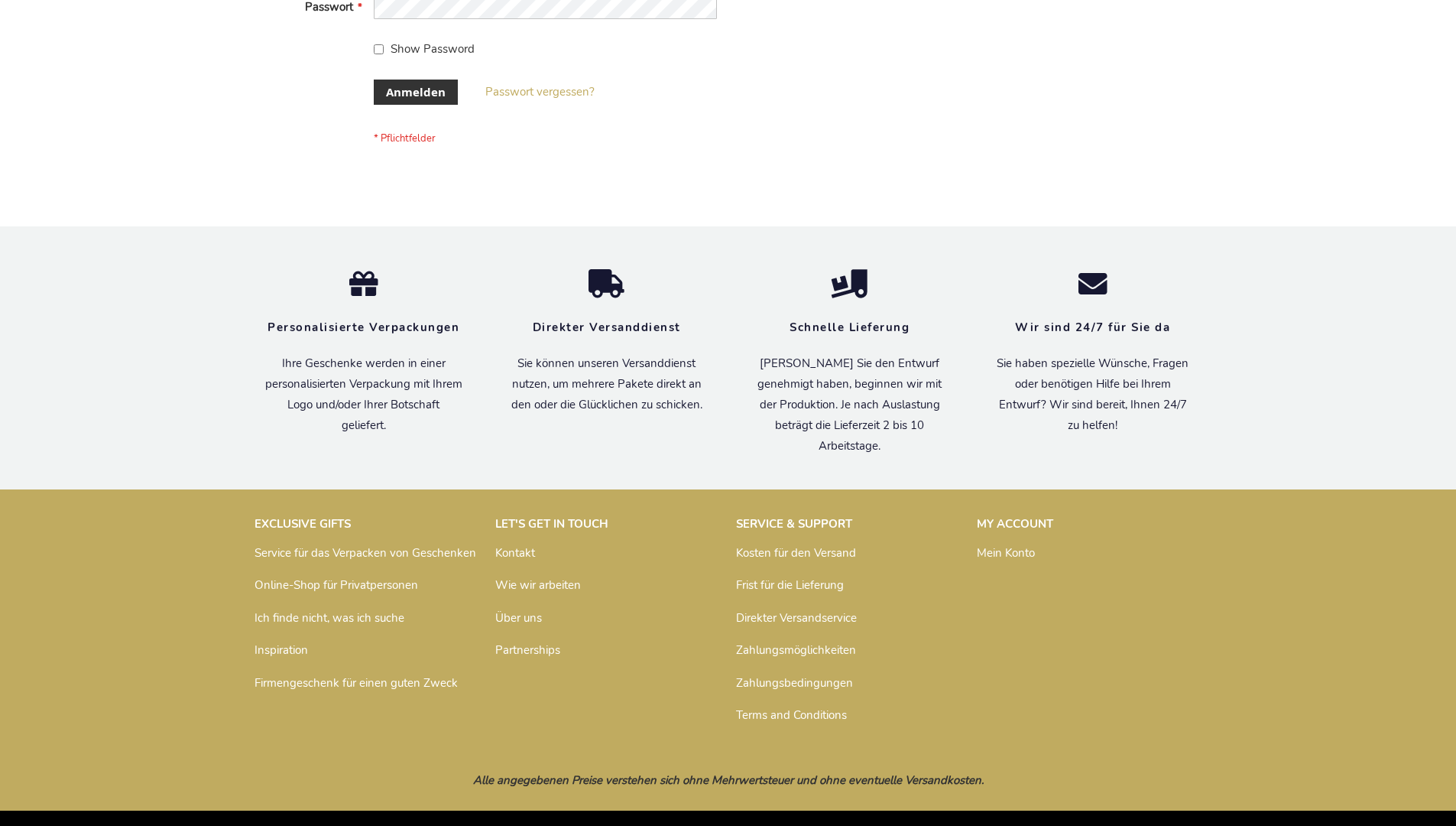
scroll to position [512, 0]
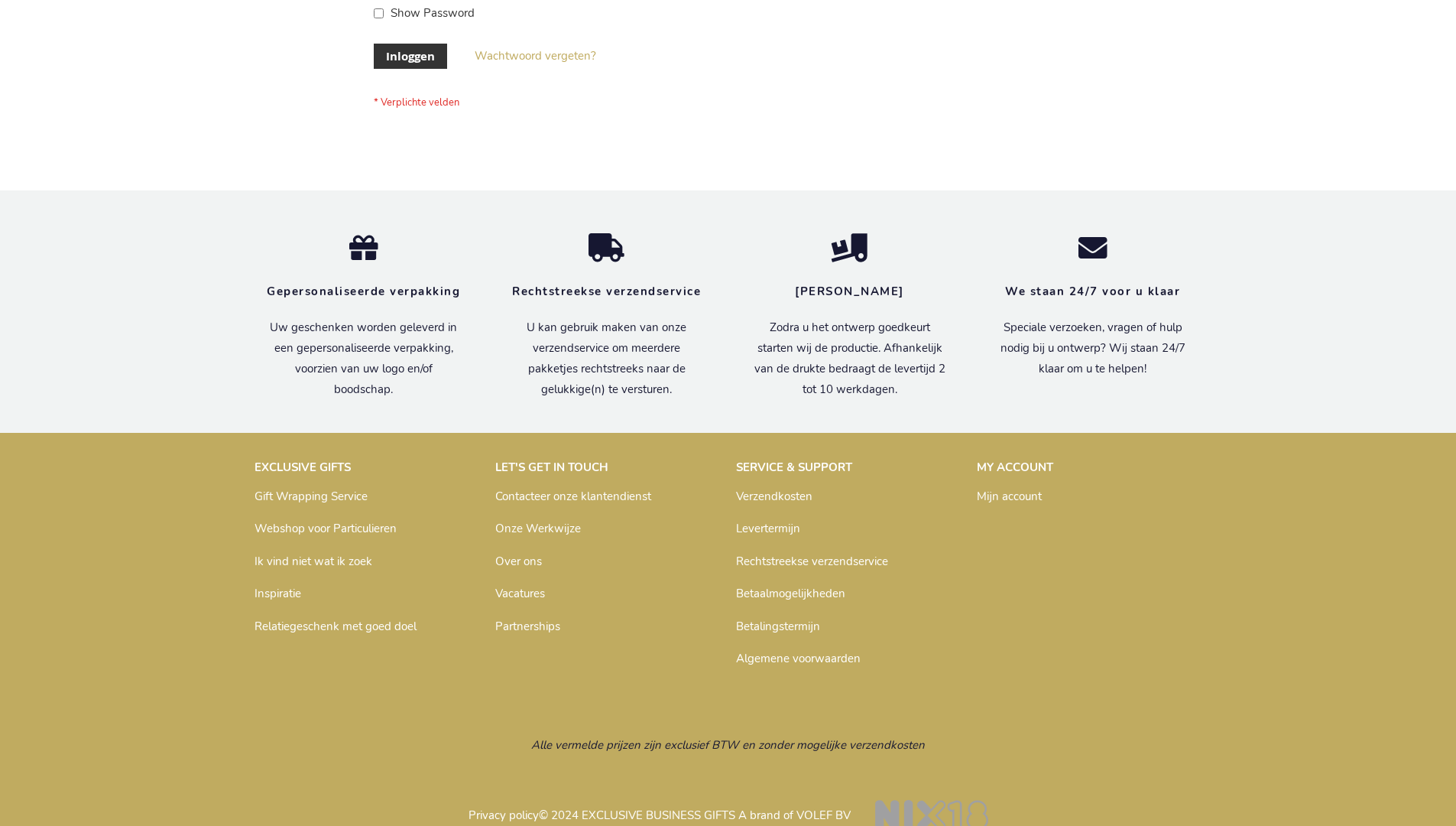
scroll to position [519, 0]
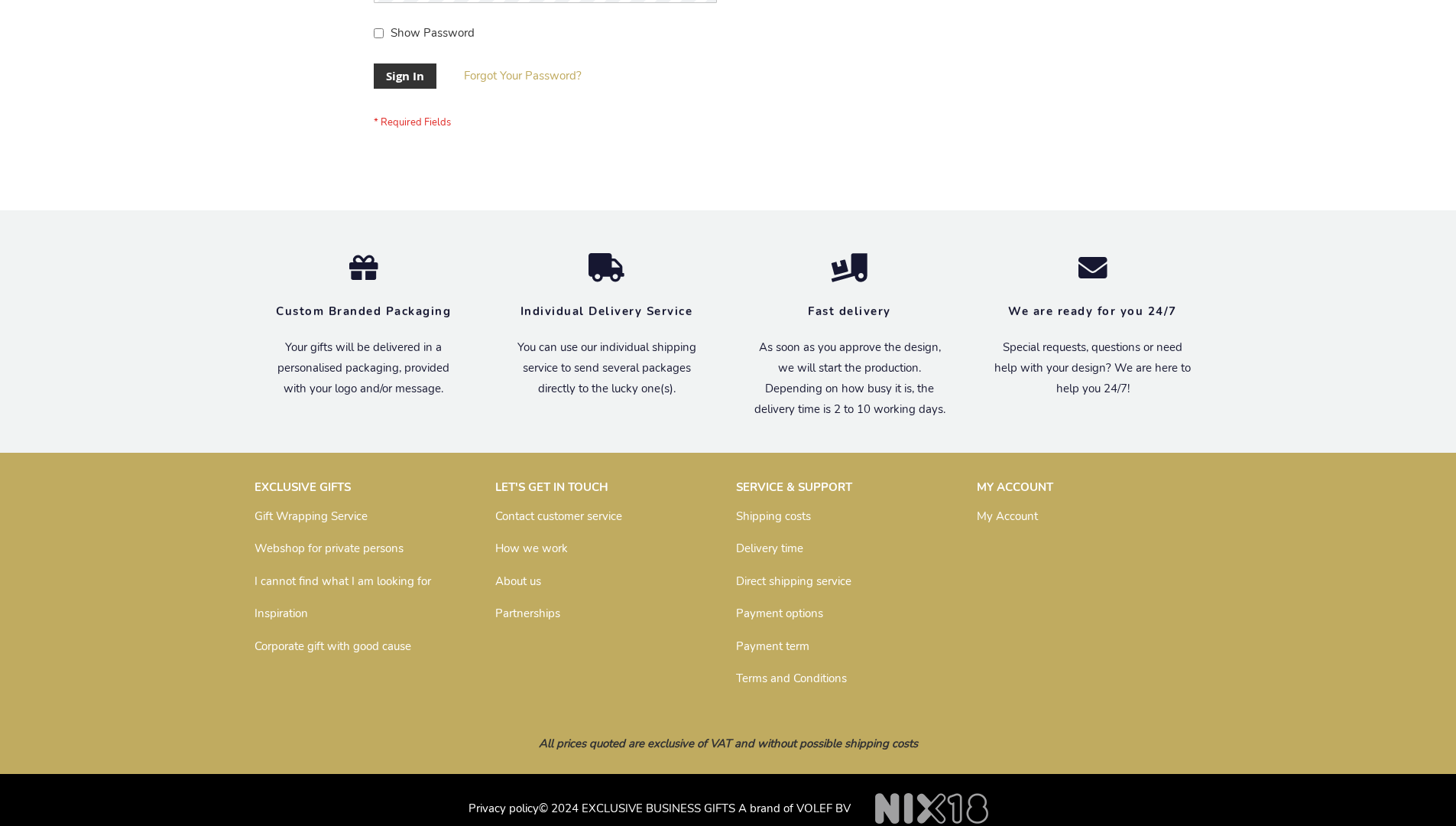
scroll to position [491, 0]
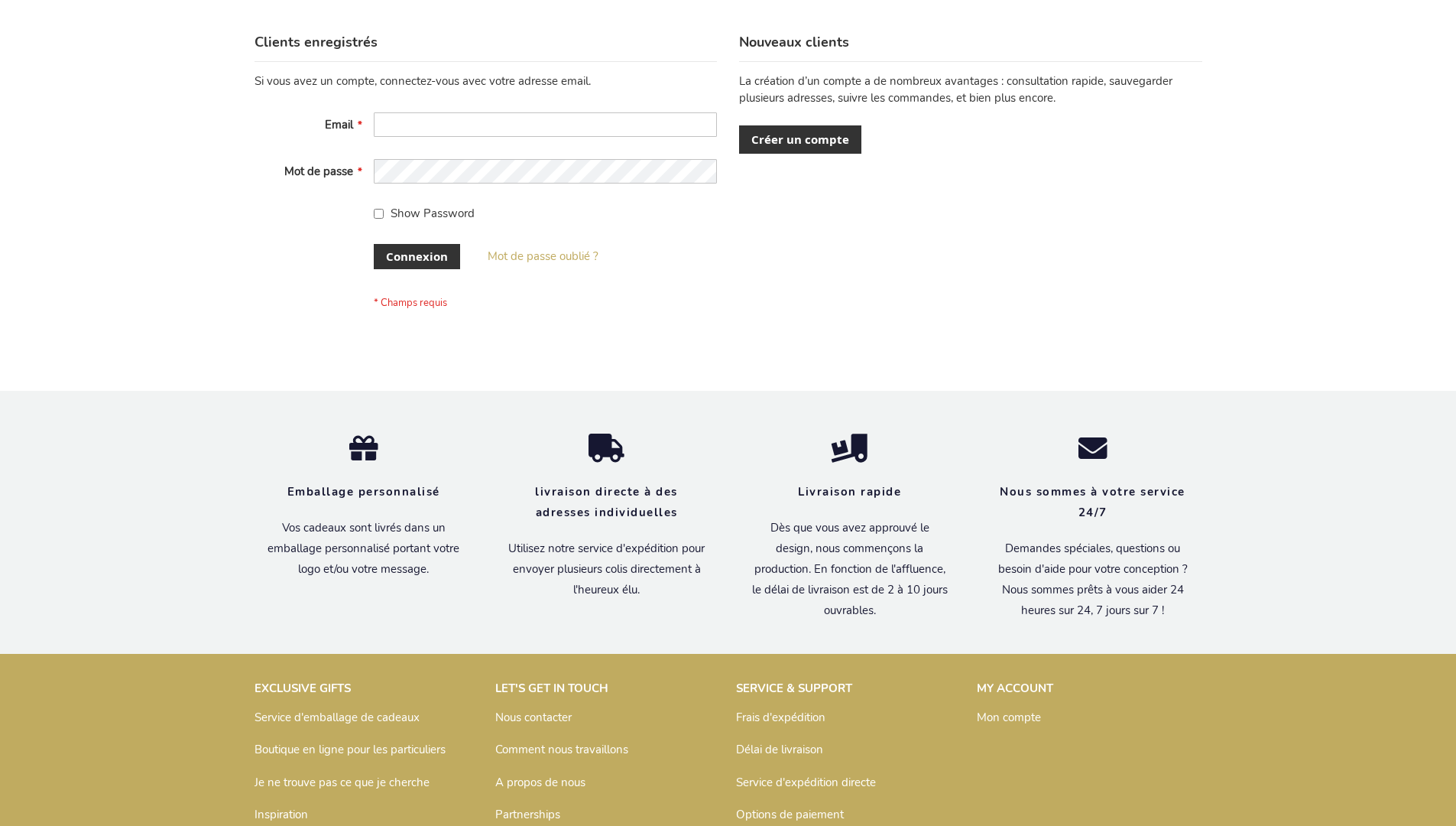
scroll to position [527, 0]
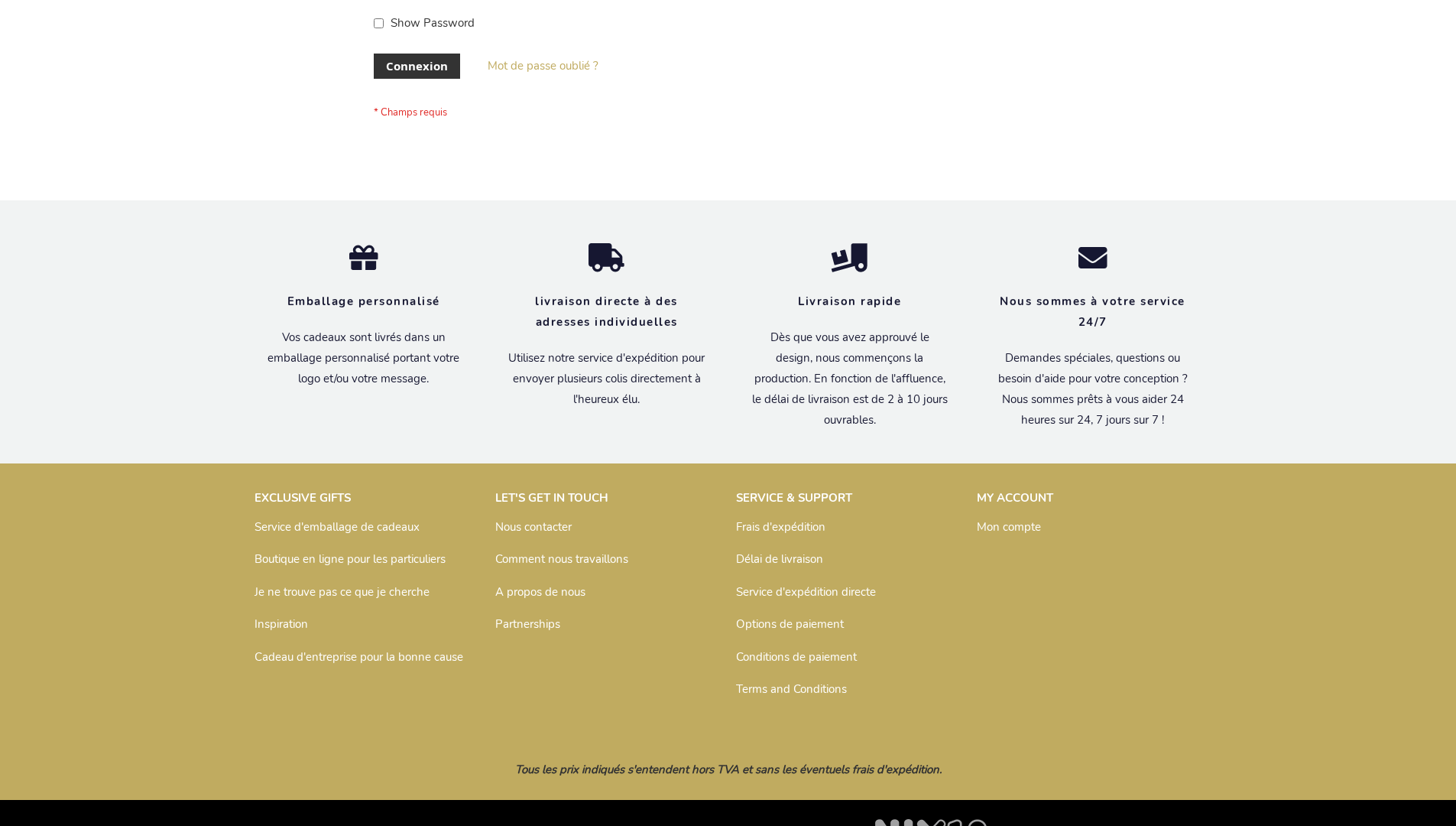
scroll to position [527, 0]
